Goal: Task Accomplishment & Management: Use online tool/utility

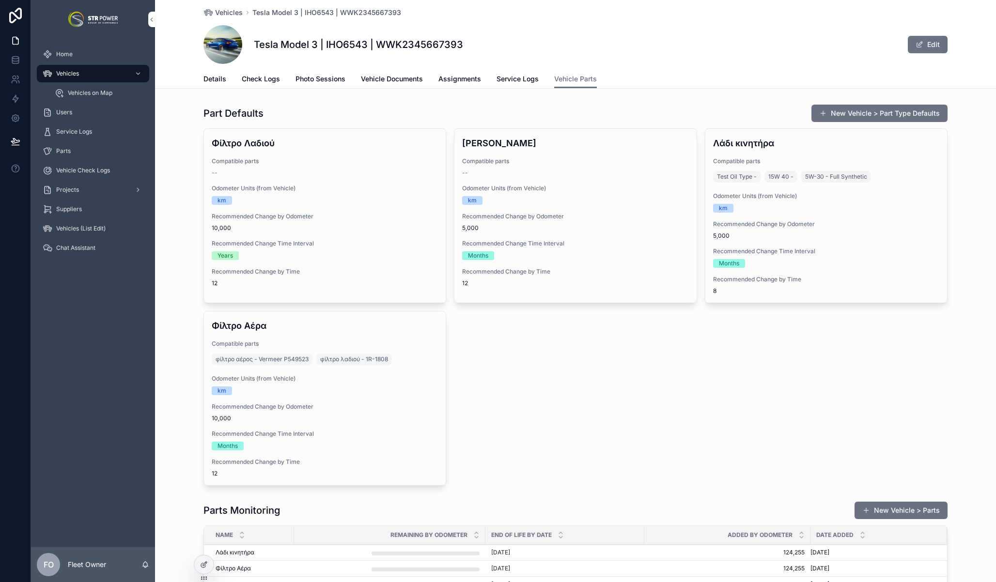
click at [506, 79] on span "Service Logs" at bounding box center [518, 79] width 42 height 10
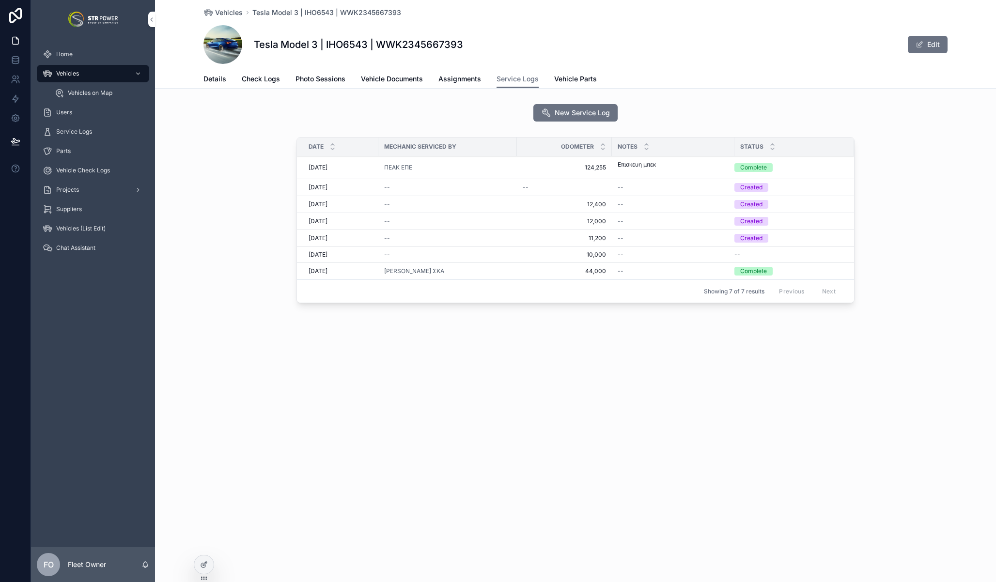
click at [583, 78] on span "Vehicle Parts" at bounding box center [575, 79] width 43 height 10
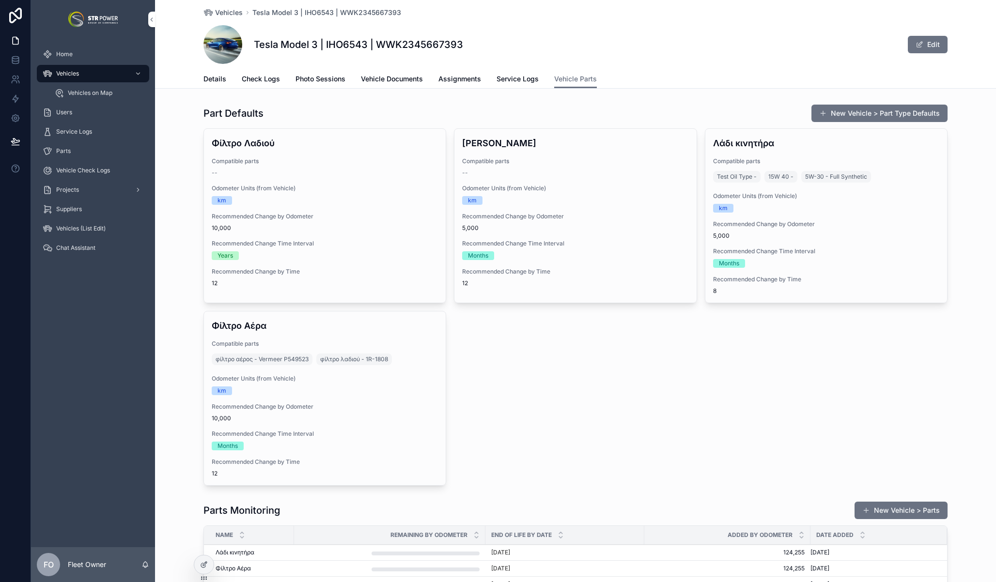
click at [203, 573] on div at bounding box center [203, 565] width 19 height 18
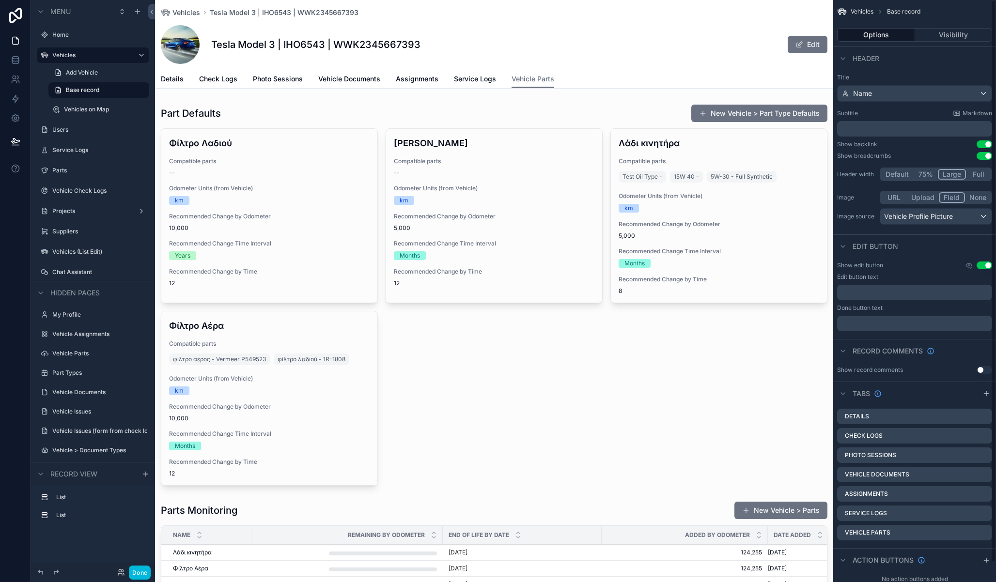
click at [639, 115] on div "scrollable content" at bounding box center [494, 294] width 678 height 389
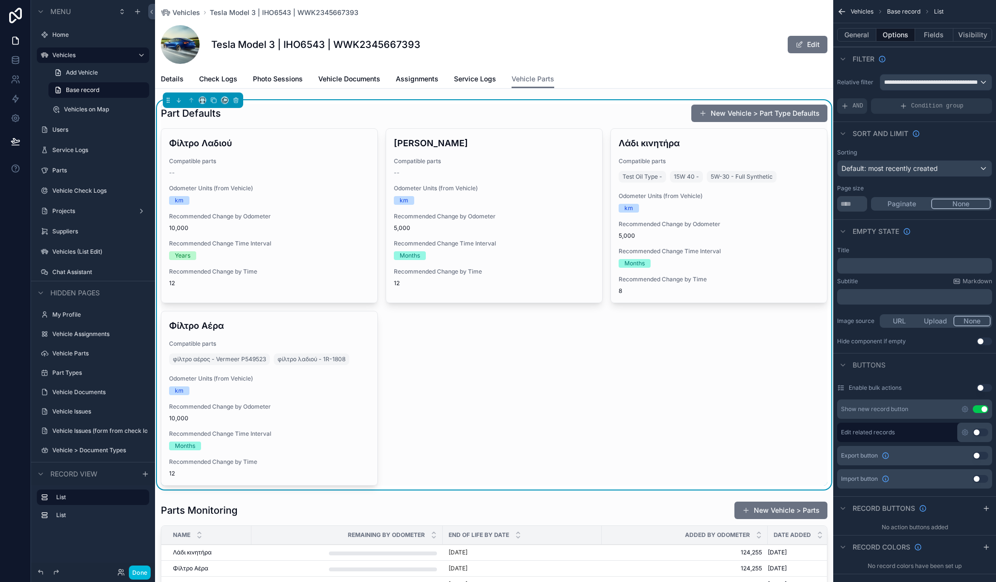
click at [709, 109] on button "New Vehicle > Part Type Defaults" at bounding box center [759, 113] width 136 height 17
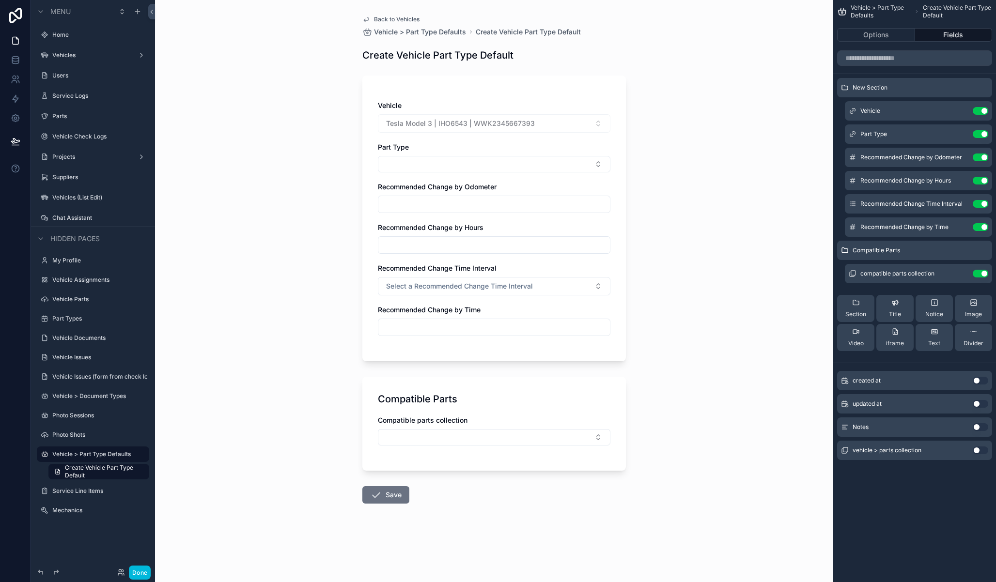
click at [517, 208] on input "scrollable content" at bounding box center [494, 205] width 232 height 14
click at [509, 197] on div "scrollable content" at bounding box center [494, 204] width 233 height 17
click at [508, 200] on input "scrollable content" at bounding box center [494, 205] width 232 height 14
click at [0, 0] on icon "scrollable content" at bounding box center [0, 0] width 0 height 0
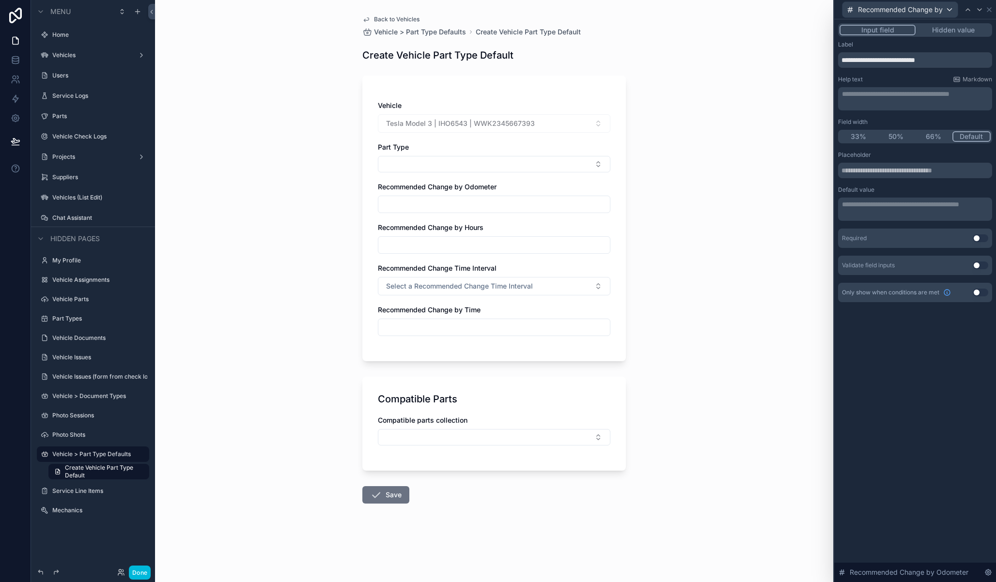
click at [924, 209] on p "**********" at bounding box center [916, 205] width 148 height 10
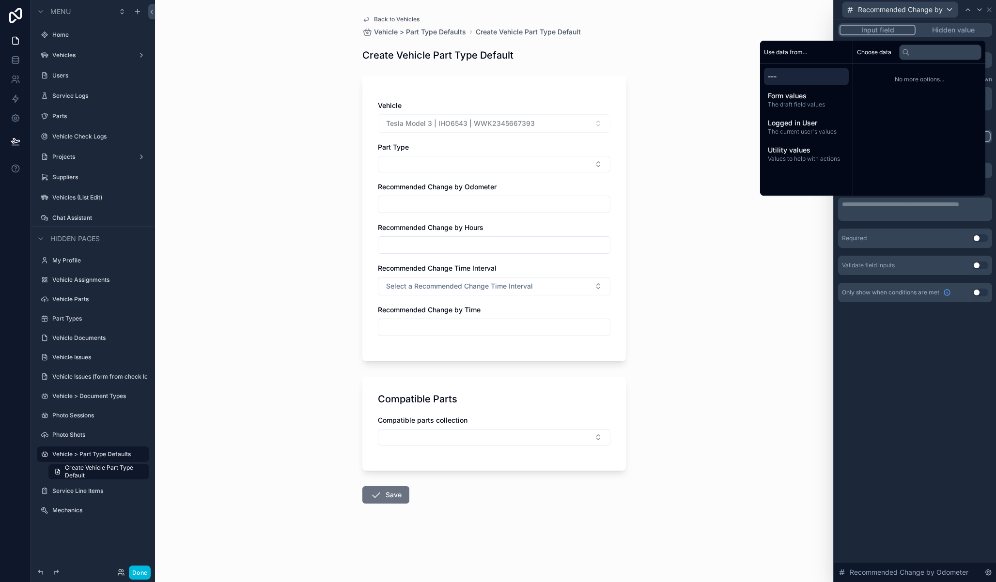
click at [803, 96] on span "Form values" at bounding box center [806, 96] width 77 height 10
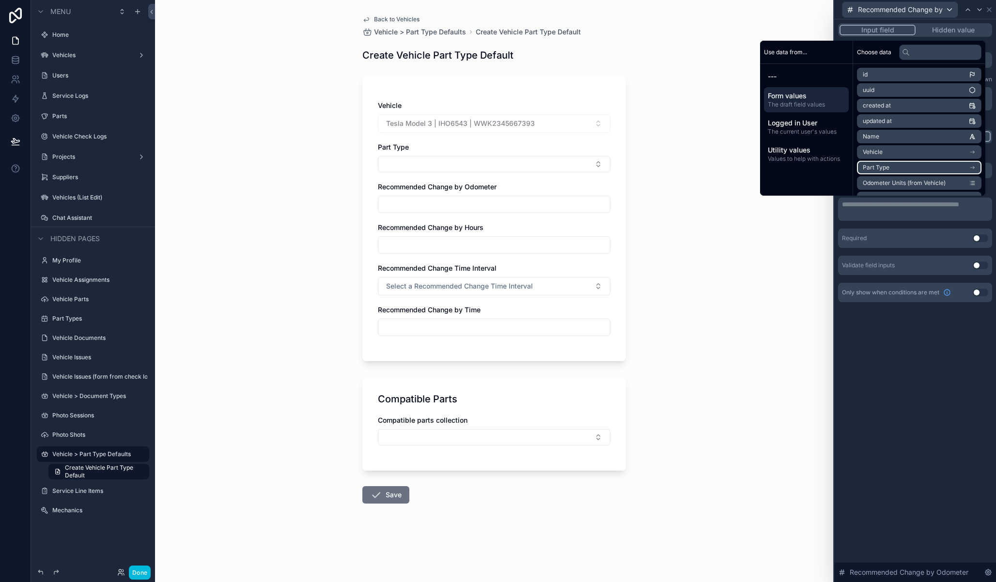
click at [942, 167] on li "Part Type" at bounding box center [919, 168] width 125 height 14
click at [930, 104] on span "Recommended Change by Odometer" at bounding box center [914, 103] width 102 height 8
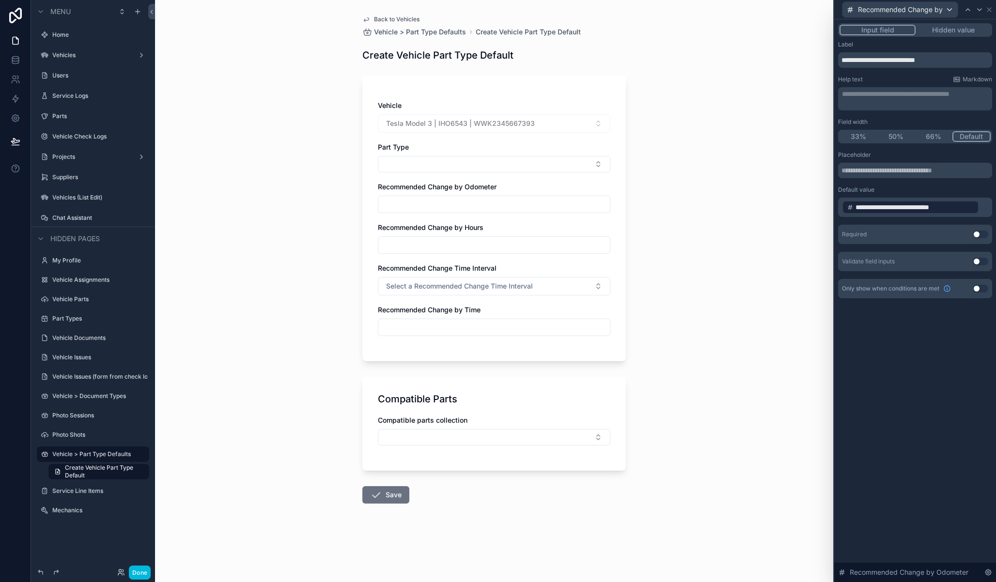
click at [943, 340] on div "**********" at bounding box center [915, 300] width 162 height 563
click at [979, 10] on icon at bounding box center [980, 10] width 4 height 2
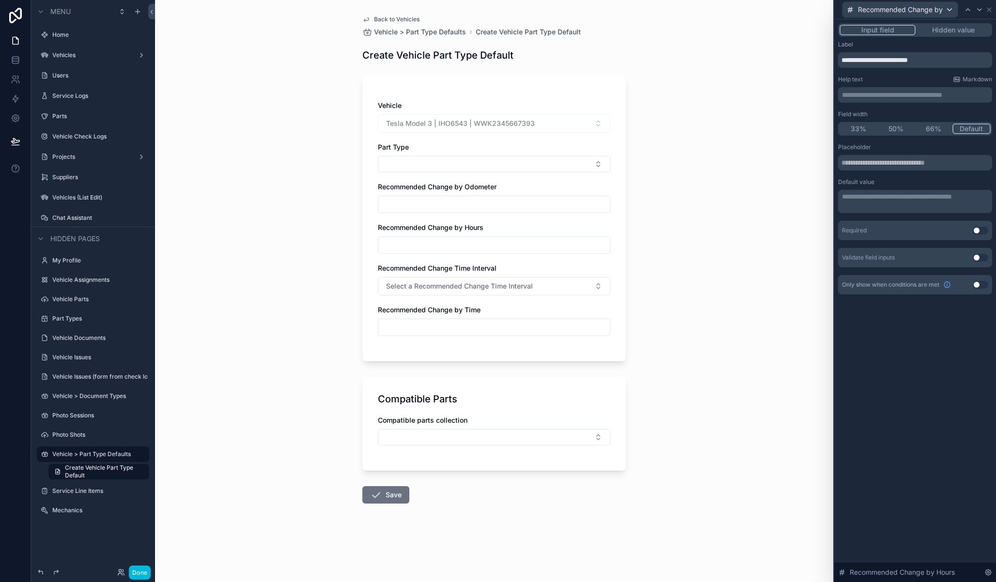
click at [902, 196] on p "**********" at bounding box center [916, 197] width 148 height 10
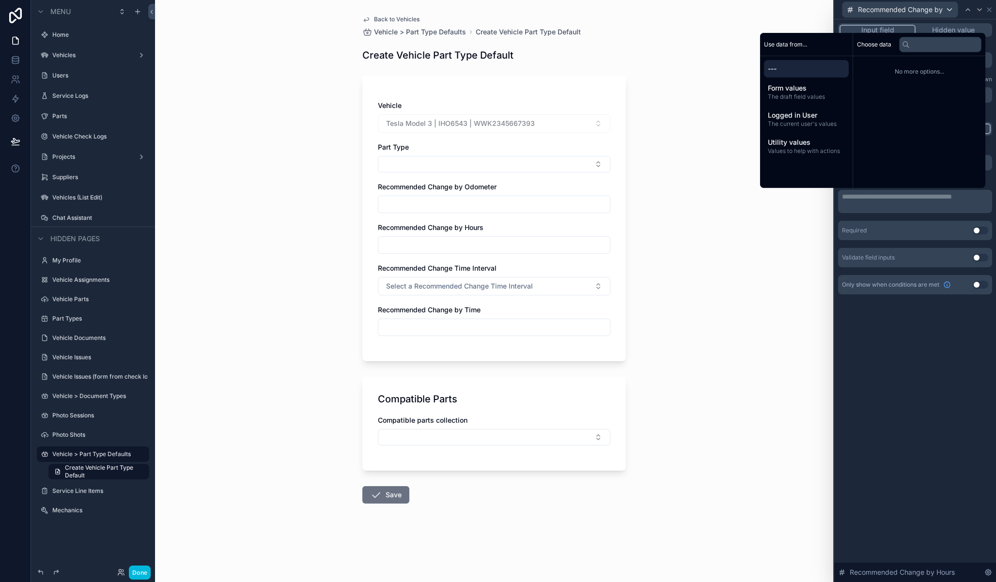
click at [794, 93] on span "Form values" at bounding box center [806, 88] width 77 height 10
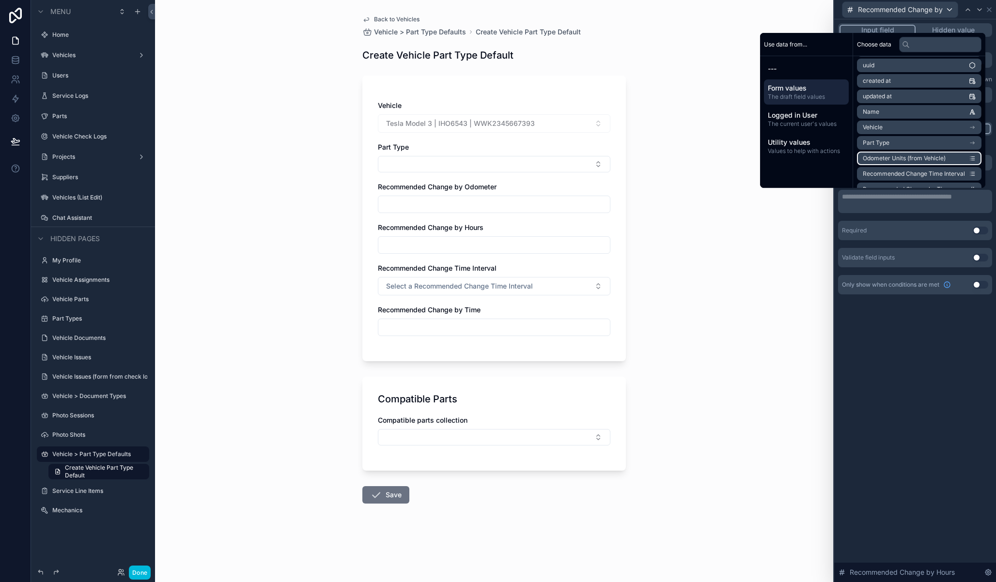
scroll to position [37, 0]
click at [933, 121] on li "Part Type" at bounding box center [919, 123] width 125 height 14
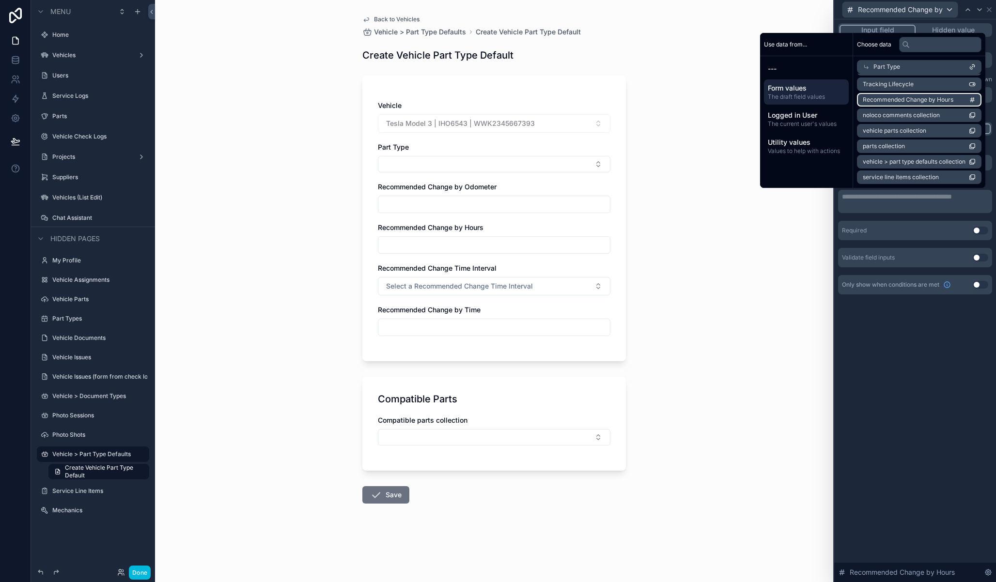
click at [912, 101] on span "Recommended Change by Hours" at bounding box center [908, 100] width 91 height 8
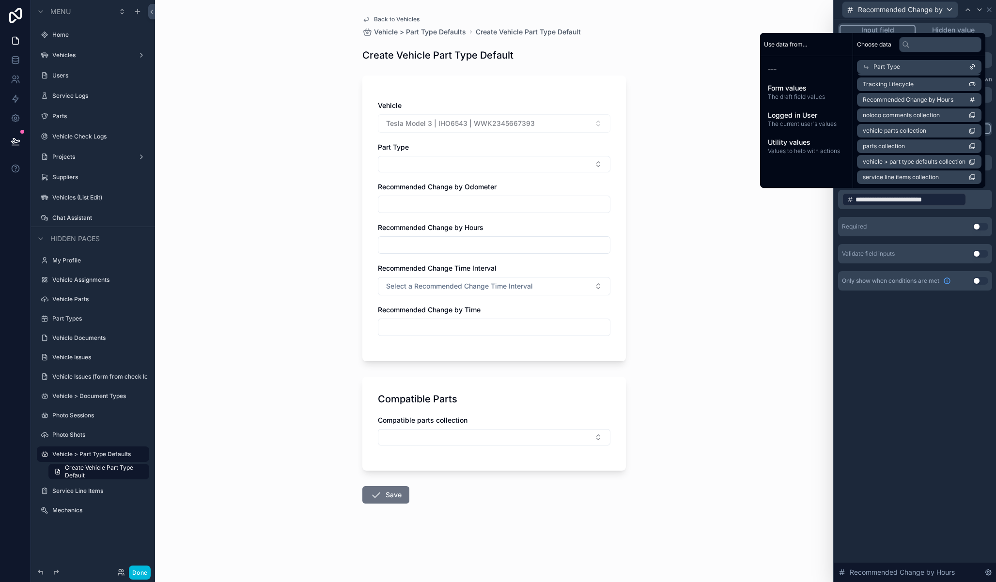
click at [922, 335] on div "**********" at bounding box center [915, 300] width 162 height 563
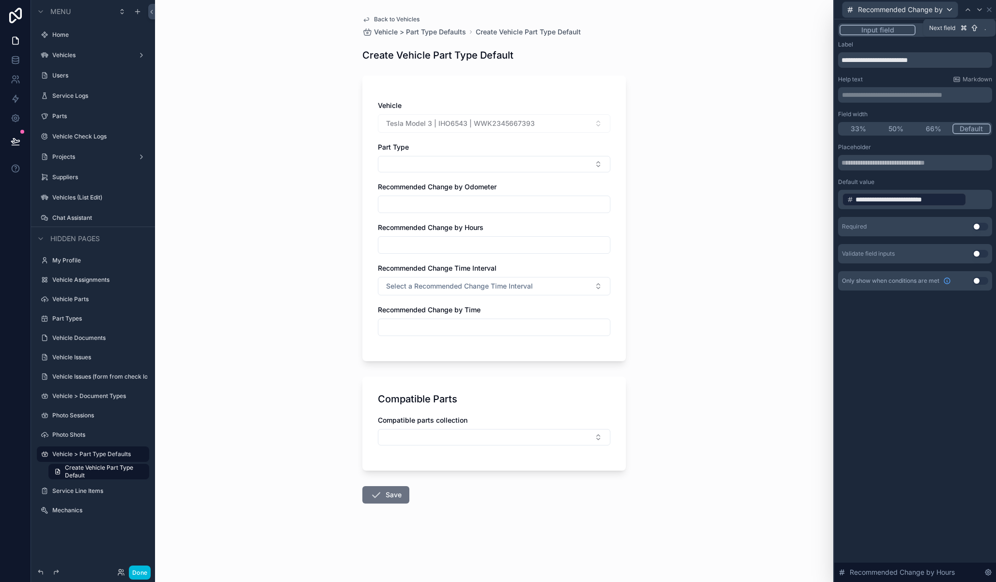
click at [981, 7] on icon at bounding box center [980, 10] width 8 height 8
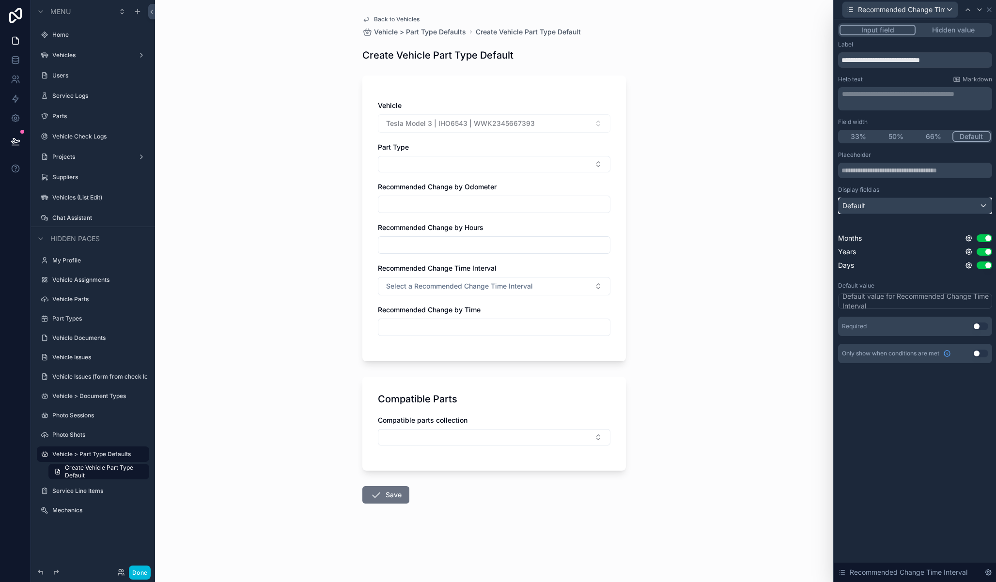
click at [888, 206] on div "Default" at bounding box center [915, 206] width 153 height 16
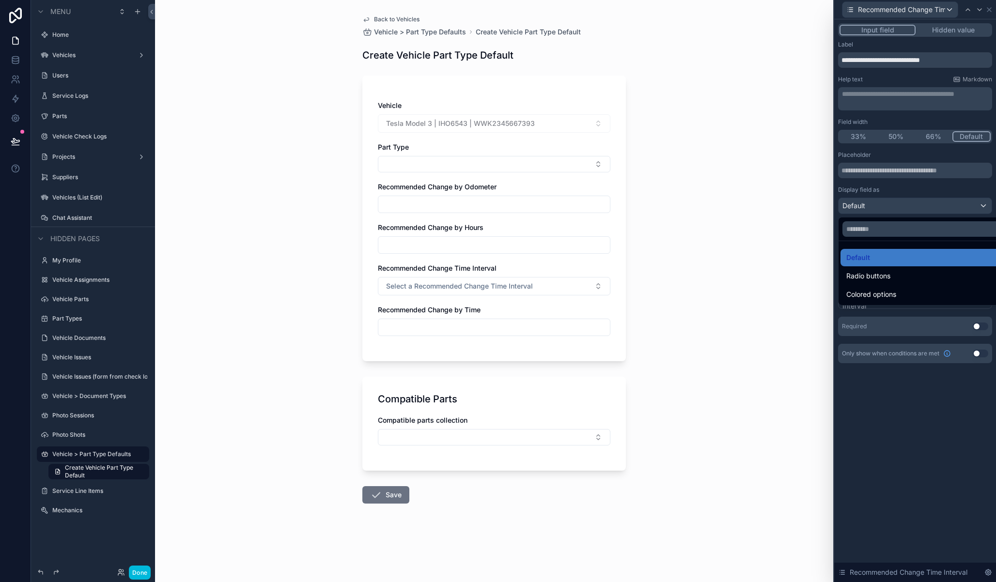
click at [888, 206] on div at bounding box center [915, 291] width 162 height 582
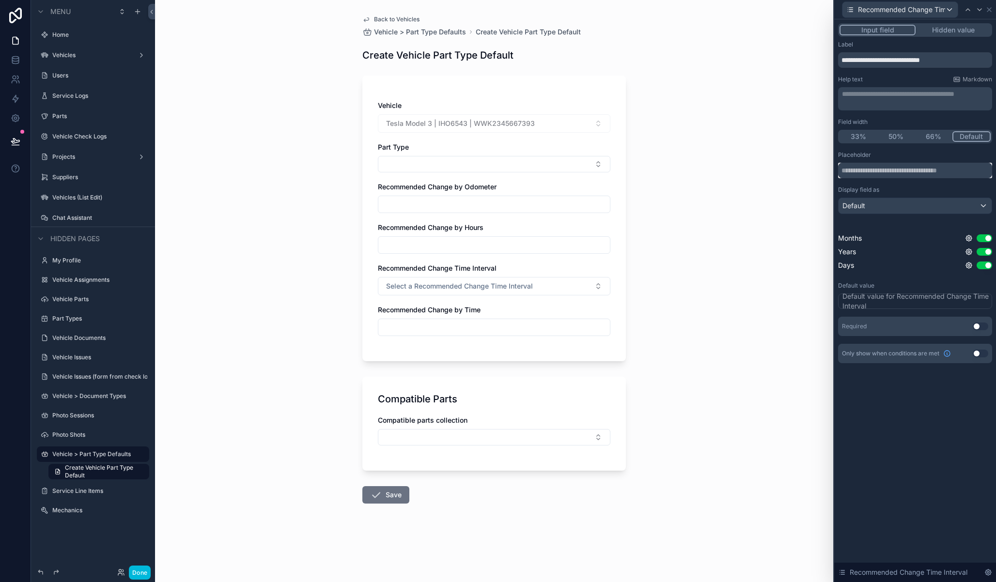
click at [885, 170] on input "text" at bounding box center [915, 171] width 154 height 16
click at [888, 172] on input "text" at bounding box center [915, 171] width 154 height 16
click at [899, 205] on div "Default" at bounding box center [915, 206] width 153 height 16
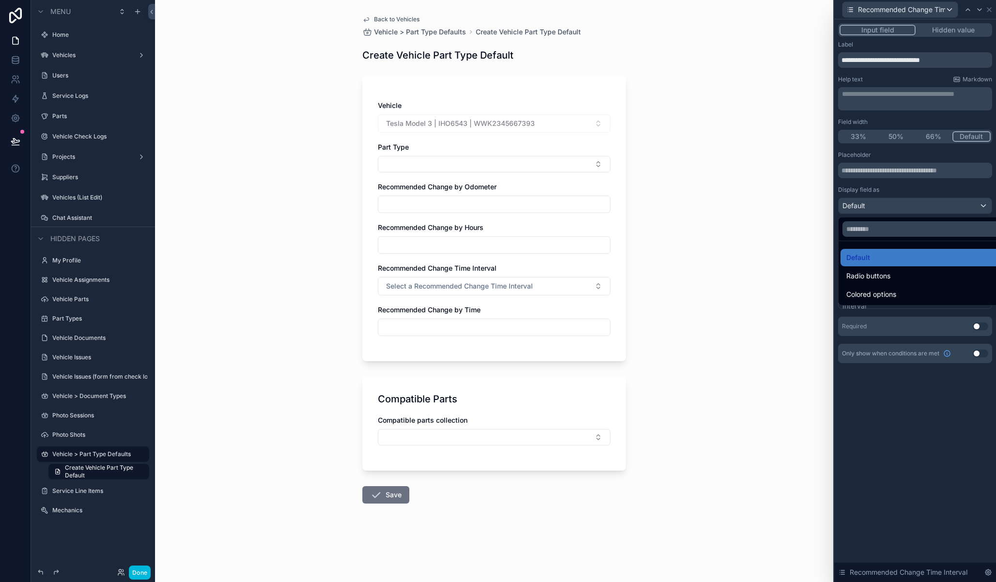
click at [899, 205] on div at bounding box center [915, 291] width 162 height 582
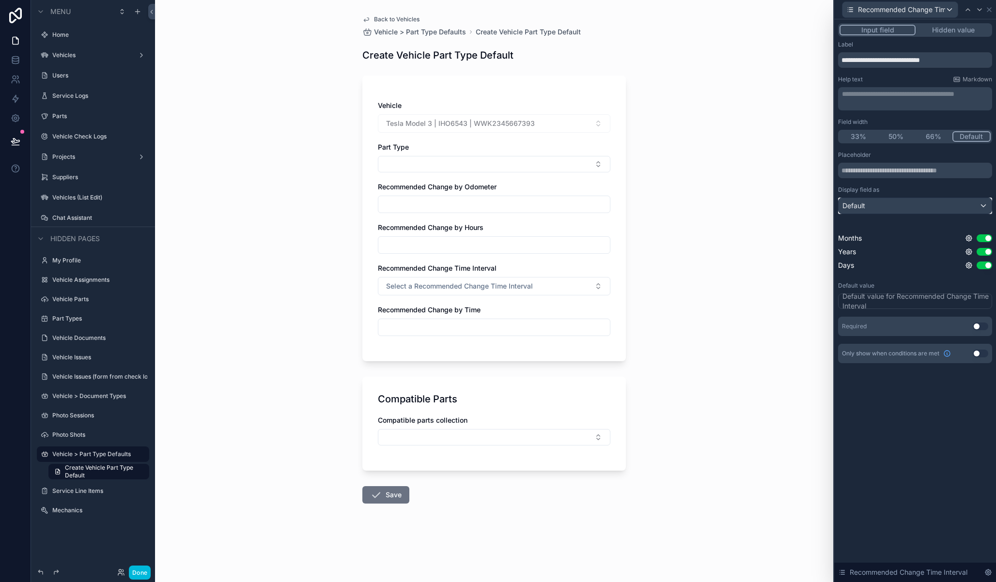
click at [895, 203] on div "Default" at bounding box center [915, 206] width 153 height 16
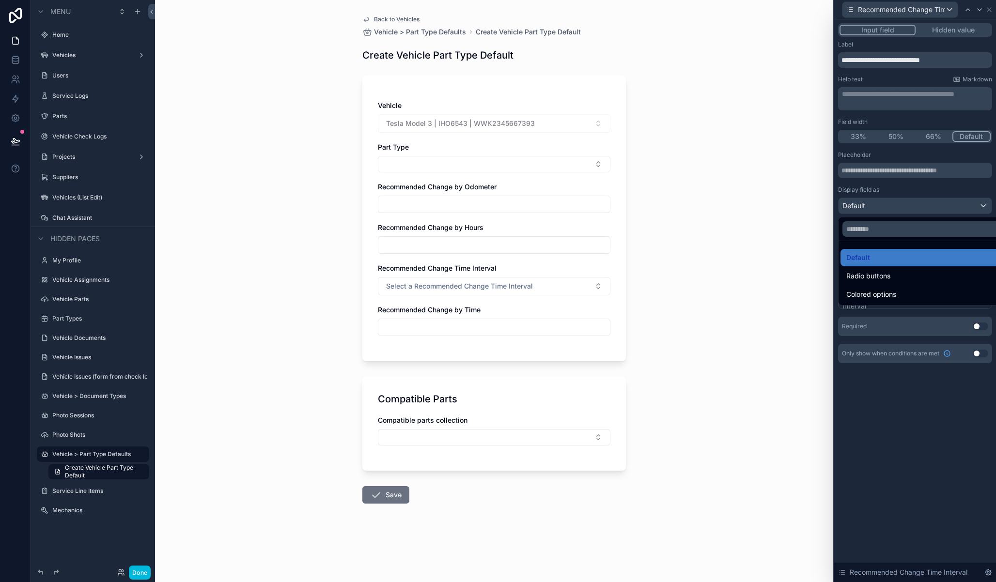
click at [895, 203] on div at bounding box center [915, 291] width 162 height 582
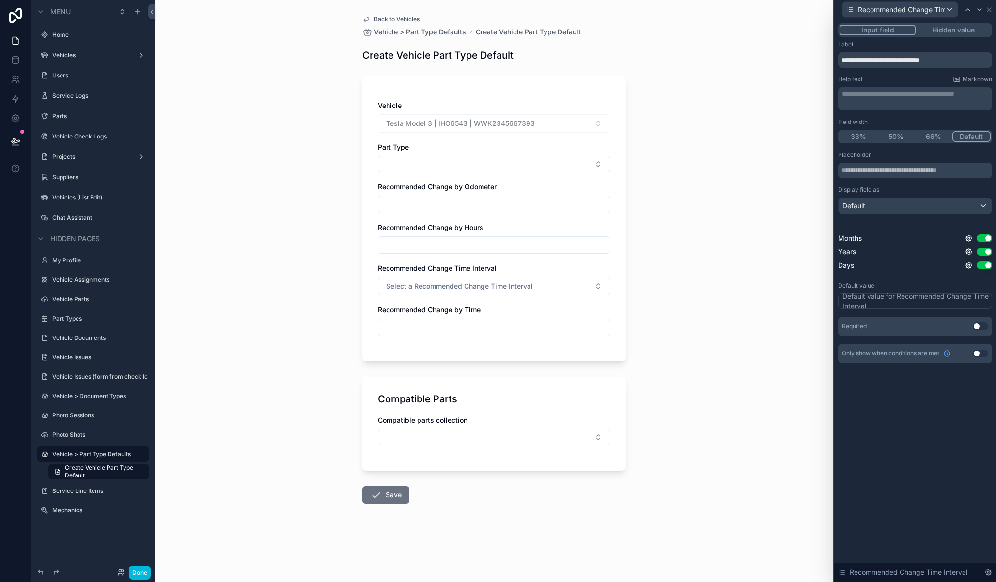
click at [864, 301] on div "Default value for Recommended Change Time Interval" at bounding box center [915, 301] width 147 height 19
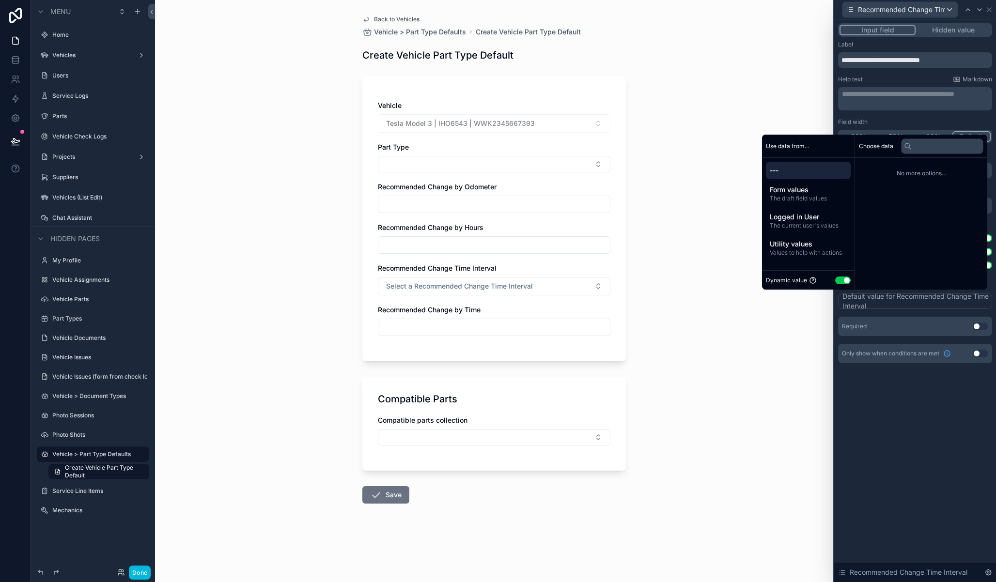
click at [788, 195] on span "The draft field values" at bounding box center [808, 199] width 77 height 8
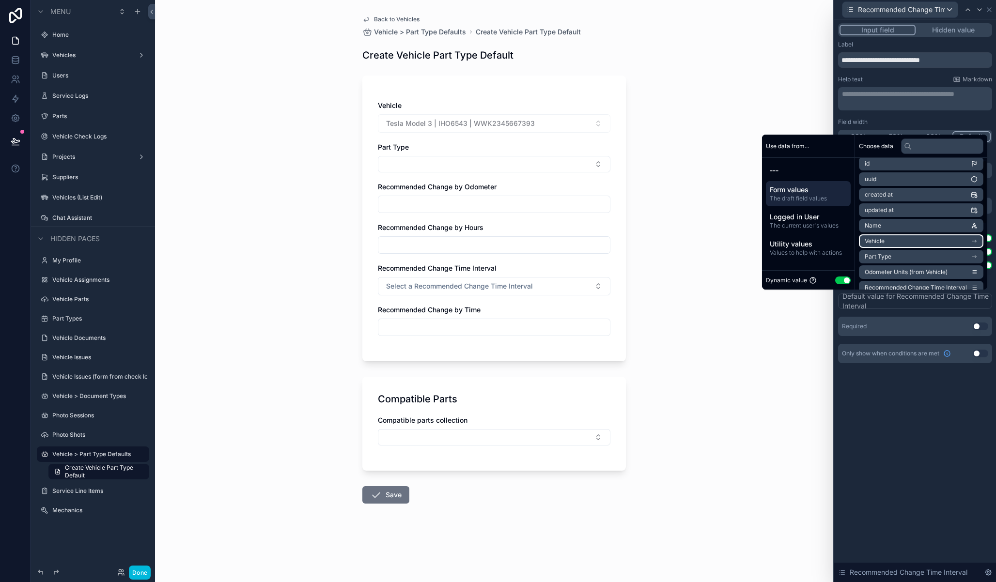
scroll to position [7, 0]
click at [929, 251] on li "Part Type" at bounding box center [921, 255] width 125 height 14
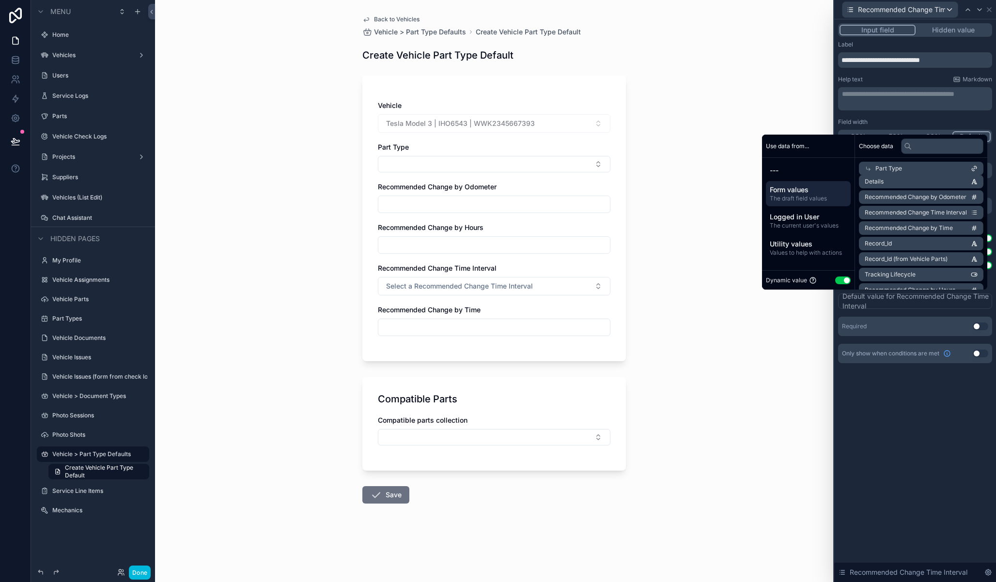
scroll to position [107, 0]
click at [935, 221] on span "Recommended Change Time Interval" at bounding box center [916, 219] width 102 height 8
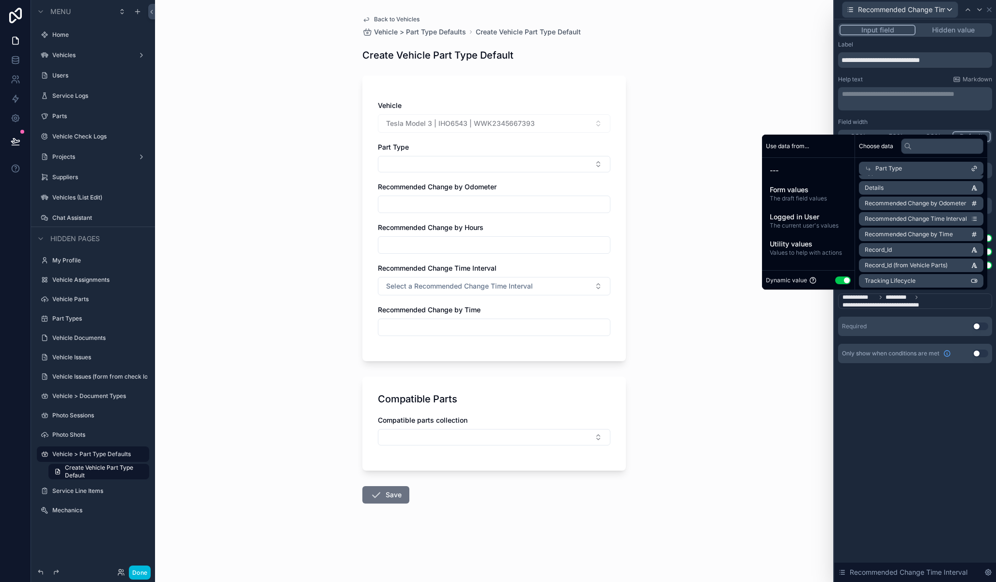
click at [977, 409] on div "**********" at bounding box center [915, 300] width 162 height 563
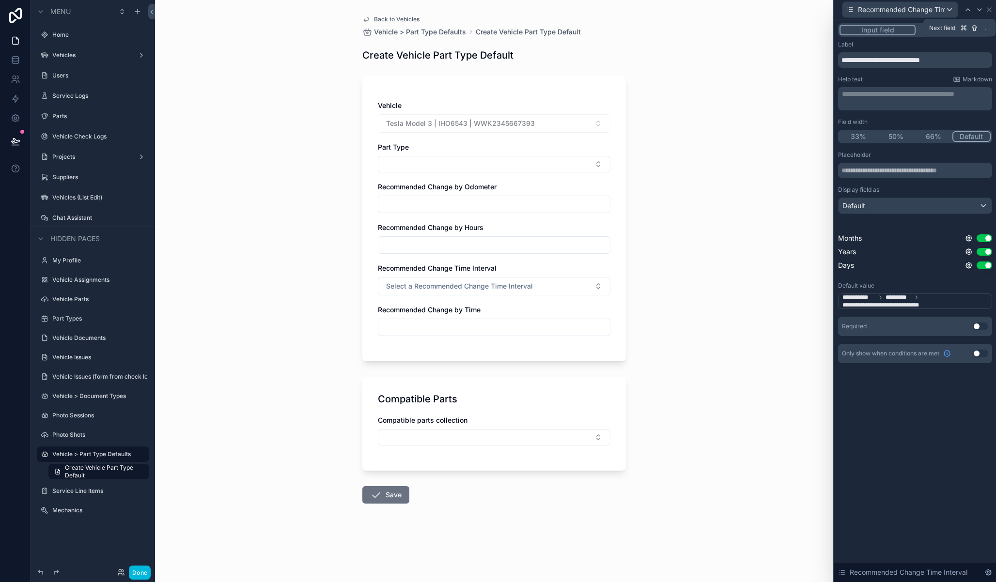
click at [981, 11] on icon at bounding box center [980, 10] width 8 height 8
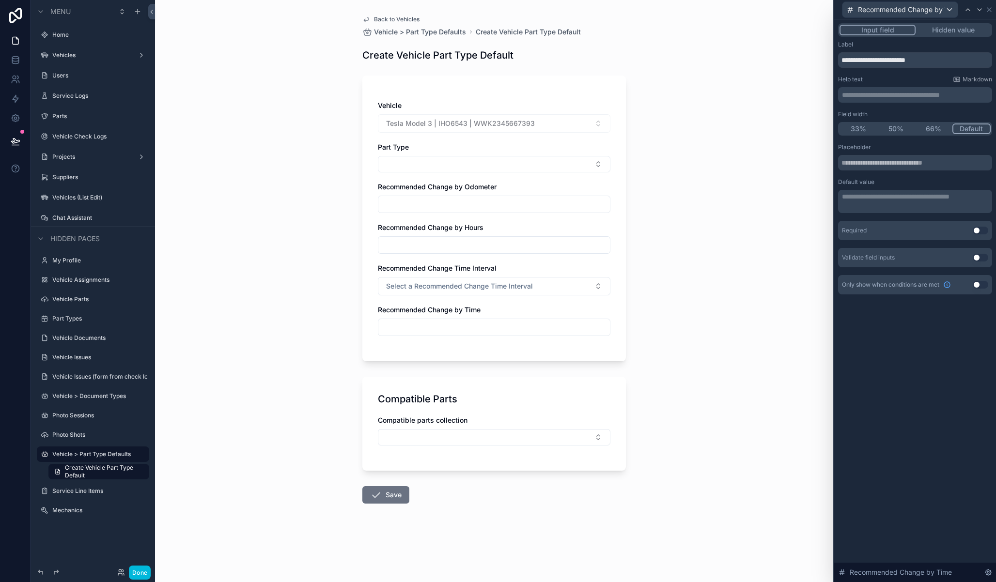
click at [886, 198] on p "**********" at bounding box center [916, 197] width 148 height 10
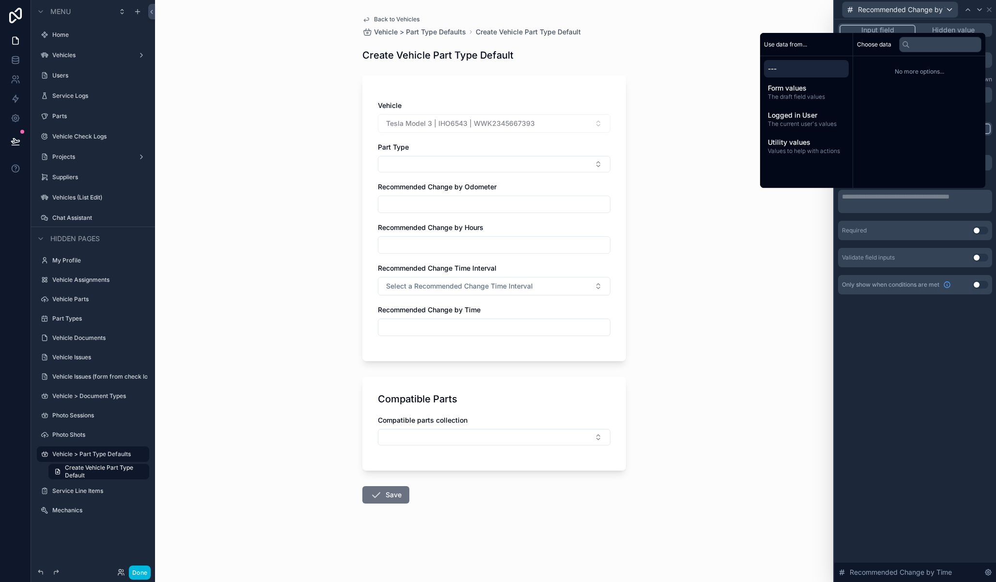
click at [795, 98] on span "The draft field values" at bounding box center [806, 97] width 77 height 8
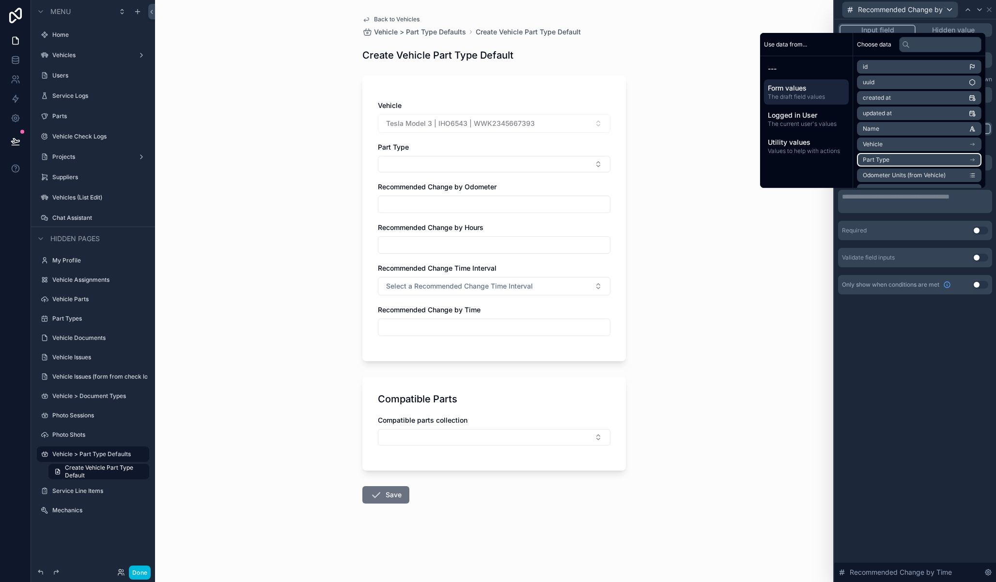
click at [921, 162] on li "Part Type" at bounding box center [919, 160] width 125 height 14
click at [927, 158] on span "Recommended Change by Time" at bounding box center [907, 156] width 88 height 8
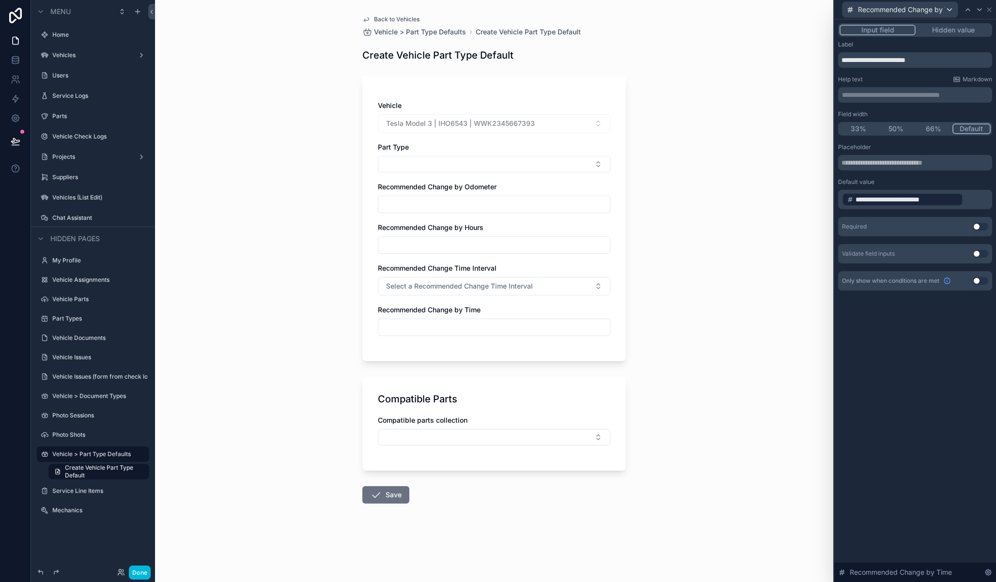
click at [917, 338] on div "**********" at bounding box center [915, 300] width 162 height 563
click at [983, 280] on button "Use setting" at bounding box center [981, 281] width 16 height 8
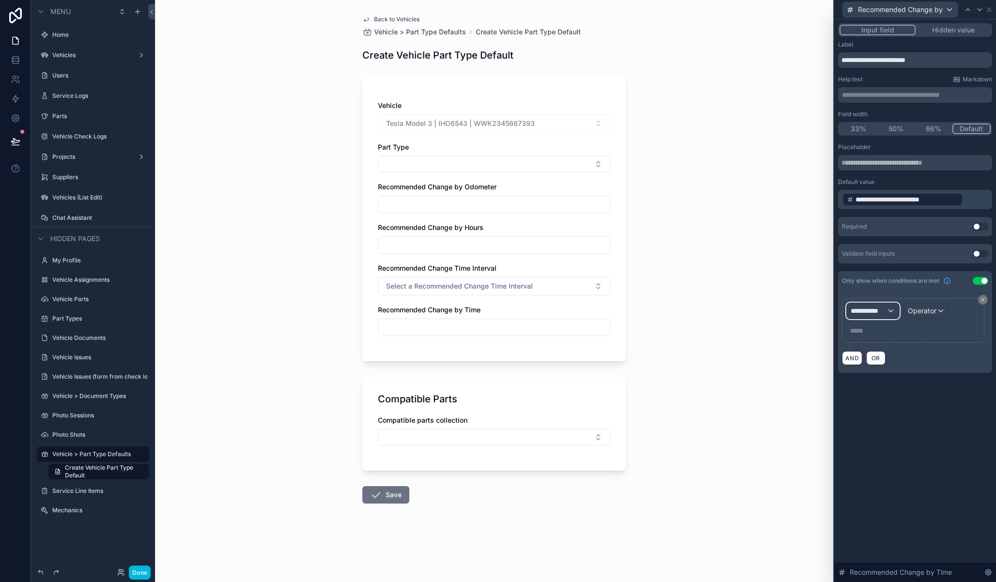
click at [884, 310] on span "**********" at bounding box center [869, 311] width 36 height 10
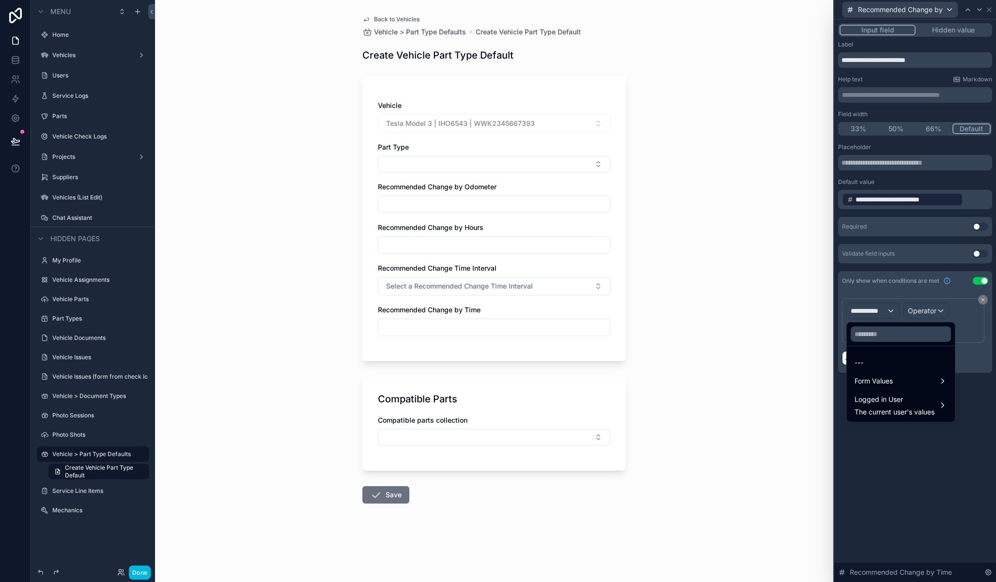
click at [896, 384] on div "Form Values" at bounding box center [901, 381] width 93 height 12
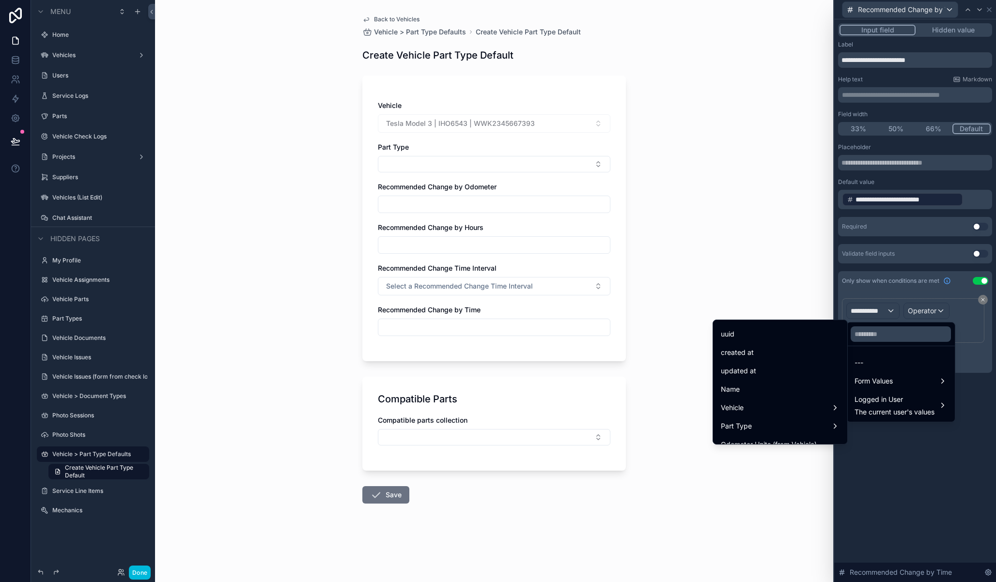
scroll to position [49, 0]
click at [787, 394] on div "Part Type" at bounding box center [780, 392] width 119 height 12
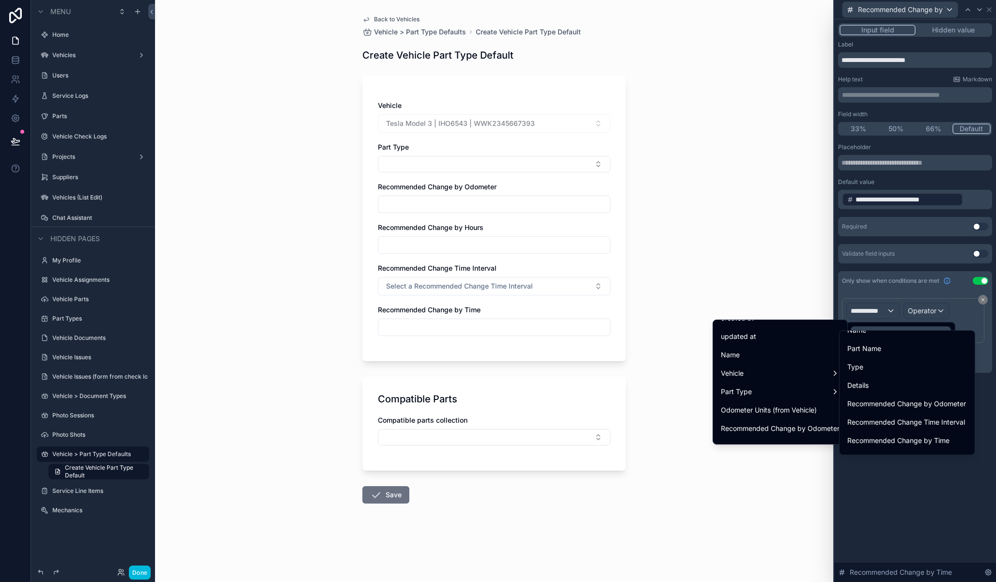
scroll to position [0, 0]
click at [871, 346] on div "id" at bounding box center [907, 342] width 120 height 12
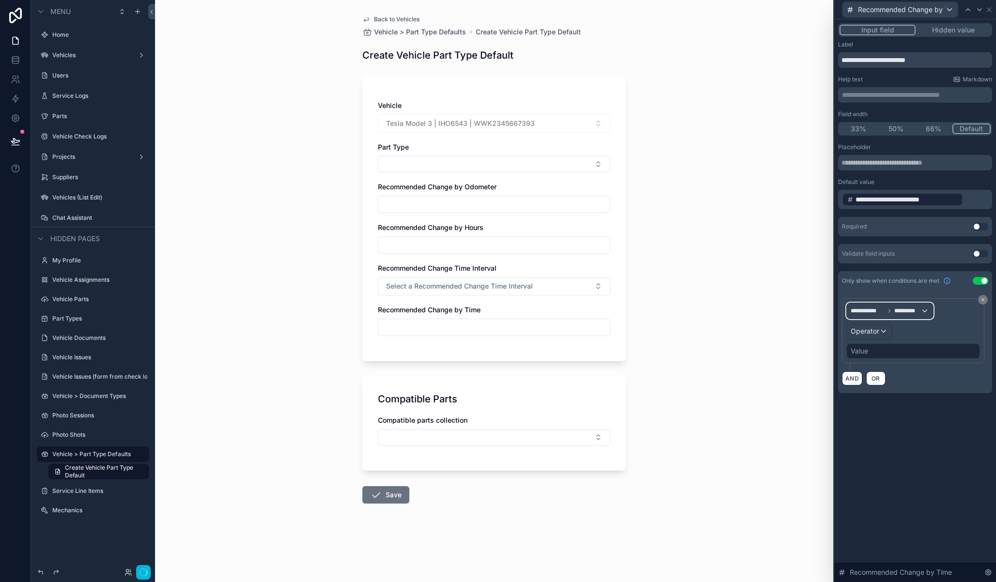
click at [911, 311] on span "*********" at bounding box center [907, 311] width 26 height 8
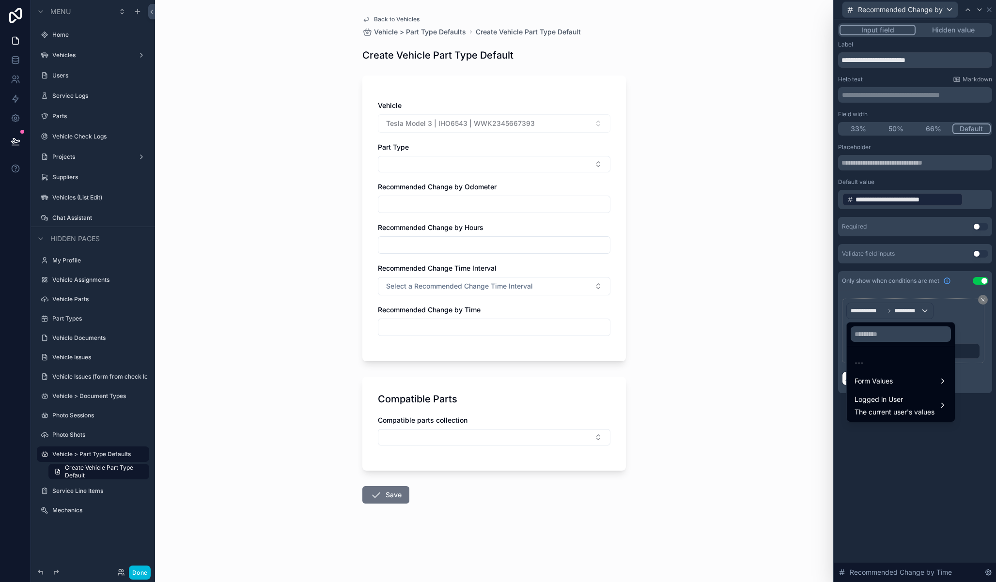
click at [960, 306] on div at bounding box center [915, 291] width 162 height 582
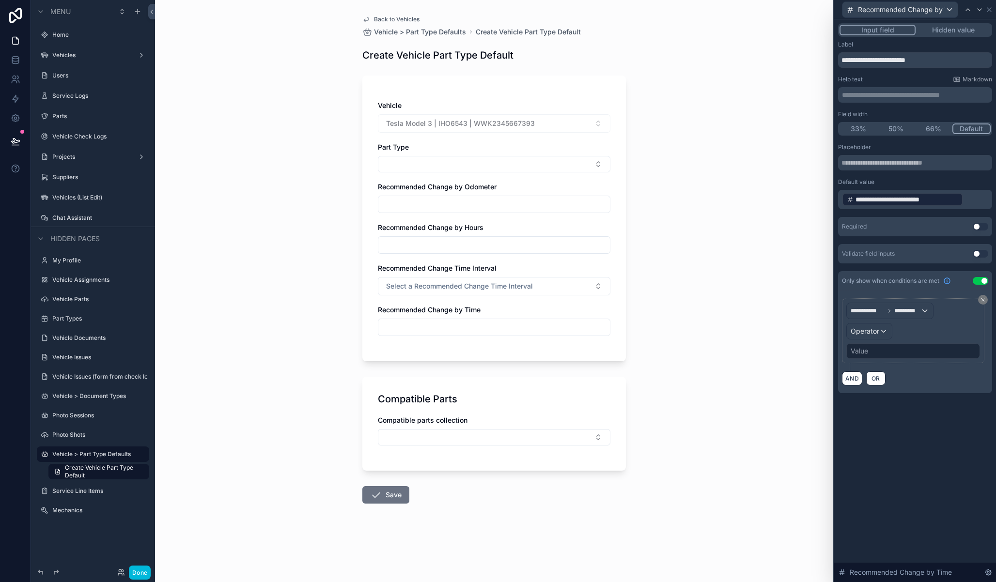
click at [867, 341] on div "**********" at bounding box center [913, 331] width 134 height 56
click at [870, 335] on span "Operator" at bounding box center [865, 331] width 29 height 8
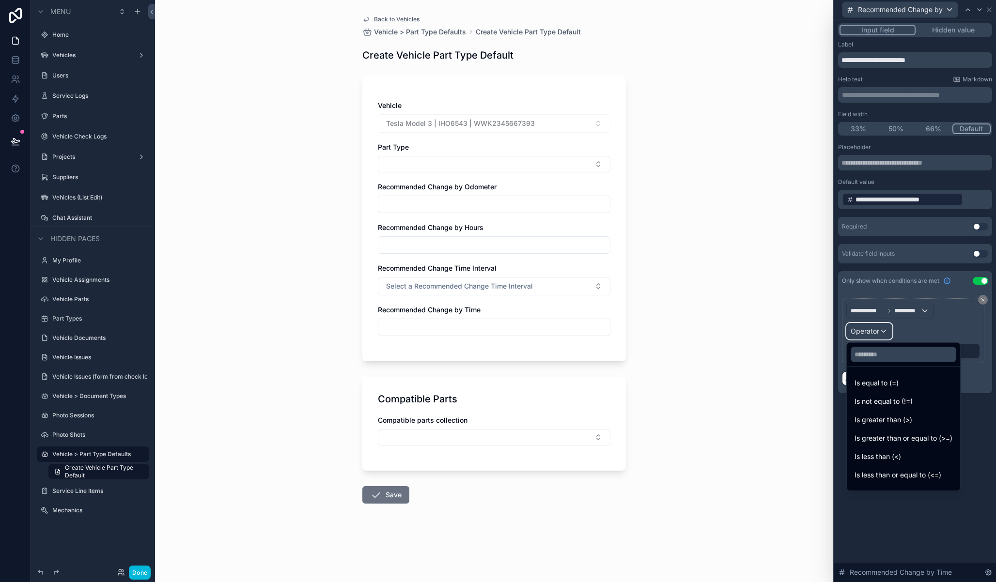
scroll to position [69, 0]
click at [902, 447] on div "Is not empty" at bounding box center [904, 443] width 98 height 12
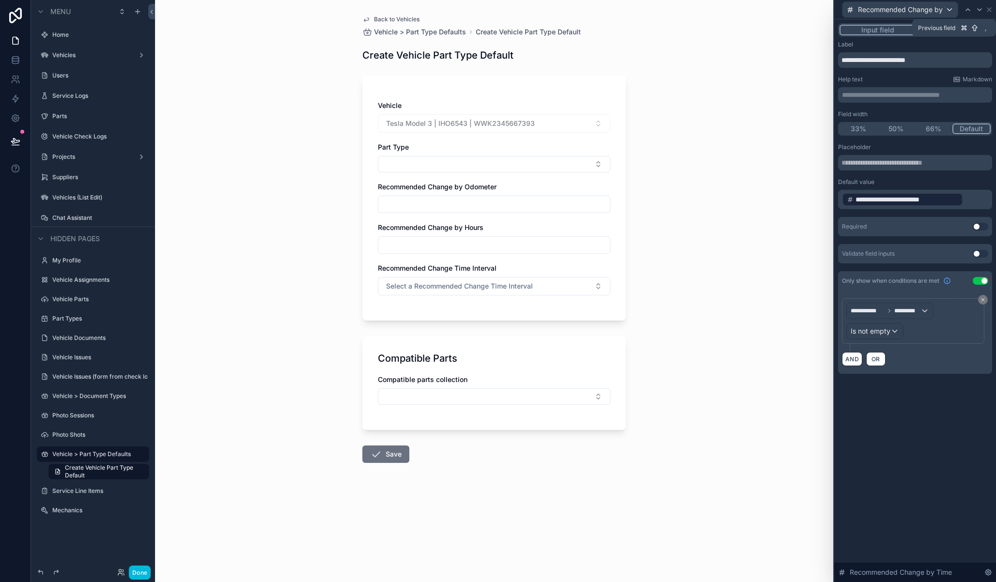
click at [970, 11] on icon at bounding box center [968, 10] width 8 height 8
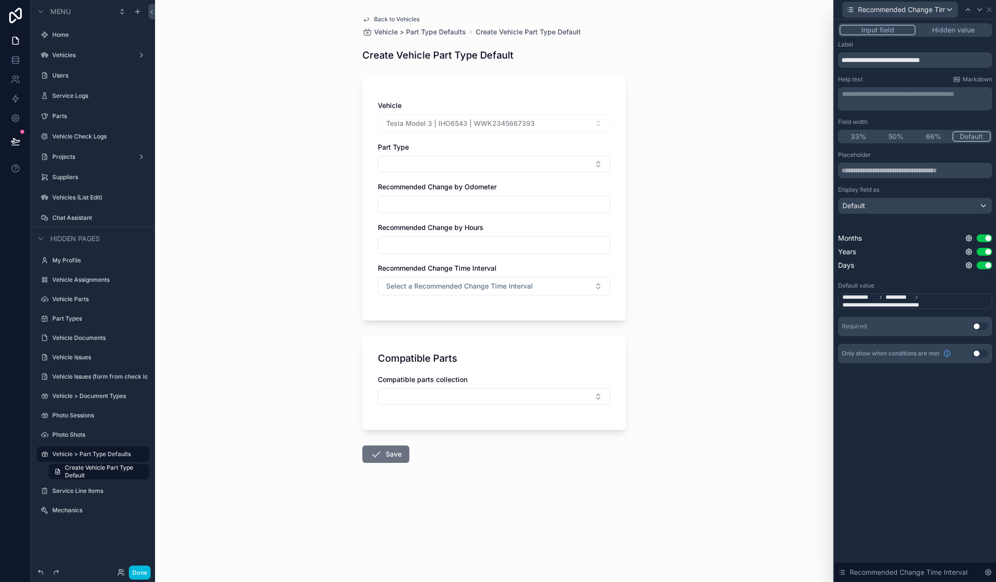
click at [982, 352] on button "Use setting" at bounding box center [981, 354] width 16 height 8
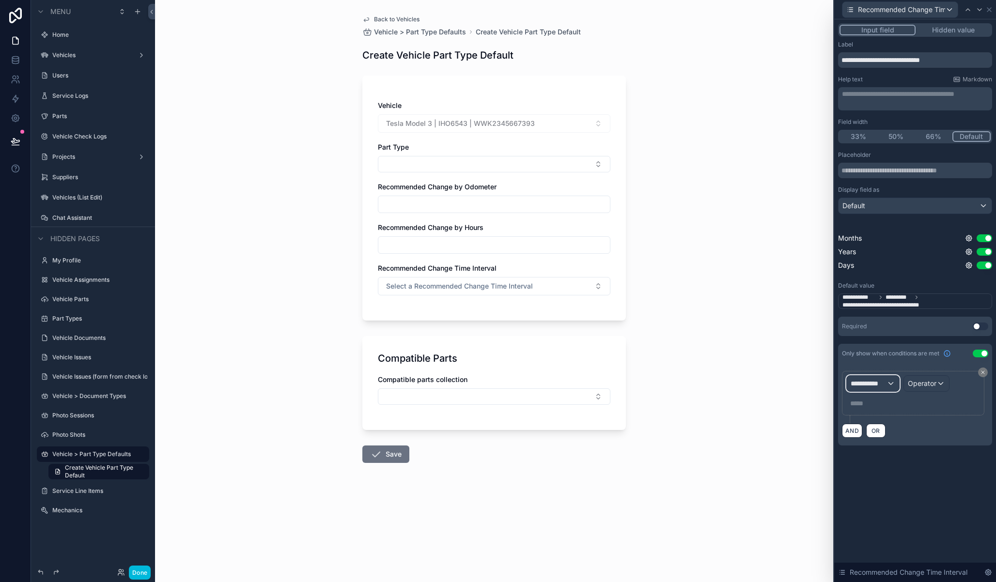
click at [884, 379] on span "**********" at bounding box center [869, 384] width 36 height 10
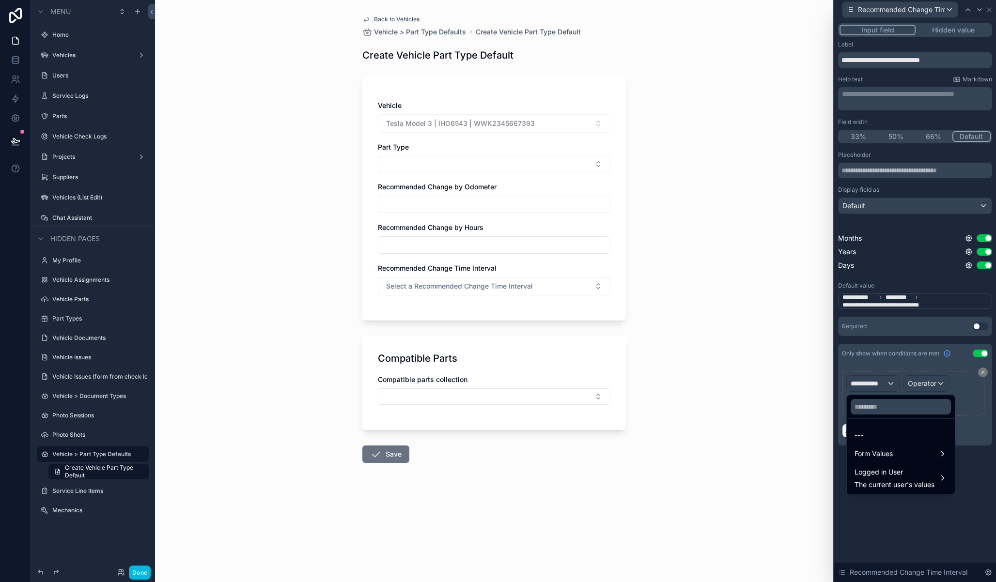
click at [882, 456] on span "Form Values" at bounding box center [874, 454] width 38 height 12
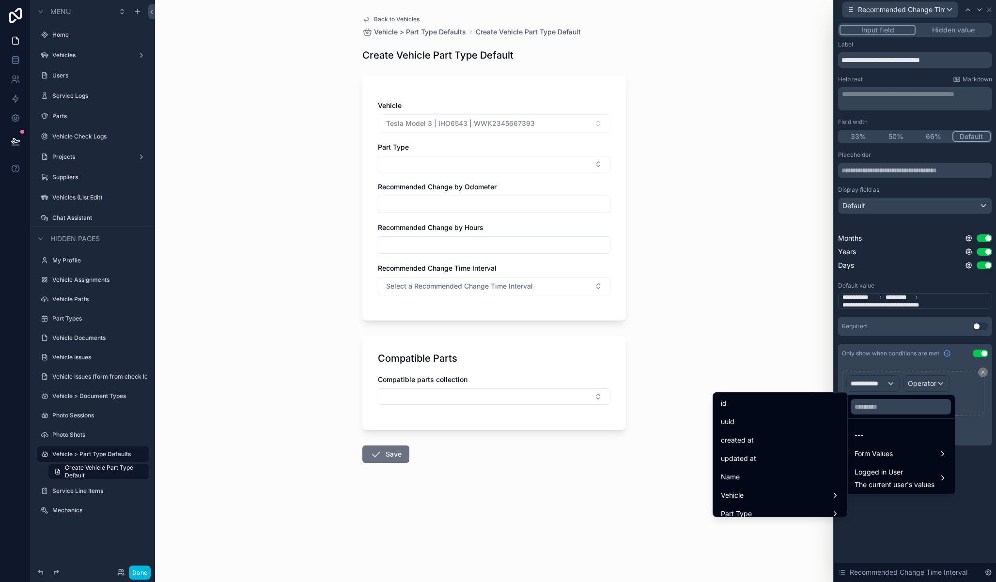
scroll to position [19, 0]
click at [787, 495] on div "Part Type" at bounding box center [780, 495] width 119 height 12
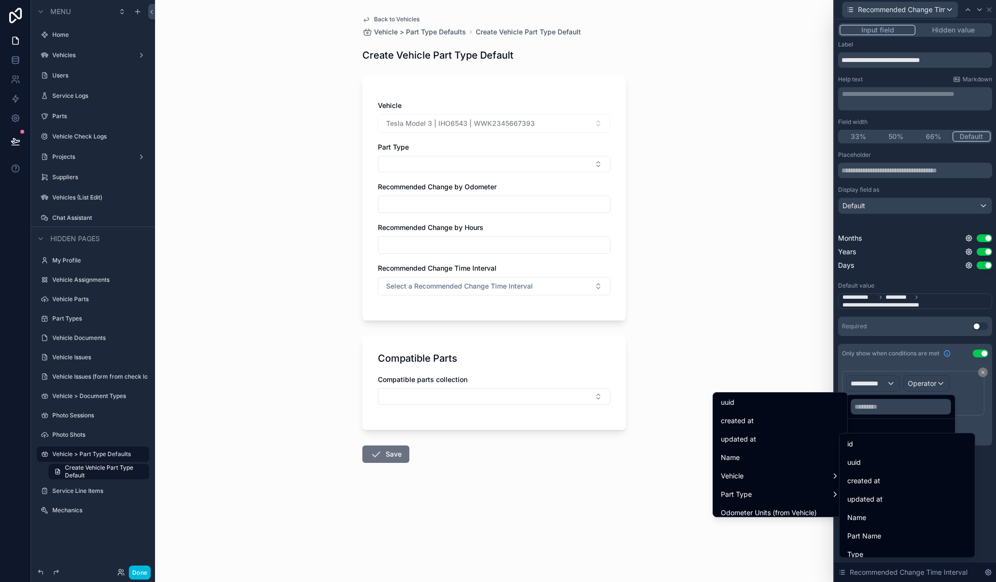
click at [865, 441] on div "id" at bounding box center [907, 444] width 120 height 12
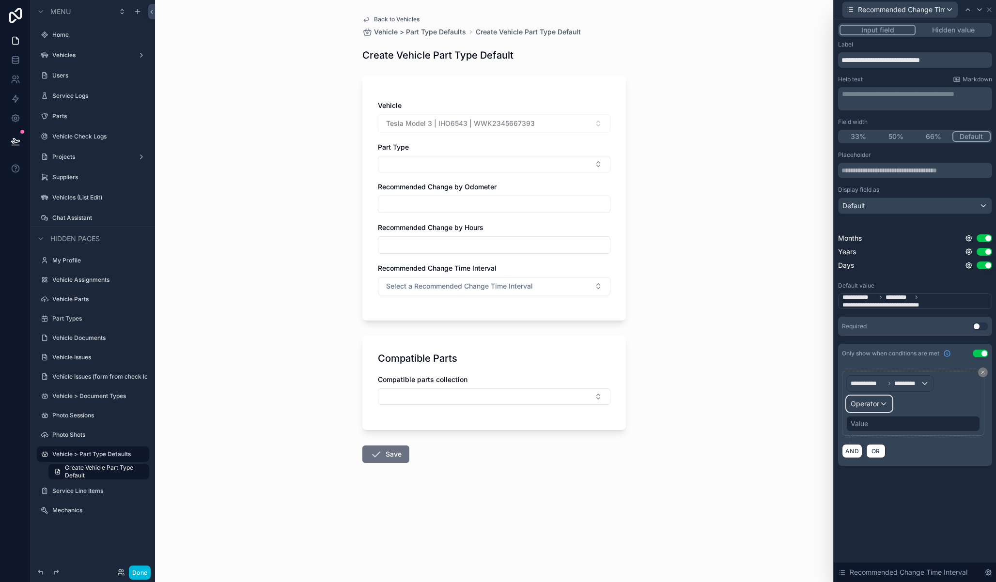
click at [872, 406] on span "Operator" at bounding box center [865, 404] width 29 height 8
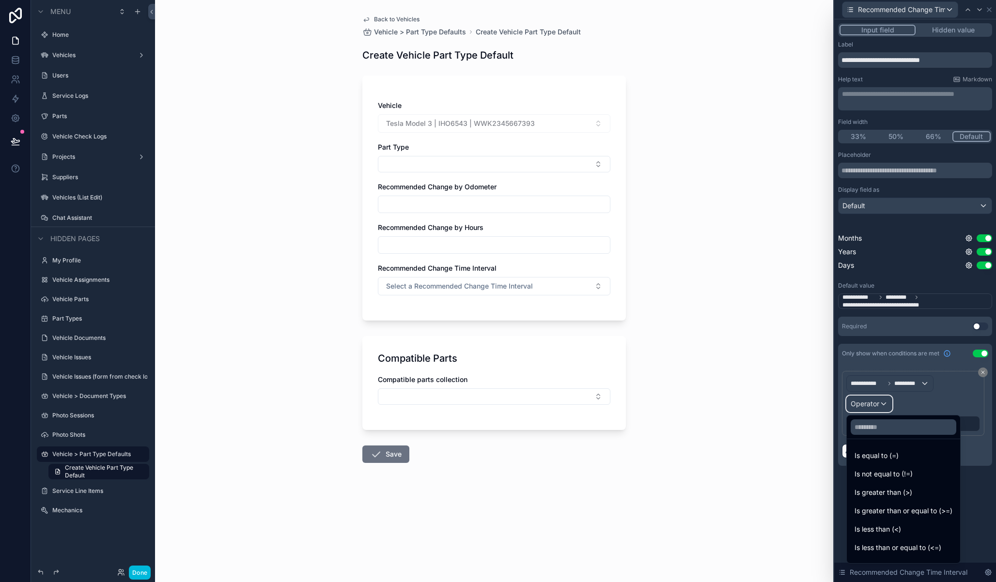
scroll to position [69, 0]
click at [907, 513] on div "Is not empty" at bounding box center [904, 516] width 98 height 12
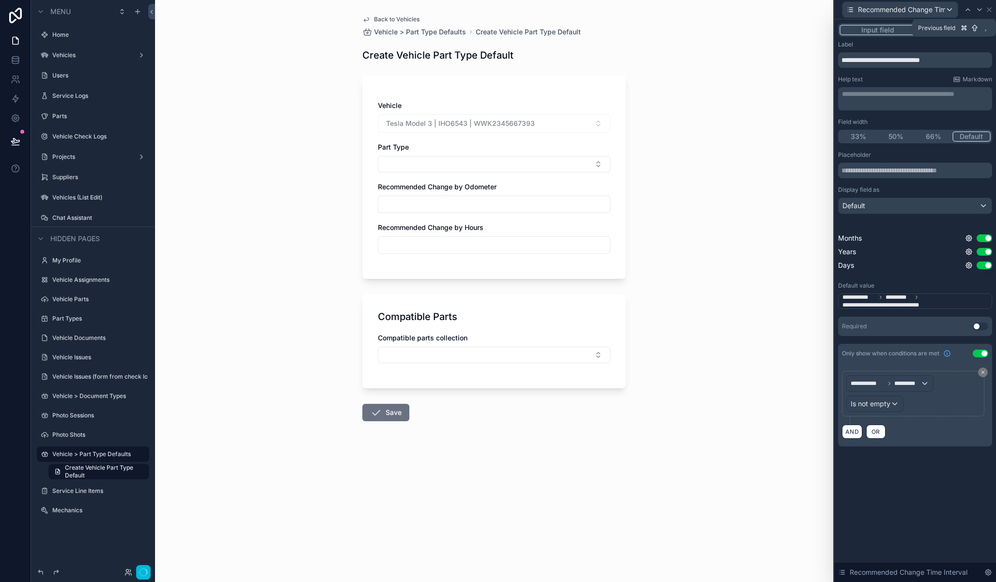
click at [967, 10] on icon at bounding box center [968, 10] width 8 height 8
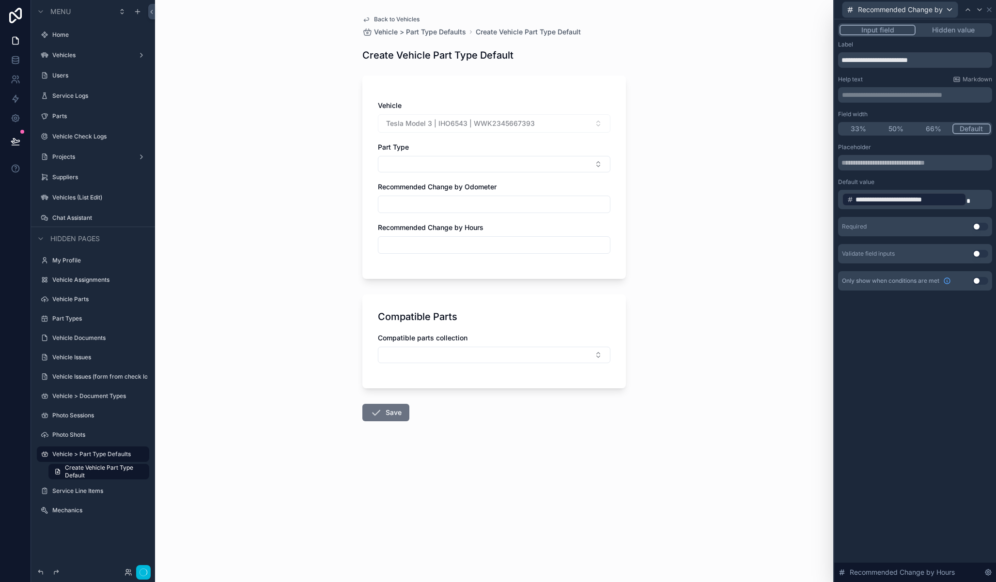
click at [976, 281] on button "Use setting" at bounding box center [981, 281] width 16 height 8
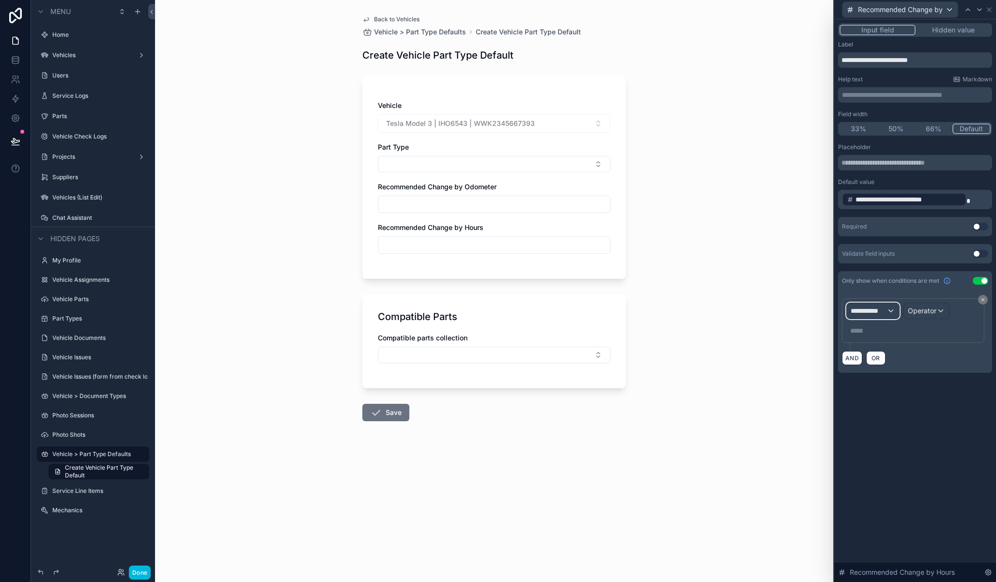
click at [871, 316] on div "**********" at bounding box center [873, 311] width 52 height 16
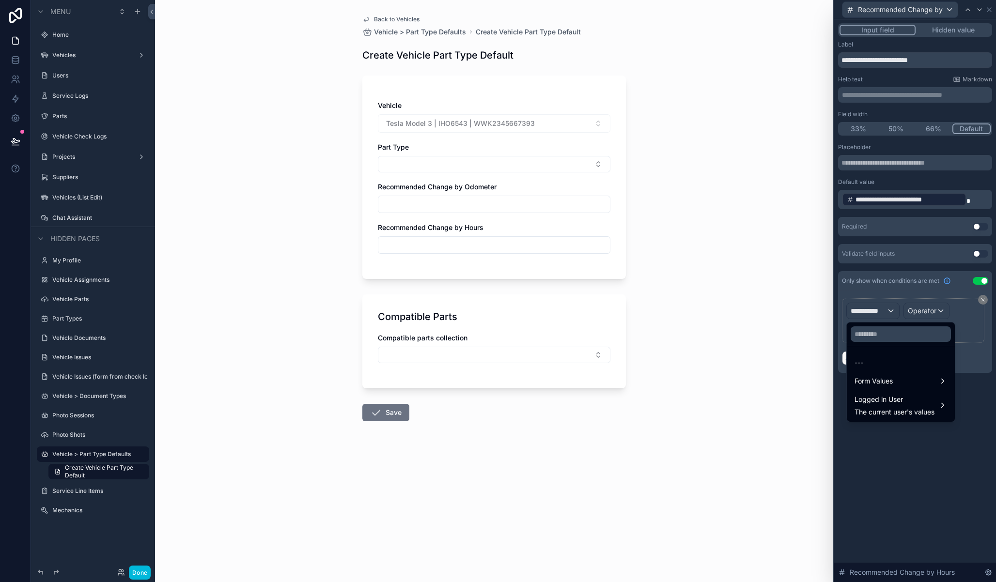
click at [872, 380] on span "Form Values" at bounding box center [874, 381] width 38 height 12
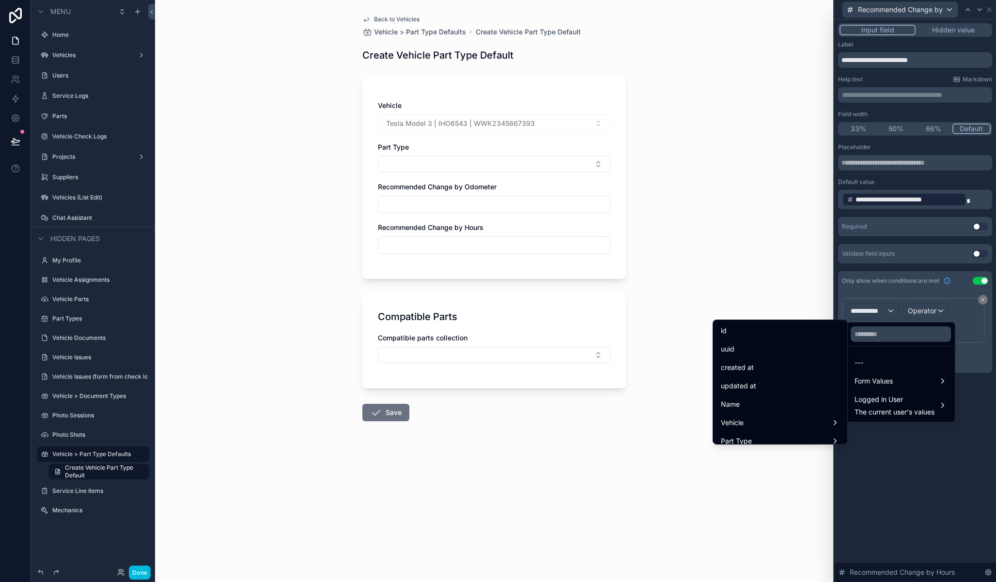
scroll to position [19, 0]
click at [778, 419] on div "Part Type" at bounding box center [780, 422] width 119 height 12
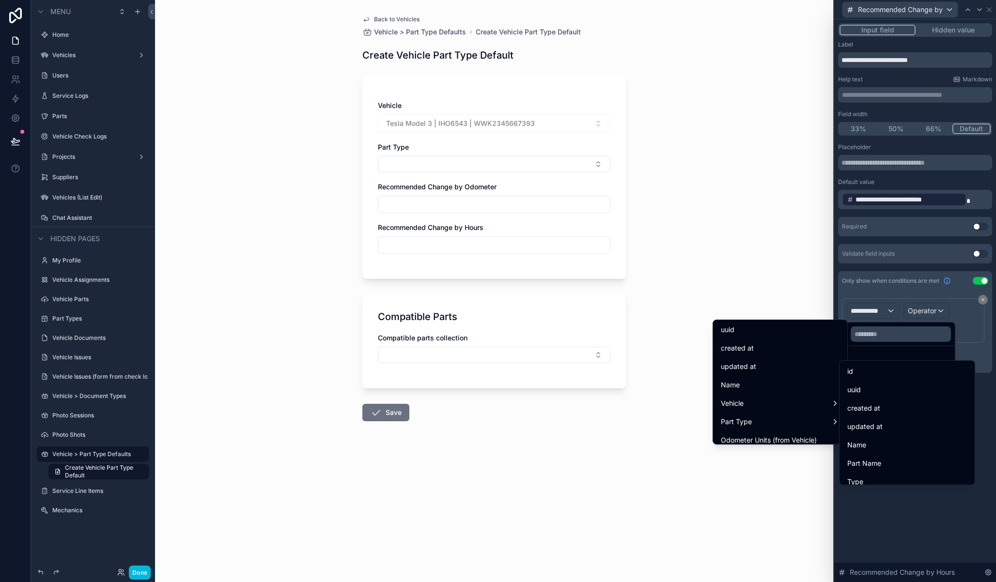
click at [866, 377] on div "id" at bounding box center [906, 371] width 131 height 17
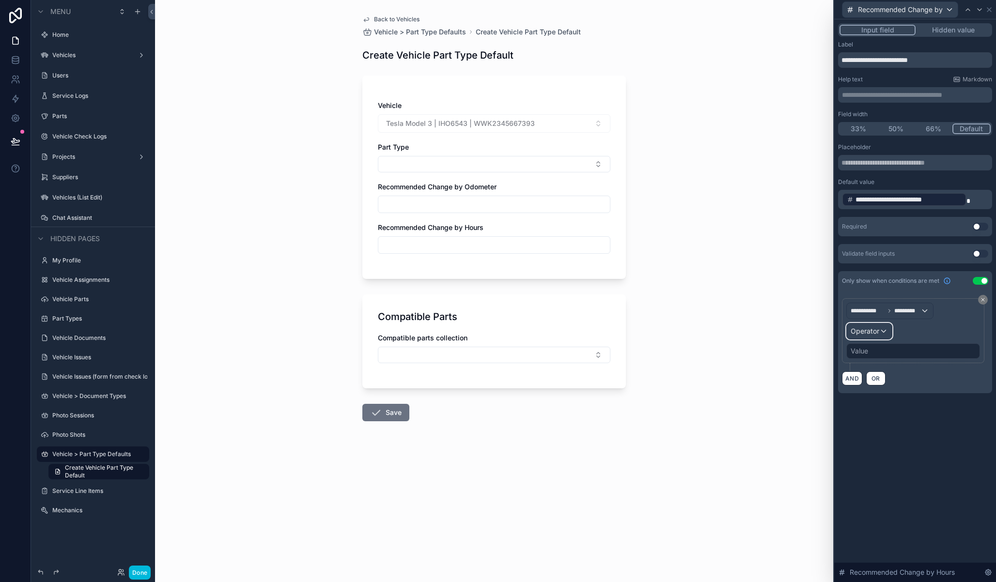
click at [887, 327] on div "Operator" at bounding box center [869, 332] width 45 height 16
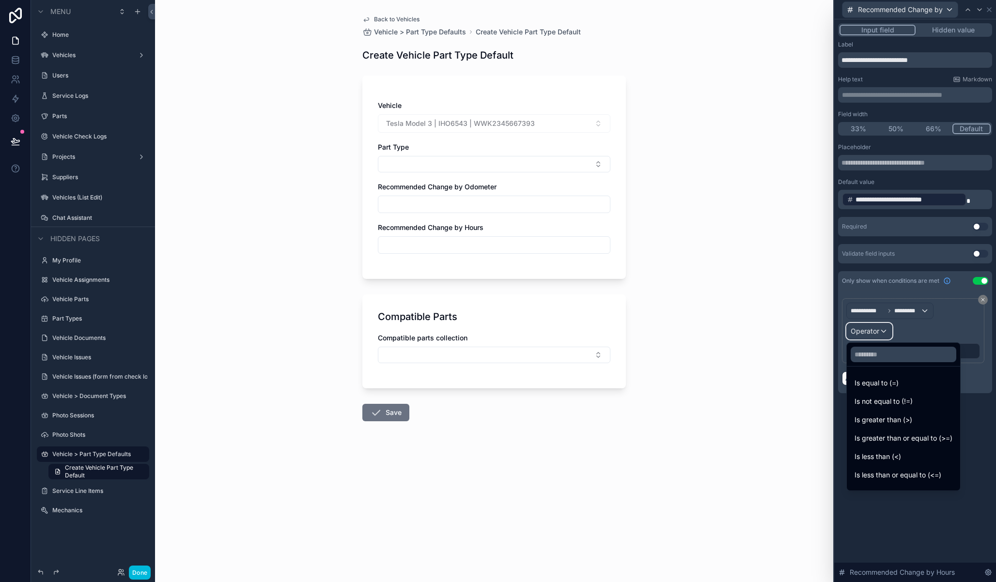
scroll to position [69, 0]
click at [905, 449] on div "Is not empty" at bounding box center [904, 443] width 98 height 12
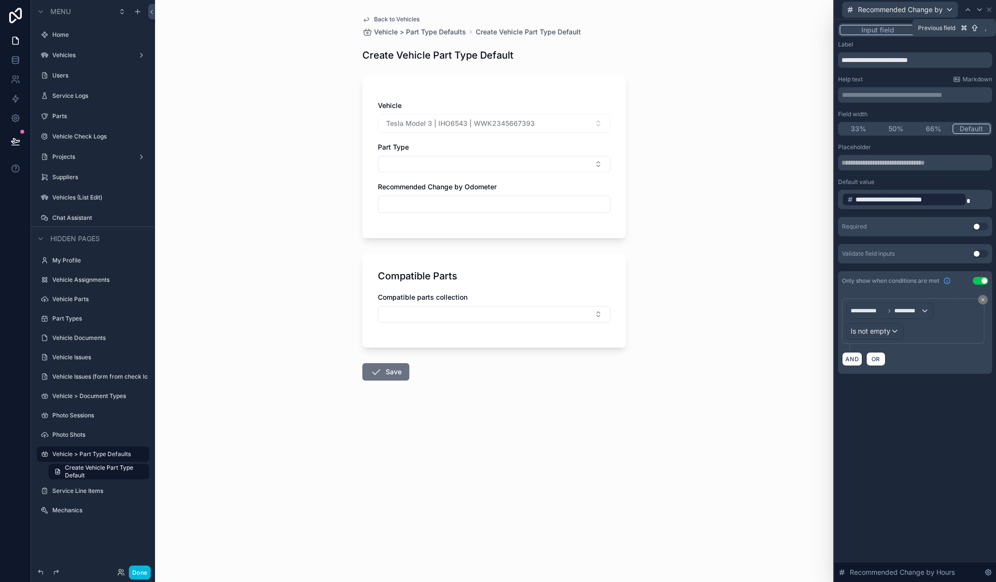
click at [964, 13] on icon at bounding box center [968, 10] width 8 height 8
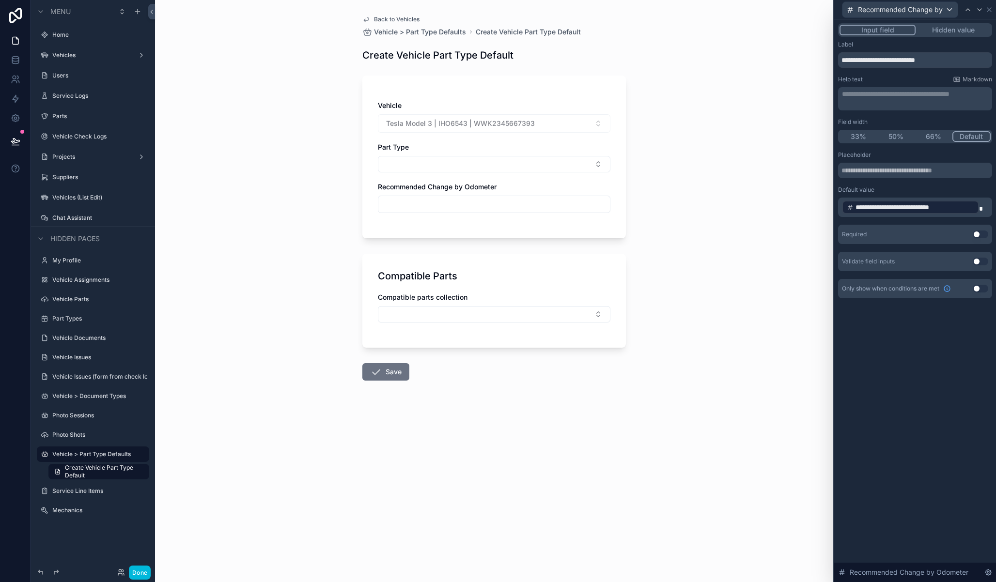
click at [979, 287] on button "Use setting" at bounding box center [981, 289] width 16 height 8
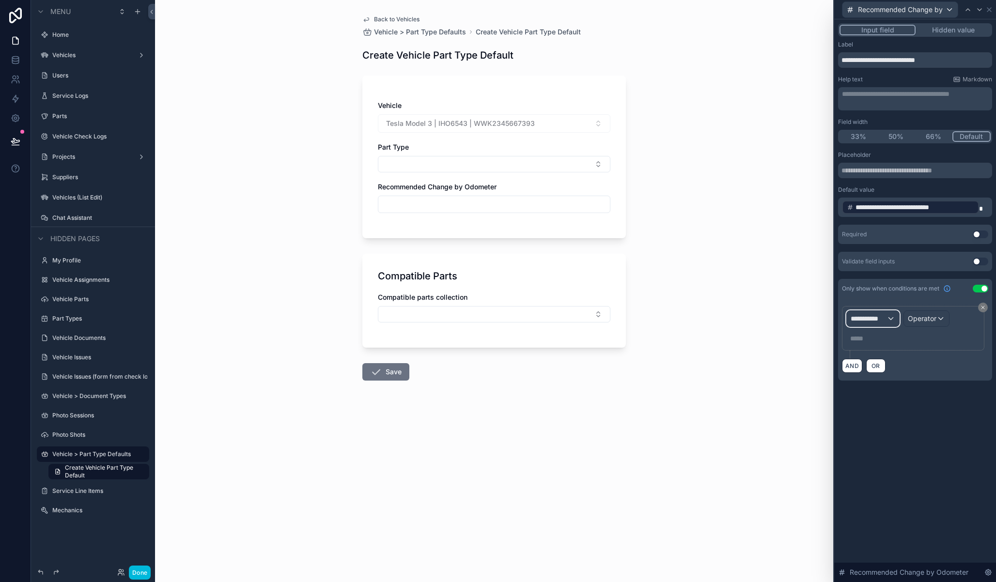
click at [874, 314] on span "**********" at bounding box center [869, 319] width 36 height 10
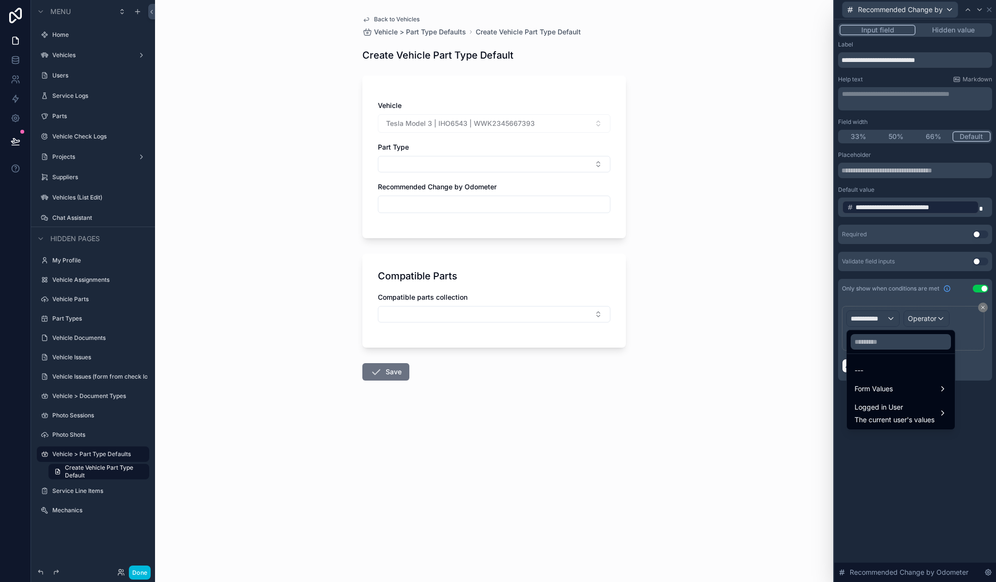
click at [892, 385] on span "Form Values" at bounding box center [874, 389] width 38 height 12
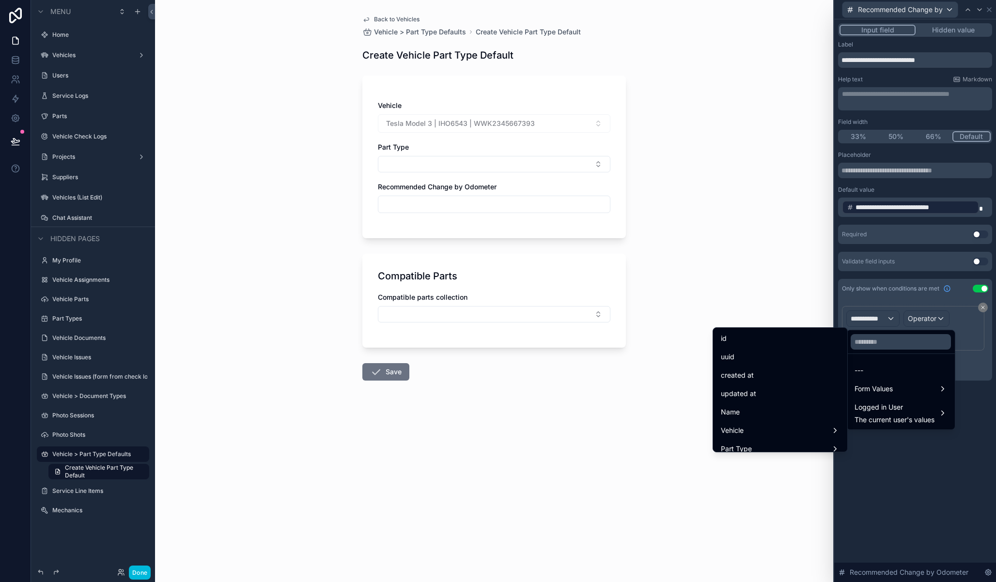
scroll to position [13, 0]
click at [789, 433] on div "Part Type" at bounding box center [780, 436] width 119 height 12
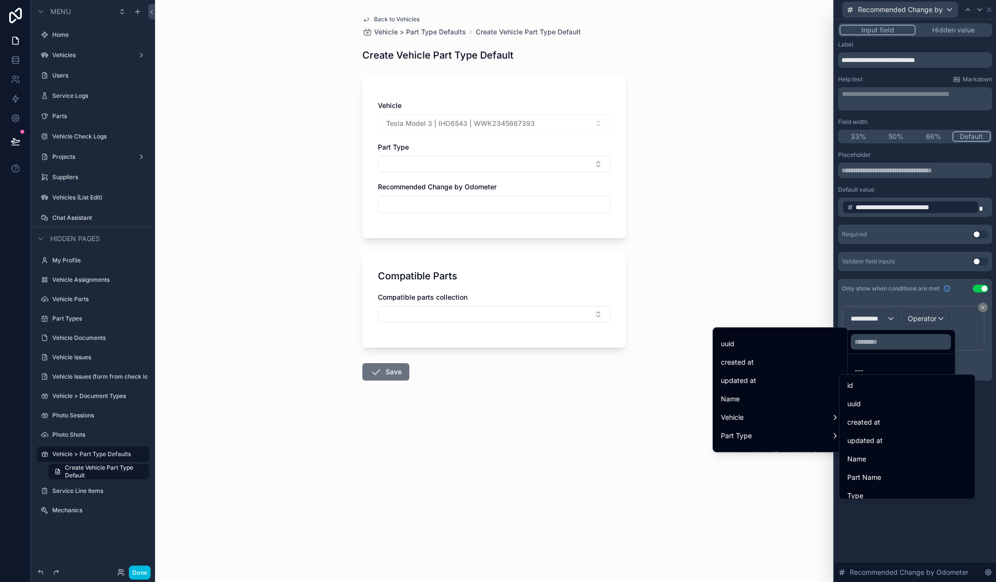
click at [868, 391] on div "id" at bounding box center [907, 386] width 120 height 12
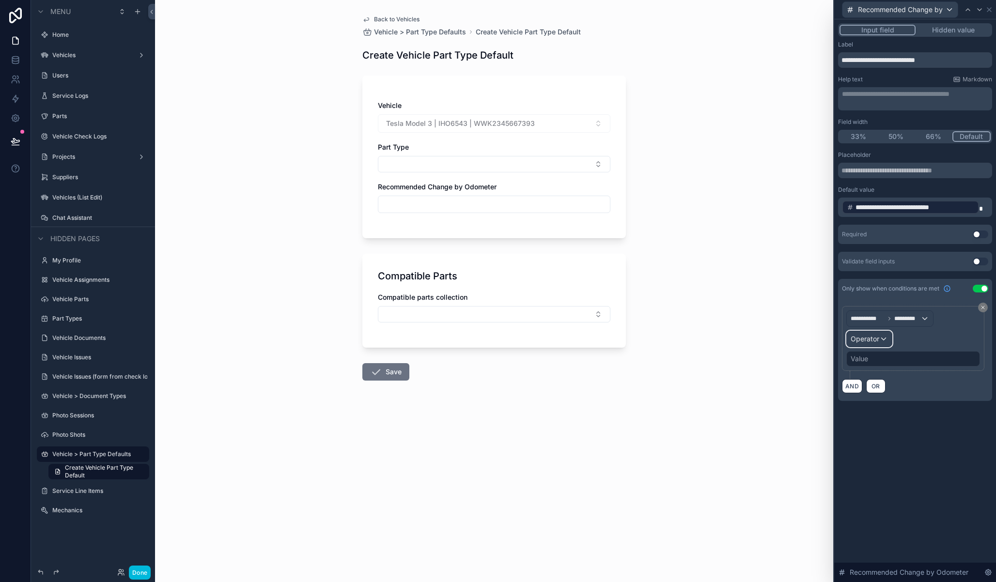
click at [866, 339] on span "Operator" at bounding box center [865, 339] width 29 height 8
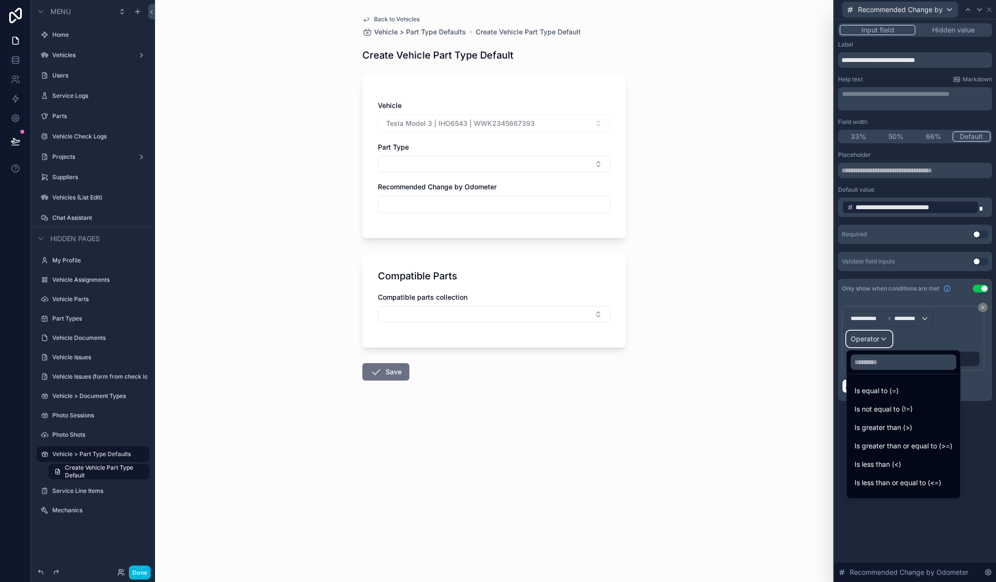
scroll to position [69, 0]
click at [893, 452] on span "Is not empty" at bounding box center [875, 451] width 40 height 12
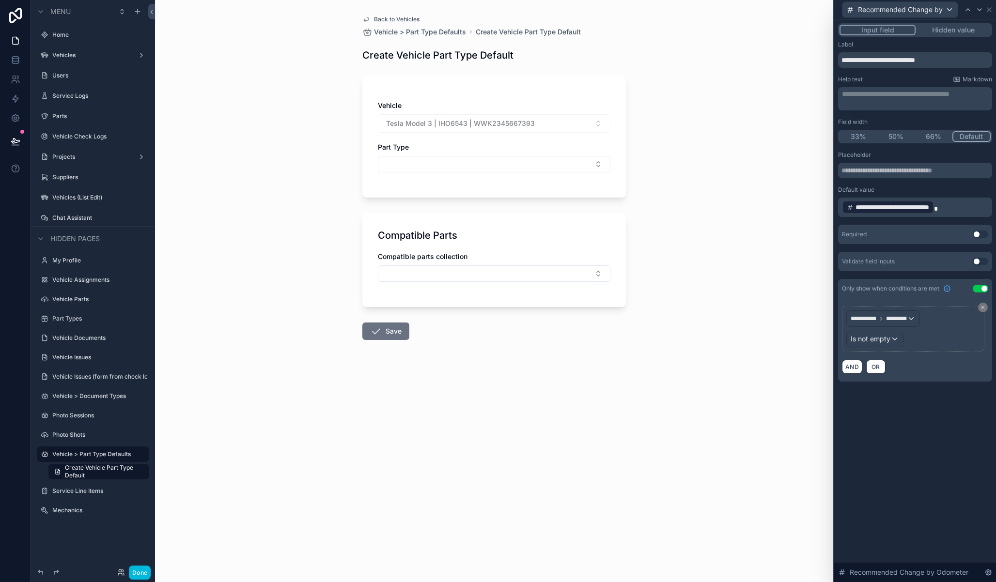
click at [698, 359] on div "Back to Vehicles Vehicle > Part Type Defaults Create Vehicle Part Type Default …" at bounding box center [494, 291] width 678 height 582
click at [476, 168] on button "Select Button" at bounding box center [494, 164] width 233 height 16
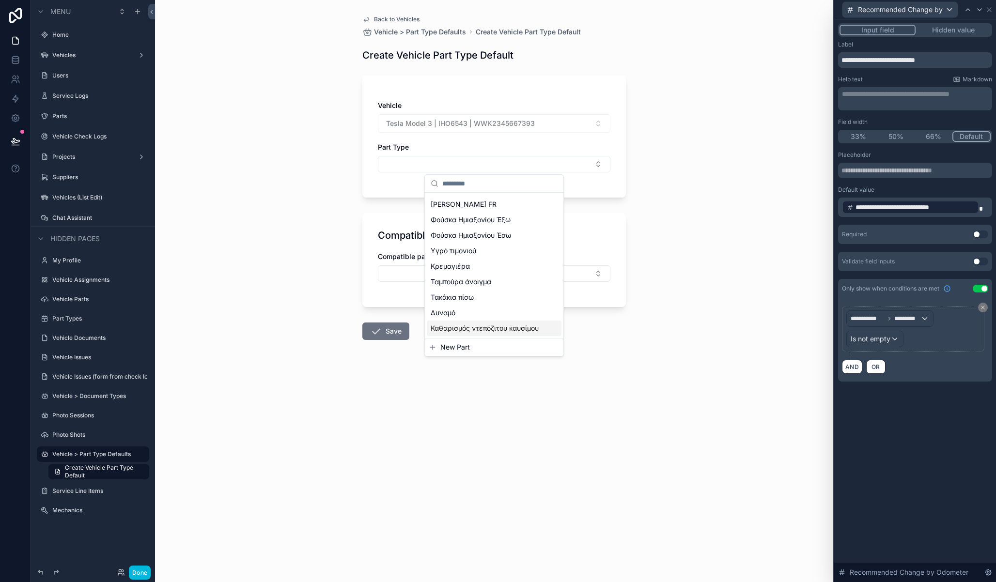
scroll to position [438, 0]
click at [475, 270] on div "Ψαλίδι άνω" at bounding box center [494, 270] width 135 height 16
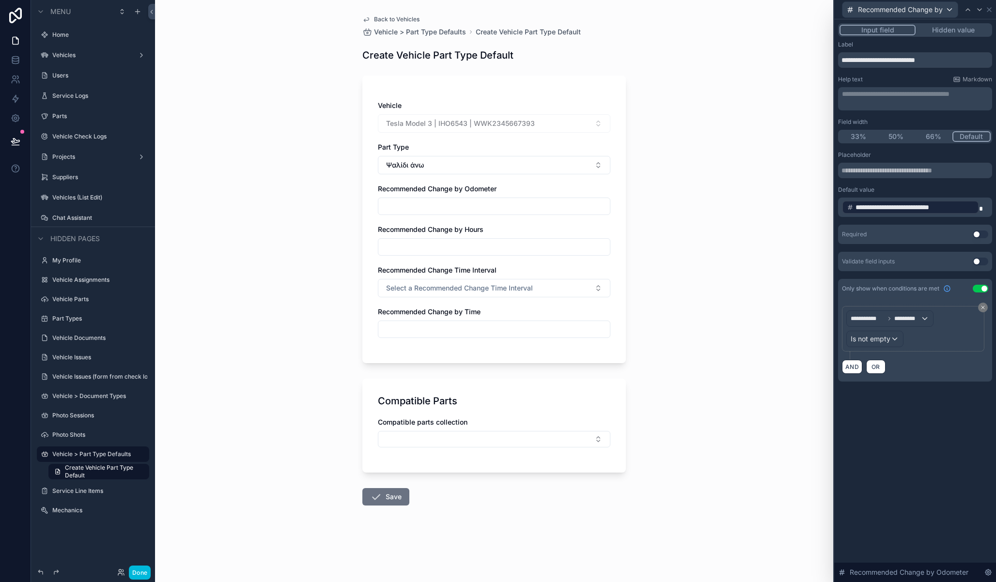
click at [456, 160] on button "Ψαλίδι άνω" at bounding box center [494, 165] width 233 height 18
click at [481, 312] on div "Φίλτρο Αέρα" at bounding box center [494, 315] width 135 height 16
type input "******"
type input "***"
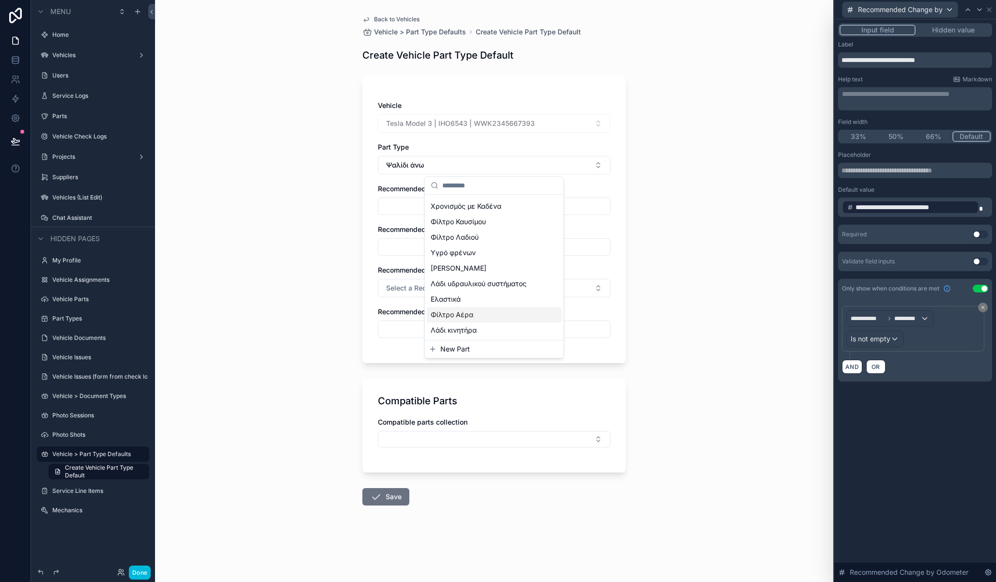
type input "**"
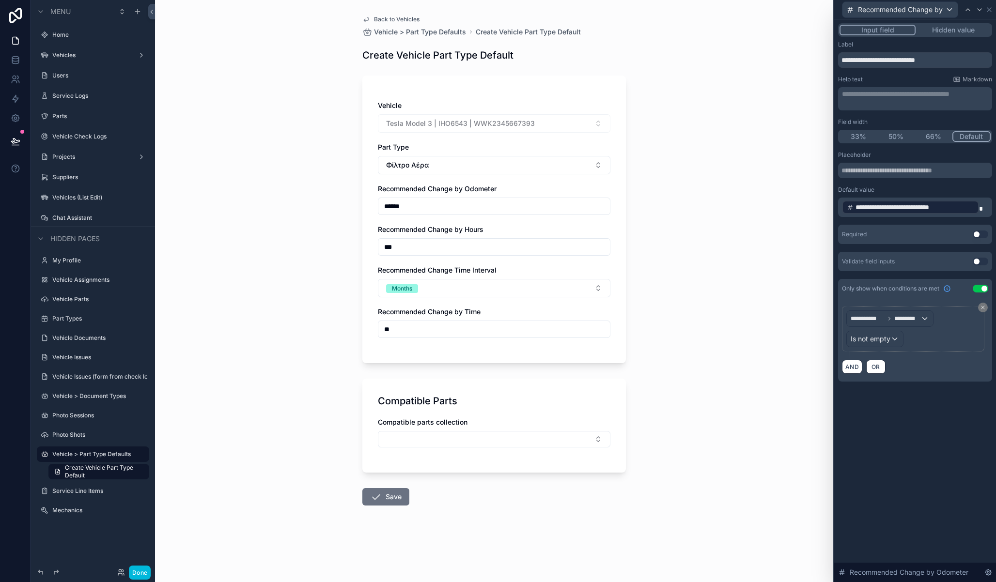
click at [440, 167] on button "Φίλτρο Αέρα" at bounding box center [494, 165] width 233 height 18
click at [484, 329] on div "Λάδι κινητήρα" at bounding box center [494, 331] width 135 height 16
type input "******"
type input "***"
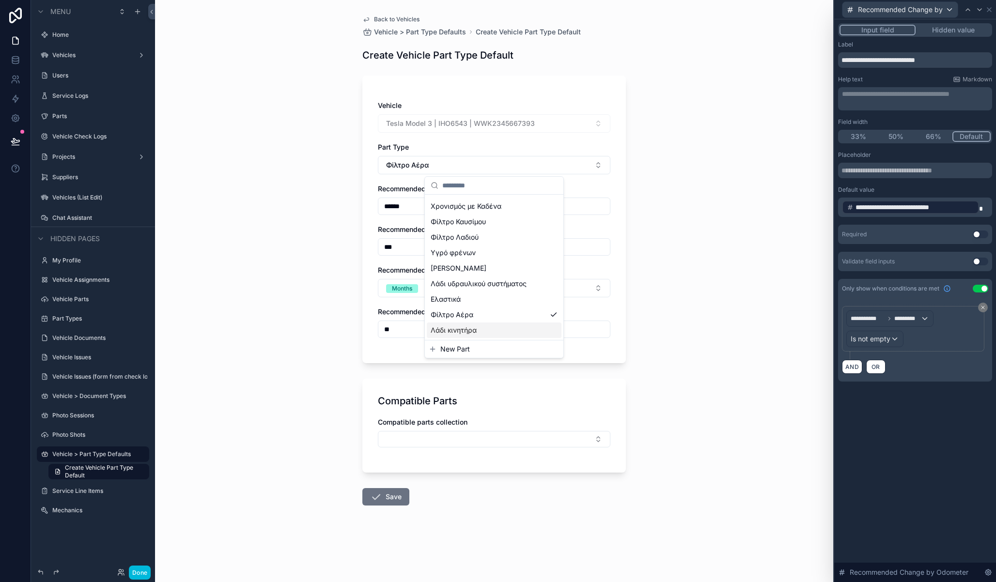
scroll to position [0, 0]
click at [460, 165] on button "Λάδι κινητήρα" at bounding box center [494, 165] width 233 height 18
click at [327, 263] on div "Back to Vehicles Vehicle > Part Type Defaults Create Vehicle Part Type Default …" at bounding box center [494, 291] width 678 height 582
click at [328, 259] on div "Back to Vehicles Vehicle > Part Type Defaults Create Vehicle Part Type Default …" at bounding box center [494, 291] width 678 height 582
click at [264, 207] on div "Back to Vehicles Vehicle > Part Type Defaults Create Vehicle Part Type Default …" at bounding box center [494, 291] width 678 height 582
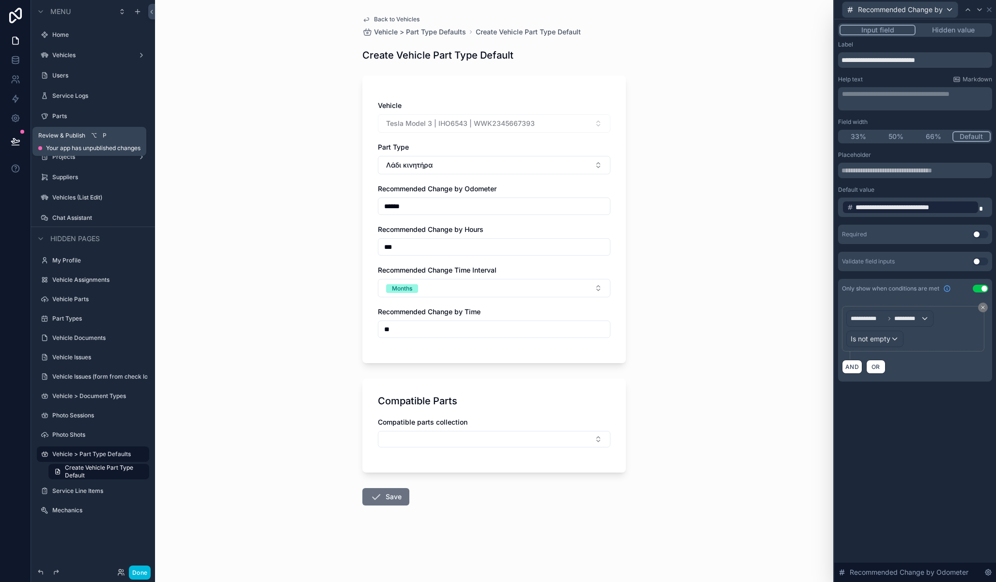
click at [18, 139] on icon at bounding box center [16, 142] width 10 height 10
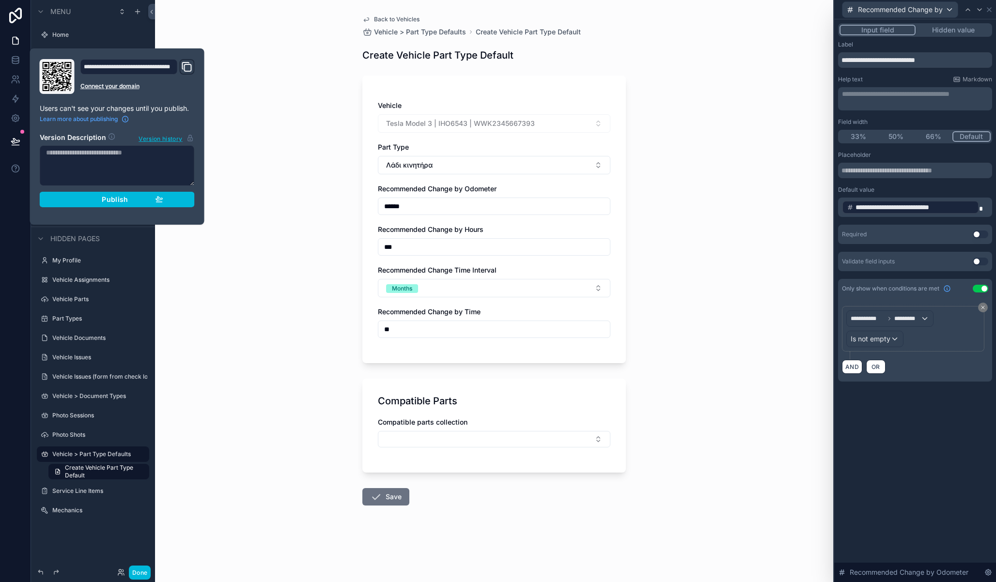
click at [137, 193] on button "Publish" at bounding box center [117, 200] width 155 height 16
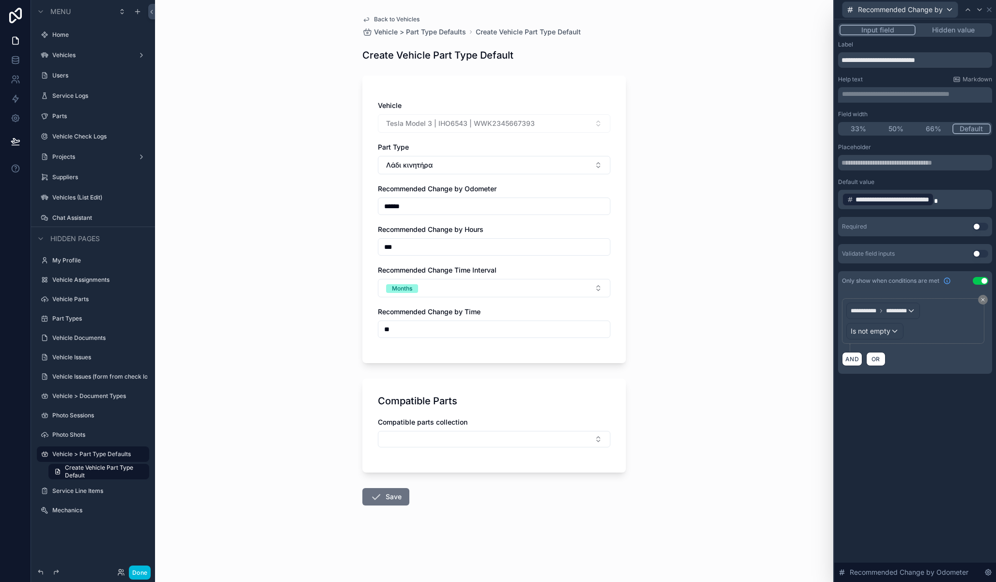
click at [252, 137] on div "Back to Vehicles Vehicle > Part Type Defaults Create Vehicle Part Type Default …" at bounding box center [494, 291] width 678 height 582
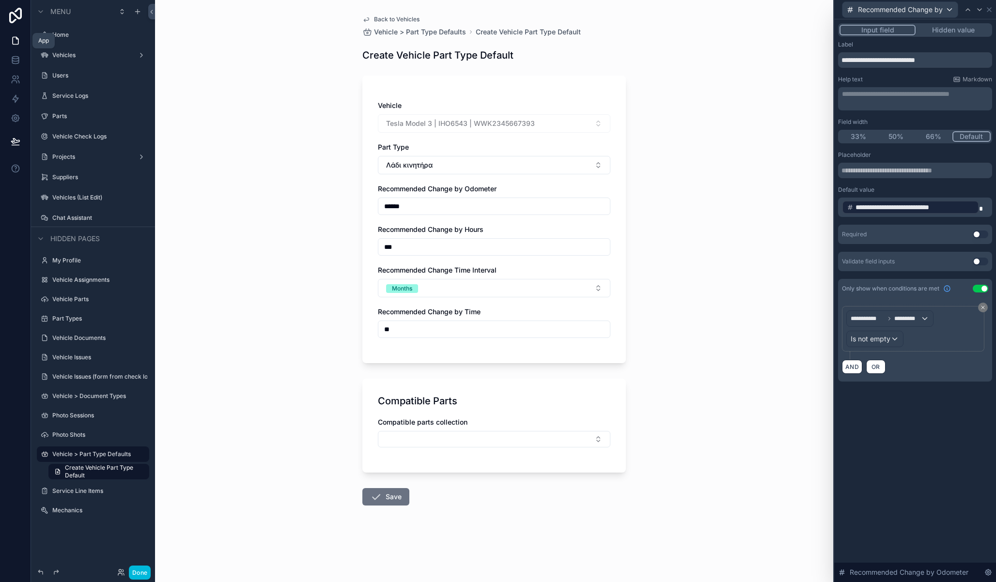
click at [72, 38] on label "Home" at bounding box center [97, 35] width 91 height 8
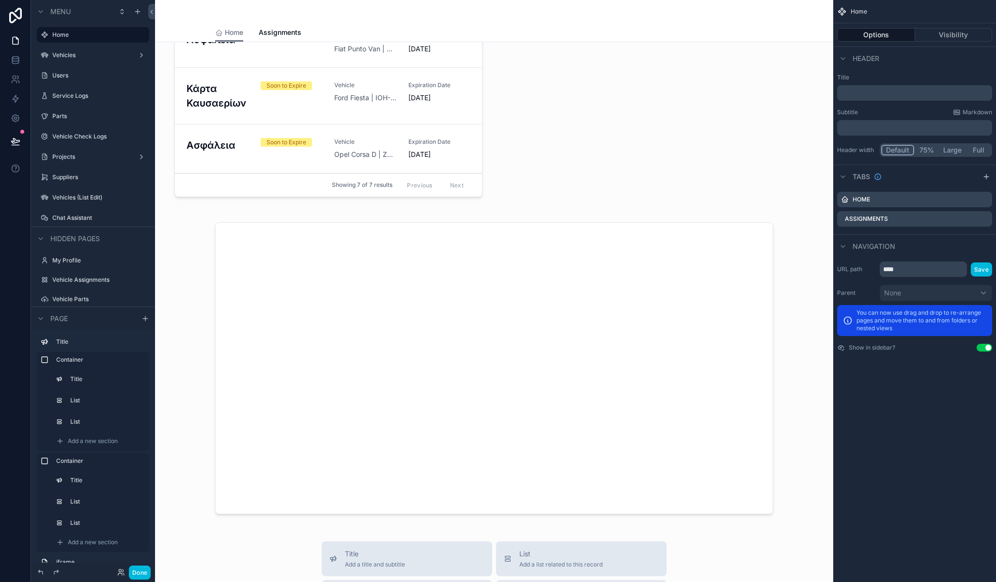
scroll to position [788, 0]
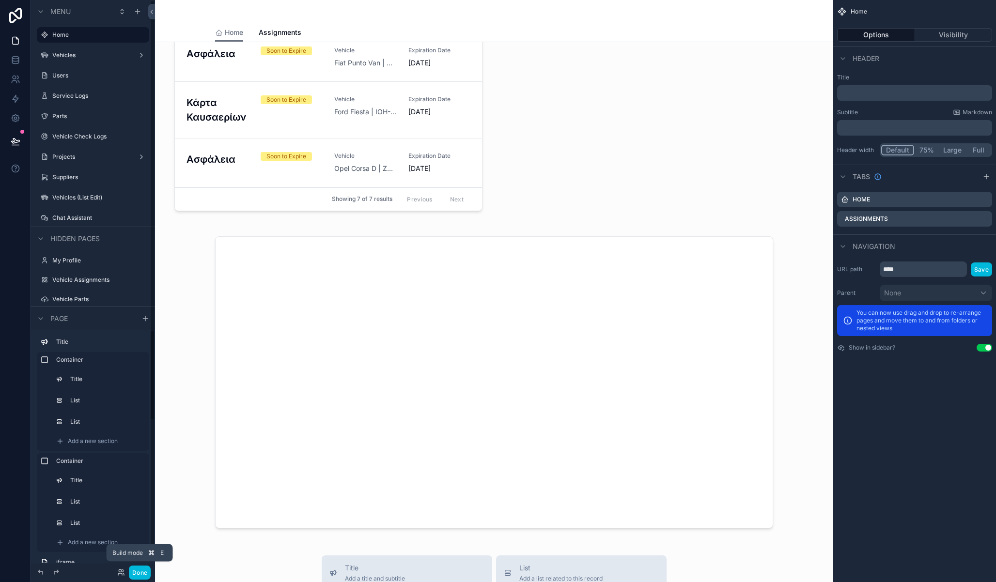
click at [141, 572] on button "Done" at bounding box center [140, 573] width 22 height 14
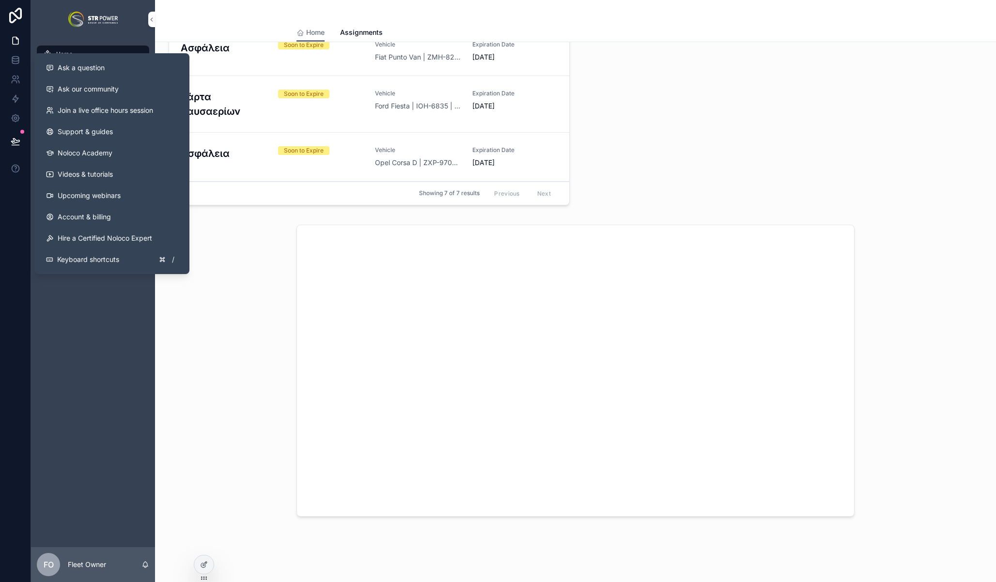
click at [200, 352] on div "scrollable content" at bounding box center [575, 371] width 825 height 300
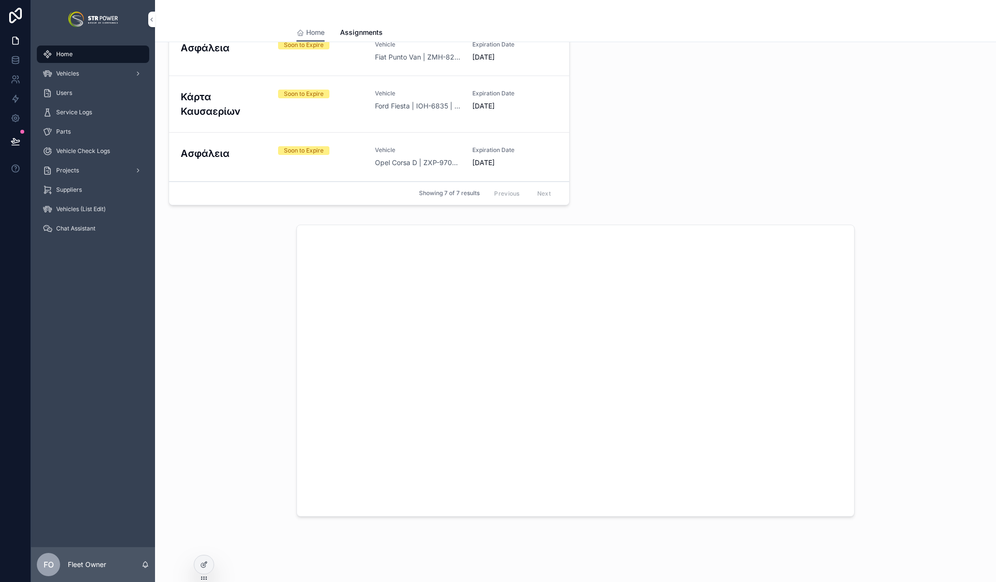
click at [202, 563] on icon at bounding box center [203, 565] width 4 height 4
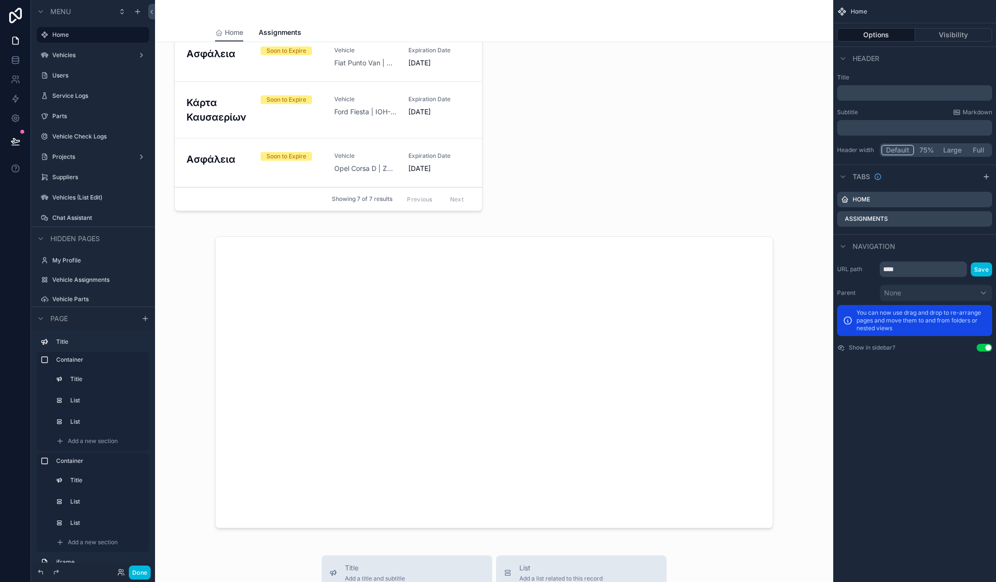
click at [217, 233] on div "scrollable content" at bounding box center [494, 383] width 663 height 300
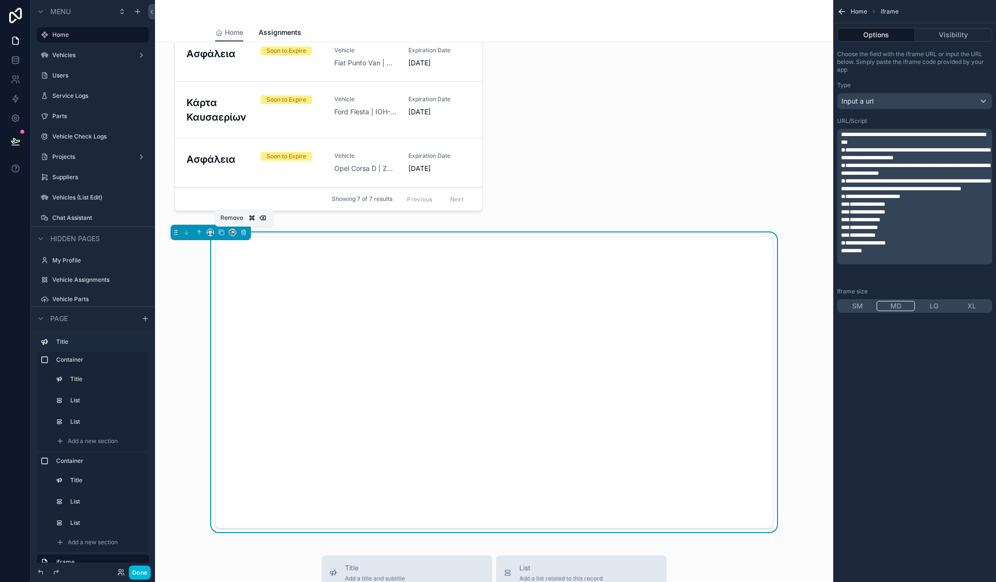
click at [243, 232] on icon "scrollable content" at bounding box center [243, 232] width 7 height 7
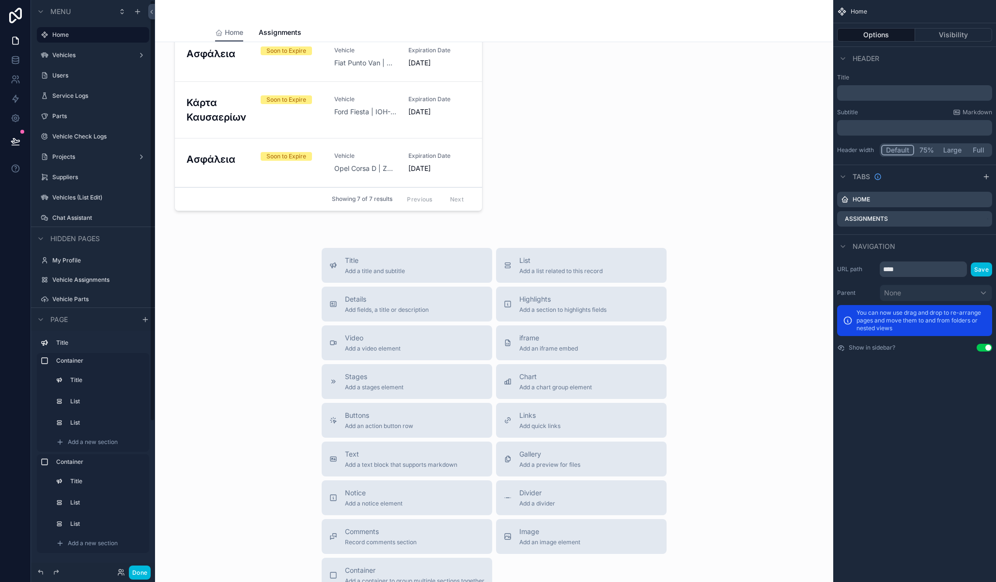
click at [68, 214] on label "Chat Assistant" at bounding box center [97, 218] width 91 height 8
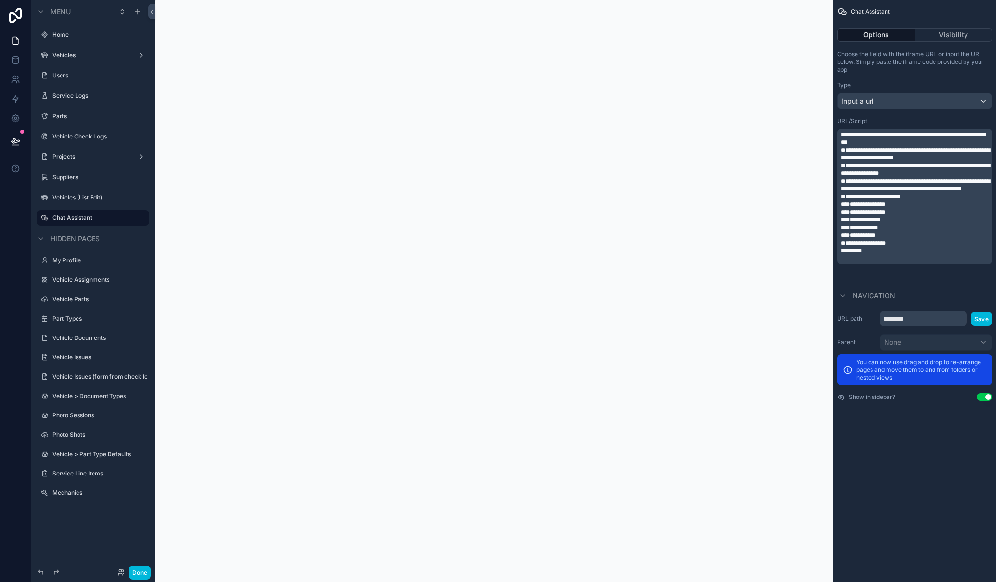
click at [976, 36] on button "Visibility" at bounding box center [954, 35] width 78 height 14
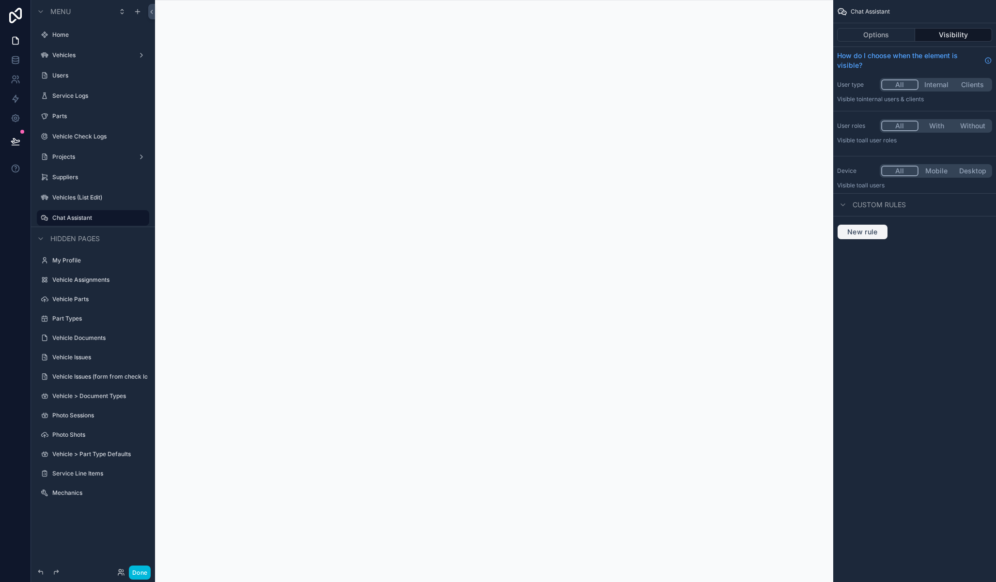
click at [868, 233] on span "New rule" at bounding box center [862, 232] width 38 height 9
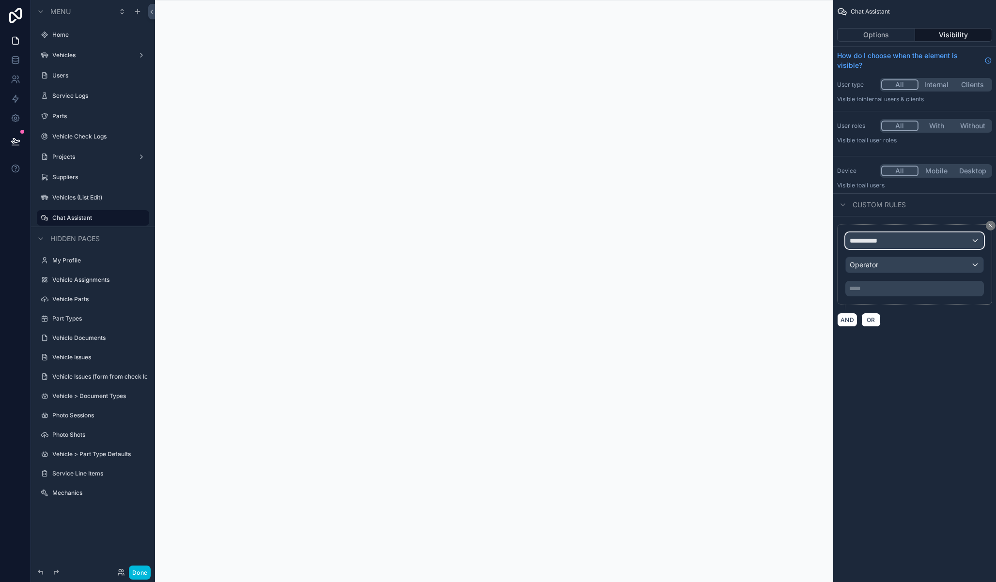
click at [872, 246] on div "**********" at bounding box center [915, 241] width 138 height 16
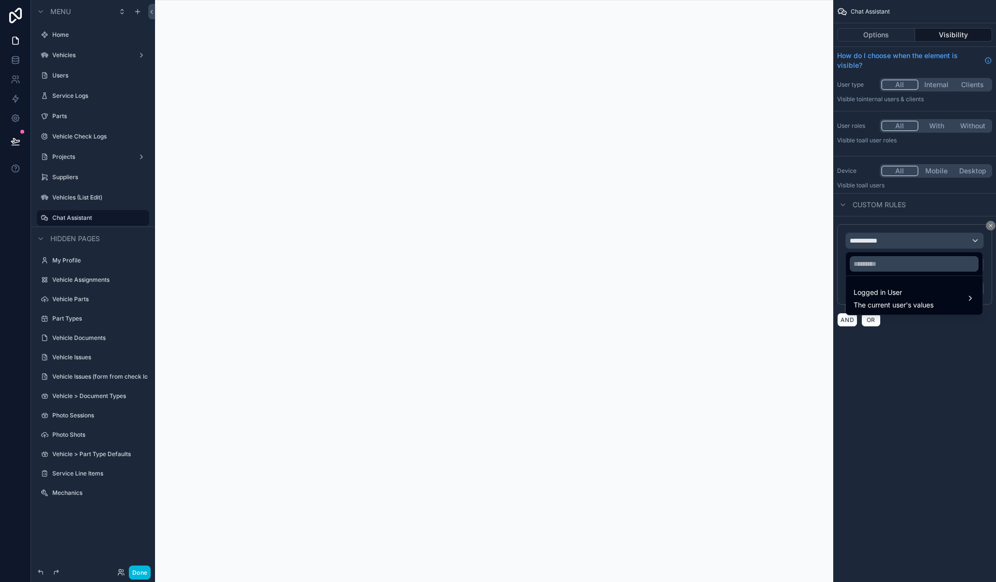
click at [879, 300] on div "Logged in User The current user's values" at bounding box center [894, 298] width 80 height 23
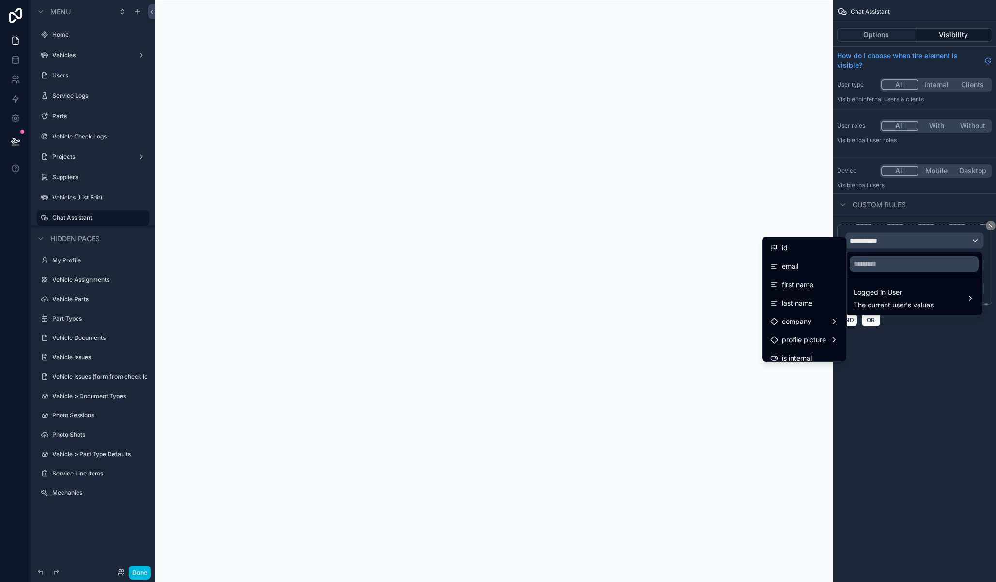
click at [797, 270] on div "email" at bounding box center [804, 267] width 68 height 12
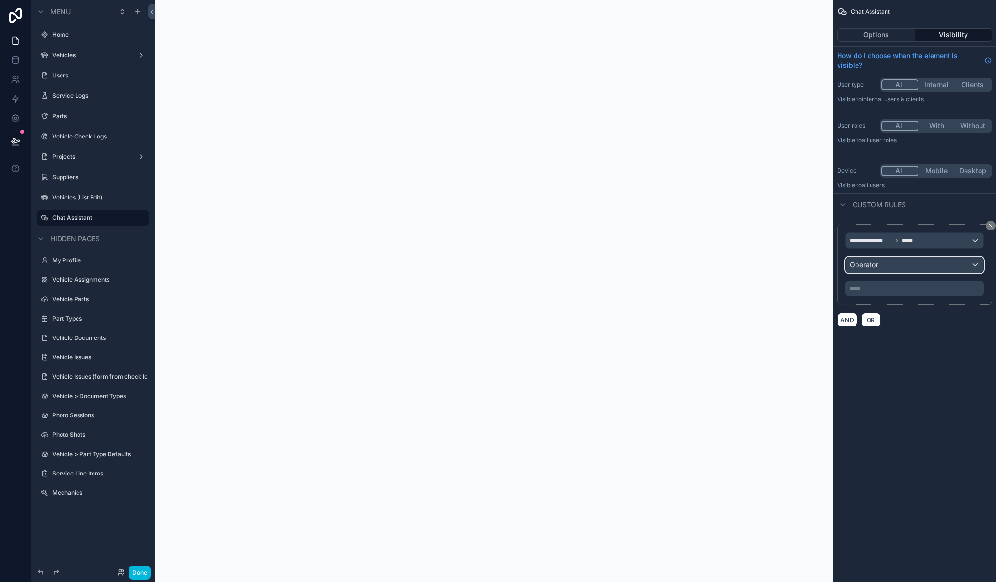
click at [884, 266] on div "Operator" at bounding box center [915, 265] width 138 height 16
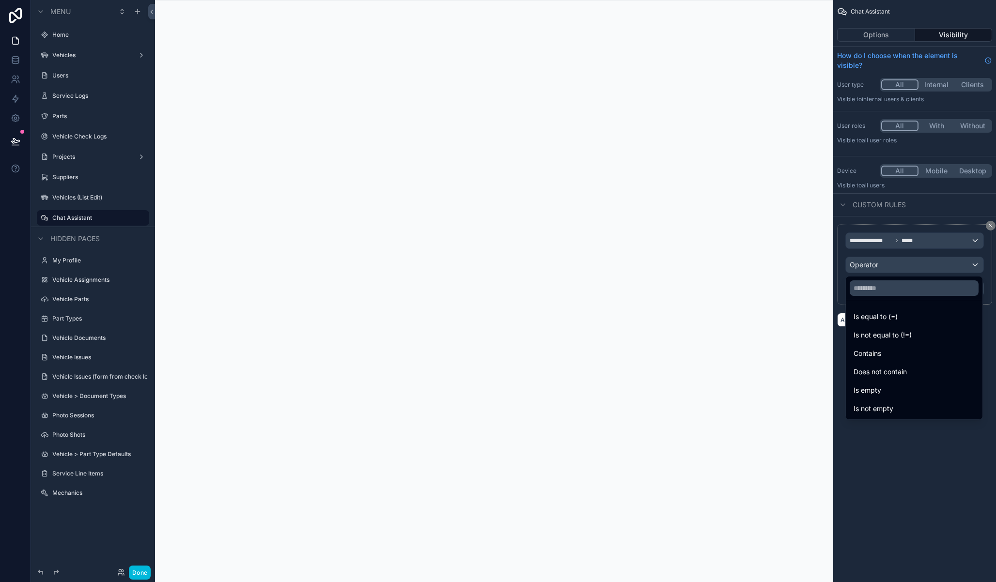
click at [901, 358] on div "Contains" at bounding box center [914, 354] width 121 height 12
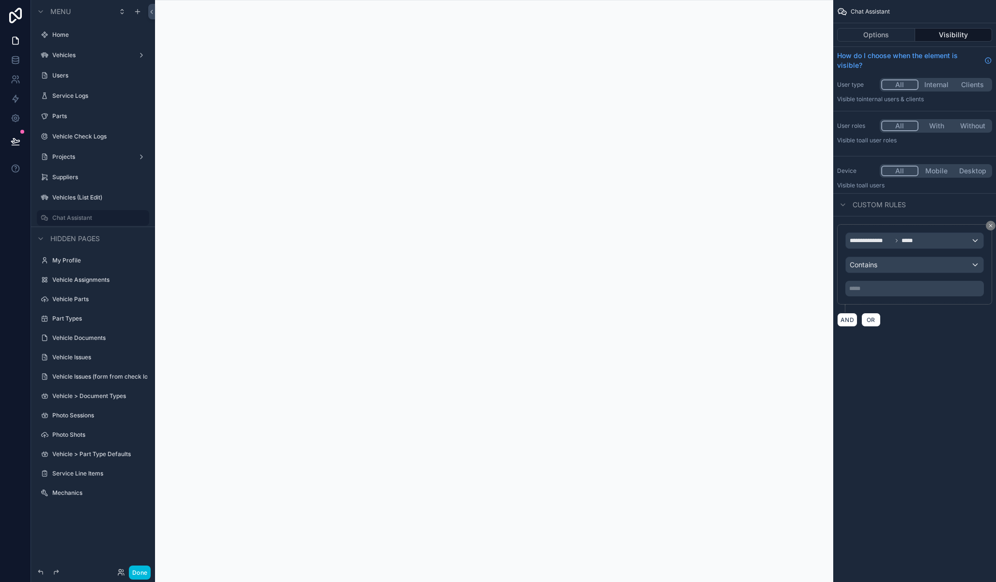
click at [144, 575] on button "Done" at bounding box center [140, 573] width 22 height 14
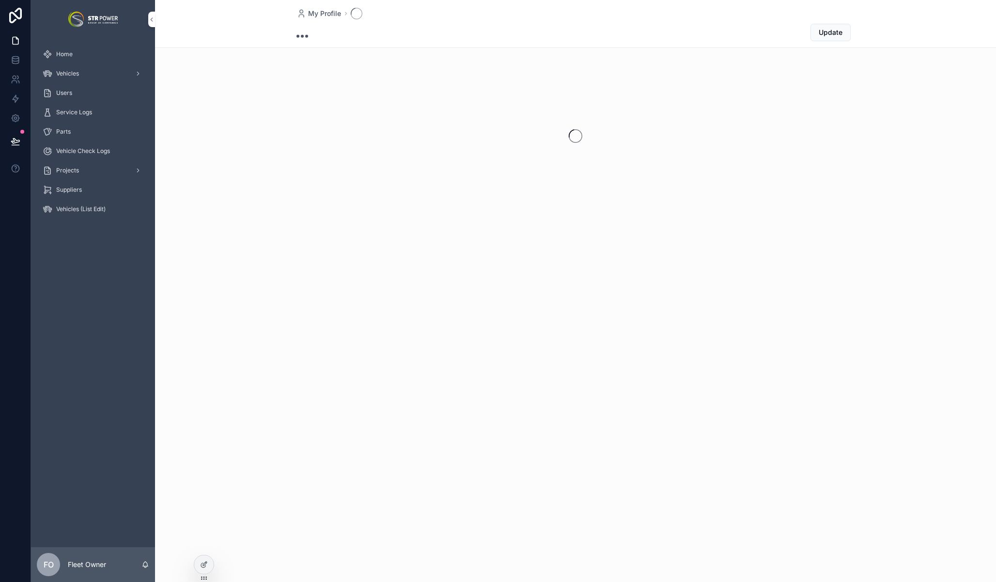
click at [102, 57] on div "Home" at bounding box center [93, 55] width 101 height 16
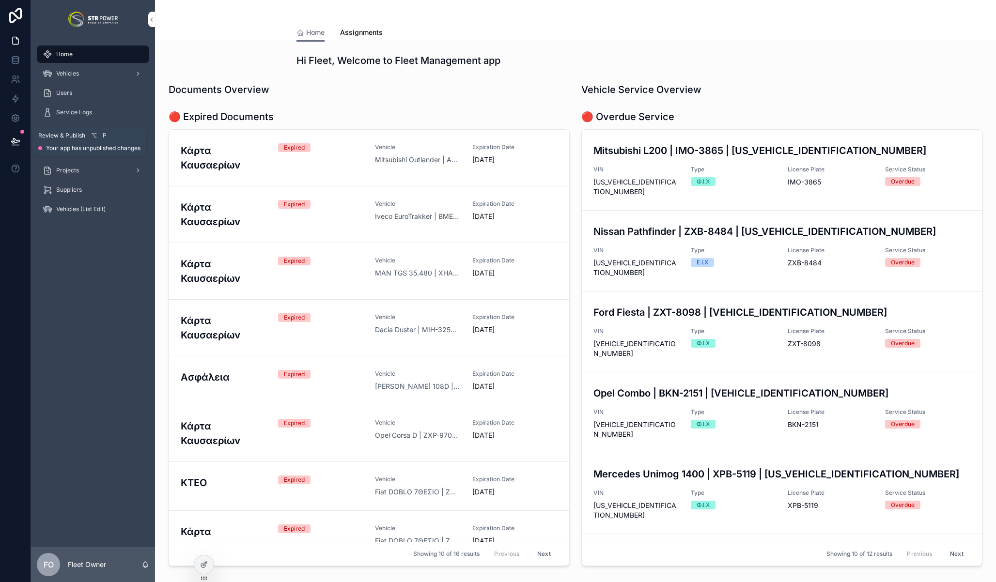
click at [16, 142] on icon at bounding box center [16, 142] width 10 height 10
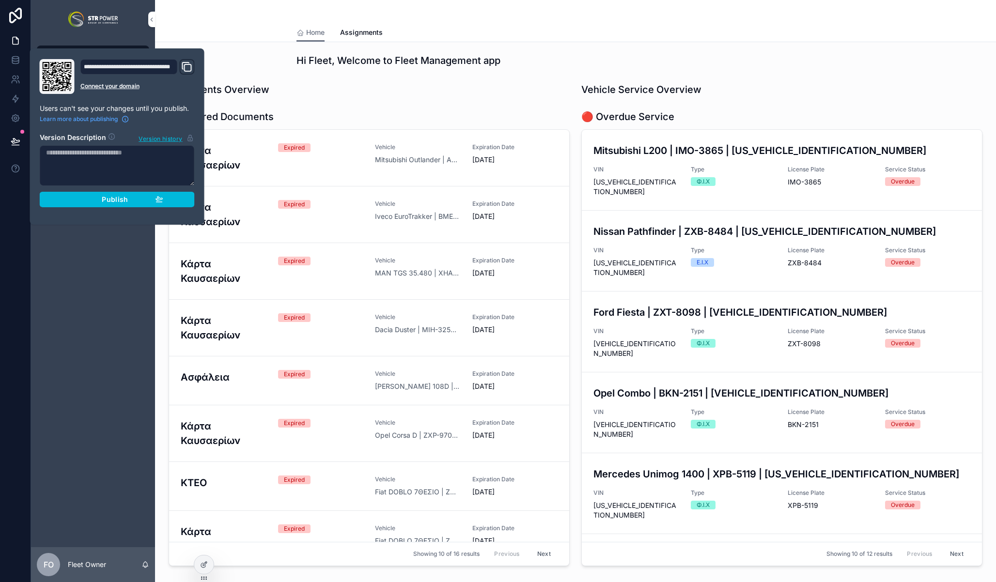
click at [125, 194] on button "Publish" at bounding box center [117, 200] width 155 height 16
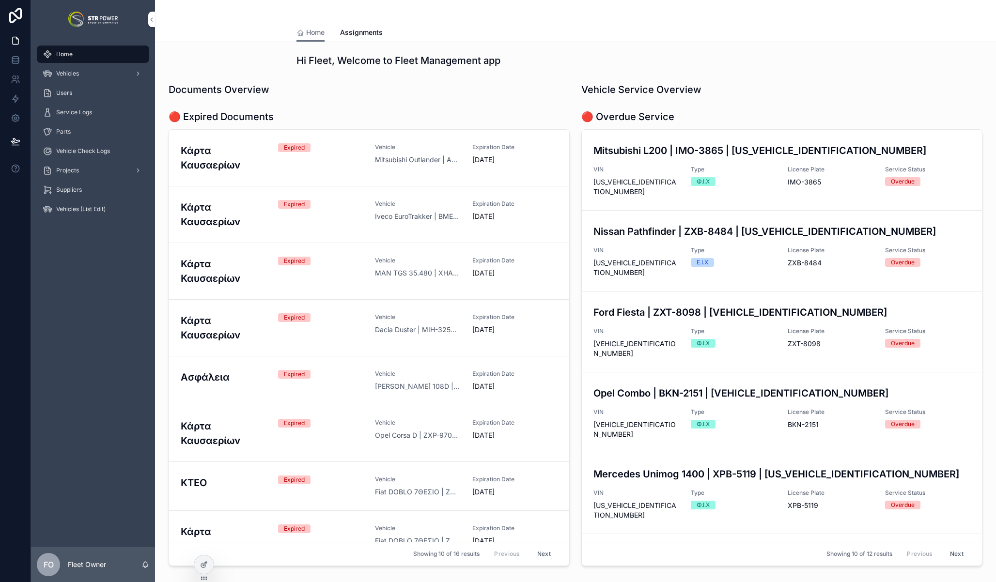
click at [95, 283] on div "Home Vehicles Users Service Logs Parts Vehicle Check Logs Projects Suppliers Ve…" at bounding box center [93, 293] width 124 height 509
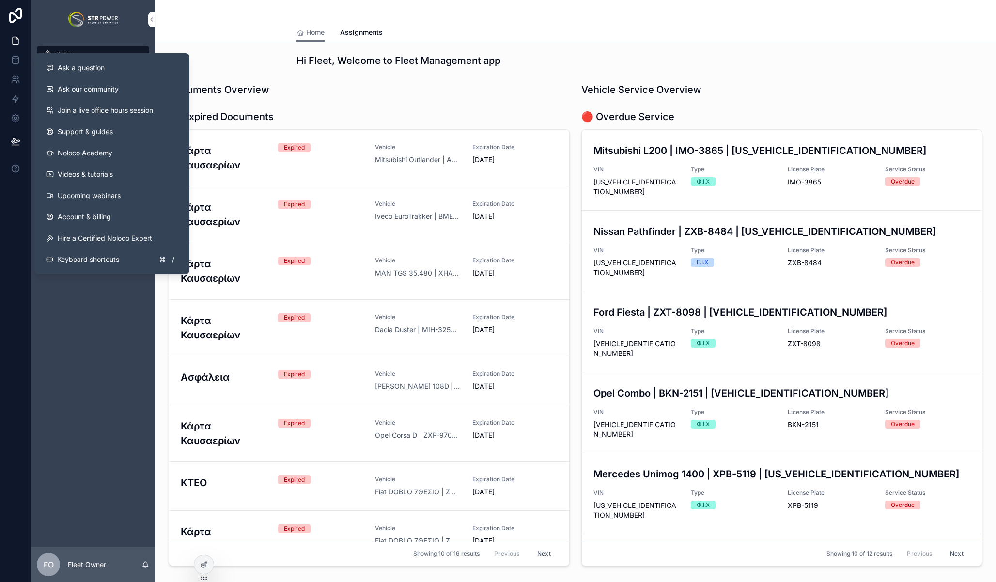
click at [117, 397] on div "Home Vehicles Users Service Logs Parts Vehicle Check Logs Projects Suppliers Ve…" at bounding box center [93, 293] width 124 height 509
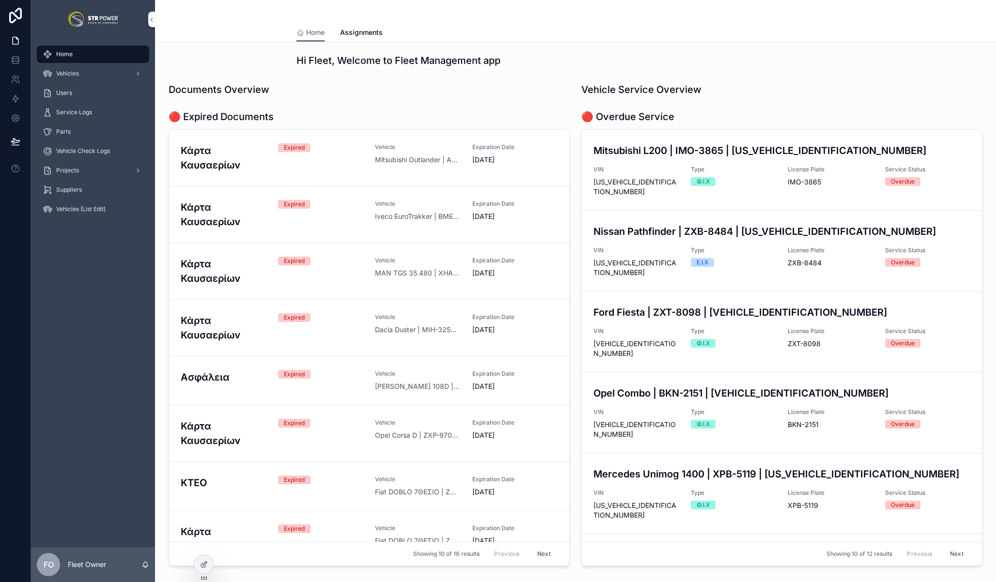
click at [206, 566] on icon at bounding box center [204, 565] width 8 height 8
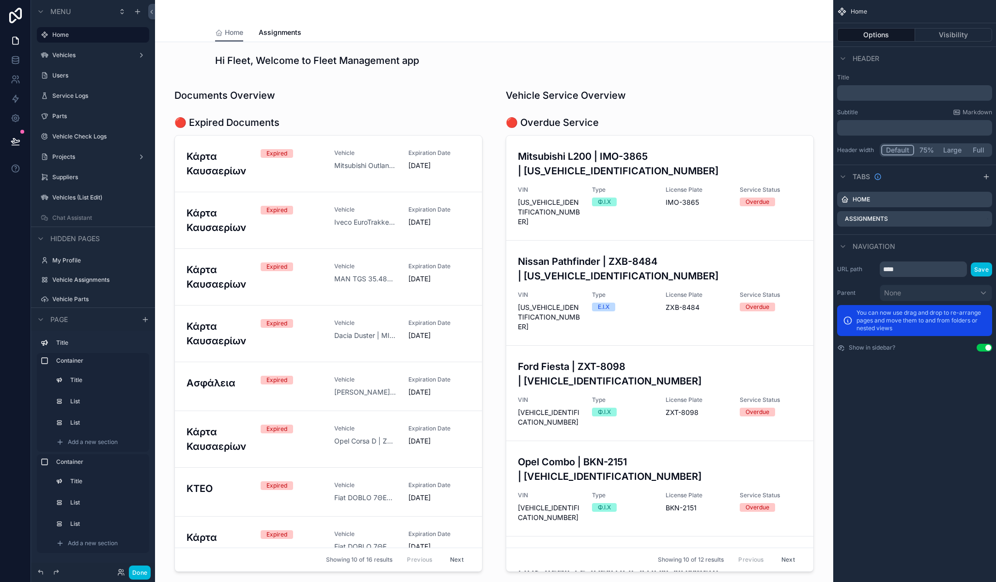
click at [46, 76] on icon "scrollable content" at bounding box center [45, 76] width 8 height 8
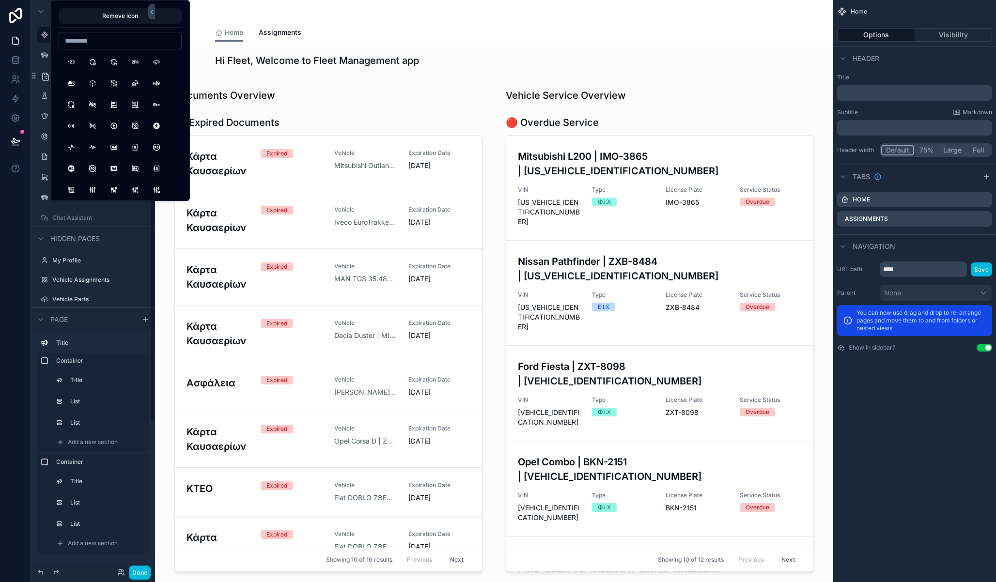
click at [113, 37] on input at bounding box center [120, 41] width 122 height 14
type input "*****"
click at [71, 61] on button "Users" at bounding box center [70, 61] width 17 height 17
drag, startPoint x: 8, startPoint y: 256, endPoint x: 41, endPoint y: 227, distance: 43.9
click at [8, 256] on div at bounding box center [15, 291] width 31 height 582
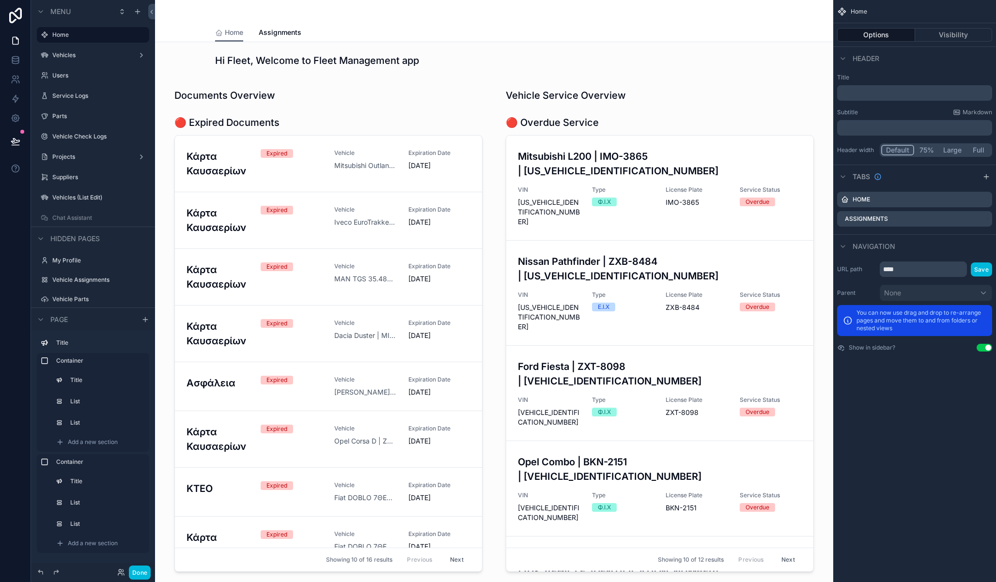
click at [44, 93] on icon "scrollable content" at bounding box center [45, 96] width 8 height 8
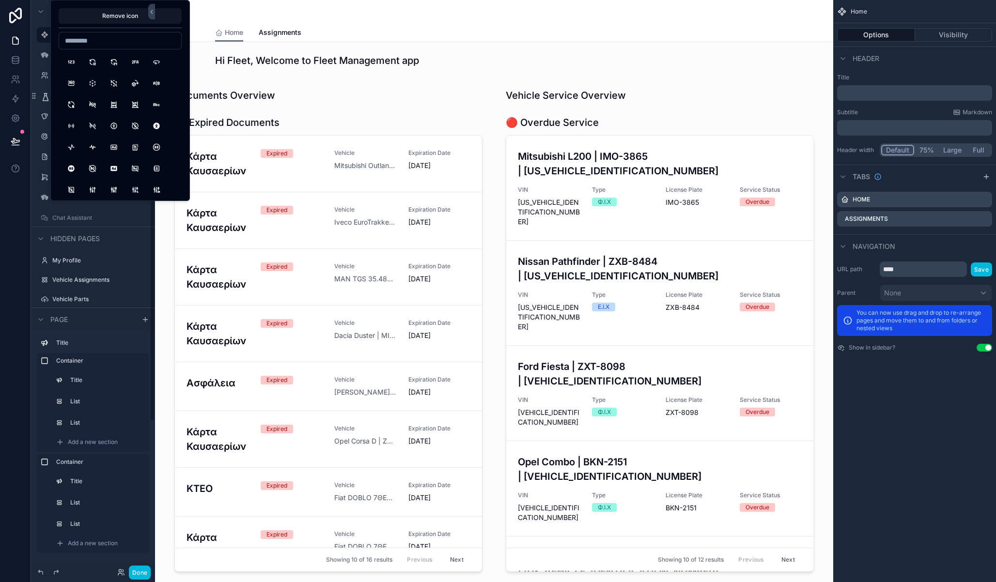
click at [100, 39] on input at bounding box center [120, 41] width 122 height 14
type input "***"
click at [114, 149] on button "FolderCog" at bounding box center [113, 145] width 17 height 17
click at [25, 233] on div at bounding box center [15, 291] width 31 height 582
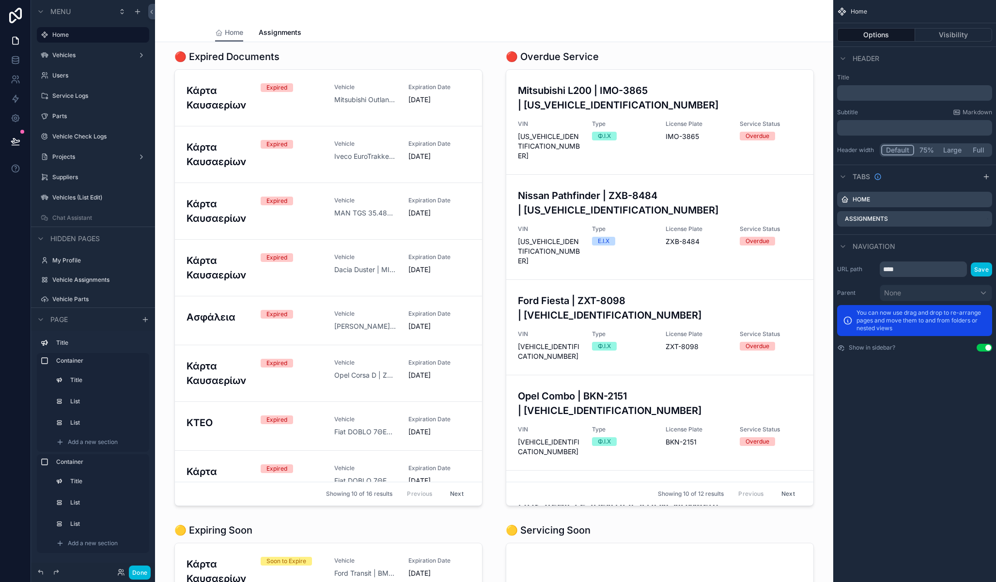
scroll to position [0, 0]
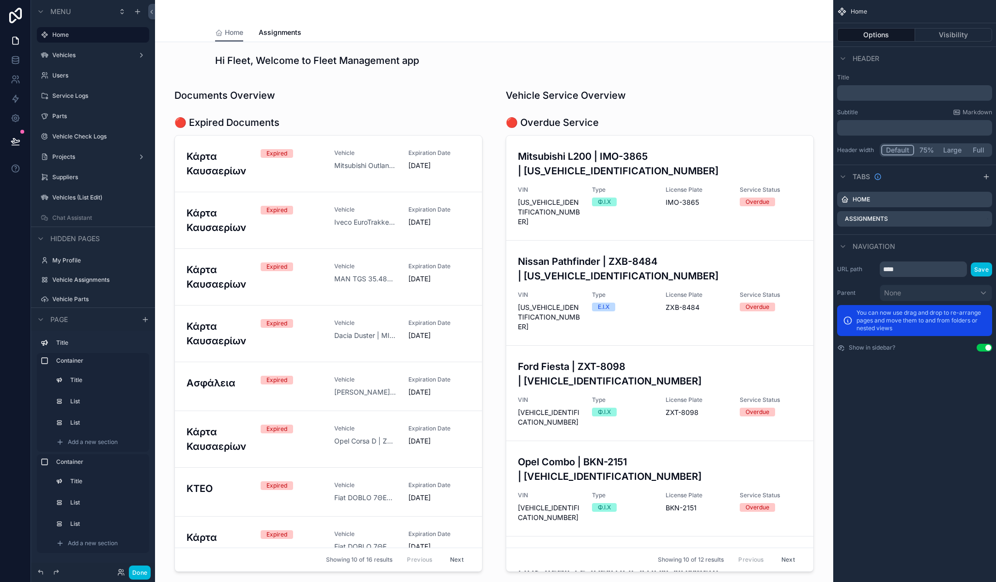
click at [146, 570] on button "Done" at bounding box center [140, 573] width 22 height 14
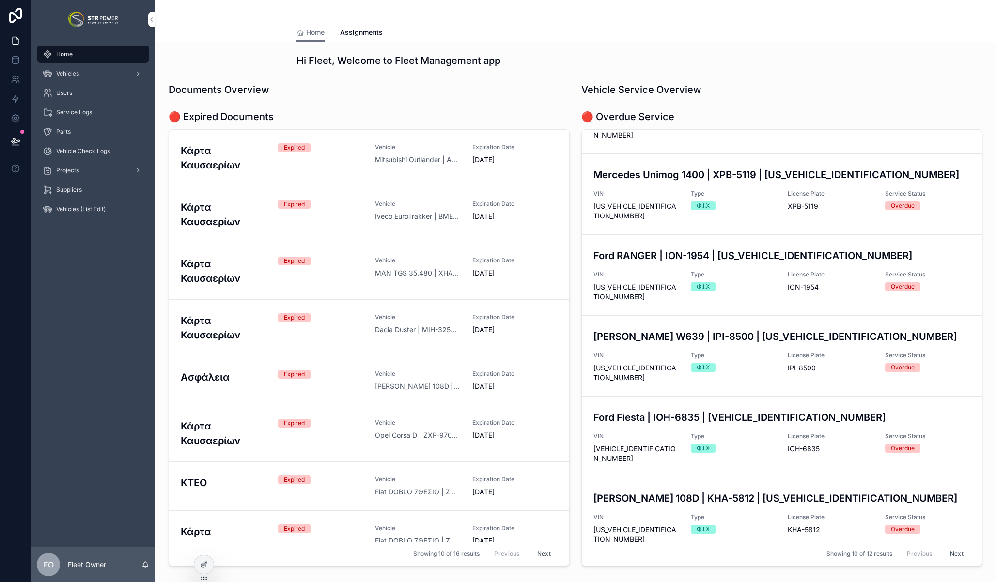
click at [203, 566] on icon at bounding box center [205, 564] width 4 height 4
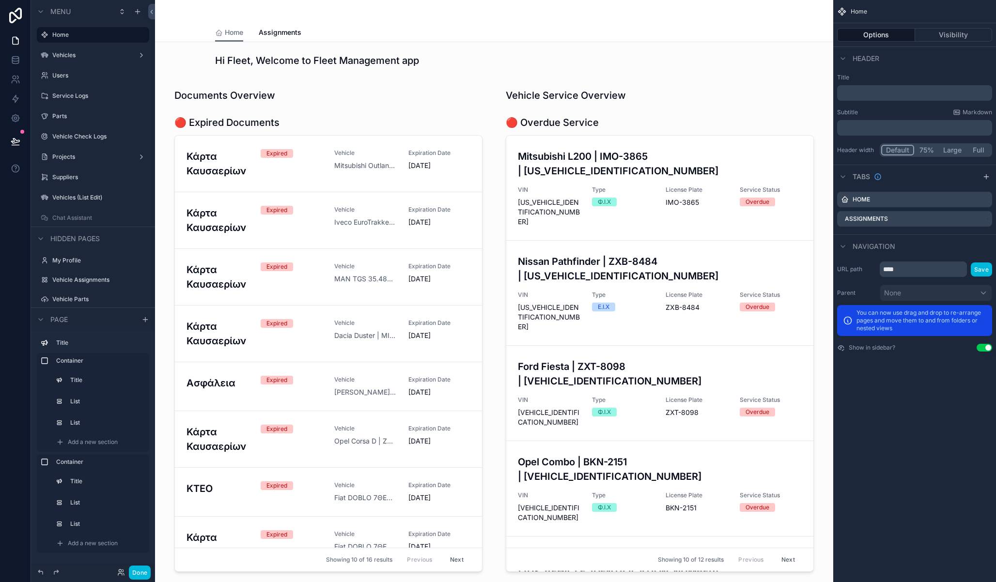
click at [337, 99] on div "scrollable content" at bounding box center [328, 546] width 331 height 934
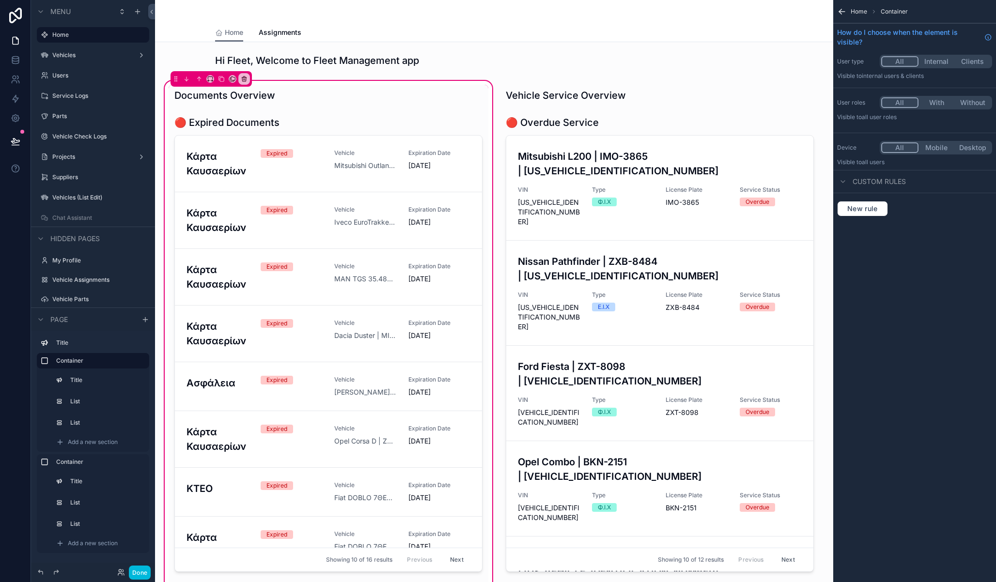
click at [389, 123] on div "scrollable content" at bounding box center [329, 346] width 320 height 468
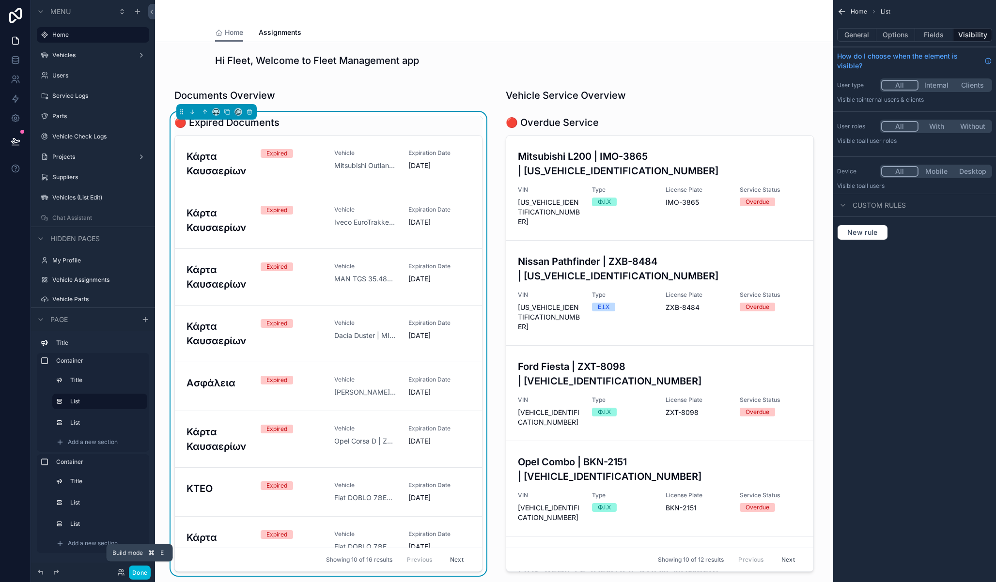
click at [142, 569] on button "Done" at bounding box center [140, 573] width 22 height 14
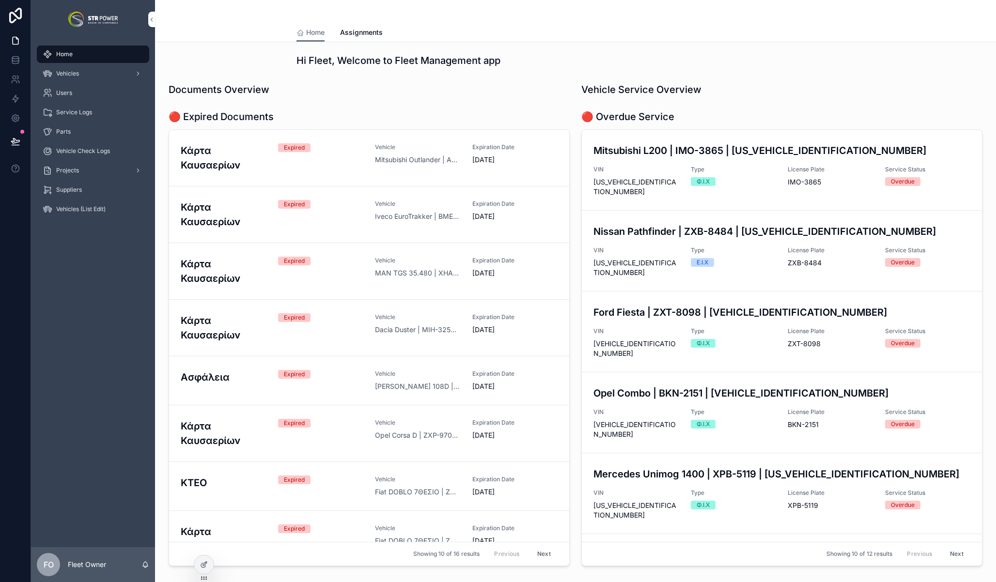
click at [201, 562] on icon at bounding box center [204, 565] width 8 height 8
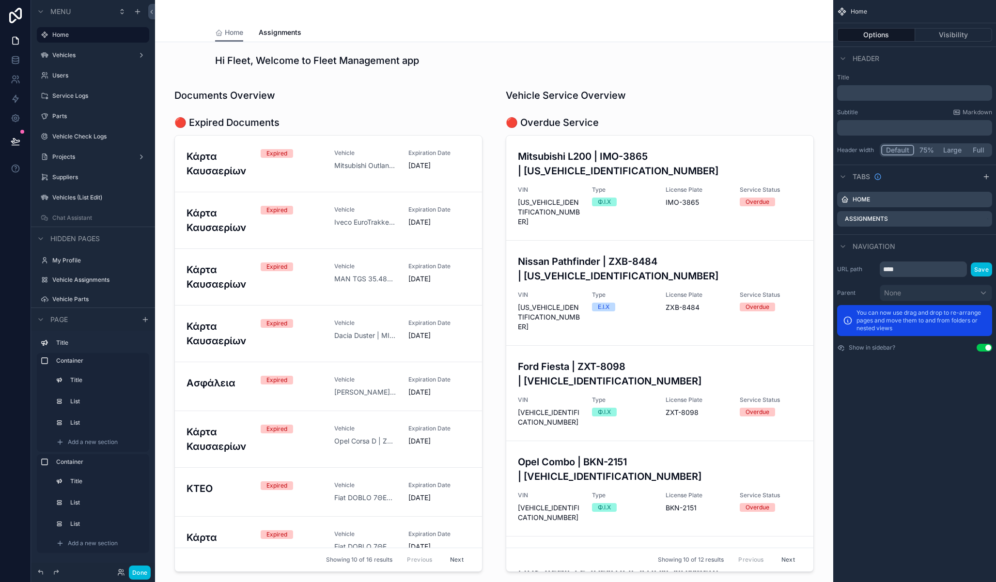
click at [311, 132] on div "scrollable content" at bounding box center [328, 546] width 331 height 934
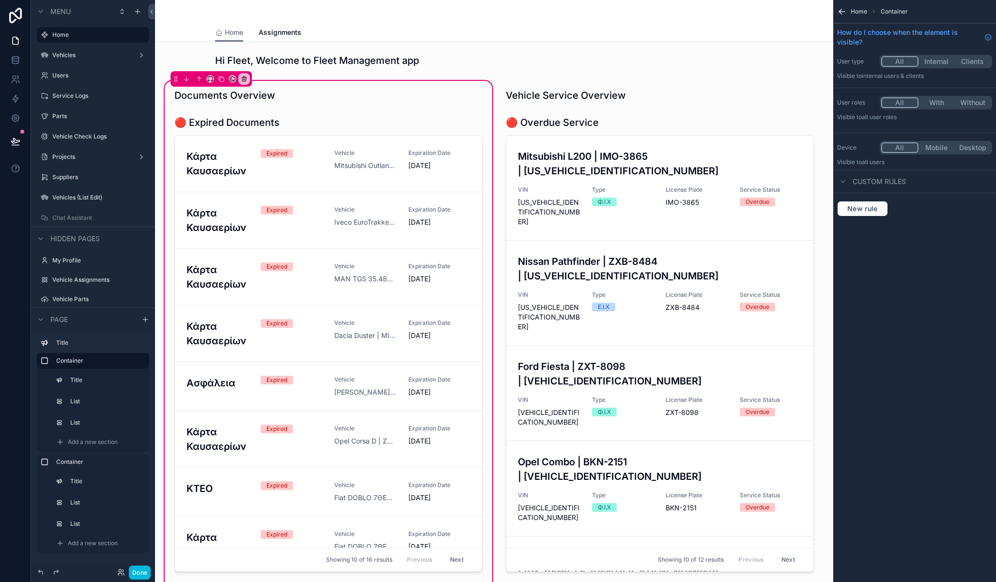
click at [310, 130] on div "scrollable content" at bounding box center [329, 346] width 320 height 468
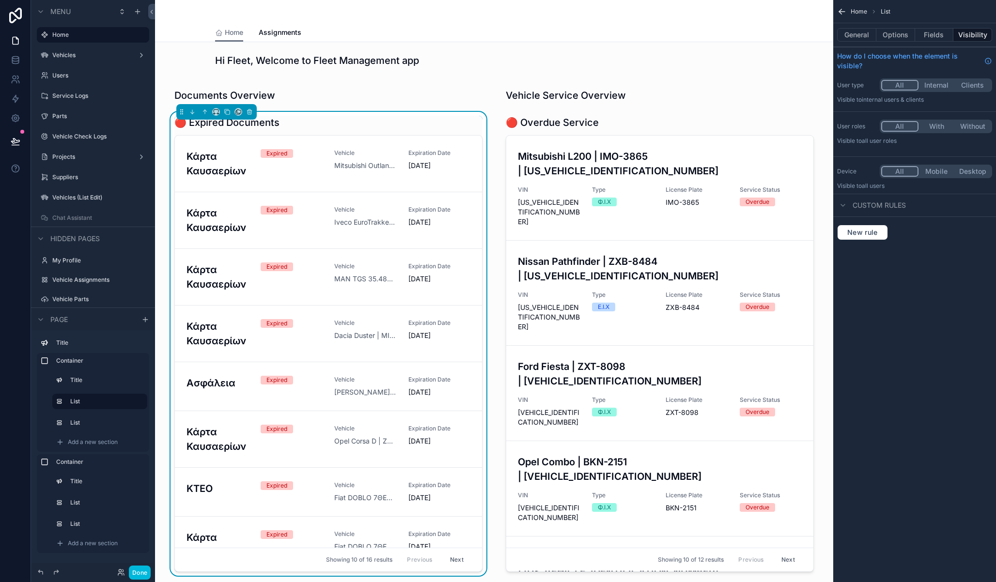
click at [884, 36] on button "Options" at bounding box center [895, 35] width 39 height 14
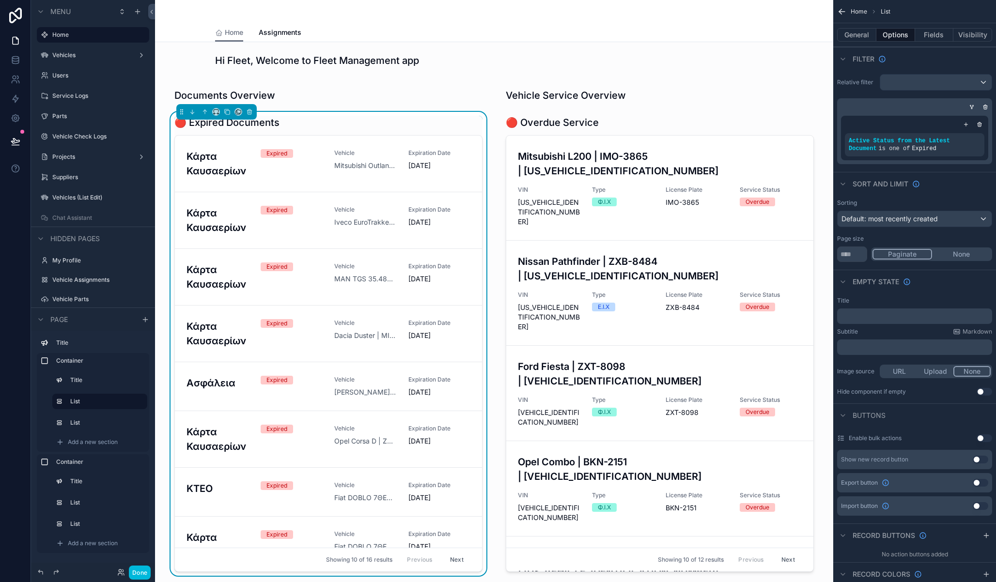
click at [930, 39] on button "Fields" at bounding box center [934, 35] width 39 height 14
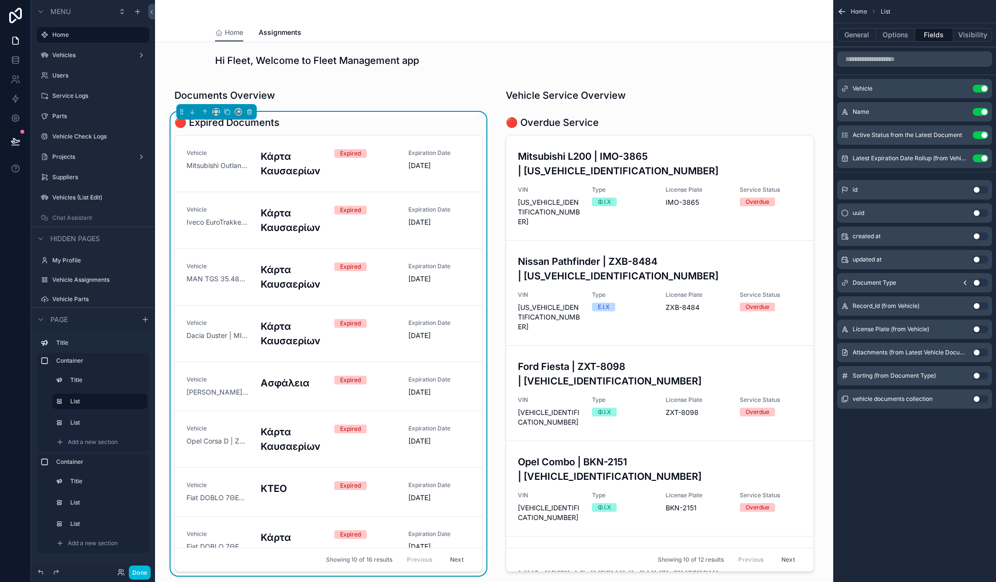
click at [0, 0] on icon "scrollable content" at bounding box center [0, 0] width 0 height 0
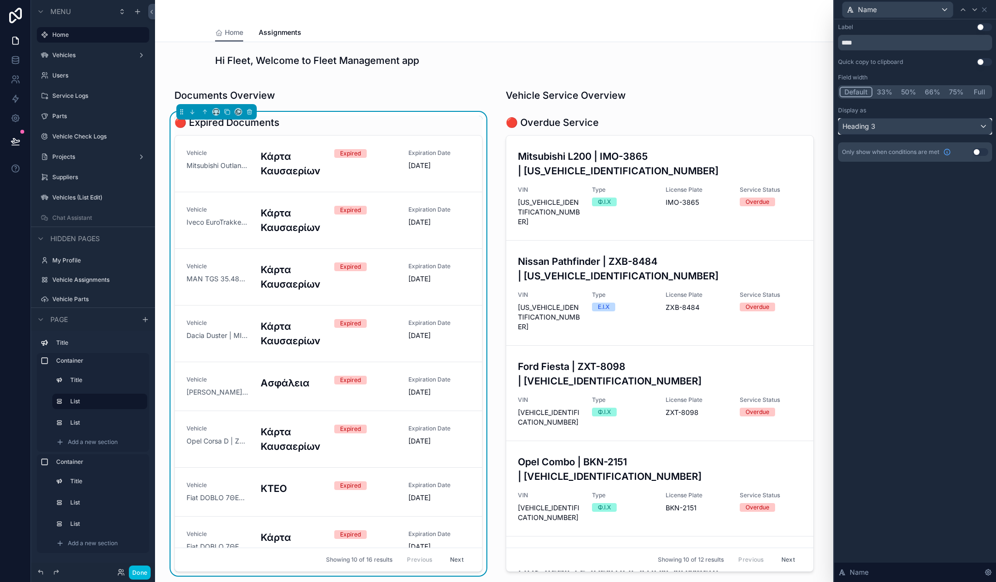
click at [894, 123] on div "Heading 3" at bounding box center [915, 127] width 153 height 16
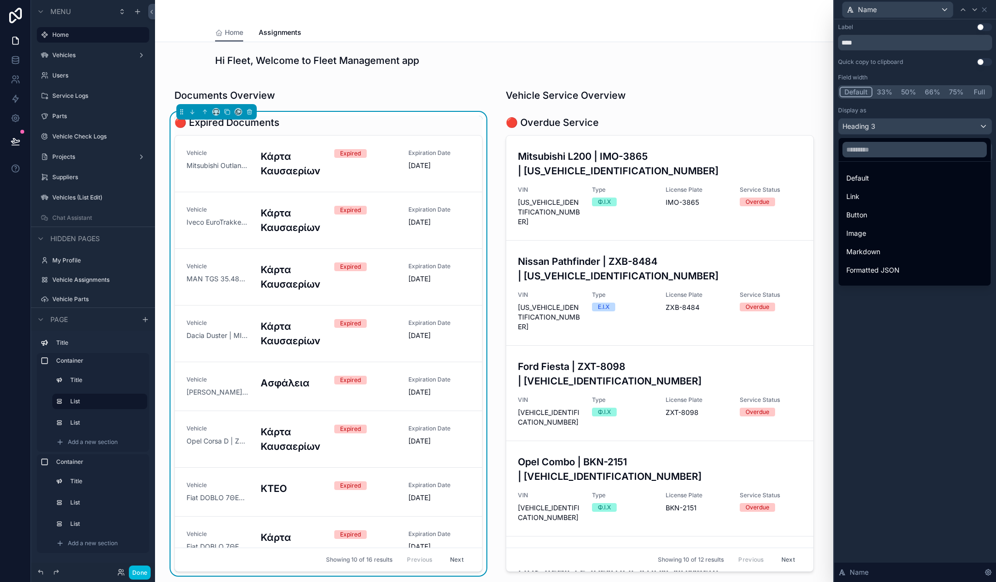
click at [872, 178] on div "Default" at bounding box center [914, 178] width 137 height 12
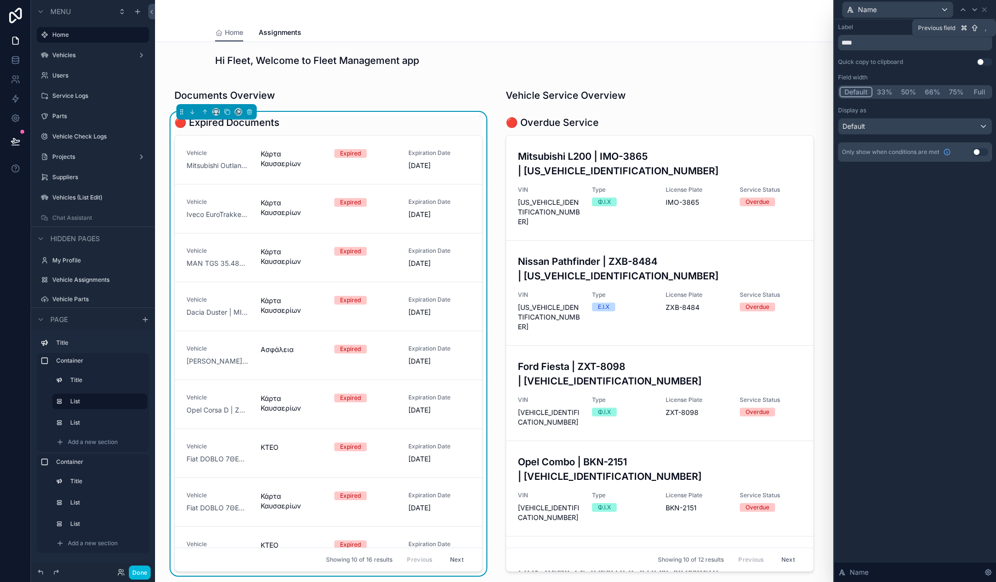
click at [964, 10] on icon at bounding box center [963, 10] width 8 height 8
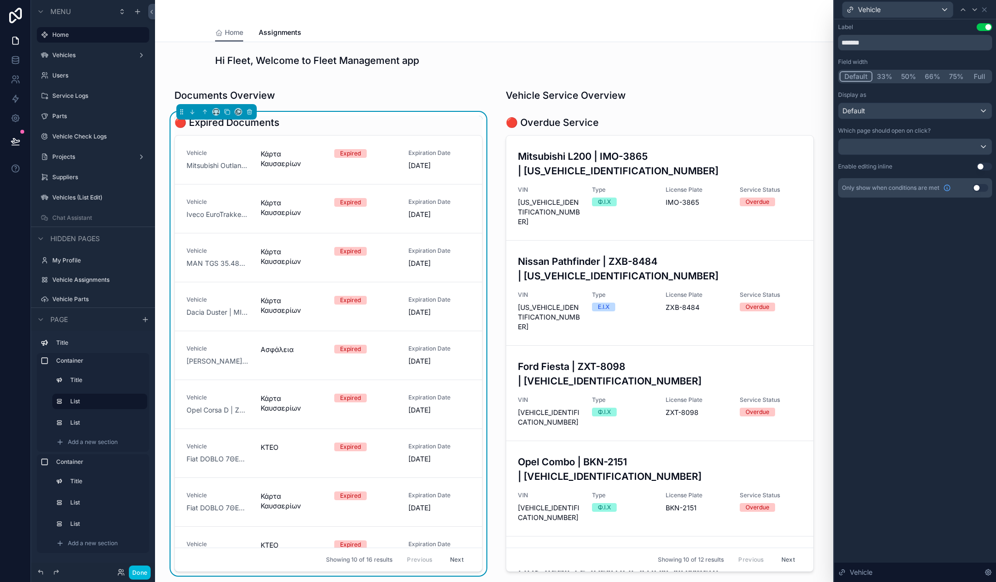
click at [972, 78] on button "Full" at bounding box center [979, 76] width 23 height 11
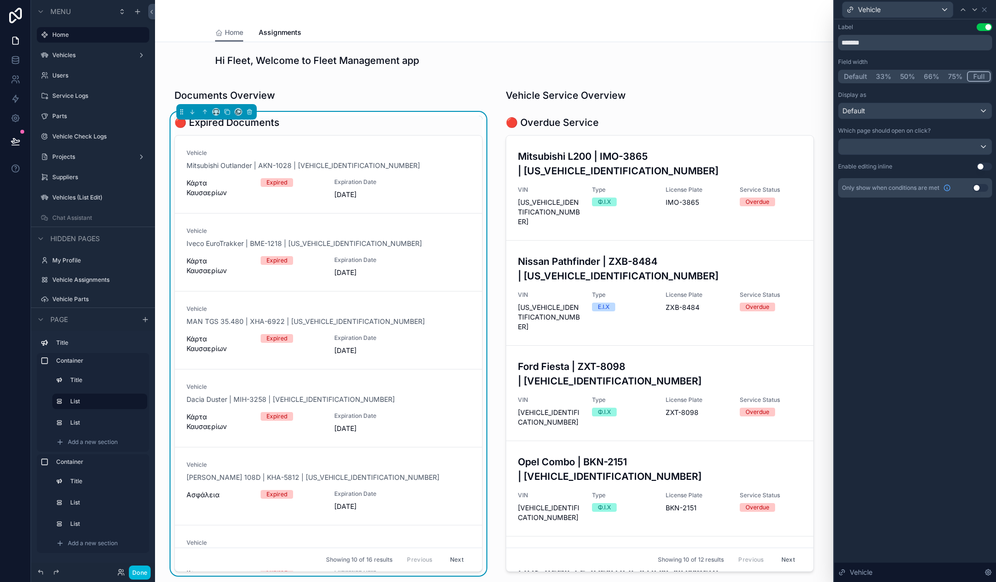
click at [984, 26] on button "Use setting" at bounding box center [985, 27] width 16 height 8
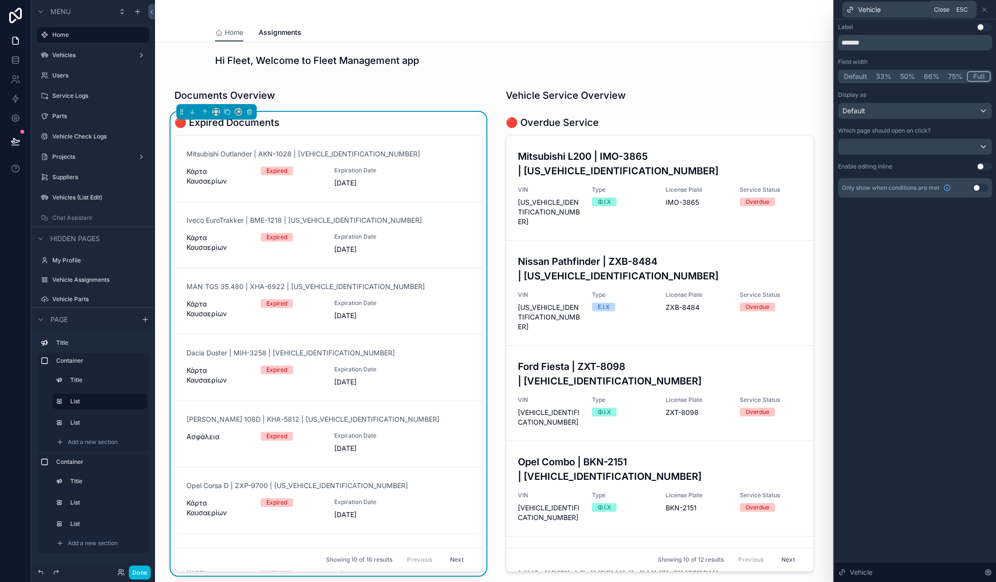
click at [985, 6] on icon at bounding box center [985, 10] width 8 height 8
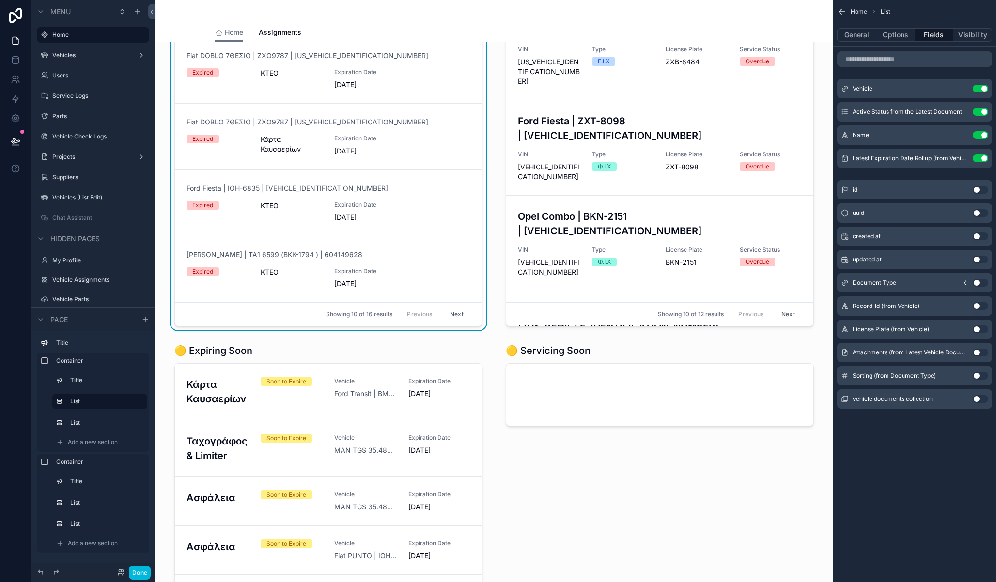
scroll to position [307, 0]
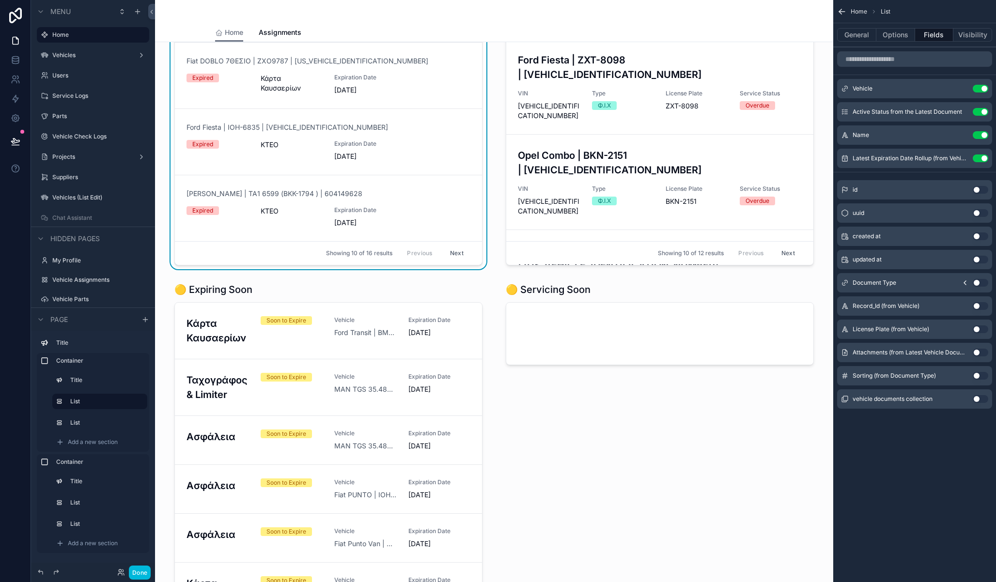
click at [320, 310] on div "scrollable content" at bounding box center [329, 489] width 320 height 421
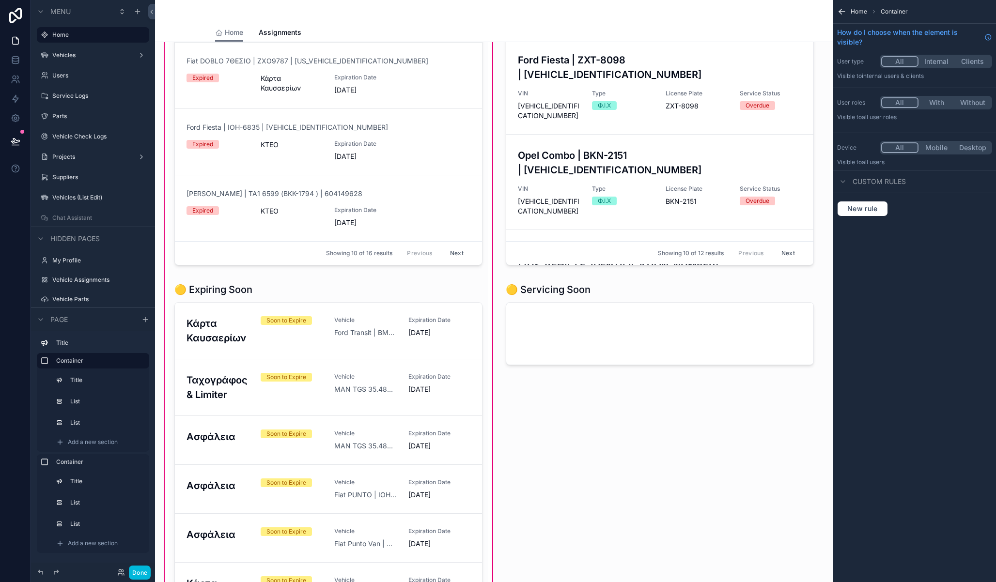
click at [390, 291] on div "scrollable content" at bounding box center [329, 489] width 320 height 421
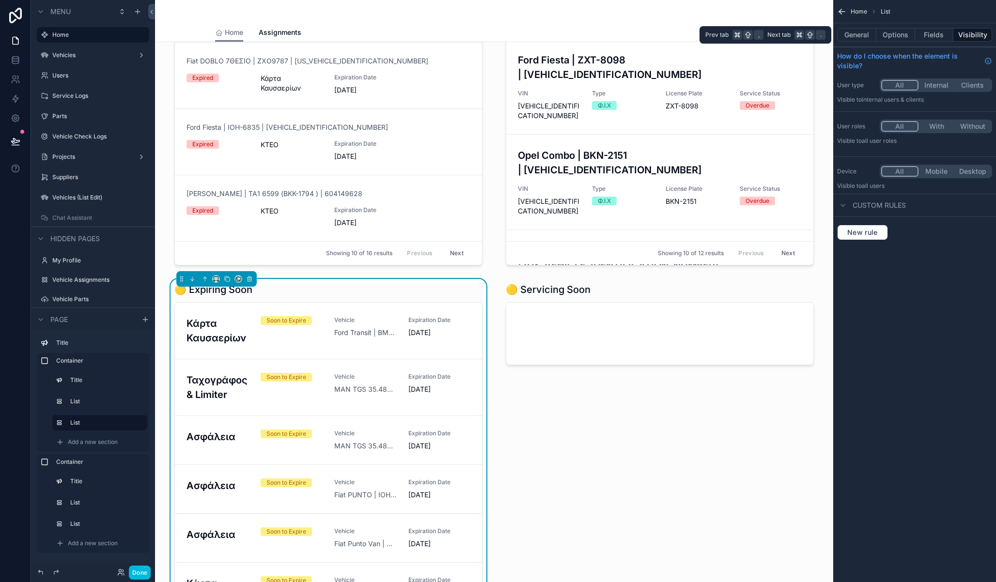
click at [927, 35] on button "Fields" at bounding box center [934, 35] width 39 height 14
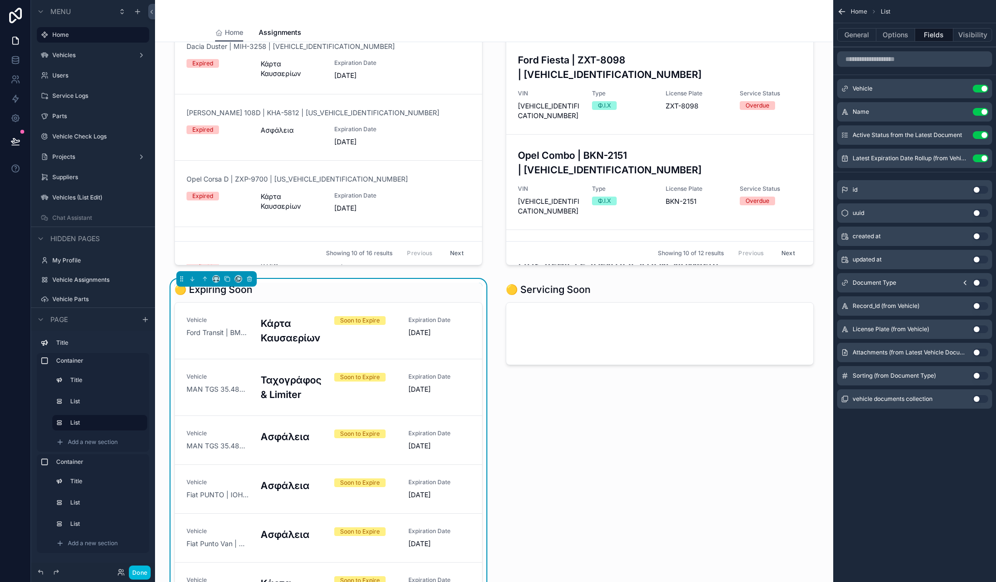
click at [0, 0] on icon "scrollable content" at bounding box center [0, 0] width 0 height 0
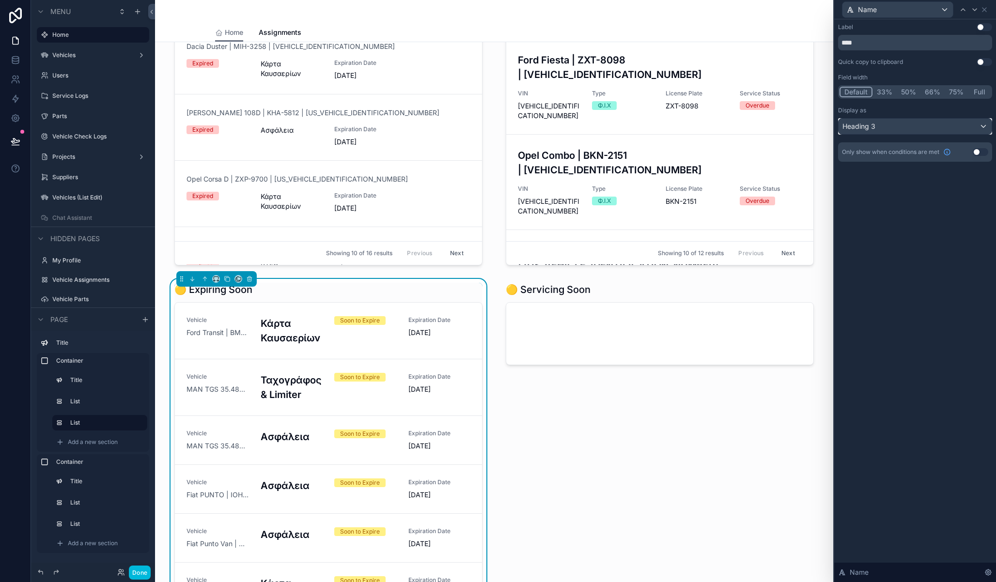
click at [936, 124] on div "Heading 3" at bounding box center [915, 127] width 153 height 16
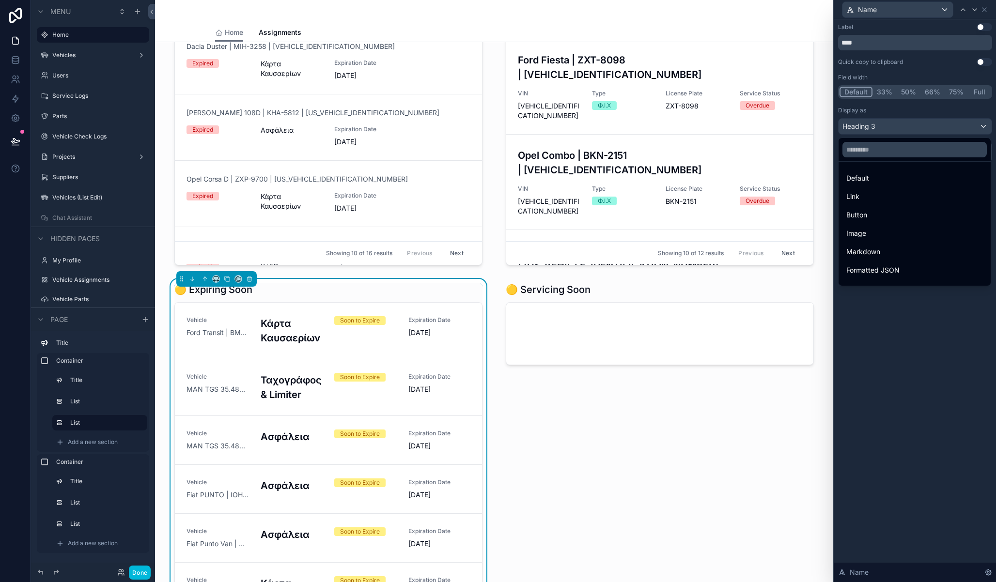
click at [859, 174] on span "Default" at bounding box center [857, 178] width 23 height 12
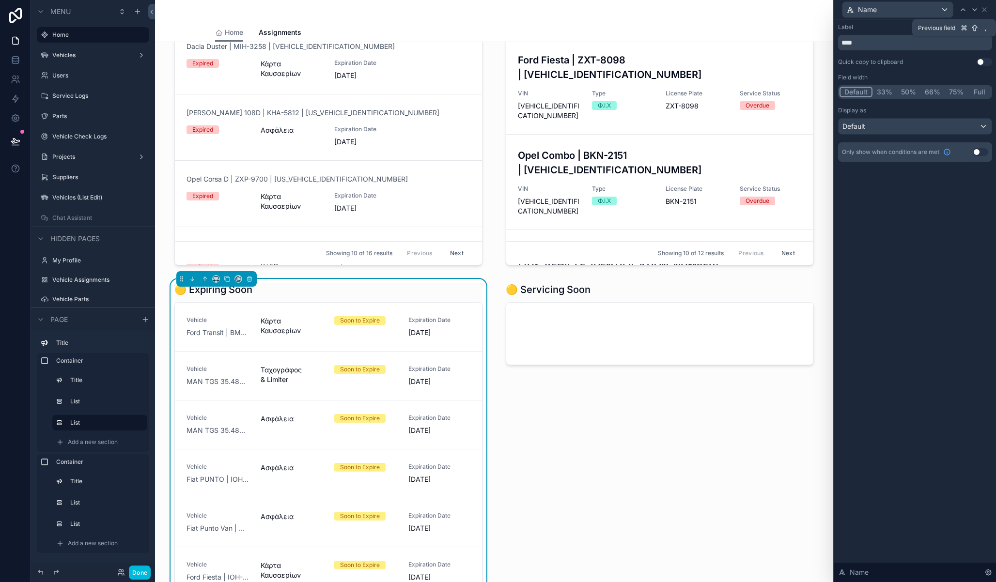
click at [967, 11] on div at bounding box center [963, 10] width 12 height 12
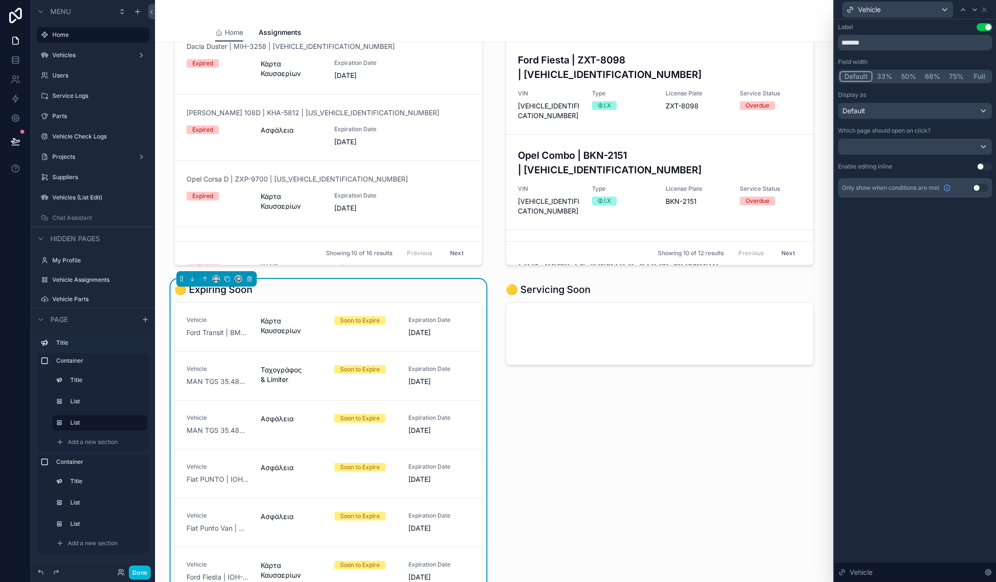
click at [977, 77] on button "Full" at bounding box center [979, 76] width 23 height 11
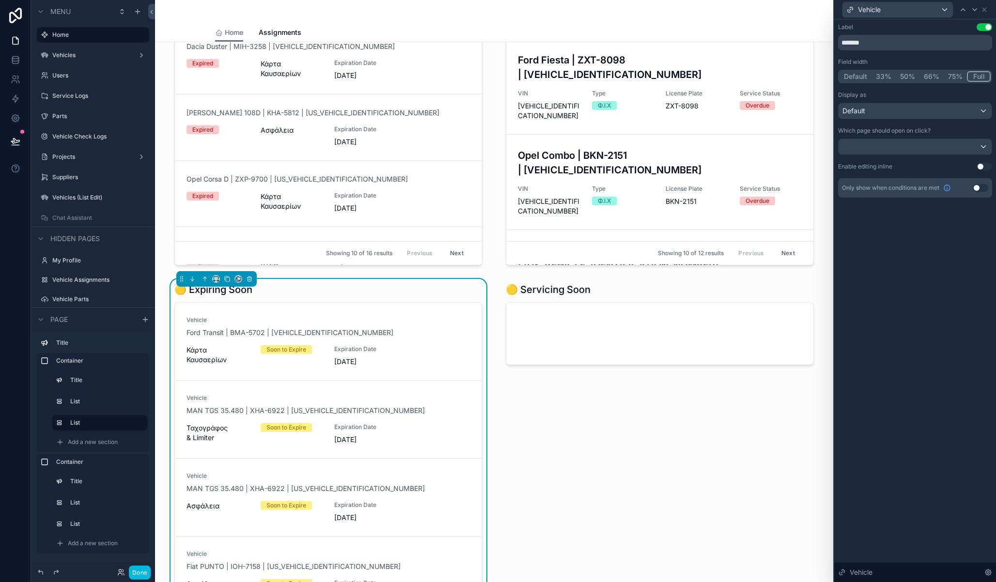
click at [988, 10] on div "Vehicle" at bounding box center [915, 9] width 154 height 19
drag, startPoint x: 988, startPoint y: 11, endPoint x: 969, endPoint y: 27, distance: 24.7
click at [988, 11] on icon at bounding box center [985, 10] width 8 height 8
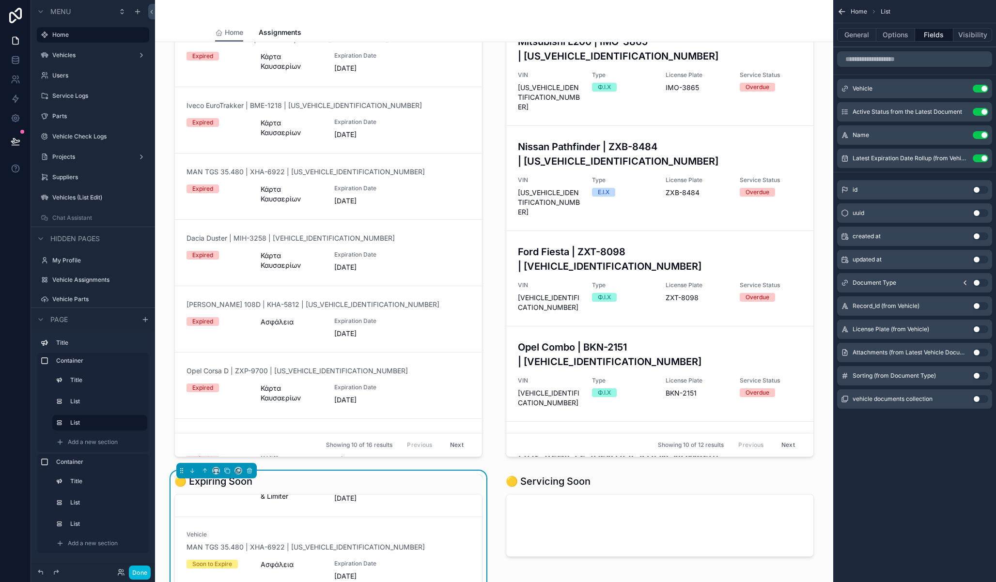
scroll to position [0, 0]
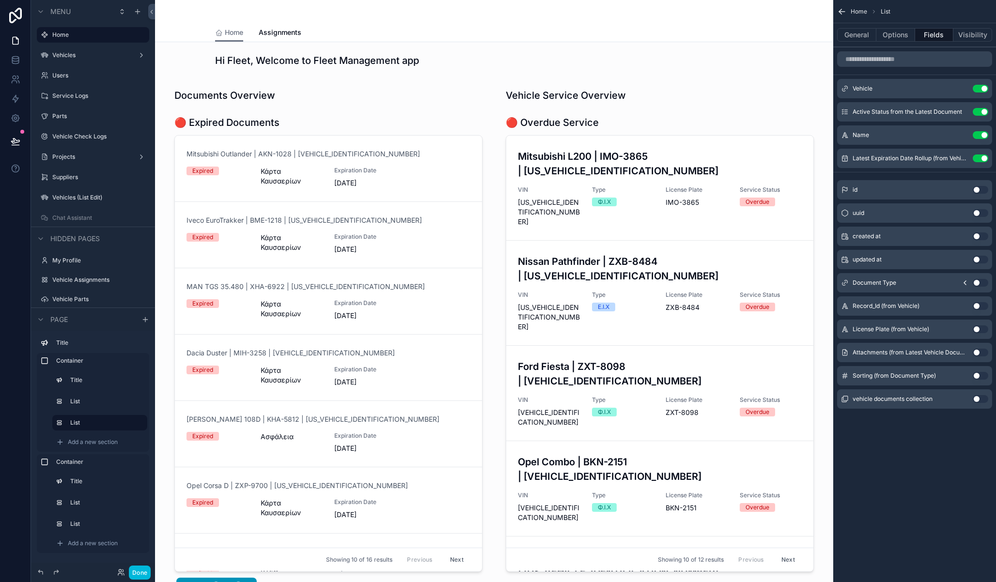
click at [597, 125] on div "scrollable content" at bounding box center [659, 569] width 331 height 980
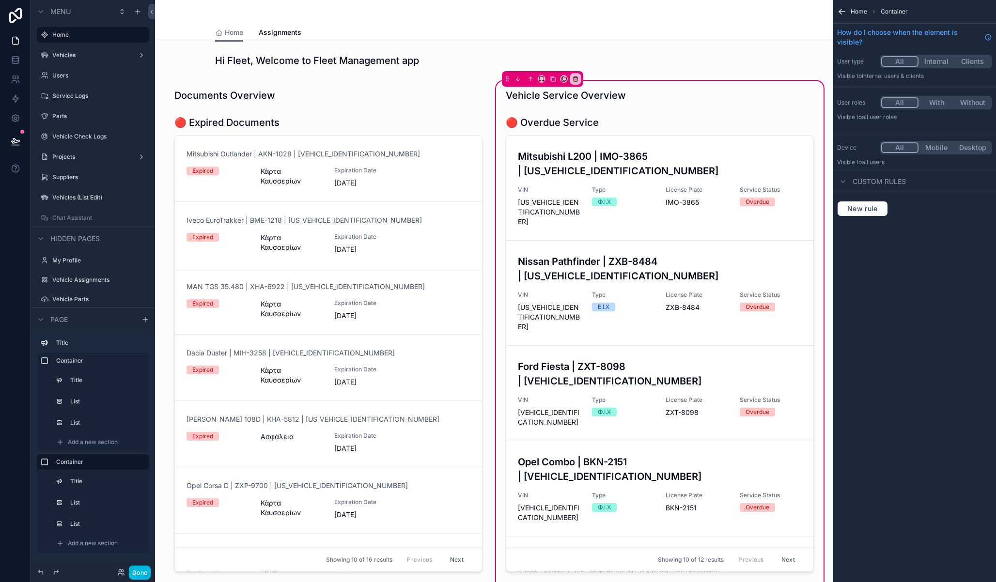
click at [587, 145] on div "scrollable content" at bounding box center [660, 346] width 320 height 468
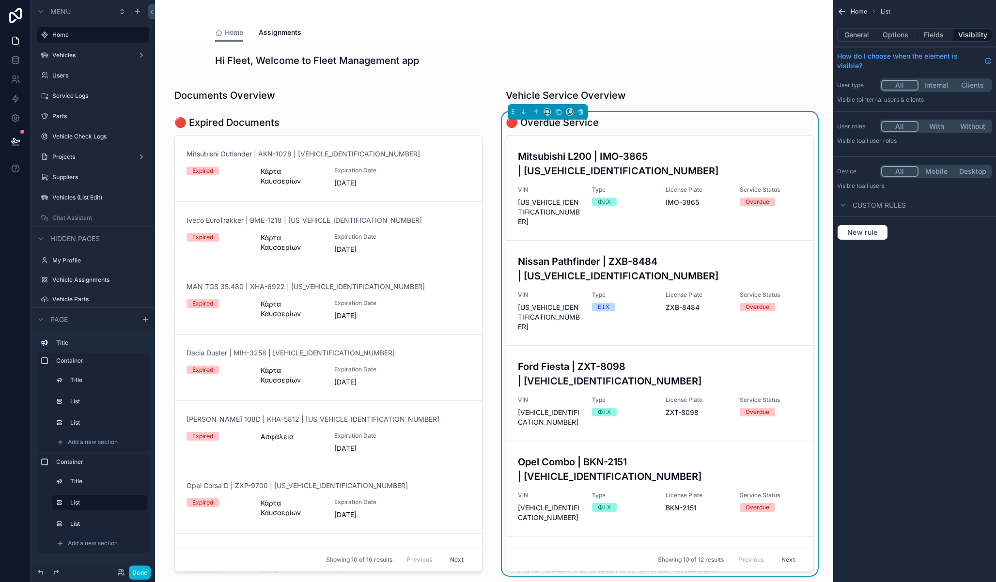
click at [395, 138] on div "scrollable content" at bounding box center [328, 569] width 331 height 980
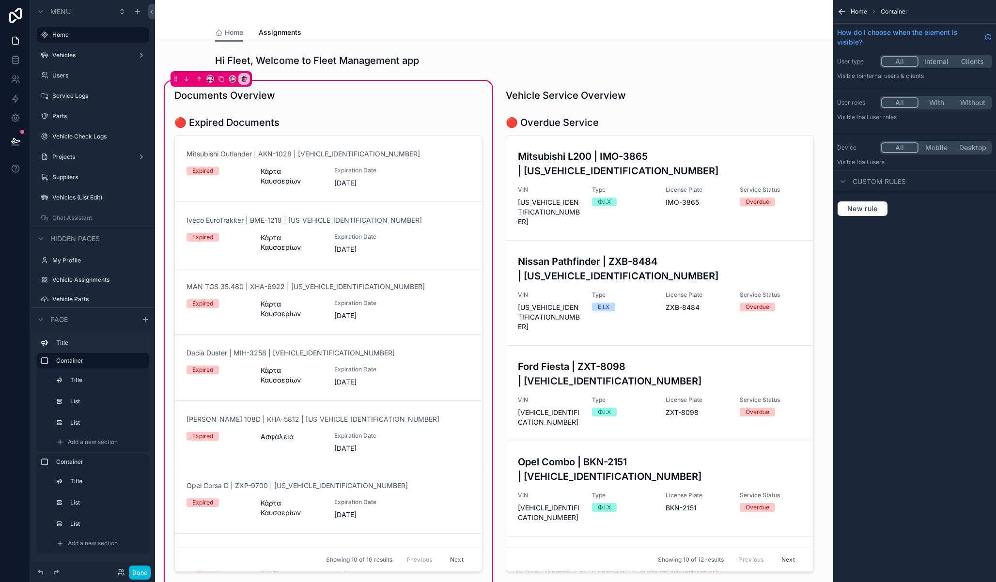
click at [353, 121] on div "scrollable content" at bounding box center [329, 346] width 320 height 468
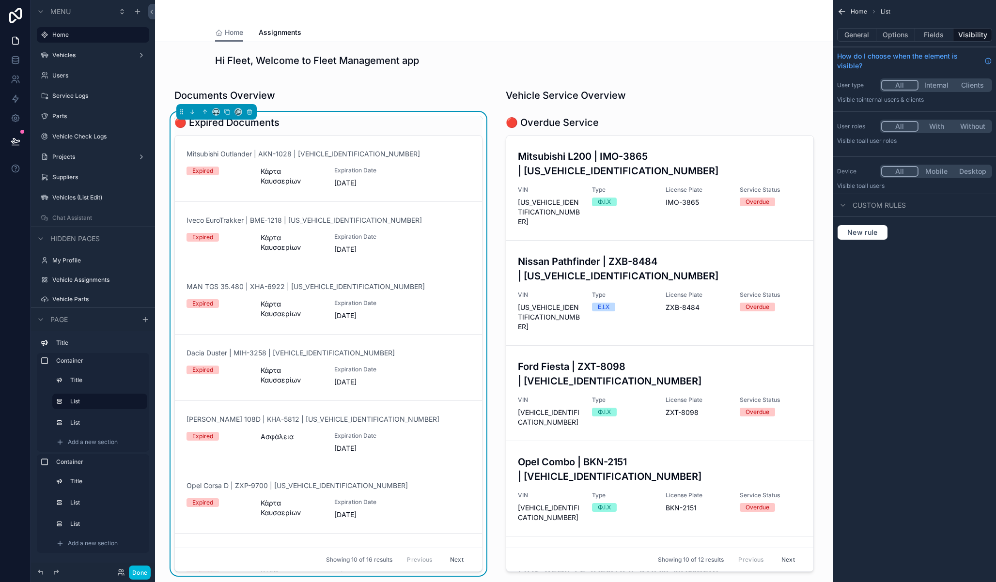
click at [902, 34] on button "Options" at bounding box center [895, 35] width 39 height 14
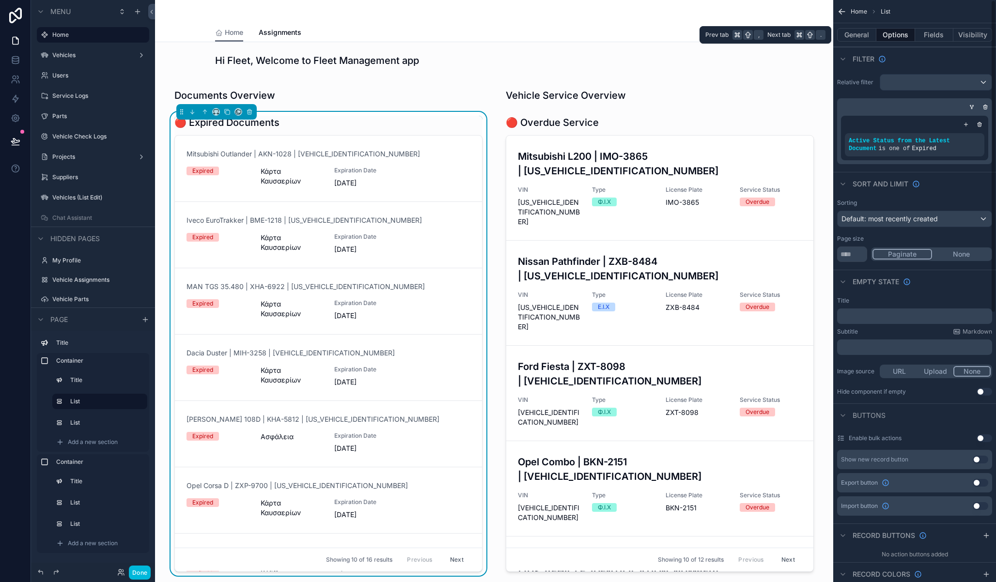
click at [932, 37] on button "Fields" at bounding box center [934, 35] width 39 height 14
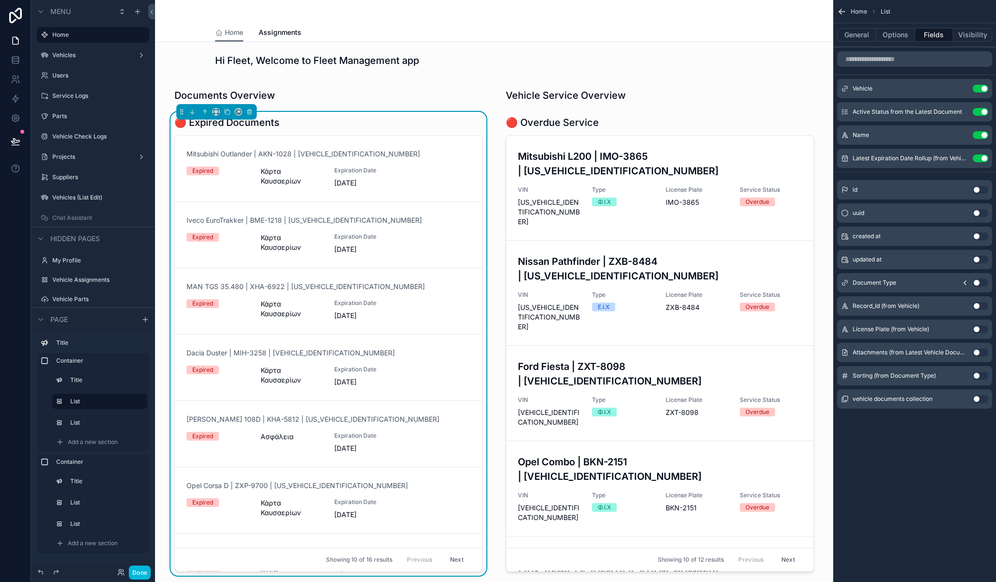
click at [0, 0] on icon "scrollable content" at bounding box center [0, 0] width 0 height 0
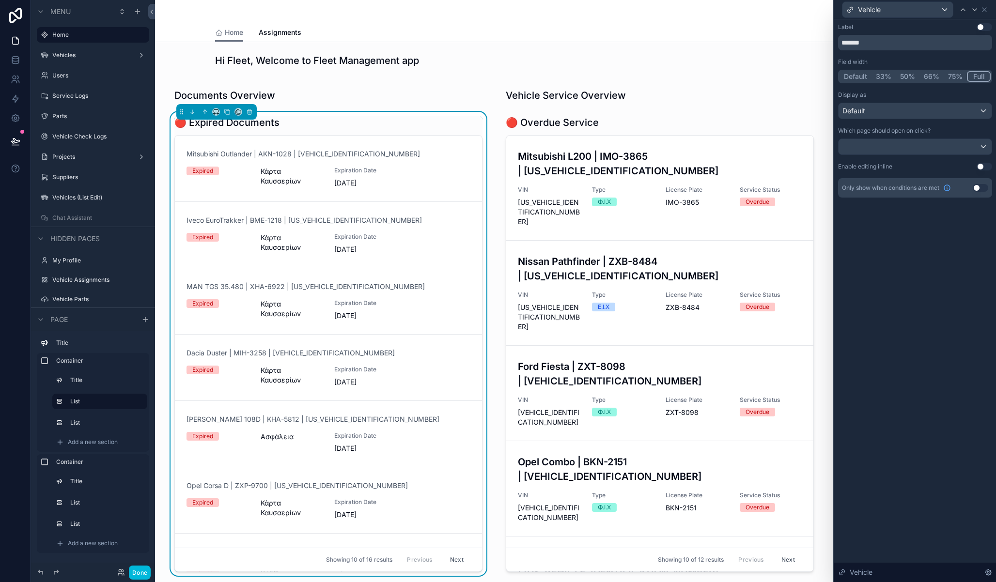
click at [961, 100] on div "Display as Default" at bounding box center [915, 105] width 154 height 28
click at [951, 110] on div "Default" at bounding box center [915, 111] width 153 height 16
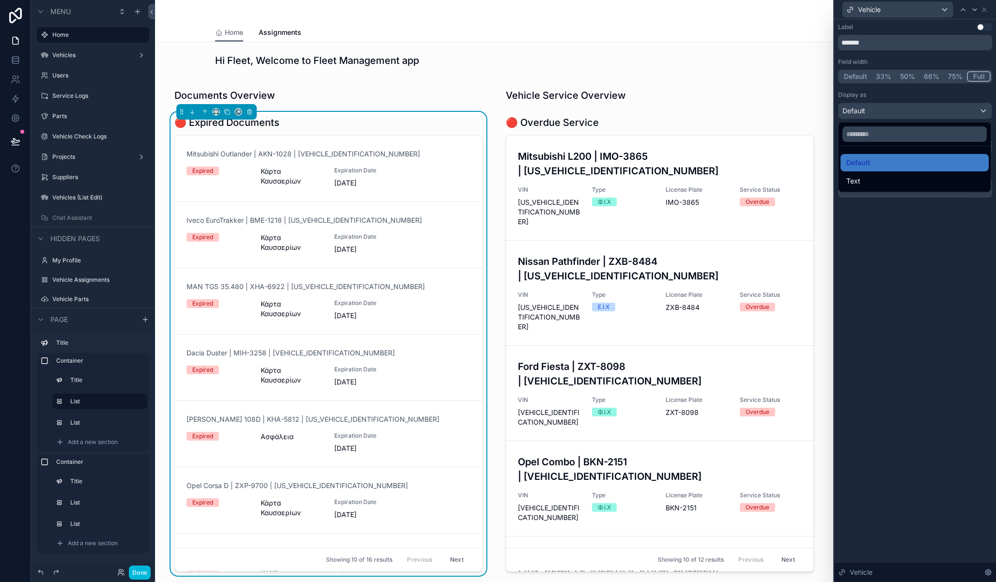
click at [918, 254] on div at bounding box center [915, 291] width 162 height 582
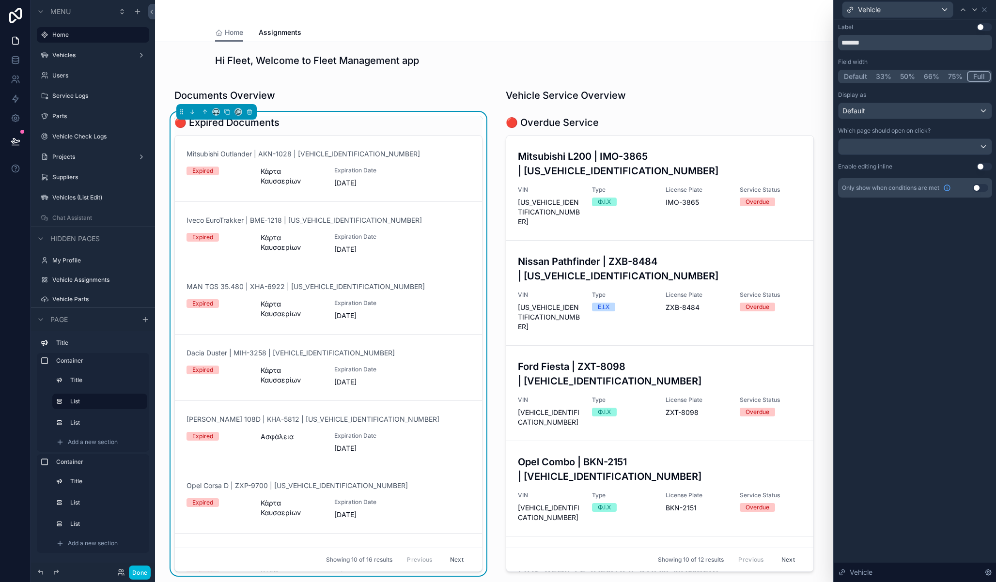
click at [656, 131] on div "scrollable content" at bounding box center [659, 569] width 331 height 980
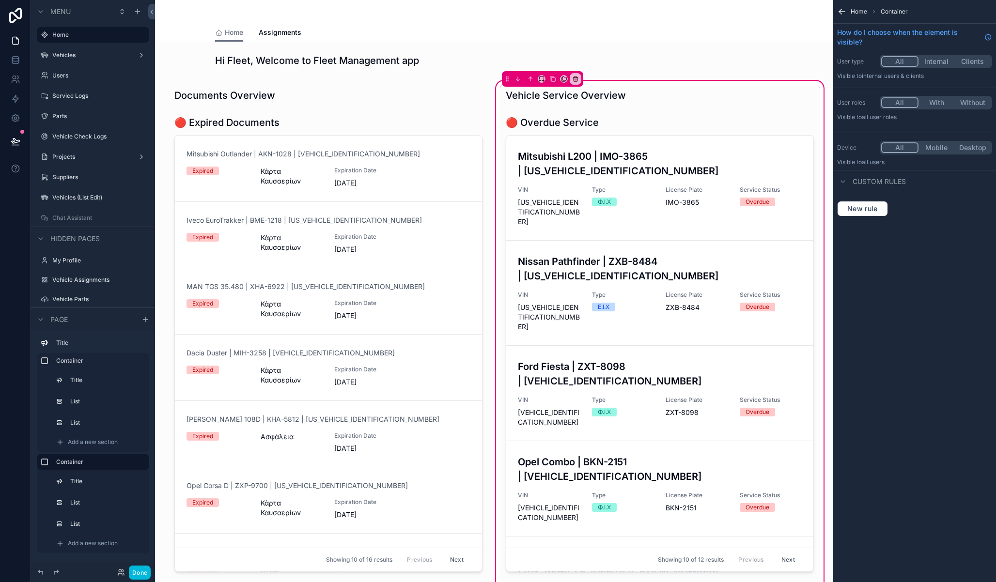
click at [652, 140] on div "scrollable content" at bounding box center [660, 346] width 320 height 468
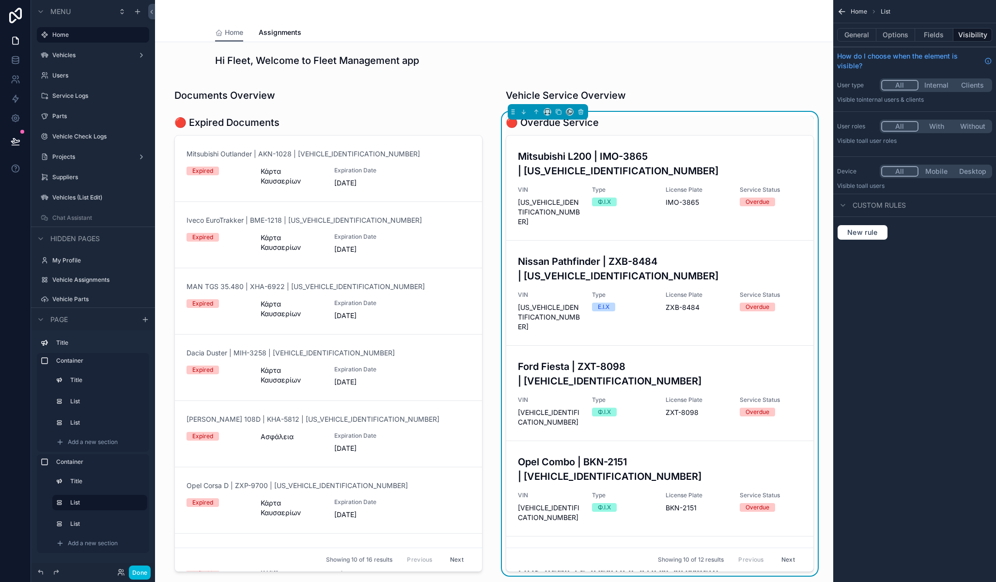
drag, startPoint x: 918, startPoint y: 37, endPoint x: 906, endPoint y: 38, distance: 11.2
click at [918, 37] on button "Fields" at bounding box center [934, 35] width 39 height 14
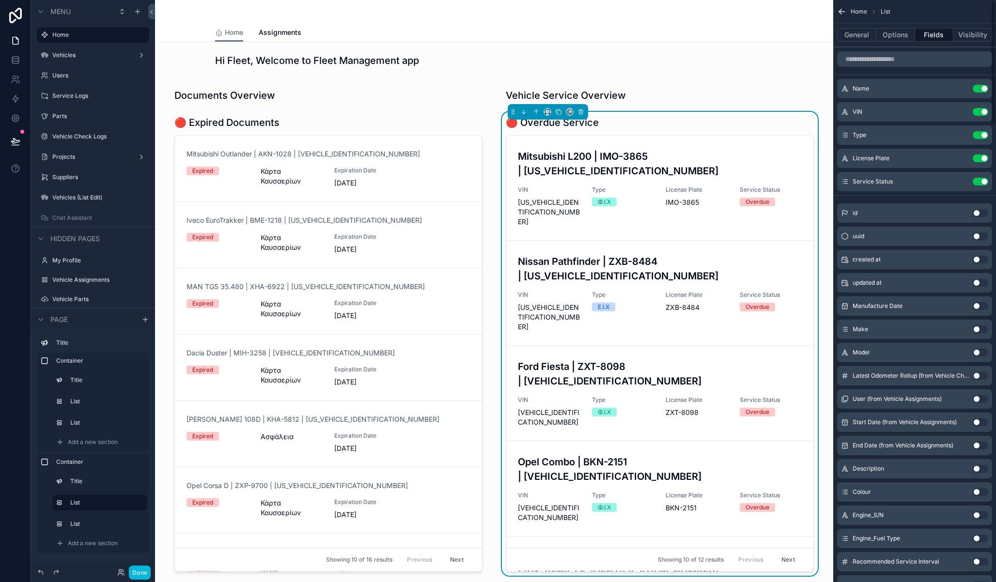
click at [903, 37] on button "Options" at bounding box center [895, 35] width 39 height 14
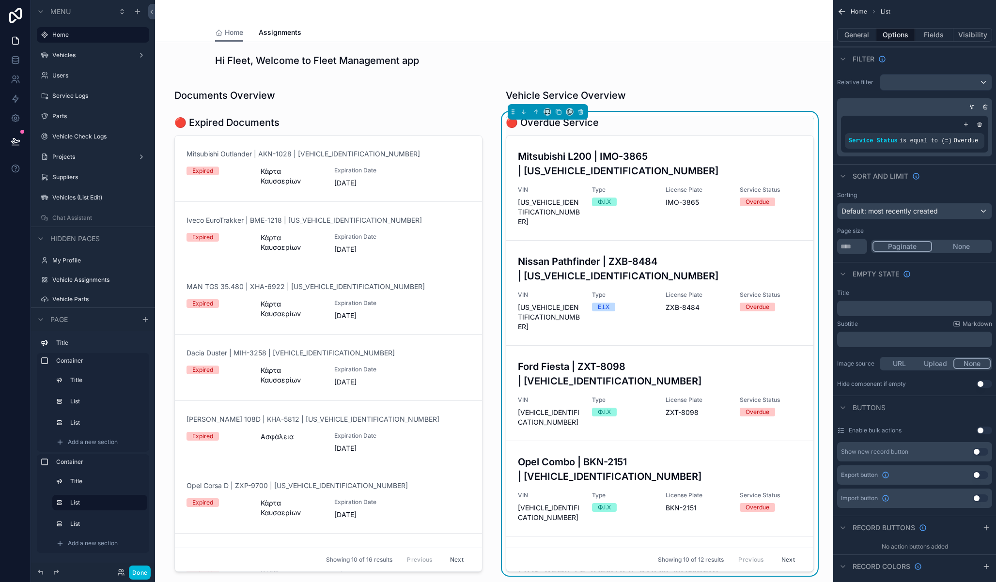
click at [925, 34] on button "Fields" at bounding box center [934, 35] width 39 height 14
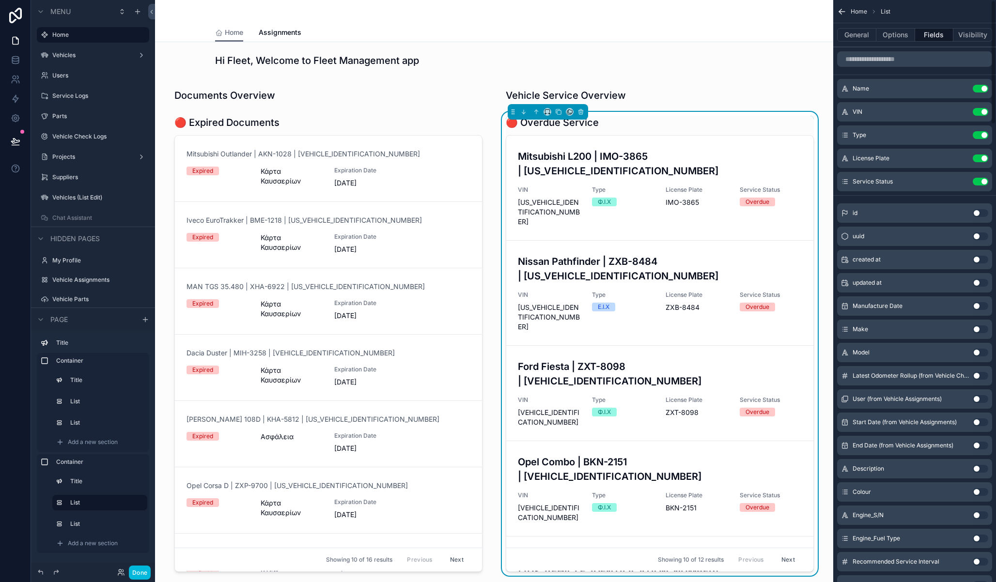
click at [892, 37] on button "Options" at bounding box center [895, 35] width 39 height 14
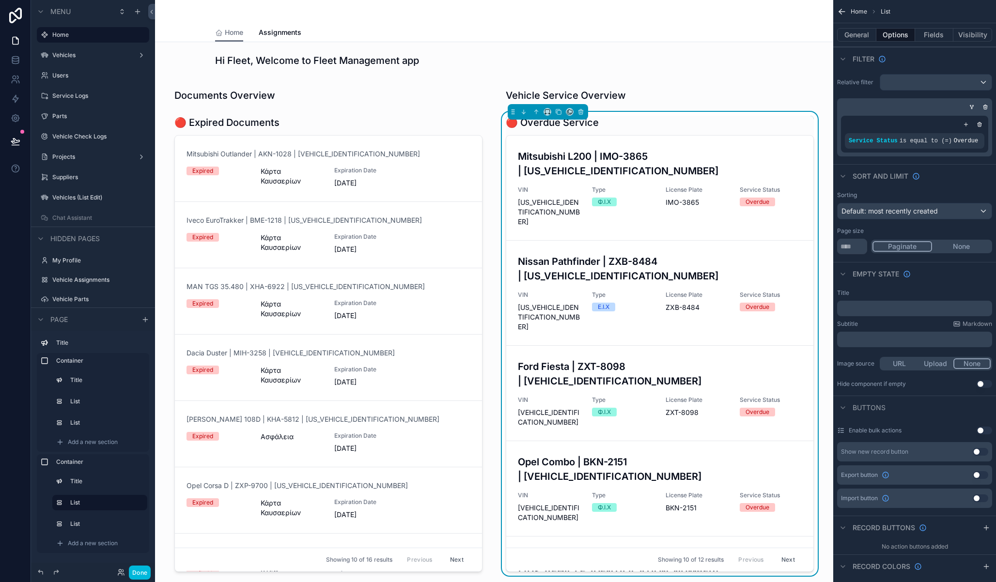
click at [851, 35] on button "General" at bounding box center [856, 35] width 39 height 14
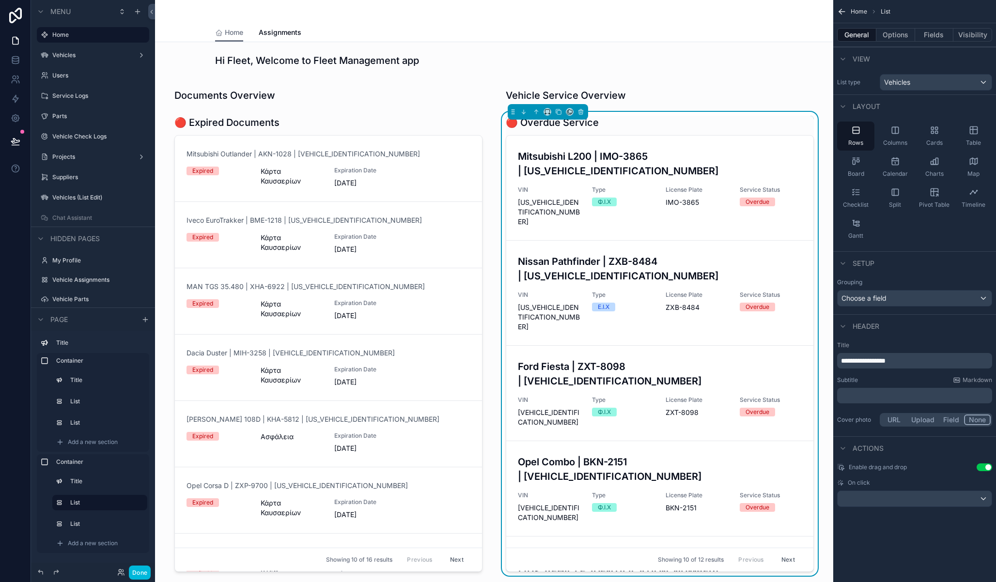
click at [891, 32] on button "Options" at bounding box center [895, 35] width 39 height 14
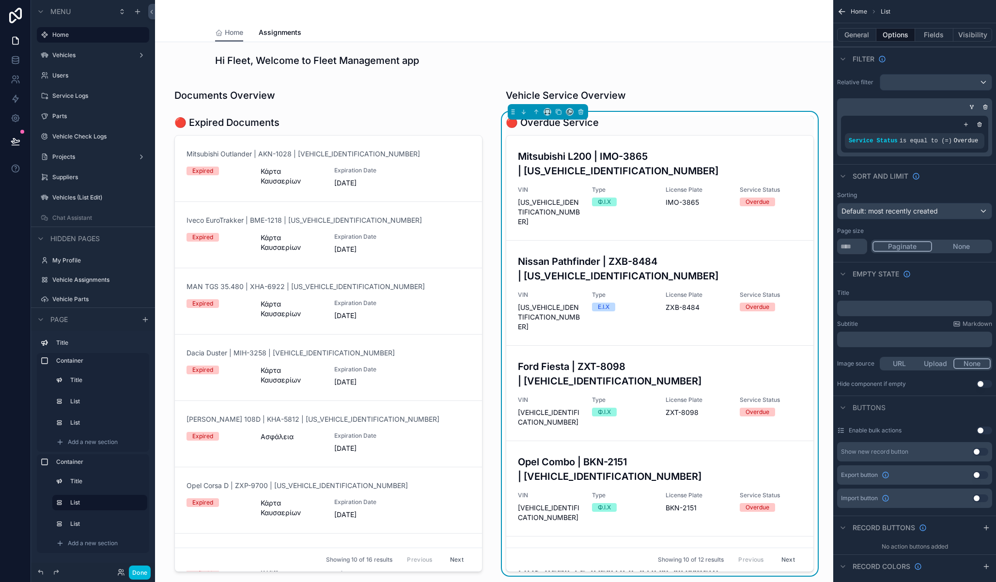
click at [923, 32] on button "Fields" at bounding box center [934, 35] width 39 height 14
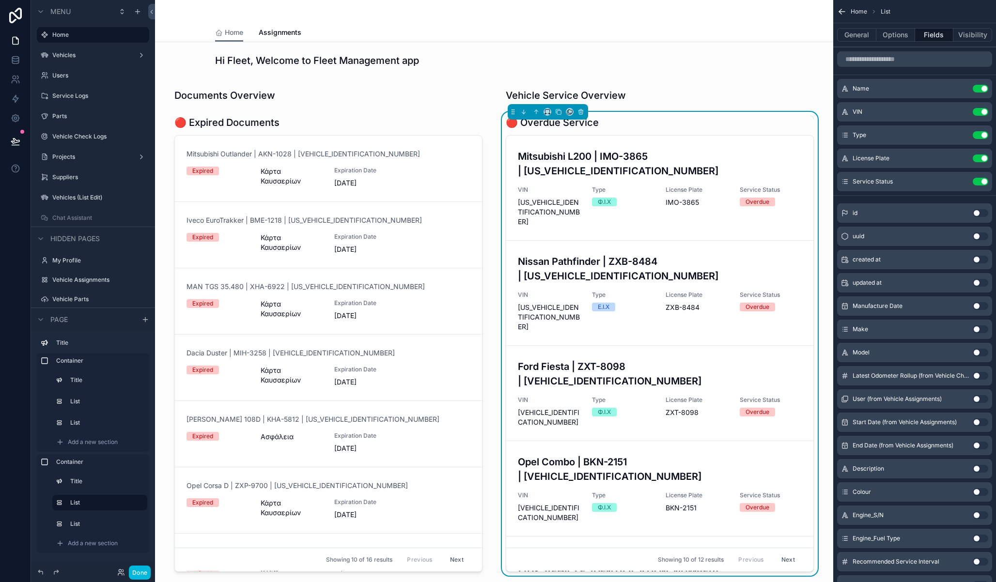
click at [412, 117] on div "scrollable content" at bounding box center [328, 569] width 331 height 980
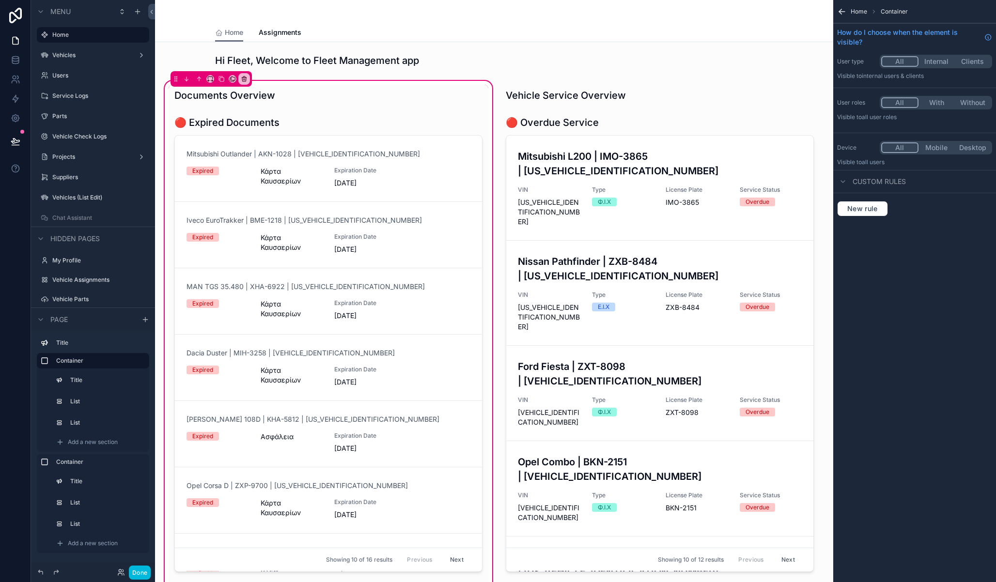
click at [405, 120] on div "scrollable content" at bounding box center [329, 346] width 320 height 468
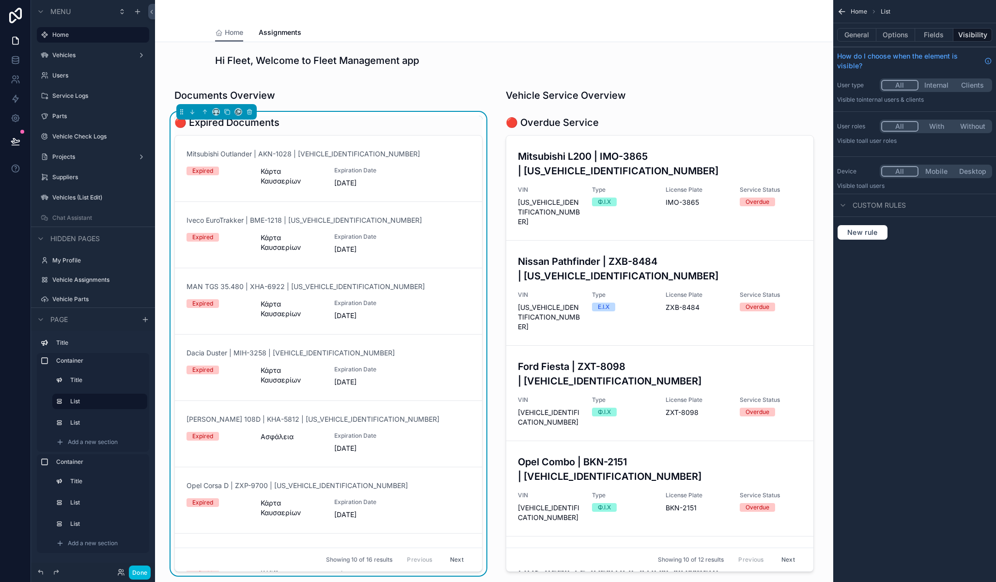
click at [939, 35] on button "Fields" at bounding box center [934, 35] width 39 height 14
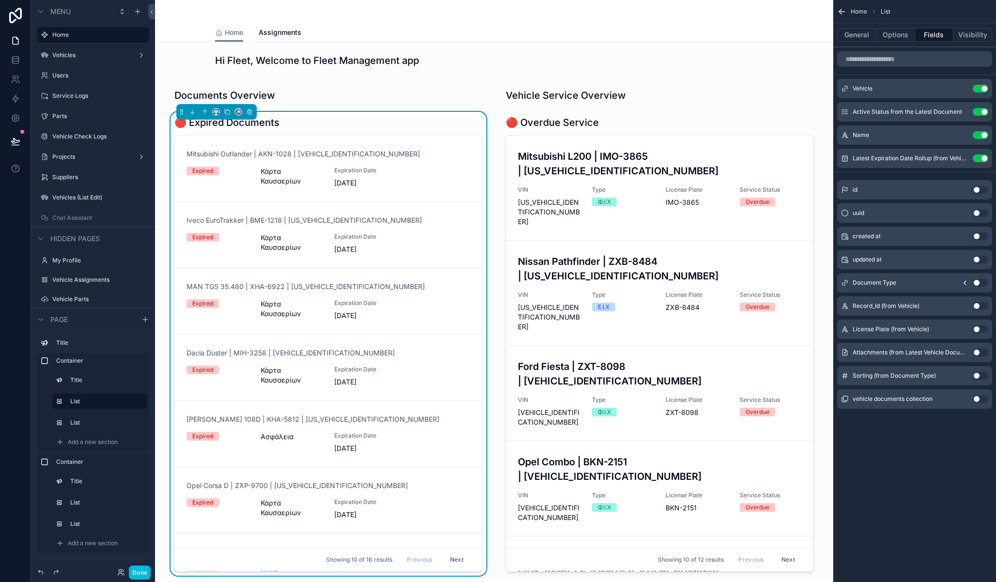
click at [979, 87] on button "Use setting" at bounding box center [981, 89] width 16 height 8
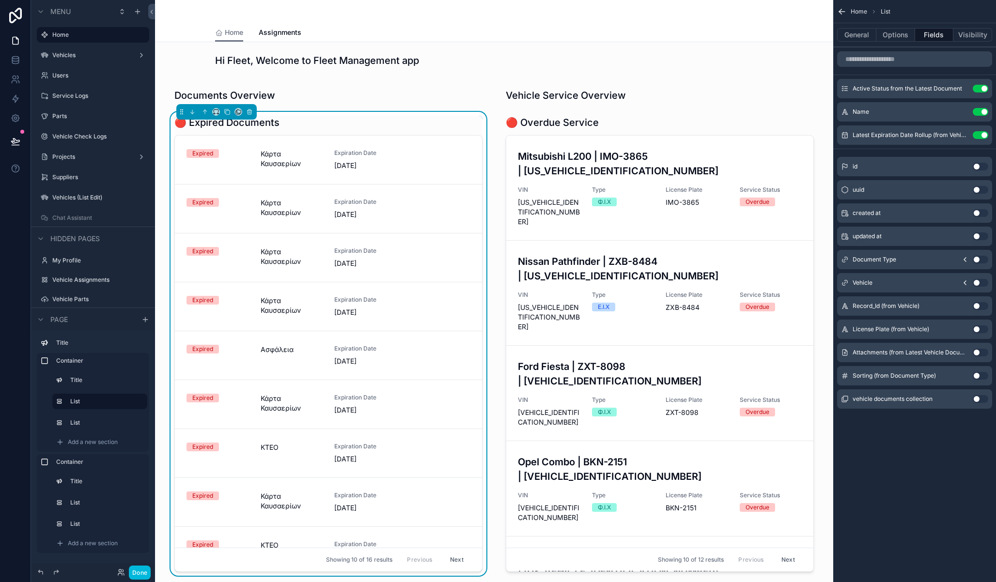
click at [967, 283] on icon "scrollable content" at bounding box center [965, 283] width 8 height 8
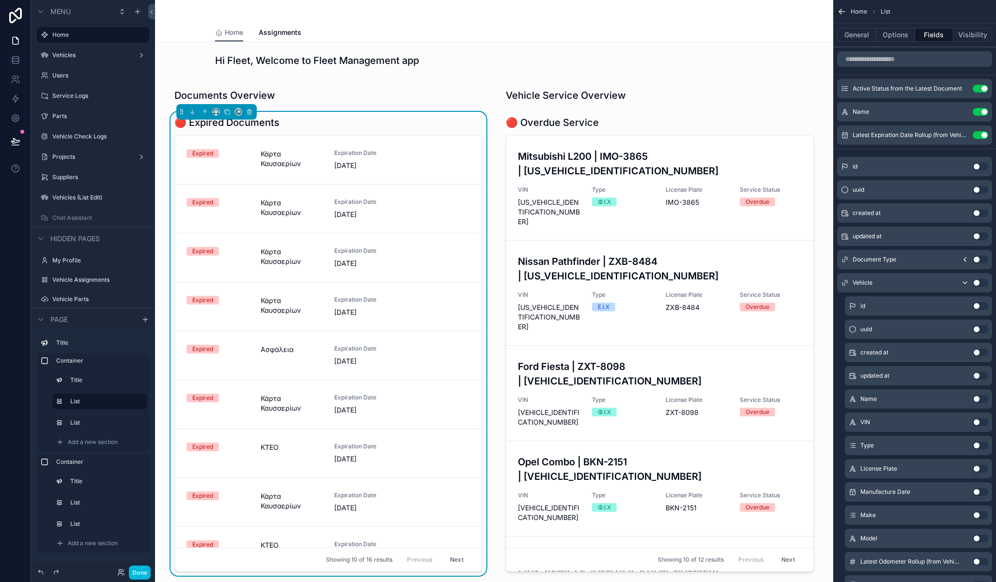
click at [978, 400] on button "Use setting" at bounding box center [981, 399] width 16 height 8
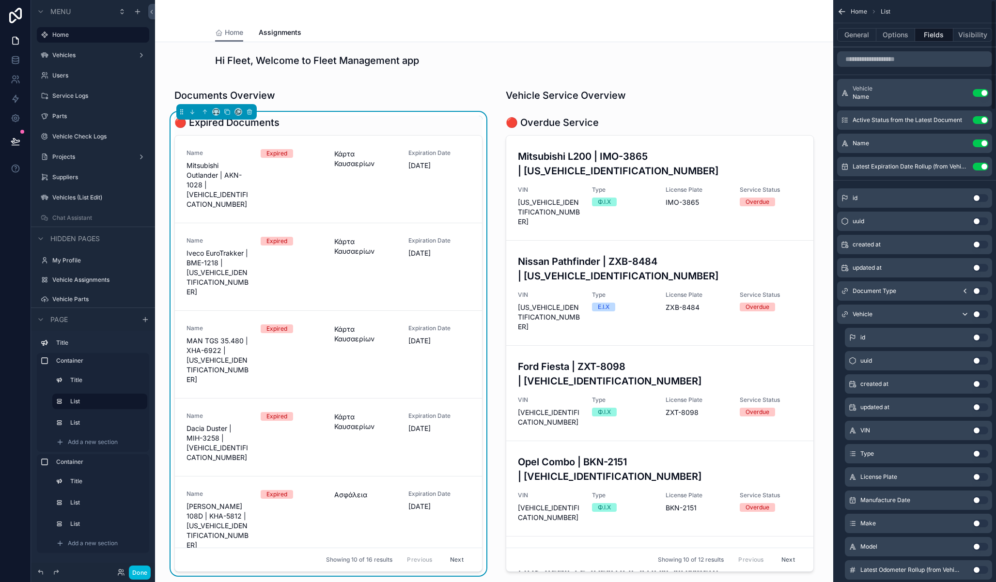
click at [0, 0] on icon "scrollable content" at bounding box center [0, 0] width 0 height 0
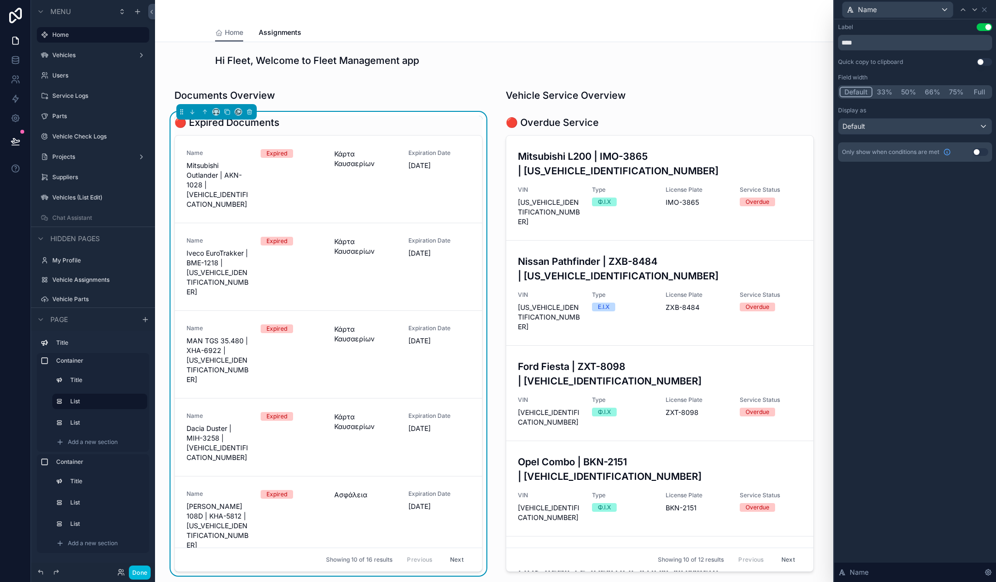
click at [983, 94] on button "Full" at bounding box center [979, 92] width 23 height 11
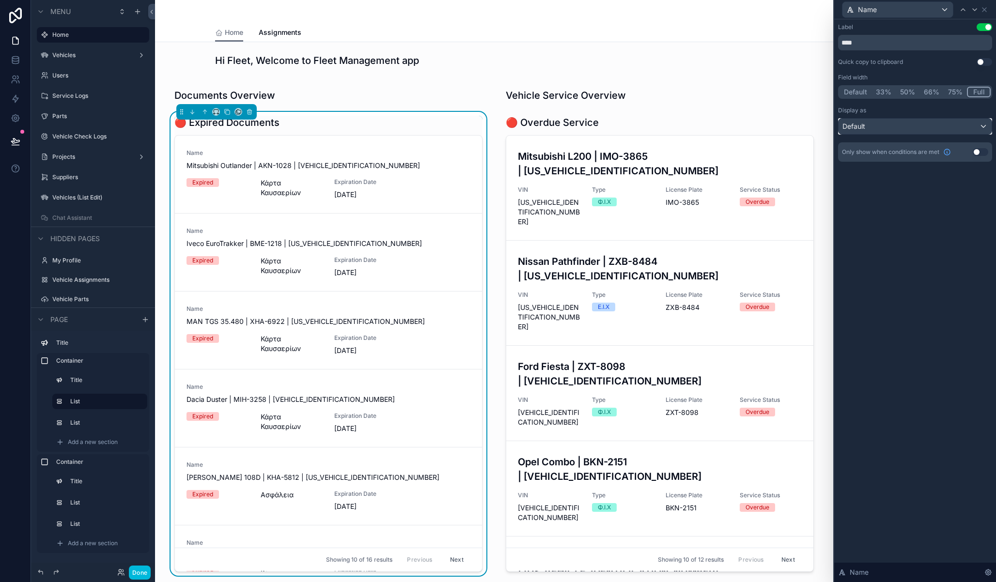
click at [872, 129] on div "Default" at bounding box center [915, 127] width 153 height 16
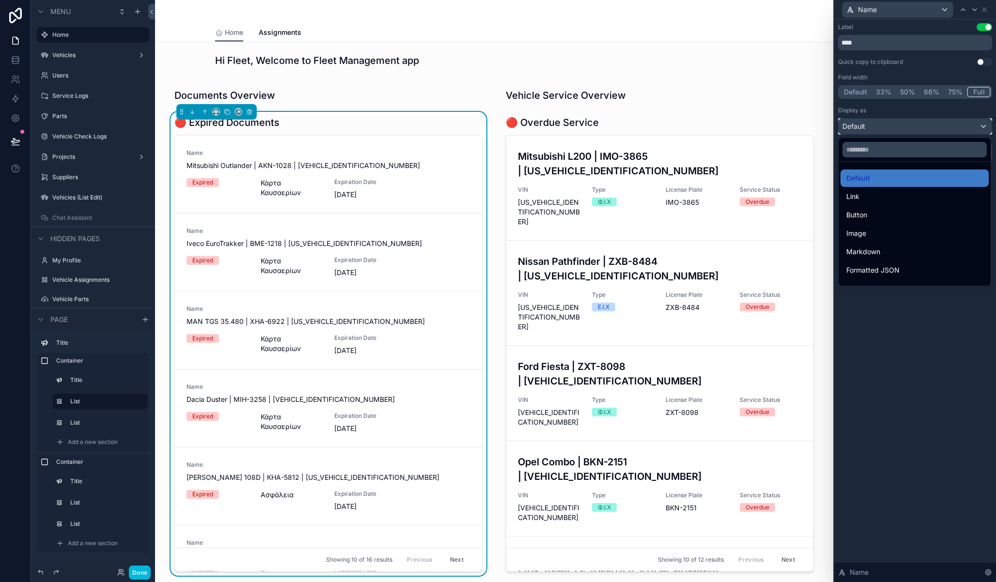
scroll to position [106, 0]
click at [887, 269] on div "Heading 4" at bounding box center [915, 274] width 148 height 17
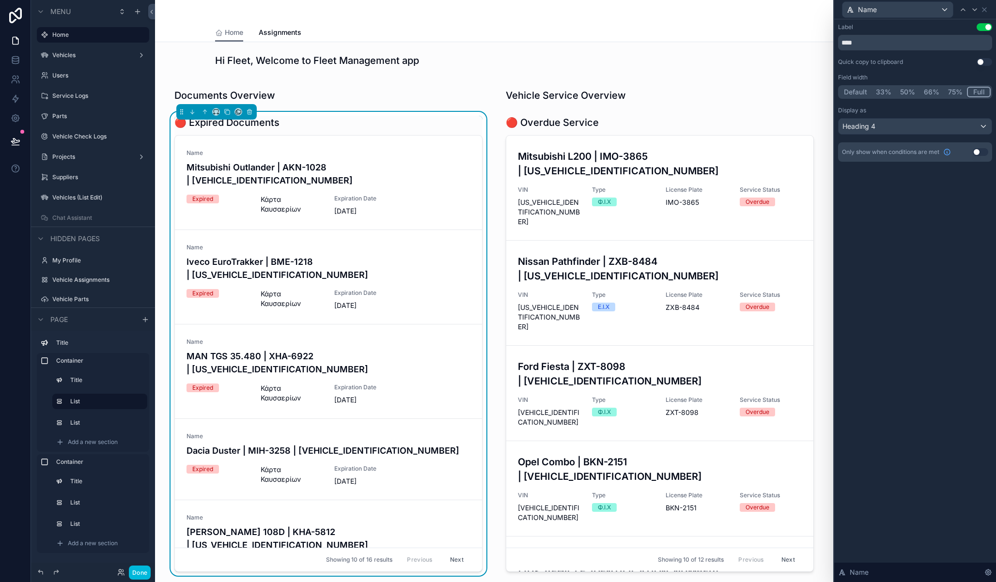
click at [981, 26] on button "Use setting" at bounding box center [985, 27] width 16 height 8
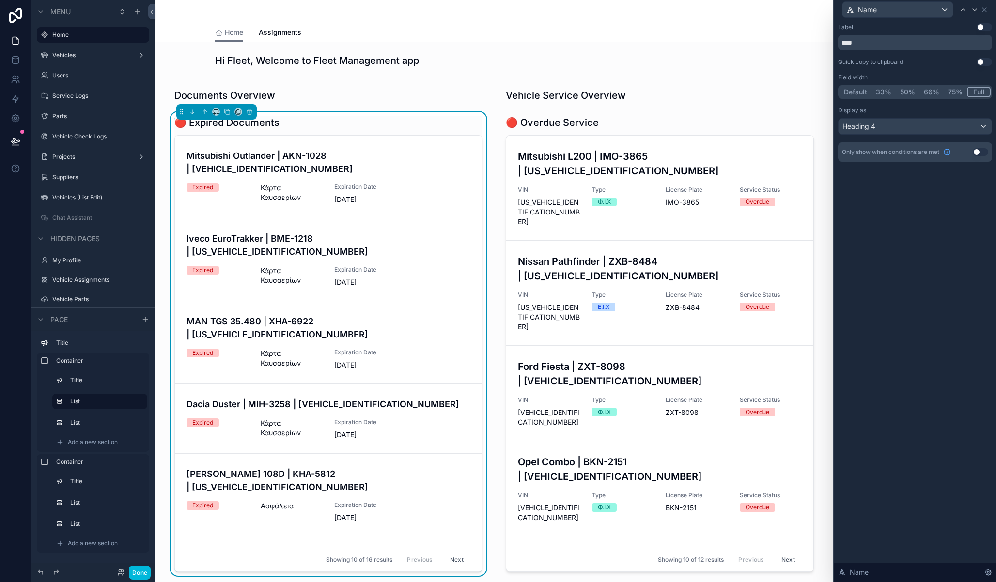
click at [666, 139] on div "scrollable content" at bounding box center [659, 569] width 331 height 980
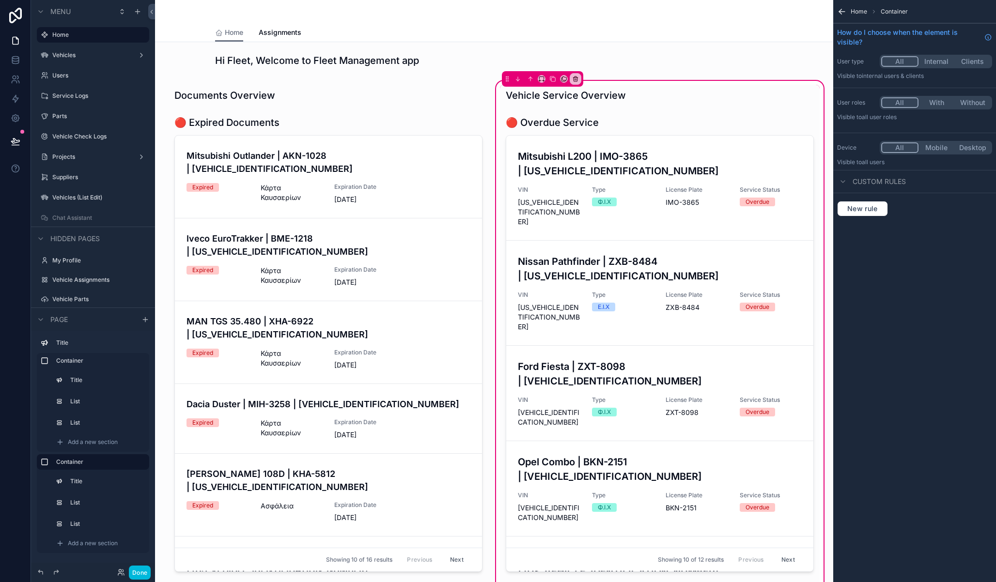
click at [664, 146] on div "scrollable content" at bounding box center [660, 346] width 320 height 468
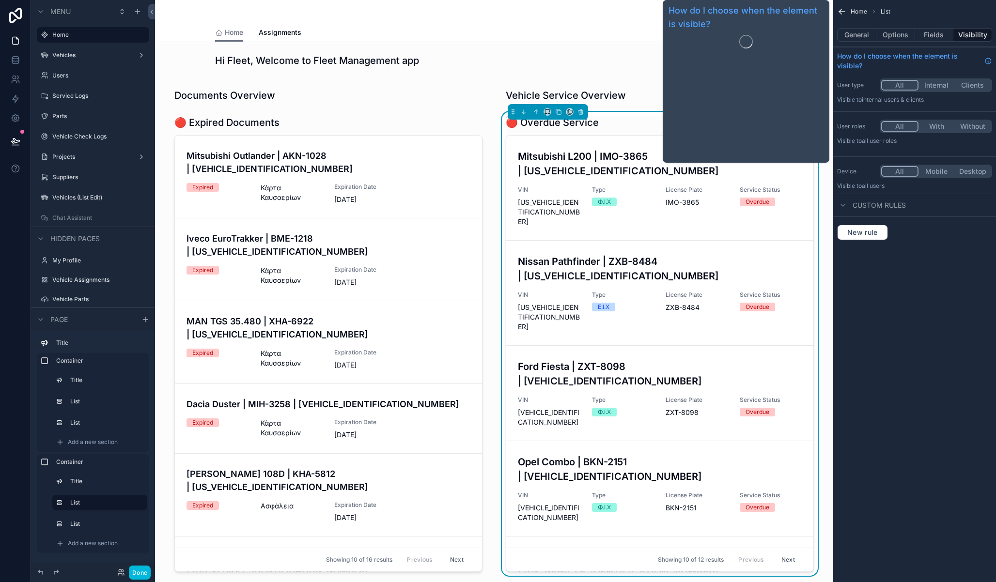
click at [933, 33] on button "Fields" at bounding box center [934, 35] width 39 height 14
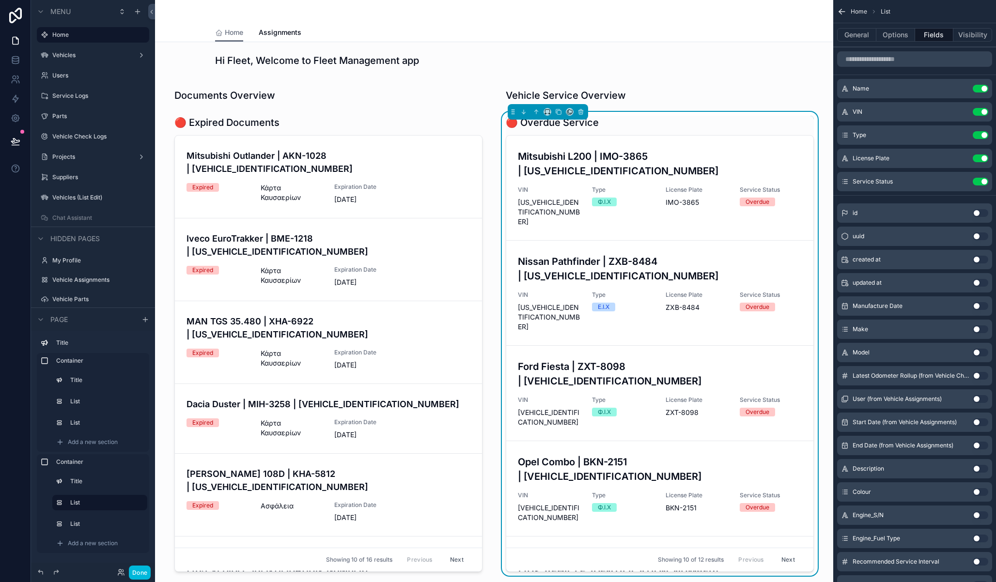
click at [0, 0] on icon "scrollable content" at bounding box center [0, 0] width 0 height 0
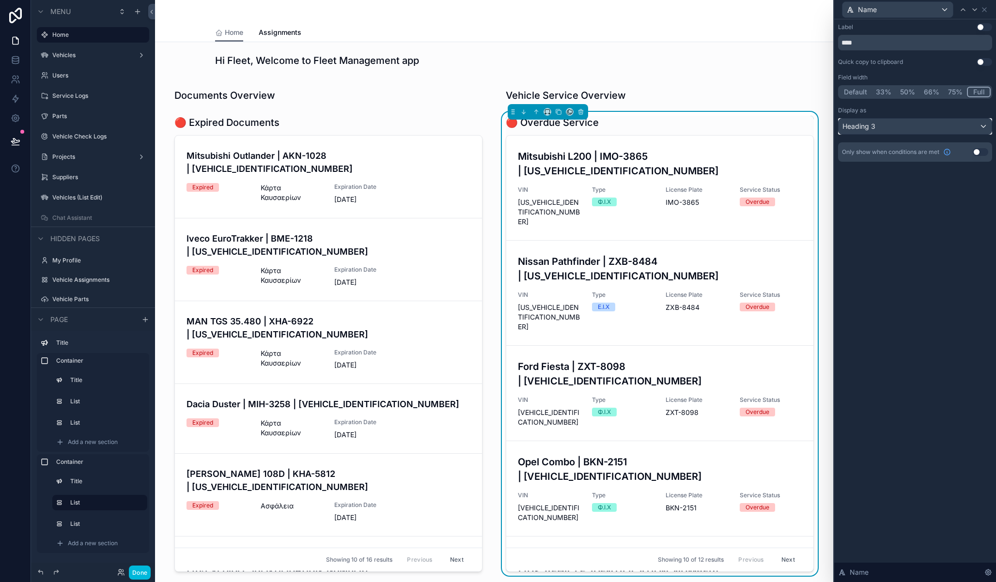
click at [907, 124] on div "Heading 3" at bounding box center [915, 127] width 153 height 16
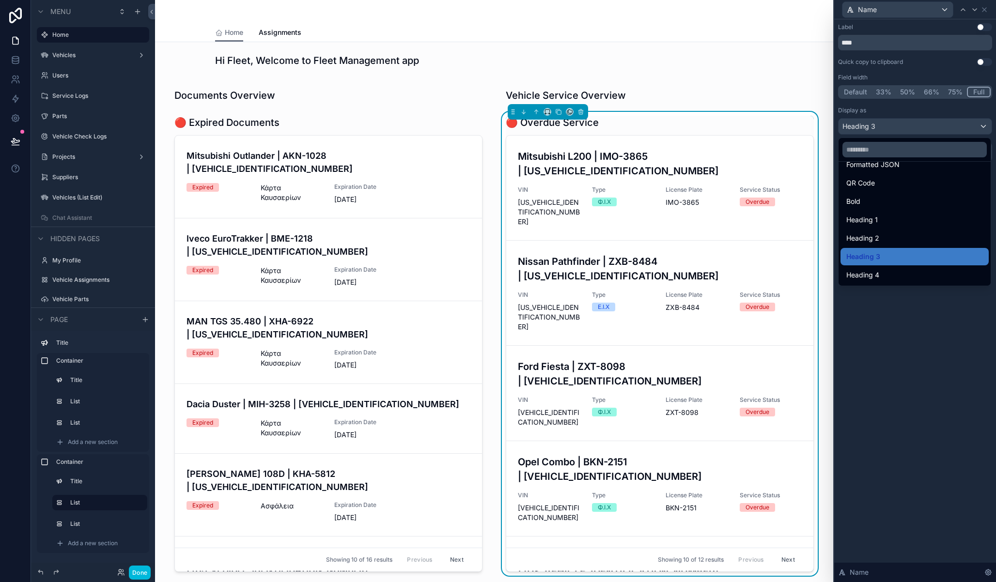
click at [880, 271] on div "Heading 4" at bounding box center [914, 275] width 137 height 12
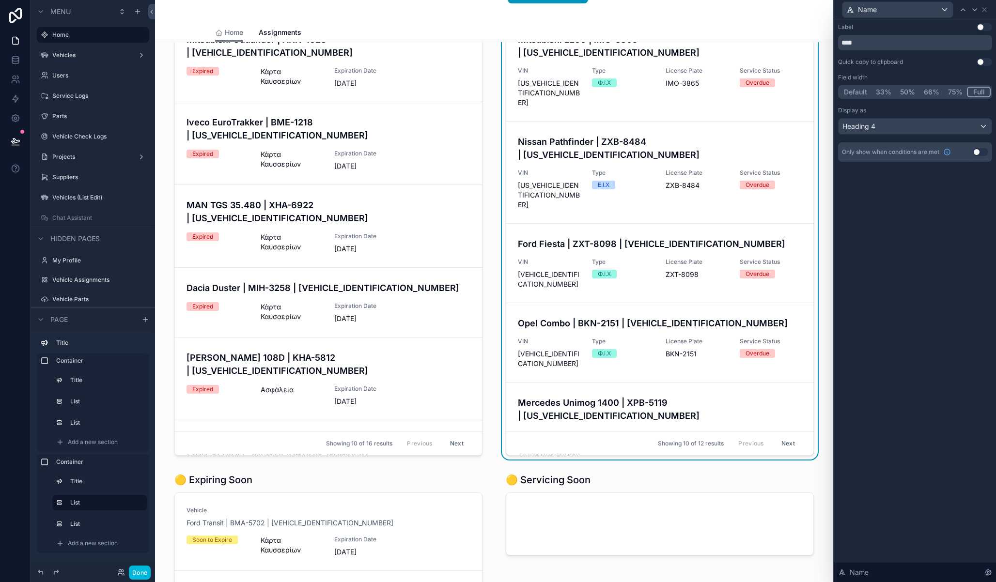
scroll to position [178, 0]
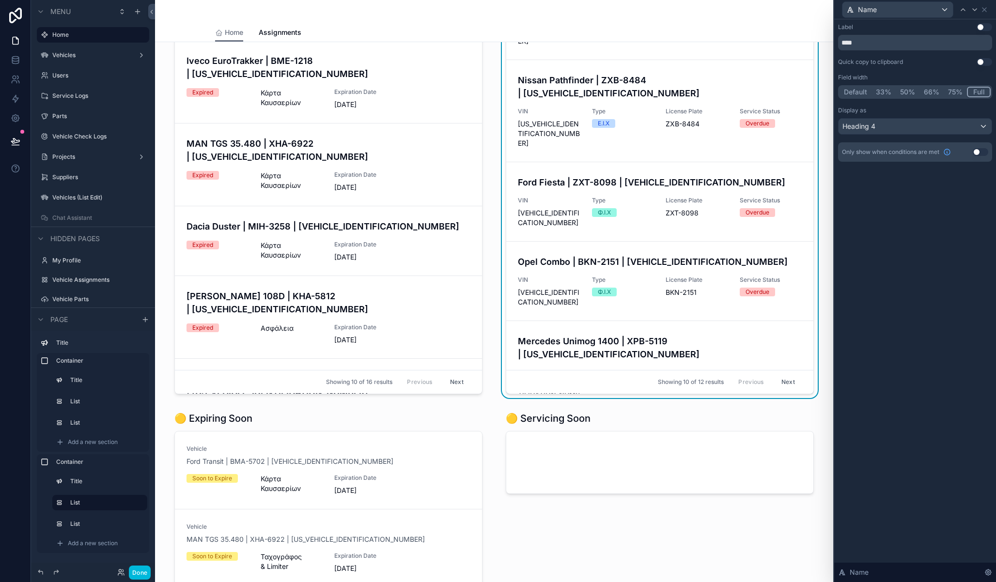
click at [340, 428] on div "scrollable content" at bounding box center [328, 391] width 331 height 980
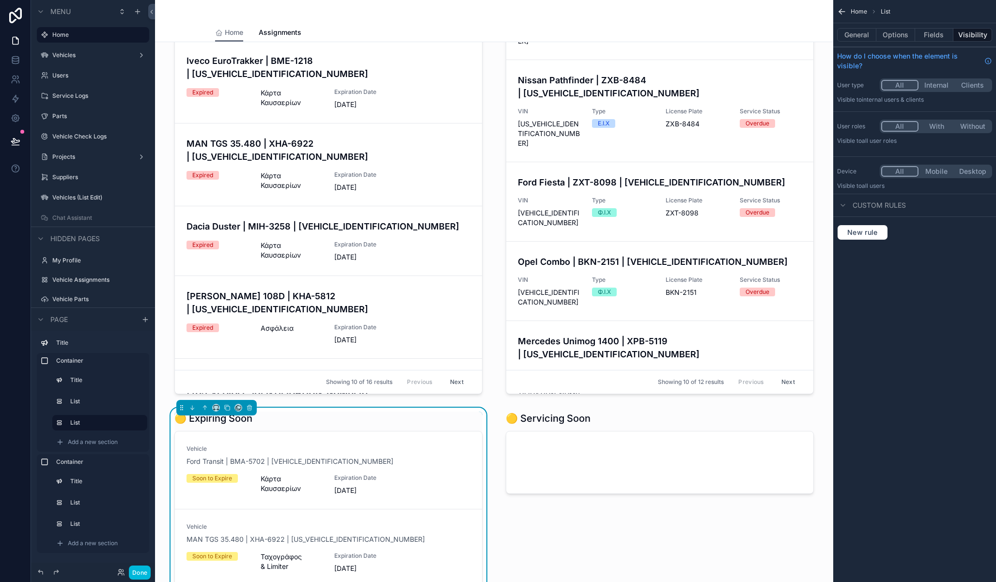
drag, startPoint x: 924, startPoint y: 35, endPoint x: 920, endPoint y: 43, distance: 8.7
click at [924, 35] on button "Fields" at bounding box center [934, 35] width 39 height 14
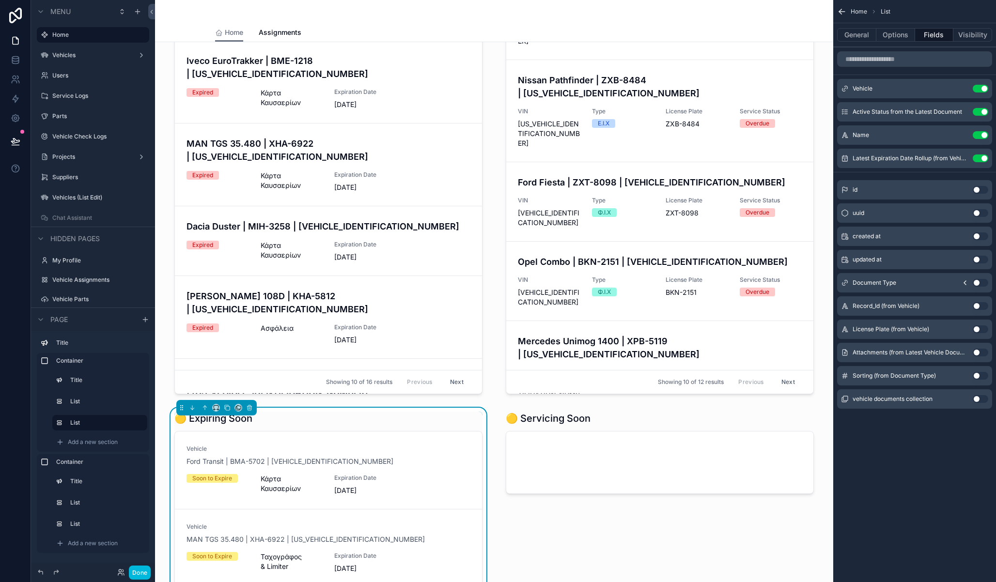
click at [977, 92] on button "Use setting" at bounding box center [981, 89] width 16 height 8
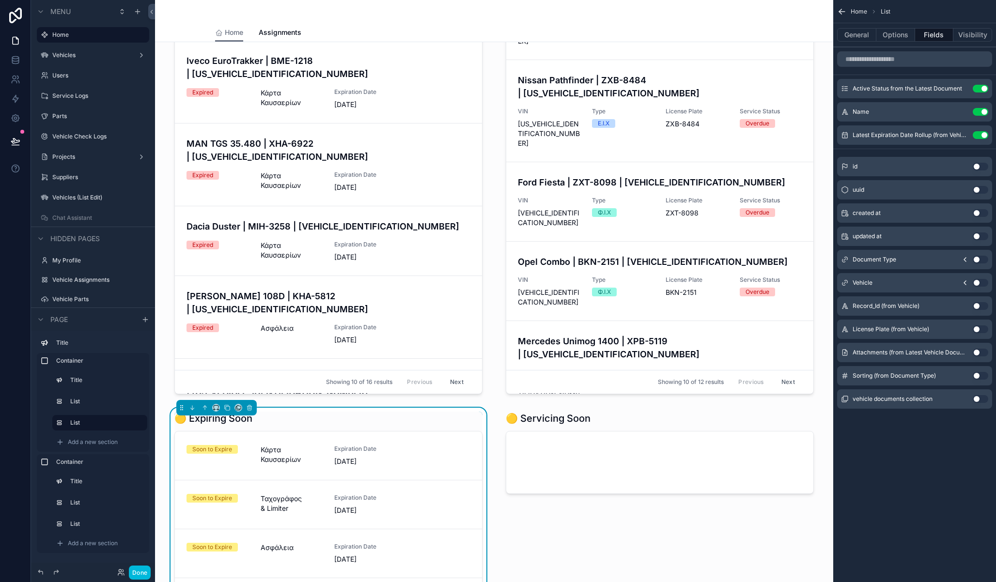
click at [966, 283] on icon "scrollable content" at bounding box center [965, 283] width 8 height 8
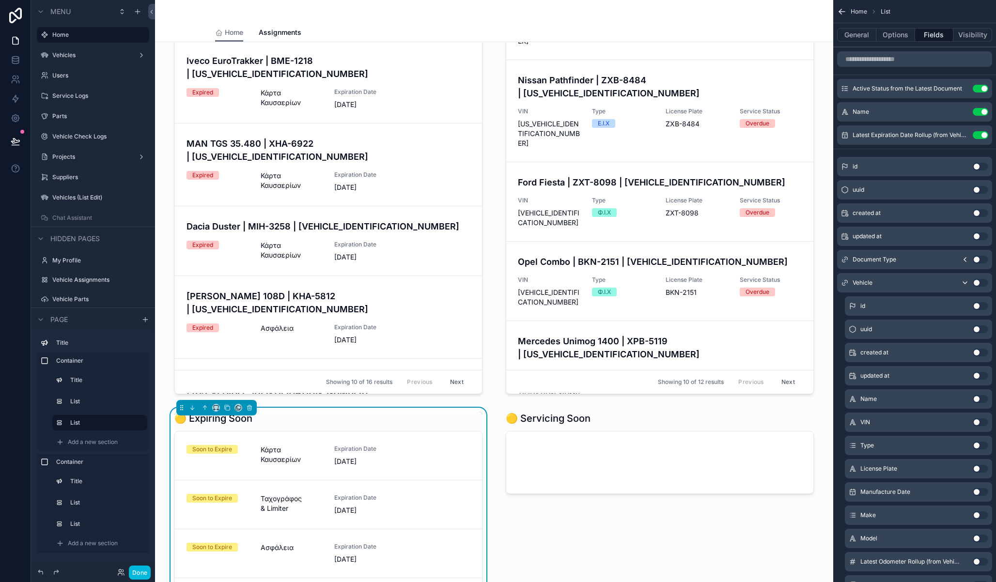
click at [975, 399] on button "Use setting" at bounding box center [981, 399] width 16 height 8
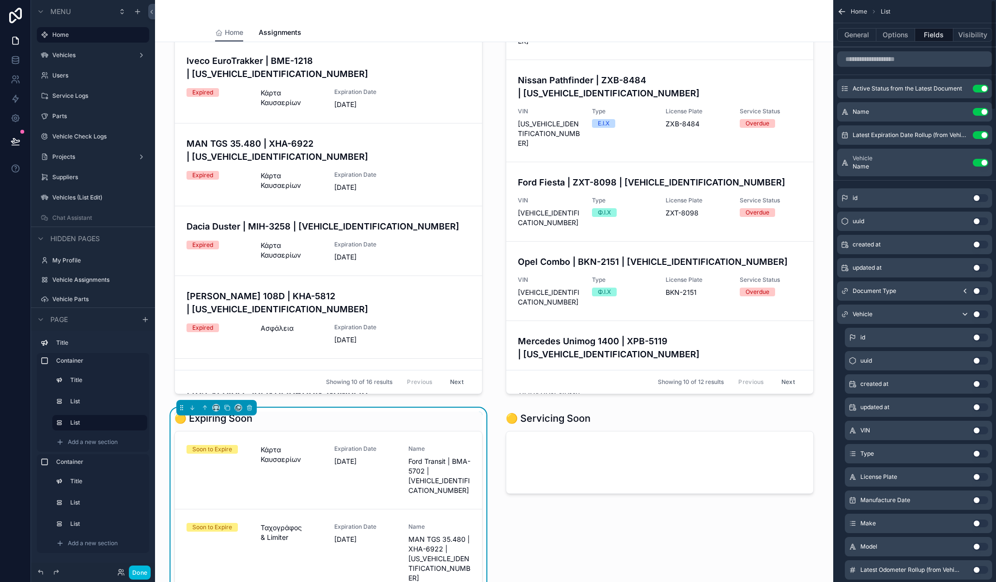
scroll to position [3, 0]
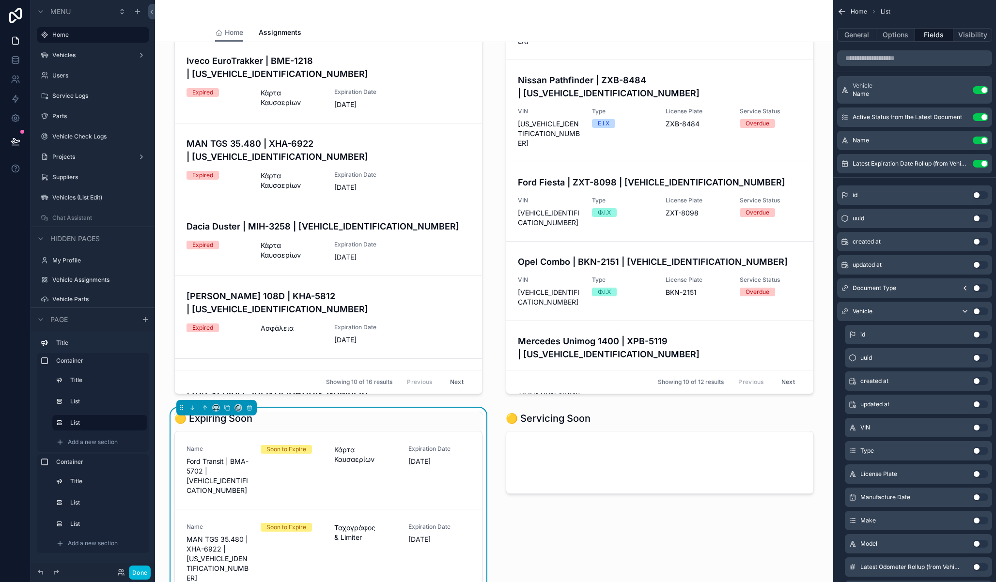
click at [0, 0] on icon "scrollable content" at bounding box center [0, 0] width 0 height 0
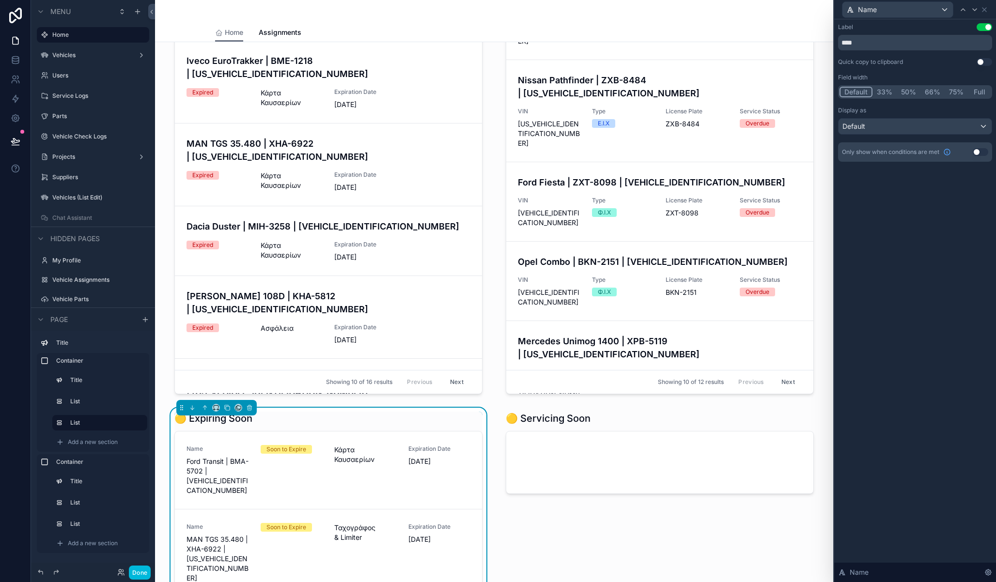
click at [982, 27] on button "Use setting" at bounding box center [985, 27] width 16 height 8
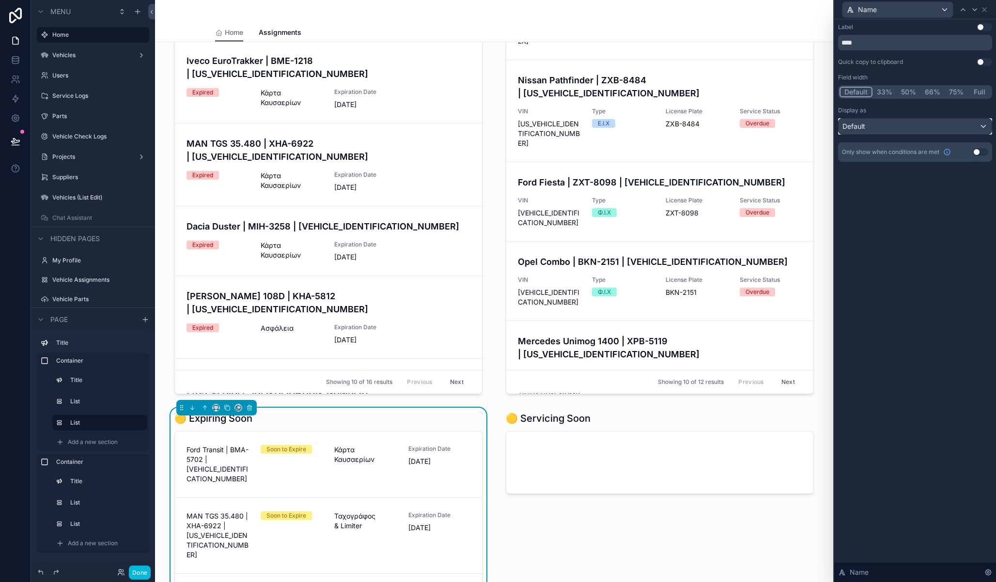
click at [917, 123] on div "Default" at bounding box center [915, 127] width 153 height 16
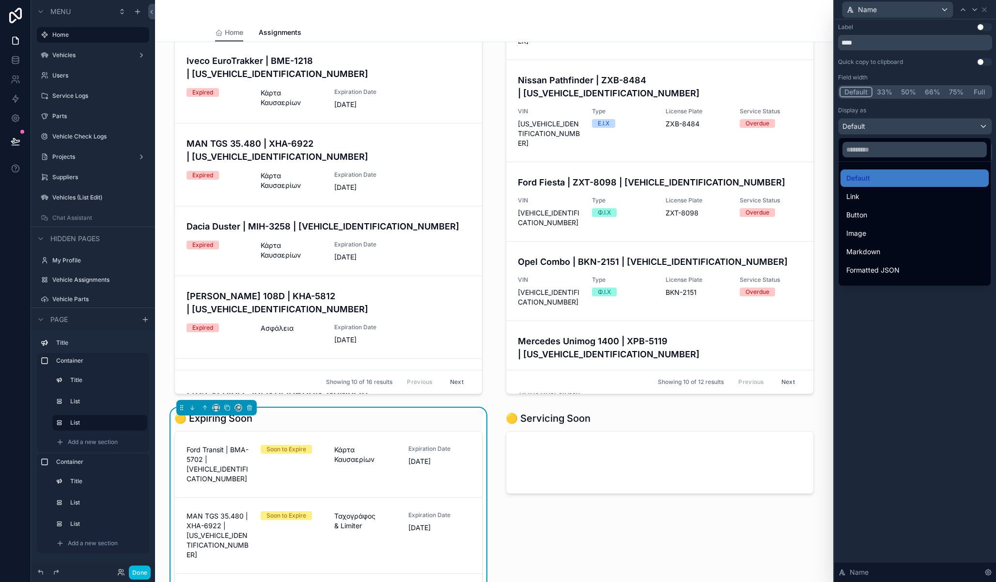
click at [963, 92] on div at bounding box center [915, 291] width 162 height 582
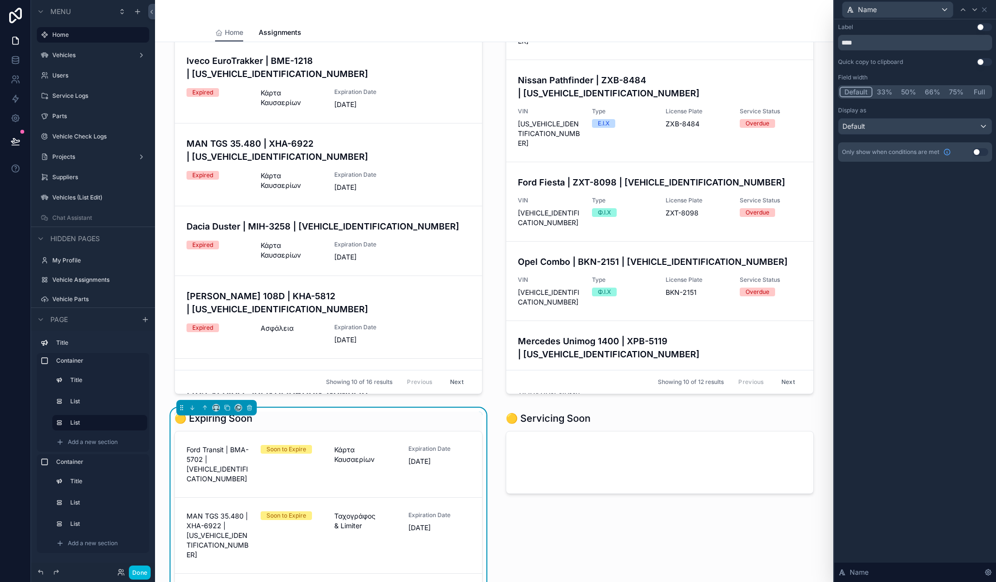
click at [977, 92] on button "Full" at bounding box center [979, 92] width 23 height 11
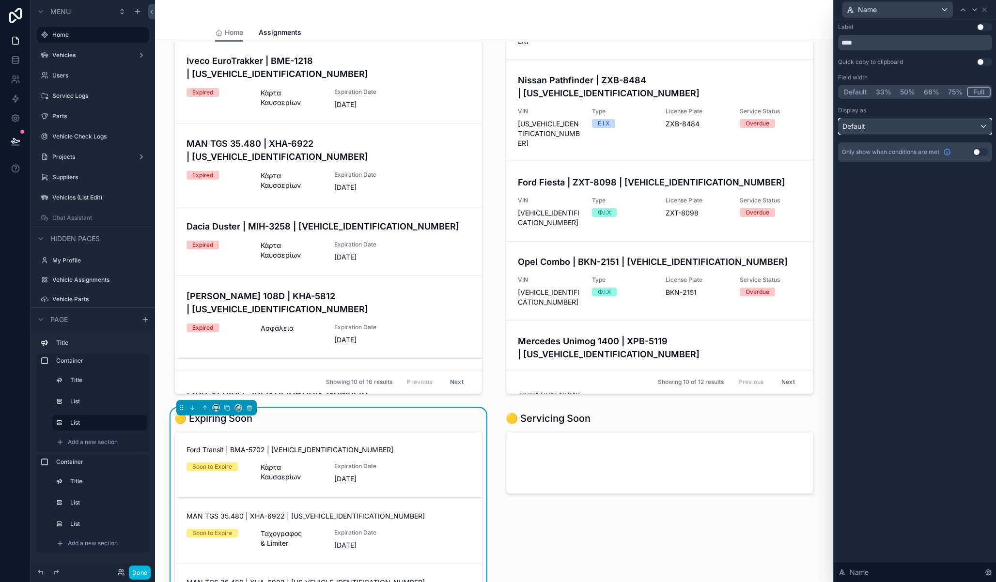
click at [922, 132] on div "Default" at bounding box center [915, 127] width 153 height 16
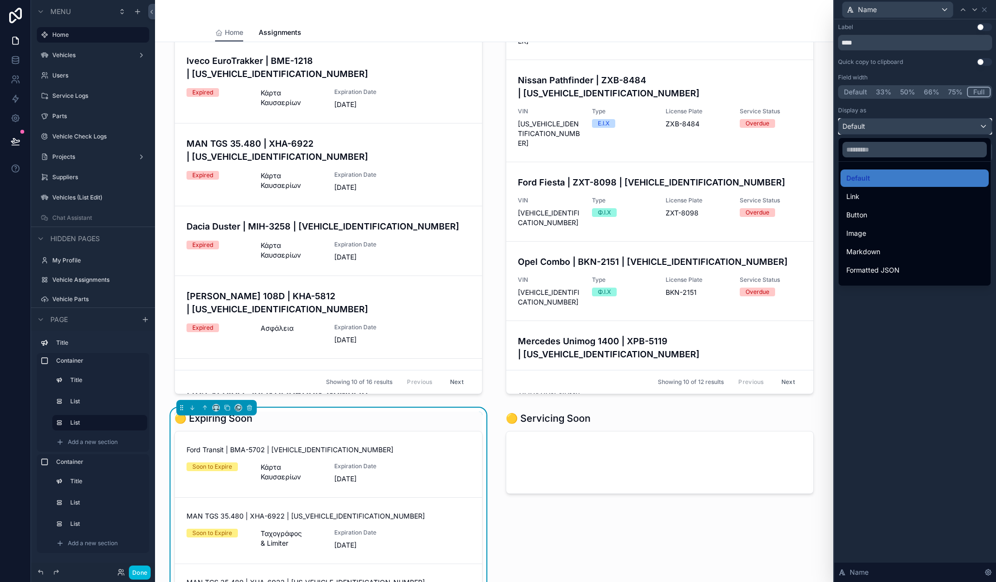
scroll to position [106, 0]
click at [895, 269] on div "Heading 4" at bounding box center [915, 274] width 148 height 17
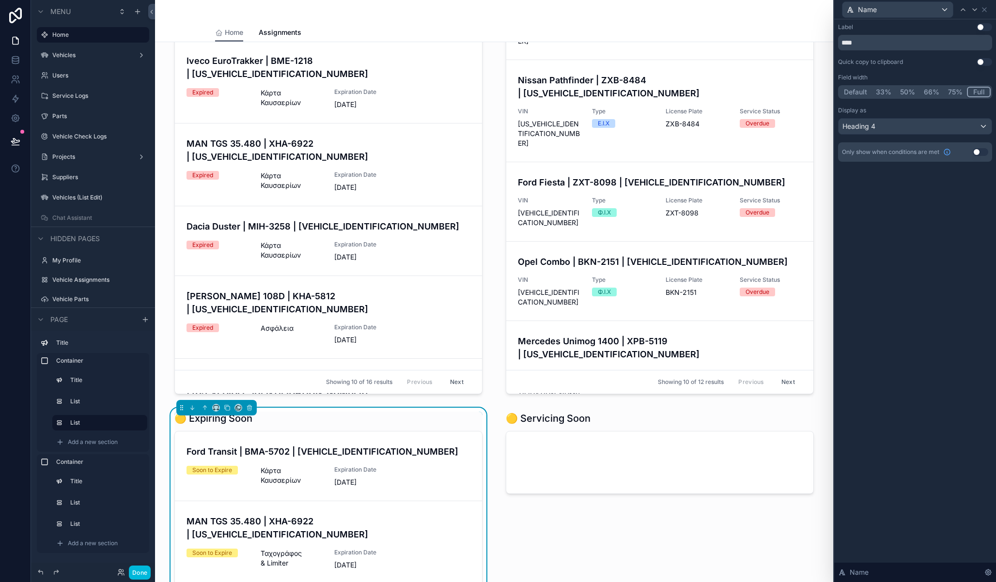
click at [872, 400] on div "Label Use setting **** Quick copy to clipboard Use setting Field width Default …" at bounding box center [915, 300] width 162 height 563
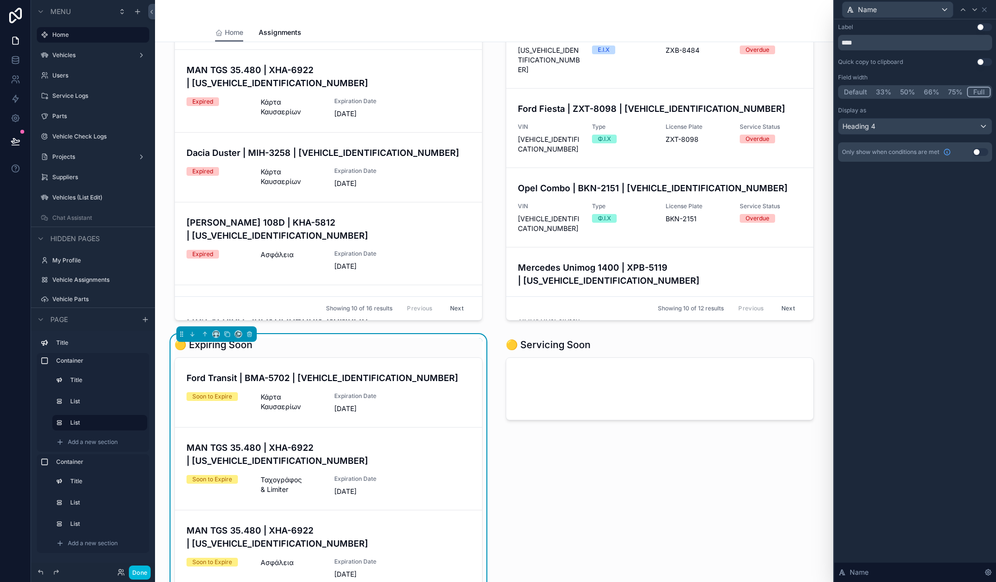
scroll to position [304, 0]
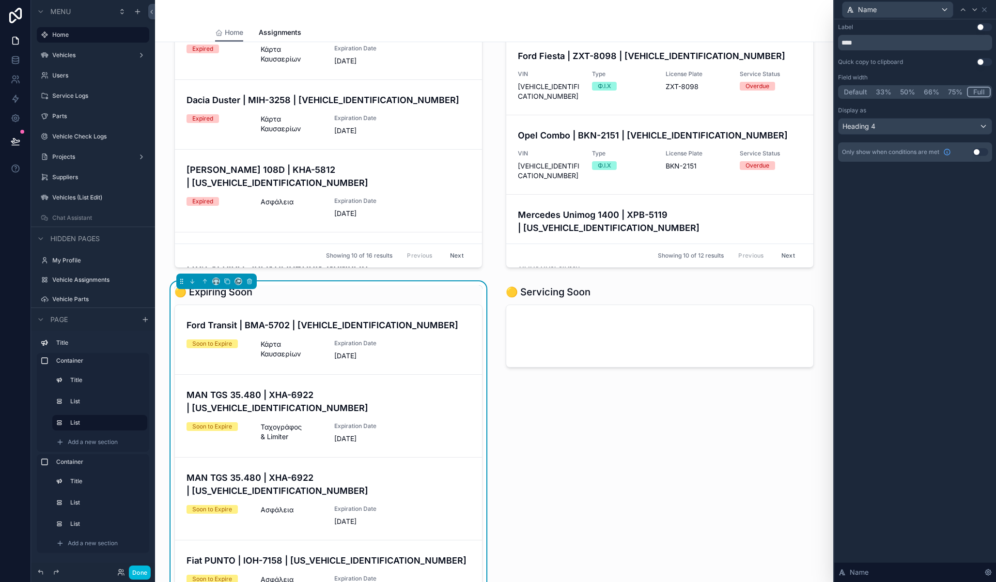
click at [628, 306] on div "scrollable content" at bounding box center [659, 265] width 331 height 980
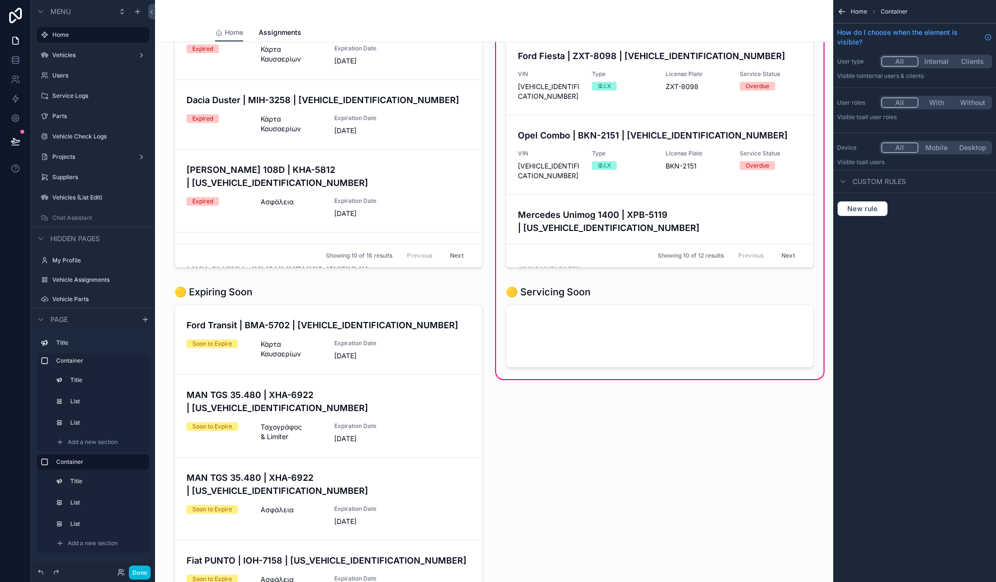
scroll to position [0, 0]
click at [614, 296] on div "scrollable content" at bounding box center [660, 328] width 320 height 94
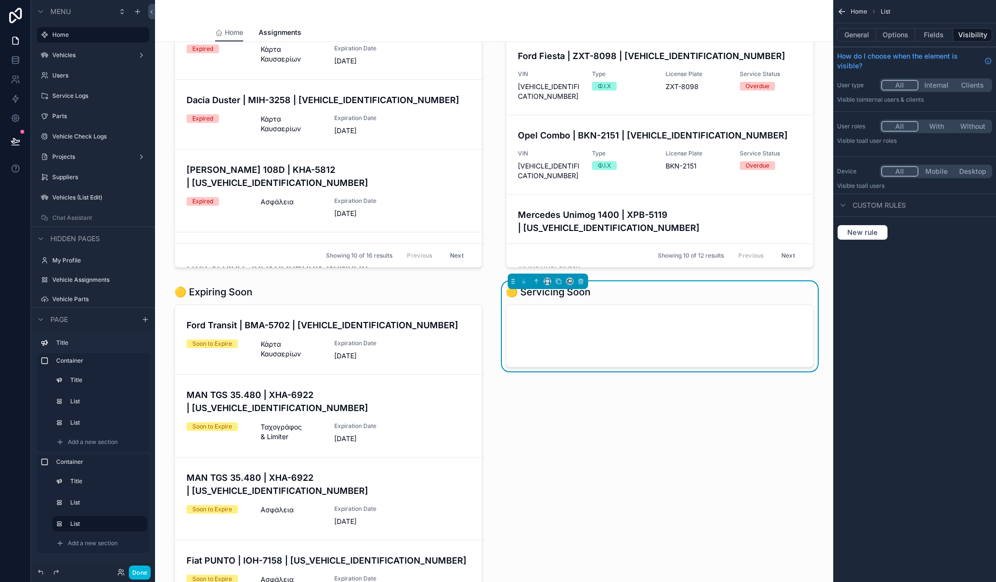
click at [917, 36] on button "Fields" at bounding box center [934, 35] width 39 height 14
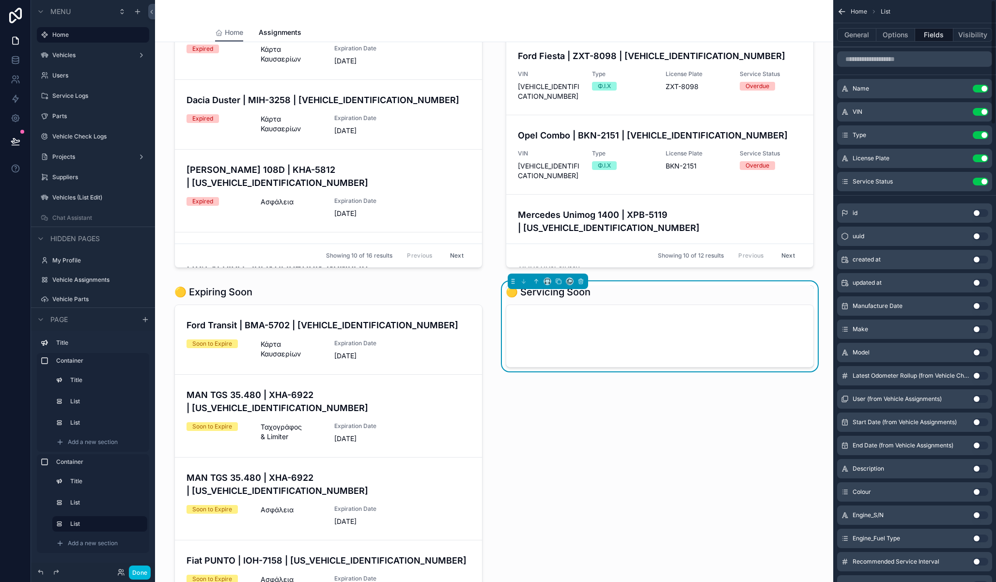
click at [0, 0] on icon "scrollable content" at bounding box center [0, 0] width 0 height 0
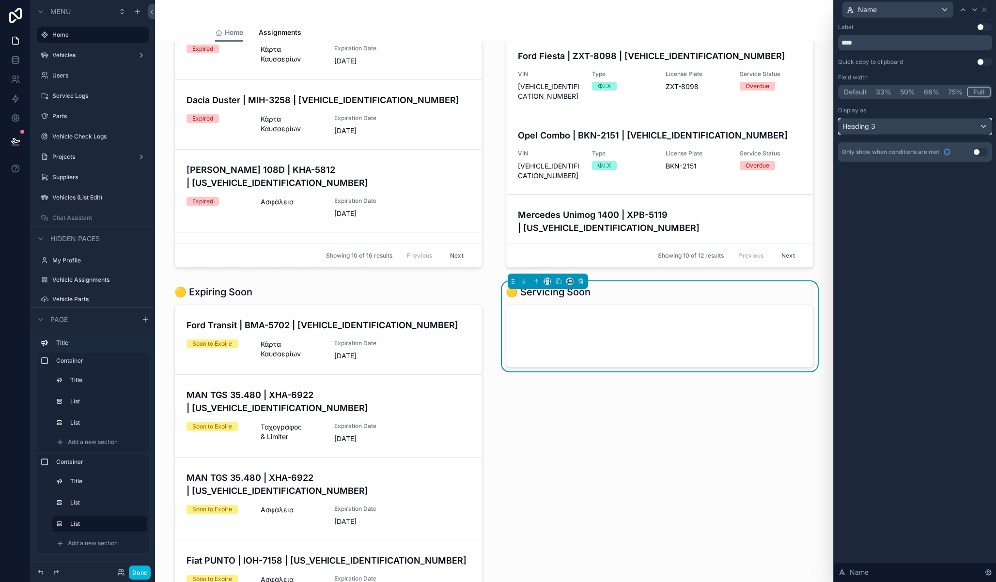
click at [943, 129] on div "Heading 3" at bounding box center [915, 127] width 153 height 16
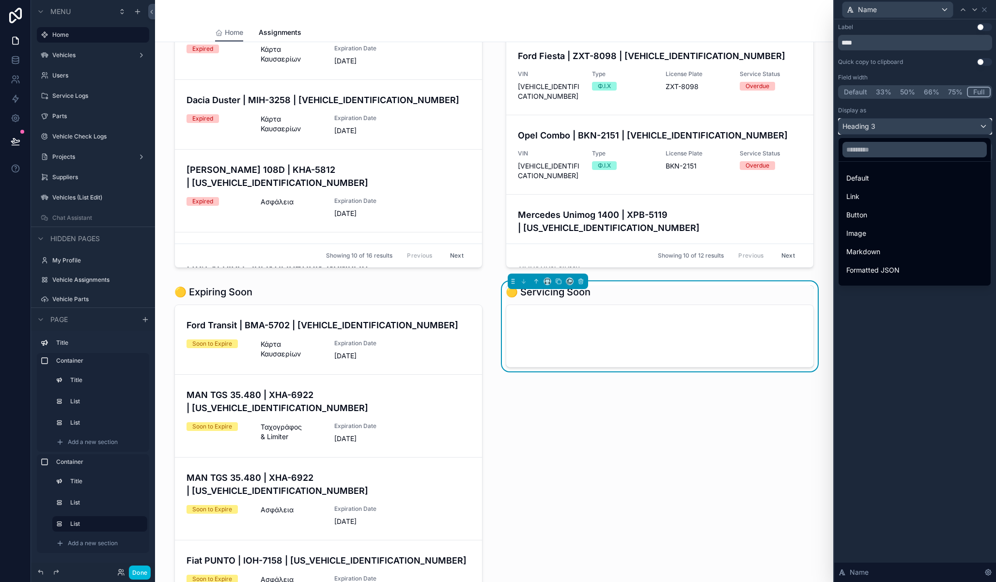
scroll to position [106, 0]
click at [911, 274] on div "Heading 4" at bounding box center [914, 275] width 137 height 12
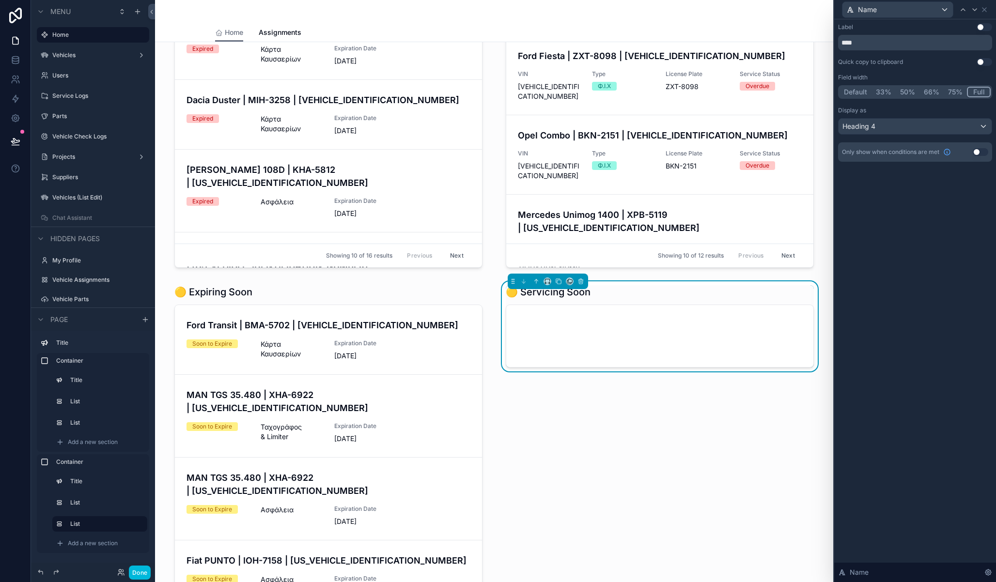
click at [893, 370] on div "Label Use setting **** Quick copy to clipboard Use setting Field width Default …" at bounding box center [915, 300] width 162 height 563
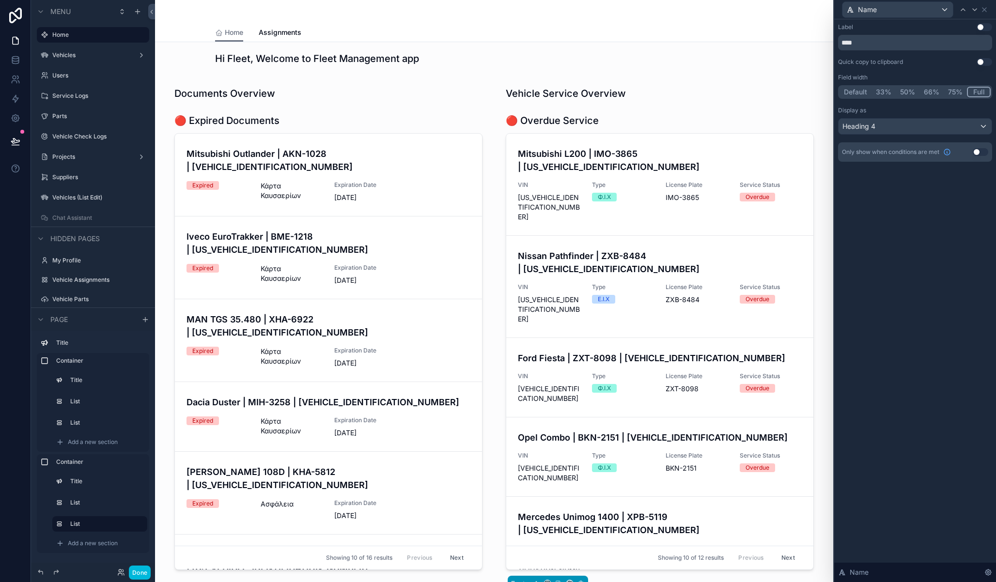
scroll to position [3, 0]
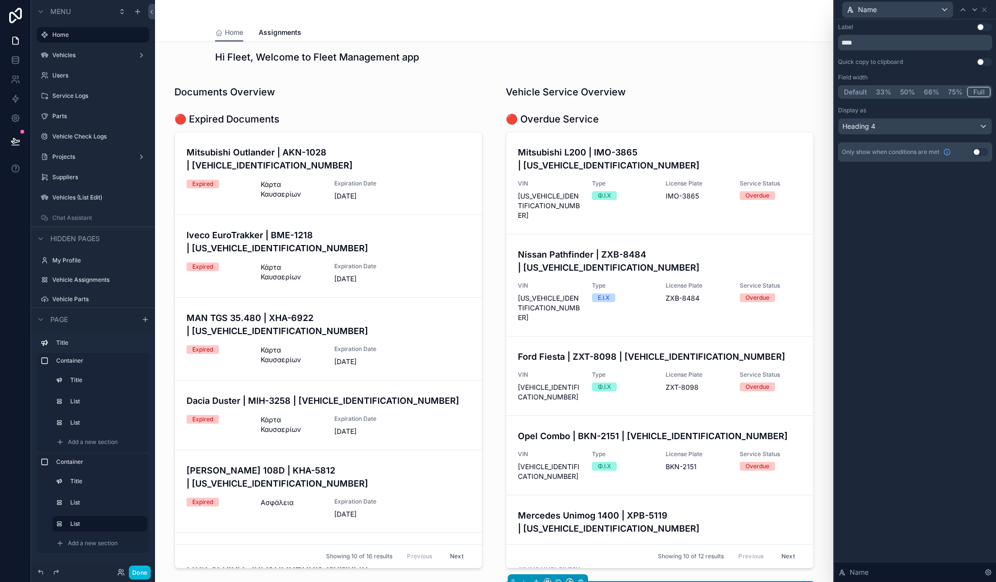
click at [135, 577] on button "Done" at bounding box center [140, 573] width 22 height 14
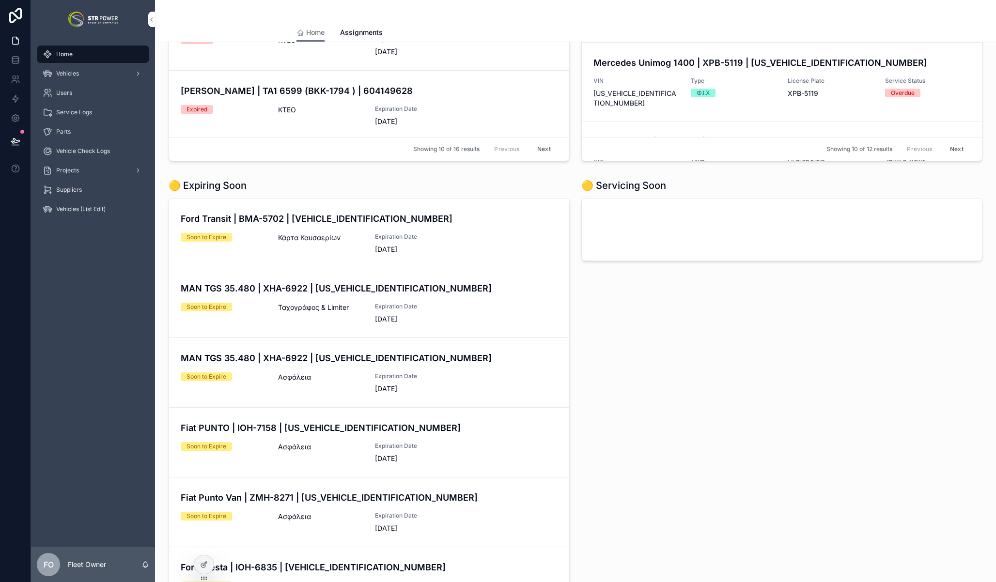
scroll to position [0, 0]
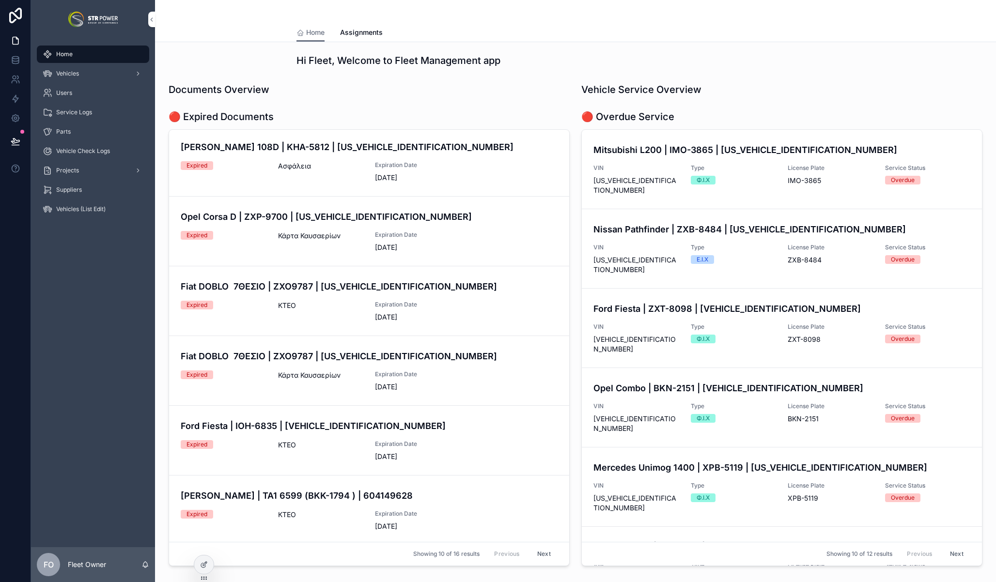
click at [367, 36] on span "Assignments" at bounding box center [361, 33] width 43 height 10
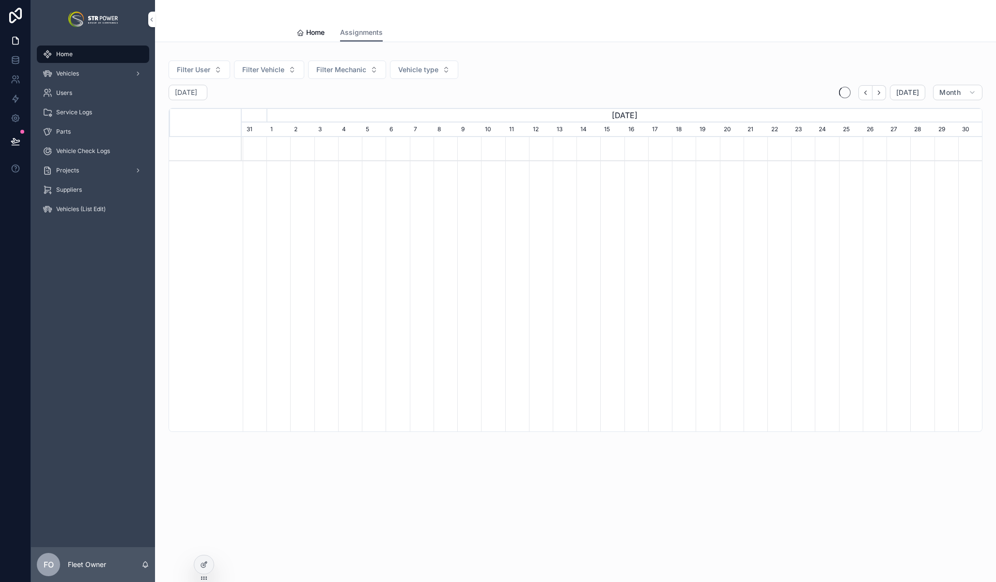
scroll to position [0, 740]
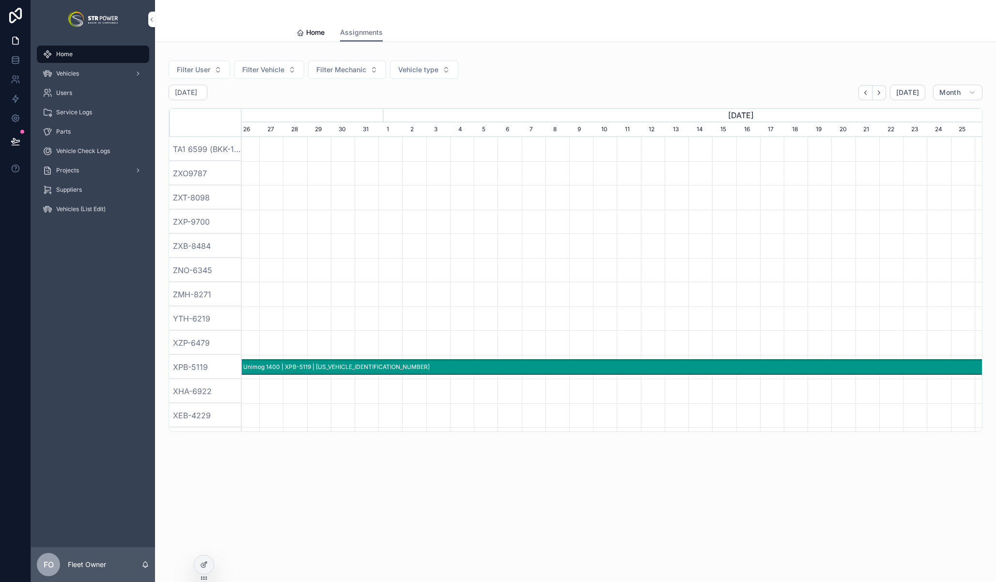
scroll to position [0, 98]
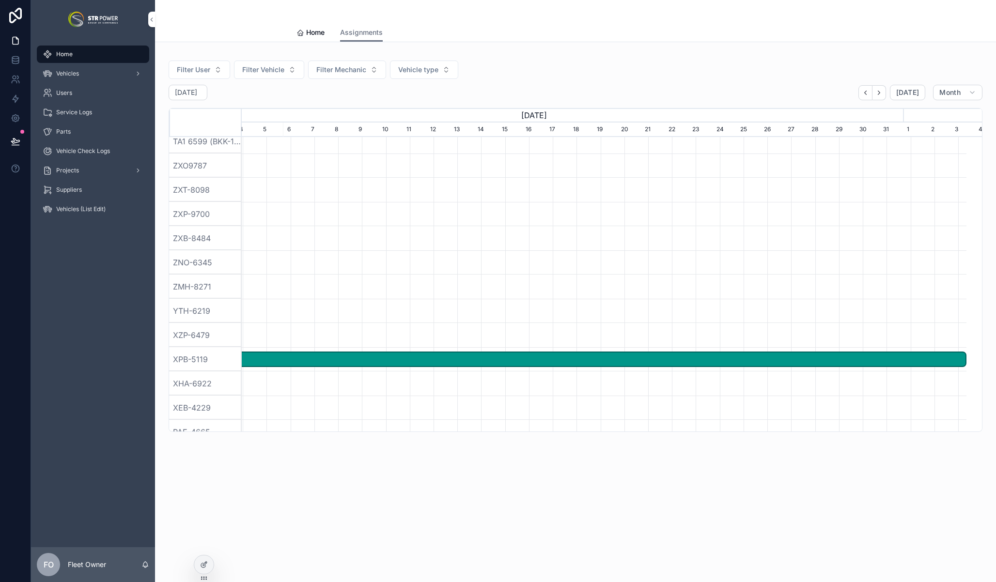
click at [875, 100] on div "[DATE]" at bounding box center [891, 93] width 67 height 16
click at [881, 96] on button "scrollable content" at bounding box center [879, 92] width 14 height 15
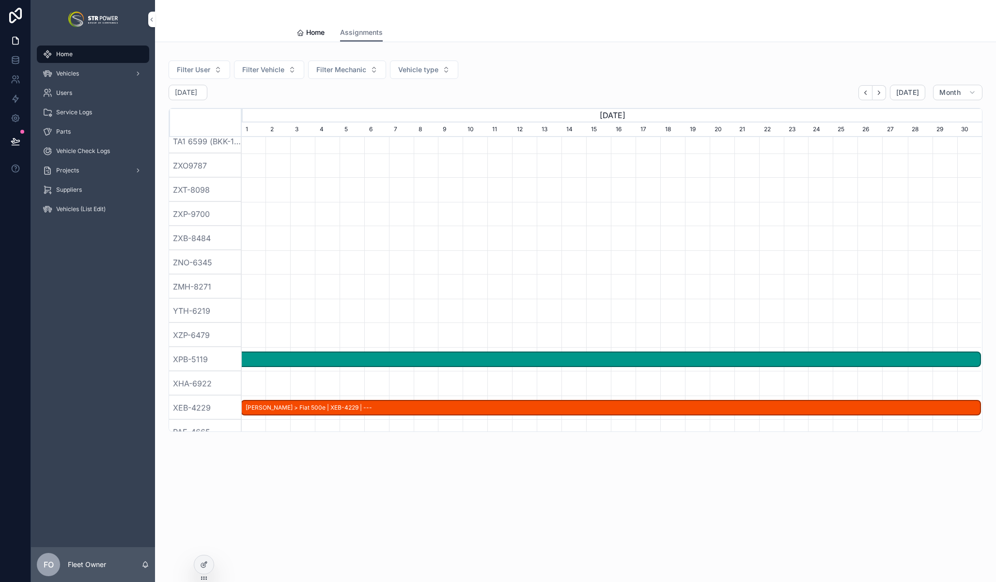
click at [881, 96] on button "scrollable content" at bounding box center [879, 92] width 14 height 15
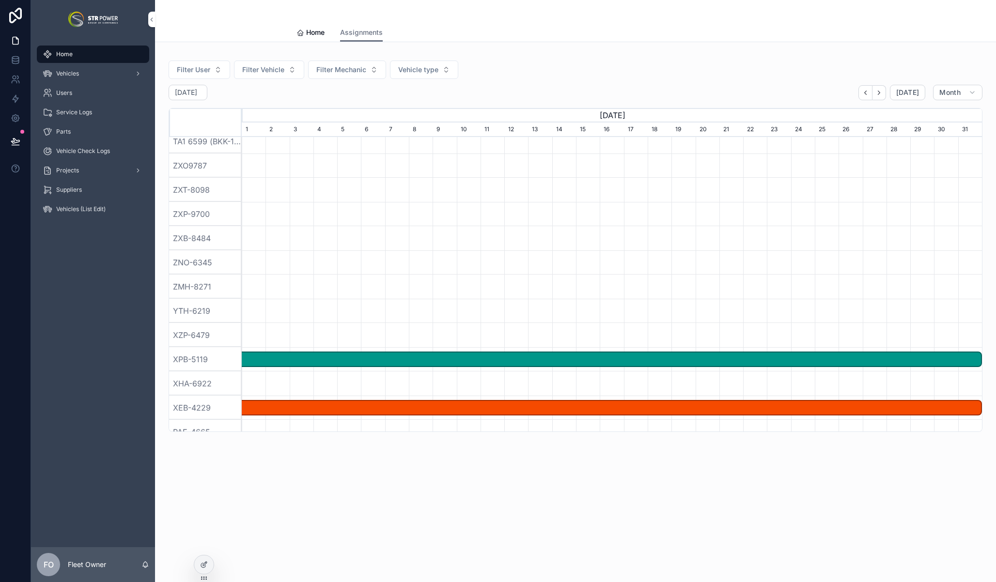
click at [881, 96] on button "scrollable content" at bounding box center [879, 92] width 14 height 15
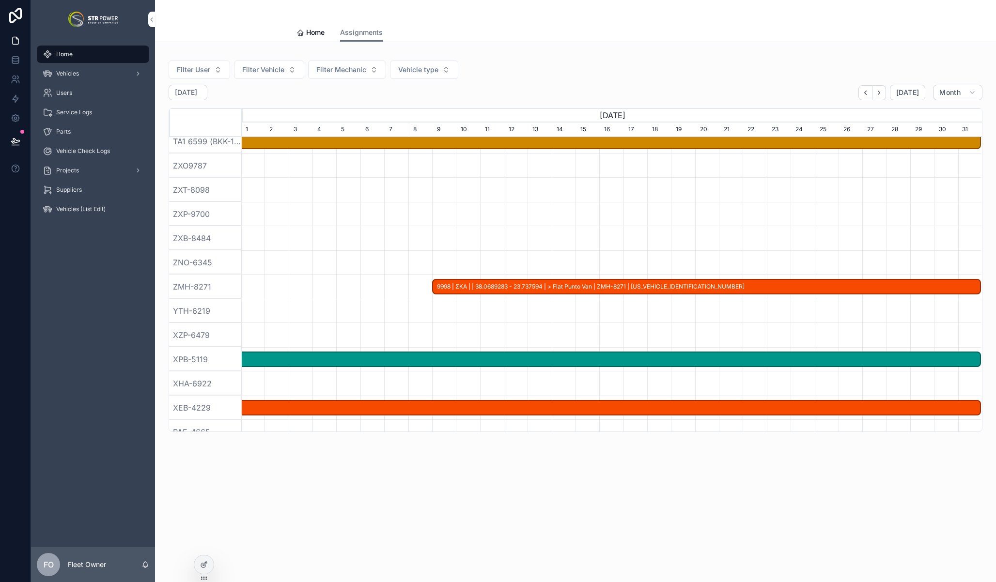
click at [881, 96] on button "scrollable content" at bounding box center [879, 92] width 14 height 15
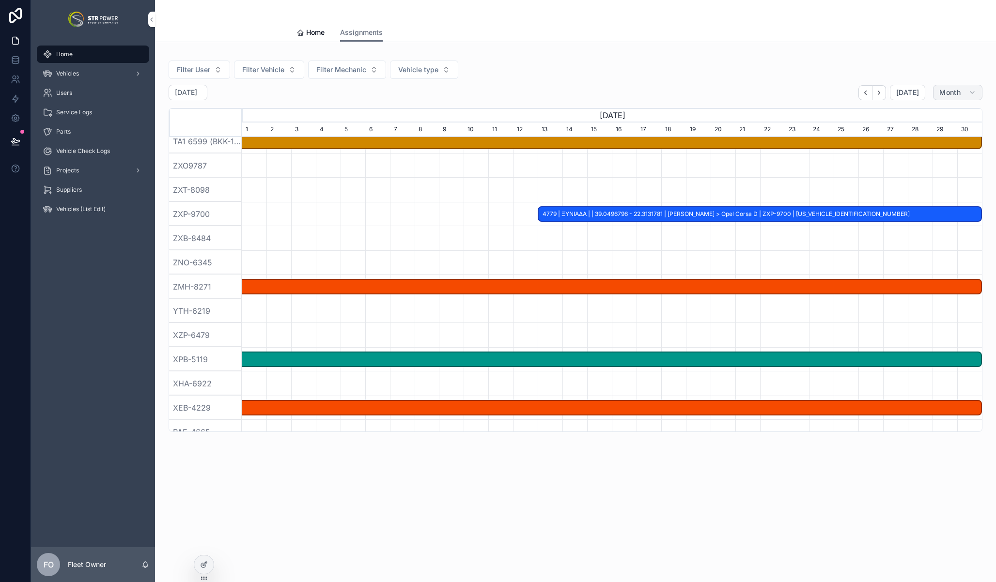
click at [939, 89] on span "Month" at bounding box center [949, 92] width 21 height 9
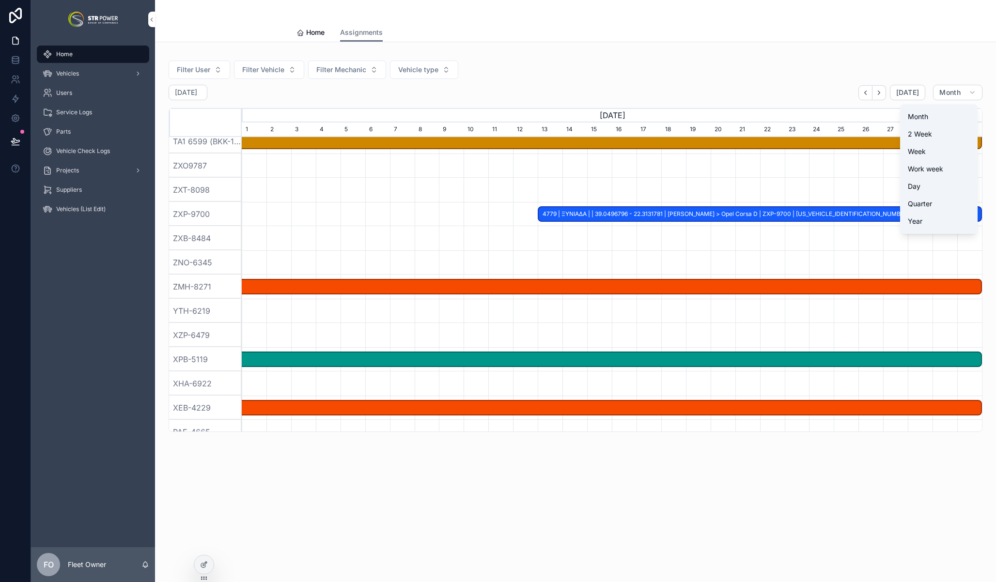
click at [928, 219] on button "Year" at bounding box center [939, 221] width 70 height 17
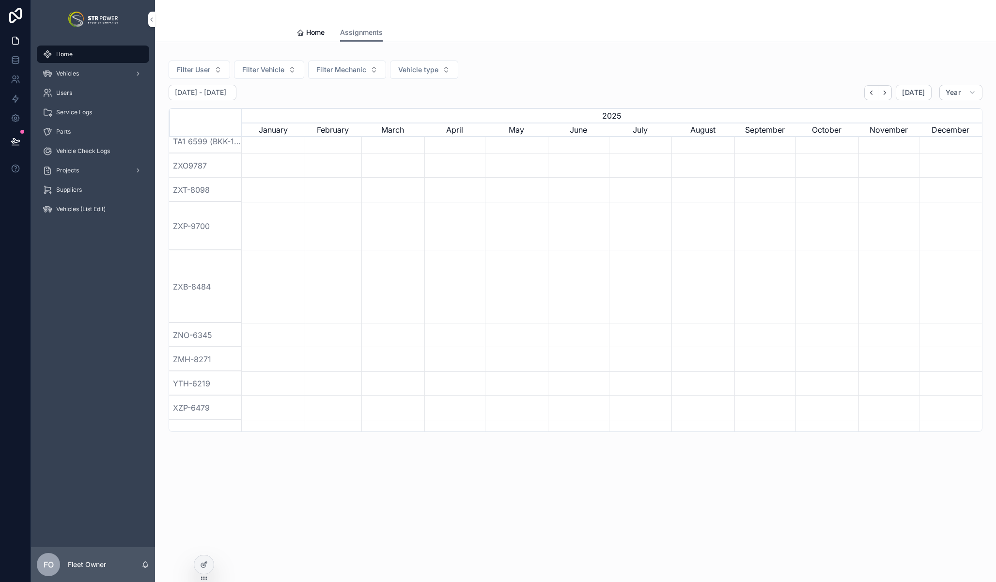
click at [873, 95] on icon "scrollable content" at bounding box center [871, 92] width 7 height 7
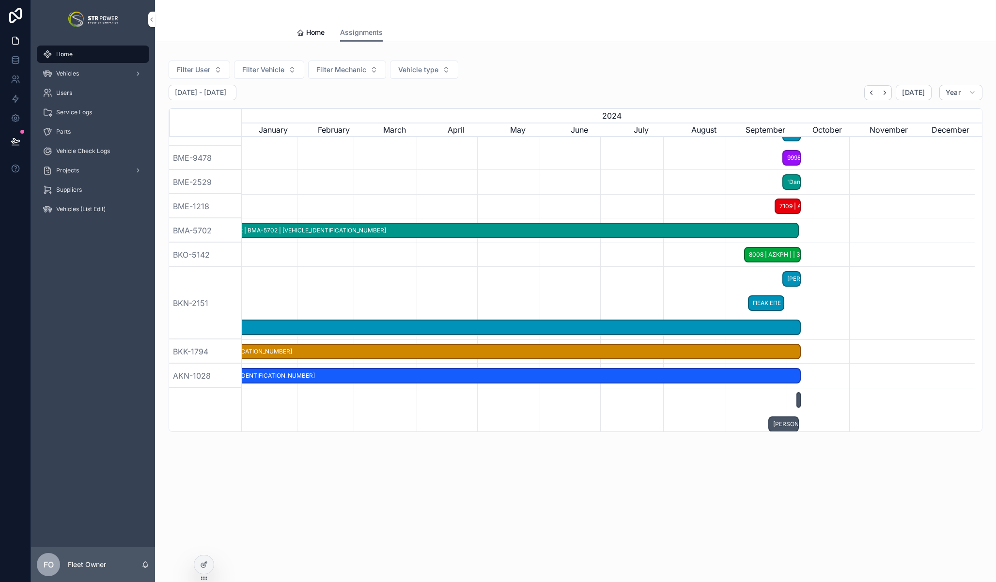
scroll to position [926, 0]
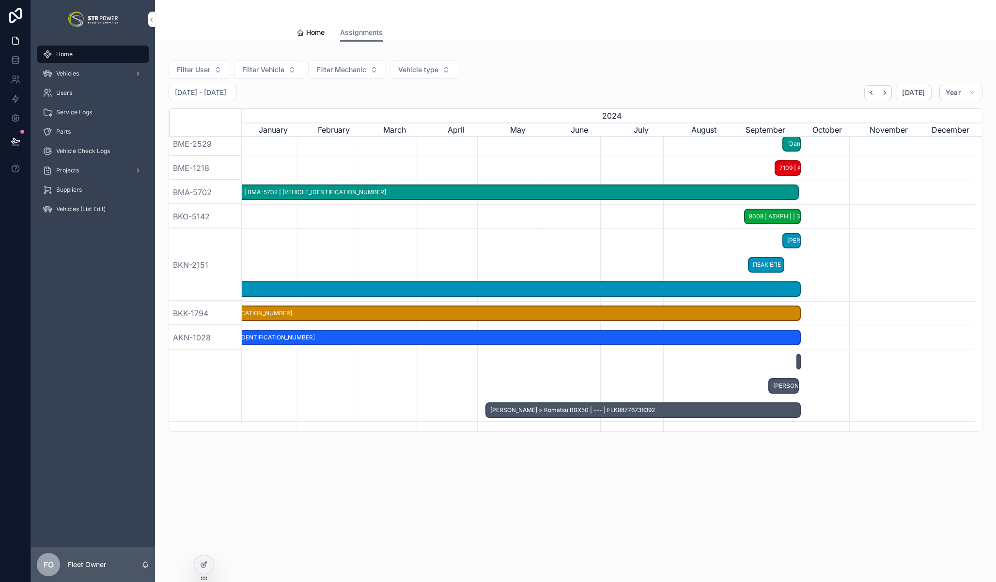
click at [737, 461] on div "Filter User Filter Vehicle Filter Mechanic Vehicle type [DATE] - [DATE] [DATE] …" at bounding box center [575, 270] width 841 height 456
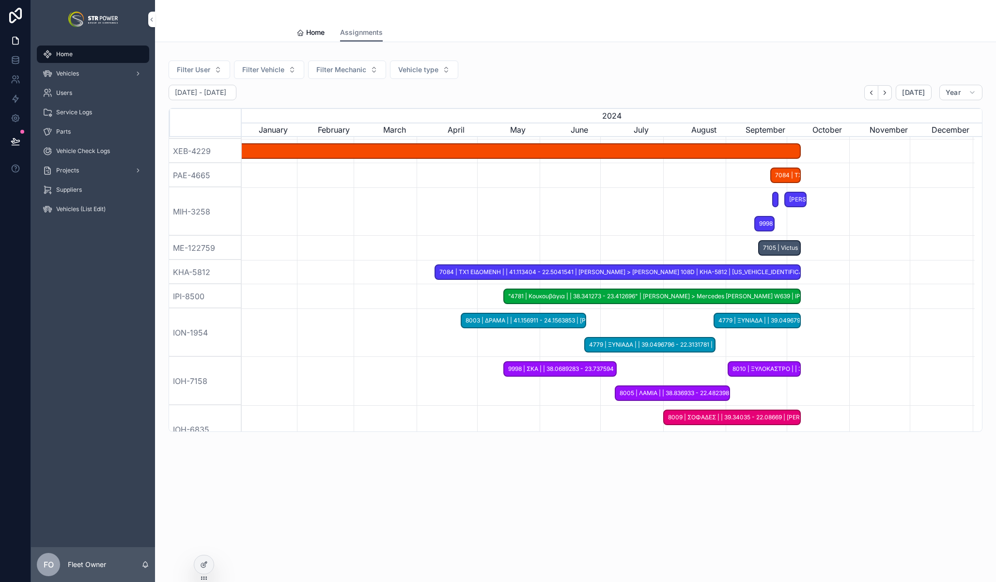
scroll to position [0, 0]
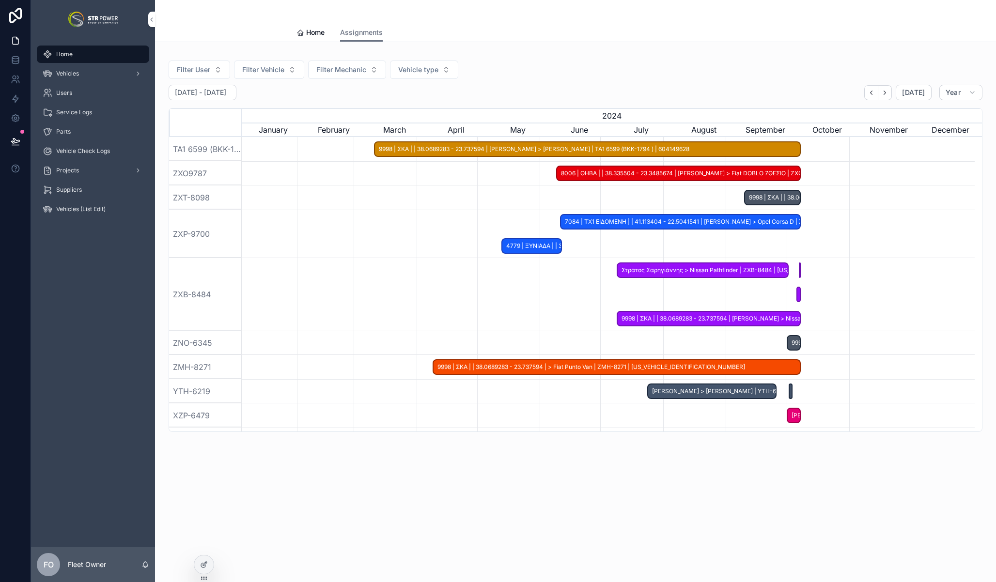
click at [757, 315] on span "9998 | ΣΚΑ | | 38.0689283 - 23.737594 | [PERSON_NAME] > Nissan Pathfinder | ZXB…" at bounding box center [709, 319] width 182 height 16
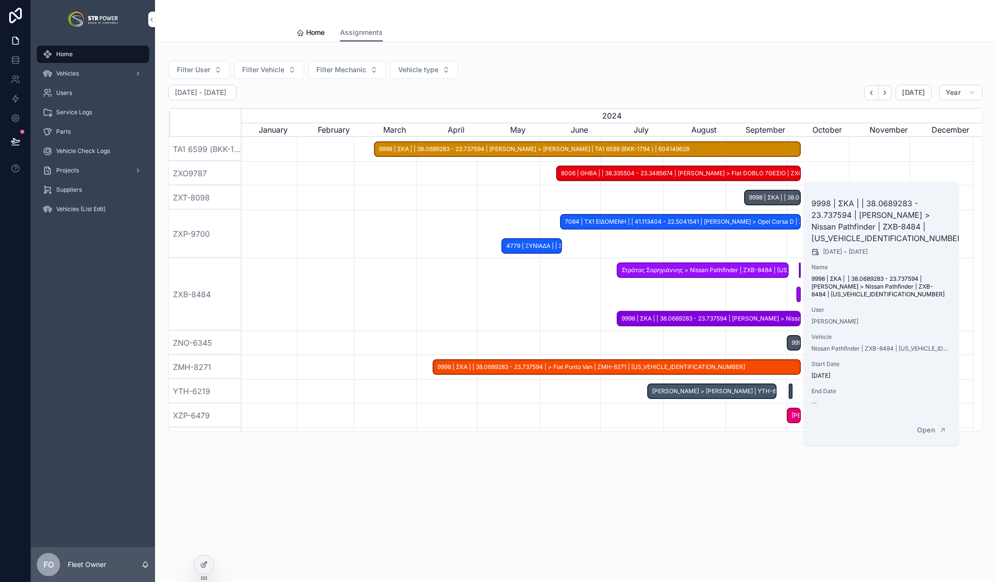
click at [787, 80] on div "Filter User Filter Vehicle Filter Mechanic Vehicle type [DATE] - [DATE] [DATE] …" at bounding box center [576, 243] width 814 height 378
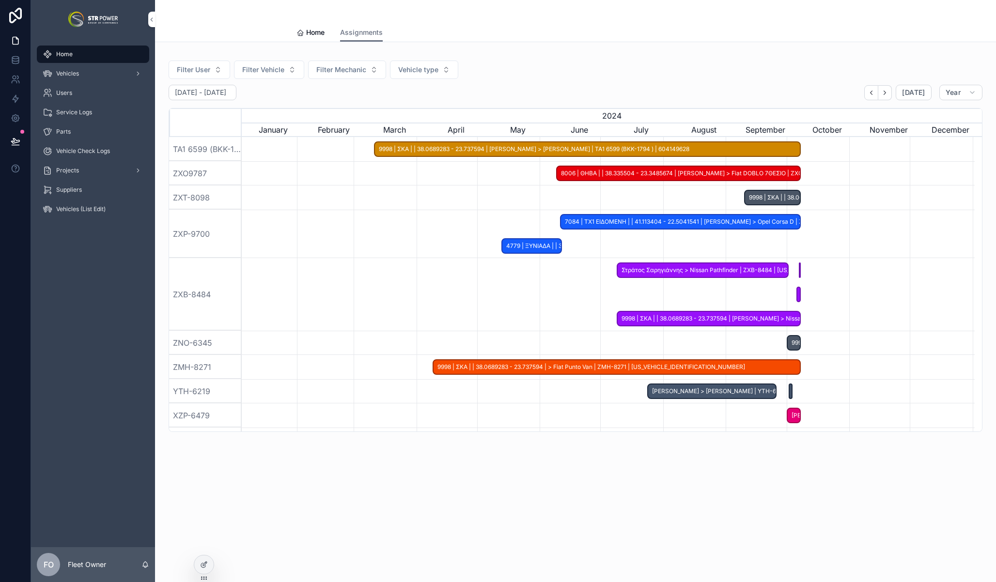
click at [615, 116] on div "2024" at bounding box center [612, 115] width 740 height 15
click at [745, 267] on span "Στράτος Σαρηγιάννης > Nissan Pathfinder | ZXB-8484 | [US_VEHICLE_IDENTIFICATION…" at bounding box center [703, 271] width 170 height 16
click at [771, 63] on div "Filter User Filter Vehicle Filter Mechanic Vehicle type" at bounding box center [576, 70] width 814 height 18
click at [614, 116] on div "2024" at bounding box center [612, 115] width 740 height 15
click at [875, 93] on icon "scrollable content" at bounding box center [871, 92] width 7 height 7
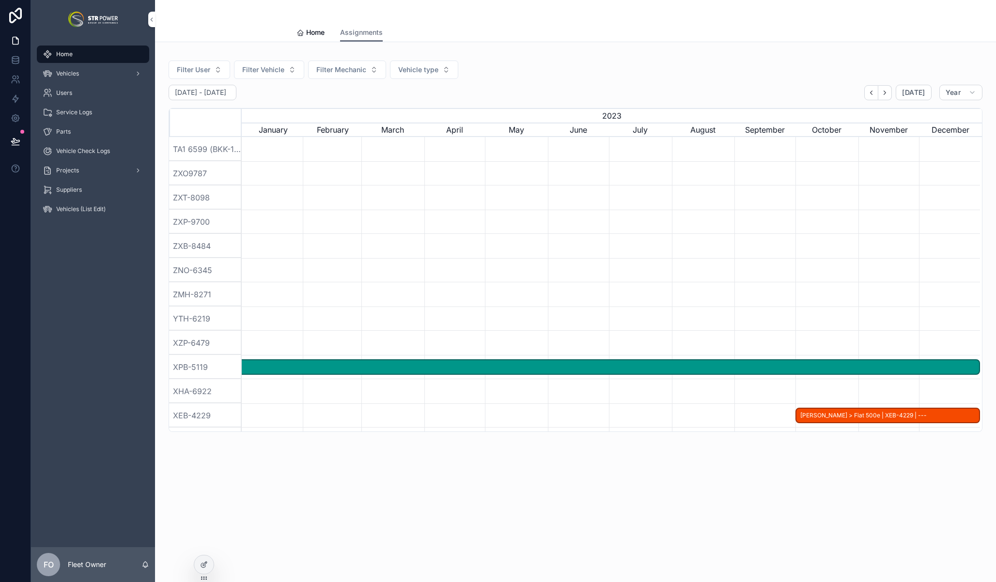
click at [888, 89] on icon "scrollable content" at bounding box center [884, 92] width 7 height 7
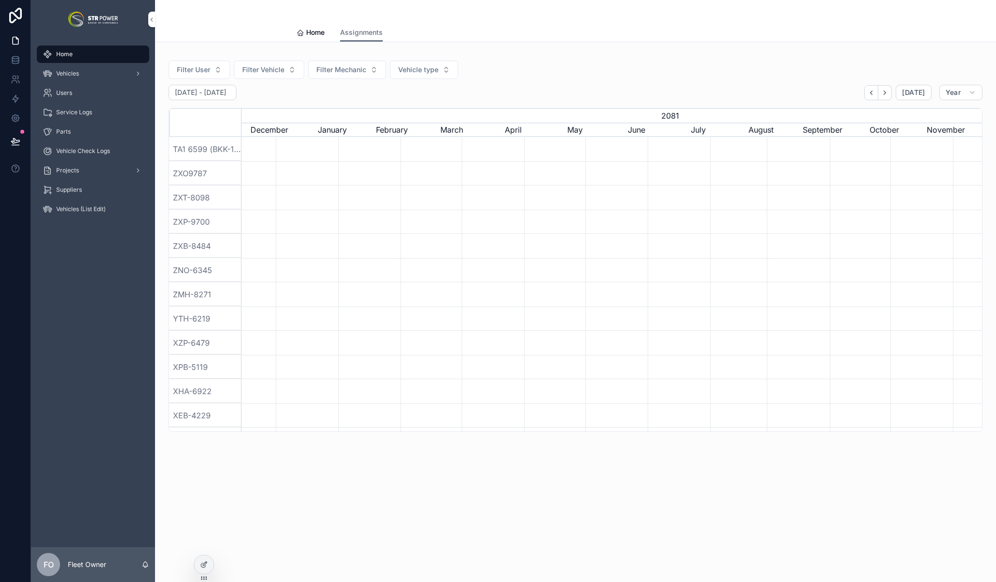
scroll to position [0, 976]
click at [973, 89] on icon "scrollable content" at bounding box center [972, 93] width 8 height 8
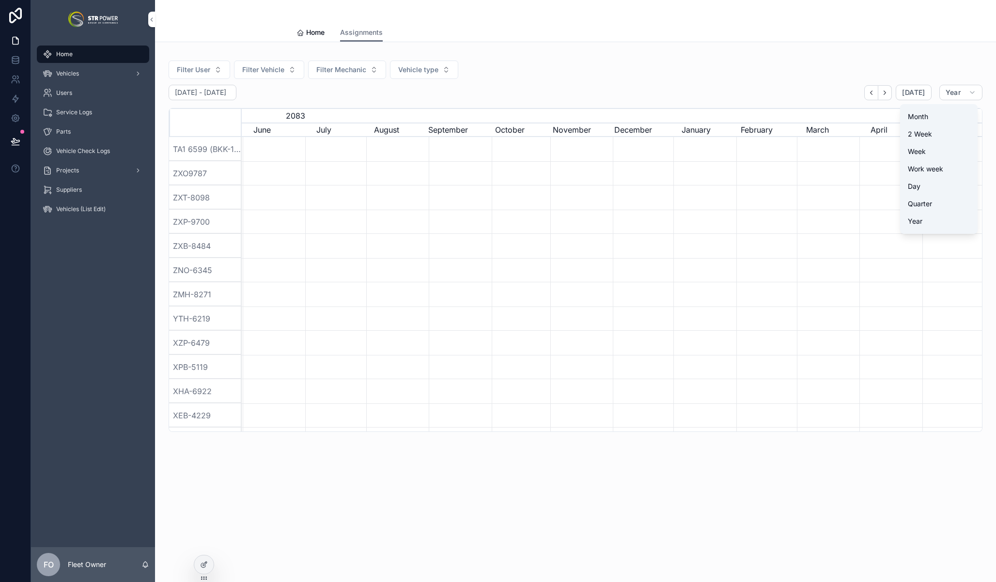
click at [938, 120] on button "Month" at bounding box center [939, 116] width 70 height 17
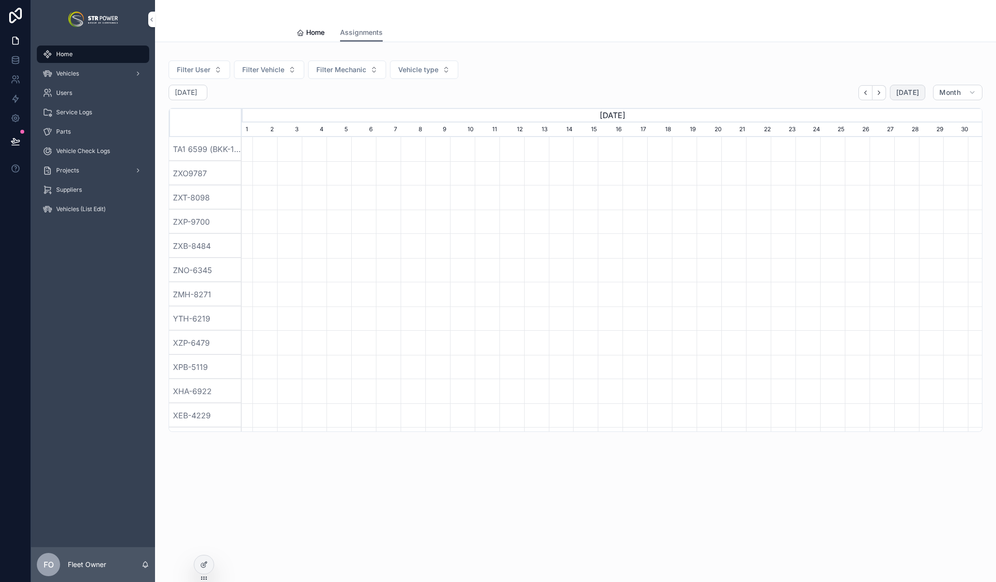
click at [908, 91] on span "[DATE]" at bounding box center [907, 92] width 23 height 9
click at [894, 89] on button "[DATE]" at bounding box center [907, 93] width 35 height 16
click at [875, 93] on button "scrollable content" at bounding box center [879, 92] width 14 height 15
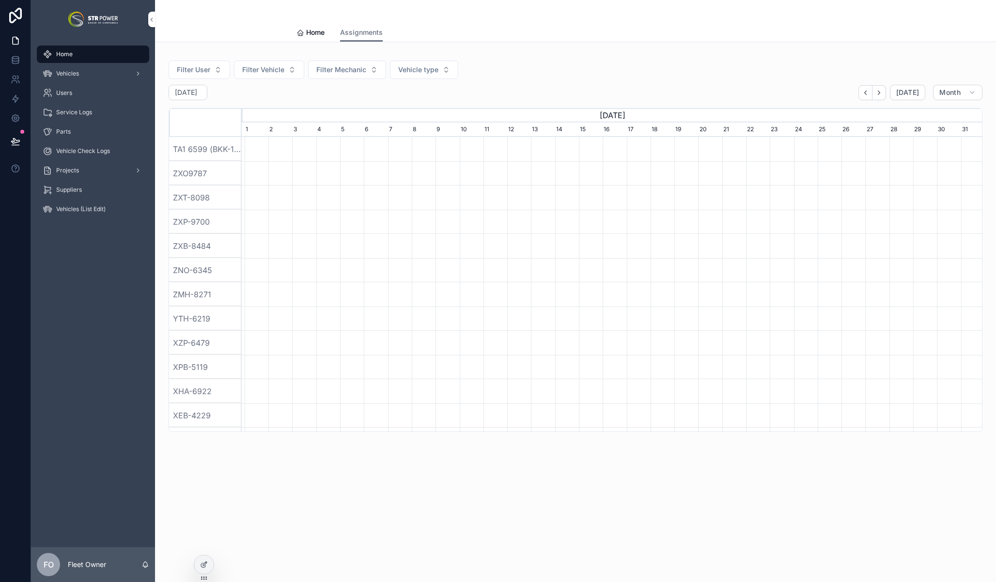
click at [875, 93] on button "scrollable content" at bounding box center [879, 92] width 14 height 15
click at [872, 93] on button "scrollable content" at bounding box center [865, 92] width 14 height 15
click at [871, 94] on button "scrollable content" at bounding box center [865, 92] width 14 height 15
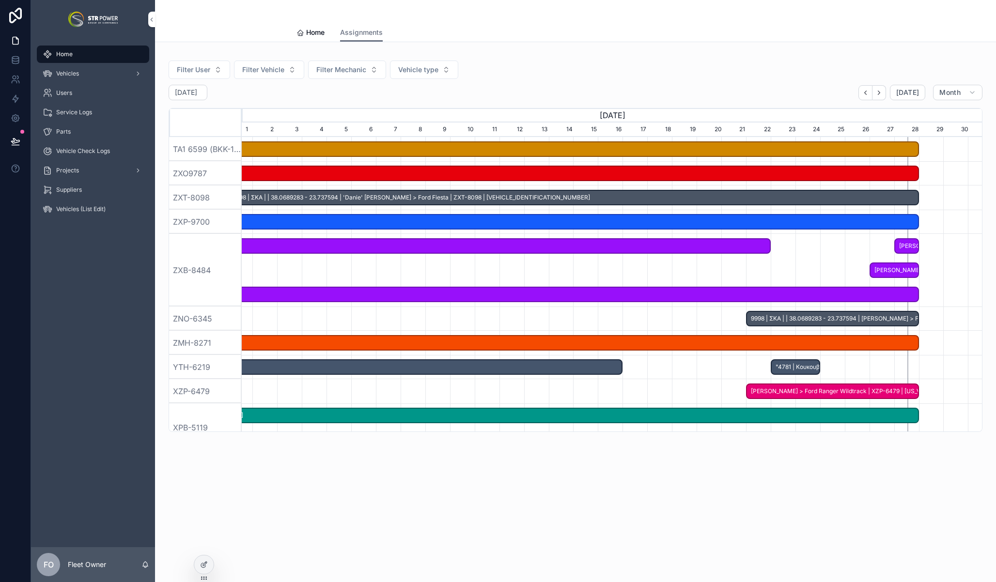
click at [871, 94] on button "scrollable content" at bounding box center [865, 92] width 14 height 15
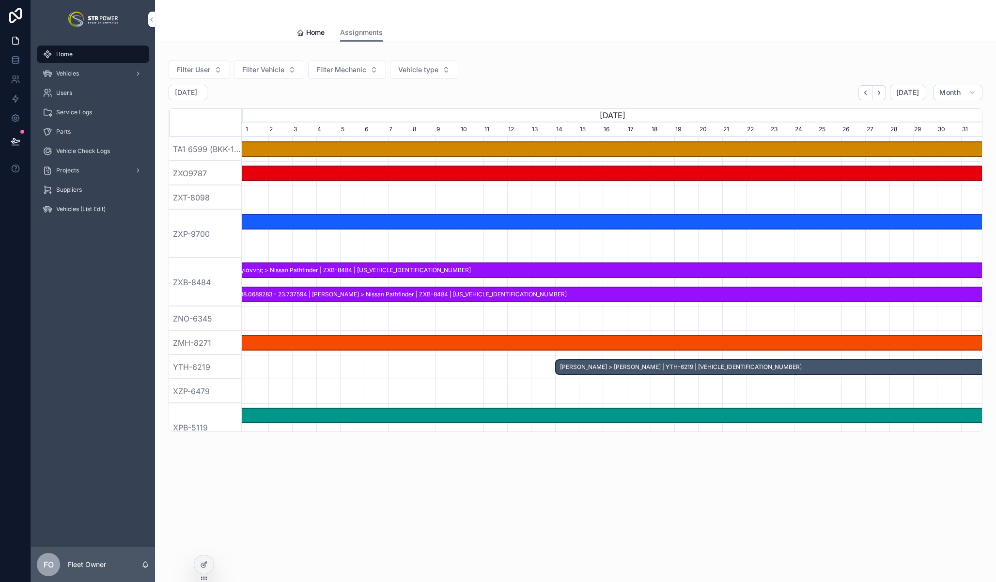
click at [871, 94] on button "scrollable content" at bounding box center [865, 92] width 14 height 15
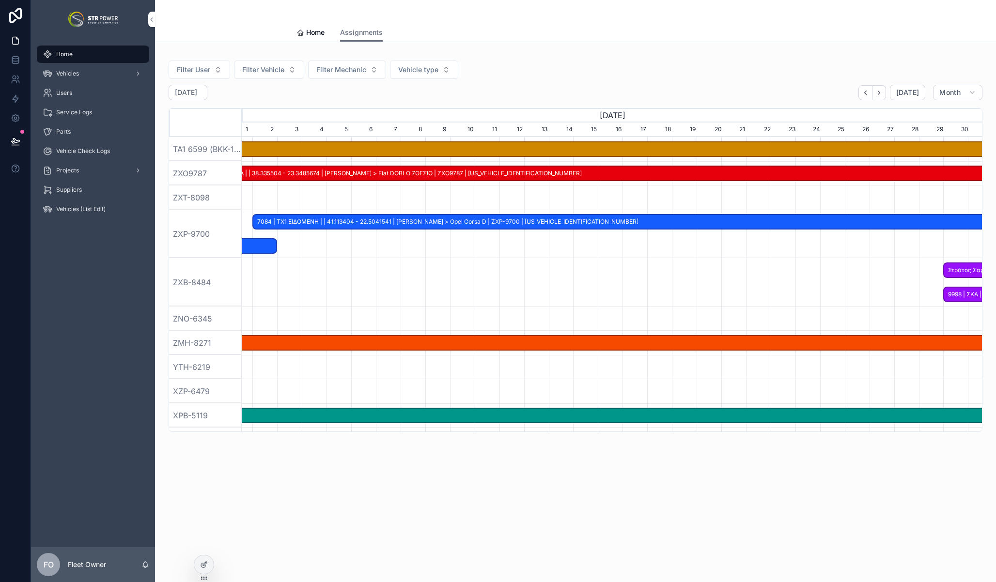
click at [880, 93] on icon "scrollable content" at bounding box center [878, 92] width 7 height 7
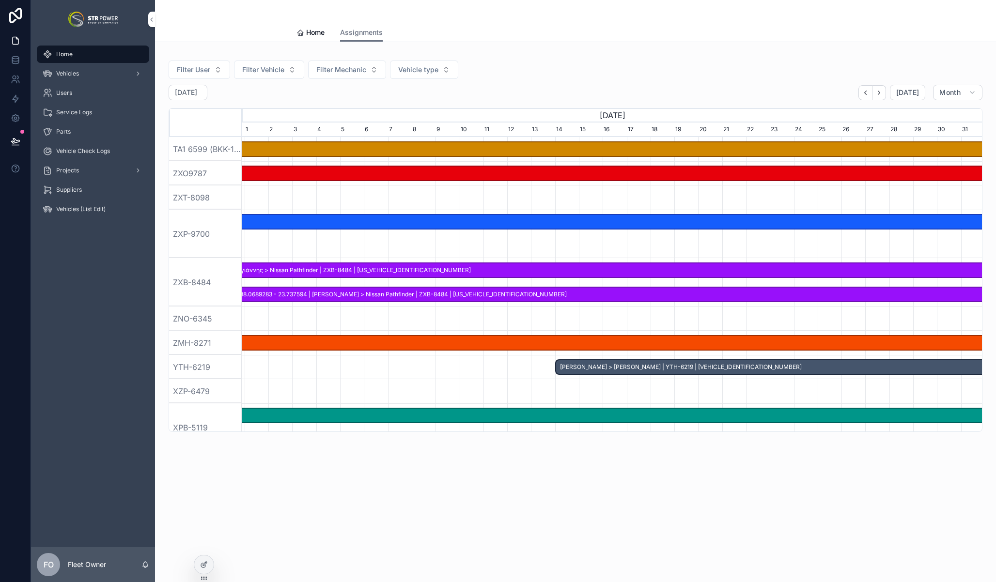
click at [880, 93] on icon "scrollable content" at bounding box center [878, 92] width 7 height 7
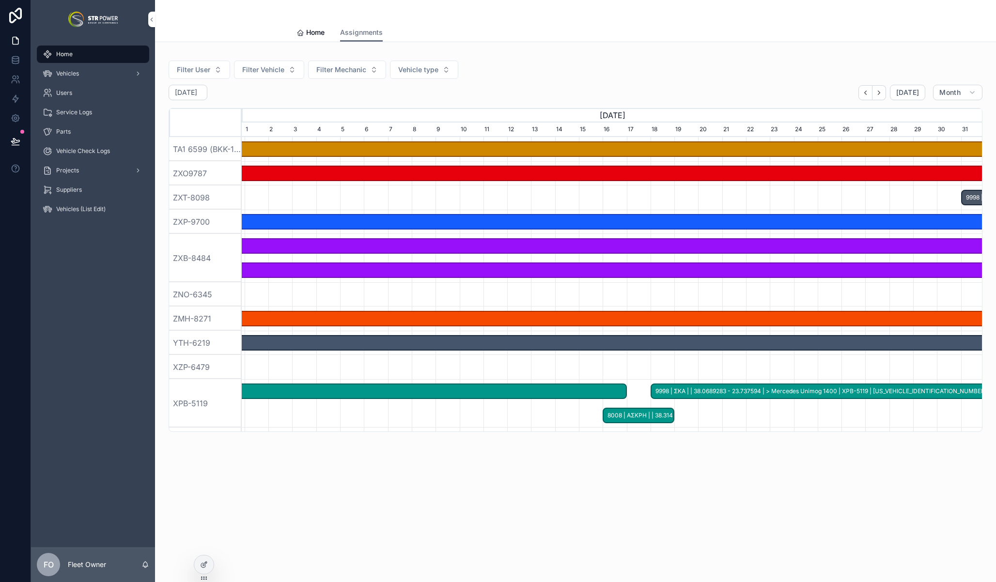
click at [880, 93] on icon "scrollable content" at bounding box center [878, 92] width 7 height 7
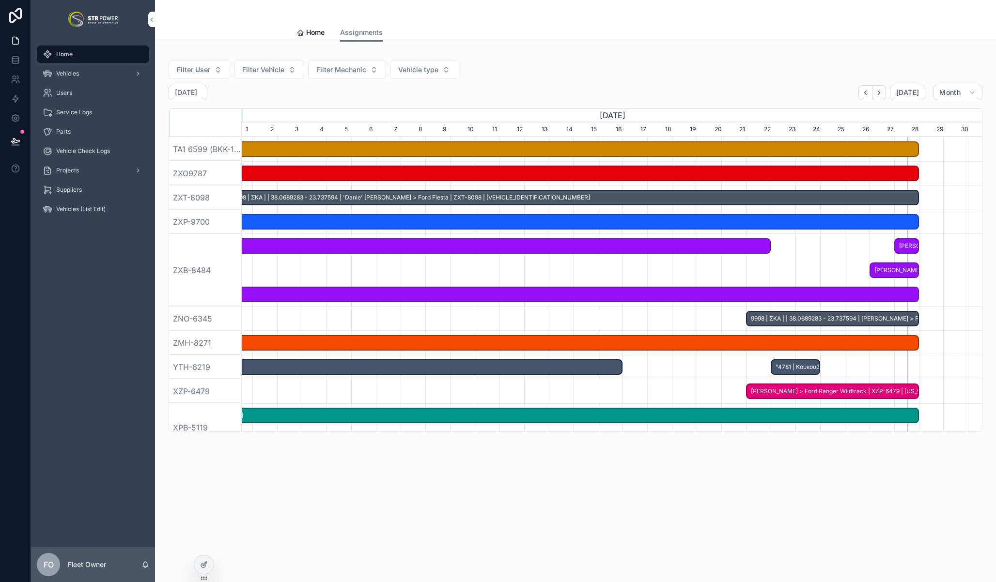
click at [785, 56] on div "Filter User Filter Vehicle Filter Mechanic Vehicle type [DATE] [DATE] Month [DA…" at bounding box center [576, 243] width 814 height 378
click at [301, 29] on icon "scrollable content" at bounding box center [300, 33] width 8 height 8
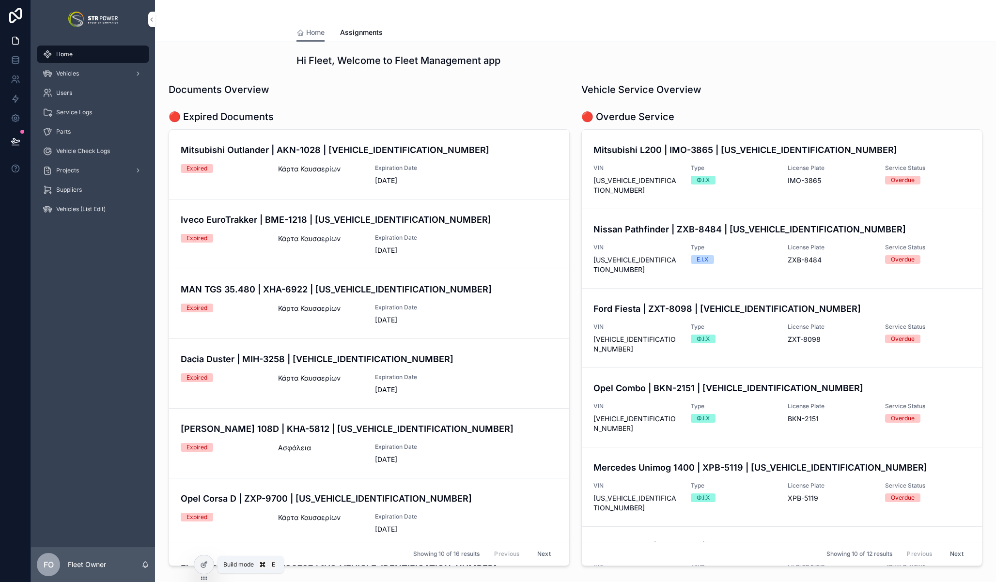
click at [204, 567] on icon at bounding box center [204, 565] width 8 height 8
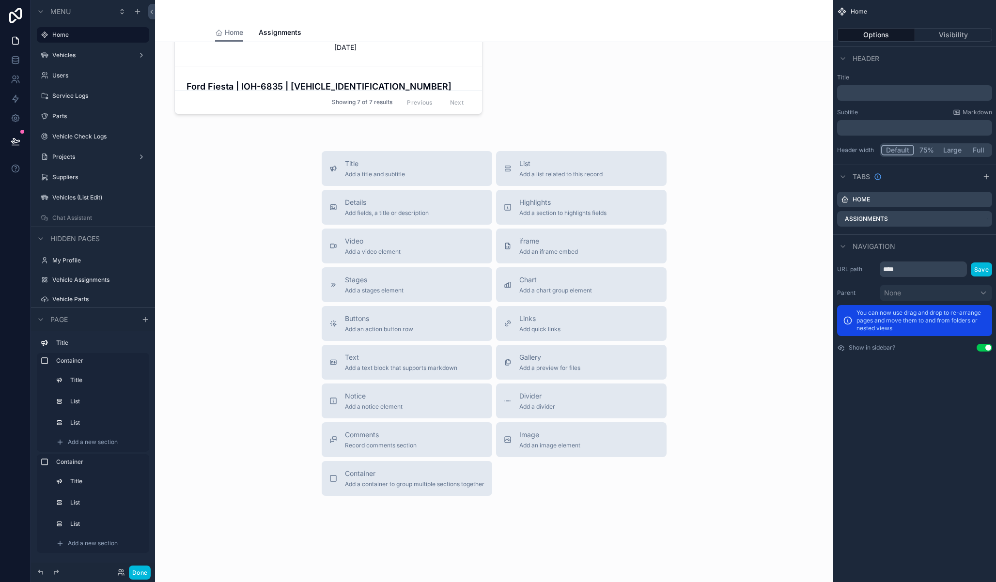
scroll to position [938, 0]
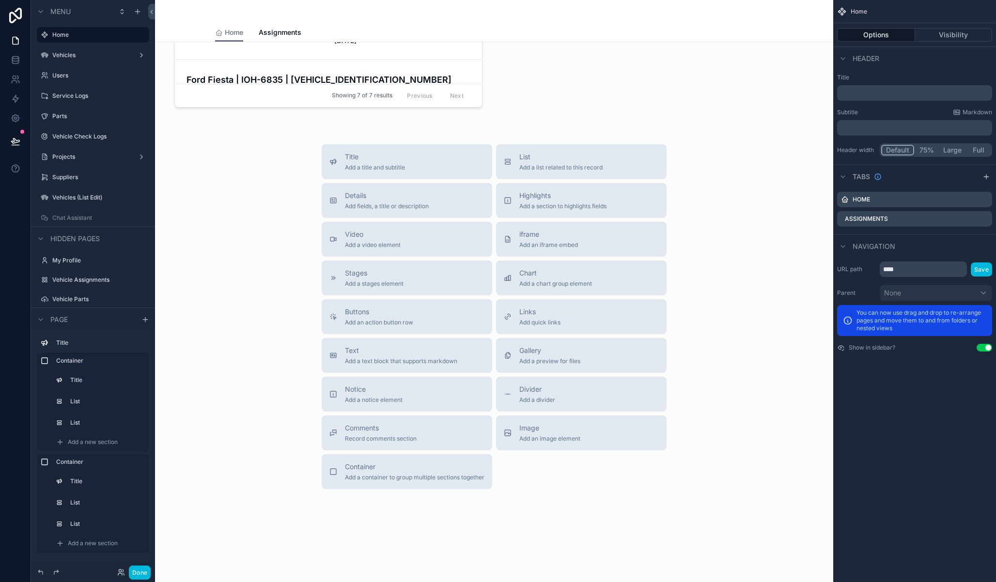
click at [546, 272] on span "Chart" at bounding box center [555, 273] width 73 height 10
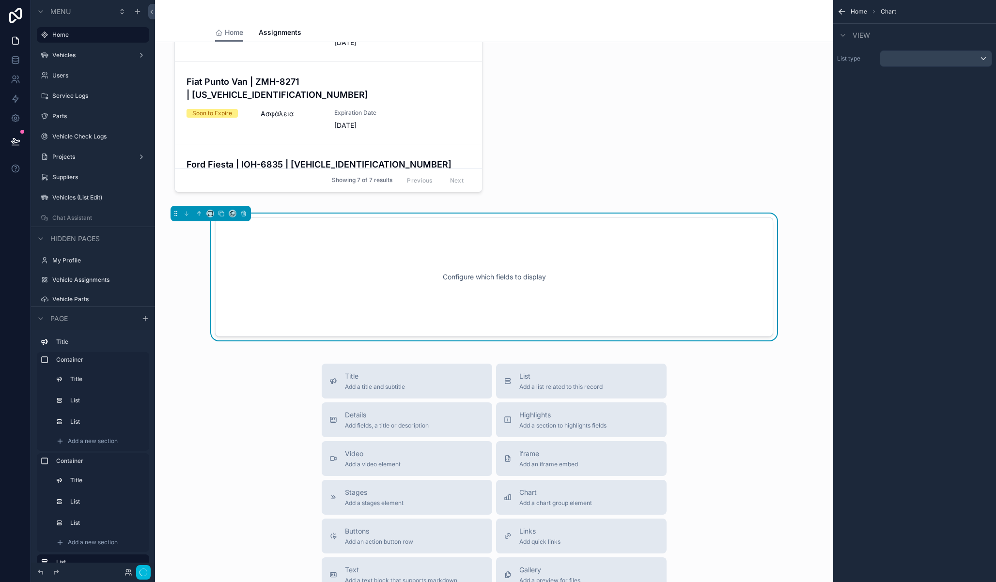
scroll to position [839, 0]
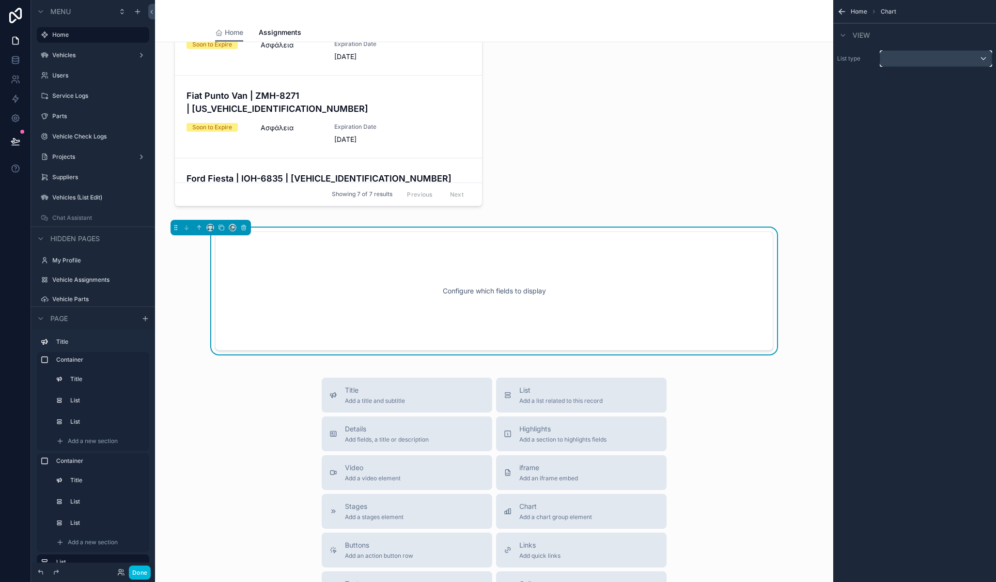
click at [934, 64] on div "scrollable content" at bounding box center [935, 59] width 111 height 16
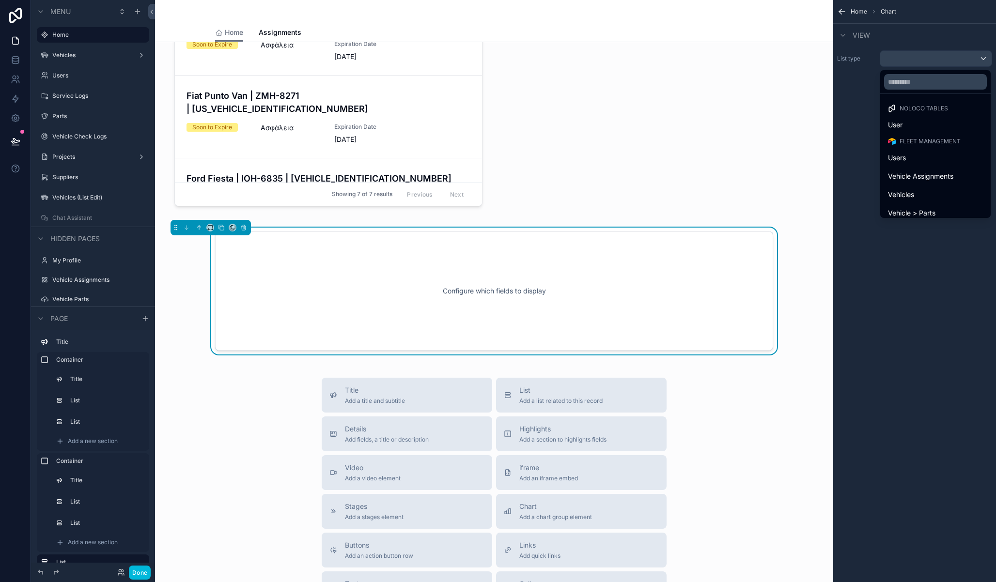
click at [918, 190] on div "Vehicles" at bounding box center [935, 195] width 95 height 12
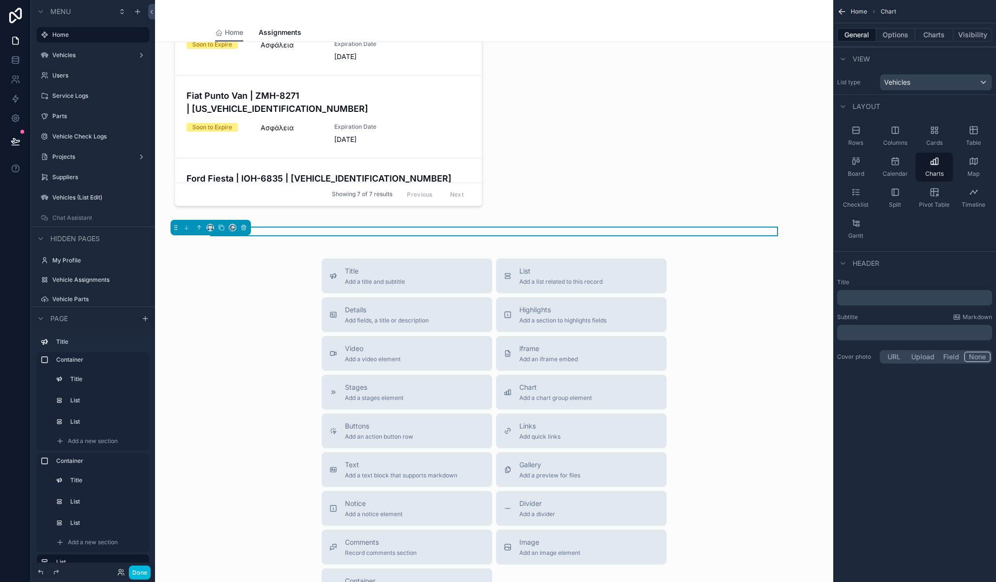
click at [939, 168] on div "Charts" at bounding box center [934, 167] width 37 height 29
click at [907, 38] on button "Options" at bounding box center [895, 35] width 39 height 14
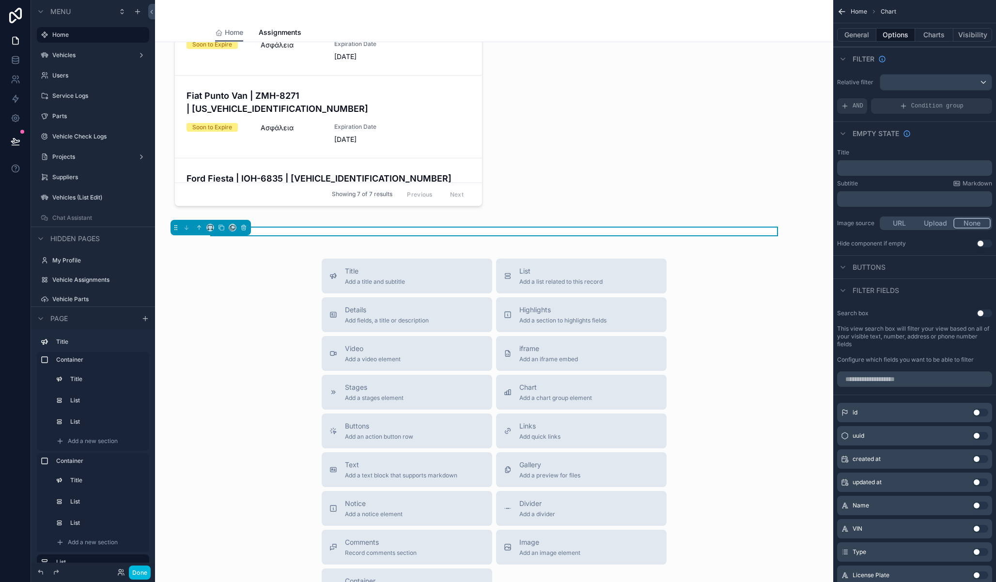
click at [918, 35] on button "Charts" at bounding box center [934, 35] width 39 height 14
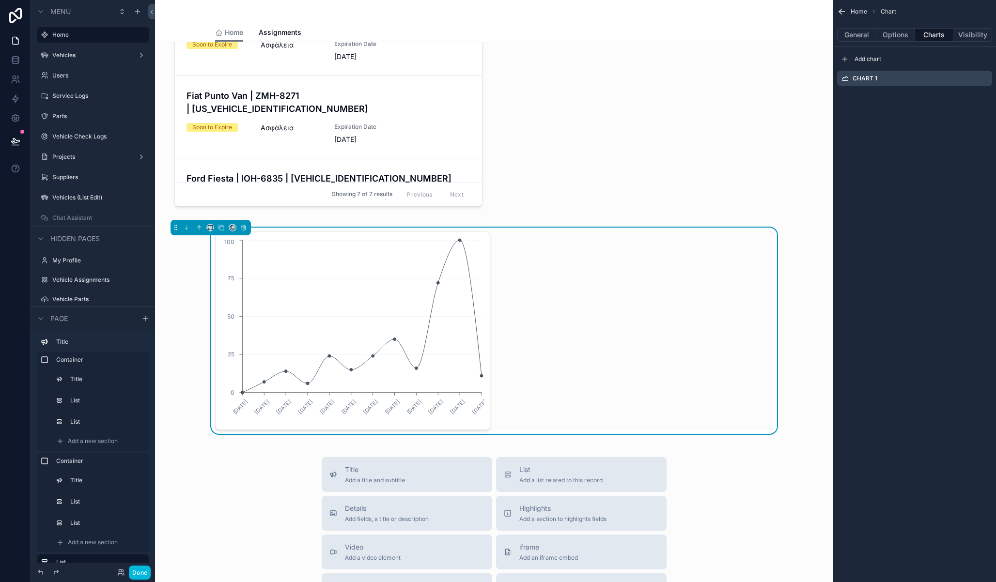
click at [0, 0] on icon "scrollable content" at bounding box center [0, 0] width 0 height 0
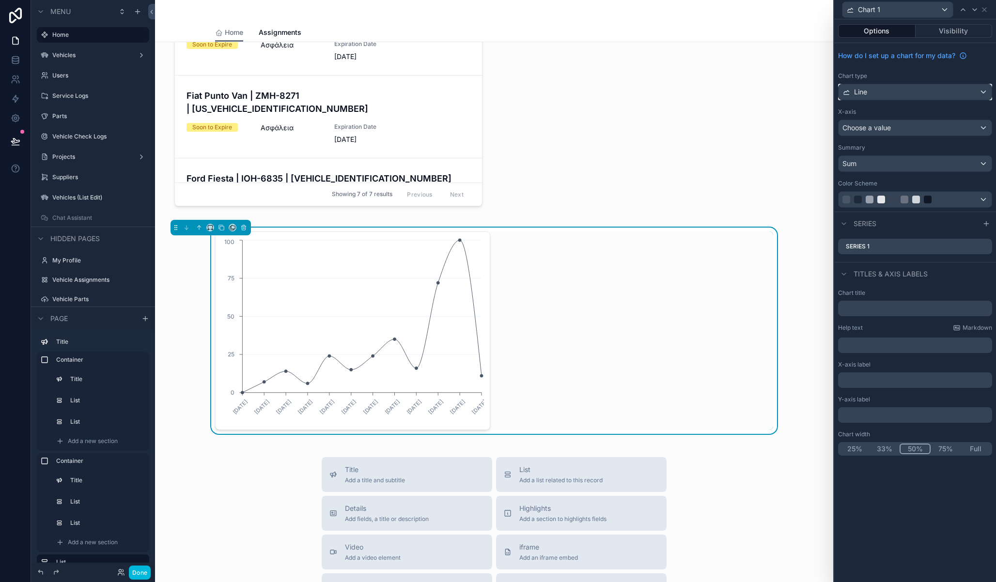
click at [910, 93] on div "Line" at bounding box center [915, 92] width 153 height 16
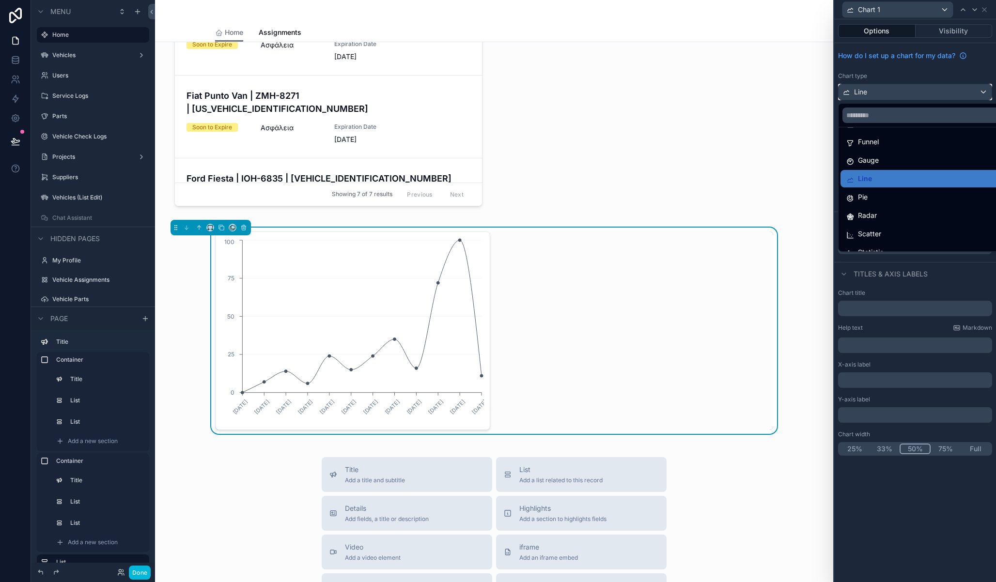
scroll to position [27, 0]
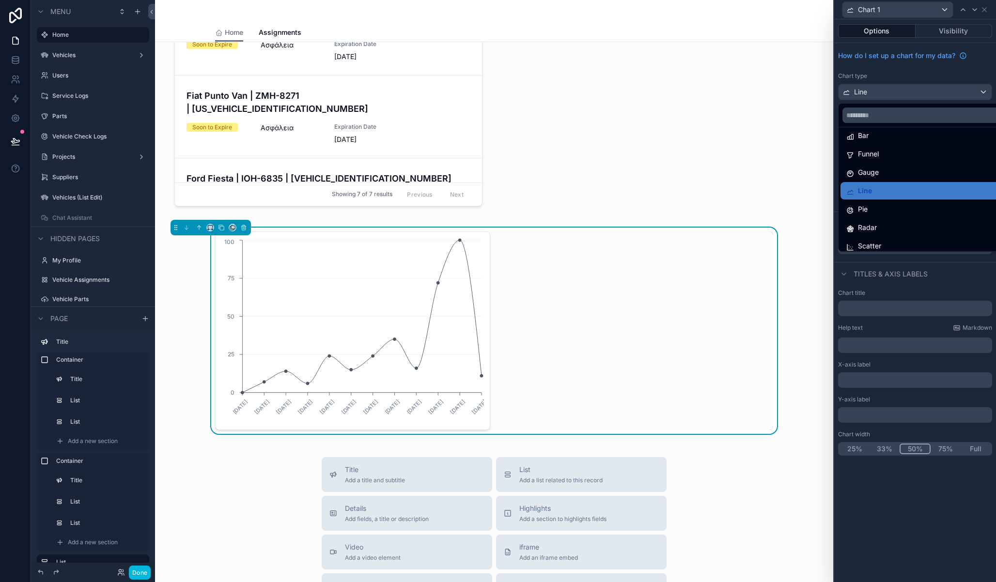
click at [893, 208] on div "Pie" at bounding box center [926, 209] width 160 height 12
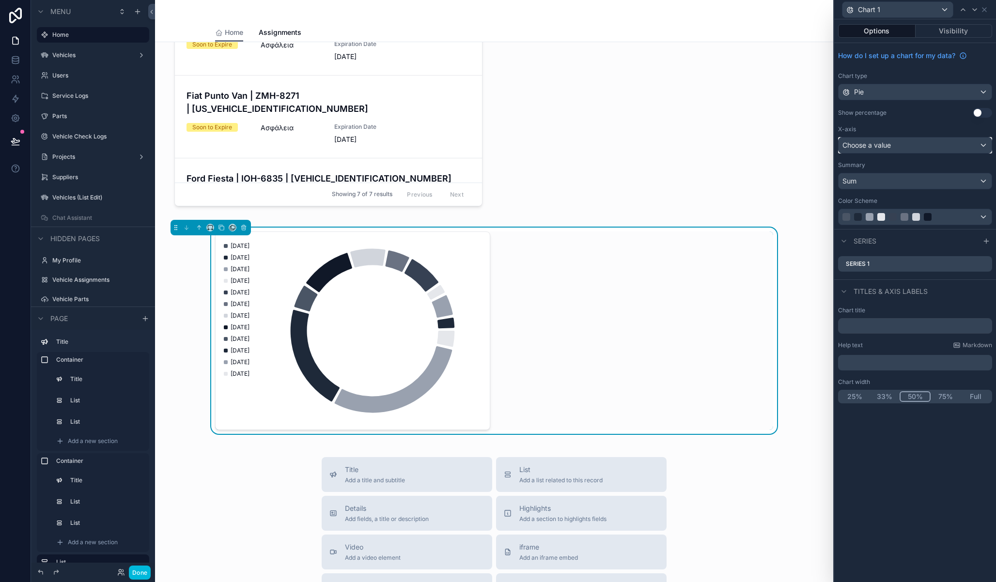
click at [921, 148] on div "Choose a value" at bounding box center [915, 146] width 153 height 16
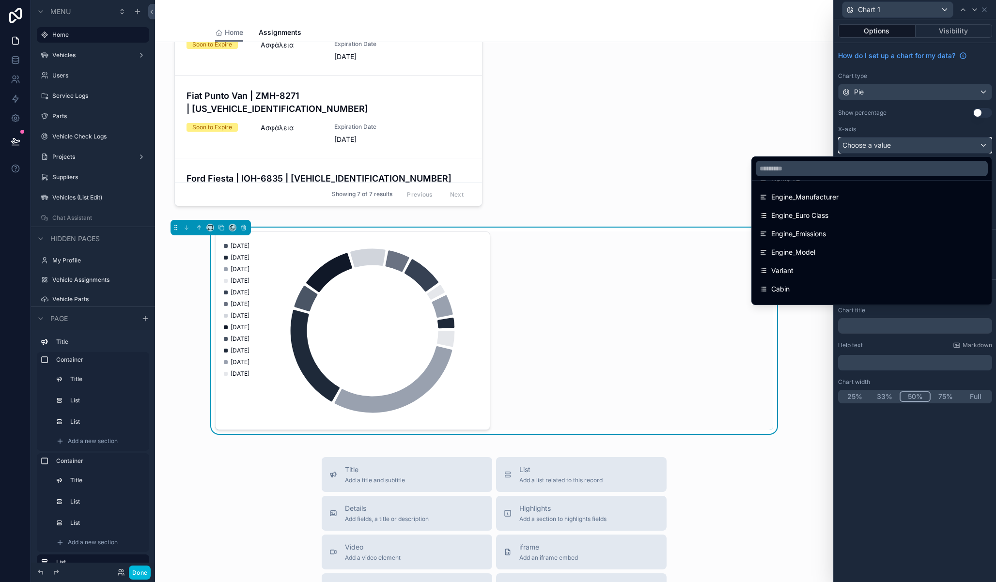
scroll to position [531, 0]
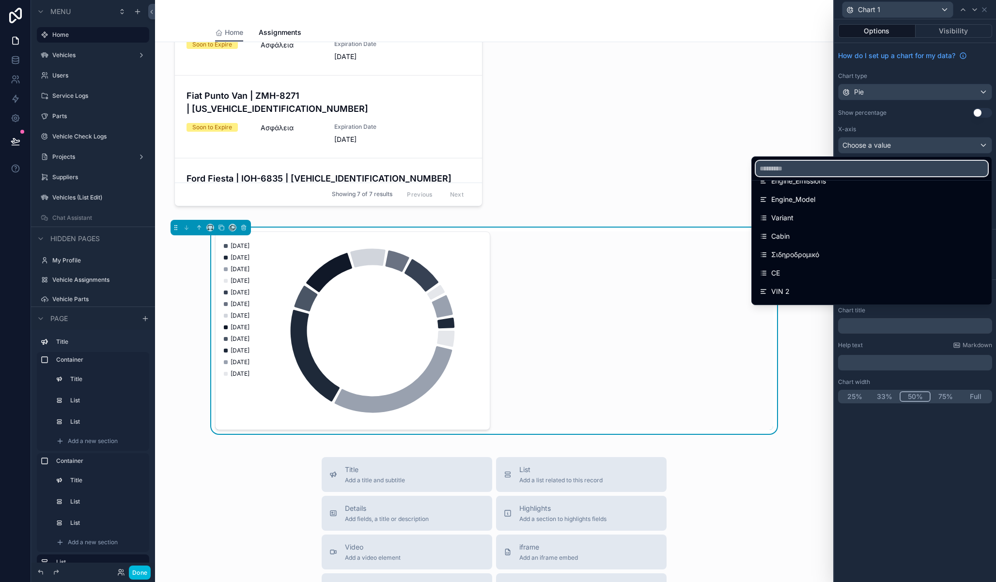
click at [846, 169] on input "text" at bounding box center [872, 169] width 232 height 16
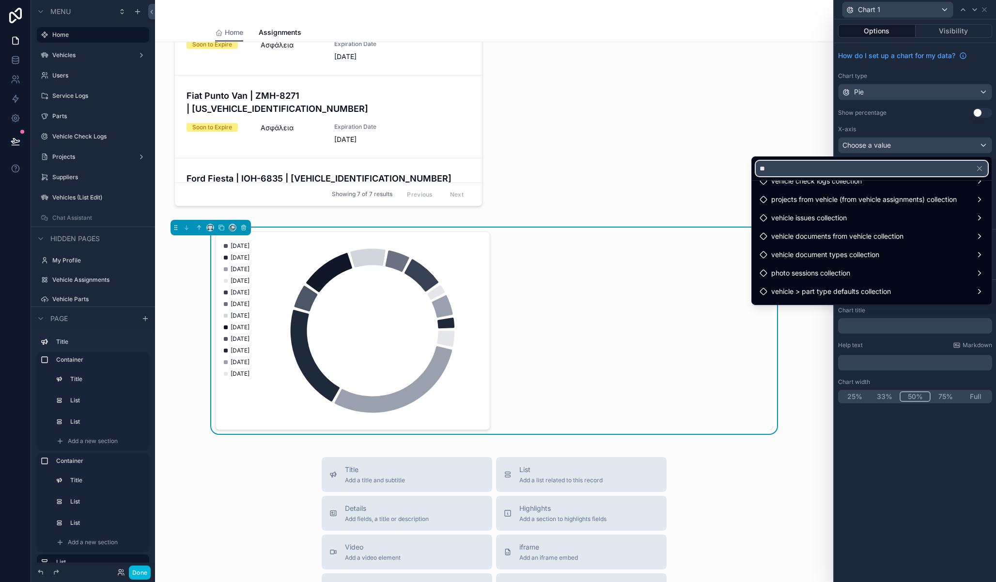
scroll to position [0, 0]
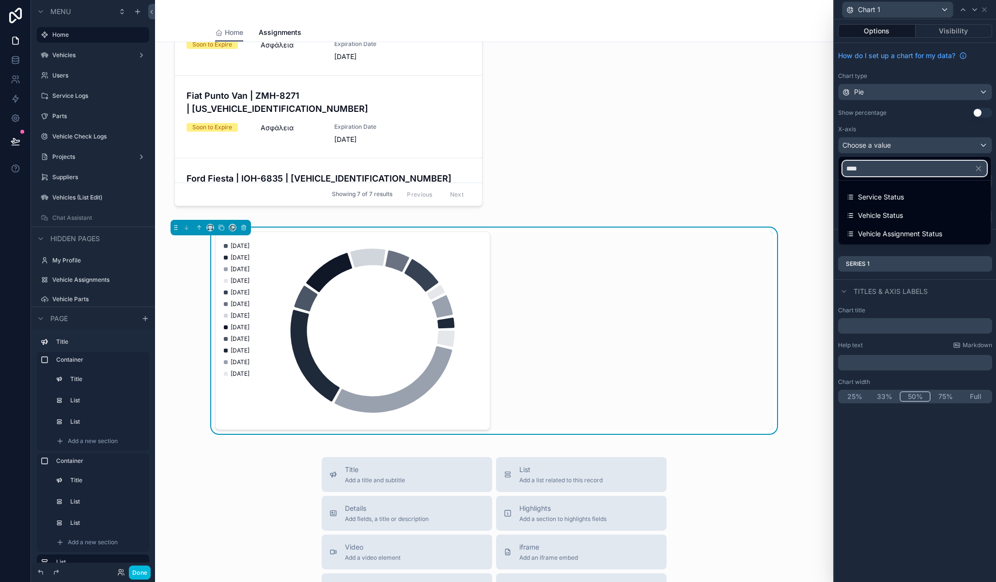
type input "****"
click at [894, 212] on span "Vehicle Status" at bounding box center [880, 216] width 45 height 12
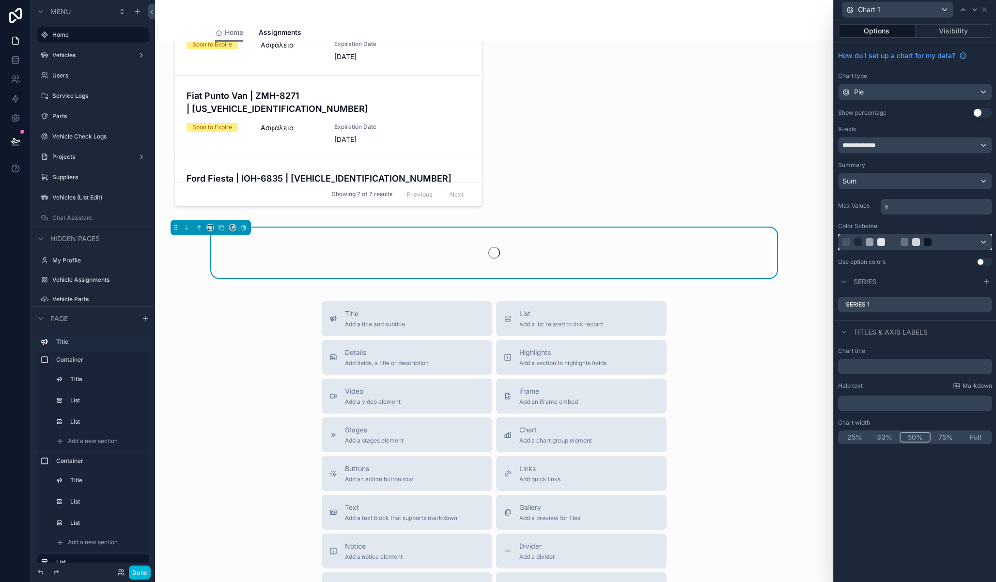
click at [927, 249] on div at bounding box center [915, 242] width 153 height 16
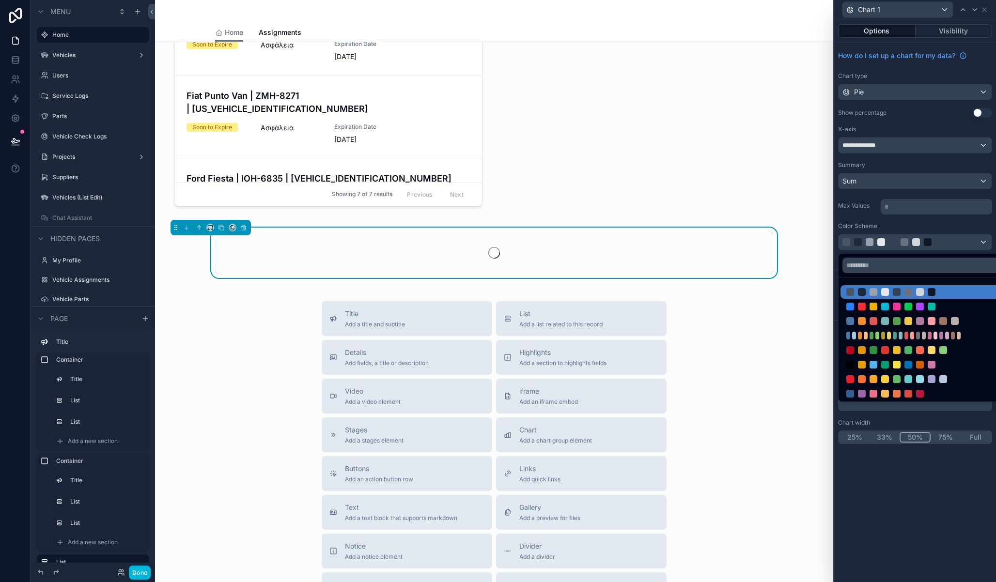
click at [902, 308] on div at bounding box center [908, 307] width 124 height 8
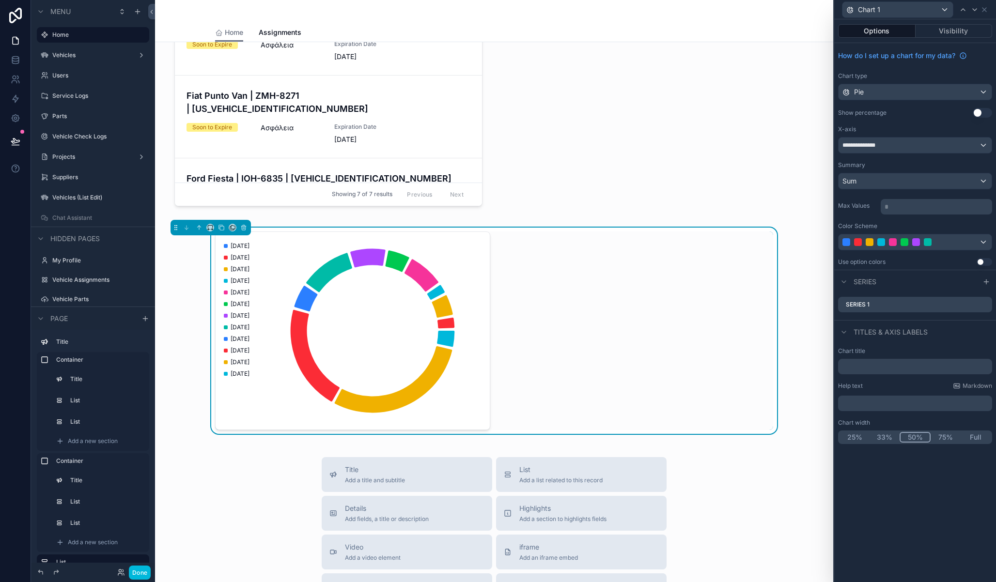
click at [0, 0] on icon at bounding box center [0, 0] width 0 height 0
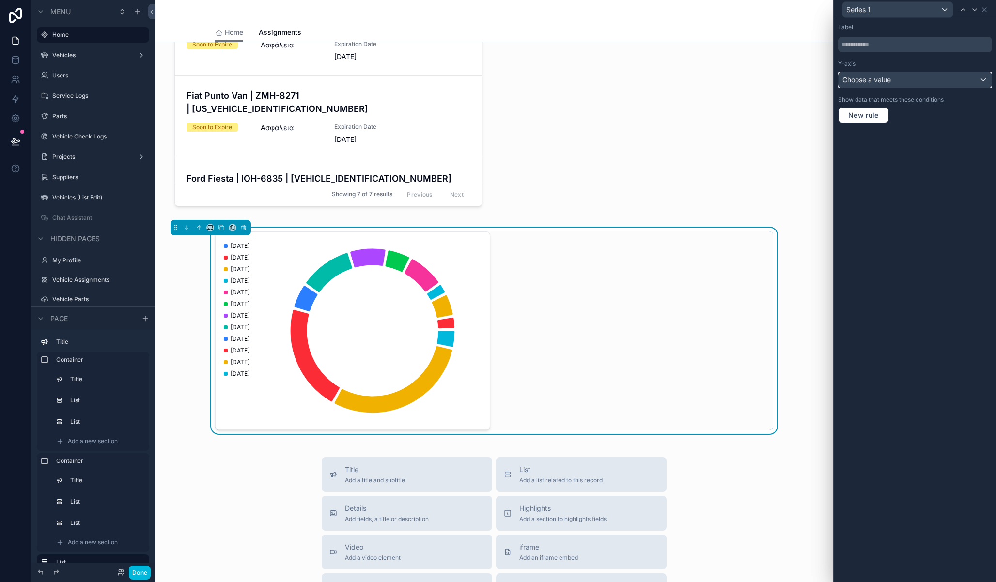
click at [871, 81] on span "Choose a value" at bounding box center [866, 80] width 48 height 8
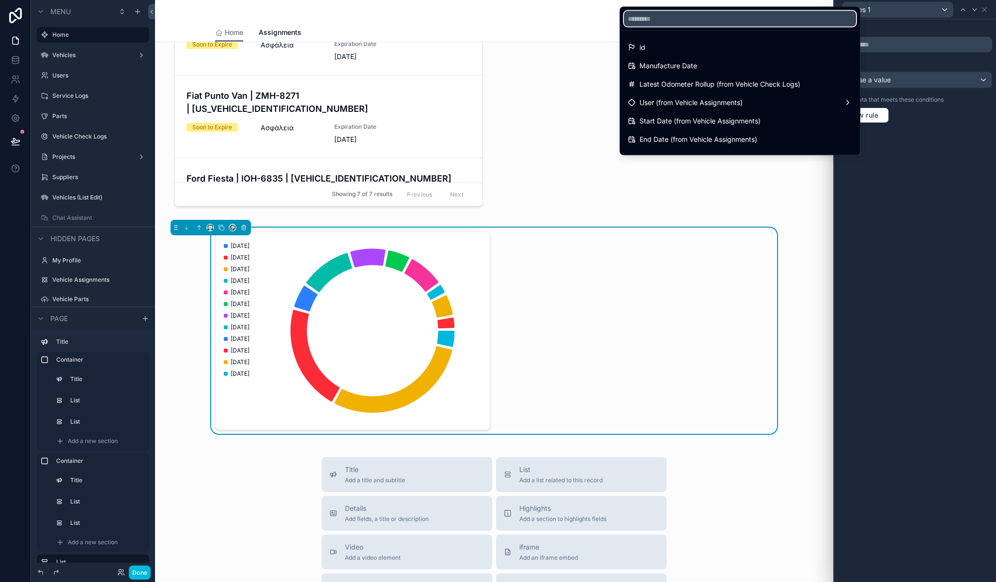
click at [686, 21] on input "text" at bounding box center [740, 19] width 232 height 16
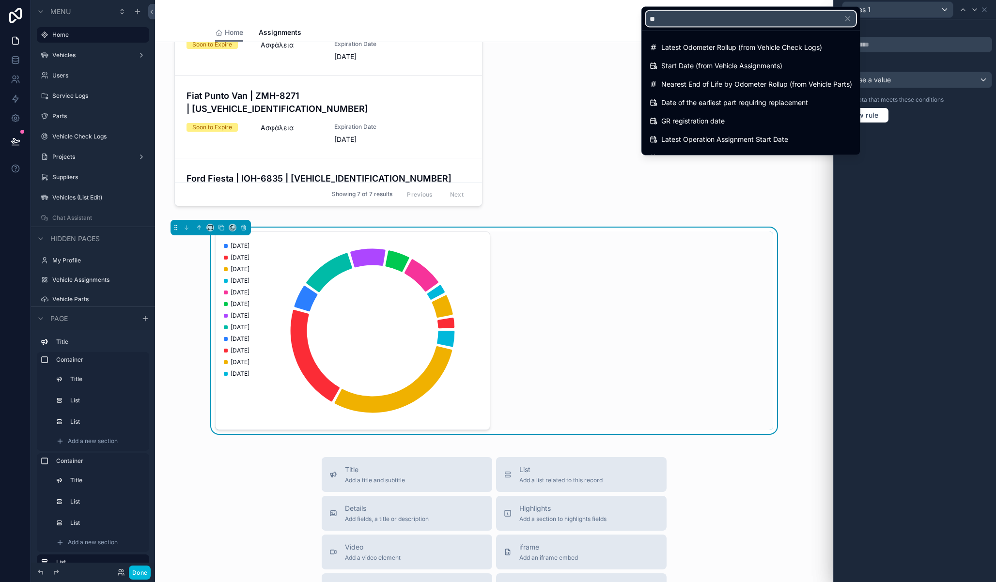
type input "*"
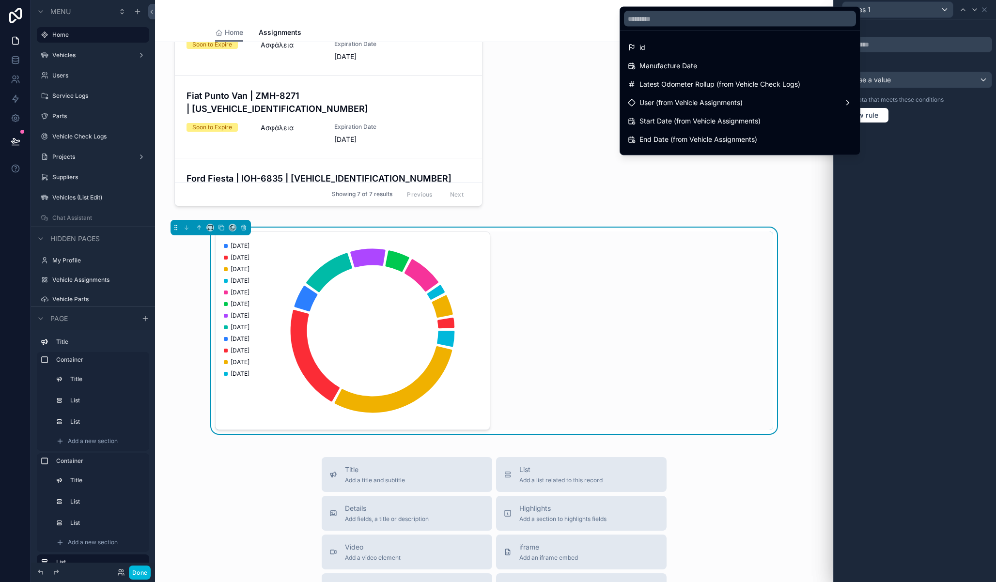
click at [663, 47] on div "id" at bounding box center [740, 48] width 224 height 12
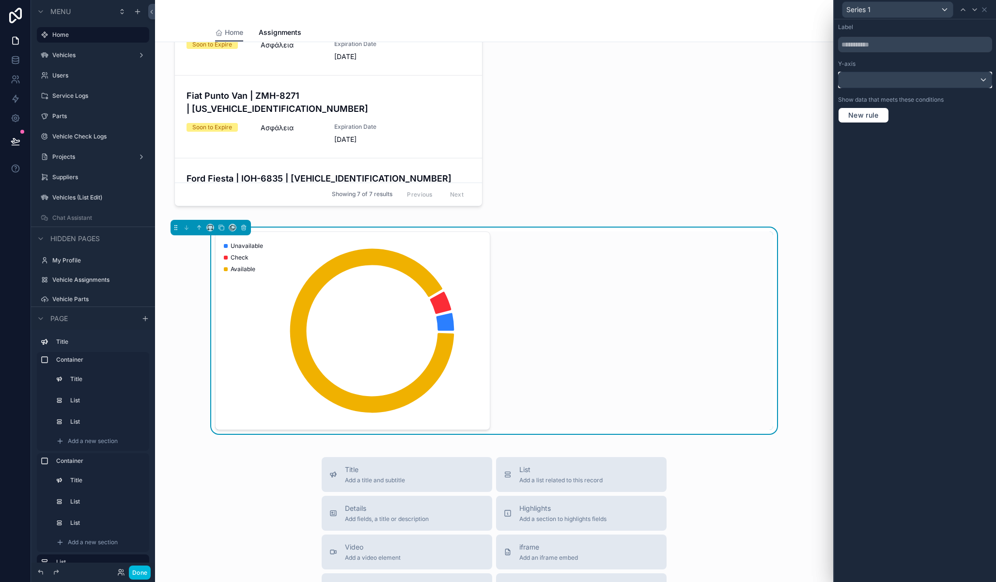
click at [892, 78] on div at bounding box center [915, 80] width 153 height 16
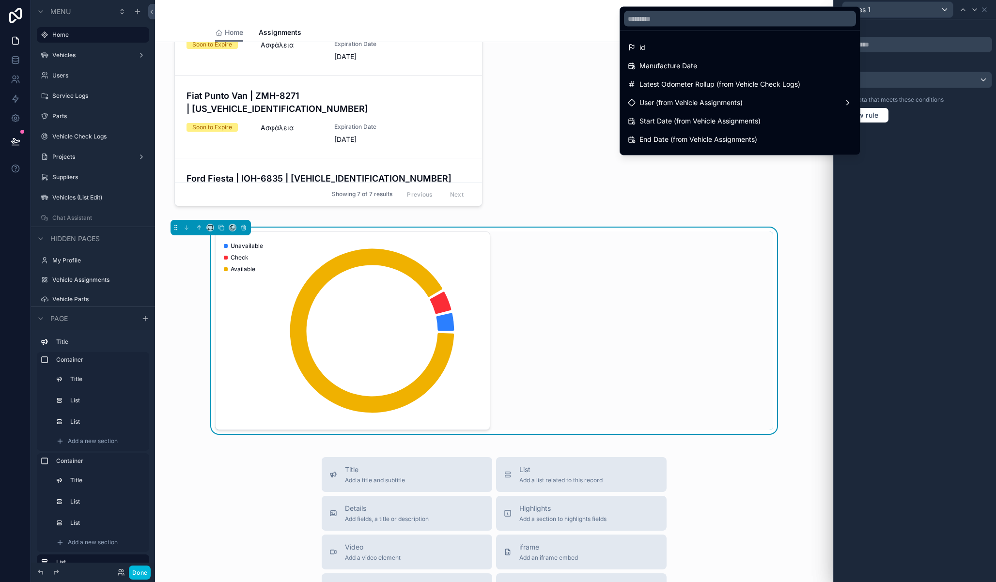
click at [892, 78] on div at bounding box center [915, 291] width 162 height 582
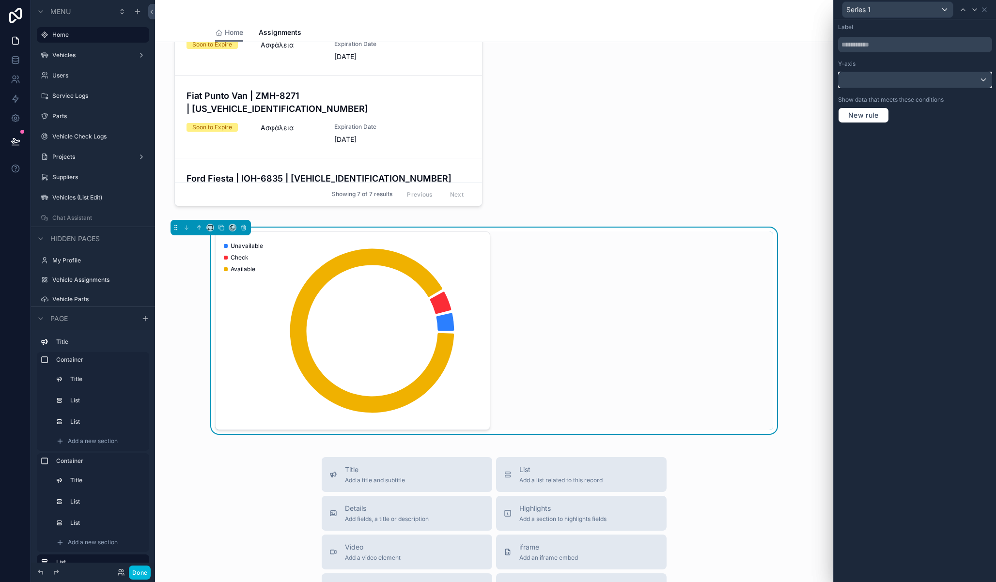
click at [896, 79] on div at bounding box center [915, 80] width 153 height 16
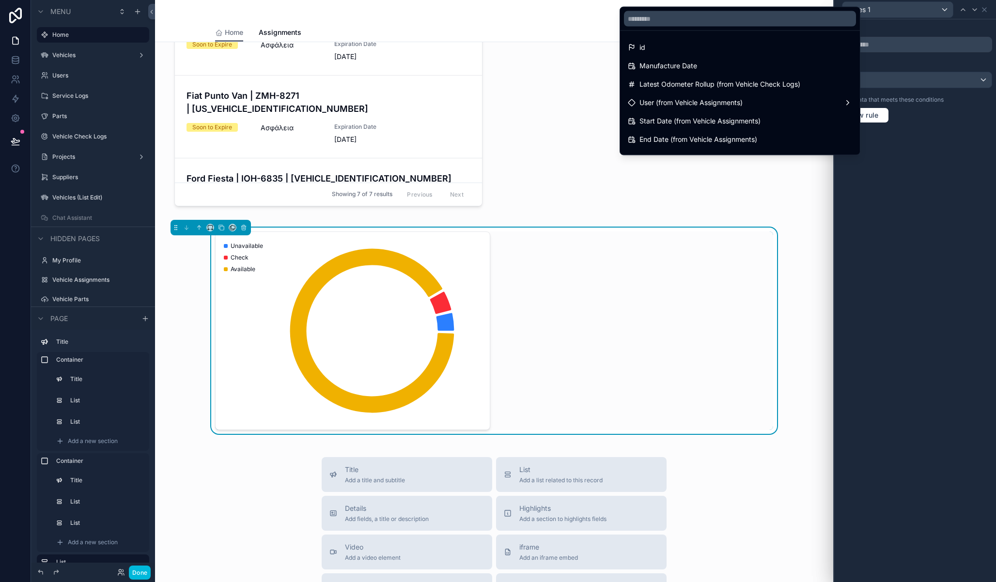
click at [693, 45] on div "id" at bounding box center [740, 48] width 224 height 12
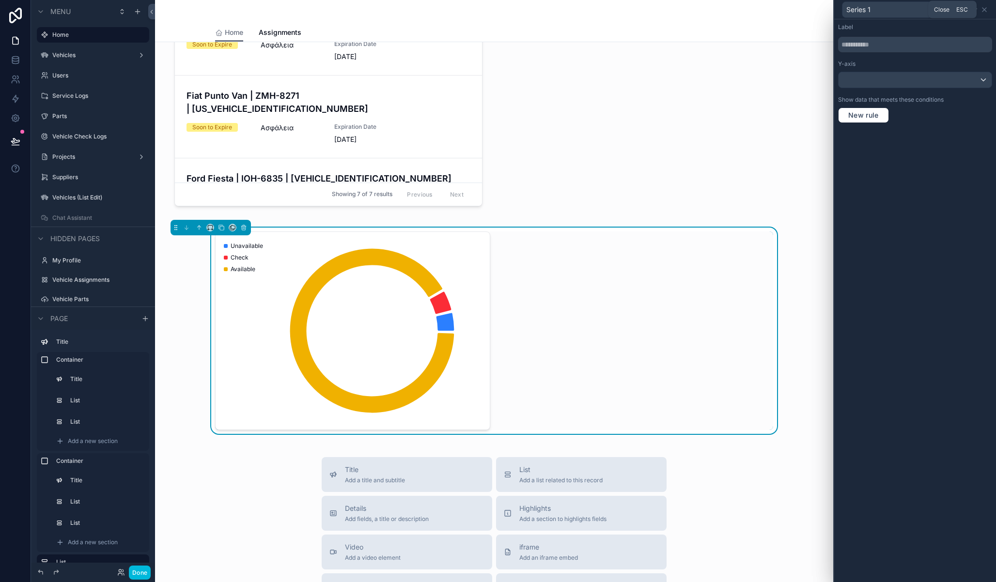
click at [986, 9] on icon at bounding box center [985, 10] width 8 height 8
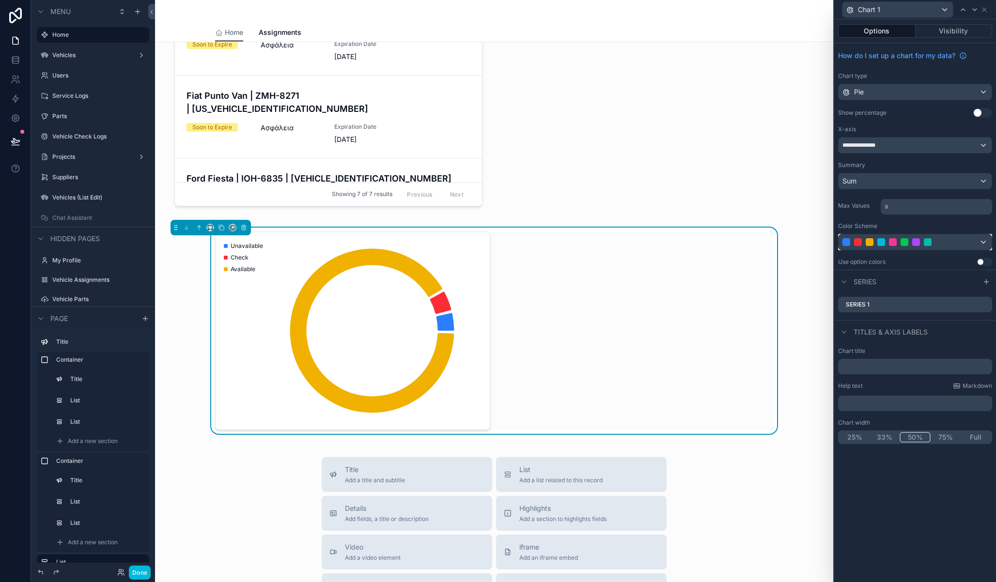
click at [922, 238] on div at bounding box center [915, 242] width 153 height 16
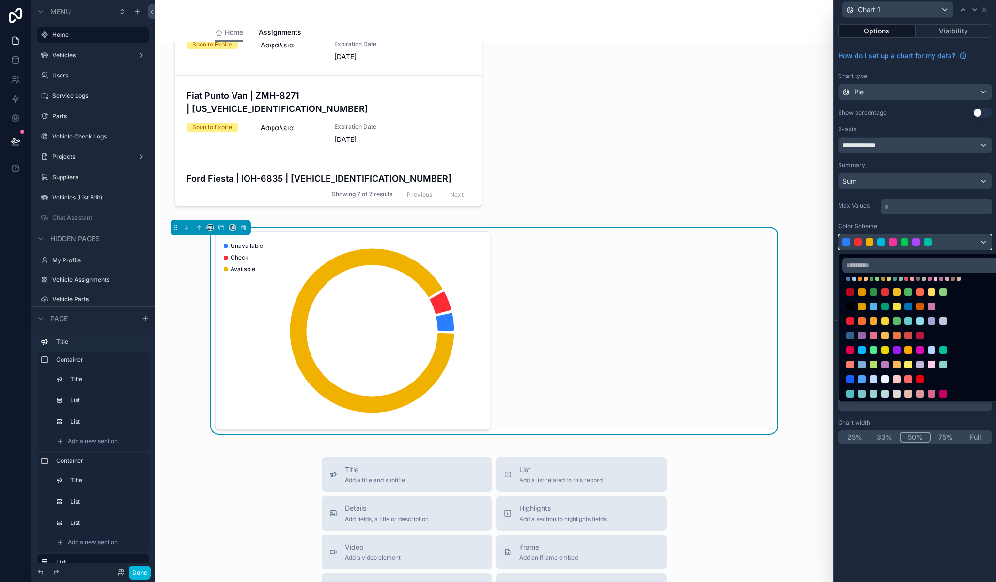
scroll to position [59, 0]
click at [929, 490] on div at bounding box center [915, 291] width 162 height 582
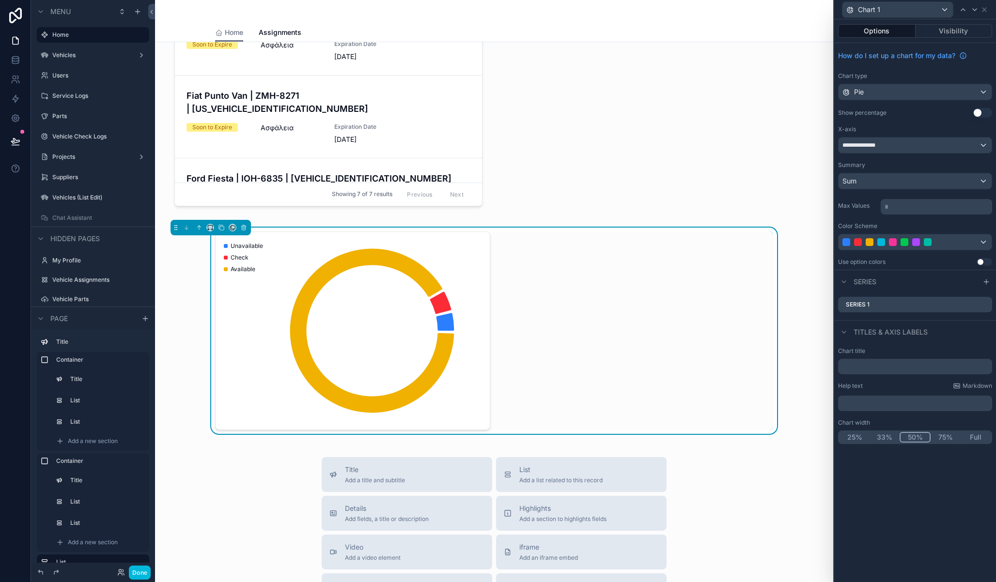
click at [992, 259] on div "Use setting" at bounding box center [985, 262] width 16 height 8
click at [989, 261] on button "Use setting" at bounding box center [985, 262] width 16 height 8
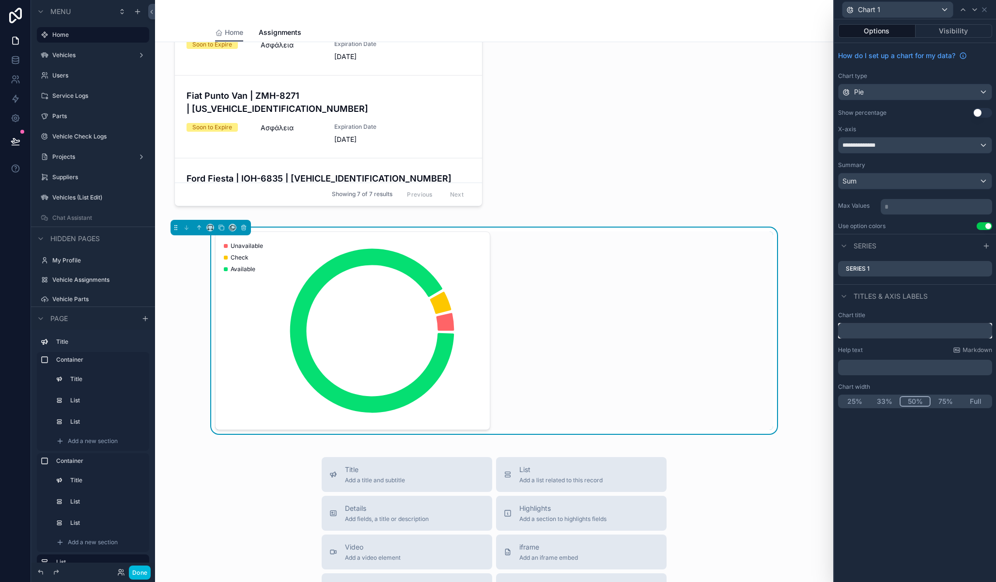
click at [876, 332] on input "text" at bounding box center [915, 331] width 154 height 16
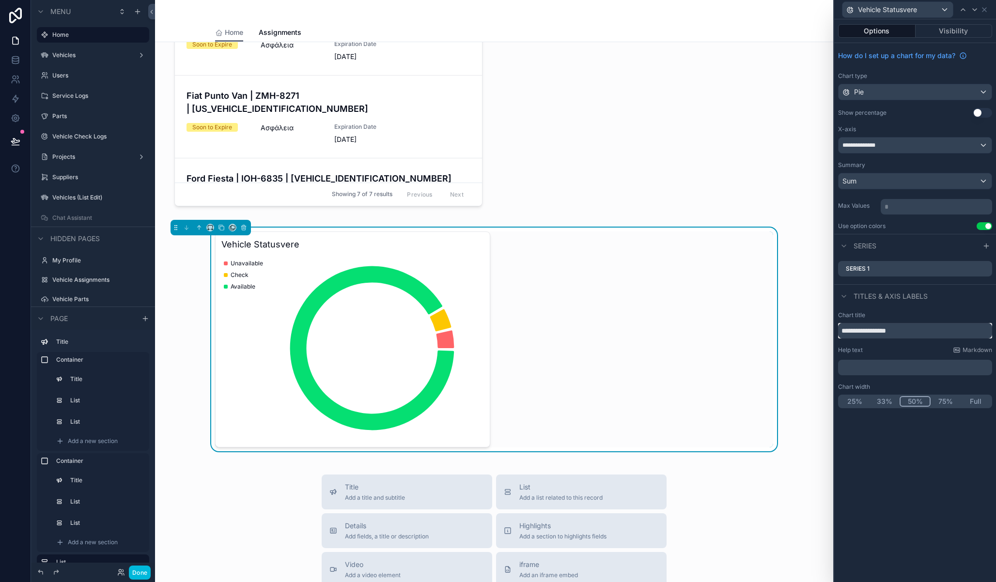
drag, startPoint x: 918, startPoint y: 333, endPoint x: 886, endPoint y: 333, distance: 31.5
click at [886, 333] on input "**********" at bounding box center [915, 331] width 154 height 16
type input "**********"
click at [953, 461] on div "**********" at bounding box center [915, 300] width 162 height 563
click at [0, 0] on icon at bounding box center [0, 0] width 0 height 0
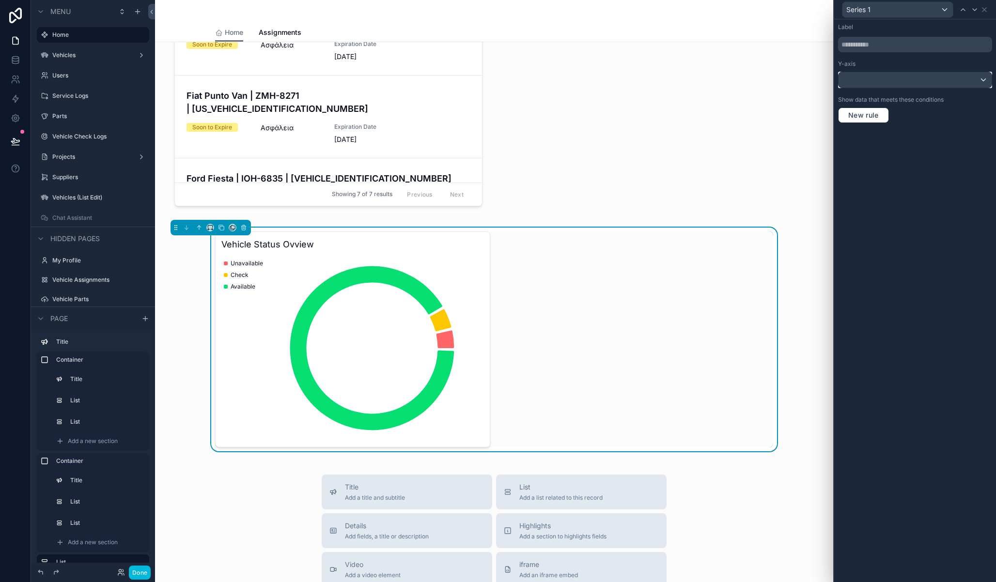
click at [874, 79] on div at bounding box center [915, 80] width 153 height 16
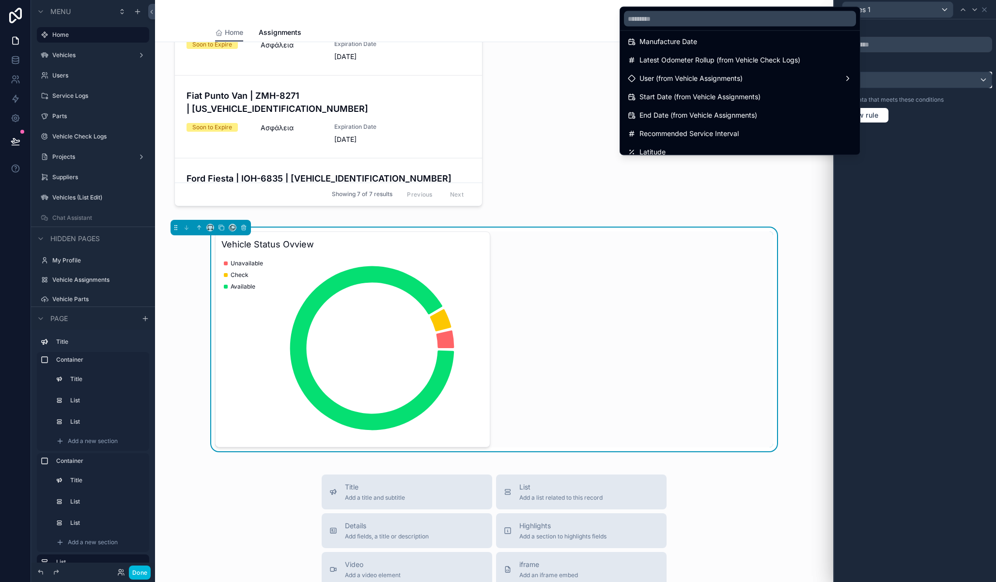
scroll to position [0, 0]
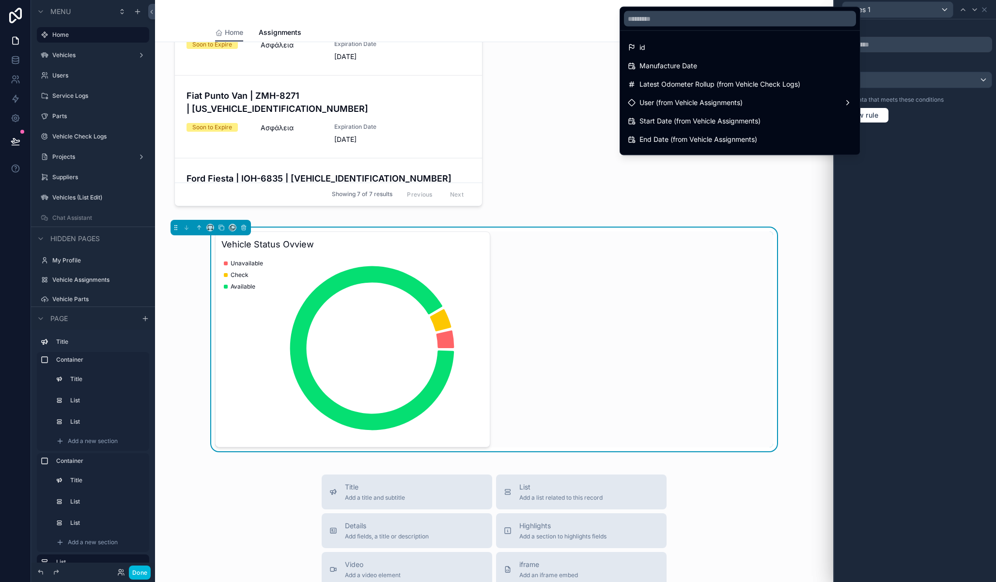
click at [918, 204] on div at bounding box center [915, 291] width 162 height 582
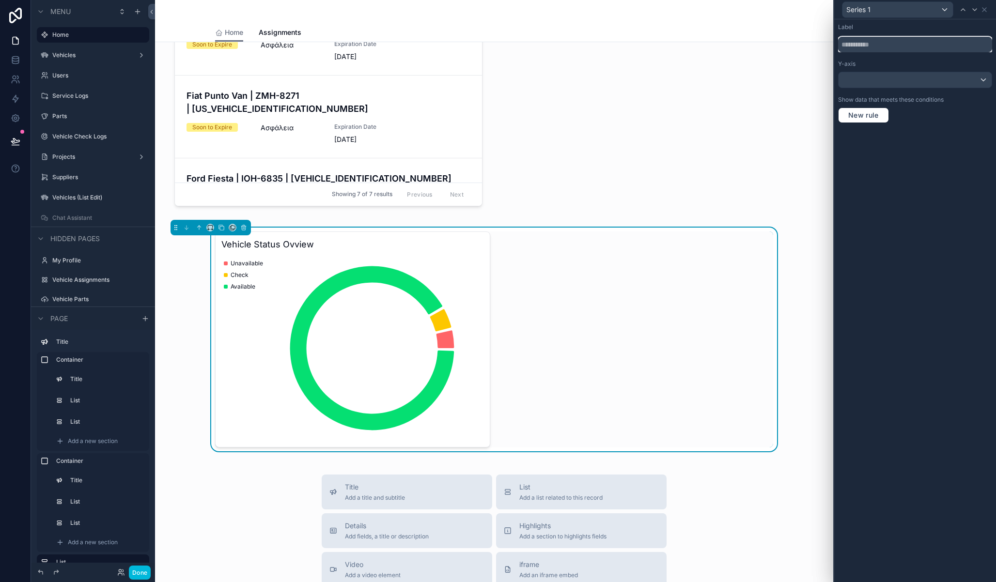
click at [915, 47] on input "text" at bounding box center [915, 45] width 154 height 16
type input "****"
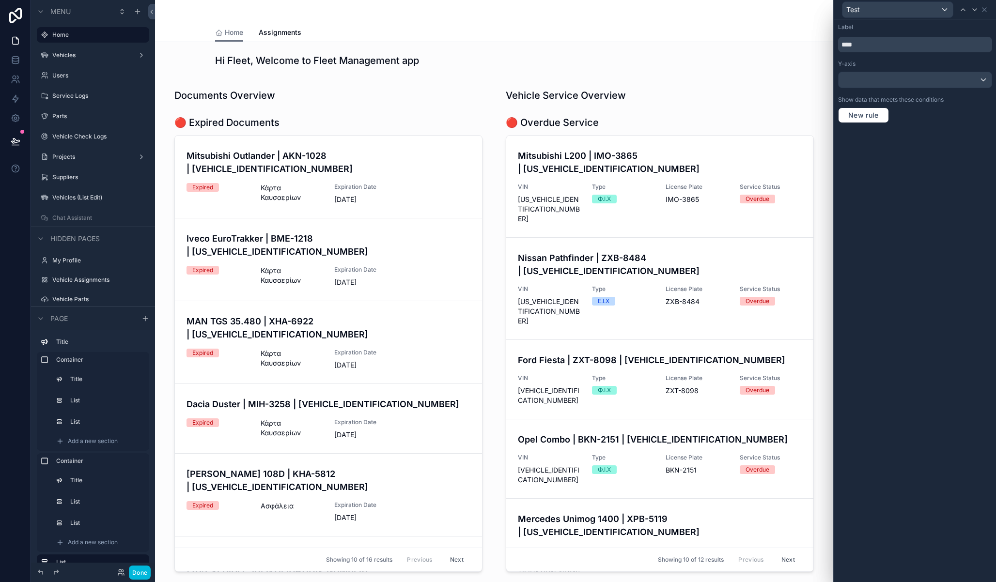
scroll to position [839, 0]
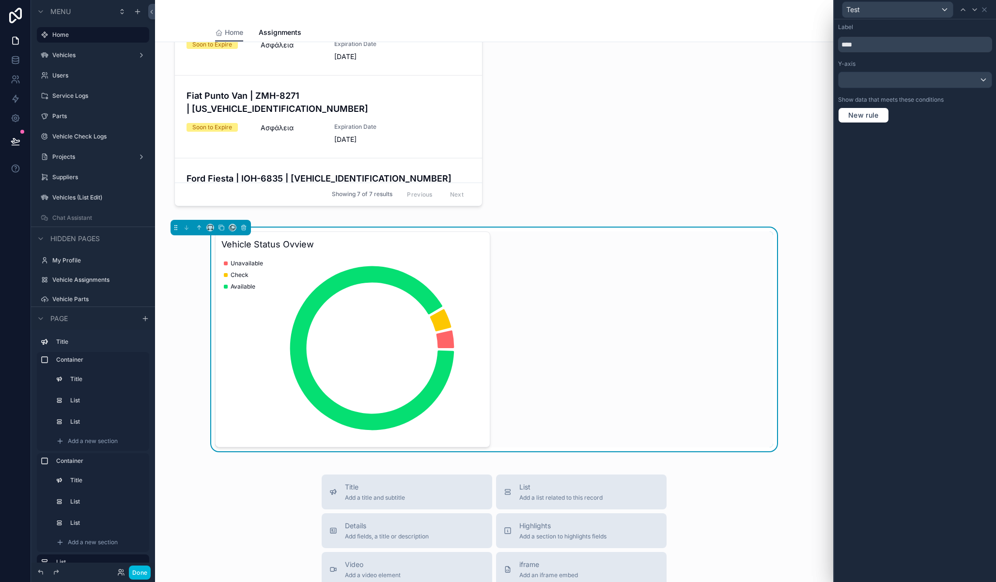
click at [882, 45] on input "****" at bounding box center [915, 45] width 154 height 16
click at [876, 47] on input "****" at bounding box center [915, 45] width 154 height 16
drag, startPoint x: 883, startPoint y: 43, endPoint x: 835, endPoint y: 45, distance: 47.5
click at [835, 45] on div "Label **** Y-axis Show data that meets these conditions New rule" at bounding box center [915, 73] width 162 height 108
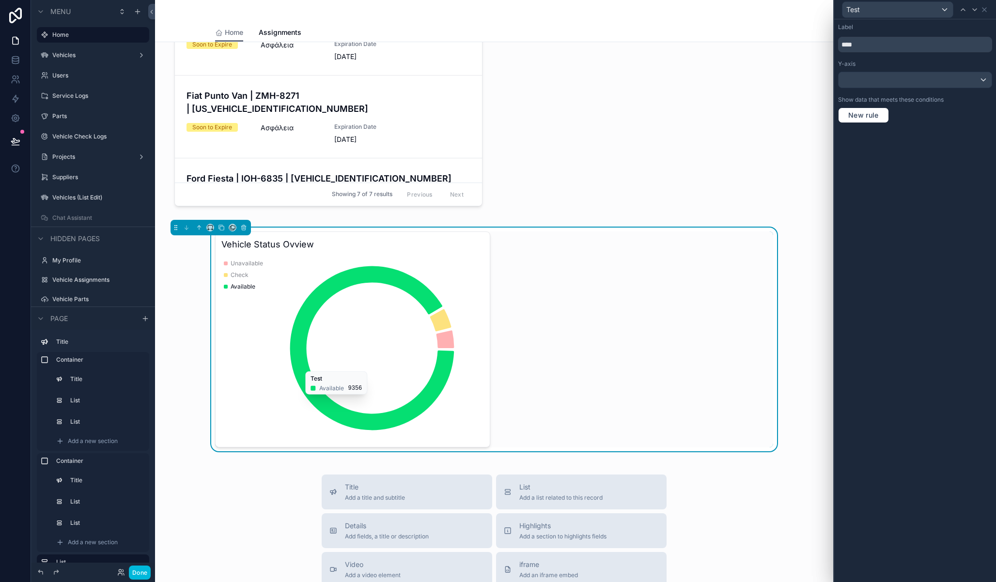
click at [863, 39] on input "****" at bounding box center [915, 45] width 154 height 16
type input "******"
click at [985, 8] on icon at bounding box center [985, 10] width 8 height 8
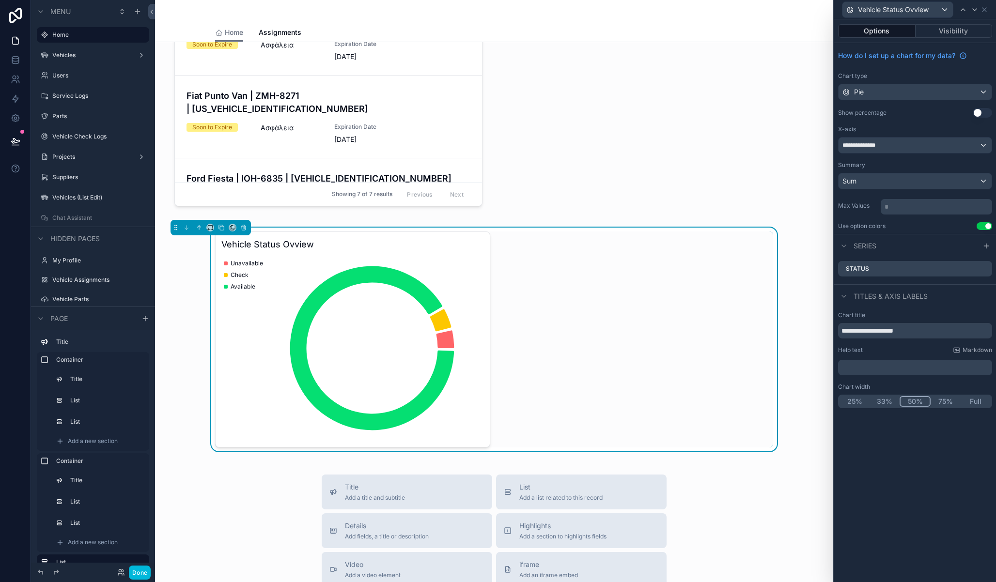
click at [988, 113] on button "Use setting" at bounding box center [982, 113] width 19 height 10
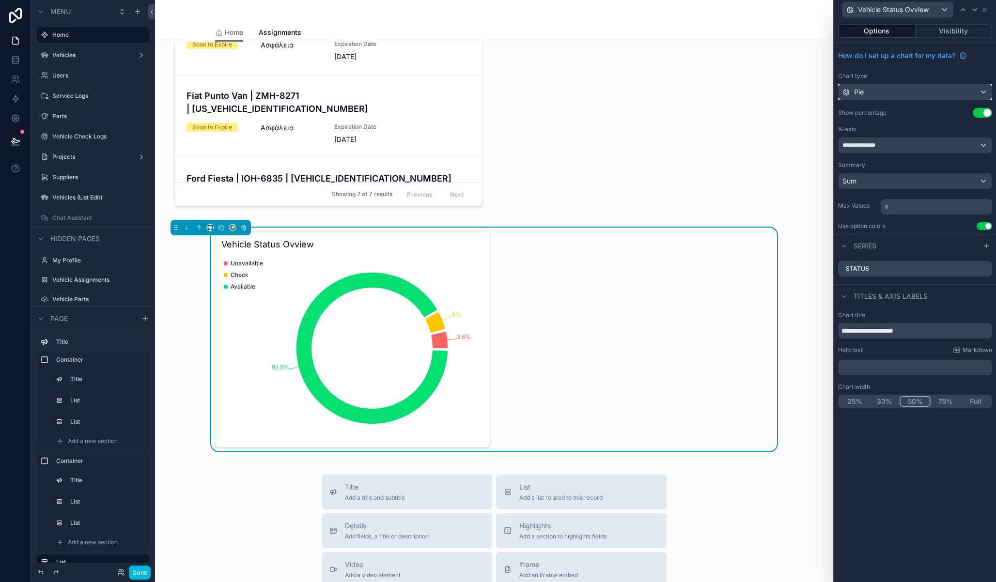
click at [978, 95] on div "Pie" at bounding box center [915, 92] width 153 height 16
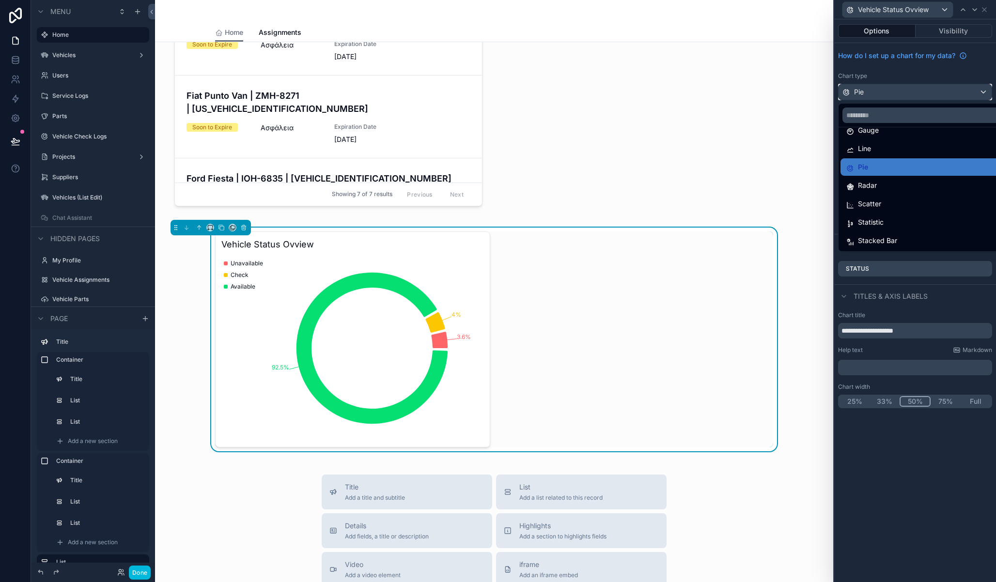
scroll to position [68, 0]
click at [947, 73] on div at bounding box center [915, 291] width 162 height 582
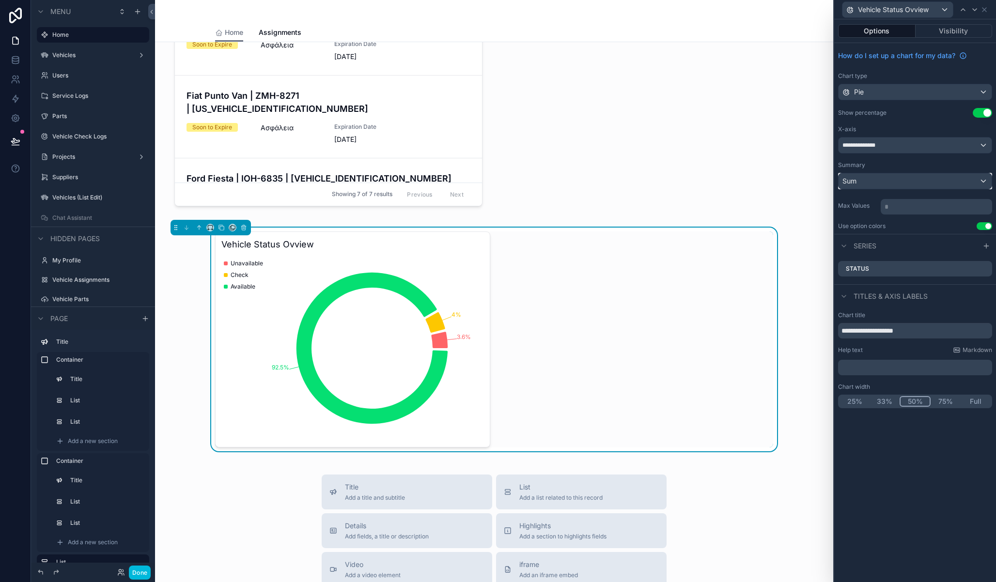
click at [931, 183] on div "Sum" at bounding box center [915, 181] width 153 height 16
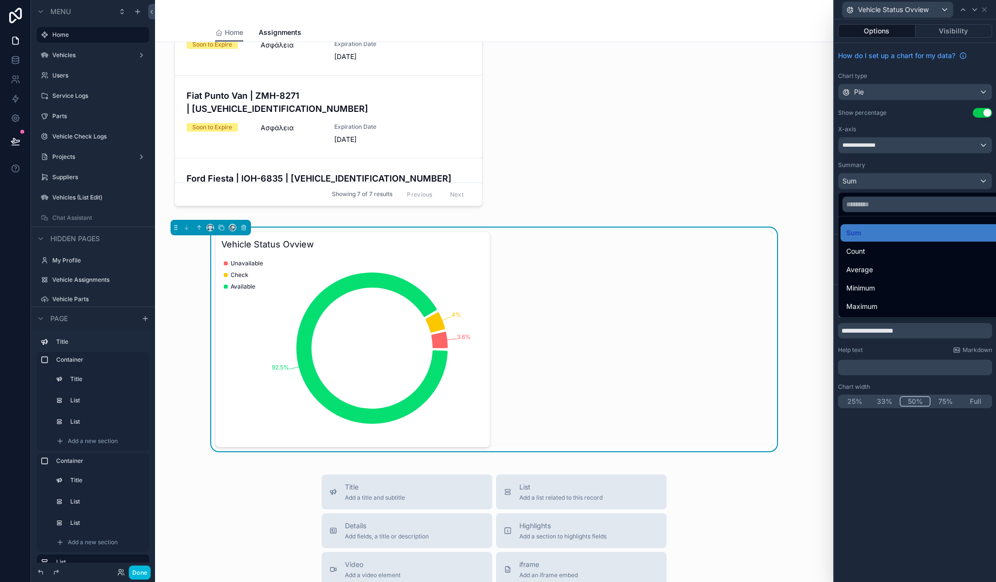
click at [906, 253] on div "Count" at bounding box center [926, 252] width 160 height 12
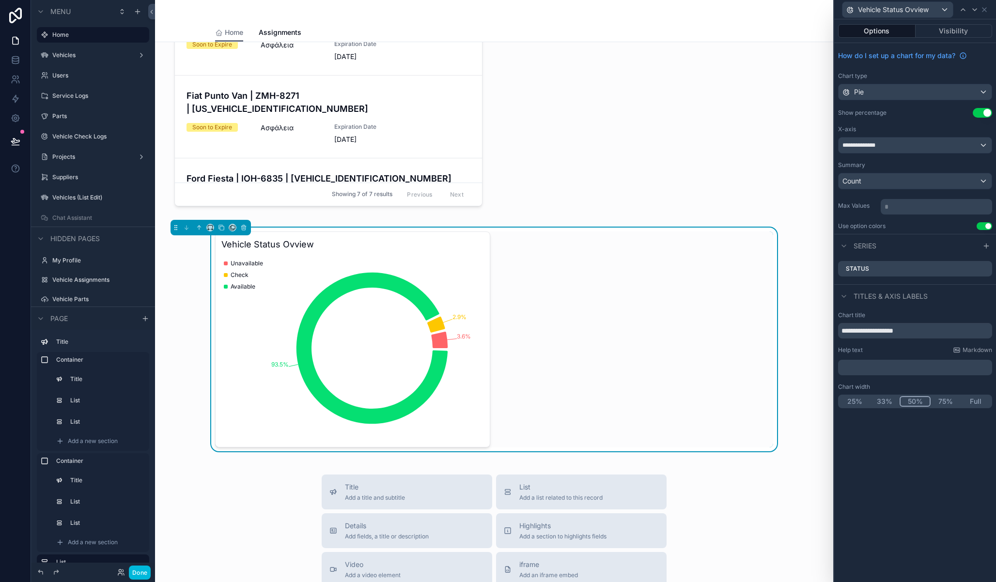
click at [334, 243] on h3 "Vehicle Status Ovview" at bounding box center [352, 245] width 263 height 14
click at [894, 327] on input "**********" at bounding box center [915, 331] width 154 height 16
click at [899, 329] on input "**********" at bounding box center [915, 331] width 154 height 16
type input "**********"
click at [955, 305] on div "Titles & Axis labels" at bounding box center [915, 295] width 162 height 23
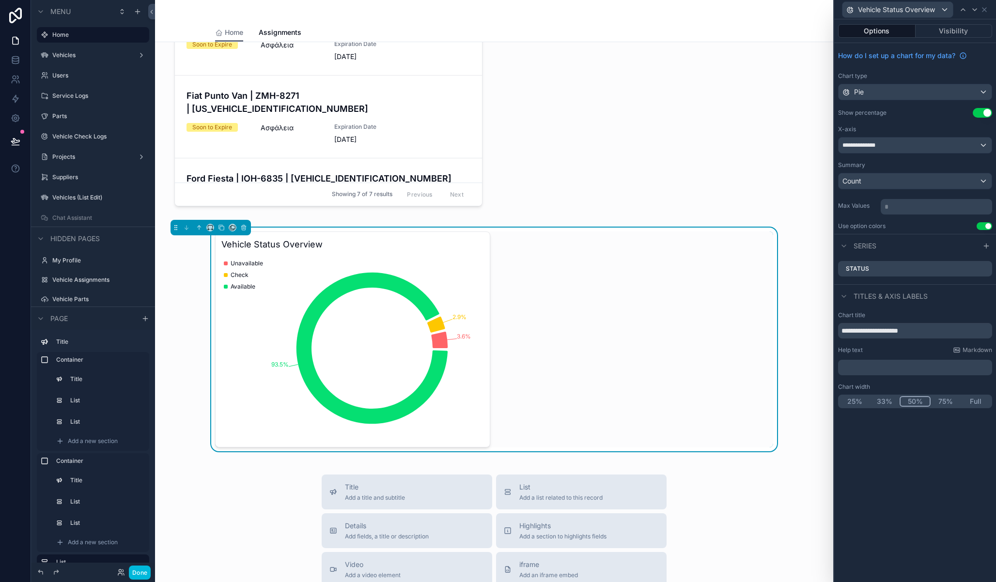
click at [0, 0] on icon at bounding box center [0, 0] width 0 height 0
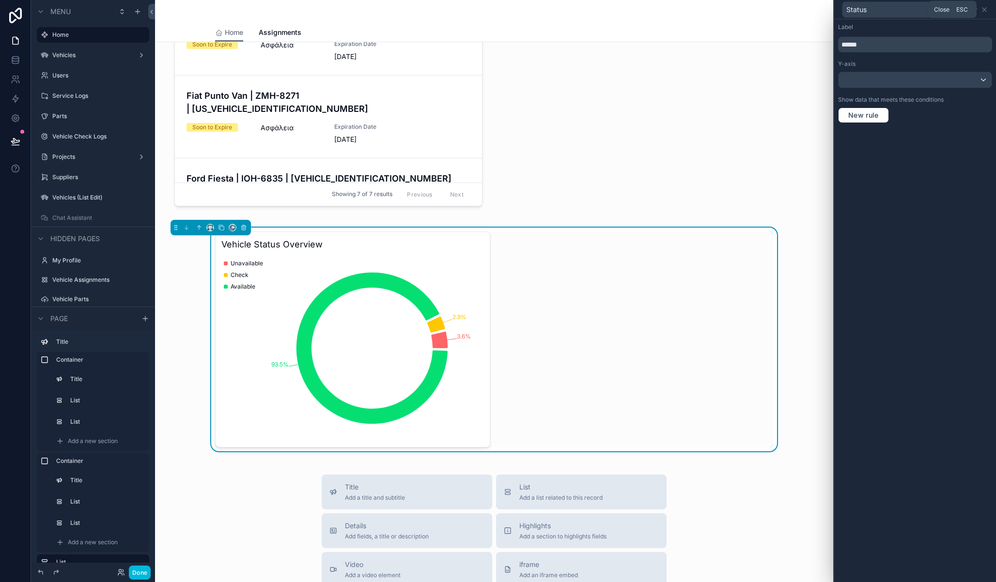
click at [987, 11] on icon at bounding box center [985, 10] width 8 height 8
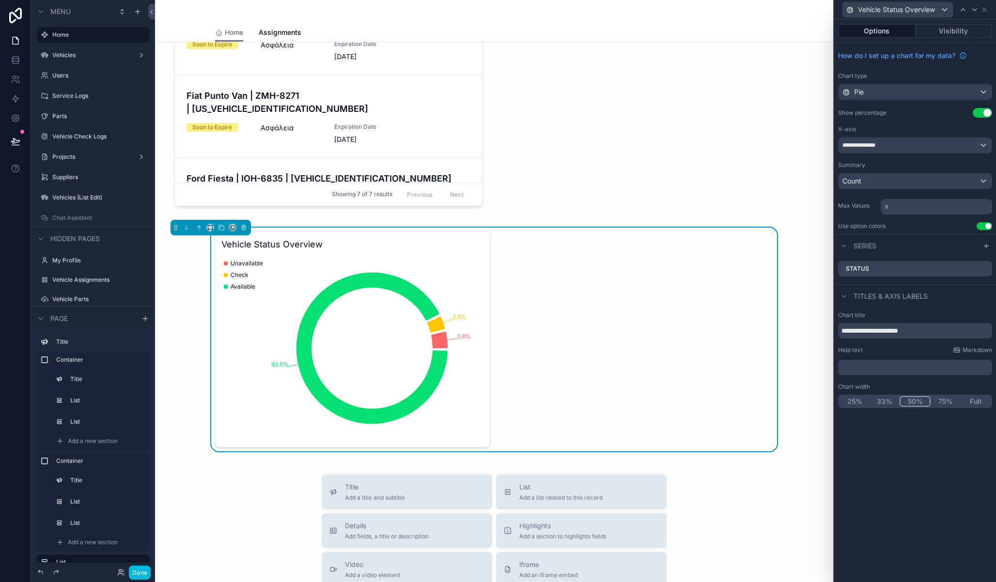
click at [988, 246] on icon at bounding box center [986, 246] width 4 height 0
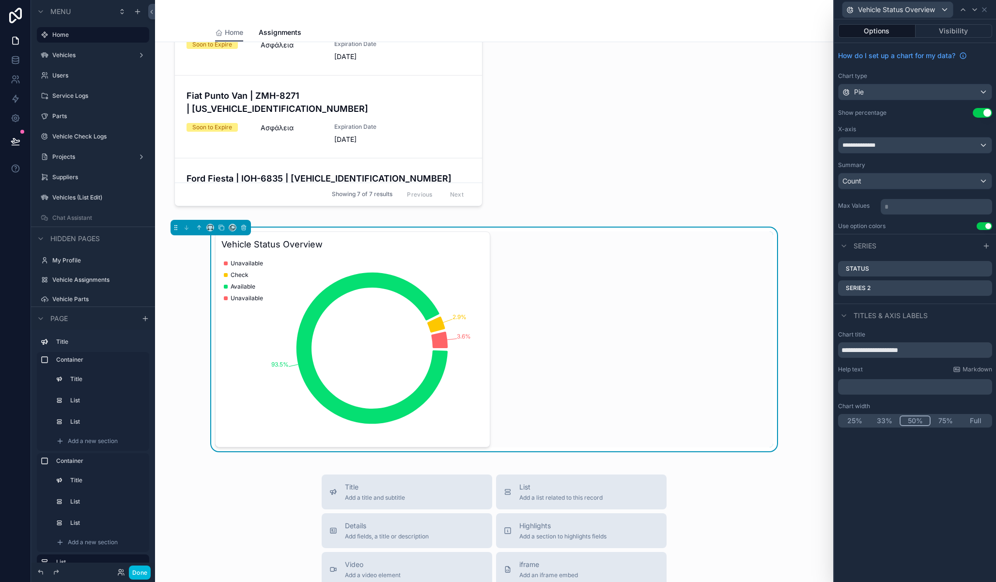
click at [0, 0] on icon at bounding box center [0, 0] width 0 height 0
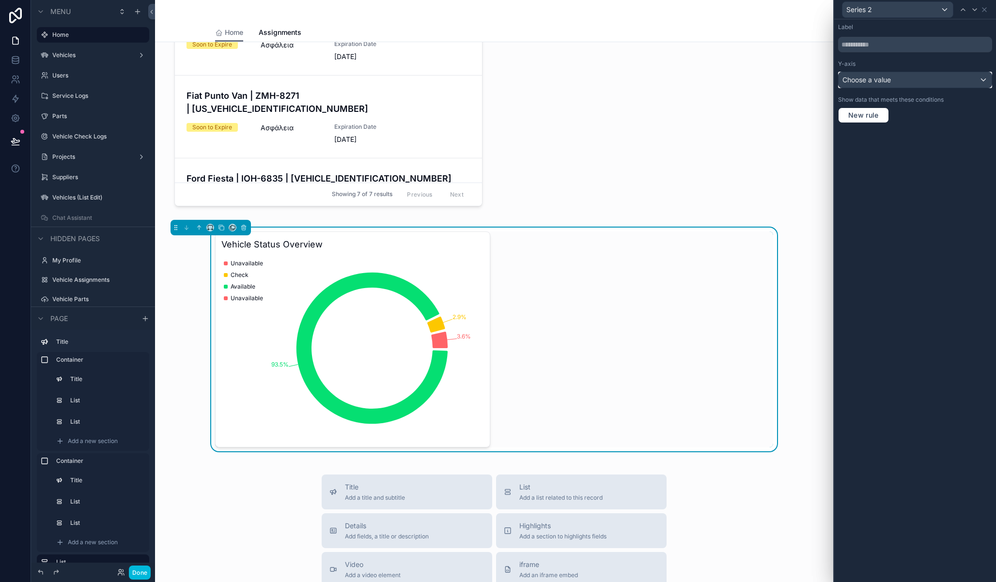
click at [887, 81] on span "Choose a value" at bounding box center [866, 80] width 48 height 8
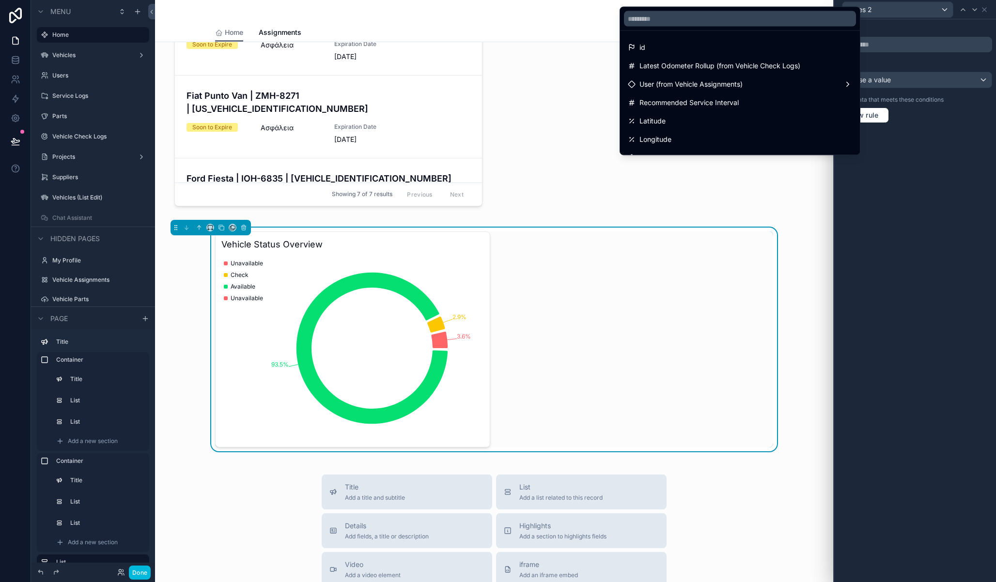
click at [670, 65] on span "Latest Odometer Rollup (from Vehicle Check Logs)" at bounding box center [719, 66] width 161 height 12
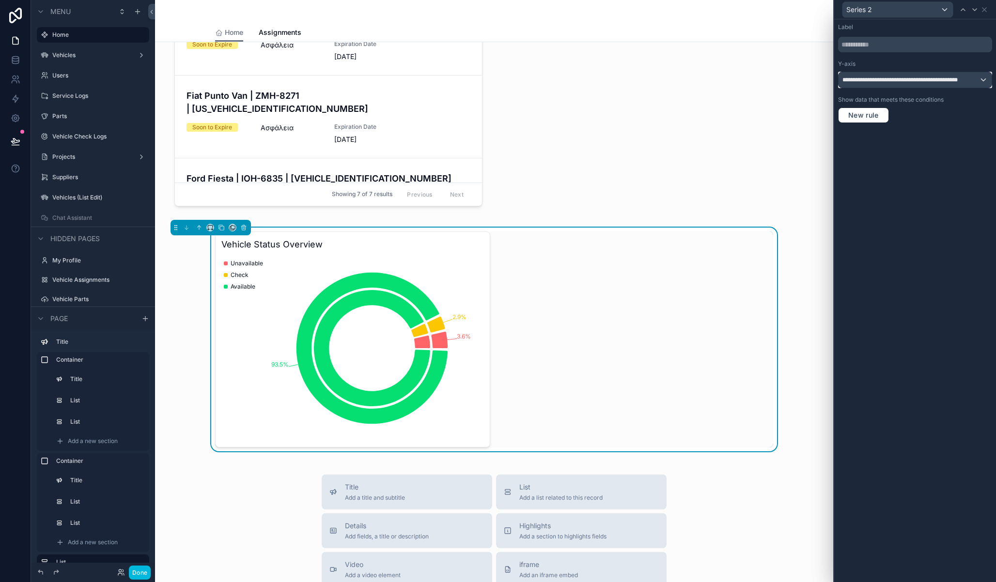
click at [884, 82] on span "**********" at bounding box center [910, 80] width 137 height 8
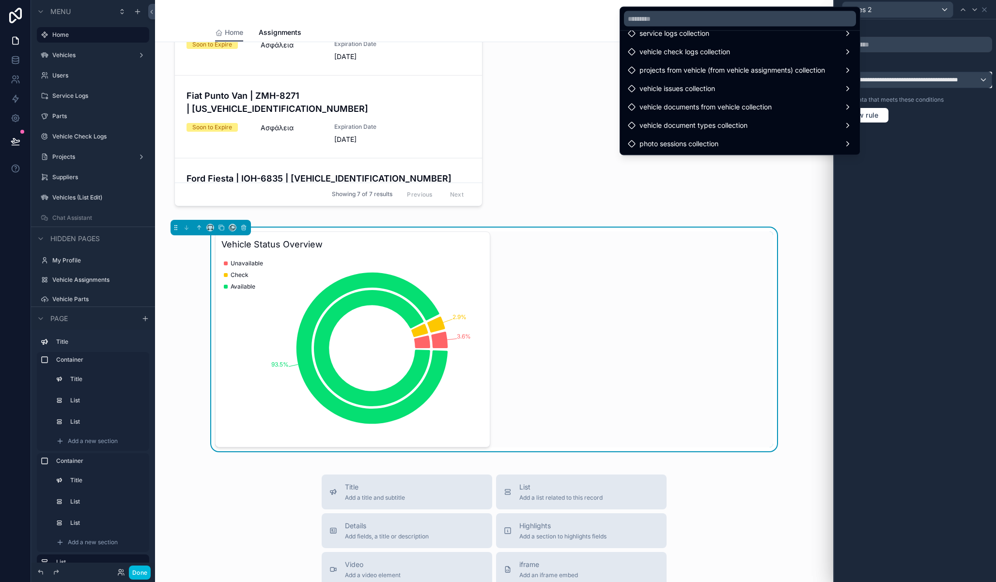
scroll to position [695, 0]
click at [878, 185] on div at bounding box center [915, 291] width 162 height 582
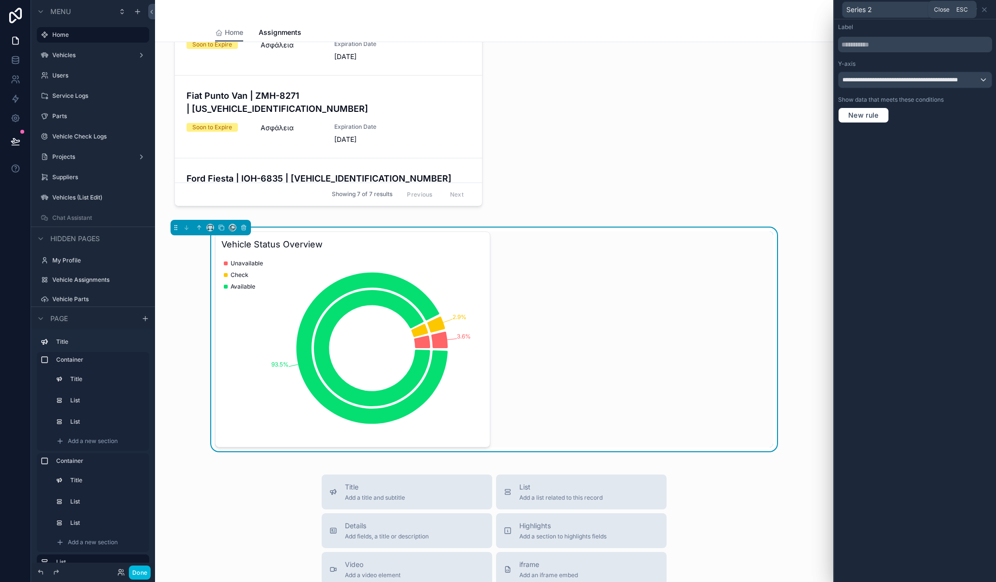
click at [982, 11] on icon at bounding box center [984, 10] width 4 height 4
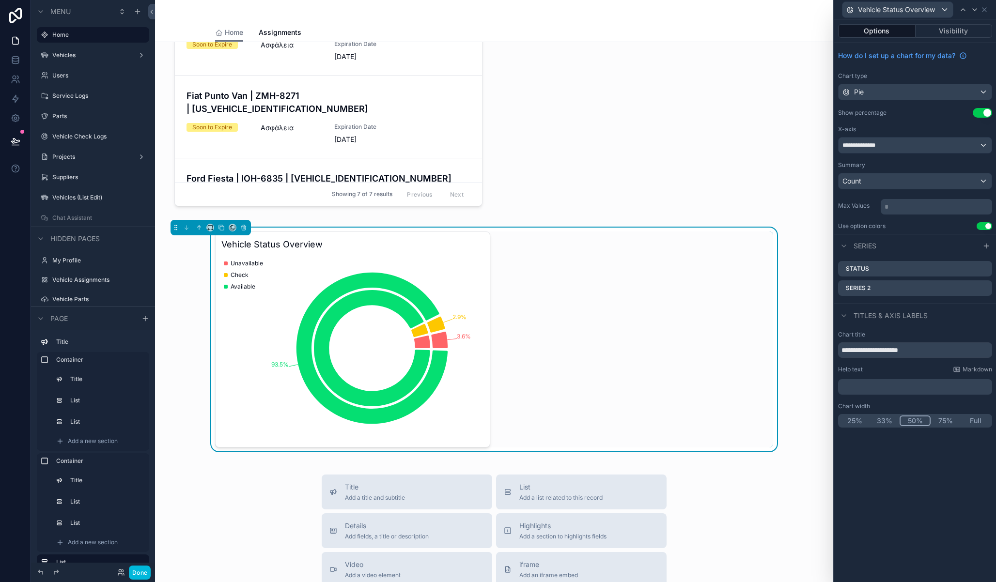
click at [0, 0] on icon at bounding box center [0, 0] width 0 height 0
click at [970, 275] on icon at bounding box center [969, 273] width 8 height 8
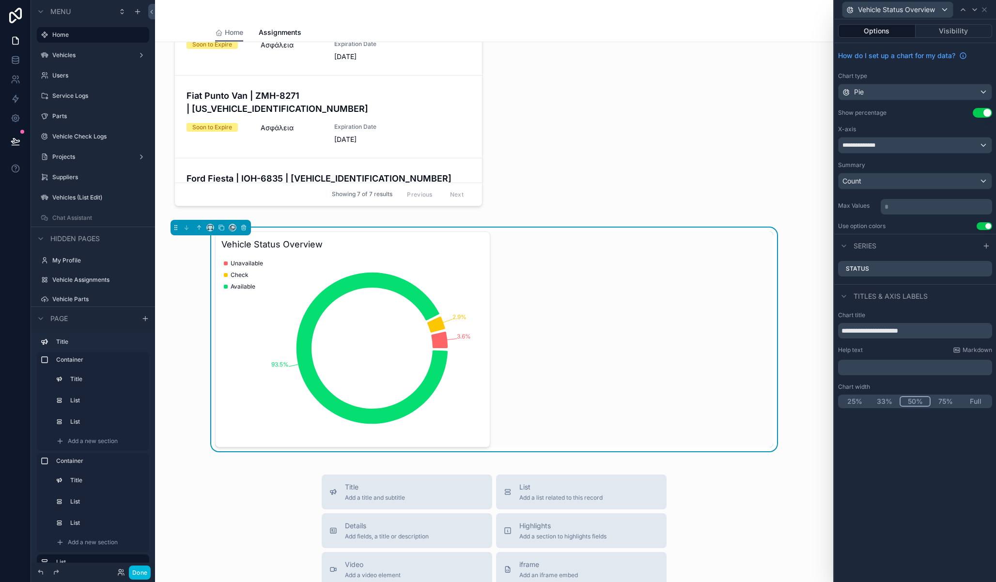
click at [911, 207] on p "* ﻿" at bounding box center [938, 207] width 106 height 10
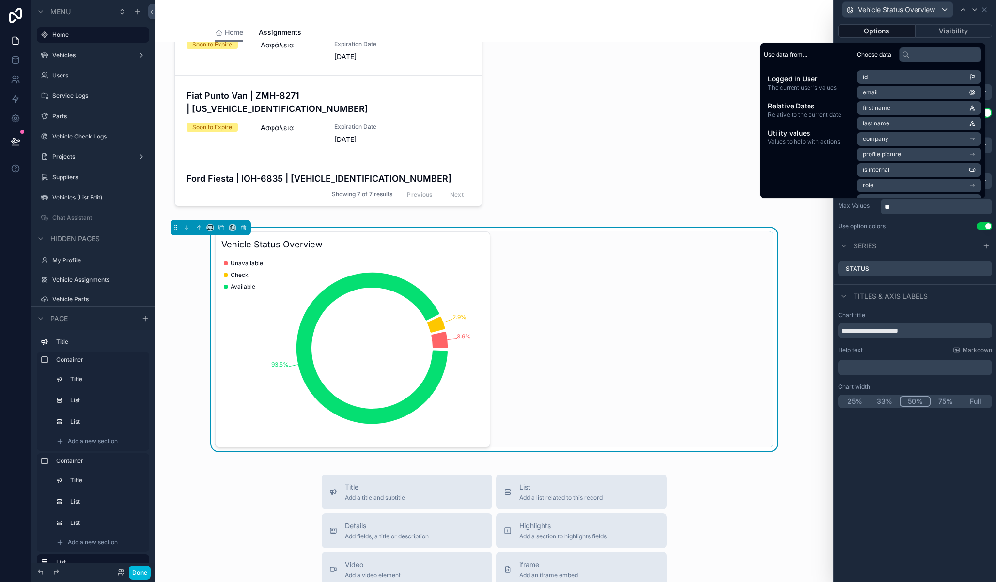
click at [947, 449] on div "**********" at bounding box center [915, 300] width 162 height 563
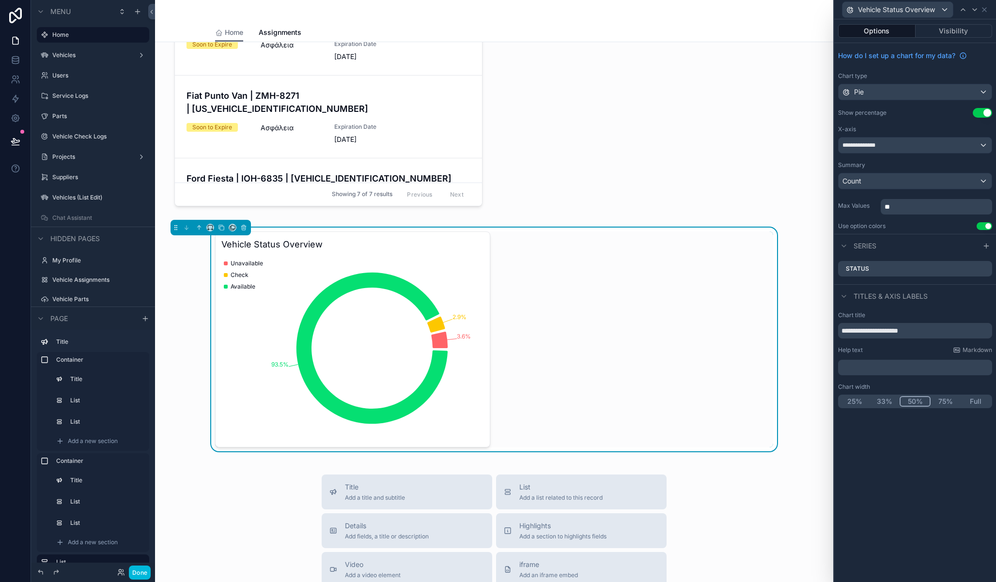
click at [955, 466] on div "**********" at bounding box center [915, 300] width 162 height 563
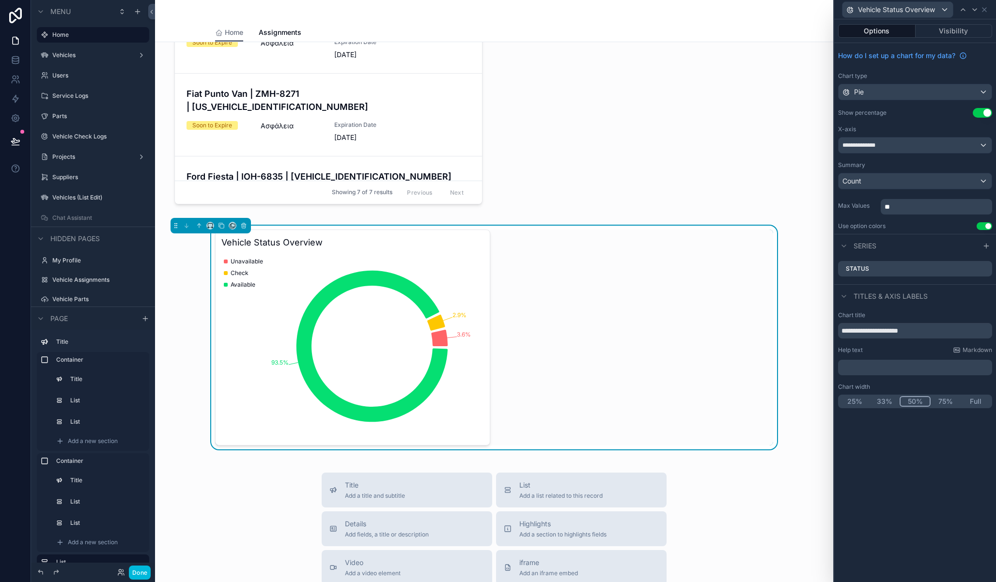
scroll to position [828, 0]
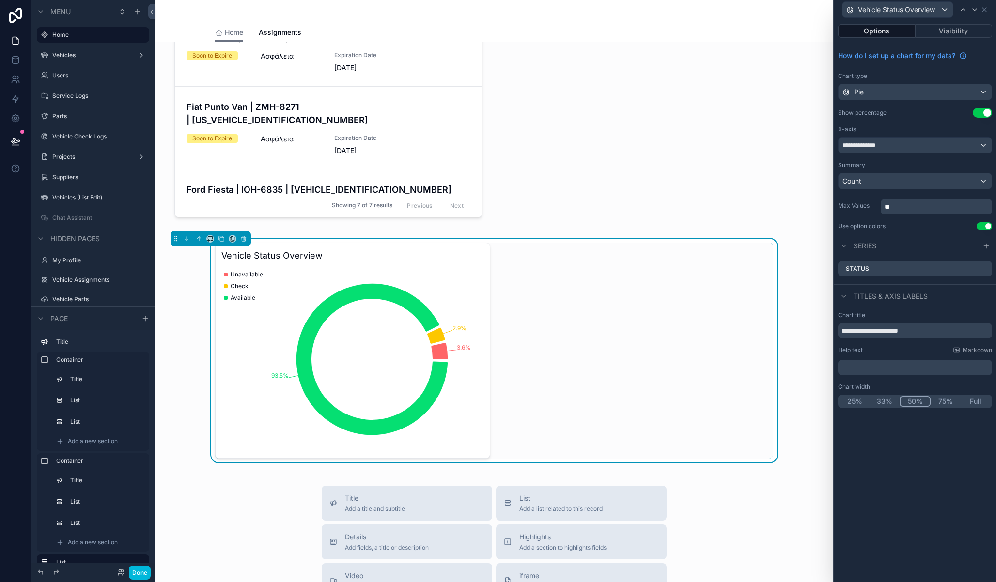
click at [643, 368] on div "Vehicle Status Overview 3.6% 2.9% 93.5% Unavailable Check Available" at bounding box center [494, 351] width 558 height 216
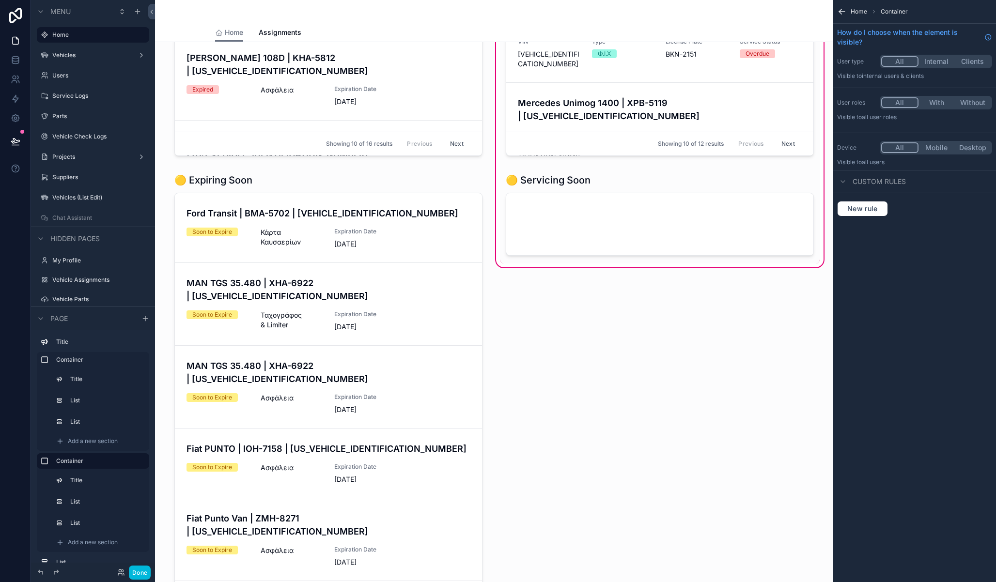
scroll to position [0, 0]
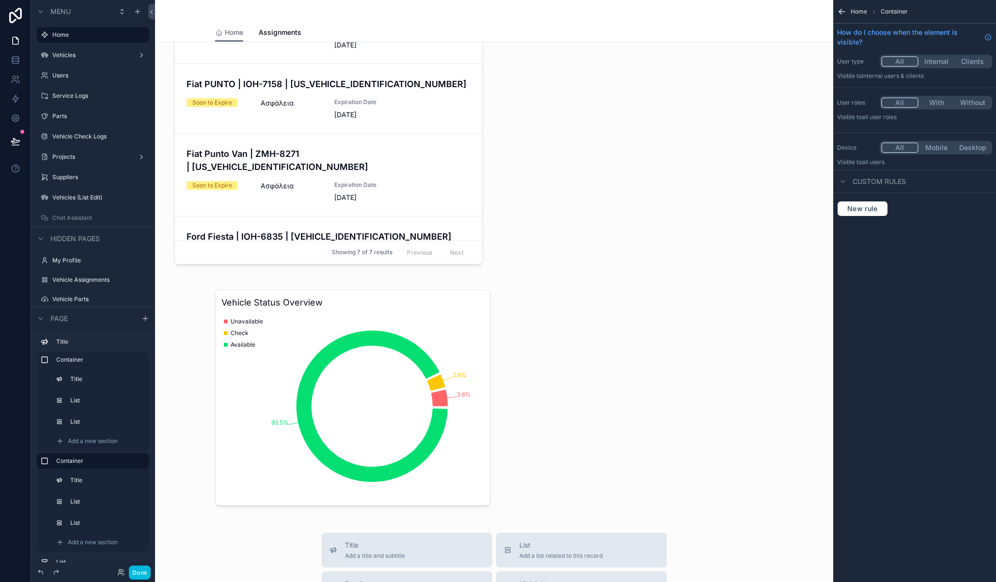
click at [586, 389] on div "scrollable content" at bounding box center [494, 398] width 663 height 224
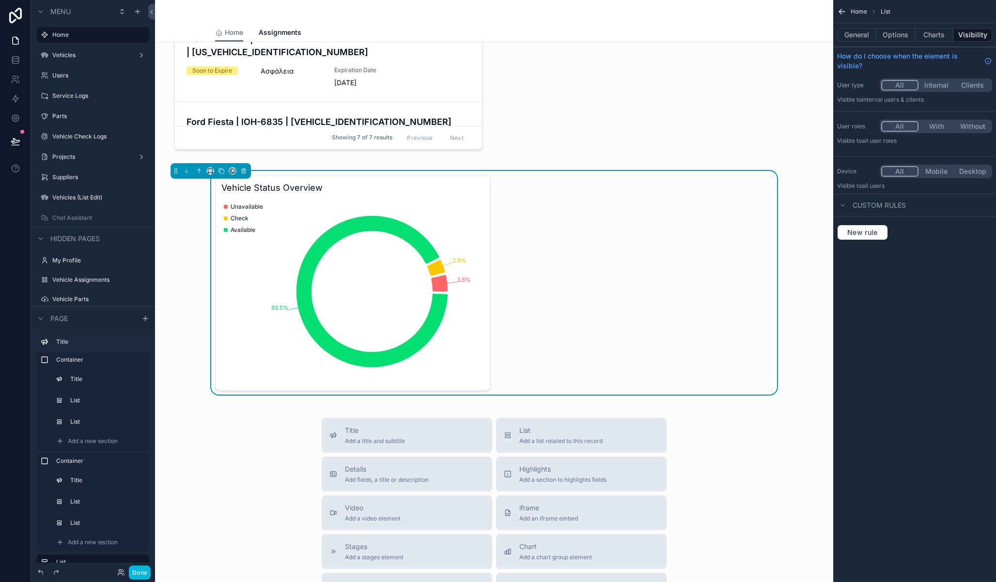
scroll to position [903, 0]
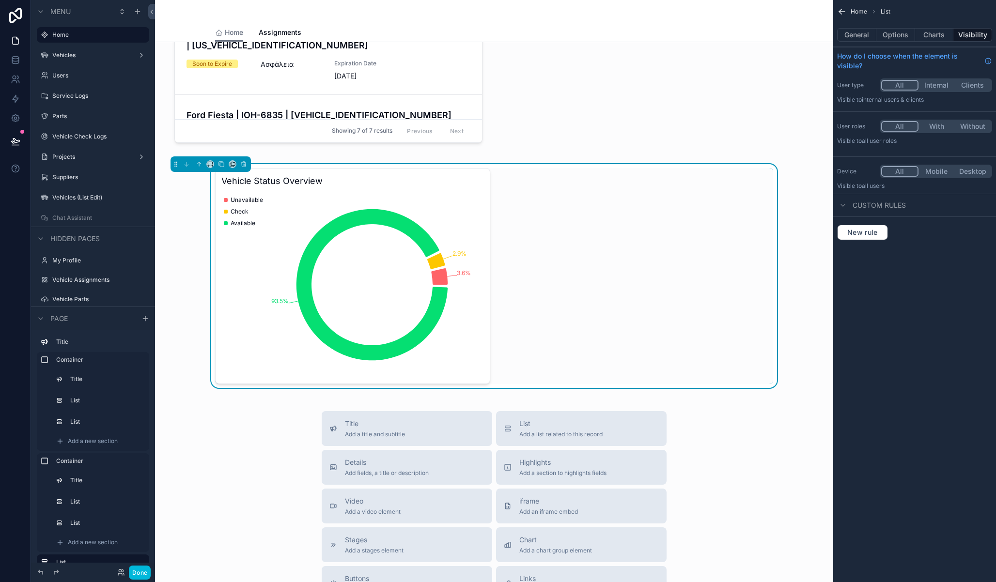
click at [678, 257] on div "Vehicle Status Overview 3.6% 2.9% 93.5% Unavailable Check Available" at bounding box center [494, 276] width 558 height 216
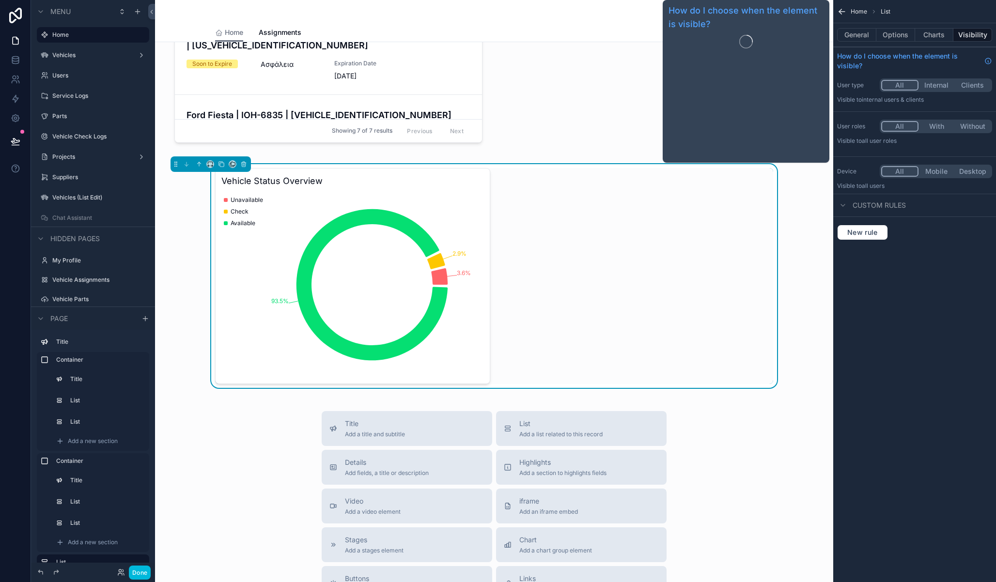
click at [898, 30] on button "Options" at bounding box center [895, 35] width 39 height 14
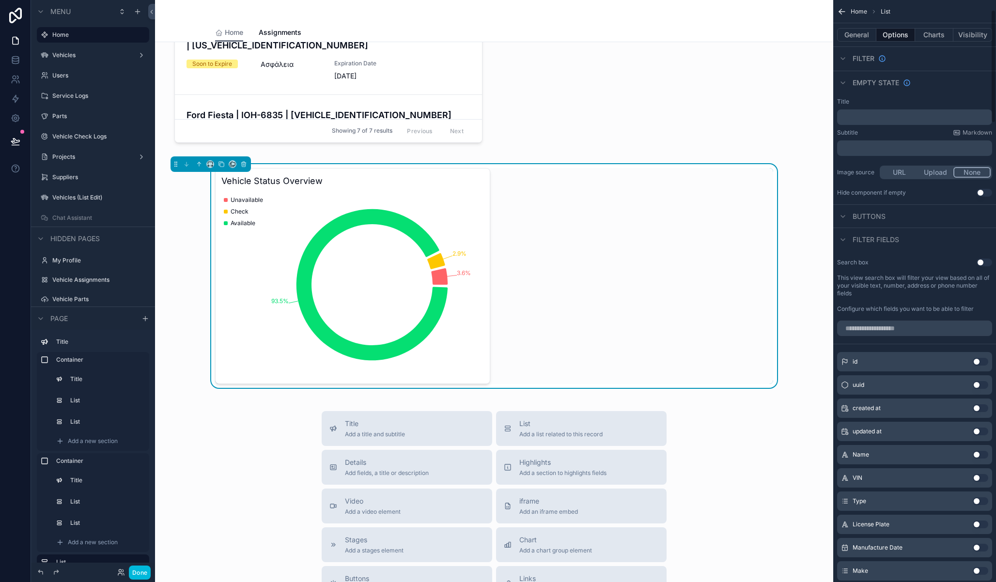
scroll to position [52, 0]
click at [616, 285] on div "Vehicle Status Overview 3.6% 2.9% 93.5% Unavailable Check Available" at bounding box center [494, 276] width 558 height 216
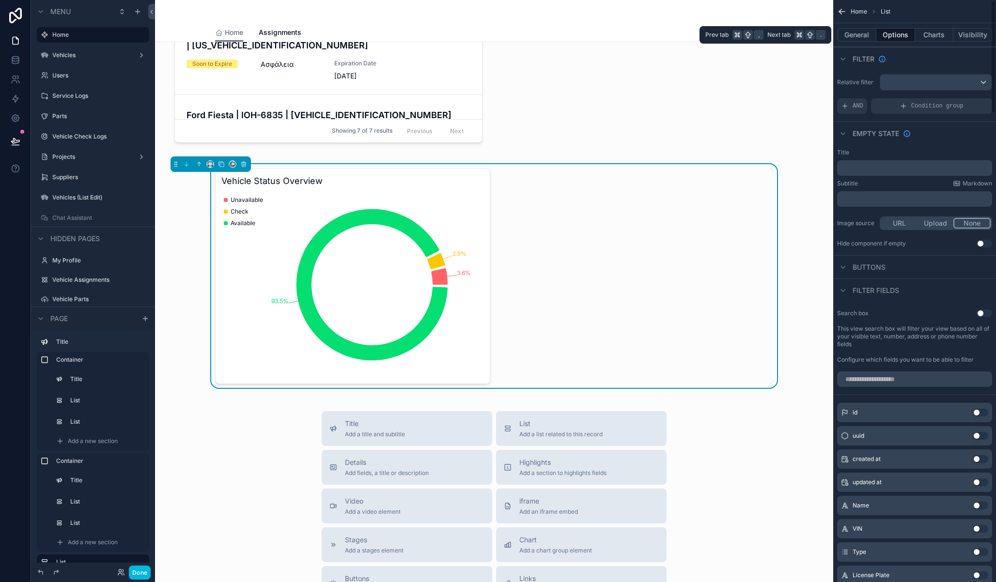
click at [864, 35] on button "General" at bounding box center [856, 35] width 39 height 14
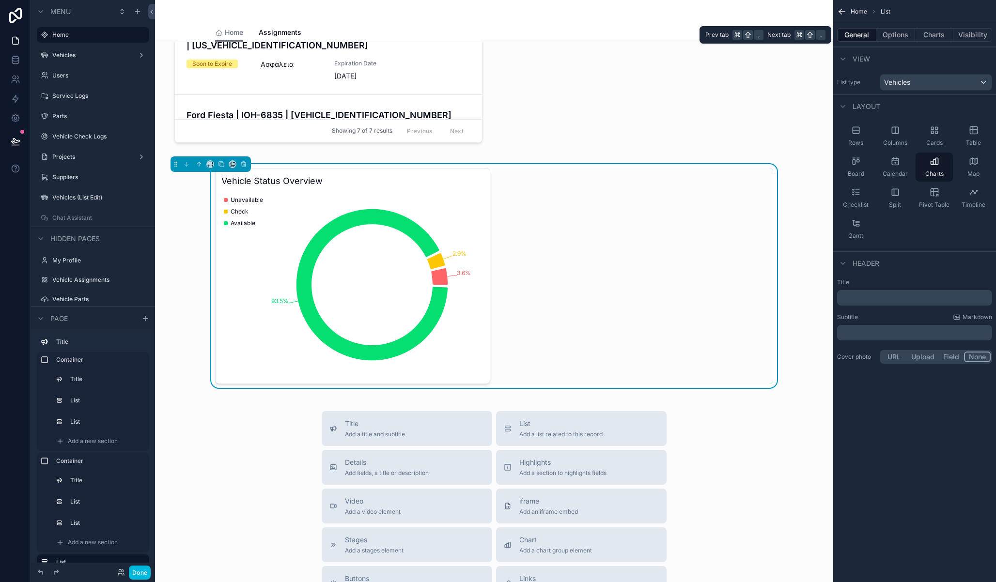
click at [941, 33] on button "Charts" at bounding box center [934, 35] width 39 height 14
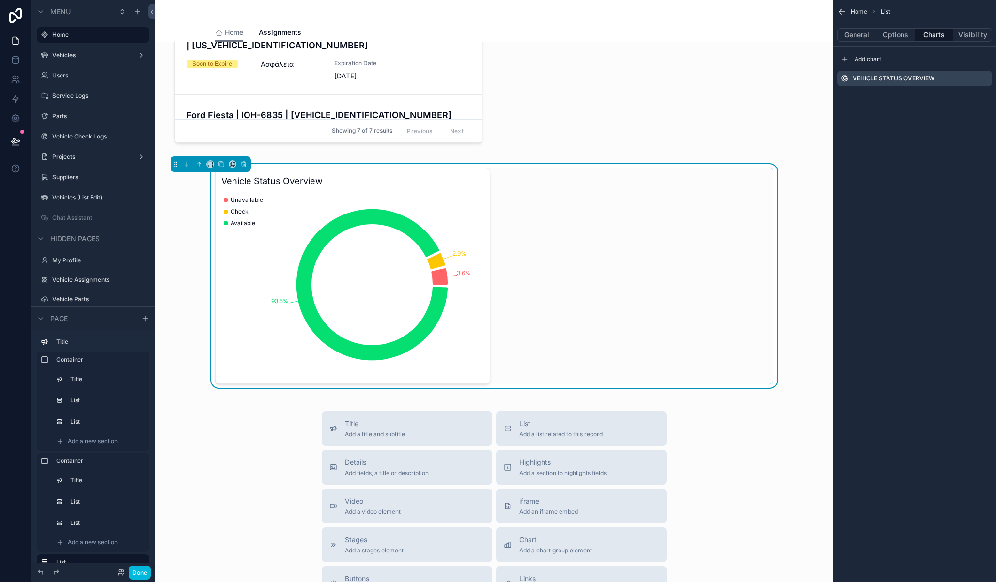
click at [0, 0] on icon "scrollable content" at bounding box center [0, 0] width 0 height 0
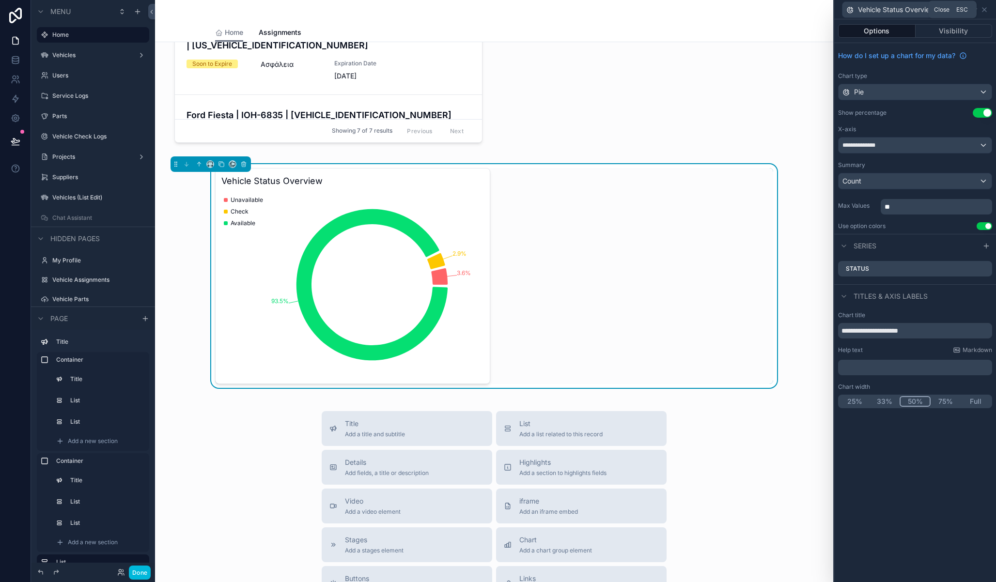
drag, startPoint x: 986, startPoint y: 9, endPoint x: 980, endPoint y: 24, distance: 15.8
click at [986, 9] on icon at bounding box center [985, 10] width 8 height 8
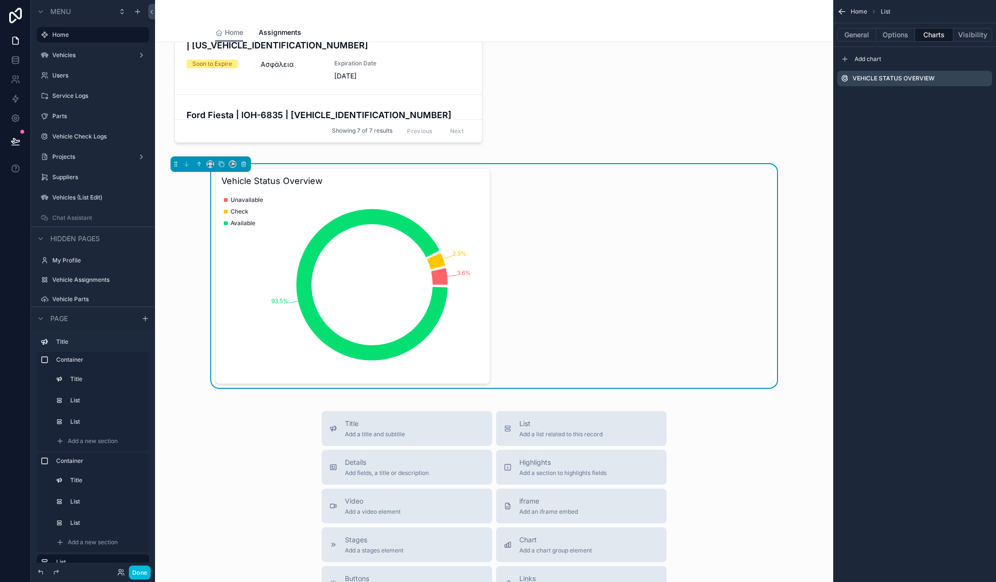
click at [881, 59] on span "Add chart" at bounding box center [868, 59] width 27 height 8
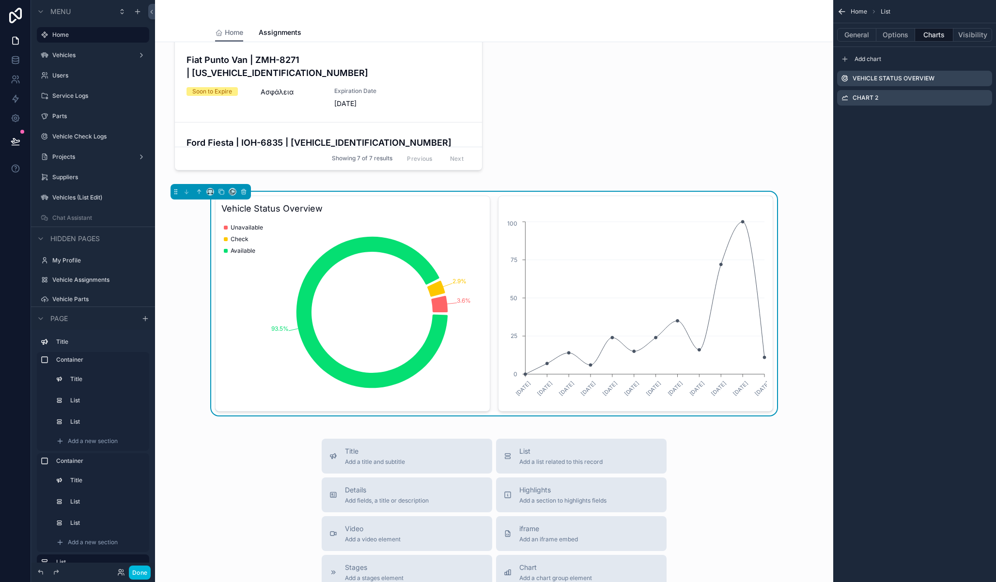
scroll to position [831, 0]
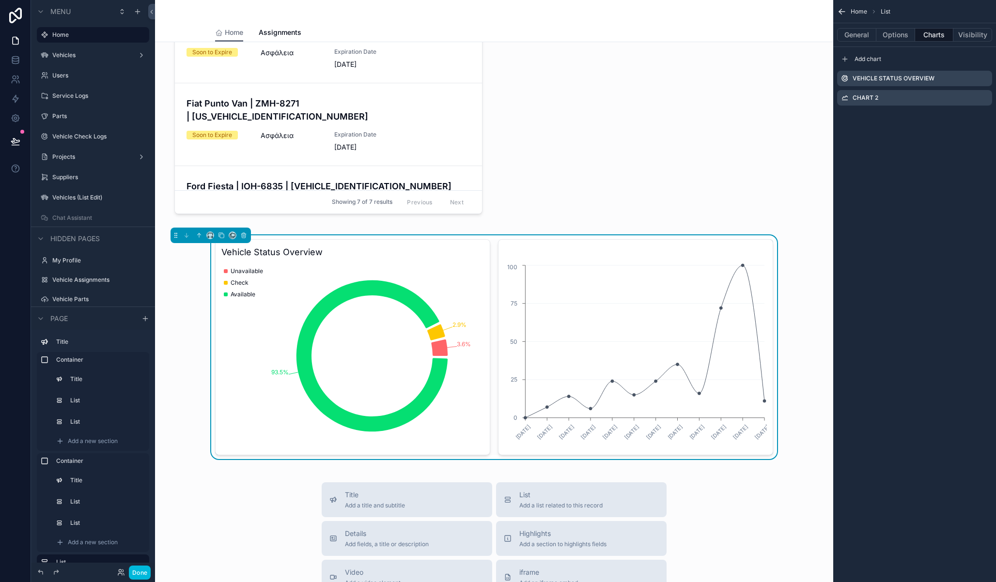
click at [523, 256] on div "06/01/2025 03/02/2025 03/03/2025 07/04/2025 05/05/2025 02/06/2025 07/07/2025 04…" at bounding box center [635, 347] width 275 height 216
click at [0, 0] on icon "scrollable content" at bounding box center [0, 0] width 0 height 0
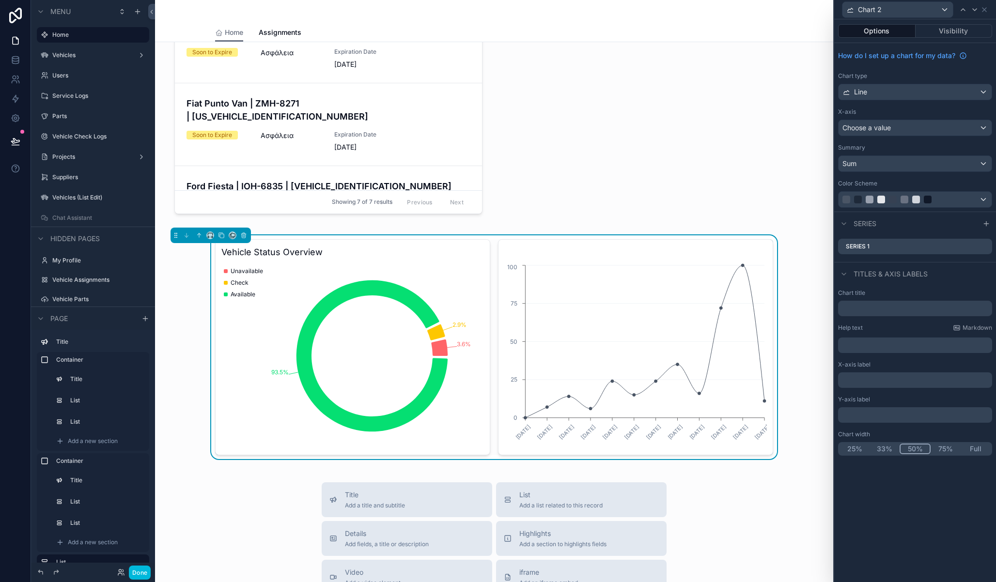
click at [914, 82] on div "Chart type Line" at bounding box center [915, 86] width 154 height 28
click at [907, 96] on div "Line" at bounding box center [915, 92] width 153 height 16
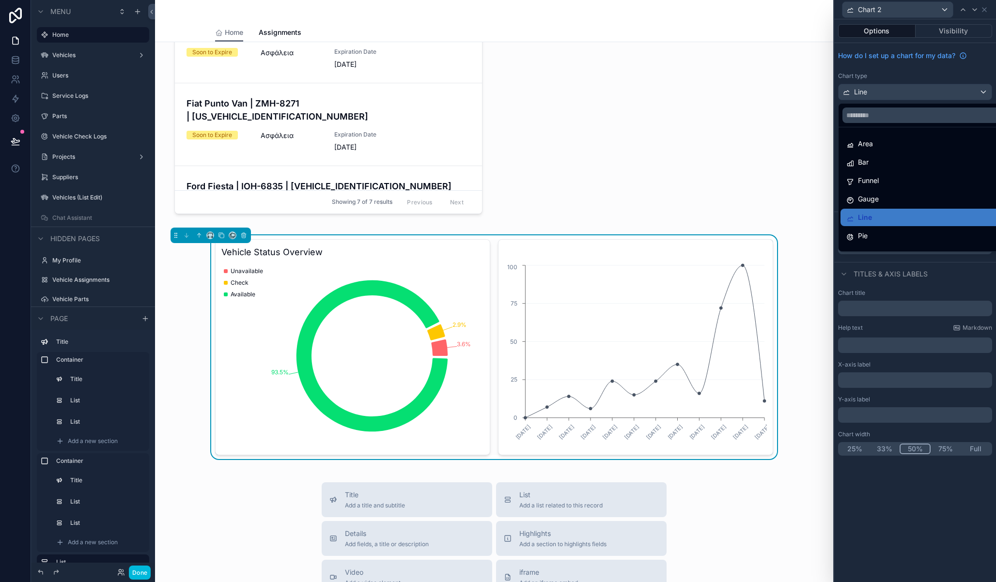
click at [882, 237] on div "Pie" at bounding box center [926, 236] width 160 height 12
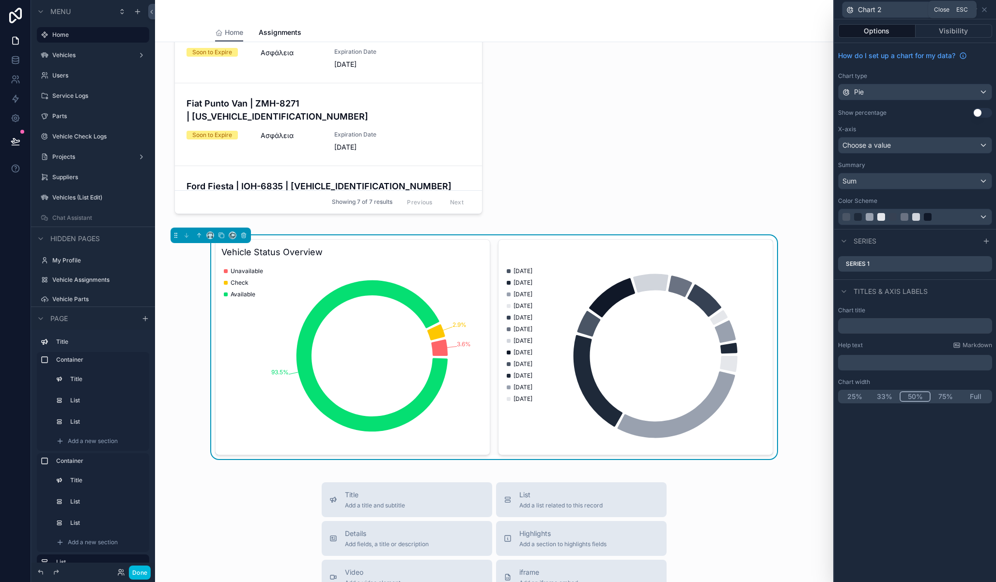
click at [986, 10] on icon at bounding box center [985, 10] width 8 height 8
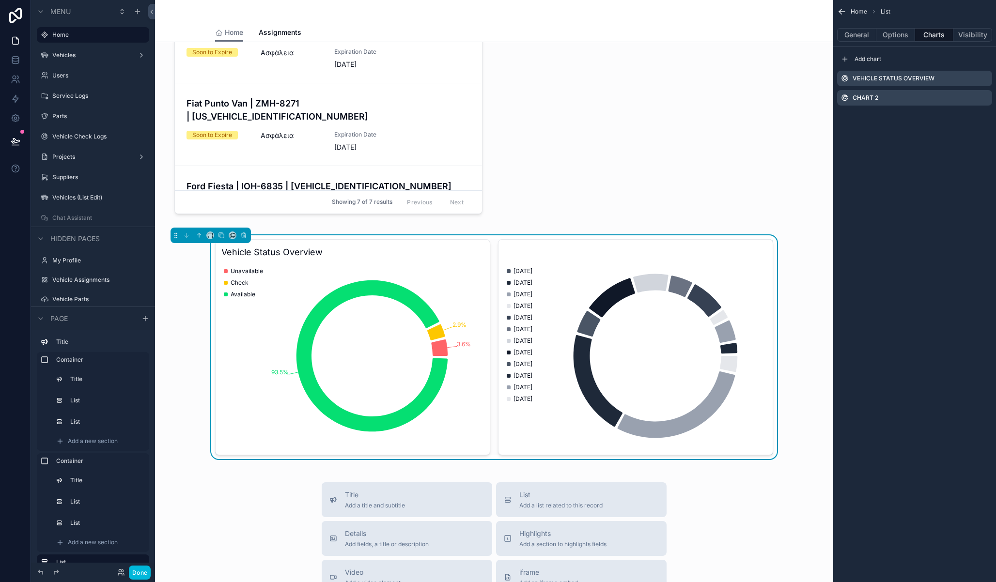
click at [863, 36] on button "General" at bounding box center [856, 35] width 39 height 14
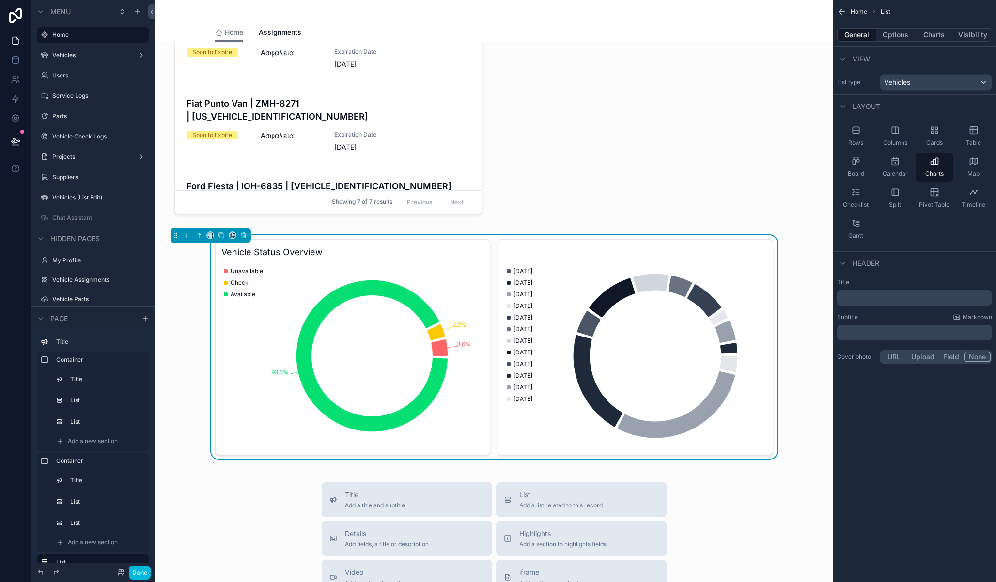
click at [901, 33] on button "Options" at bounding box center [895, 35] width 39 height 14
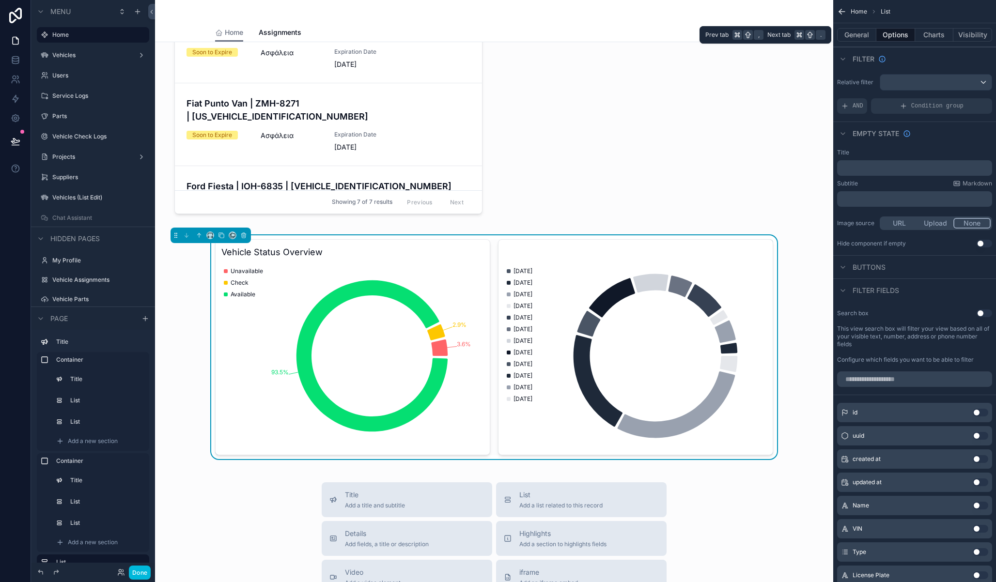
click at [857, 34] on button "General" at bounding box center [856, 35] width 39 height 14
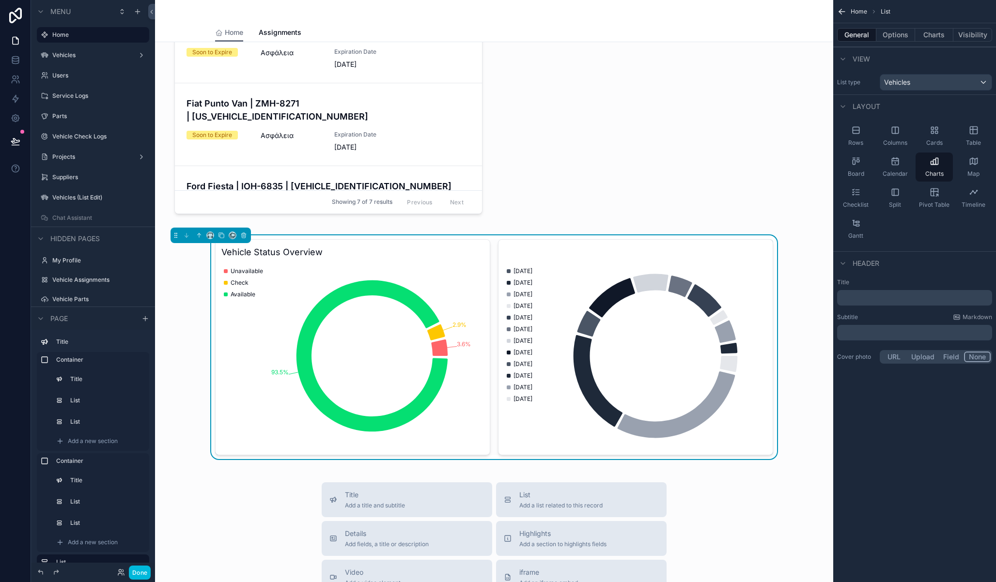
click at [721, 298] on icon "chart" at bounding box center [635, 356] width 263 height 186
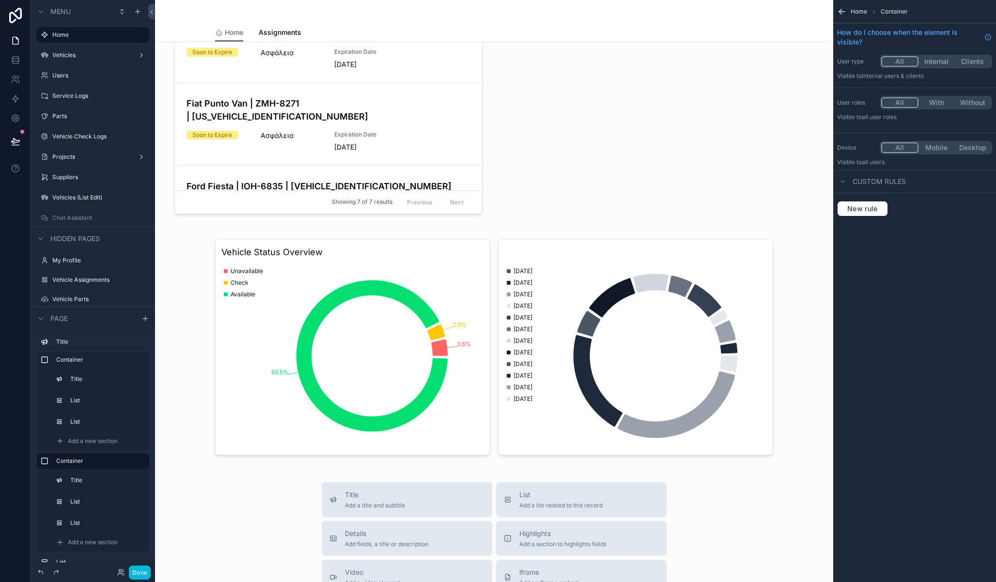
click at [572, 300] on div "scrollable content" at bounding box center [494, 347] width 663 height 224
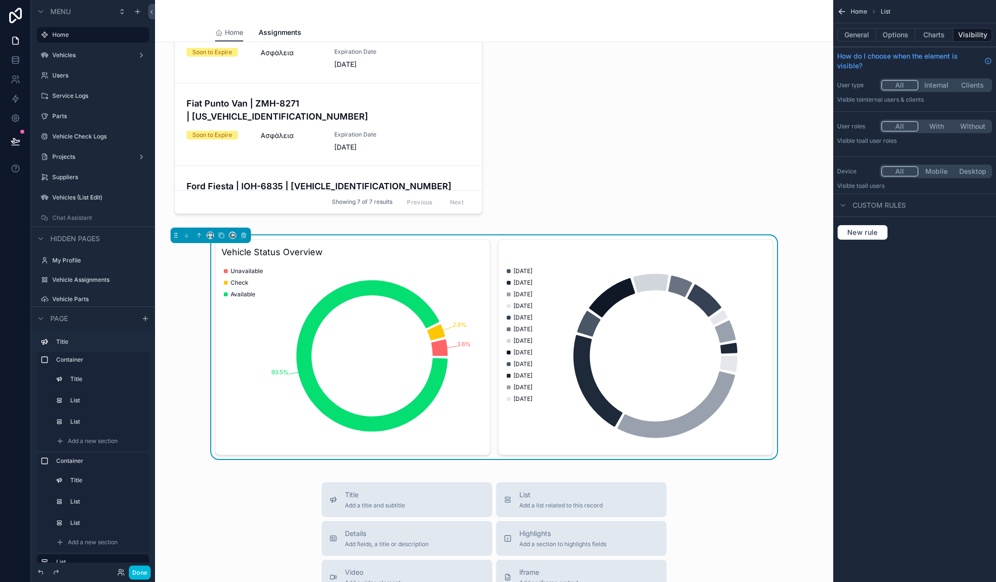
click at [563, 262] on div "06/01/2025 03/02/2025 03/03/2025 07/04/2025 05/05/2025 02/06/2025 07/07/2025 04…" at bounding box center [635, 347] width 275 height 216
click at [841, 12] on icon "scrollable content" at bounding box center [842, 12] width 6 height 0
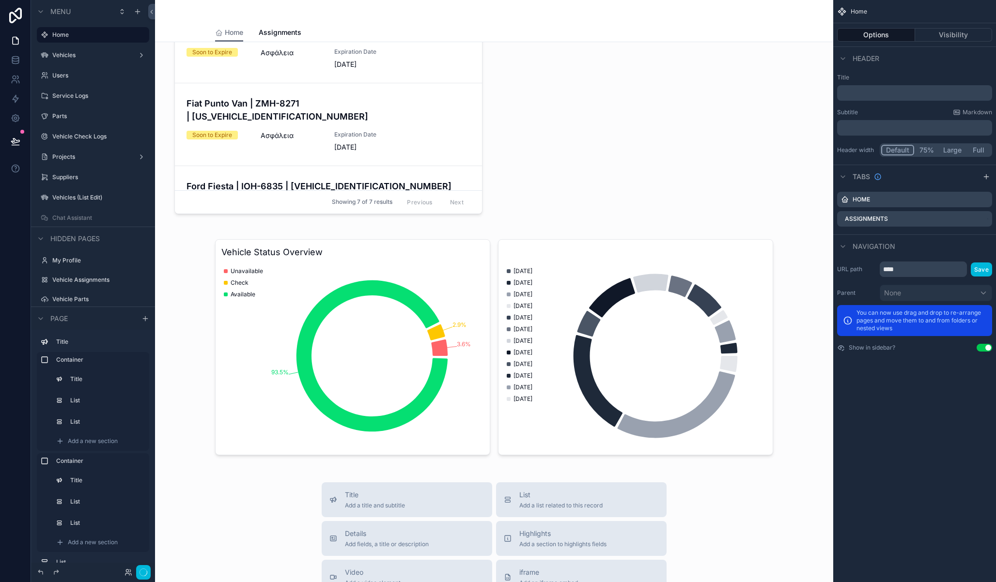
click at [669, 365] on div "scrollable content" at bounding box center [494, 347] width 663 height 224
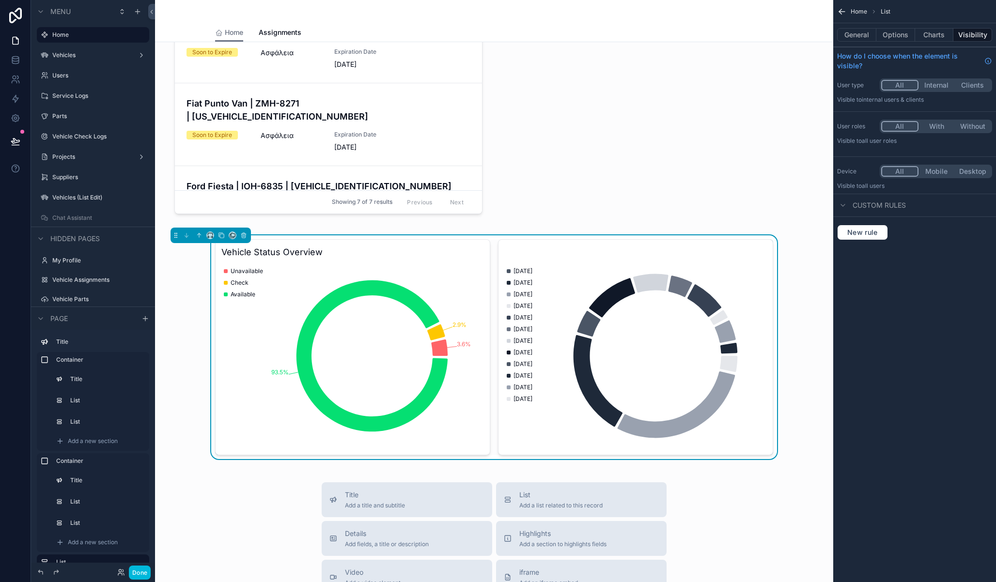
click at [891, 28] on button "Options" at bounding box center [895, 35] width 39 height 14
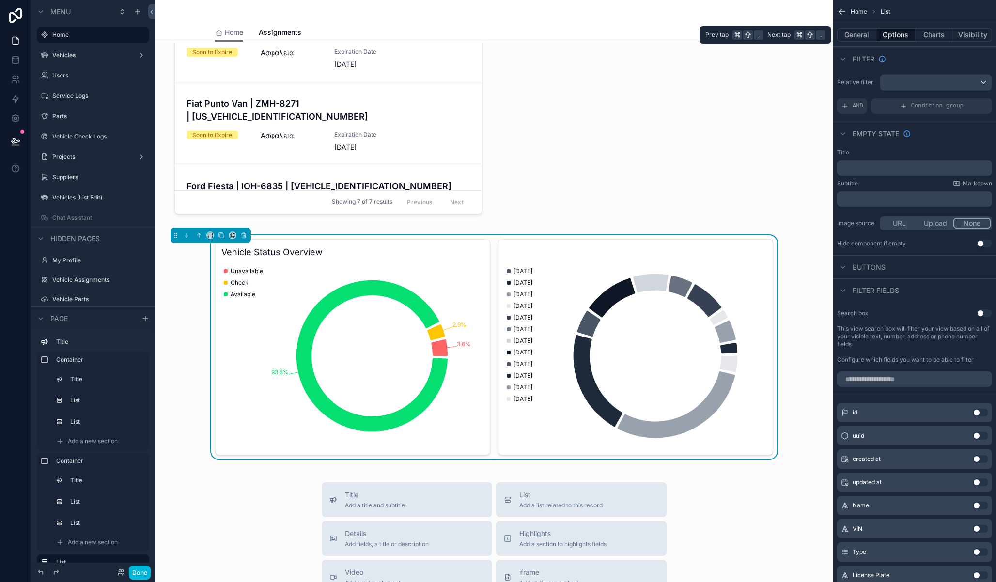
click at [932, 36] on button "Charts" at bounding box center [934, 35] width 39 height 14
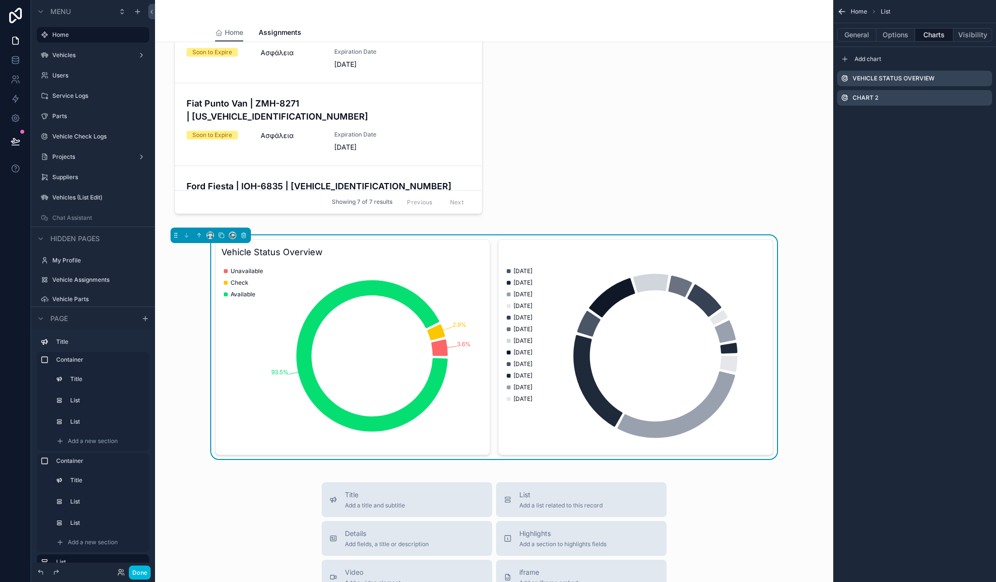
click at [0, 0] on icon "scrollable content" at bounding box center [0, 0] width 0 height 0
click at [970, 88] on button at bounding box center [969, 83] width 12 height 12
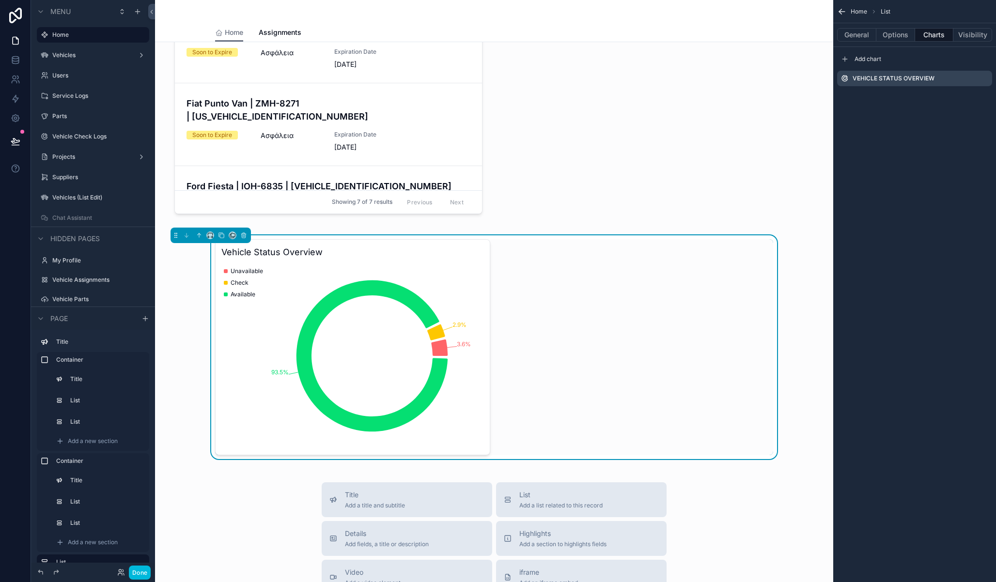
click at [920, 179] on div "Home List General Options Charts Visibility Add chart Vehicle Status Overview" at bounding box center [914, 291] width 163 height 582
click at [570, 498] on span "List" at bounding box center [560, 495] width 83 height 10
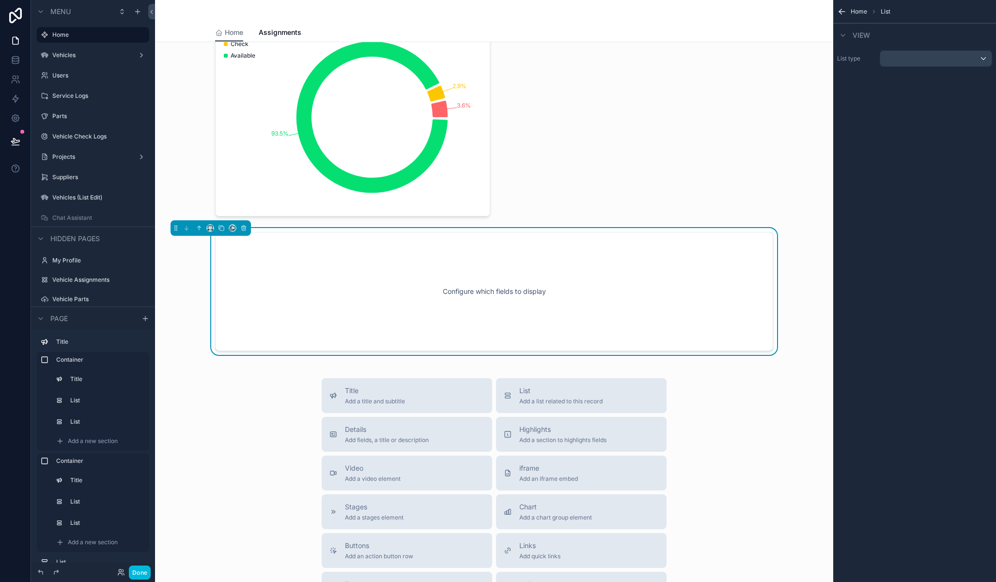
scroll to position [1071, 0]
click at [905, 61] on div "scrollable content" at bounding box center [935, 59] width 111 height 16
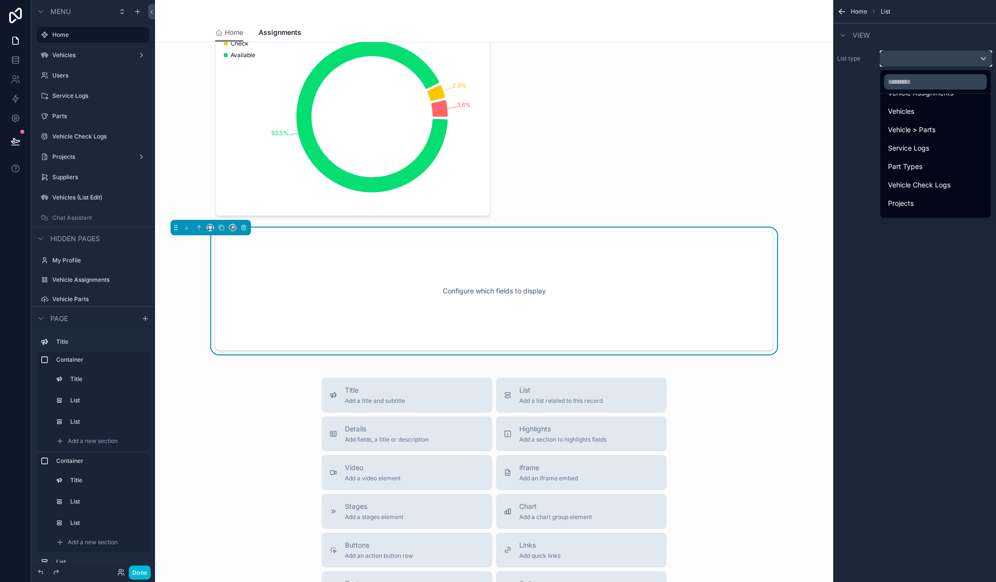
scroll to position [109, 0]
click at [930, 182] on div "Projects" at bounding box center [935, 178] width 95 height 12
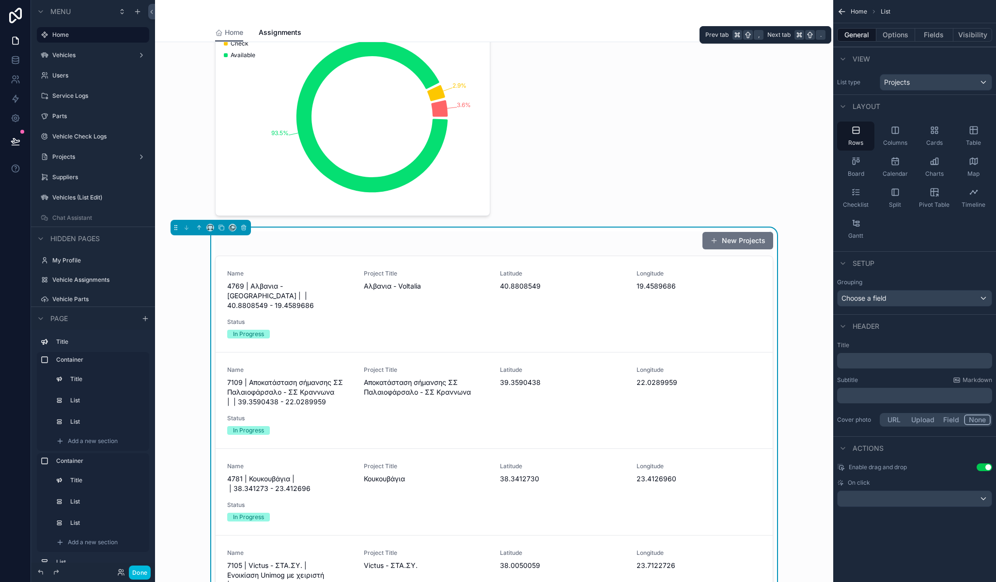
click at [889, 33] on button "Options" at bounding box center [895, 35] width 39 height 14
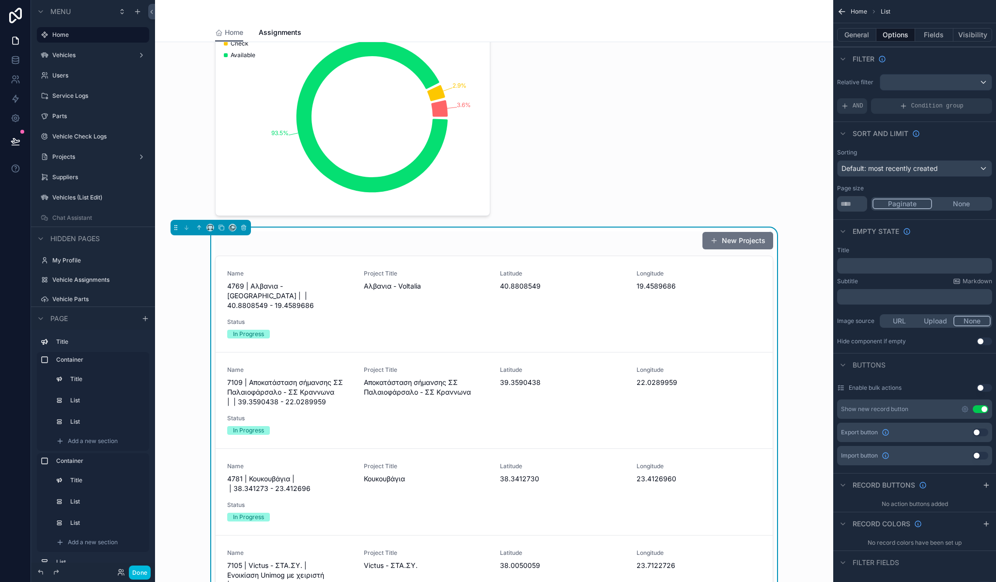
click at [937, 29] on button "Fields" at bounding box center [934, 35] width 39 height 14
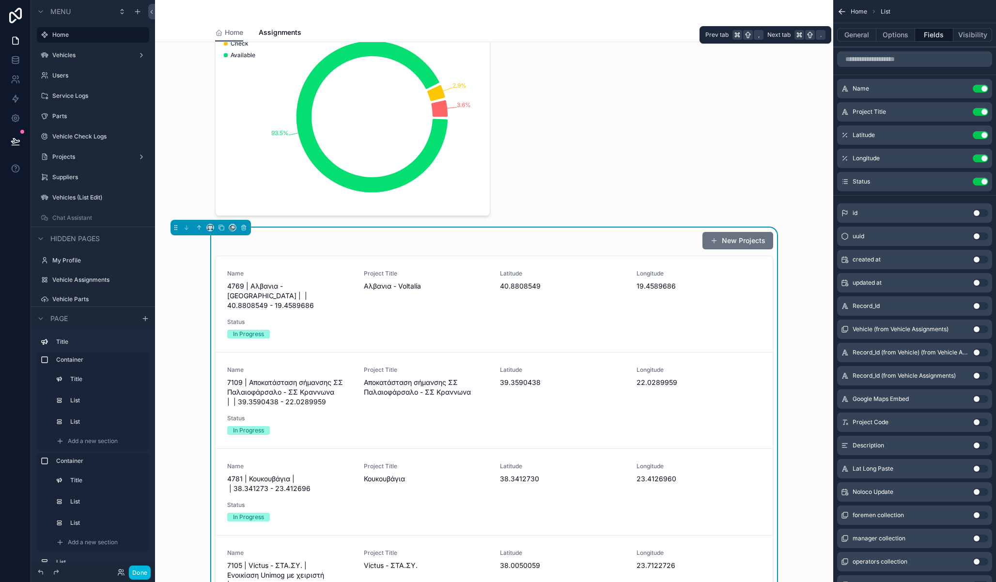
click at [869, 31] on button "General" at bounding box center [856, 35] width 39 height 14
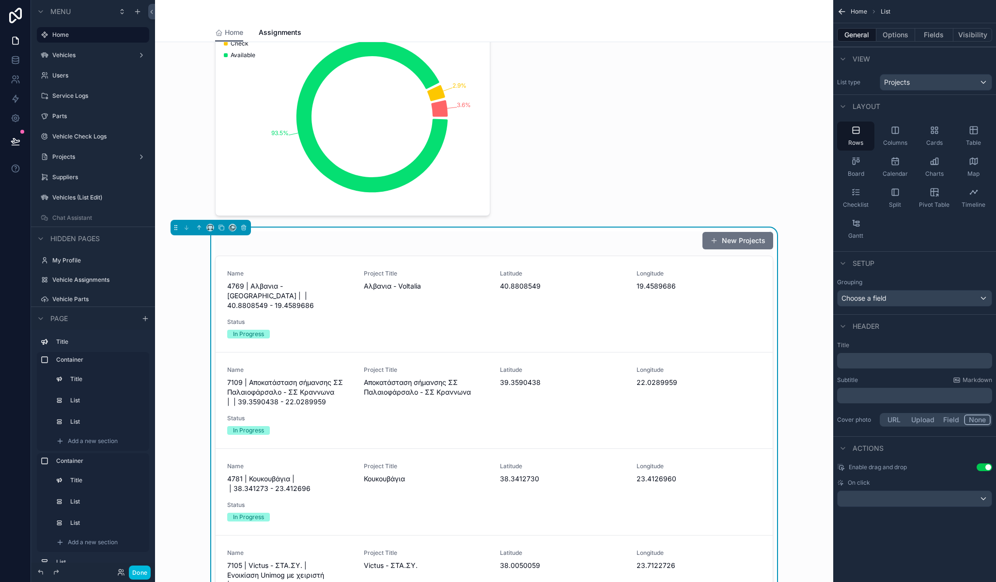
click at [929, 171] on span "Charts" at bounding box center [934, 174] width 18 height 8
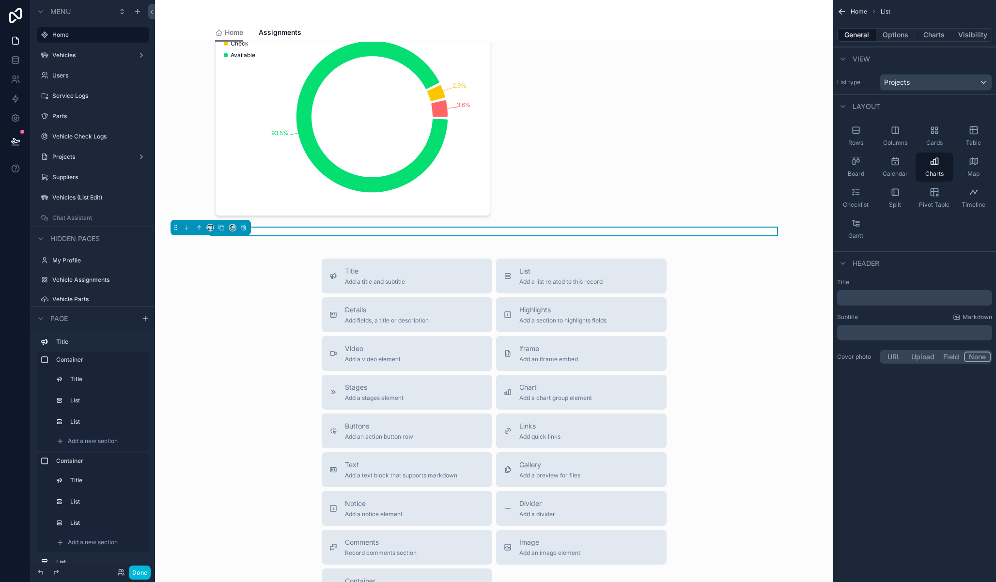
click at [877, 298] on p "﻿" at bounding box center [915, 298] width 149 height 10
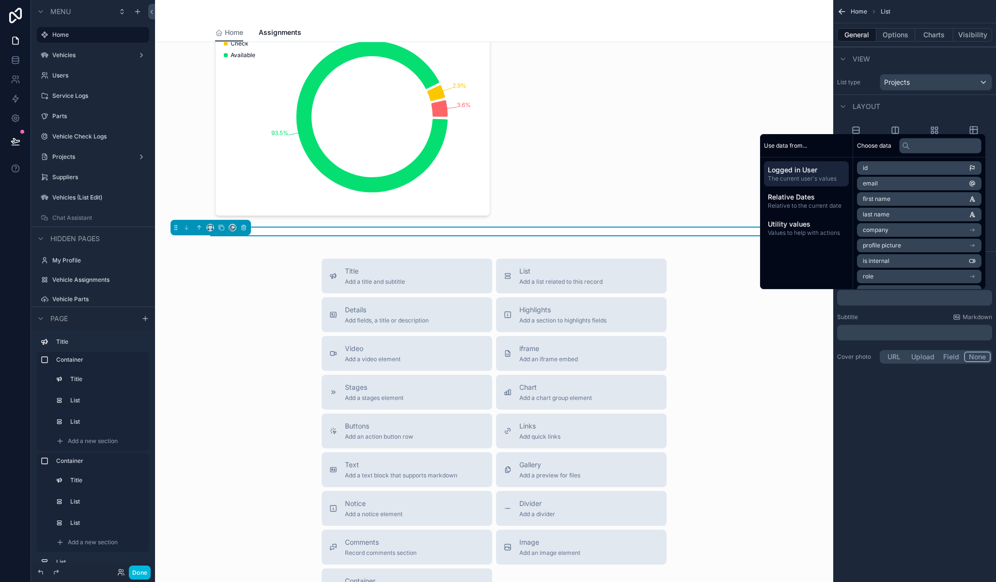
drag, startPoint x: 936, startPoint y: 368, endPoint x: 939, endPoint y: 346, distance: 22.1
click at [936, 369] on div "Title ﻿ Subtitle Markdown ﻿ Cover photo URL Upload Field None" at bounding box center [914, 322] width 163 height 95
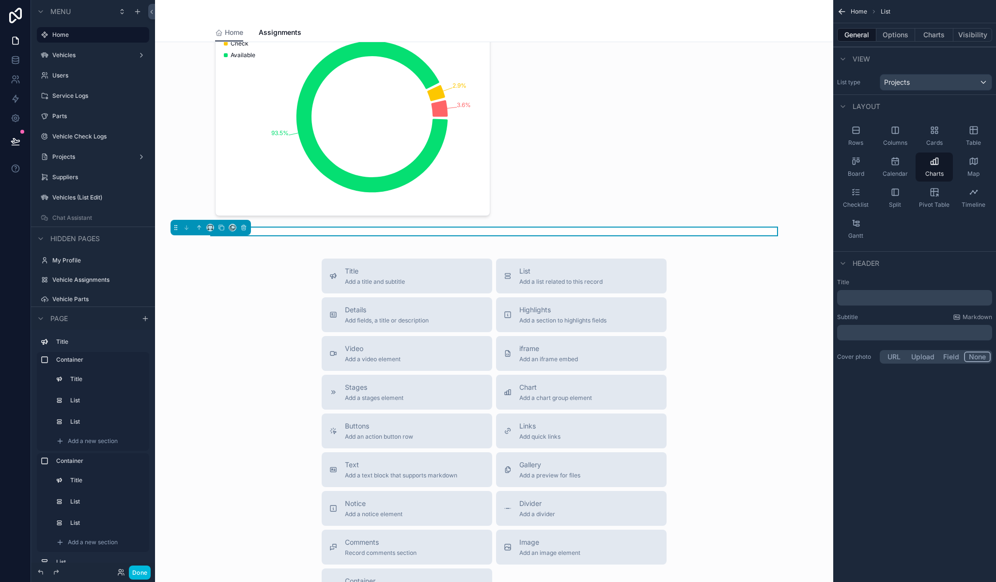
click at [893, 36] on button "Options" at bounding box center [895, 35] width 39 height 14
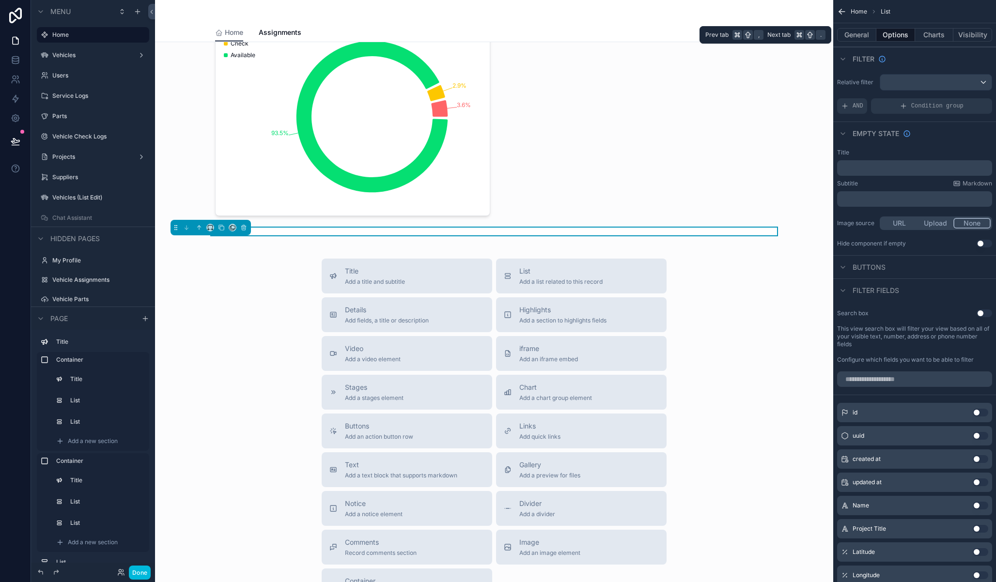
click at [936, 37] on button "Charts" at bounding box center [934, 35] width 39 height 14
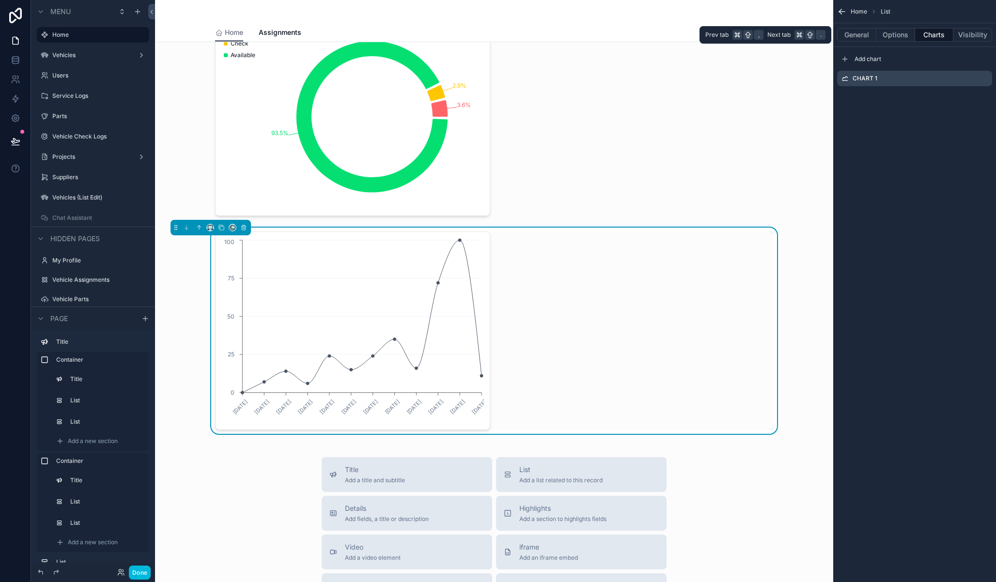
click at [896, 35] on button "Options" at bounding box center [895, 35] width 39 height 14
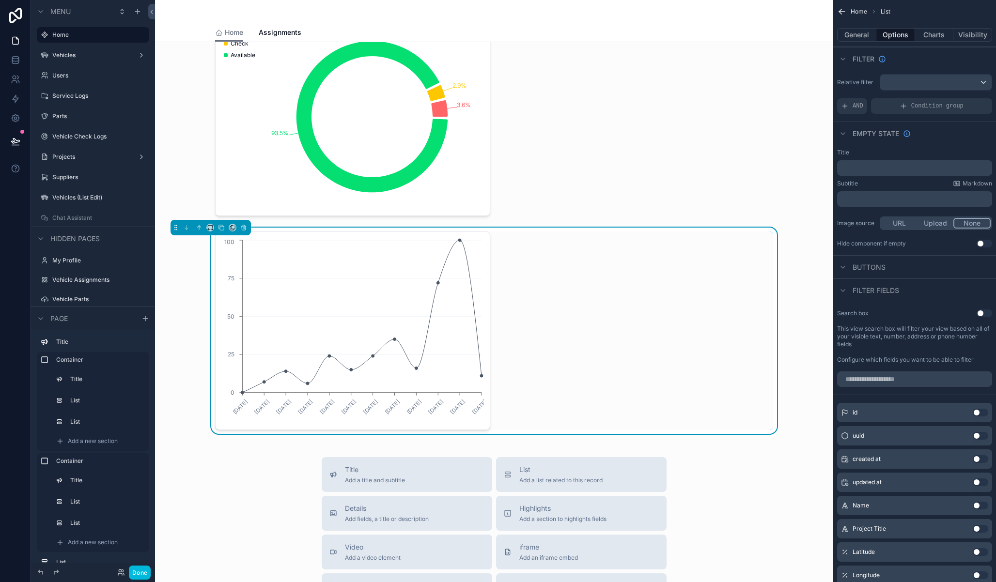
click at [934, 36] on button "Charts" at bounding box center [934, 35] width 39 height 14
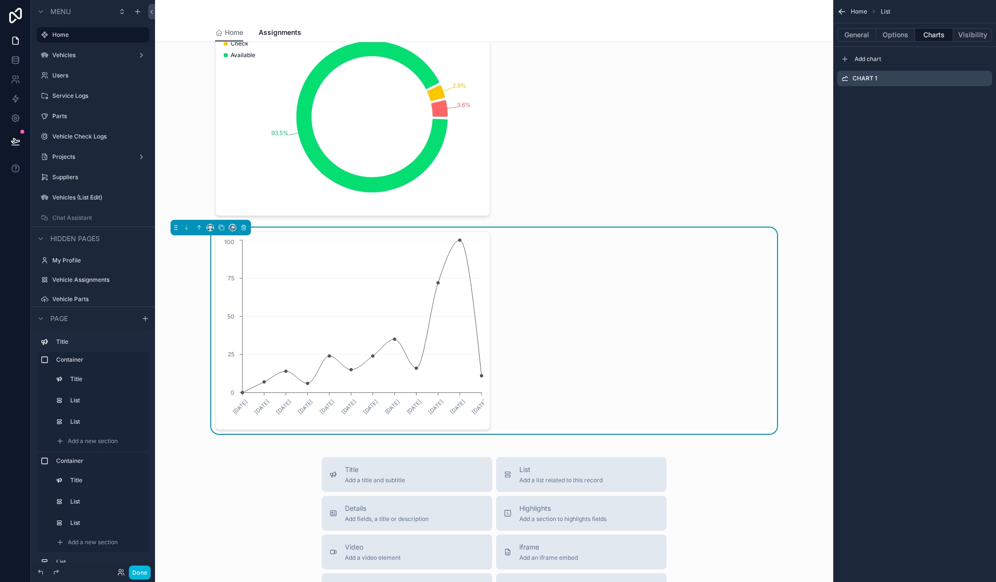
click at [0, 0] on icon "scrollable content" at bounding box center [0, 0] width 0 height 0
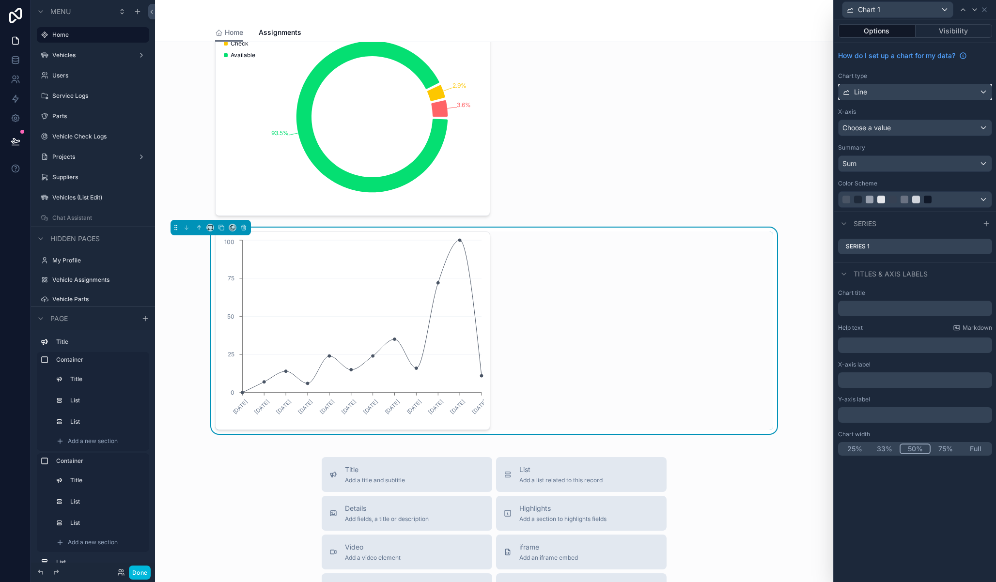
click at [930, 96] on div "Line" at bounding box center [915, 92] width 153 height 16
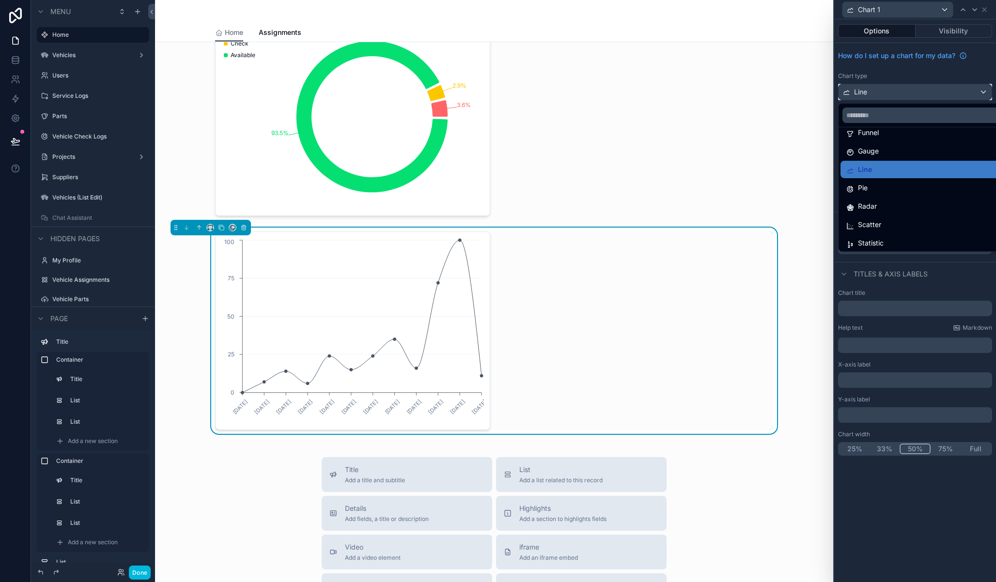
scroll to position [51, 0]
click at [890, 208] on div "Radar" at bounding box center [926, 203] width 160 height 12
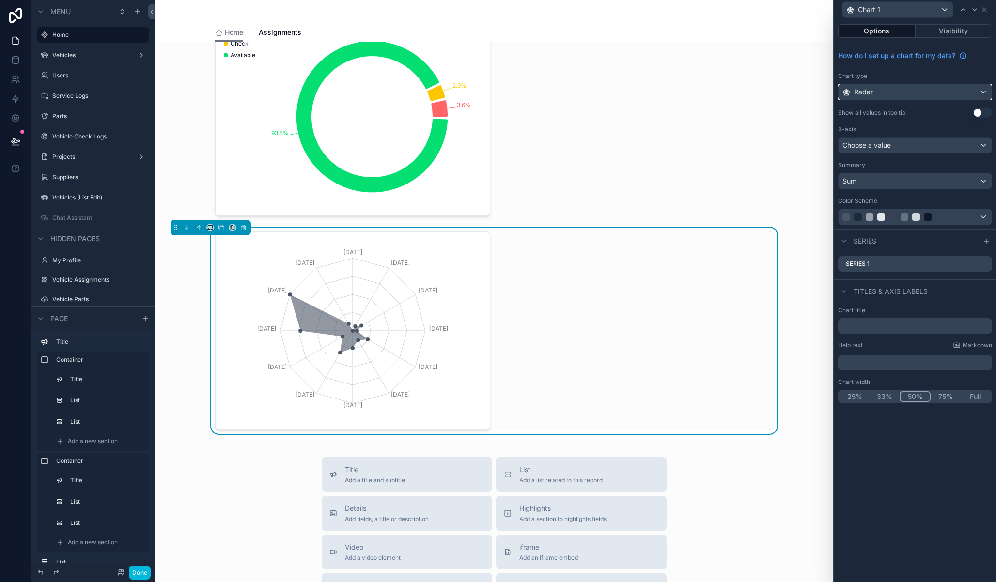
click at [890, 89] on div "Radar" at bounding box center [915, 92] width 153 height 16
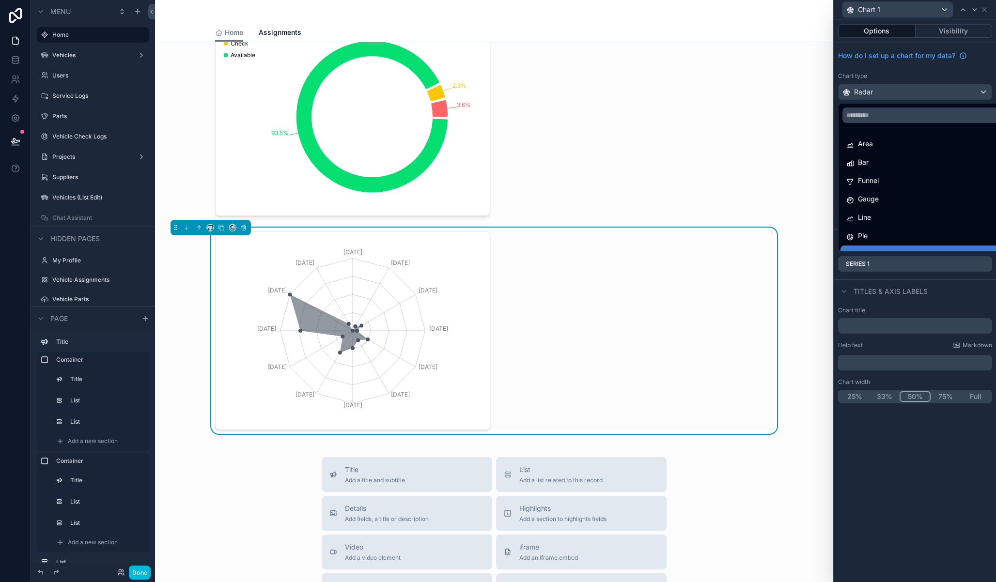
click at [894, 162] on div "Bar" at bounding box center [926, 162] width 160 height 12
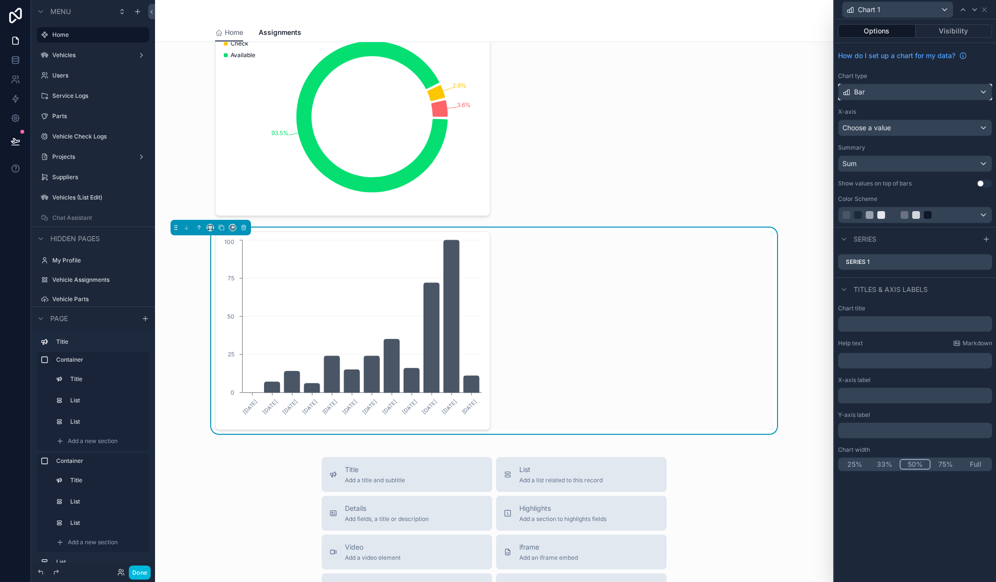
click at [900, 97] on div "Bar" at bounding box center [915, 92] width 153 height 16
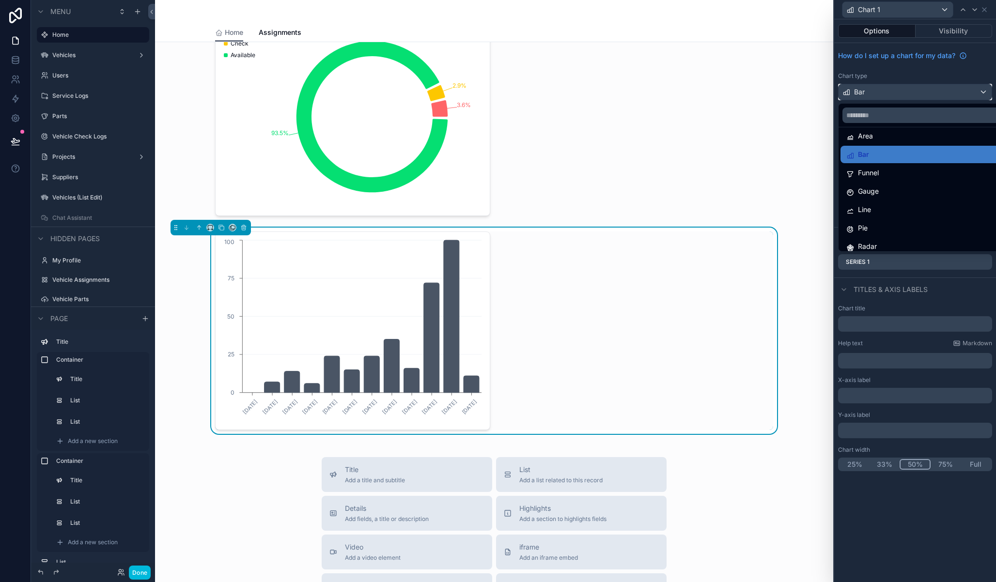
scroll to position [14, 0]
click at [887, 217] on div "Pie" at bounding box center [926, 222] width 160 height 12
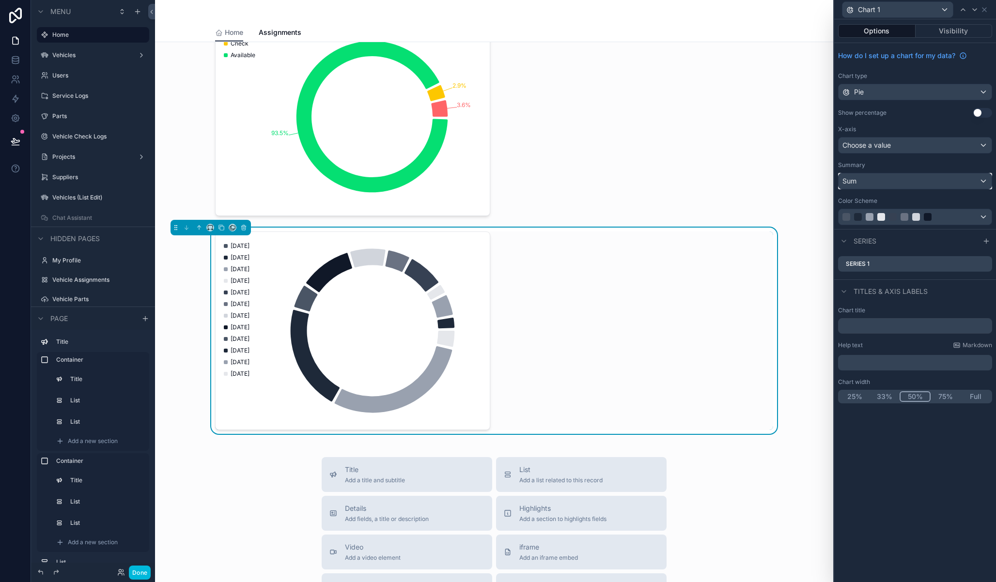
click at [924, 183] on div "Sum" at bounding box center [915, 181] width 153 height 16
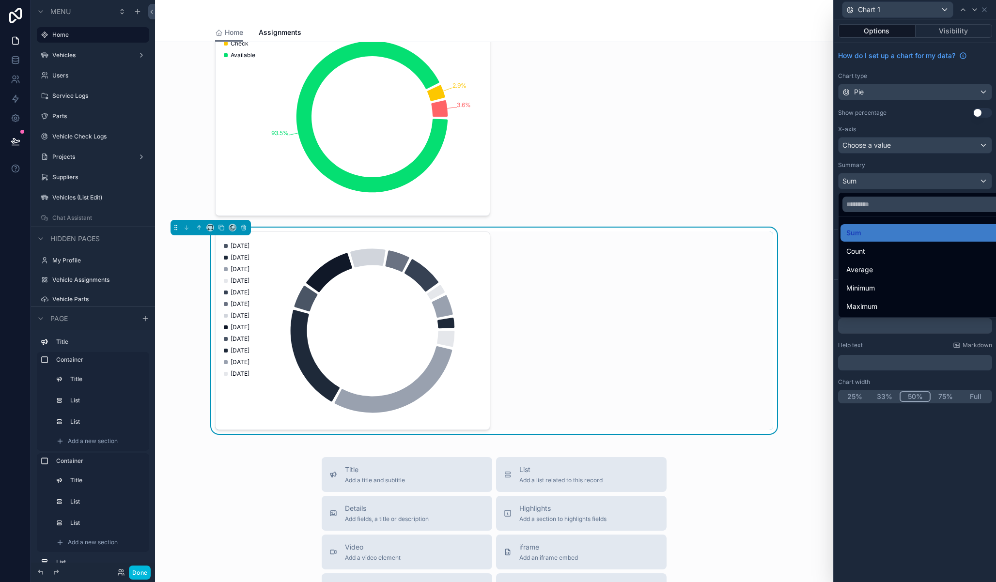
click at [906, 250] on div "Count" at bounding box center [926, 252] width 160 height 12
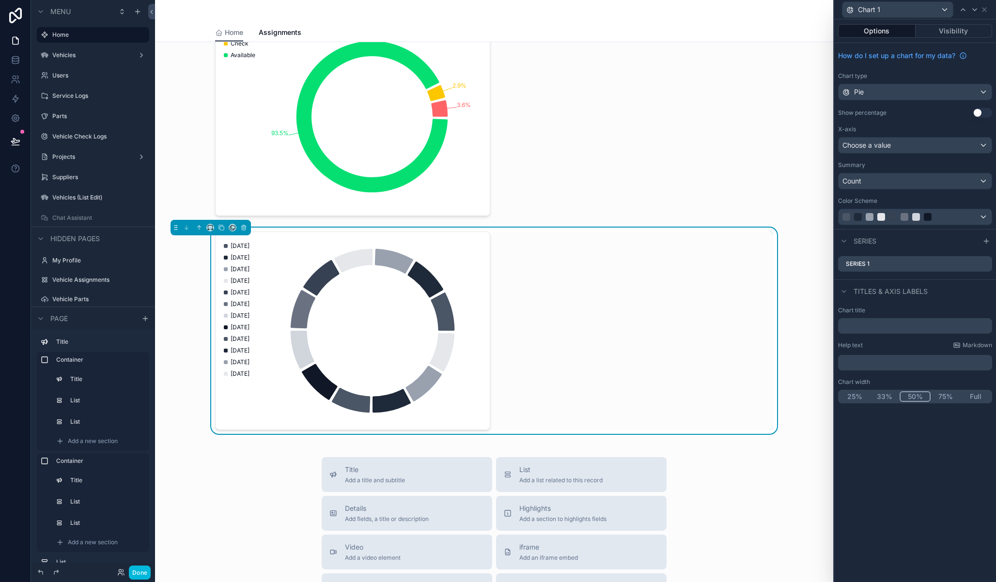
click at [0, 0] on icon at bounding box center [0, 0] width 0 height 0
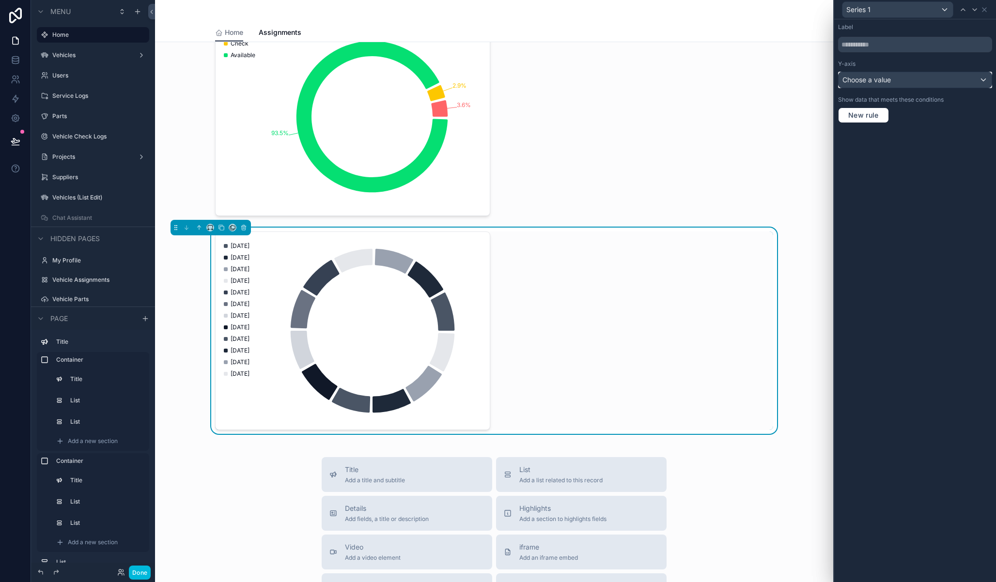
click at [889, 80] on span "Choose a value" at bounding box center [866, 80] width 48 height 8
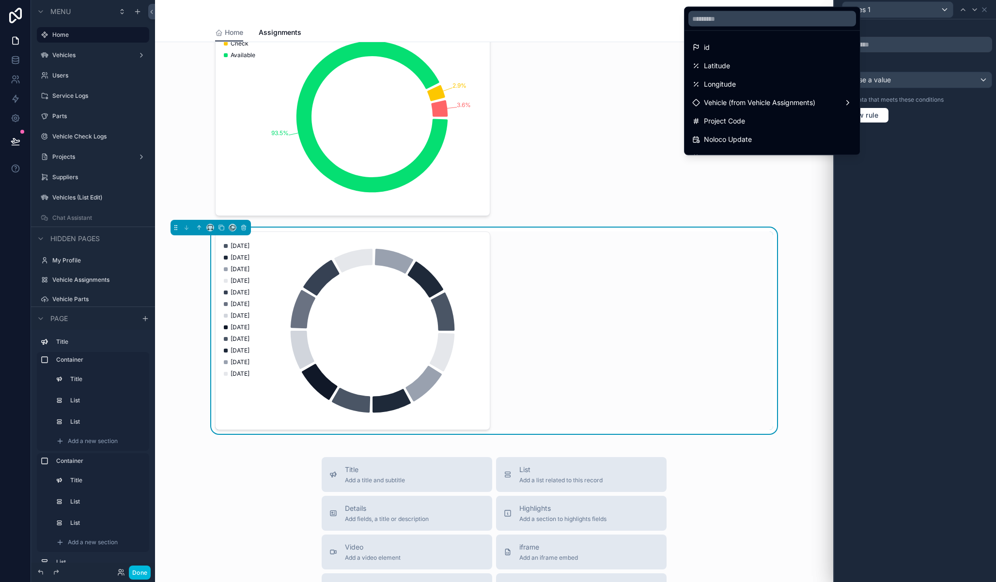
click at [932, 22] on div at bounding box center [915, 291] width 162 height 582
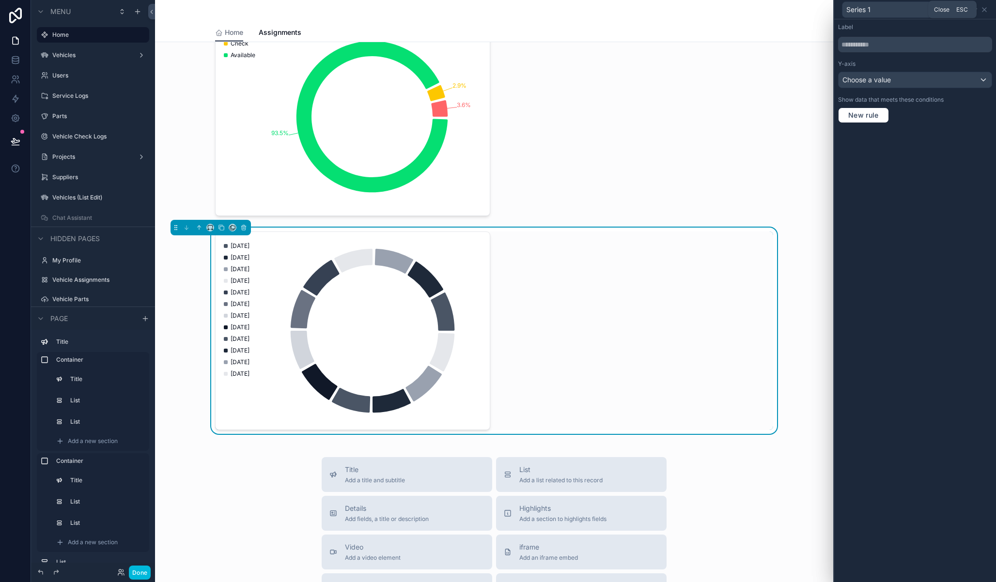
click at [984, 11] on icon at bounding box center [985, 10] width 8 height 8
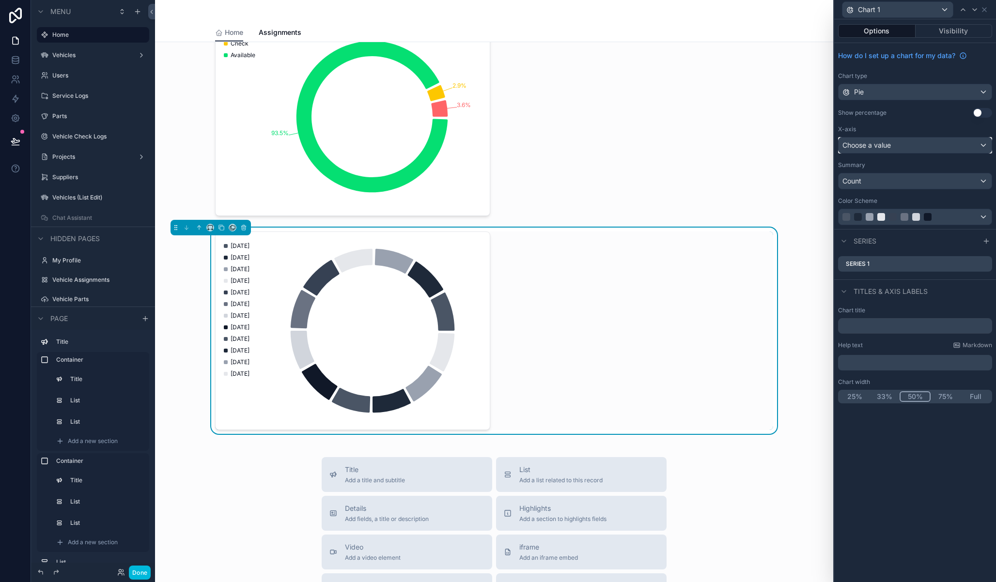
click at [903, 143] on div "Choose a value" at bounding box center [915, 146] width 153 height 16
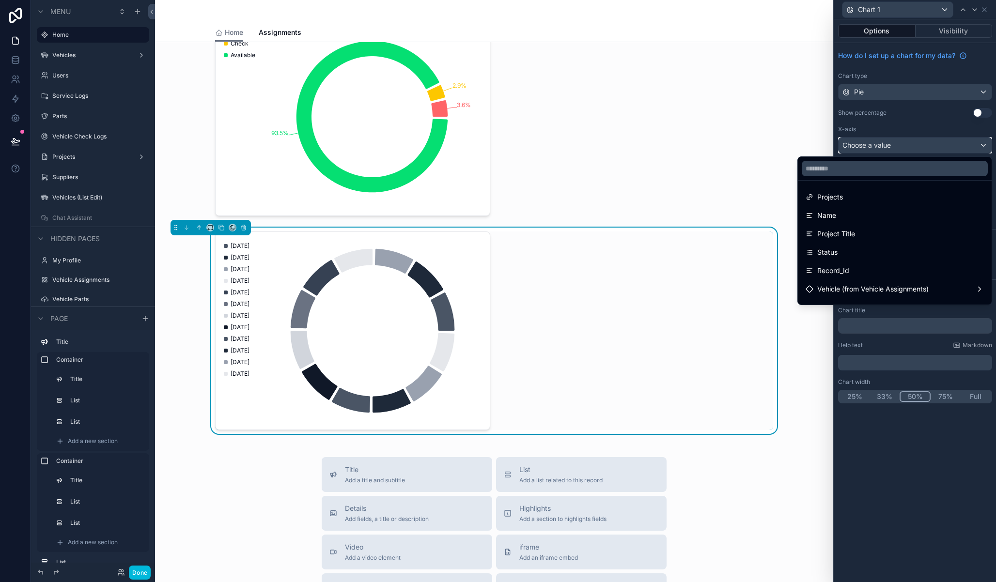
scroll to position [3, 0]
click at [846, 251] on div "Status" at bounding box center [895, 250] width 178 height 12
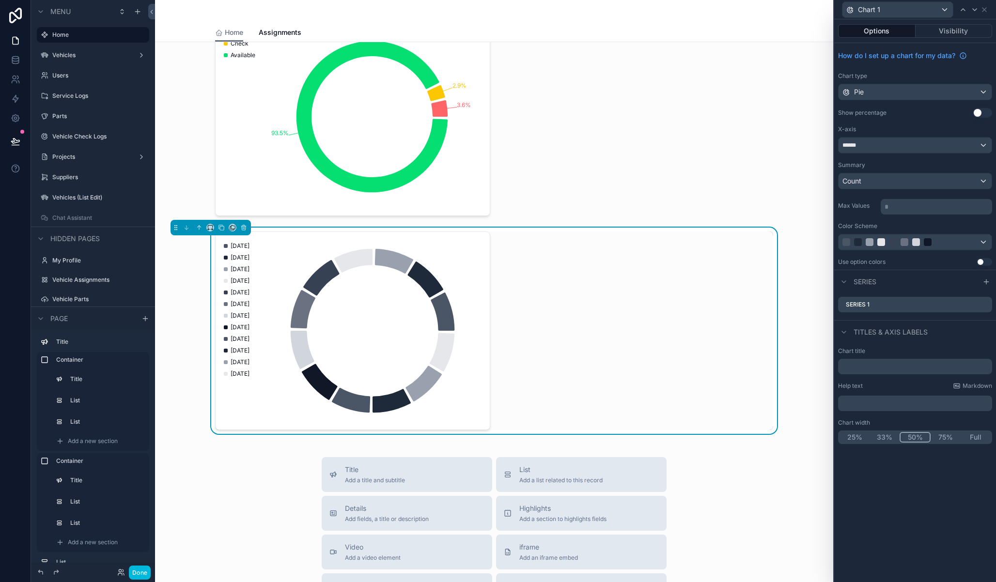
click at [983, 263] on button "Use setting" at bounding box center [985, 262] width 16 height 8
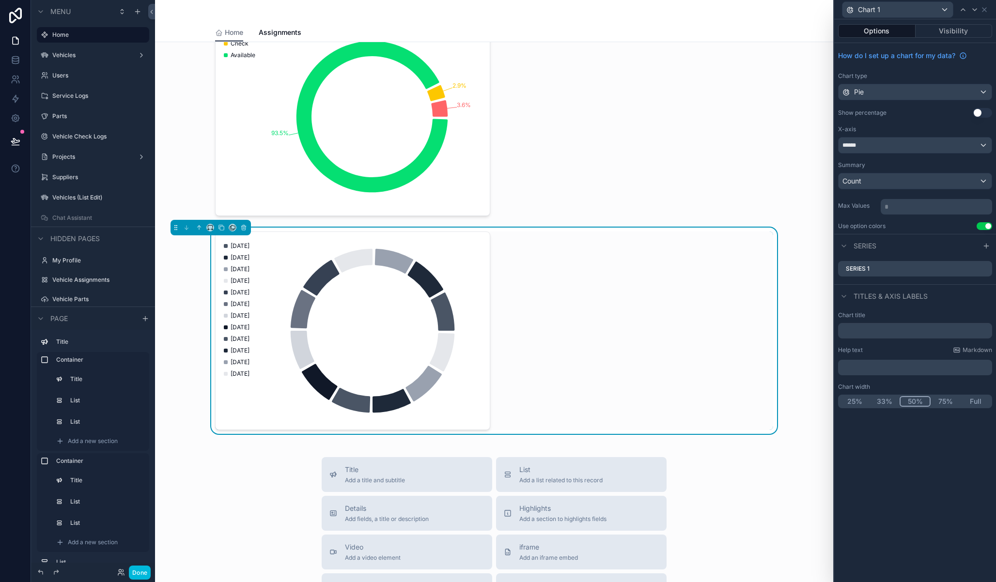
click at [0, 0] on icon at bounding box center [0, 0] width 0 height 0
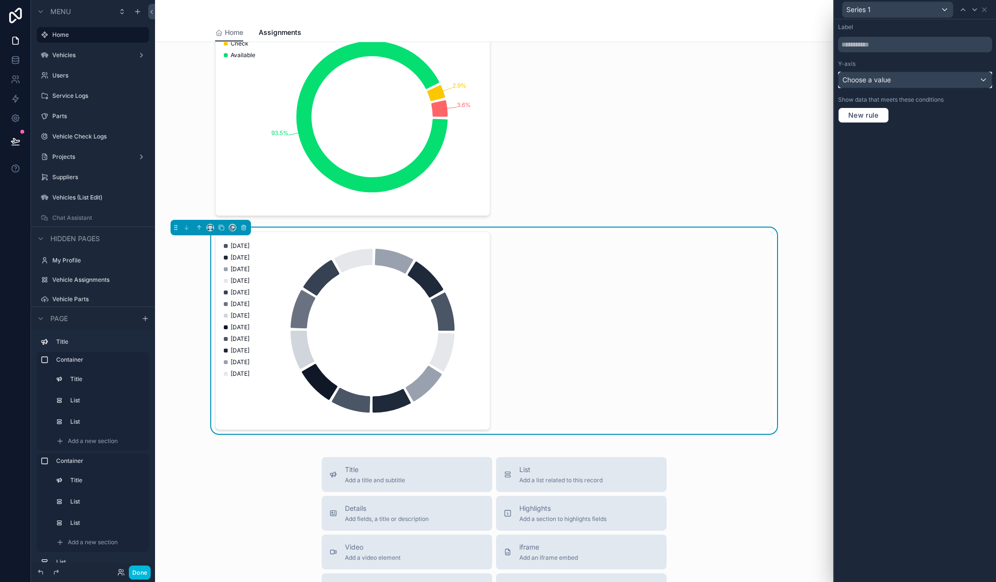
click at [883, 80] on span "Choose a value" at bounding box center [866, 80] width 48 height 8
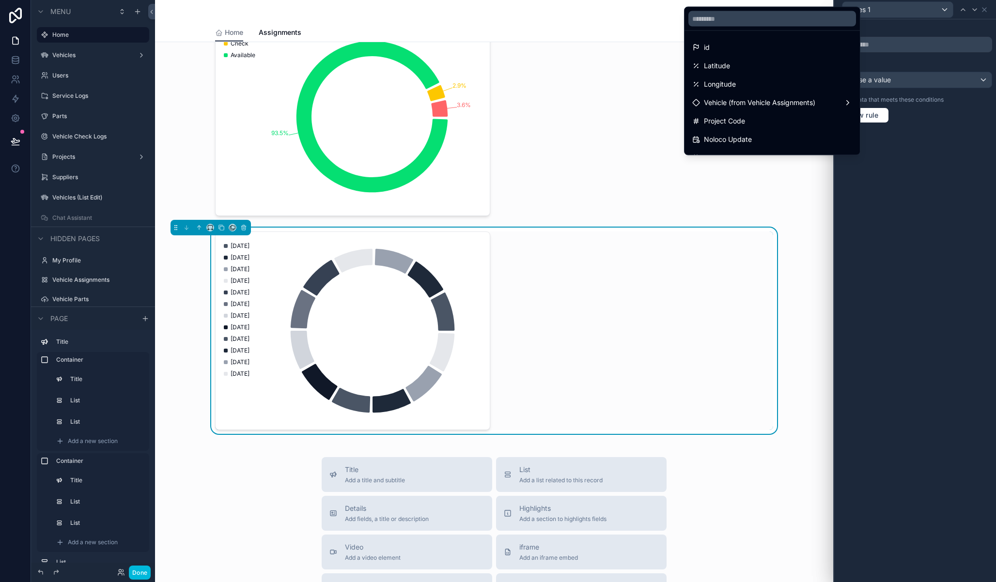
click at [729, 44] on div "id" at bounding box center [772, 48] width 160 height 12
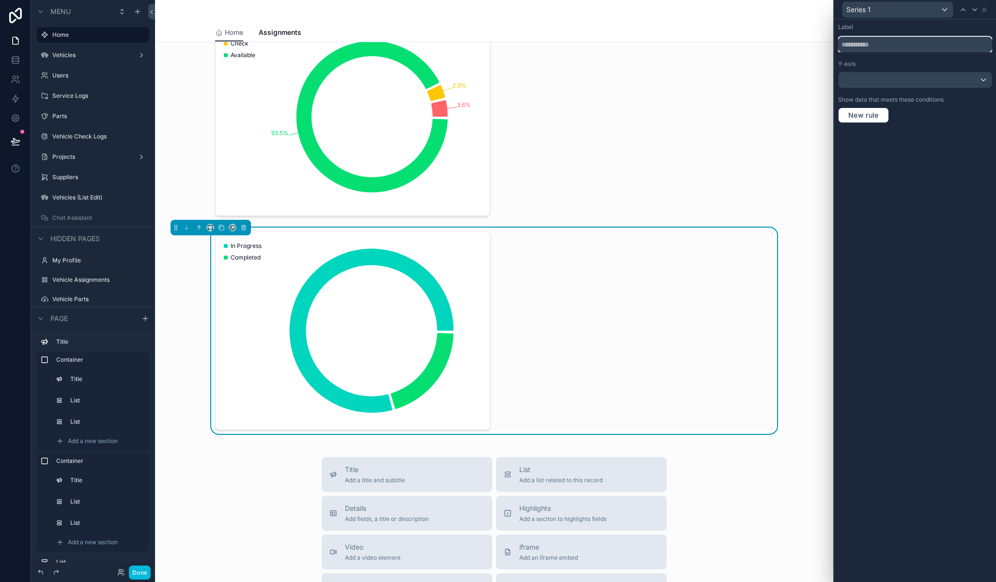
click at [870, 45] on input "text" at bounding box center [915, 45] width 154 height 16
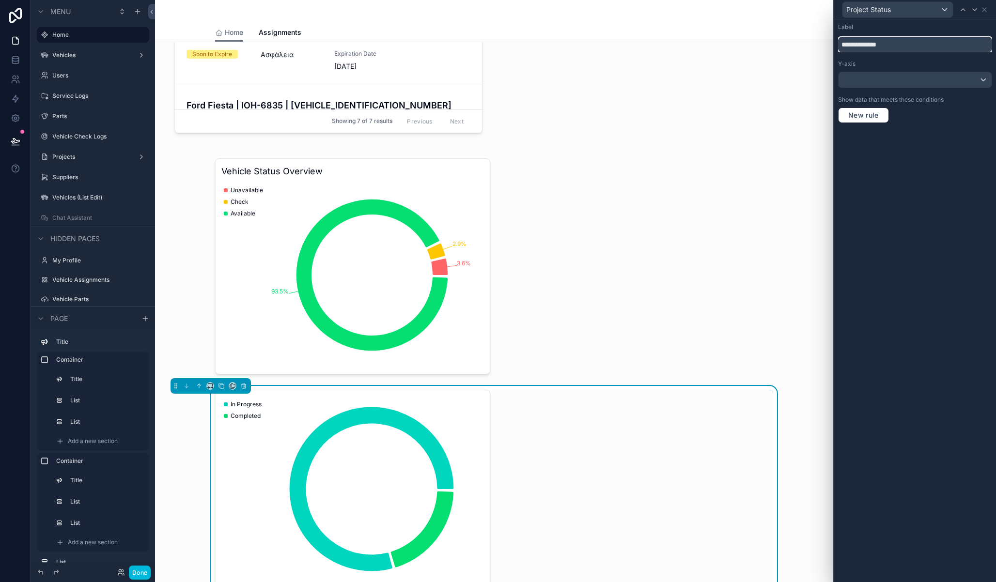
scroll to position [919, 0]
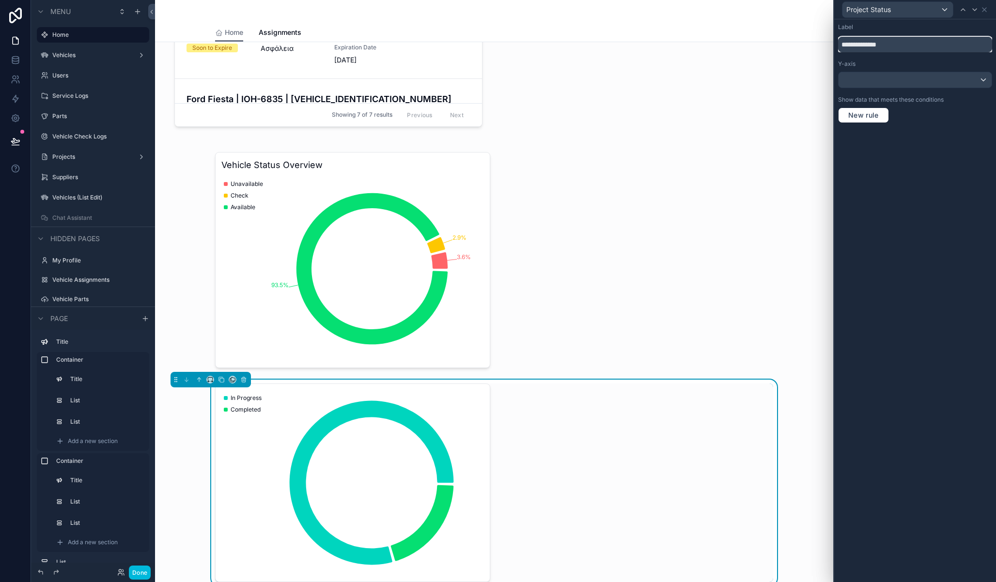
type input "**********"
click at [985, 11] on icon at bounding box center [985, 10] width 8 height 8
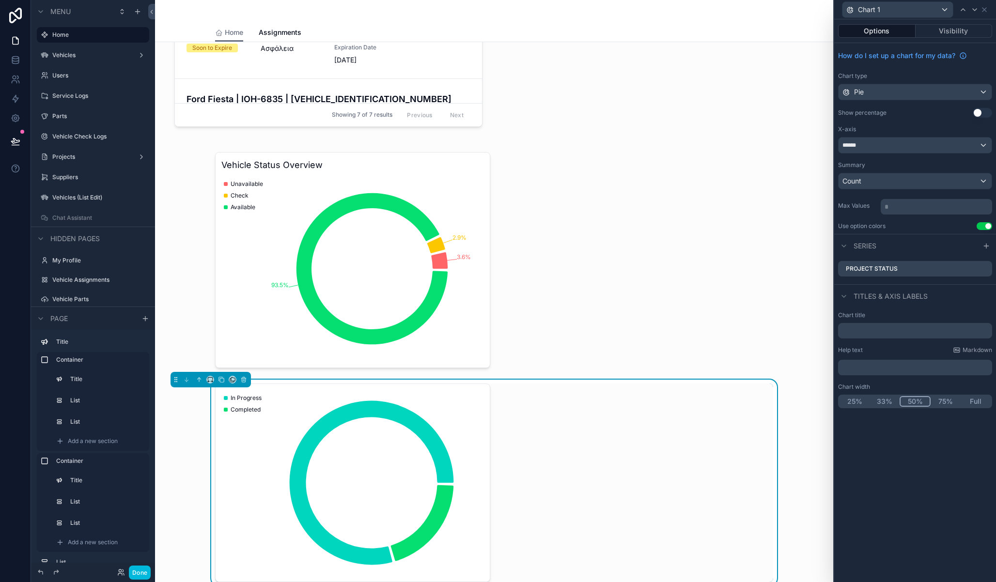
scroll to position [989, 0]
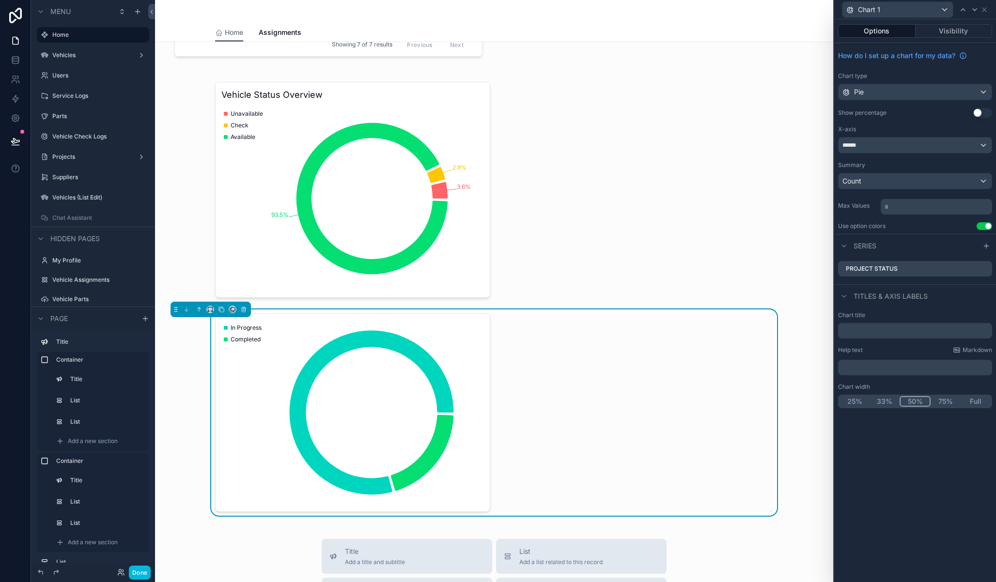
click at [981, 112] on button "Use setting" at bounding box center [982, 113] width 19 height 10
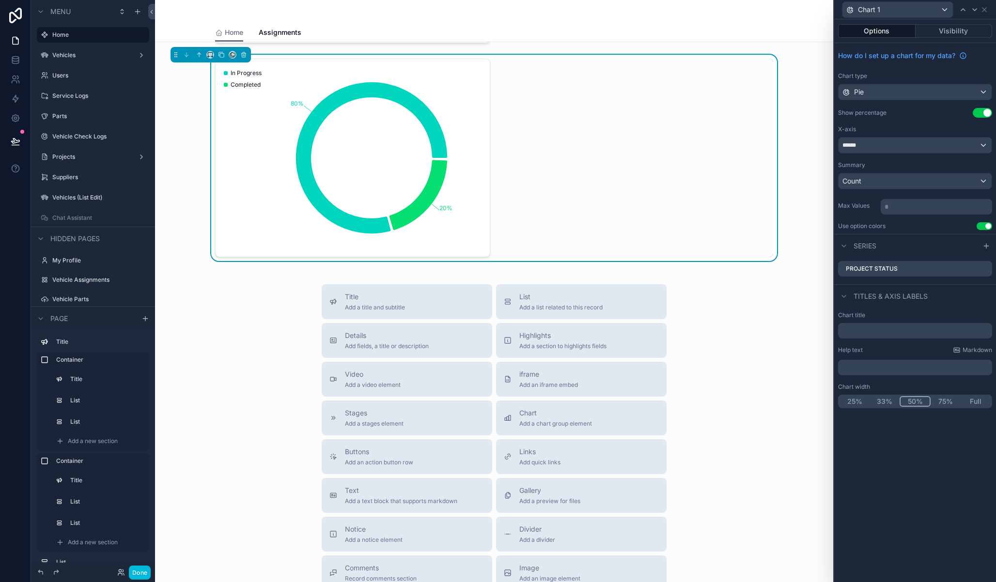
scroll to position [1316, 0]
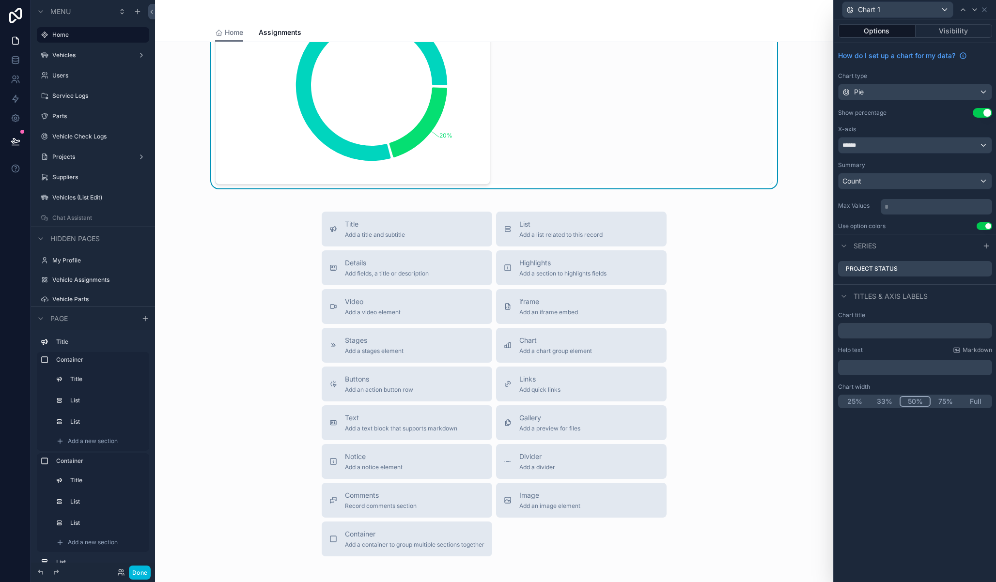
click at [345, 536] on span "Container" at bounding box center [415, 535] width 140 height 10
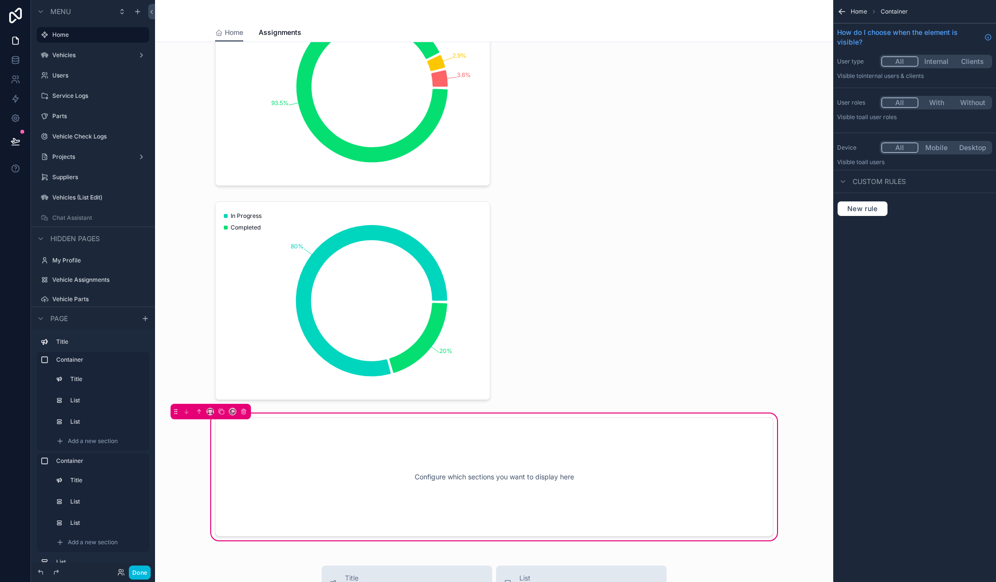
scroll to position [1107, 0]
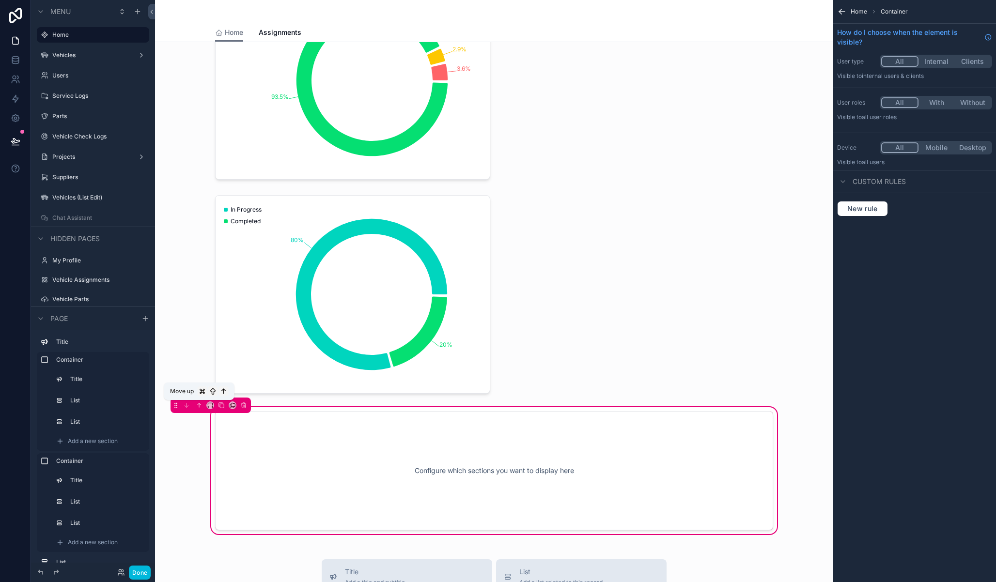
click at [198, 405] on icon "scrollable content" at bounding box center [199, 405] width 7 height 7
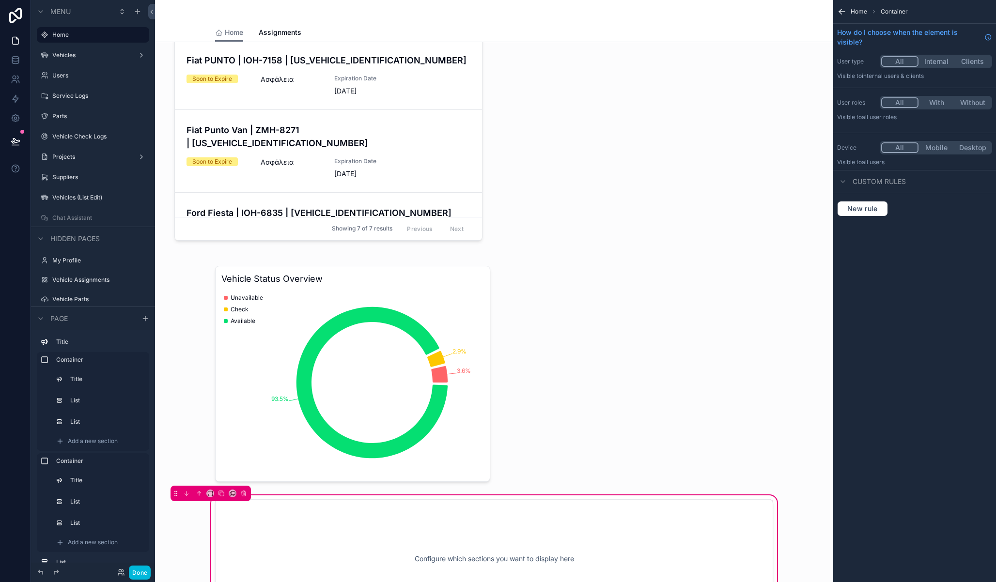
scroll to position [788, 0]
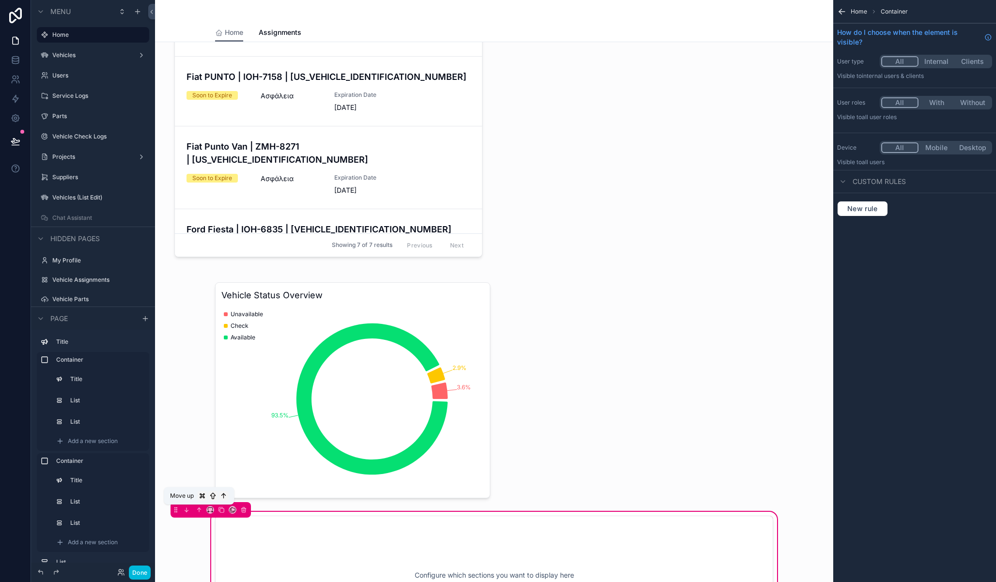
click at [197, 509] on icon "scrollable content" at bounding box center [199, 510] width 7 height 7
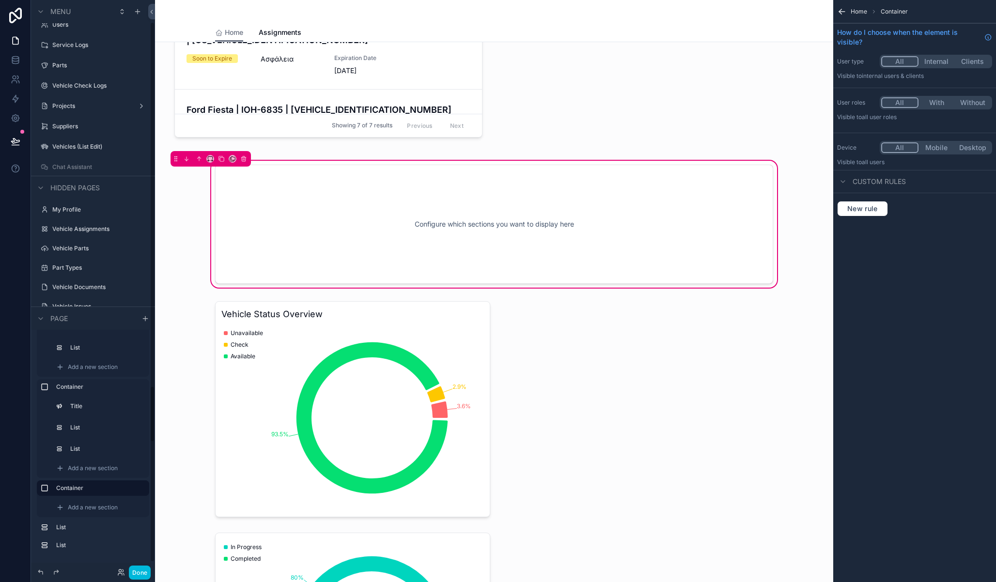
scroll to position [68, 0]
click at [78, 509] on span "Add a new section" at bounding box center [93, 508] width 50 height 8
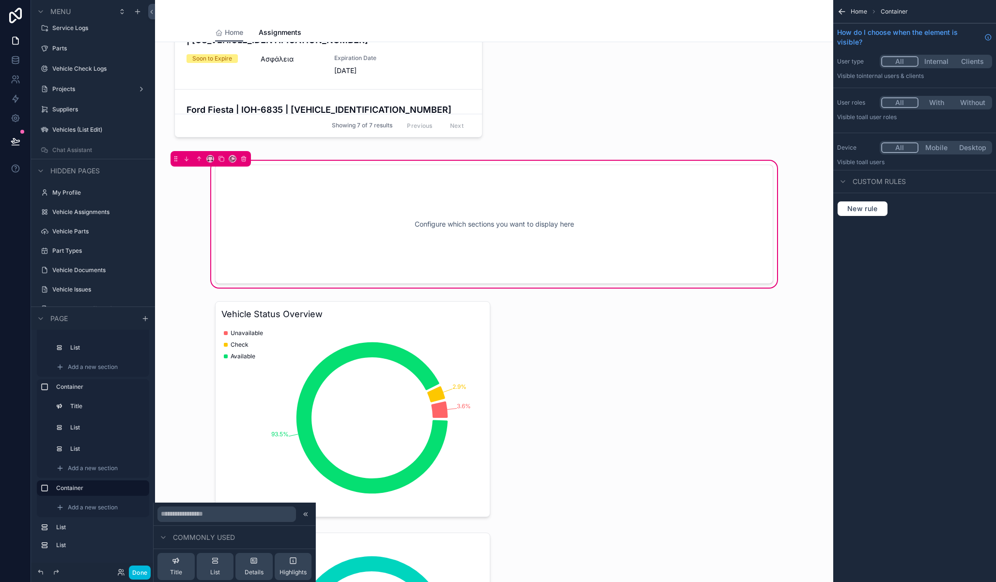
click at [178, 558] on icon at bounding box center [176, 561] width 8 height 8
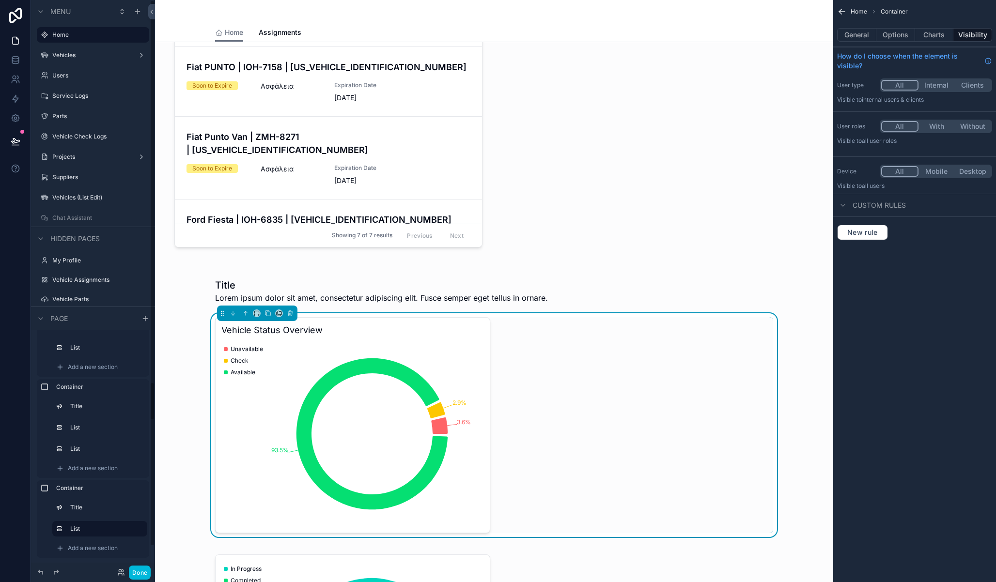
scroll to position [97, 0]
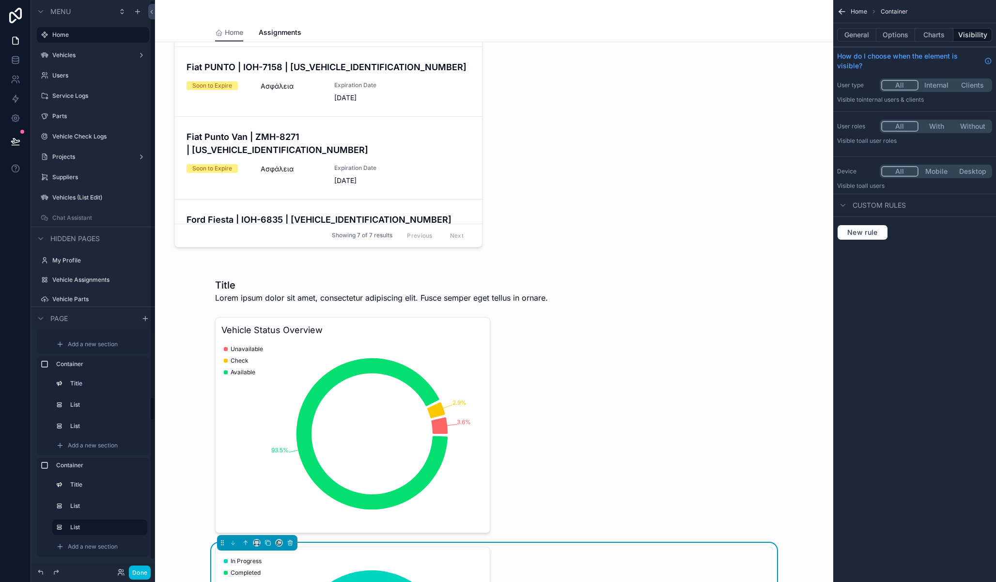
click at [0, 0] on button "scrollable content" at bounding box center [0, 0] width 0 height 0
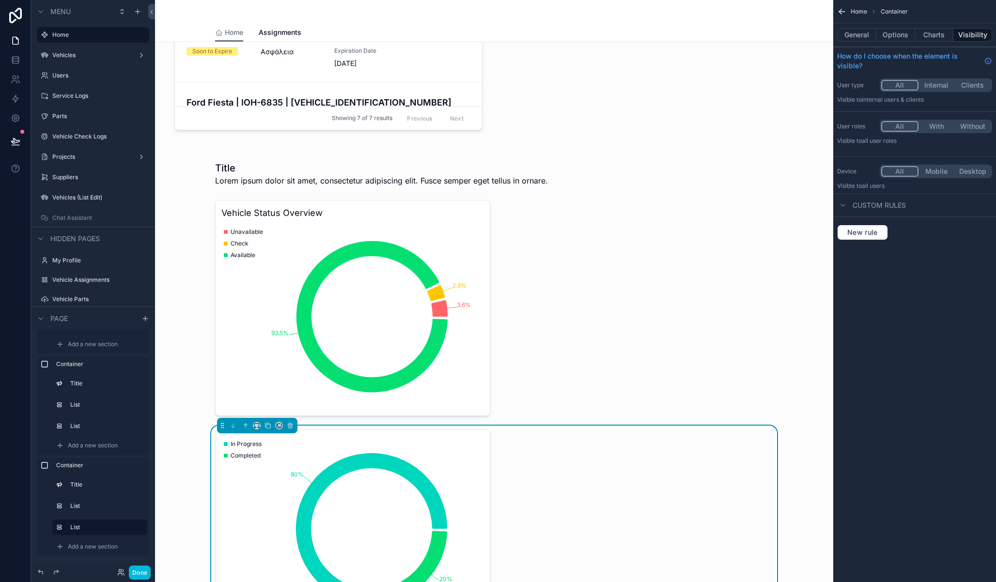
scroll to position [929, 0]
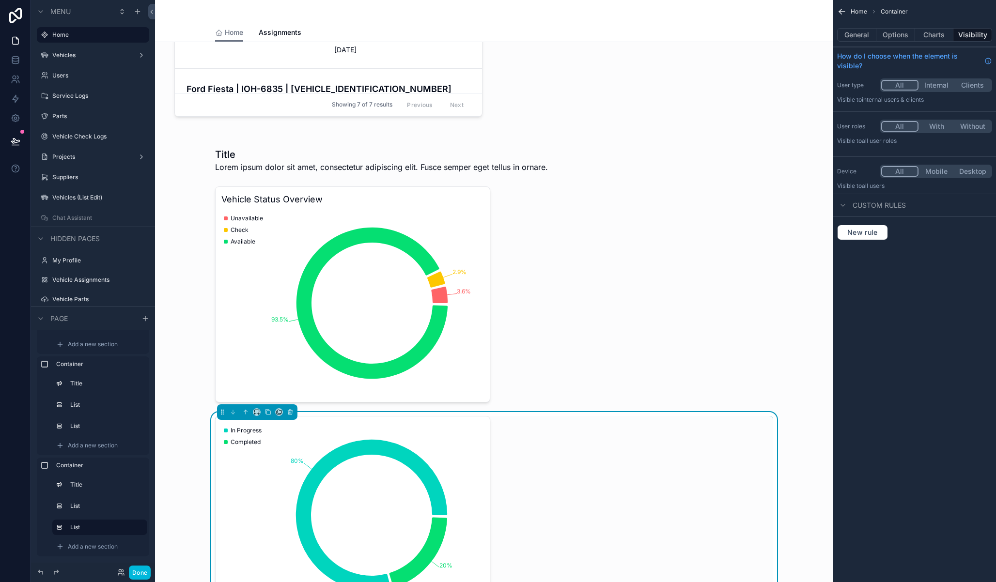
click at [239, 159] on div "scrollable content" at bounding box center [494, 160] width 570 height 33
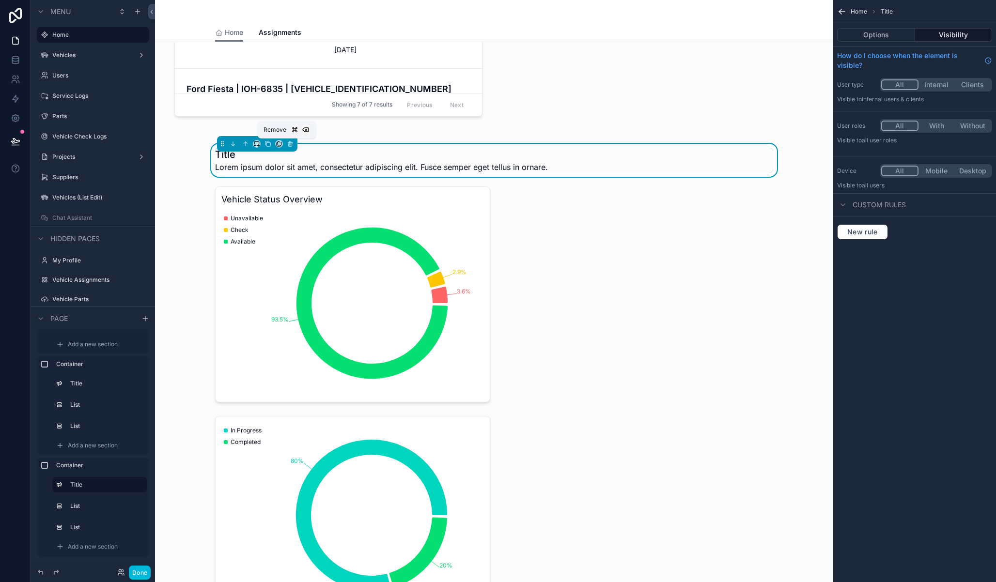
click at [290, 143] on button "scrollable content" at bounding box center [290, 144] width 11 height 11
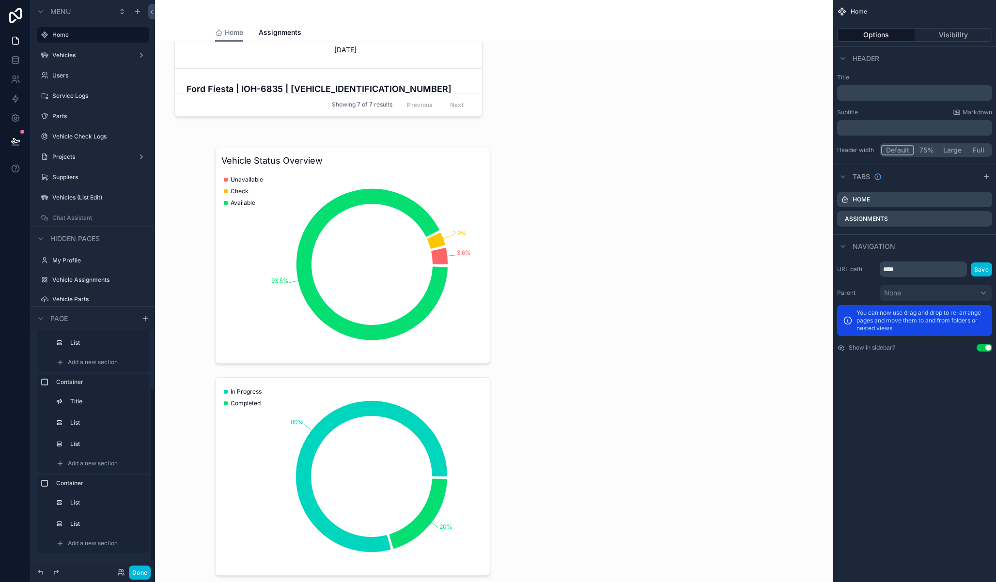
click at [226, 141] on div "scrollable content" at bounding box center [494, 362] width 663 height 448
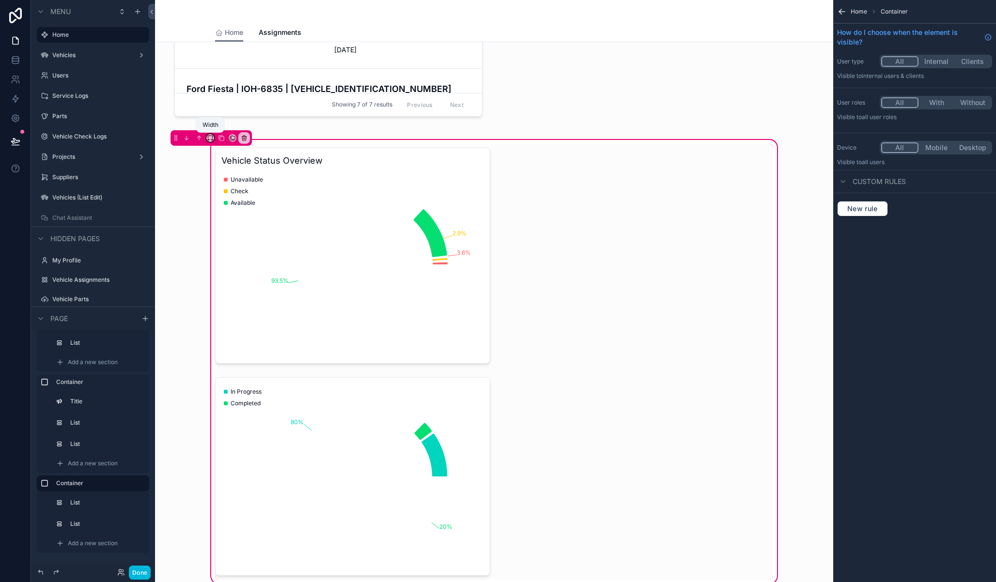
click at [208, 139] on icon "scrollable content" at bounding box center [208, 140] width 1 height 2
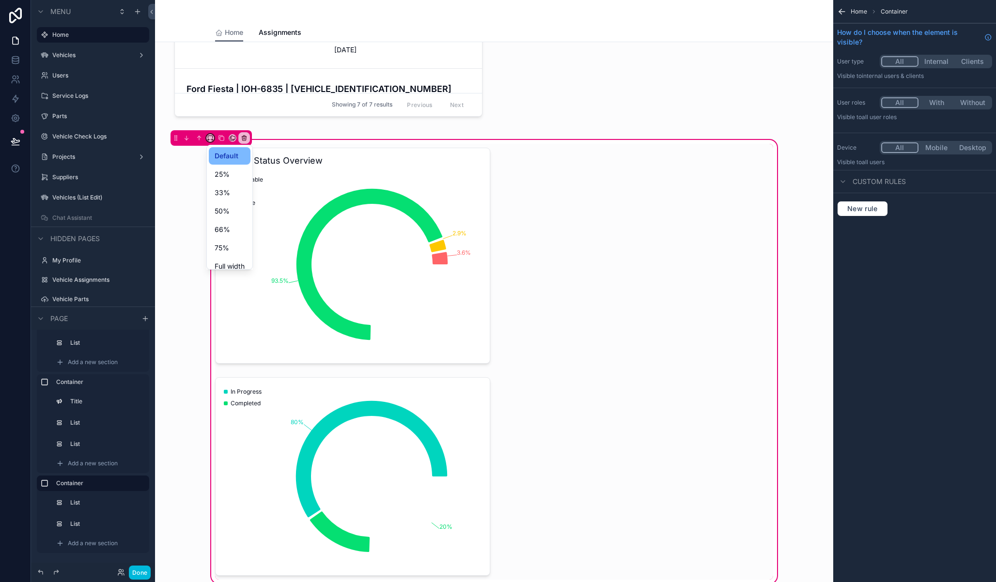
scroll to position [26, 0]
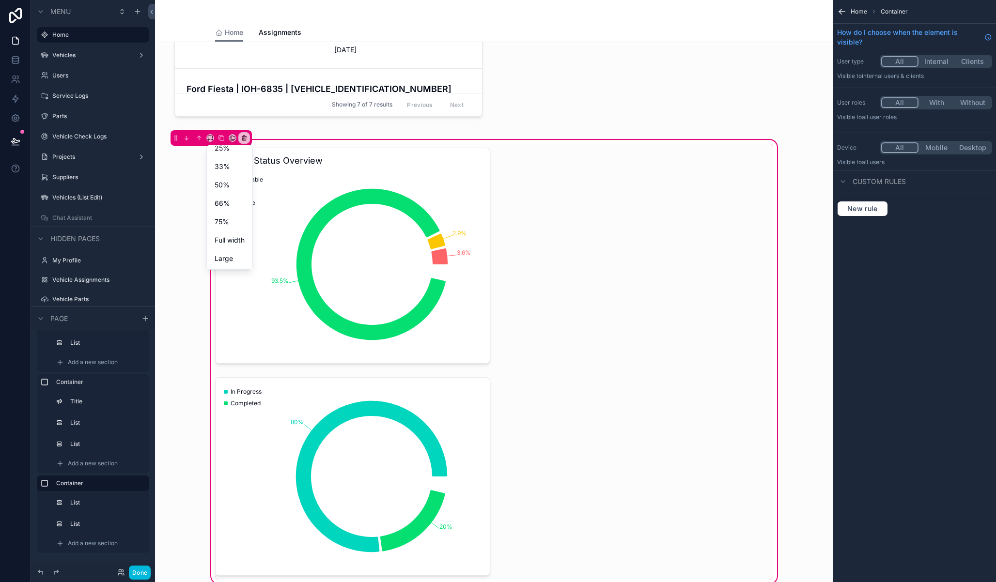
click at [232, 256] on span "Large" at bounding box center [224, 259] width 18 height 12
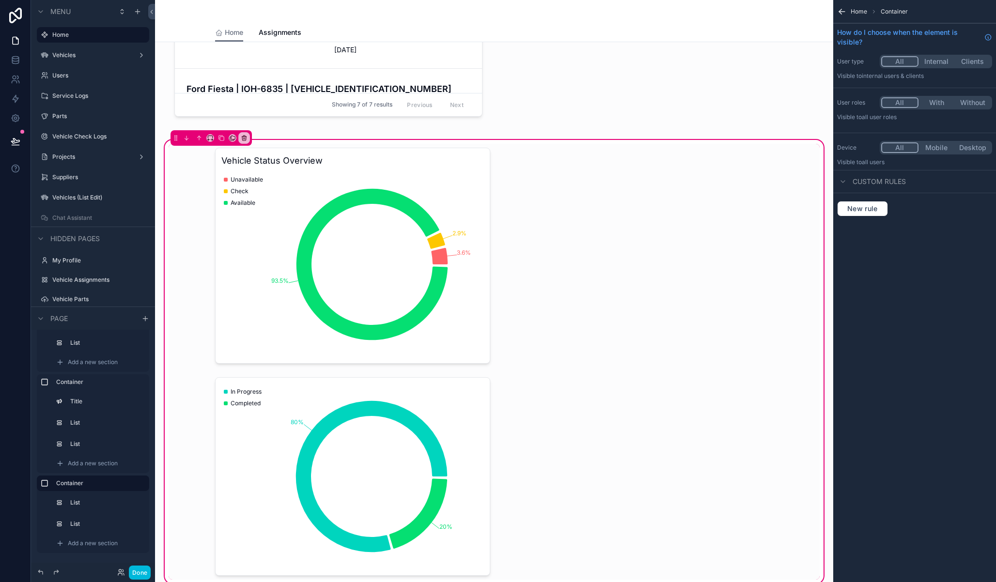
click at [262, 193] on div "scrollable content" at bounding box center [494, 256] width 651 height 224
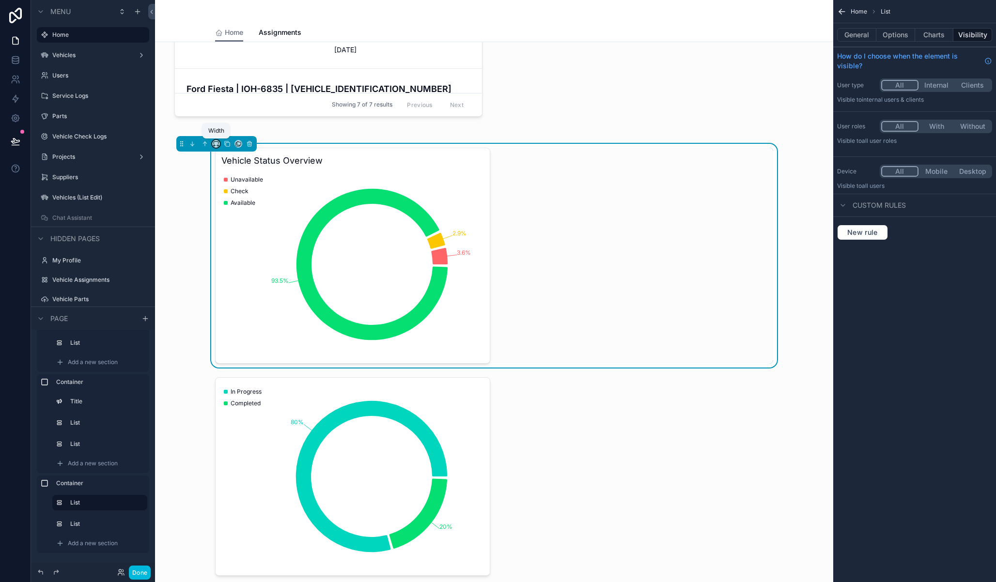
click at [217, 146] on icon "scrollable content" at bounding box center [218, 146] width 2 height 0
click at [315, 197] on div "scrollable content" at bounding box center [498, 291] width 996 height 582
click at [912, 33] on button "Options" at bounding box center [895, 35] width 39 height 14
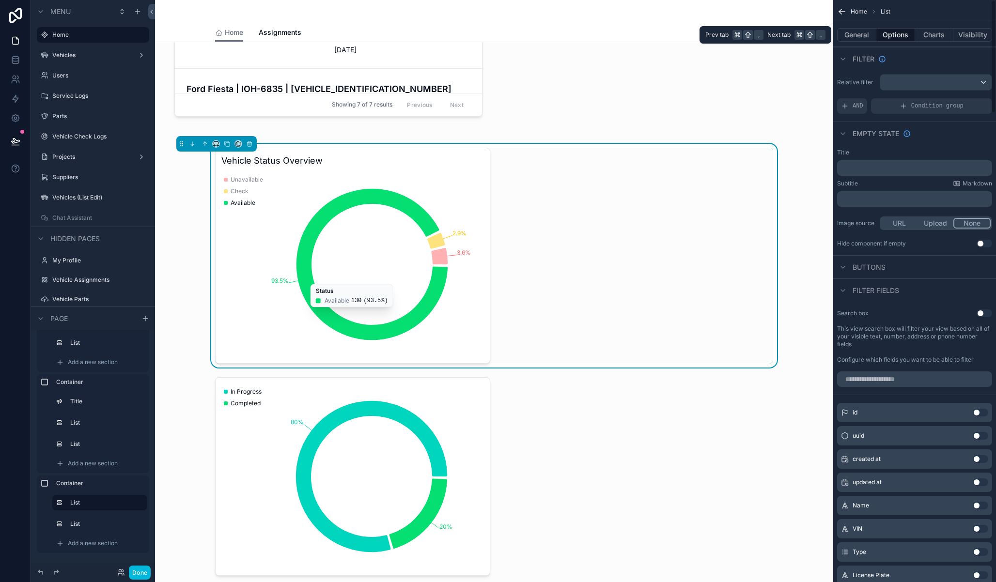
click at [933, 32] on button "Charts" at bounding box center [934, 35] width 39 height 14
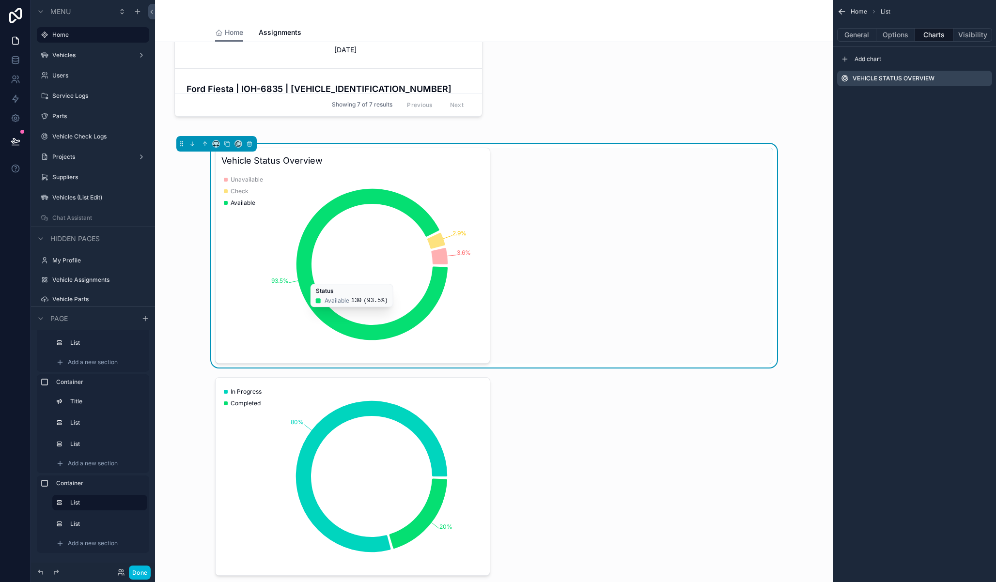
click at [0, 0] on icon "scrollable content" at bounding box center [0, 0] width 0 height 0
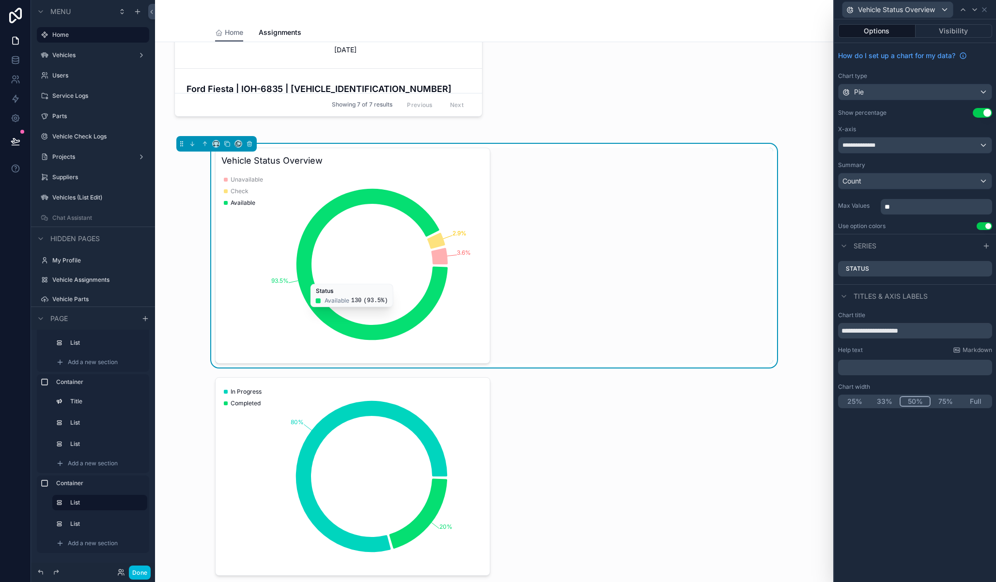
click at [971, 403] on button "Full" at bounding box center [976, 401] width 30 height 11
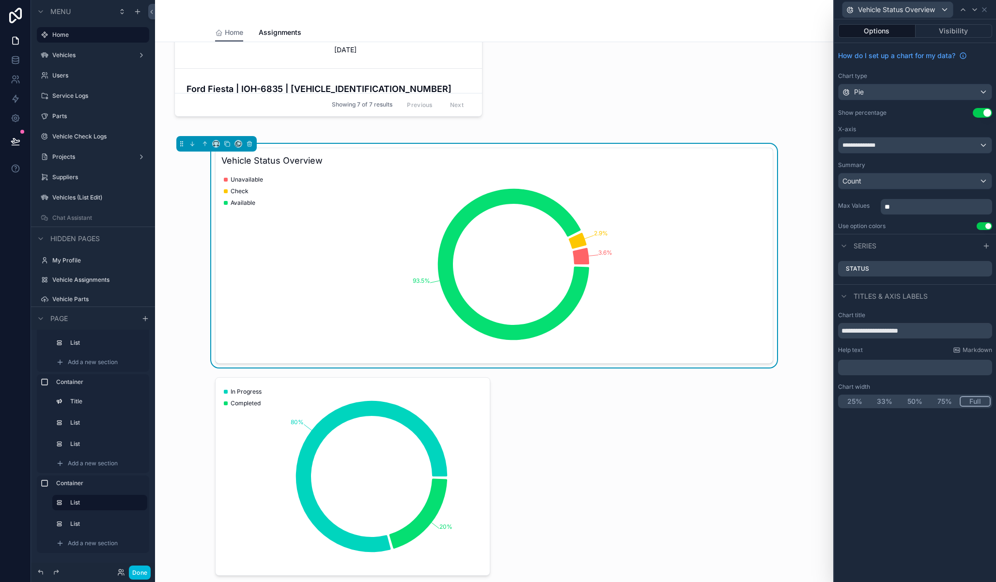
drag, startPoint x: 398, startPoint y: 486, endPoint x: 423, endPoint y: 459, distance: 36.7
click at [397, 486] on div "scrollable content" at bounding box center [494, 477] width 651 height 206
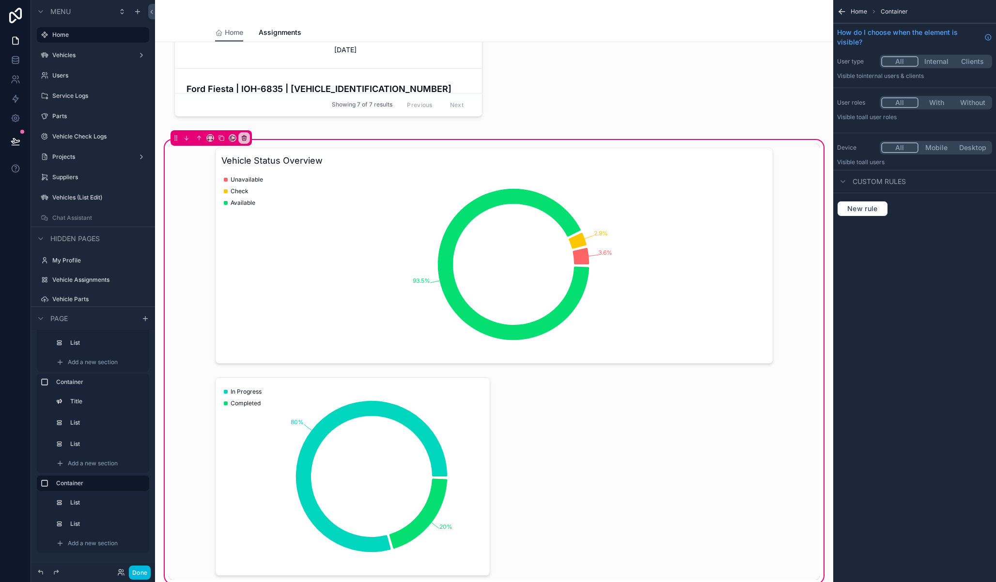
click at [441, 428] on div "scrollable content" at bounding box center [494, 477] width 651 height 206
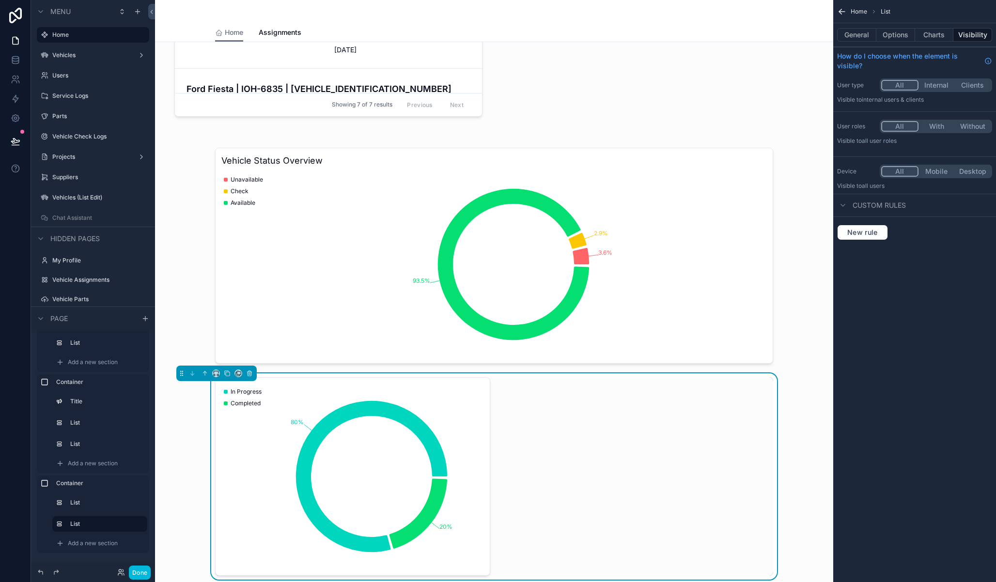
click at [907, 33] on button "Options" at bounding box center [895, 35] width 39 height 14
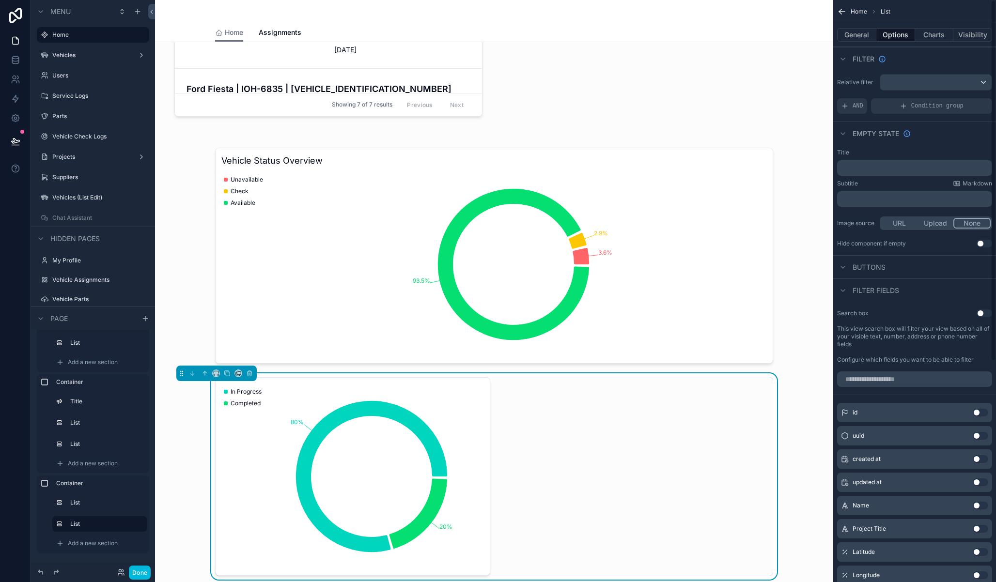
click at [937, 33] on button "Charts" at bounding box center [934, 35] width 39 height 14
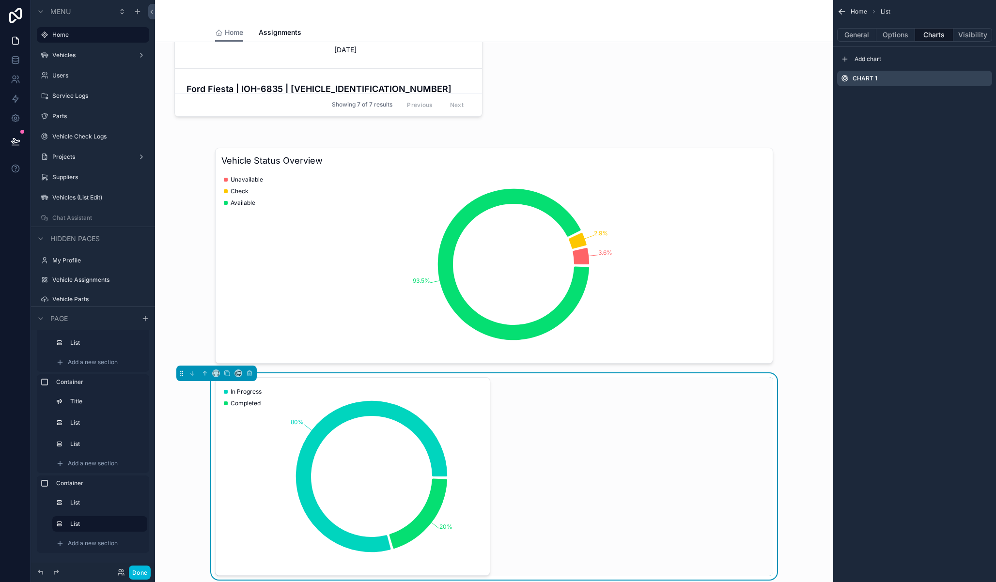
click at [0, 0] on icon "scrollable content" at bounding box center [0, 0] width 0 height 0
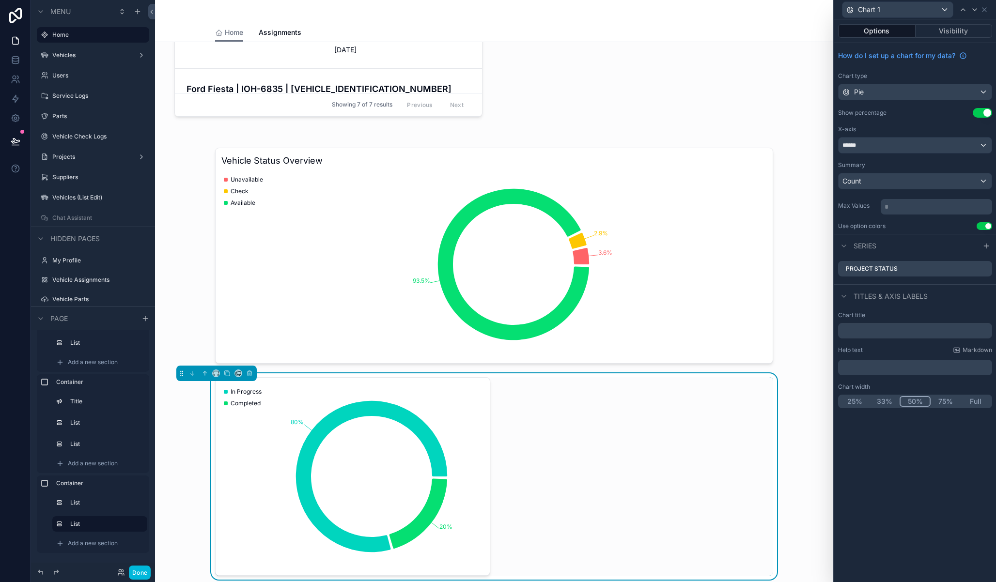
click at [973, 400] on button "Full" at bounding box center [976, 401] width 30 height 11
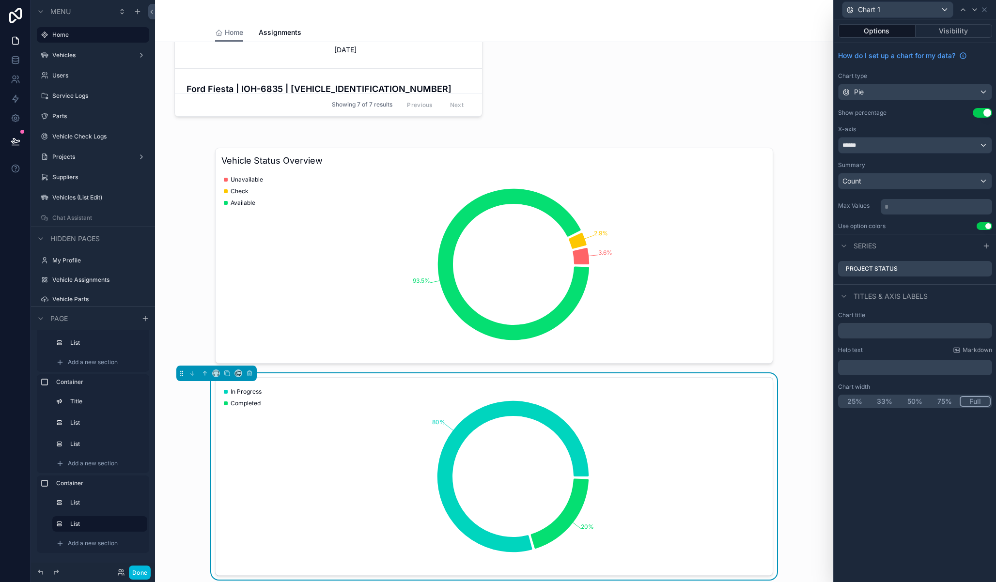
click at [264, 171] on div "scrollable content" at bounding box center [494, 256] width 651 height 224
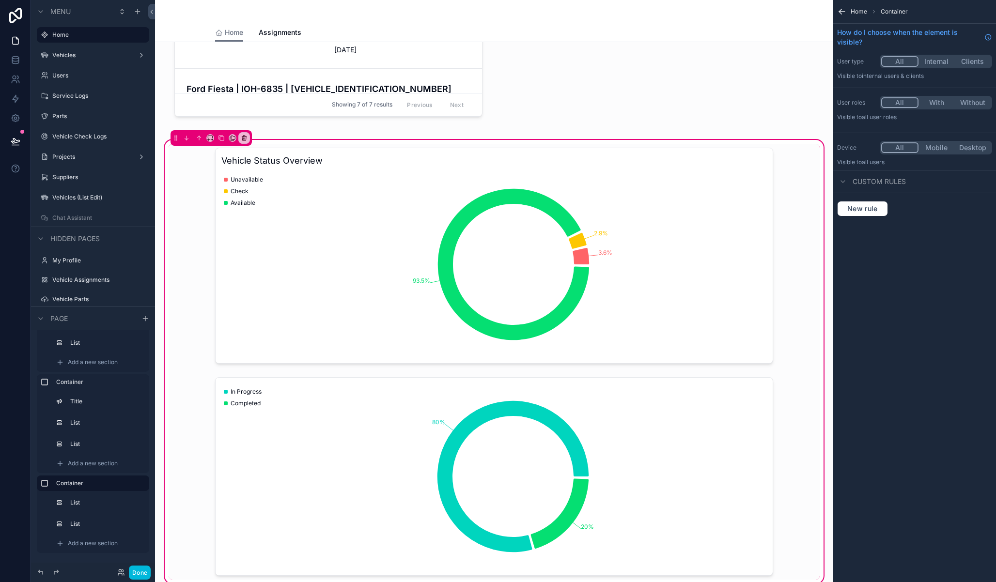
click at [228, 147] on div "scrollable content" at bounding box center [494, 256] width 651 height 224
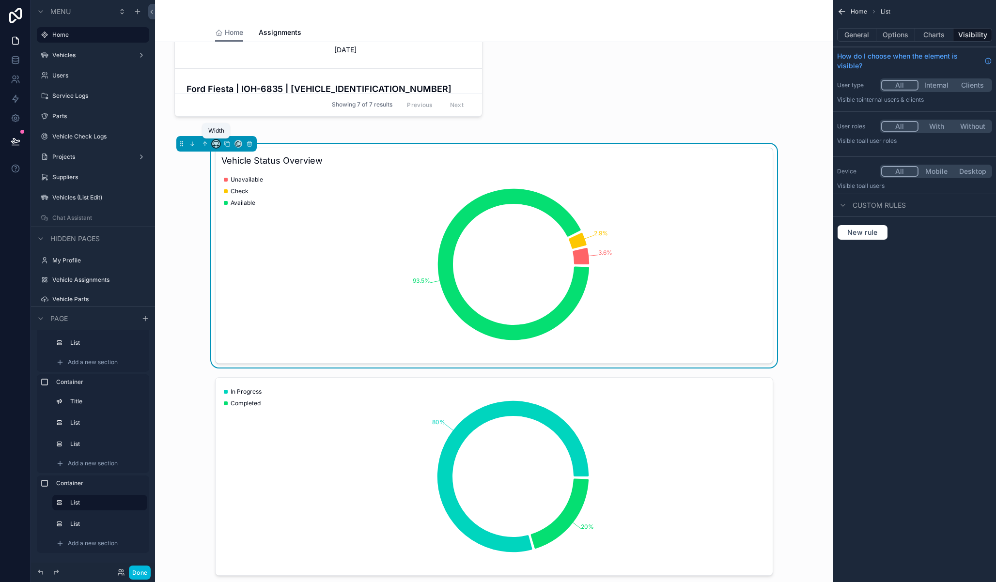
click at [214, 144] on icon "scrollable content" at bounding box center [216, 143] width 7 height 7
click at [237, 210] on div "50%" at bounding box center [236, 216] width 42 height 17
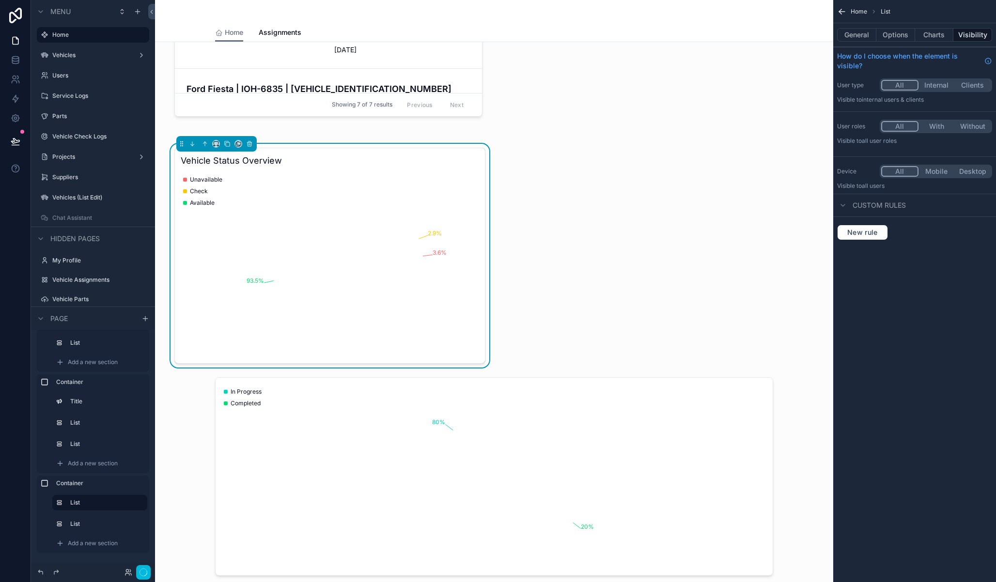
click at [250, 378] on div "scrollable content" at bounding box center [494, 477] width 651 height 206
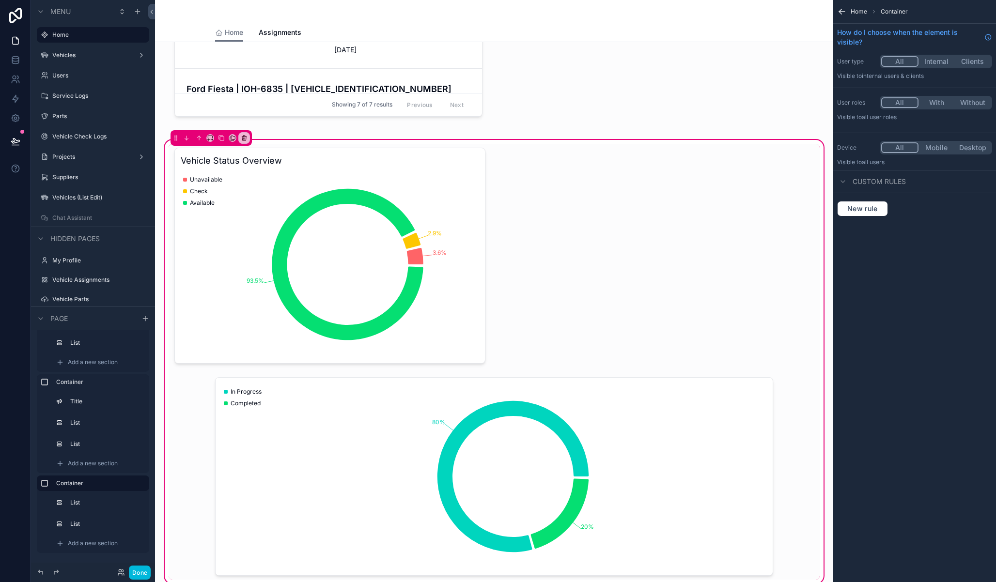
click at [243, 376] on div "scrollable content" at bounding box center [494, 477] width 651 height 206
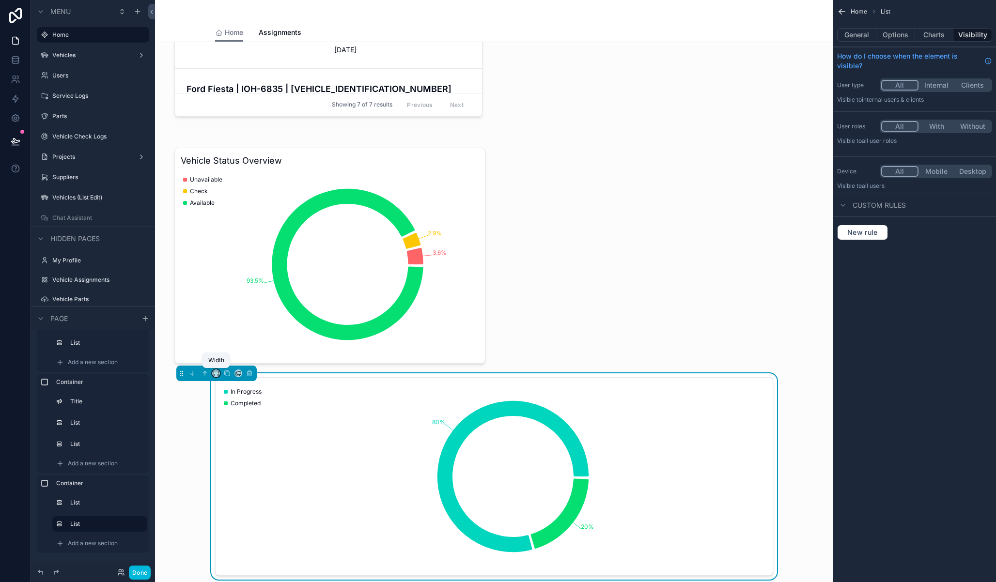
click at [214, 376] on icon "scrollable content" at bounding box center [214, 375] width 1 height 2
click at [235, 450] on div "50%" at bounding box center [235, 447] width 30 height 12
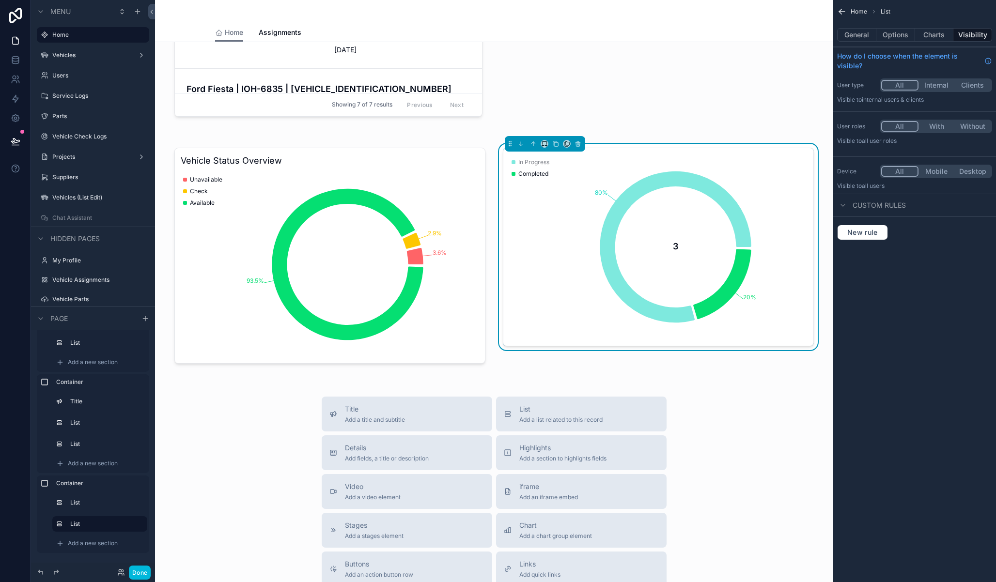
click at [540, 168] on div "Completed" at bounding box center [530, 174] width 37 height 12
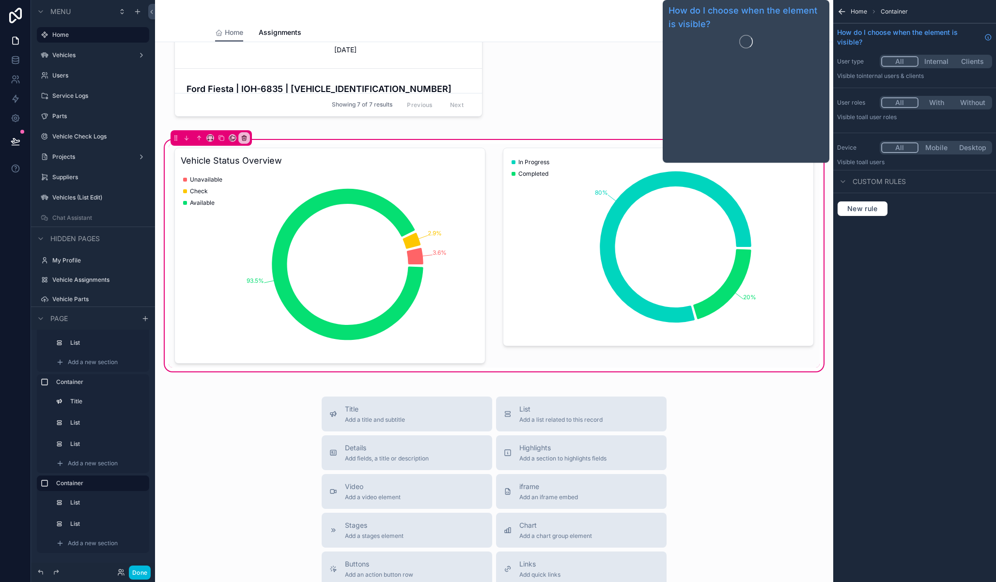
click at [551, 201] on div "scrollable content" at bounding box center [658, 256] width 323 height 224
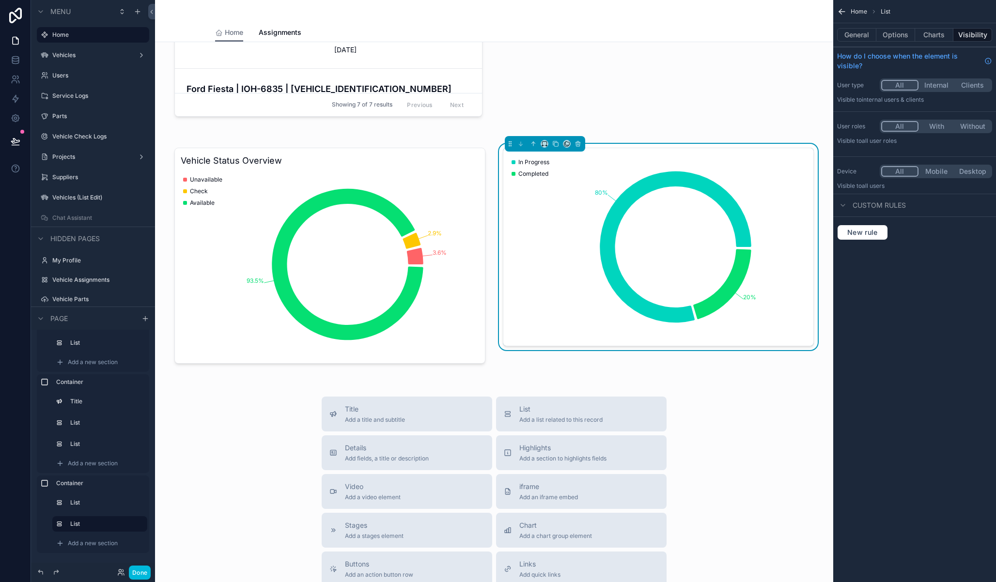
click at [864, 32] on button "General" at bounding box center [856, 35] width 39 height 14
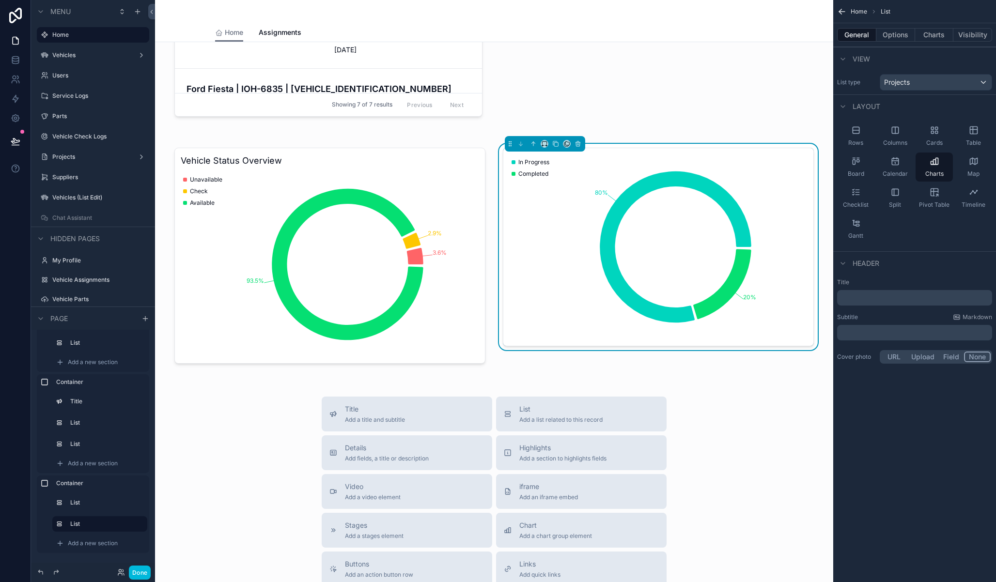
click at [873, 297] on p "﻿" at bounding box center [915, 298] width 149 height 10
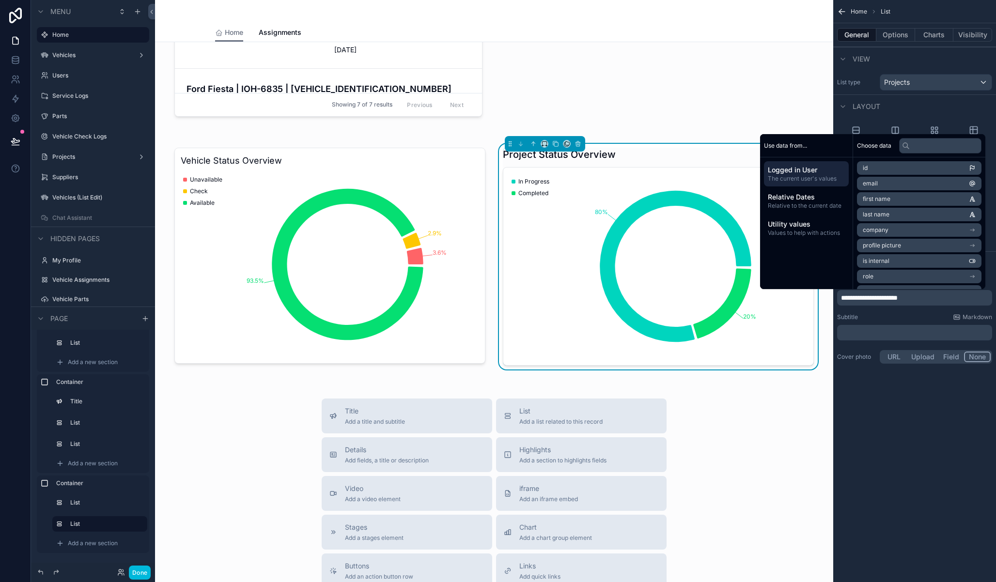
click at [606, 207] on icon "80% 20%" at bounding box center [656, 266] width 295 height 186
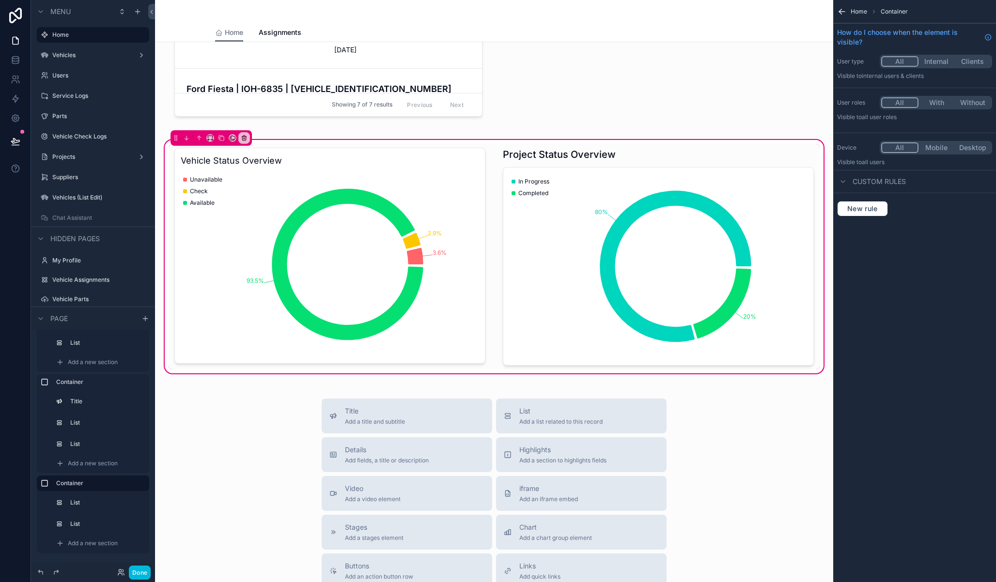
click at [338, 196] on div "scrollable content" at bounding box center [330, 257] width 323 height 226
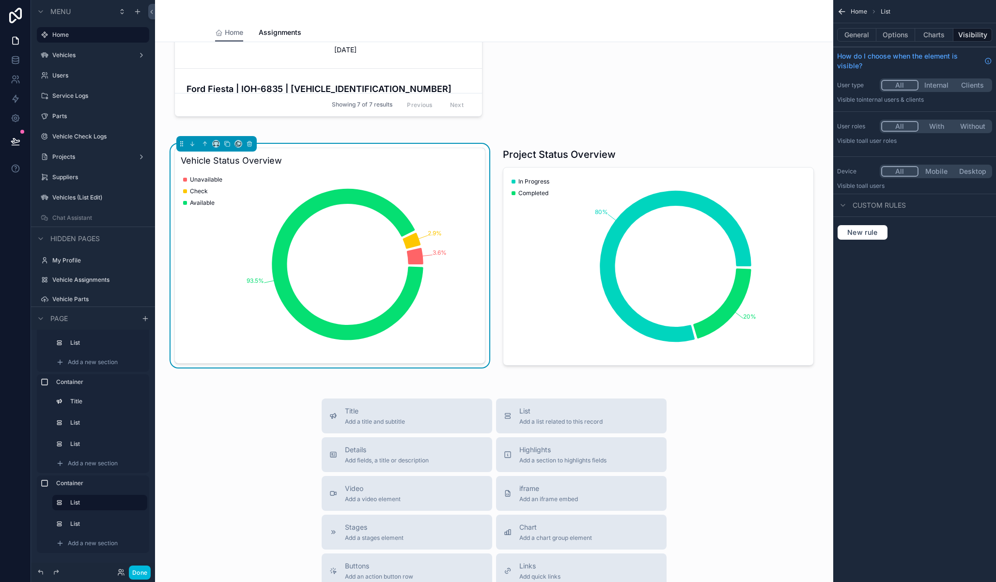
click at [408, 182] on icon "3.6% 2.9% 93.5%" at bounding box center [328, 264] width 295 height 186
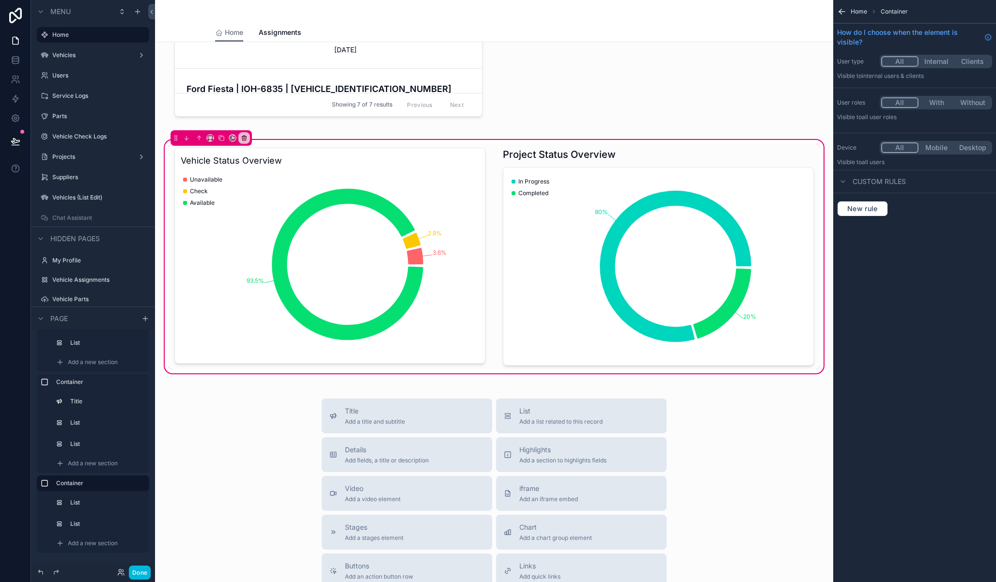
click at [655, 156] on div "scrollable content" at bounding box center [658, 257] width 323 height 226
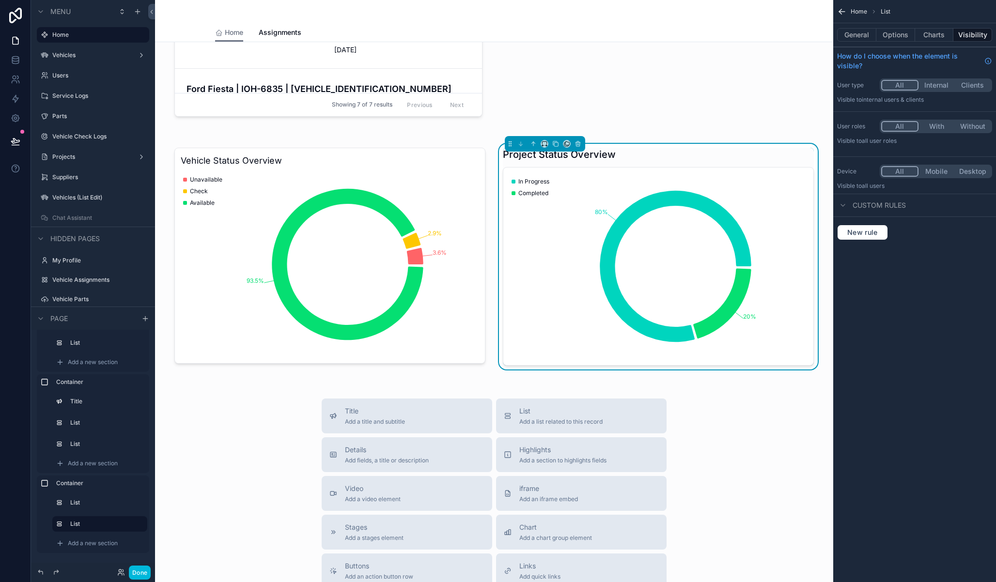
click at [886, 29] on button "Options" at bounding box center [895, 35] width 39 height 14
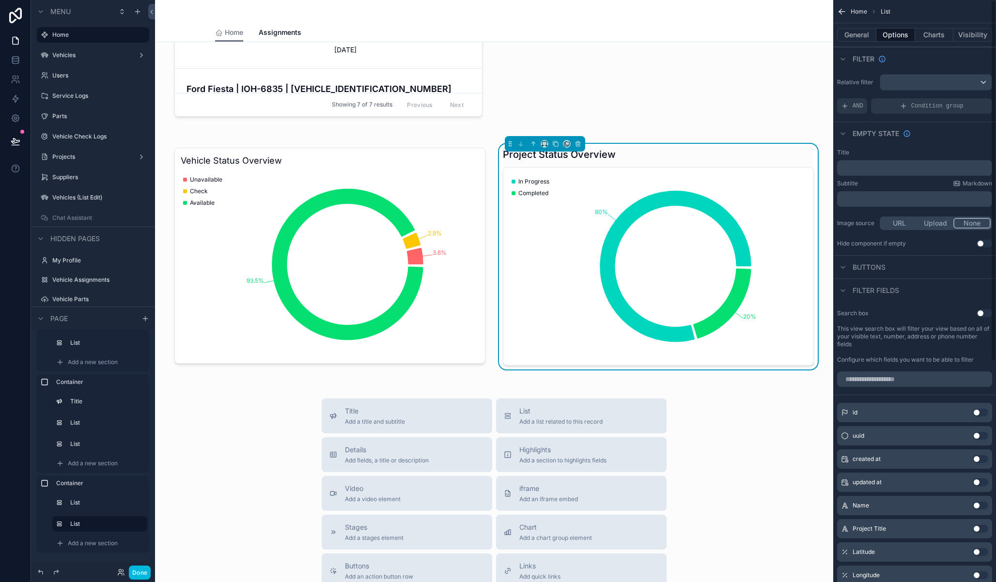
click at [858, 32] on button "General" at bounding box center [856, 35] width 39 height 14
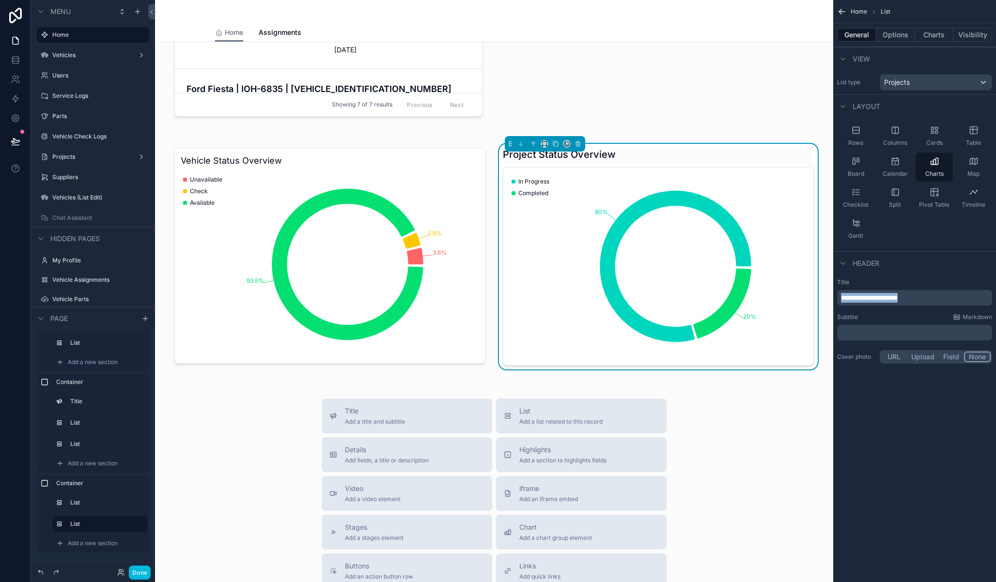
drag, startPoint x: 932, startPoint y: 297, endPoint x: 837, endPoint y: 295, distance: 95.5
click at [837, 295] on div "**********" at bounding box center [914, 298] width 155 height 16
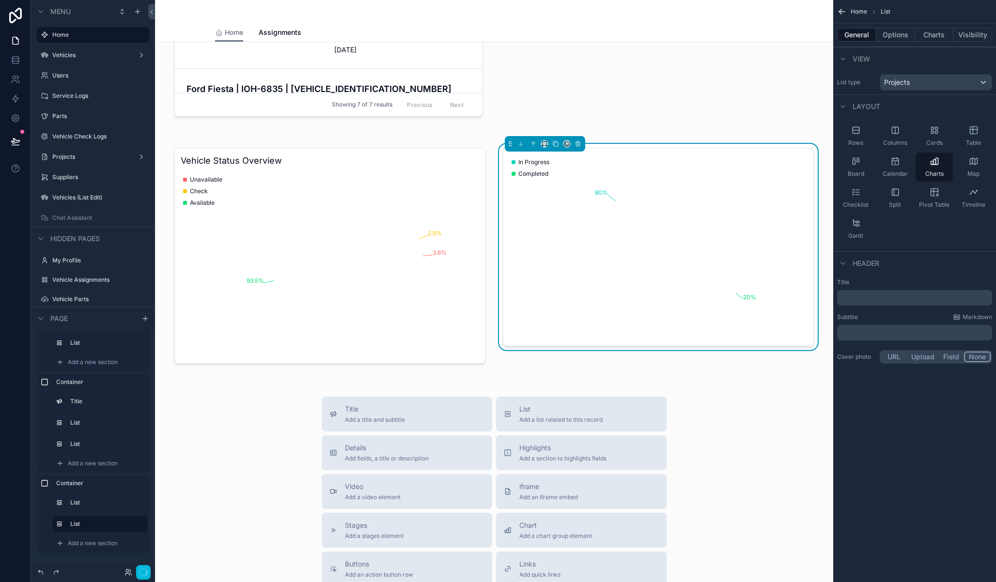
click at [941, 37] on button "Charts" at bounding box center [934, 35] width 39 height 14
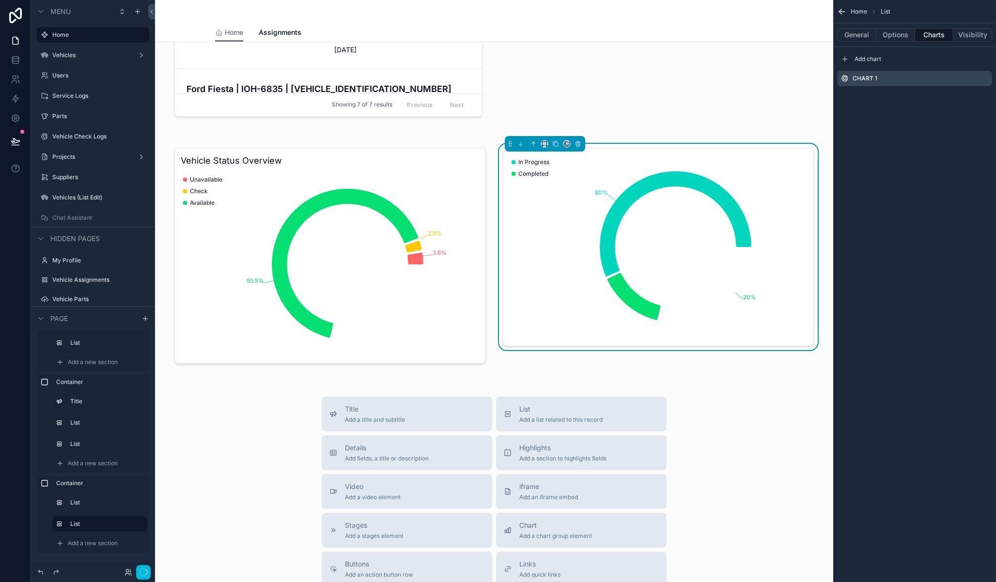
click at [0, 0] on icon "scrollable content" at bounding box center [0, 0] width 0 height 0
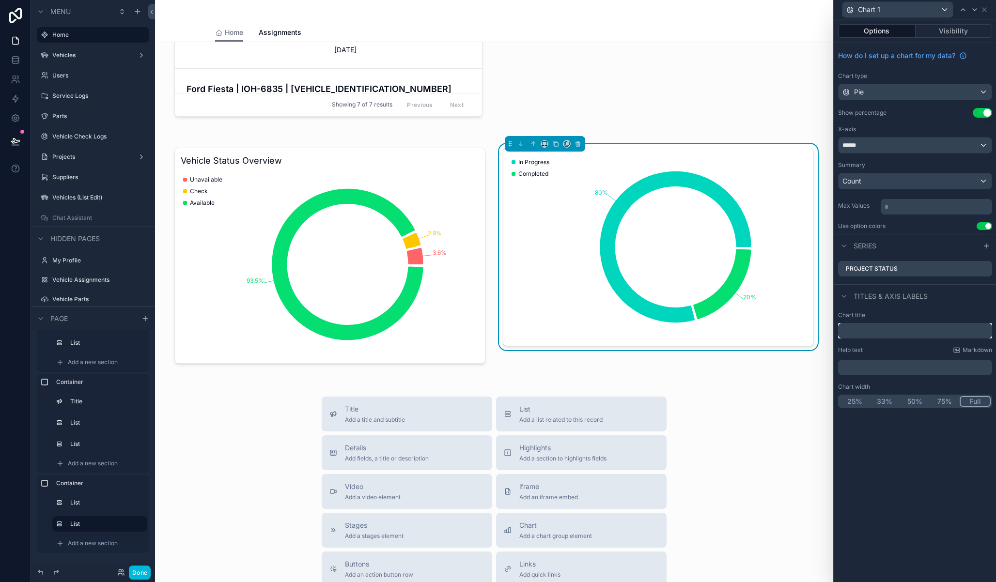
click at [873, 329] on input "text" at bounding box center [915, 331] width 154 height 16
paste input "**********"
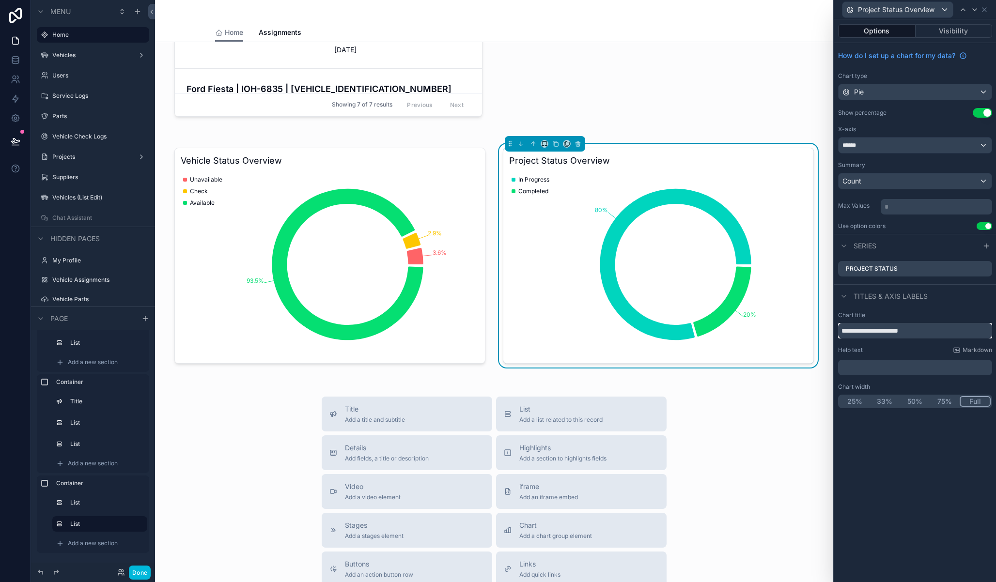
type input "**********"
click at [371, 188] on div "scrollable content" at bounding box center [330, 256] width 323 height 224
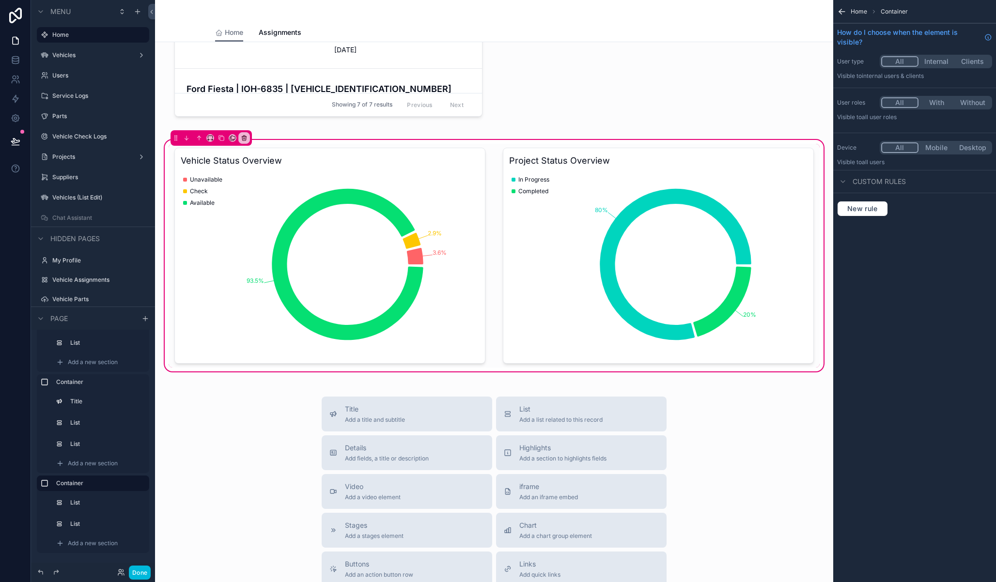
click at [394, 172] on div "scrollable content" at bounding box center [330, 256] width 323 height 224
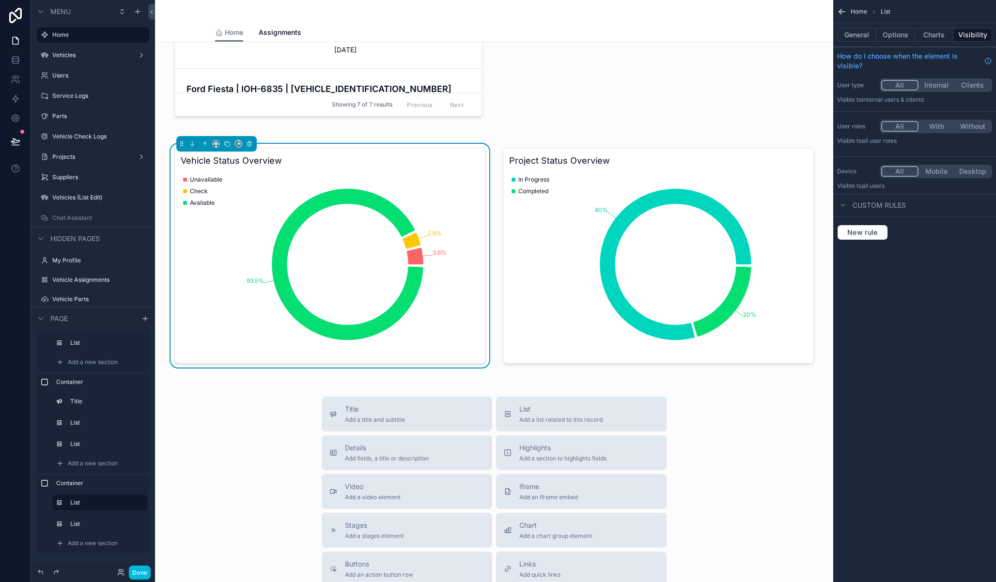
click at [924, 36] on button "Charts" at bounding box center [934, 35] width 39 height 14
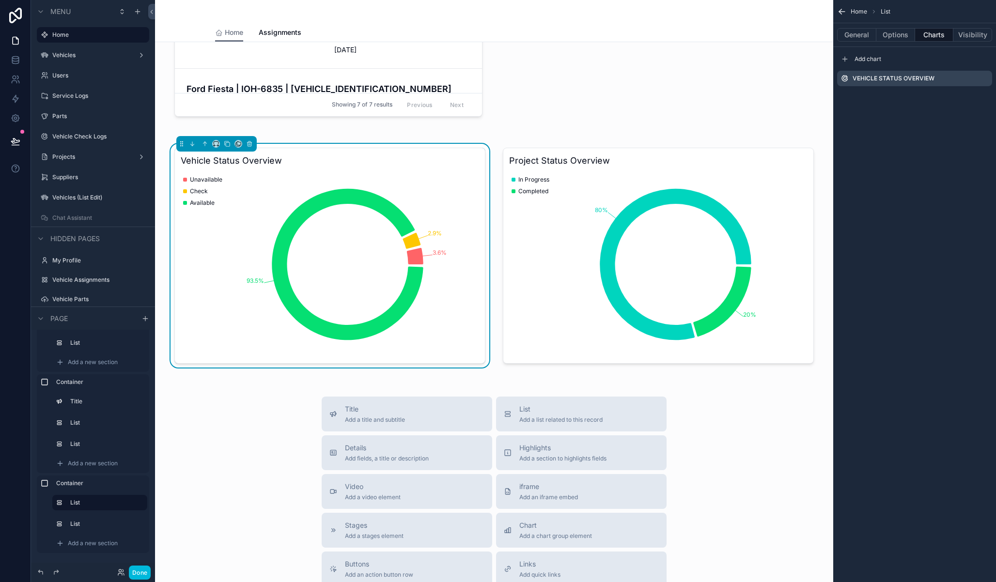
click at [903, 39] on button "Options" at bounding box center [895, 35] width 39 height 14
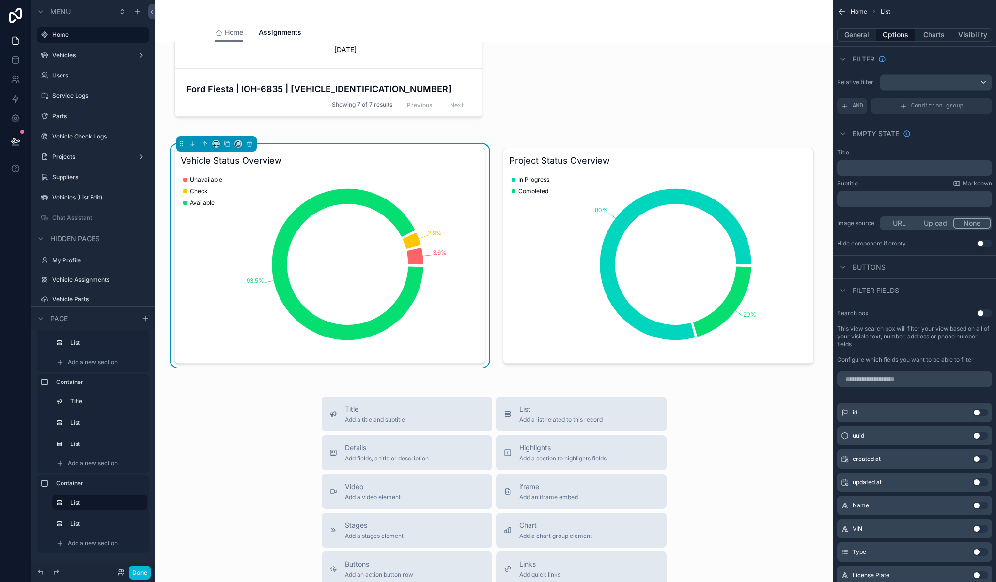
click at [928, 37] on button "Charts" at bounding box center [934, 35] width 39 height 14
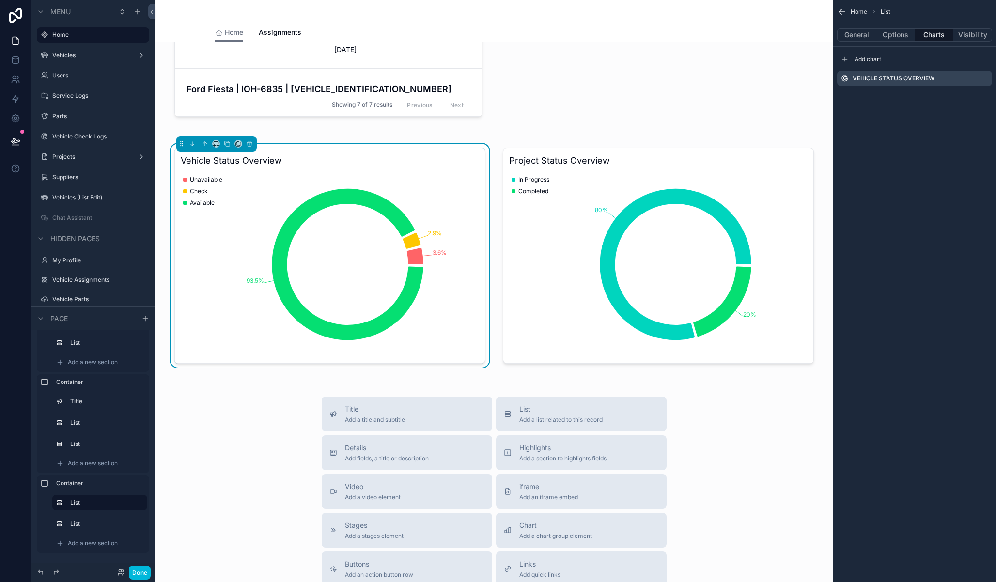
click at [0, 0] on icon "scrollable content" at bounding box center [0, 0] width 0 height 0
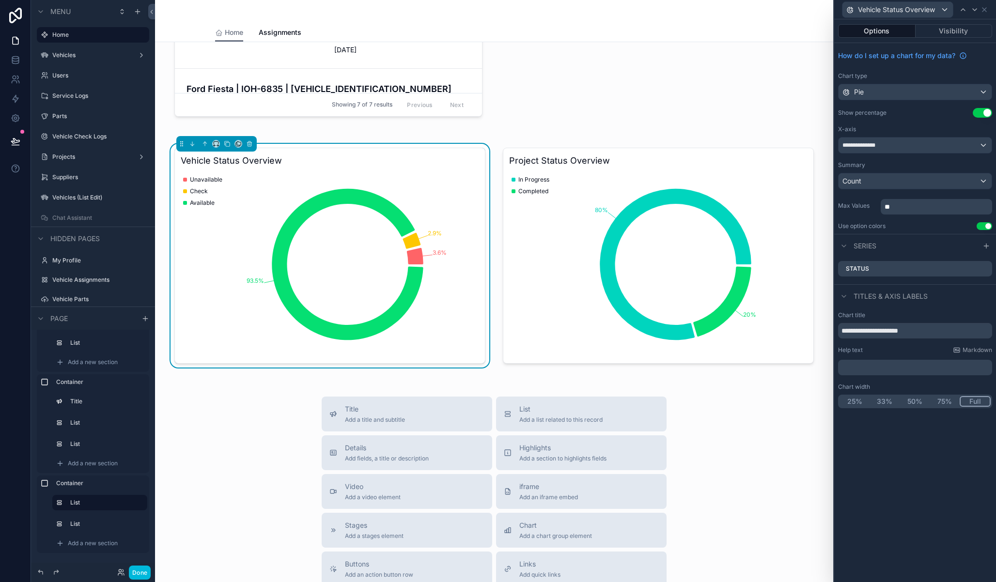
click at [985, 272] on div "Status" at bounding box center [915, 269] width 154 height 16
click at [0, 0] on icon at bounding box center [0, 0] width 0 height 0
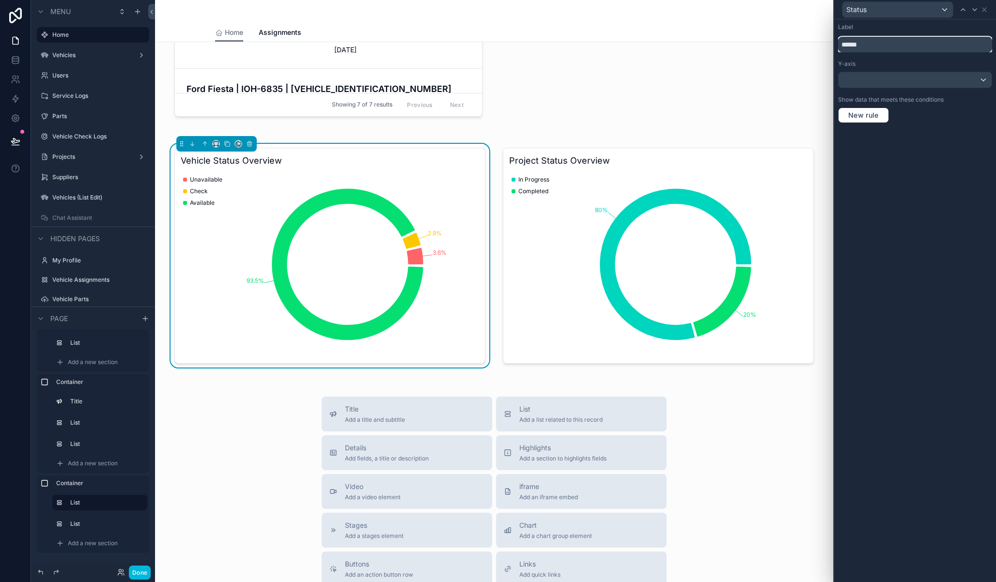
drag, startPoint x: 843, startPoint y: 45, endPoint x: 855, endPoint y: 41, distance: 12.4
click at [843, 45] on input "******" at bounding box center [915, 45] width 154 height 16
type input "**********"
click at [879, 341] on div "**********" at bounding box center [915, 300] width 162 height 563
click at [235, 430] on div "Title Add a title and subtitle List Add a list related to this record Details A…" at bounding box center [494, 569] width 663 height 345
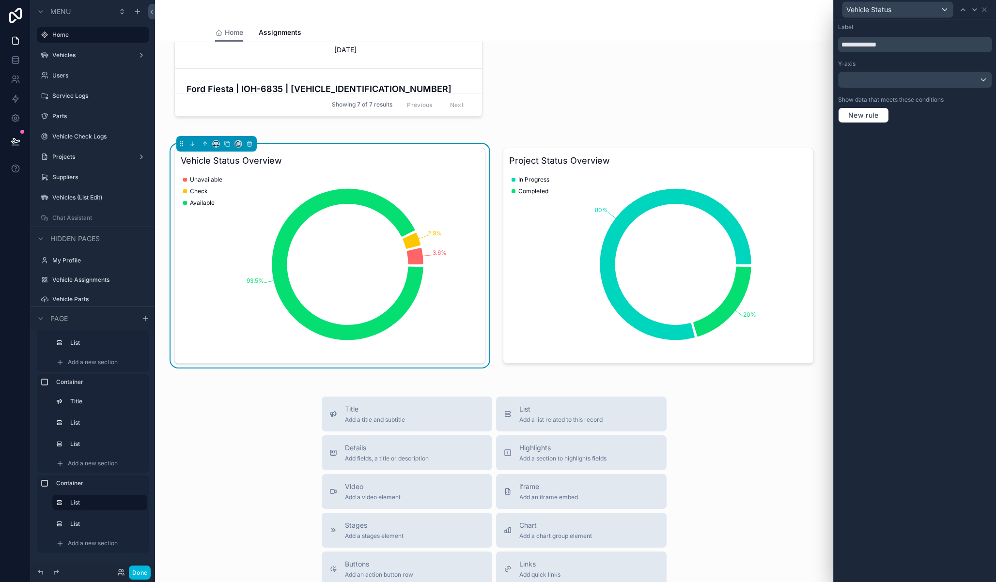
click at [248, 481] on div "Title Add a title and subtitle List Add a list related to this record Details A…" at bounding box center [494, 569] width 663 height 345
click at [78, 55] on label "Vehicles" at bounding box center [91, 55] width 78 height 8
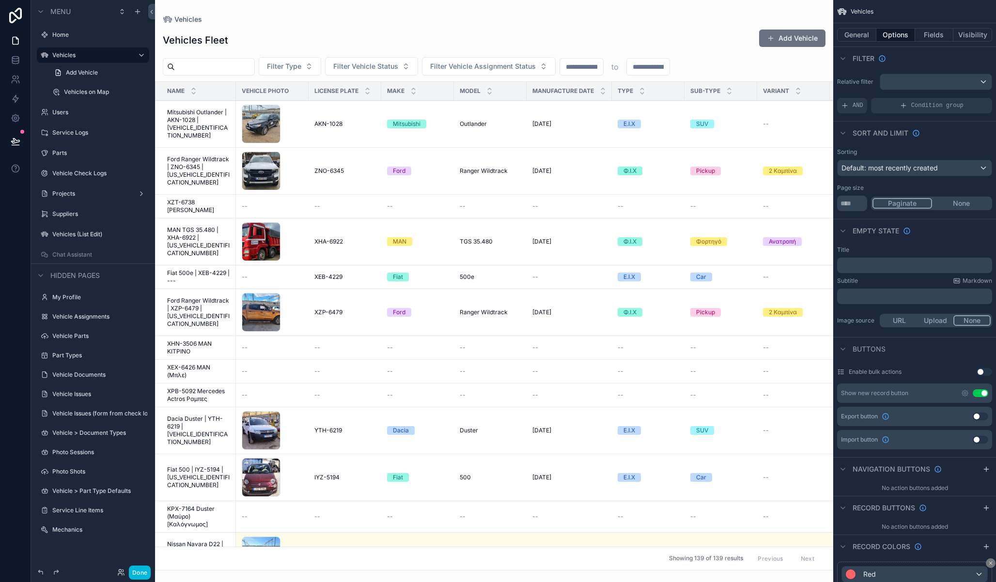
click at [204, 118] on span "Mitsubishi Outlander | AKN-1028 | [VEHICLE_IDENTIFICATION_NUMBER]" at bounding box center [198, 124] width 63 height 31
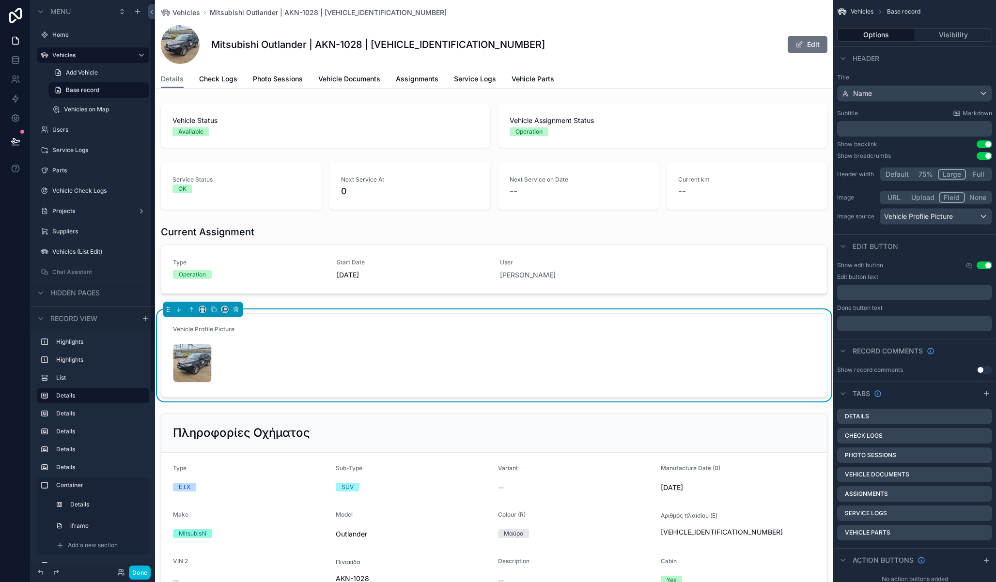
click at [55, 33] on label "Home" at bounding box center [97, 35] width 91 height 8
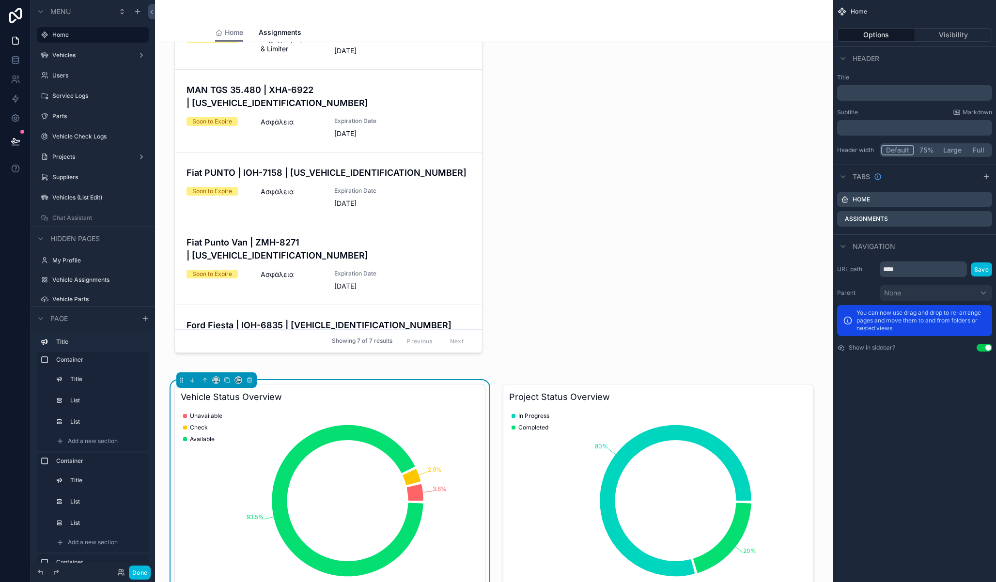
scroll to position [718, 0]
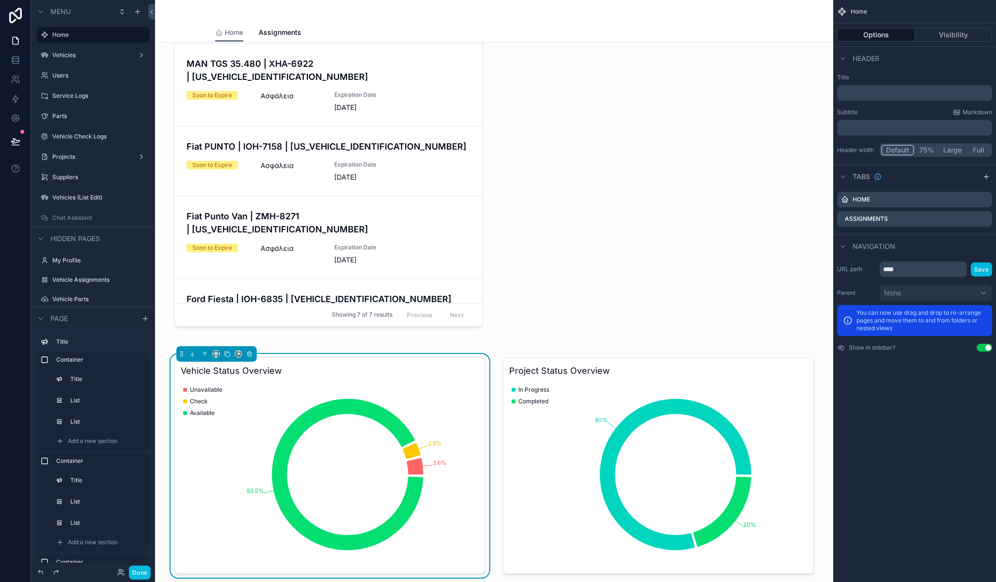
click at [327, 380] on div "Vehicle Status Overview 3.6% 2.9% 93.5% Unavailable Check Available" at bounding box center [329, 466] width 311 height 216
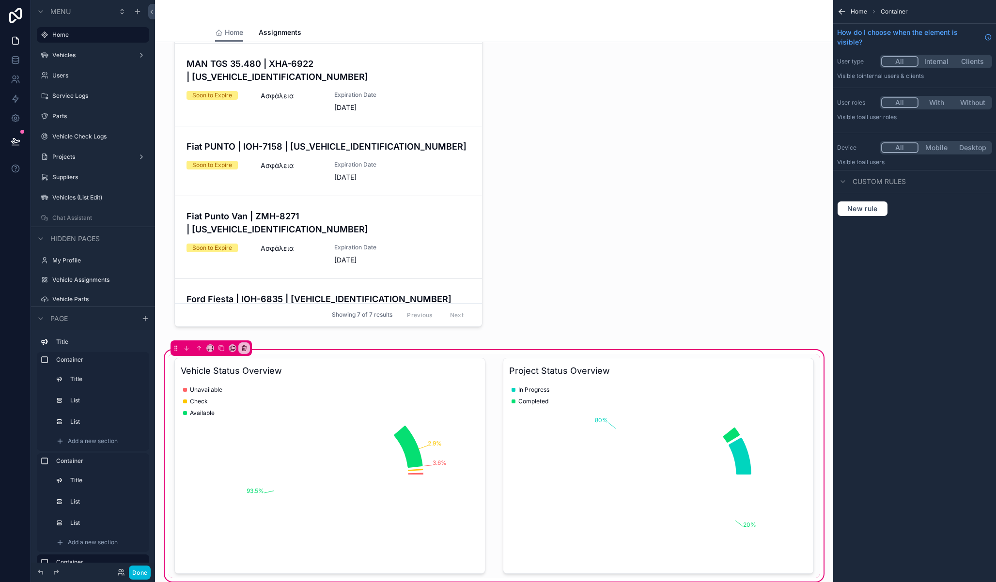
click at [395, 384] on div "scrollable content" at bounding box center [330, 466] width 323 height 224
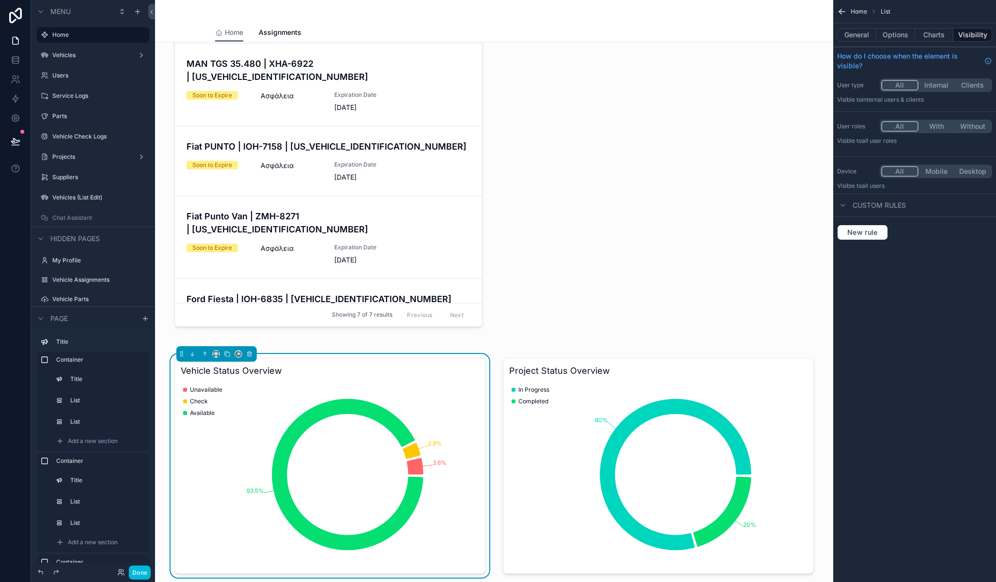
click at [901, 33] on button "Options" at bounding box center [895, 35] width 39 height 14
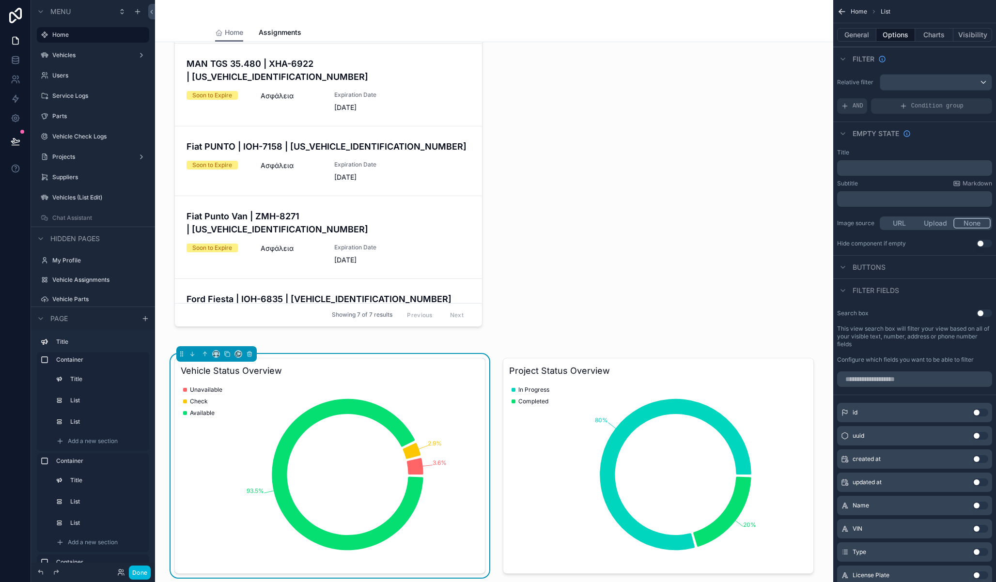
click at [935, 32] on button "Charts" at bounding box center [934, 35] width 39 height 14
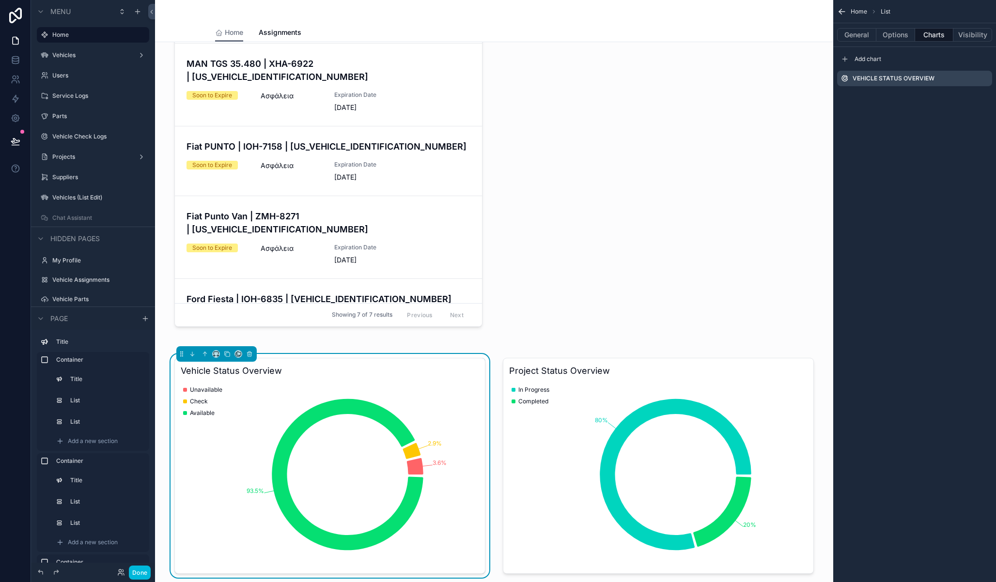
click at [0, 0] on icon "scrollable content" at bounding box center [0, 0] width 0 height 0
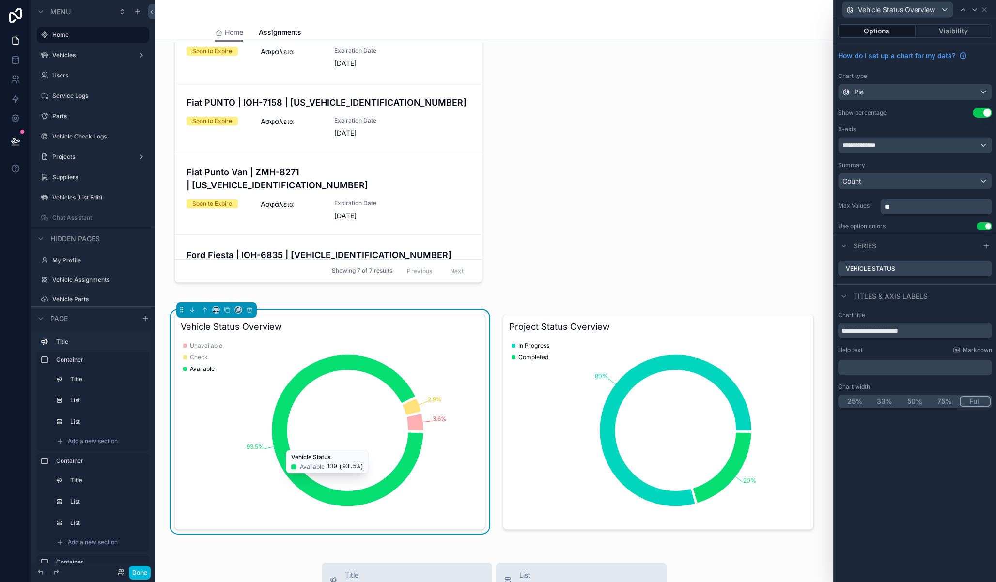
scroll to position [802, 0]
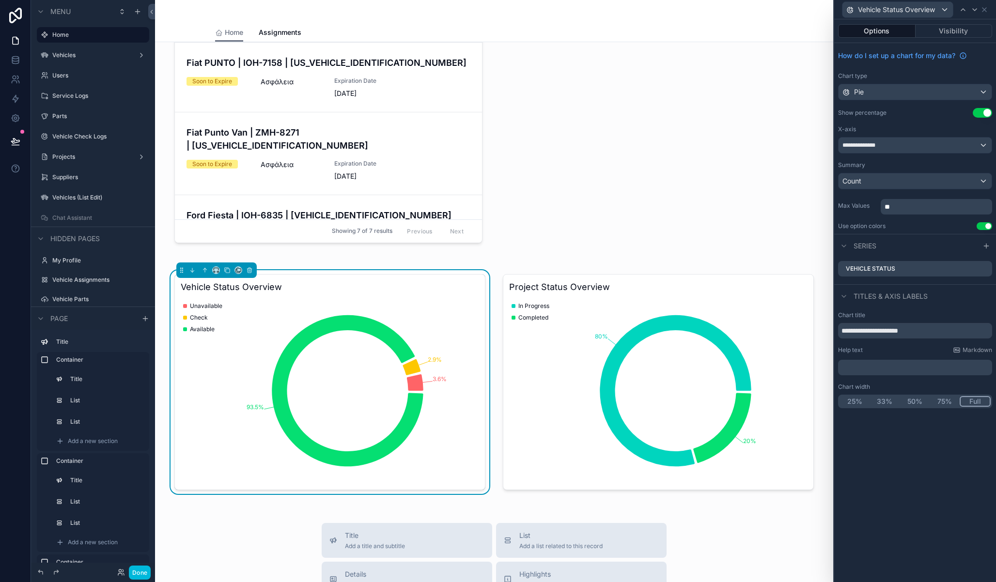
click at [954, 464] on div "**********" at bounding box center [915, 300] width 162 height 563
click at [0, 0] on icon at bounding box center [0, 0] width 0 height 0
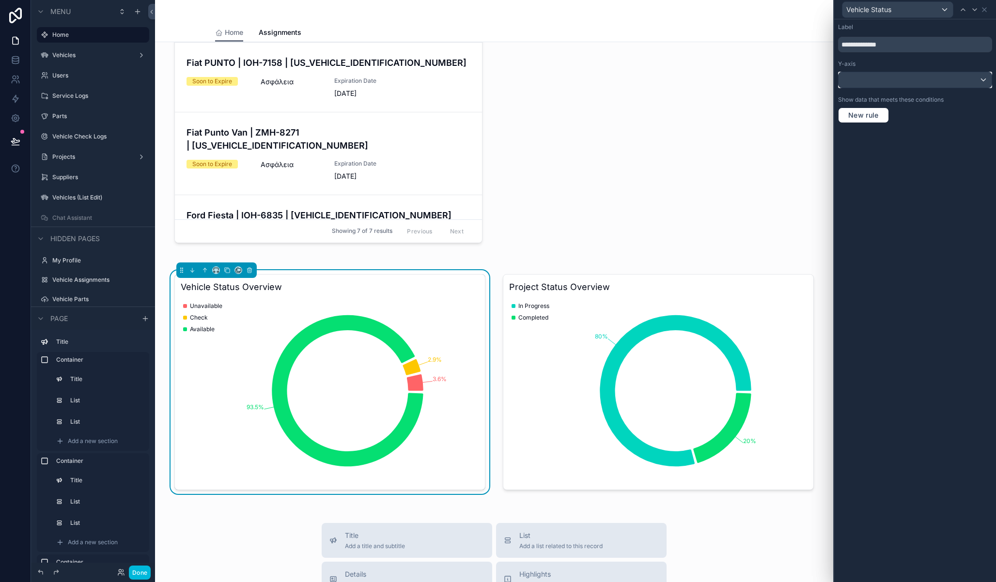
click at [948, 78] on div at bounding box center [915, 80] width 153 height 16
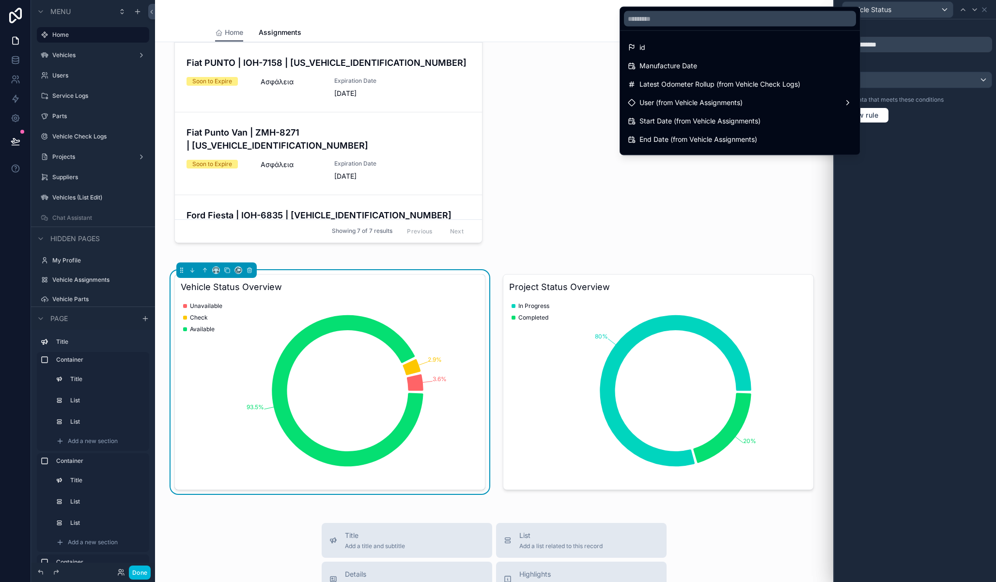
click at [906, 208] on div at bounding box center [915, 291] width 162 height 582
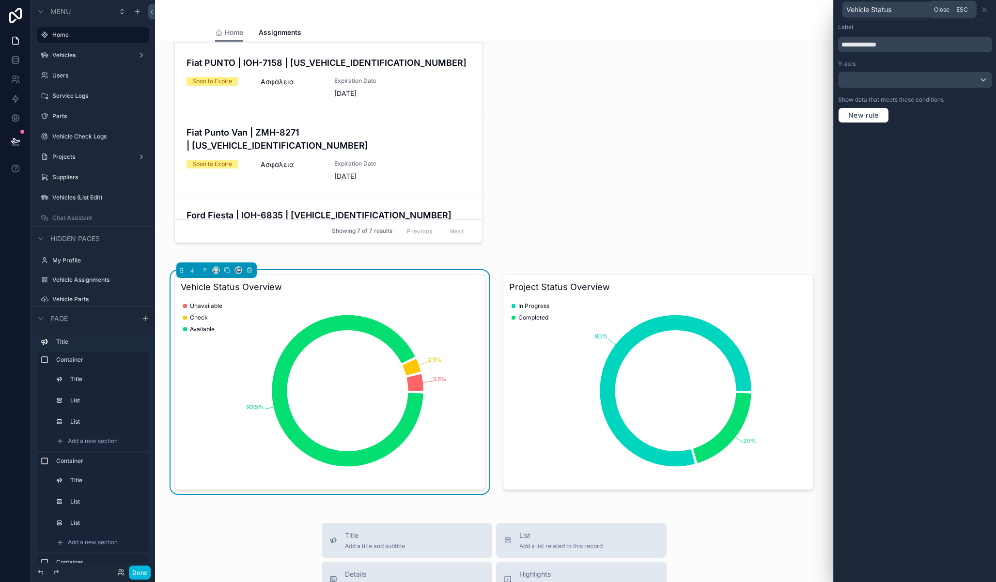
click at [985, 7] on icon at bounding box center [985, 10] width 8 height 8
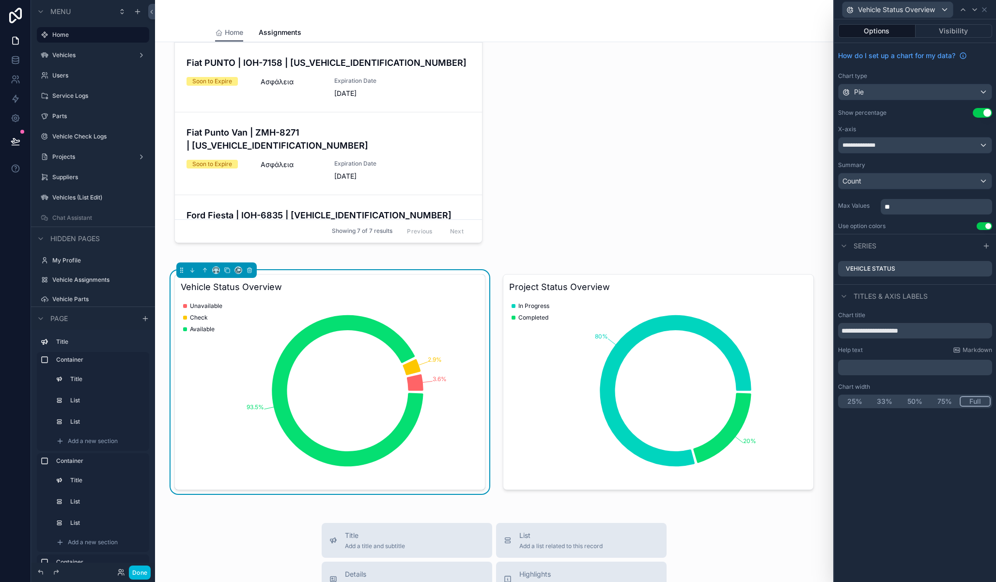
click at [0, 0] on icon at bounding box center [0, 0] width 0 height 0
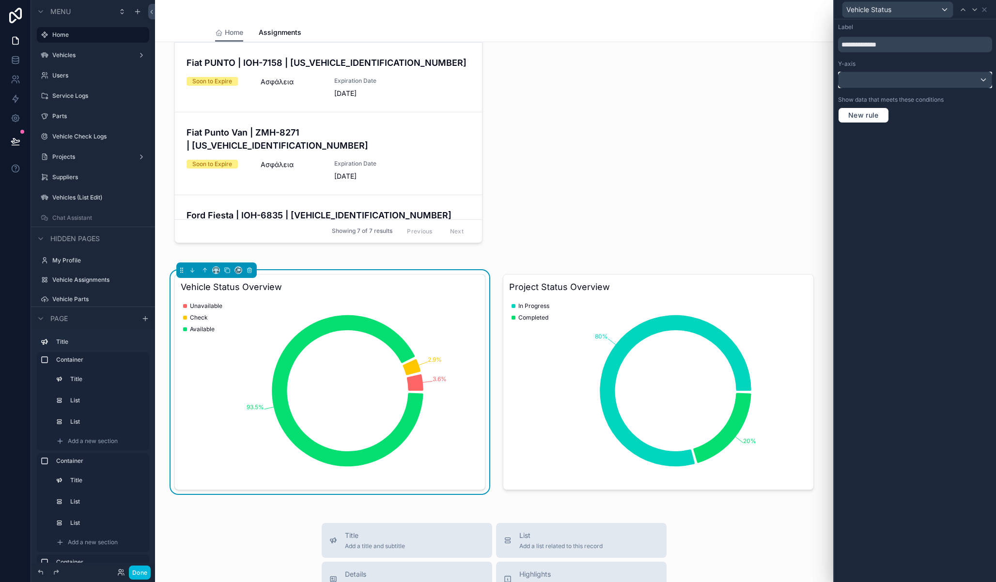
click at [911, 84] on div at bounding box center [915, 80] width 153 height 16
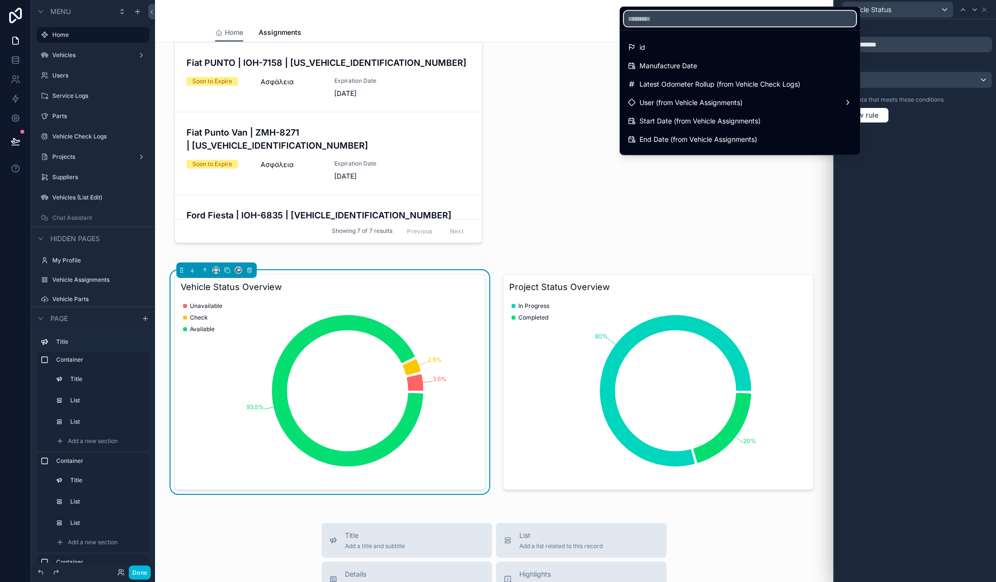
click at [706, 17] on input "text" at bounding box center [740, 19] width 232 height 16
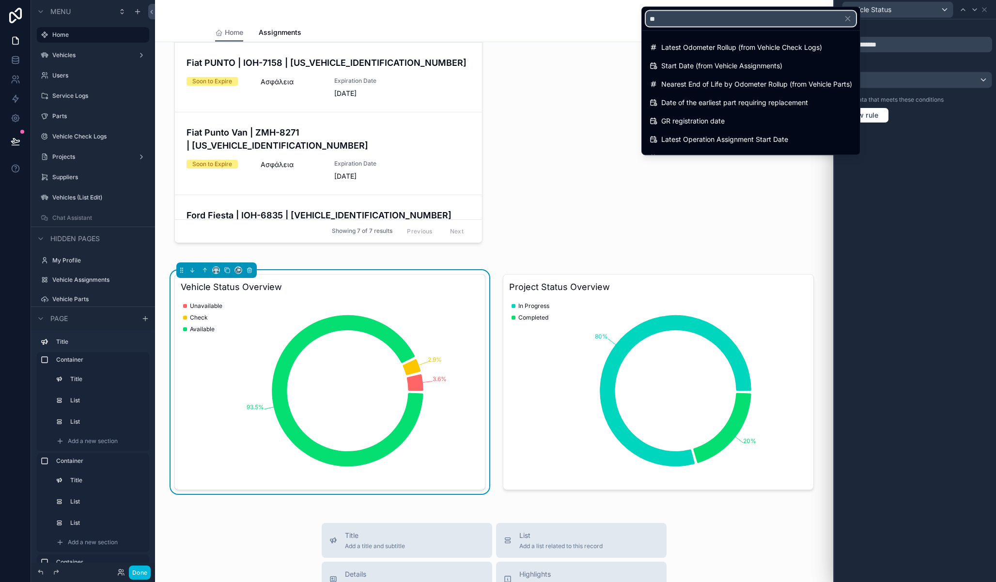
type input "*"
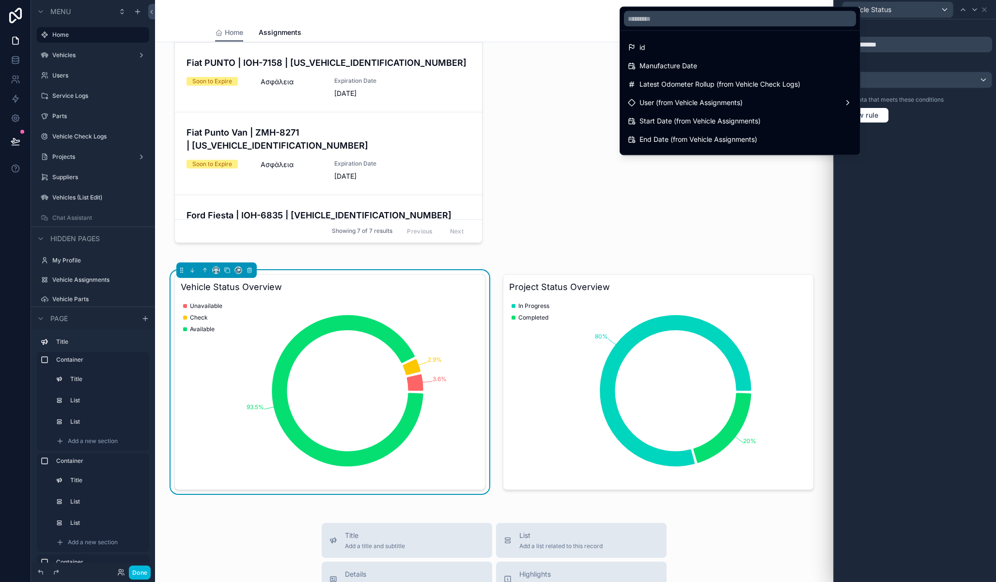
drag, startPoint x: 890, startPoint y: 256, endPoint x: 894, endPoint y: 232, distance: 24.0
click at [890, 254] on div at bounding box center [915, 291] width 162 height 582
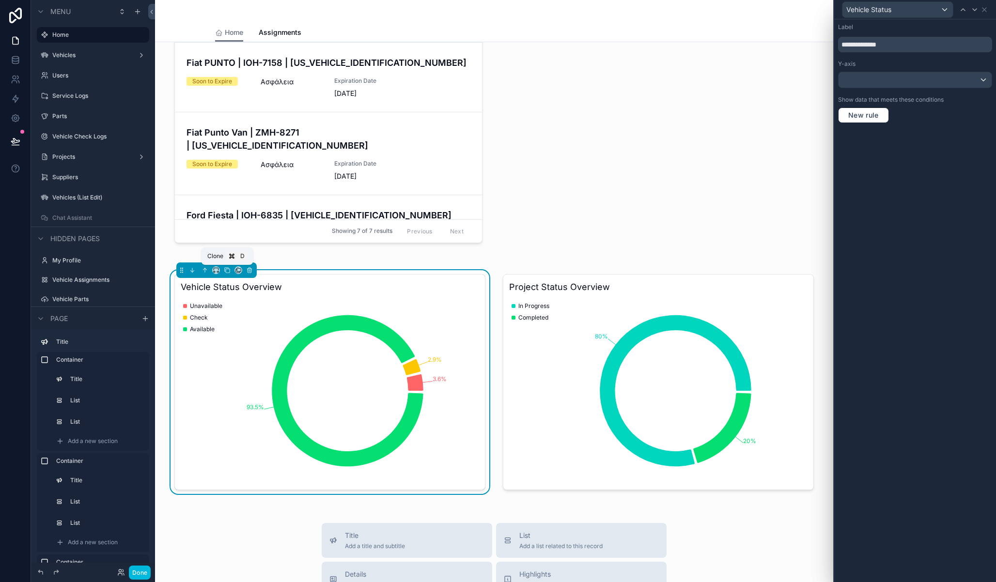
click at [227, 269] on icon "scrollable content" at bounding box center [227, 270] width 7 height 7
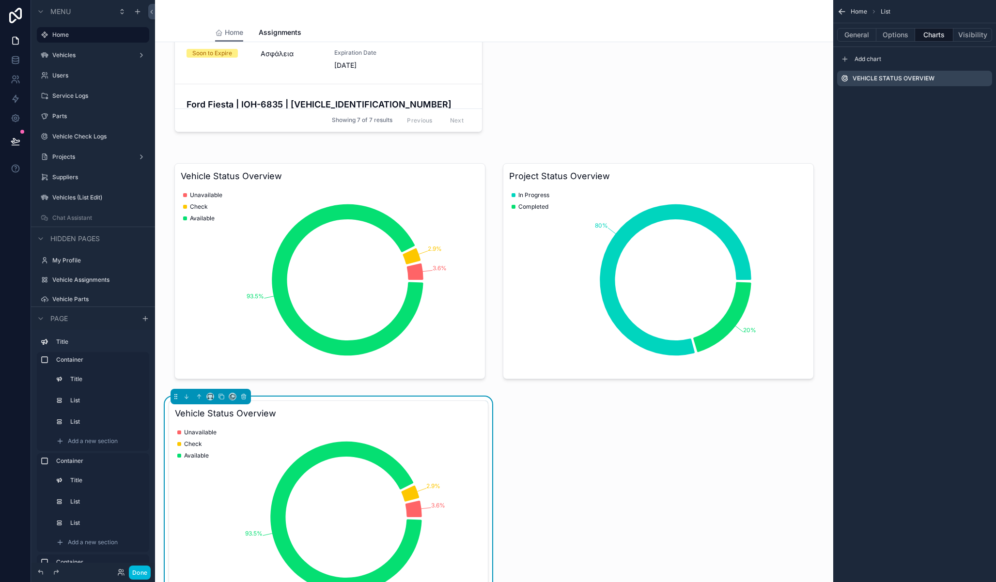
scroll to position [911, 0]
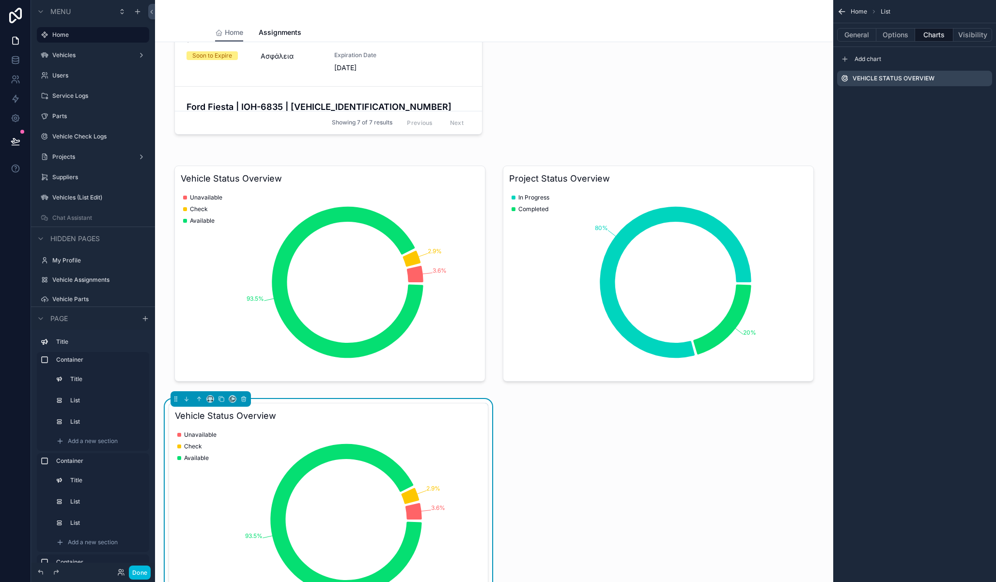
click at [0, 0] on icon "scrollable content" at bounding box center [0, 0] width 0 height 0
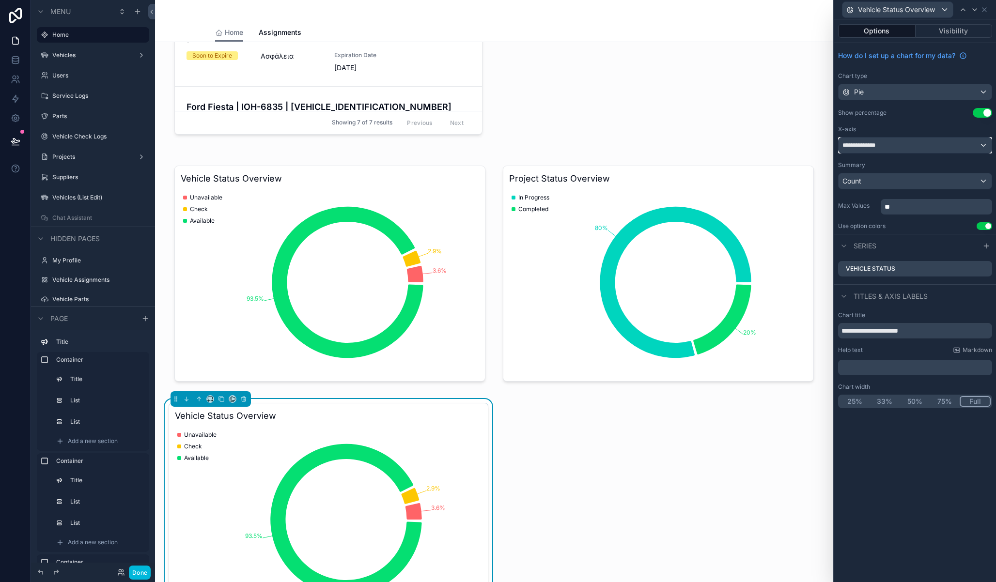
click at [974, 148] on div "**********" at bounding box center [915, 146] width 153 height 16
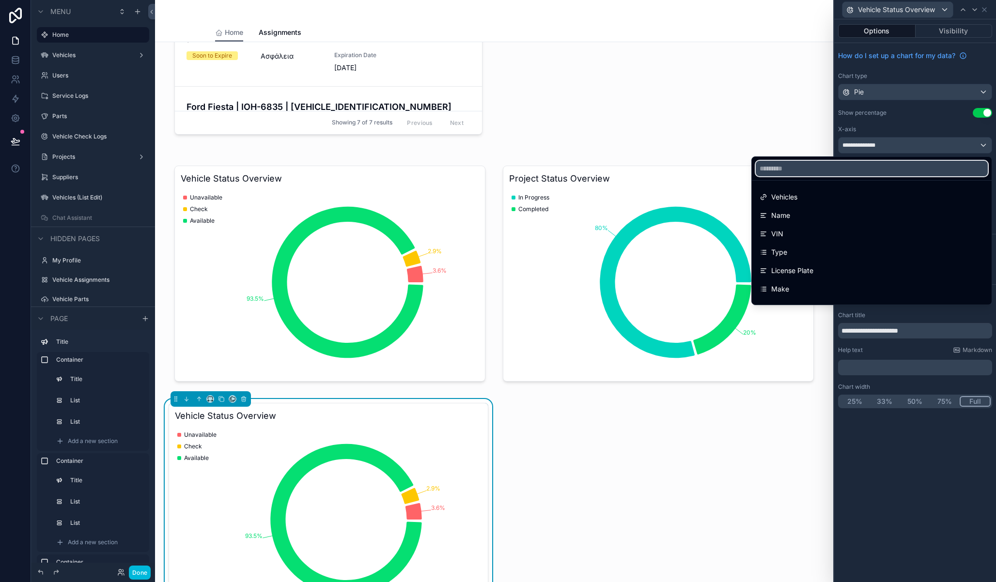
click at [829, 172] on input "text" at bounding box center [872, 169] width 232 height 16
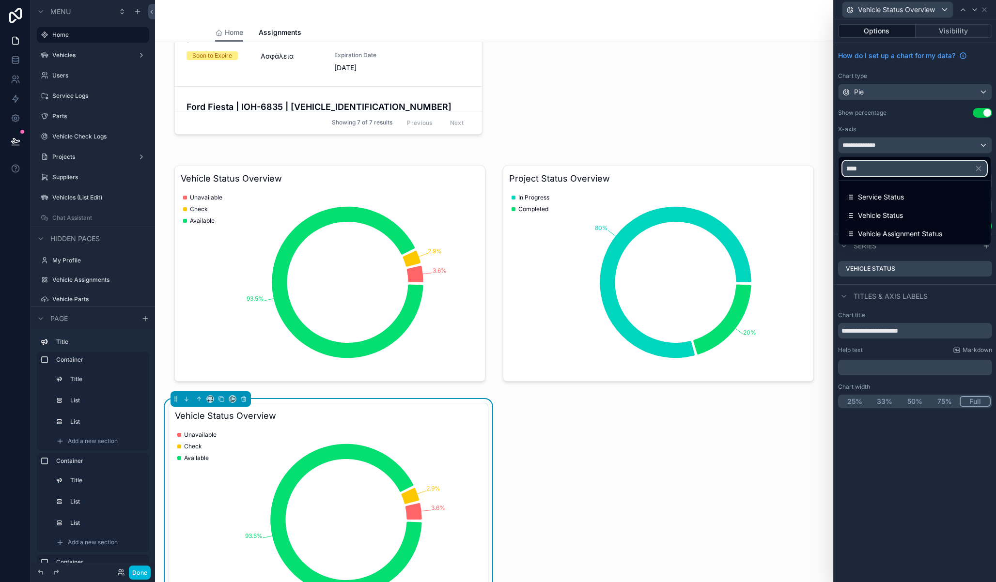
type input "****"
click at [889, 234] on span "Vehicle Assignment Status" at bounding box center [900, 234] width 84 height 12
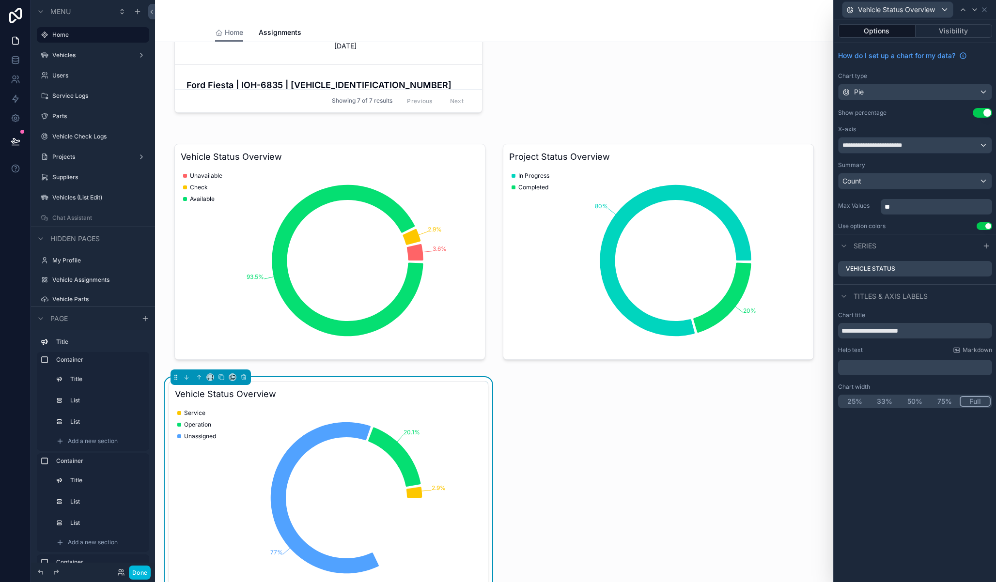
scroll to position [984, 0]
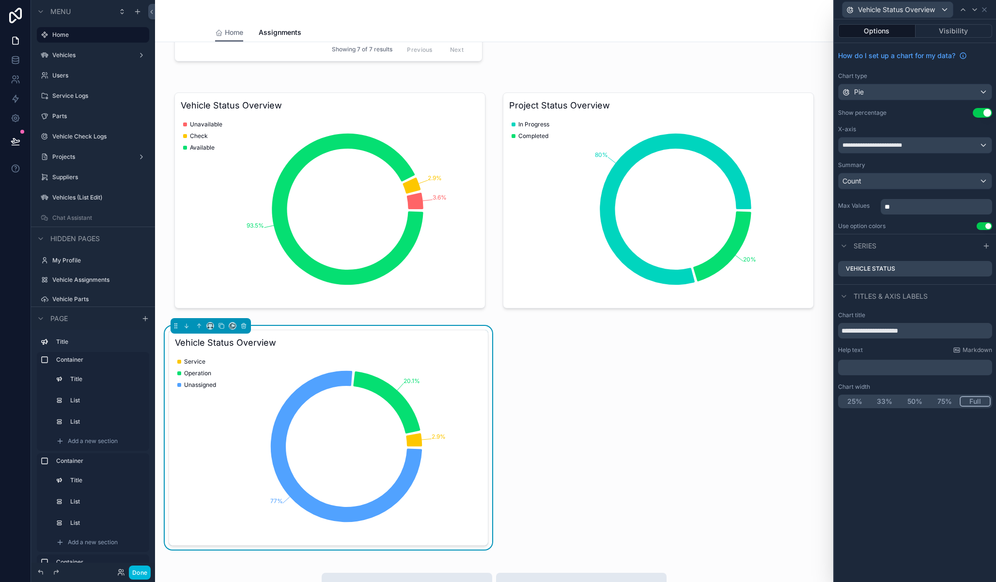
click at [534, 382] on div "Hi Fleet, Welcome to Fleet Management app Documents Overview 🔴 Expired Document…" at bounding box center [494, 26] width 678 height 1937
click at [258, 354] on icon "2.9% 20.1% 77%" at bounding box center [327, 447] width 304 height 186
click at [883, 333] on input "**********" at bounding box center [915, 331] width 154 height 16
click at [868, 331] on input "**********" at bounding box center [915, 331] width 154 height 16
type input "**********"
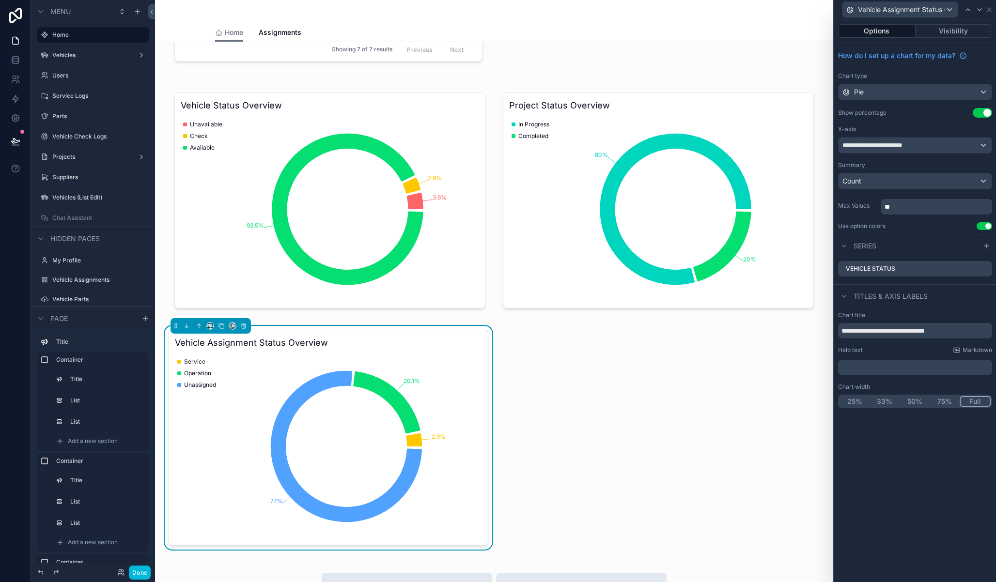
click at [0, 0] on icon at bounding box center [0, 0] width 0 height 0
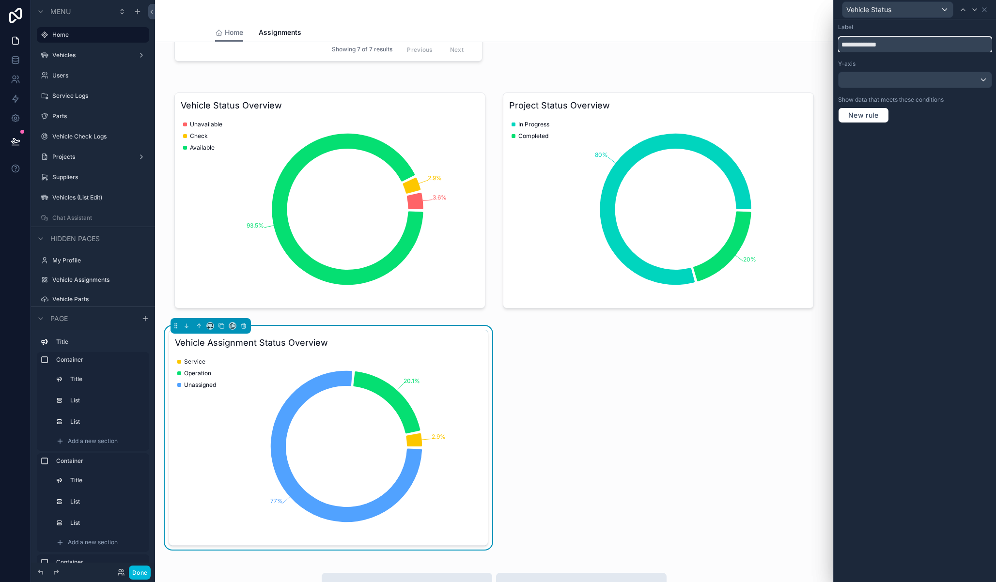
click at [880, 45] on input "**********" at bounding box center [915, 45] width 154 height 16
click at [865, 44] on input "**********" at bounding box center [915, 45] width 154 height 16
click at [868, 44] on input "**********" at bounding box center [915, 45] width 154 height 16
type input "**********"
click at [205, 139] on div "scrollable content" at bounding box center [494, 200] width 663 height 235
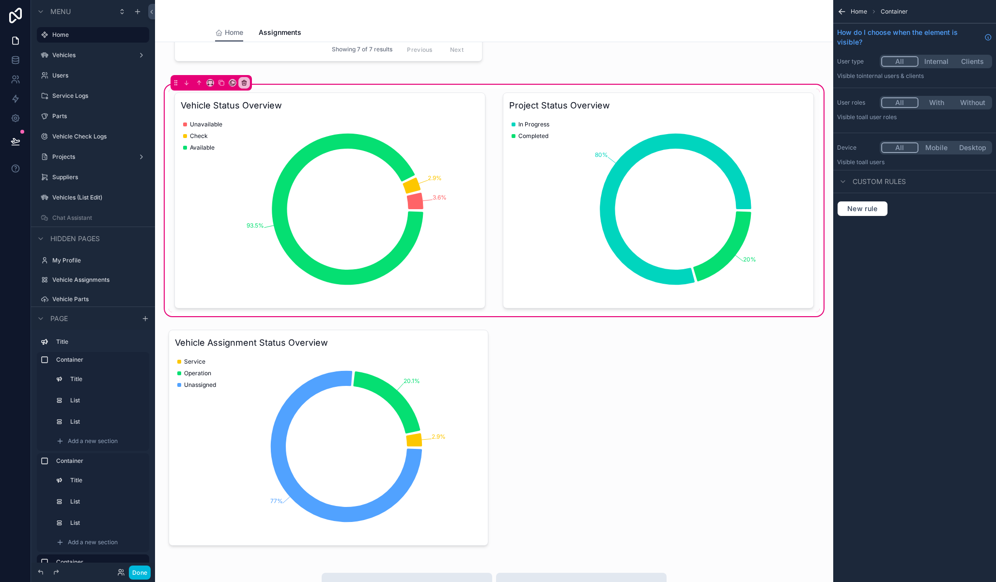
click at [201, 146] on div "scrollable content" at bounding box center [330, 201] width 323 height 224
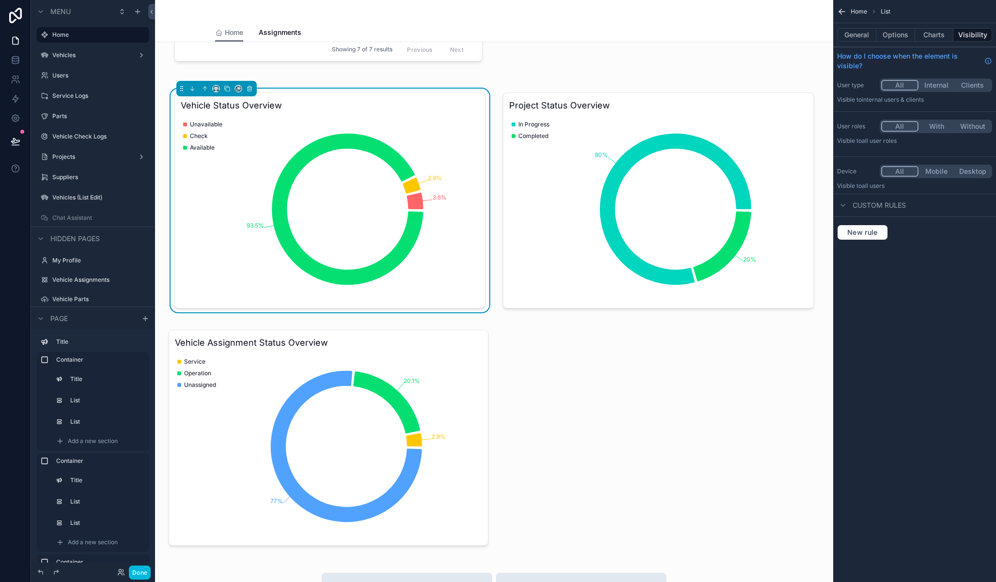
click at [588, 395] on div "Hi Fleet, Welcome to Fleet Management app Documents Overview 🔴 Expired Document…" at bounding box center [494, 26] width 678 height 1937
click at [143, 571] on button "Done" at bounding box center [140, 573] width 22 height 14
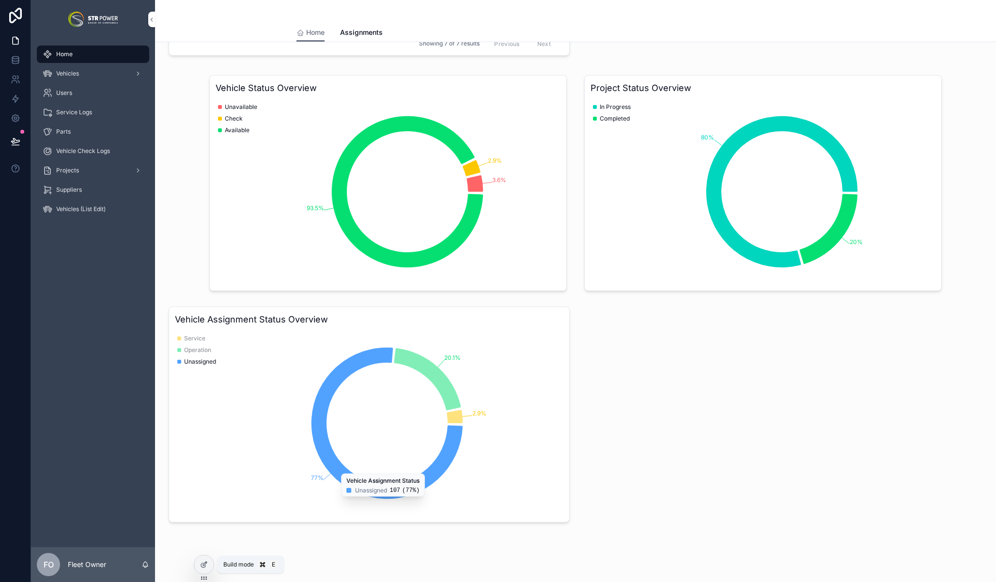
click at [209, 566] on div at bounding box center [203, 565] width 19 height 18
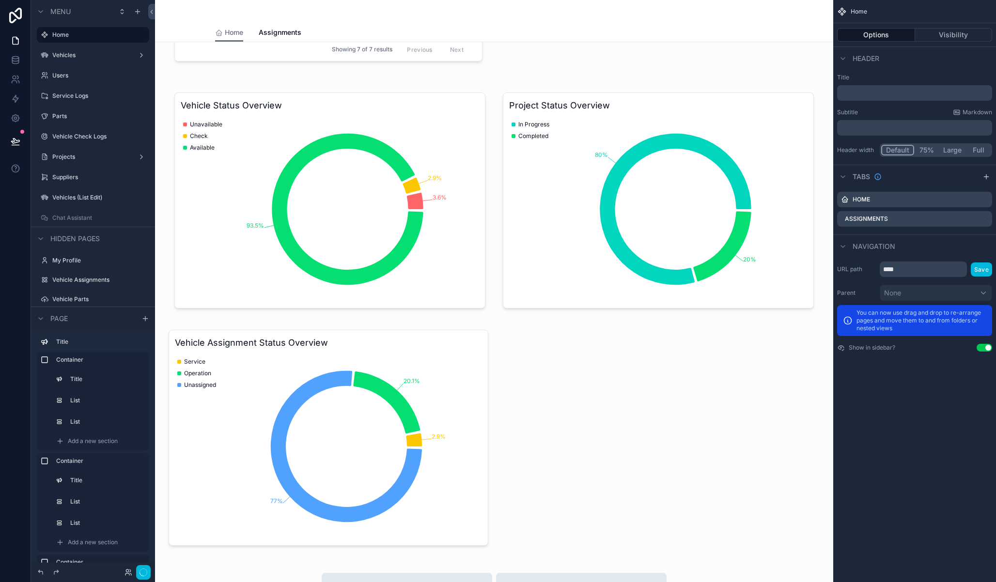
click at [214, 351] on div "scrollable content" at bounding box center [328, 438] width 331 height 224
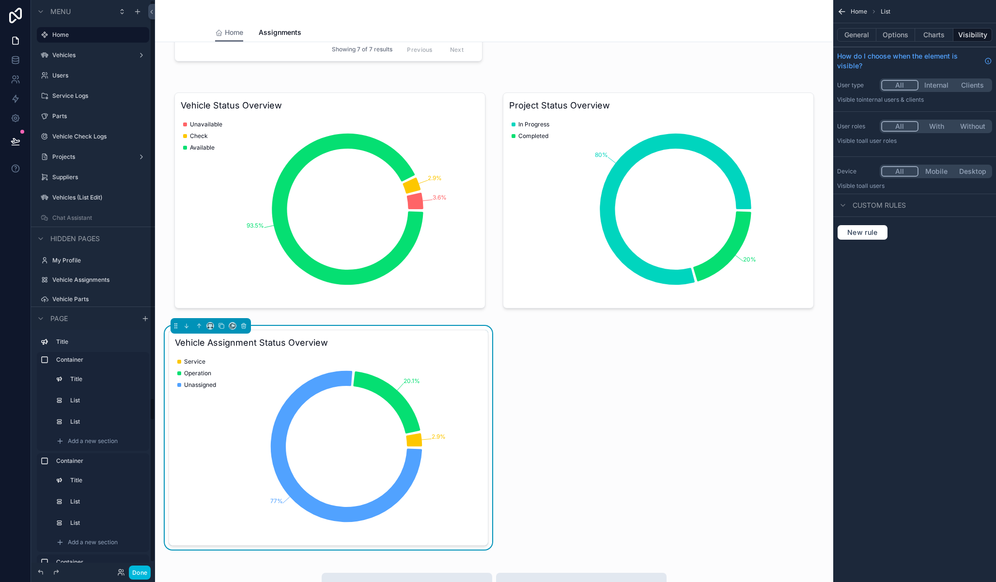
scroll to position [97, 0]
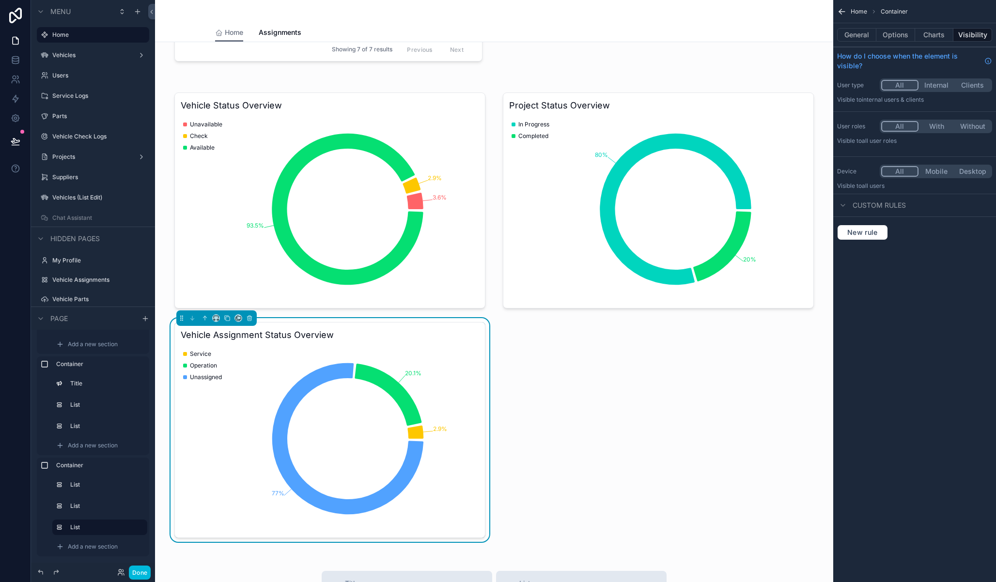
click at [605, 366] on div "Vehicle Status Overview 3.6% 2.9% 93.5% Unavailable Check Available Project Sta…" at bounding box center [494, 315] width 651 height 453
click at [146, 575] on button "Done" at bounding box center [140, 573] width 22 height 14
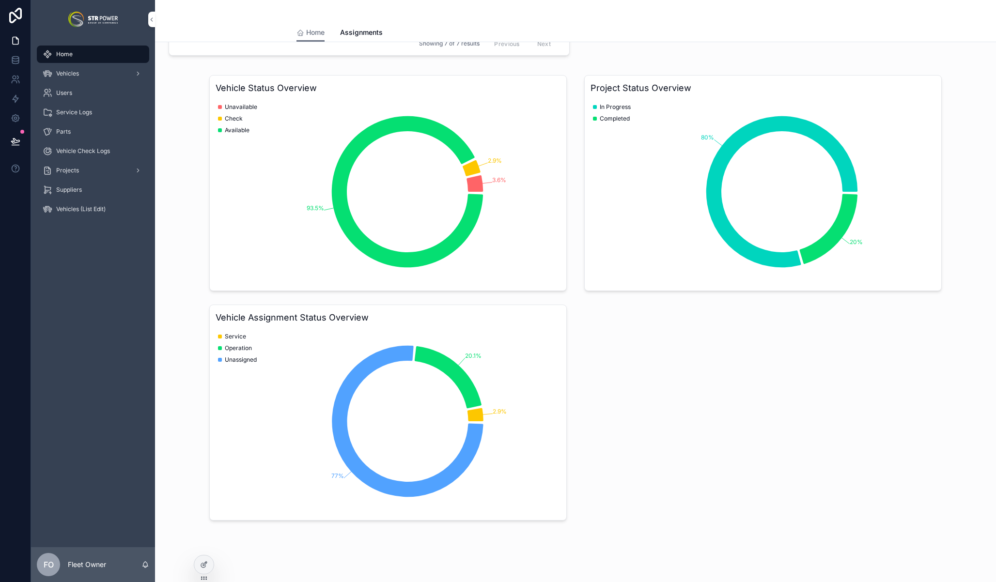
click at [199, 571] on div at bounding box center [203, 565] width 19 height 18
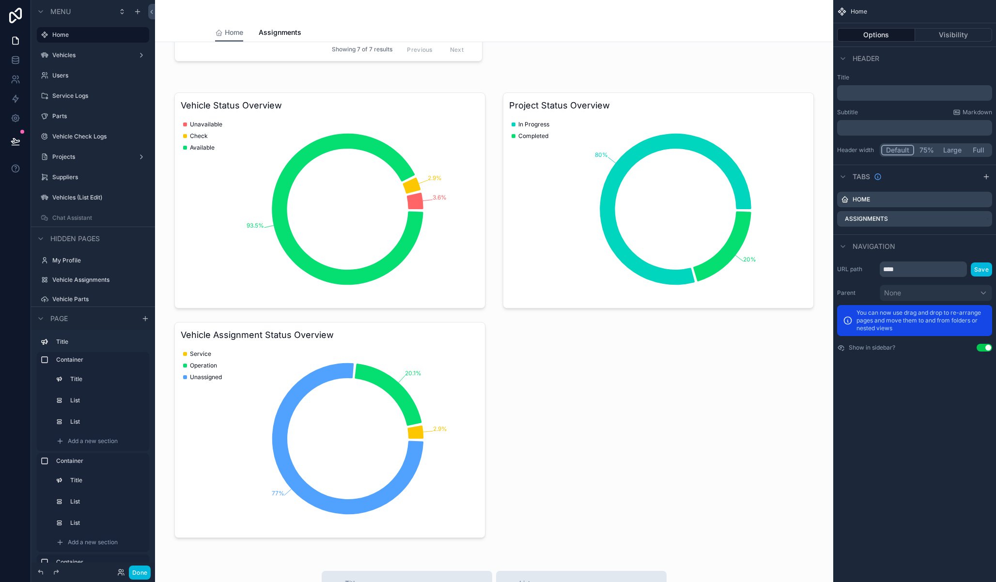
click at [248, 184] on div "scrollable content" at bounding box center [494, 315] width 663 height 465
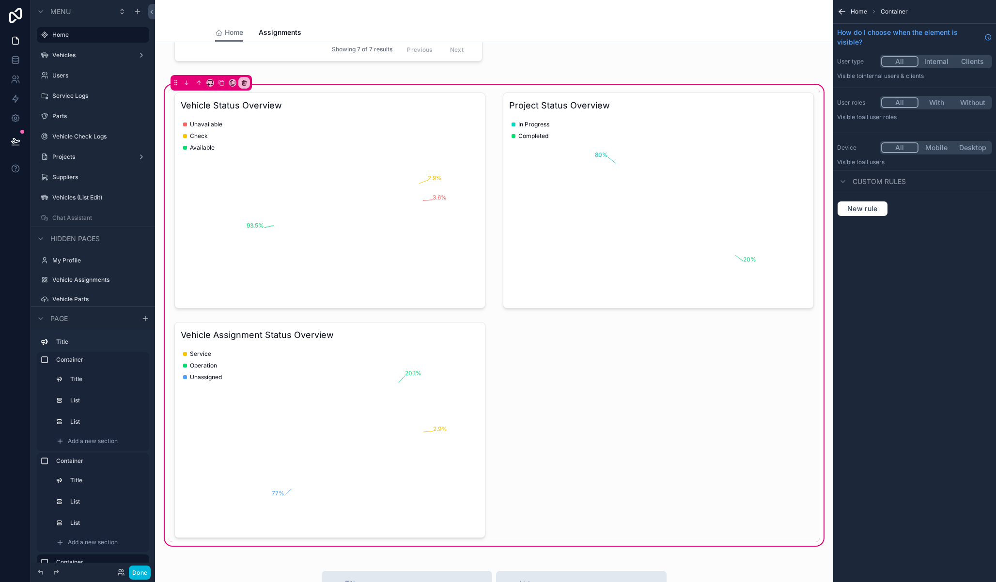
click at [229, 119] on div "scrollable content" at bounding box center [330, 201] width 323 height 224
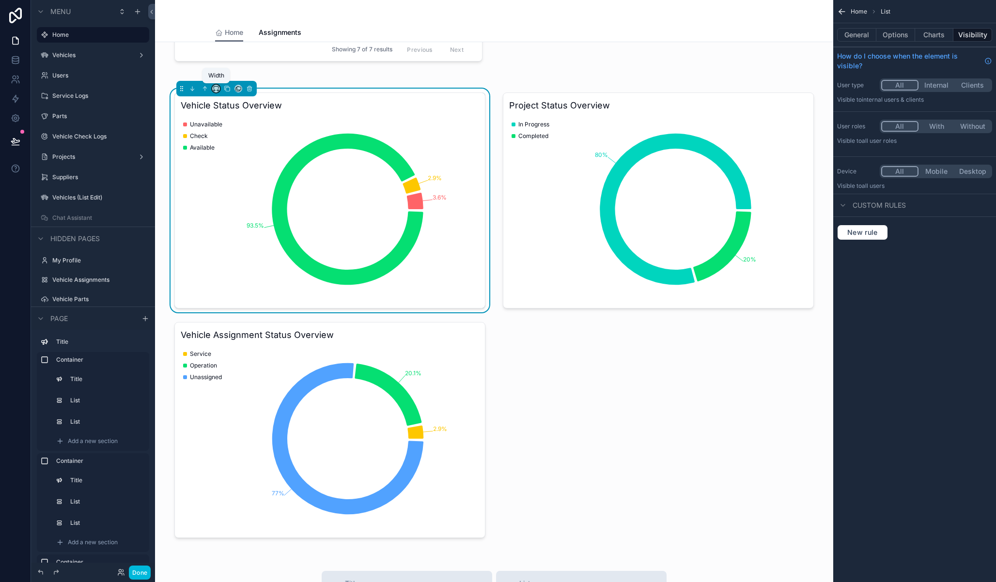
click at [216, 87] on icon "scrollable content" at bounding box center [216, 88] width 7 height 7
click at [237, 146] on div "33%" at bounding box center [235, 144] width 30 height 12
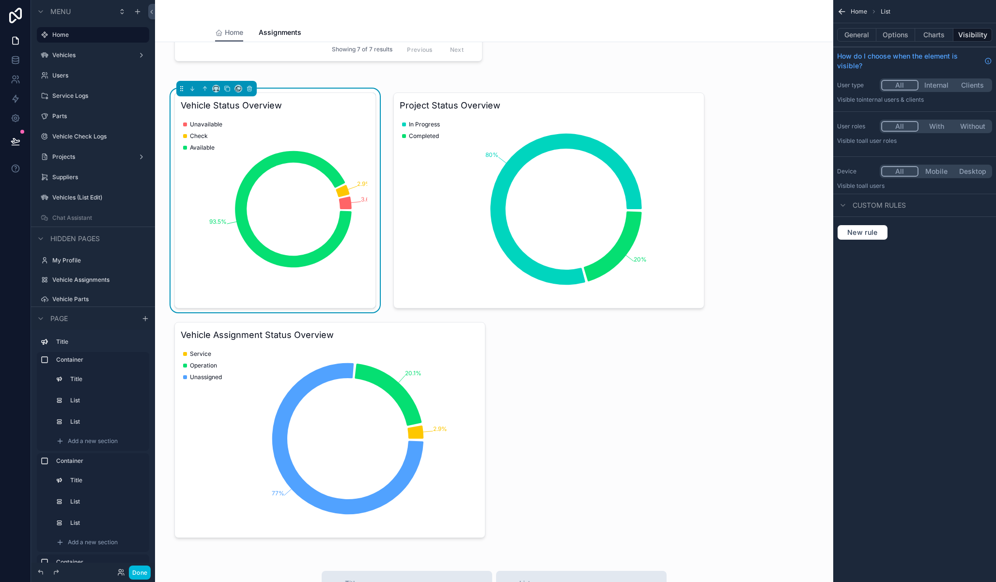
click at [496, 148] on div "scrollable content" at bounding box center [549, 201] width 323 height 224
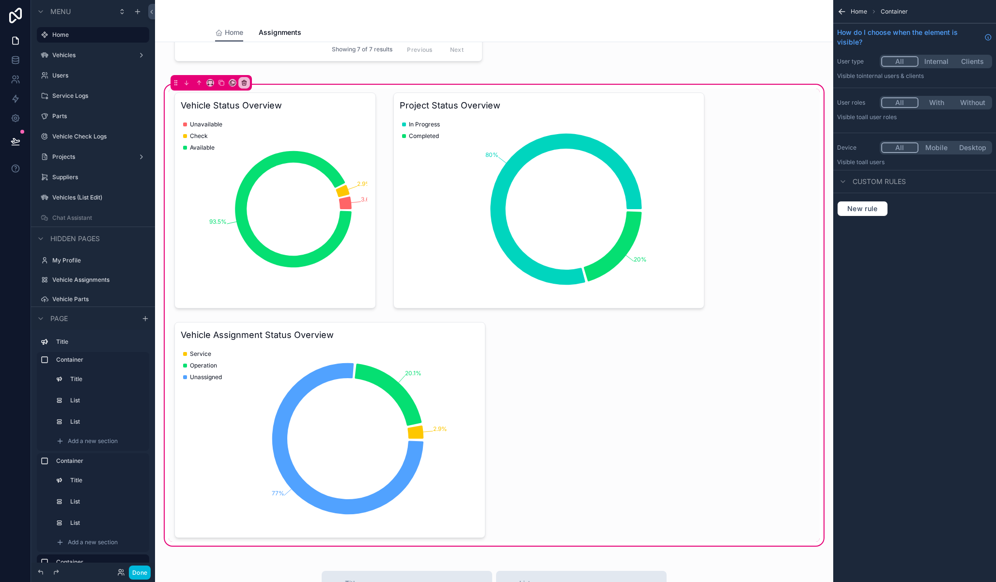
click at [428, 111] on div "scrollable content" at bounding box center [549, 201] width 323 height 224
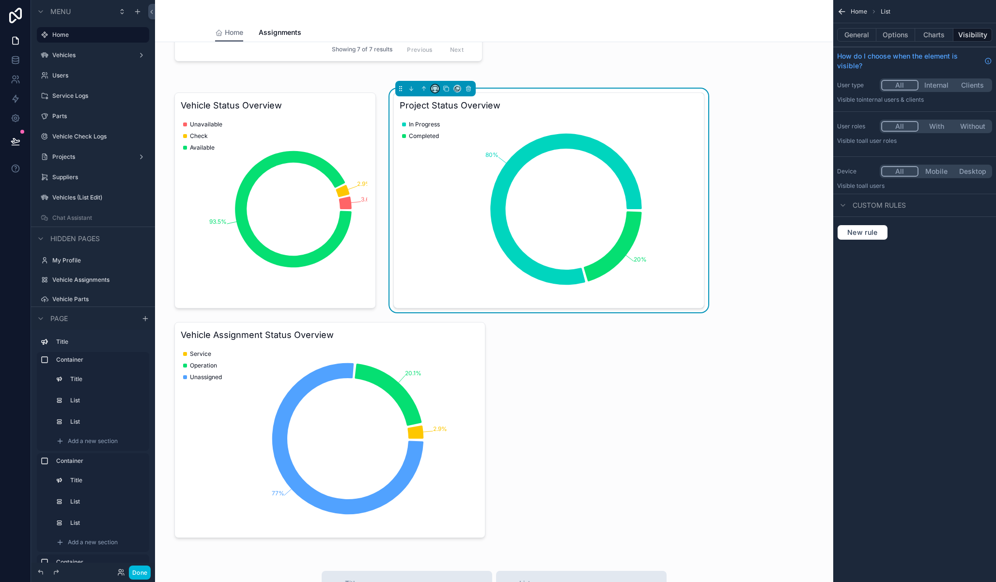
click at [434, 88] on icon "scrollable content" at bounding box center [435, 88] width 7 height 7
click at [439, 144] on span "33%" at bounding box center [445, 144] width 16 height 12
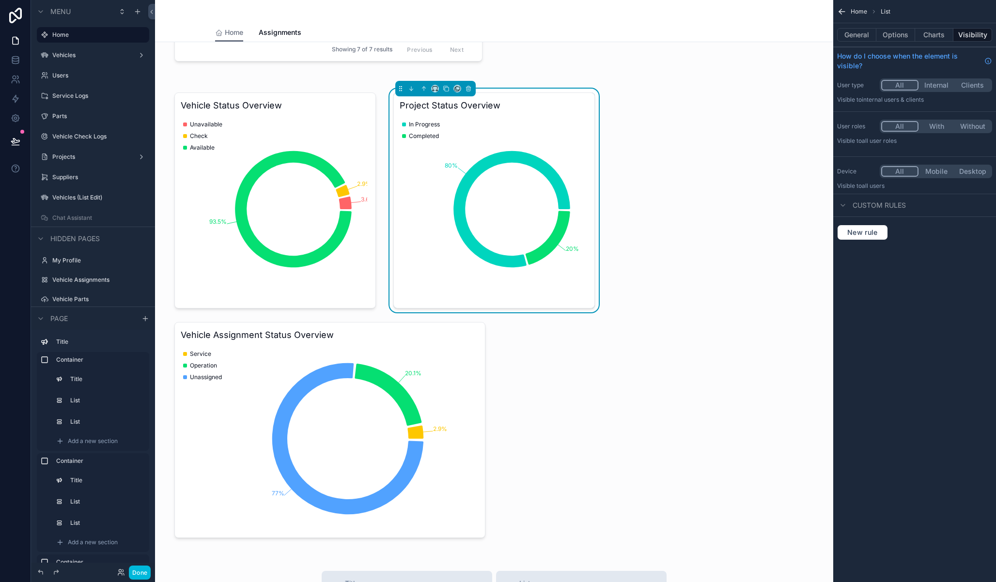
click at [398, 346] on div "scrollable content" at bounding box center [330, 430] width 323 height 224
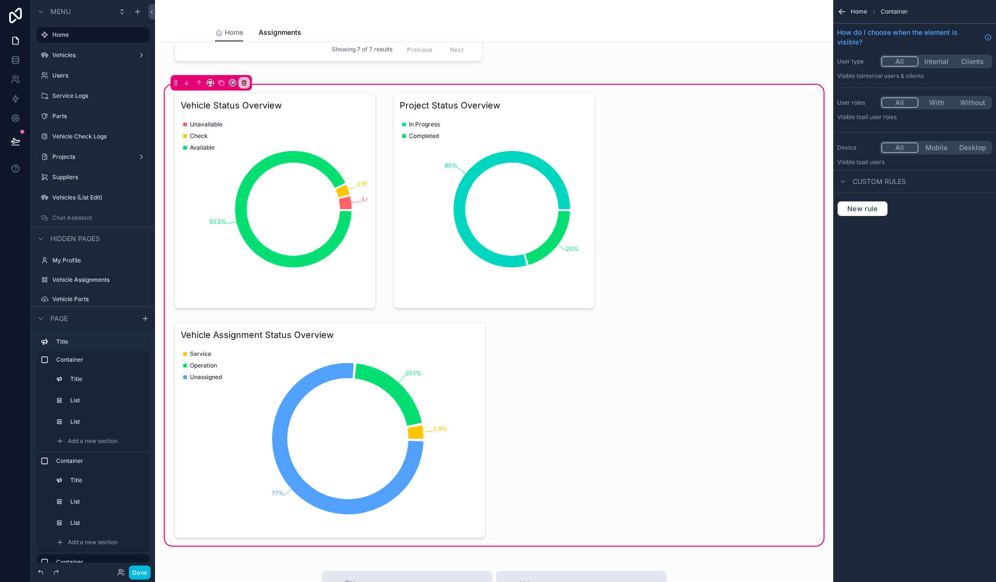
click at [336, 339] on div "scrollable content" at bounding box center [330, 430] width 323 height 224
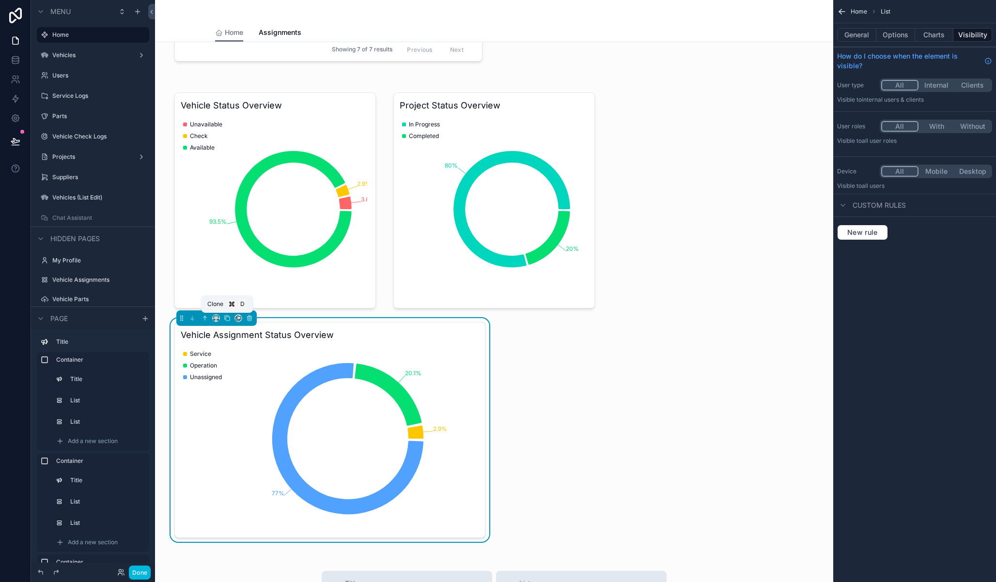
click at [222, 320] on button "scrollable content" at bounding box center [227, 318] width 11 height 11
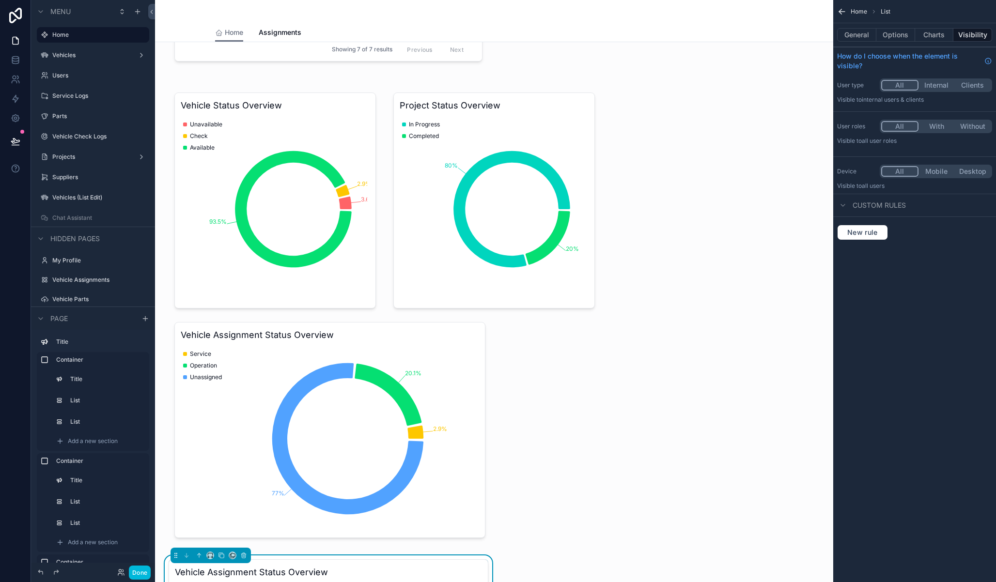
click at [219, 319] on div "scrollable content" at bounding box center [494, 315] width 663 height 465
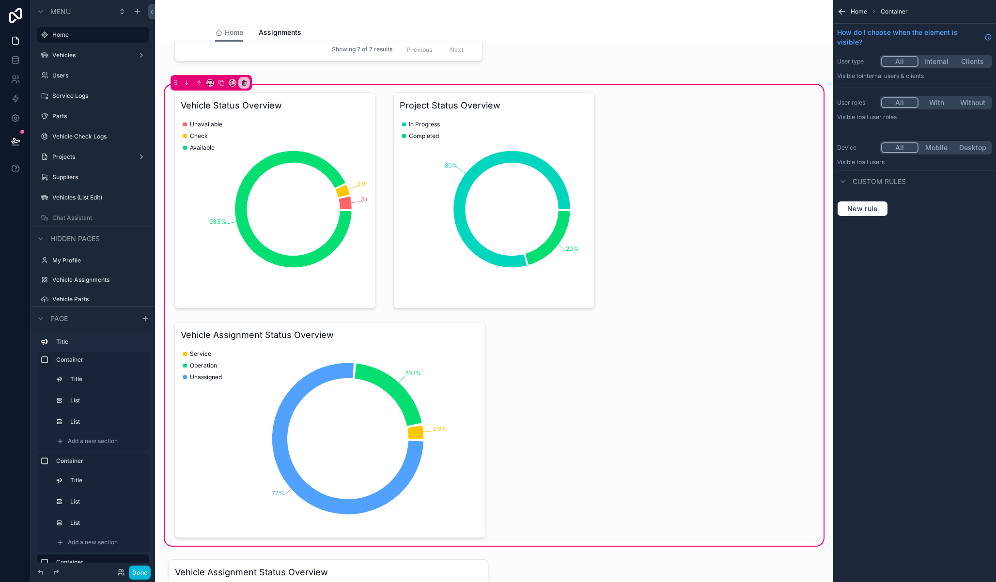
click at [308, 340] on div "scrollable content" at bounding box center [330, 430] width 323 height 224
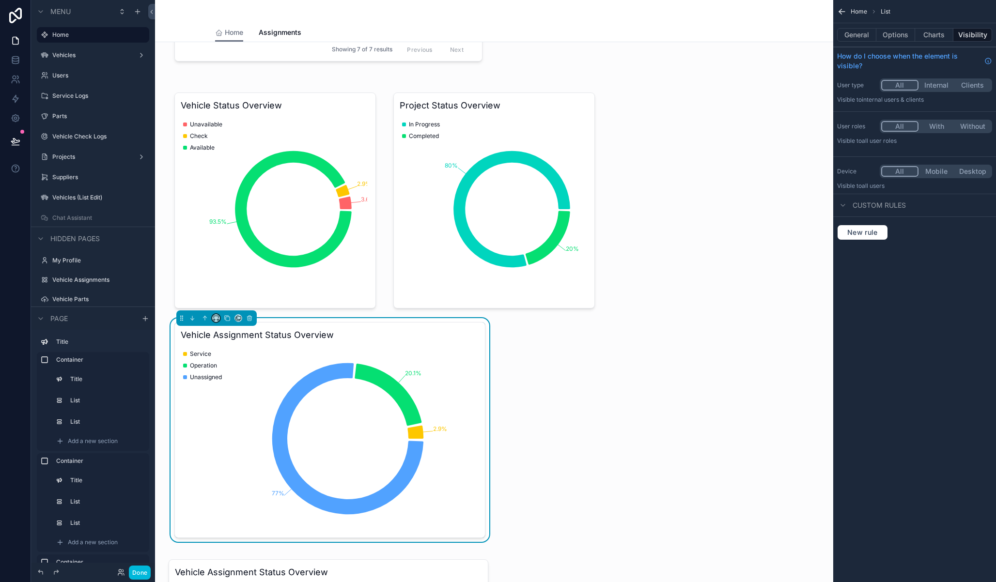
click at [218, 319] on icon "scrollable content" at bounding box center [216, 318] width 7 height 7
click at [234, 374] on span "33%" at bounding box center [228, 373] width 16 height 12
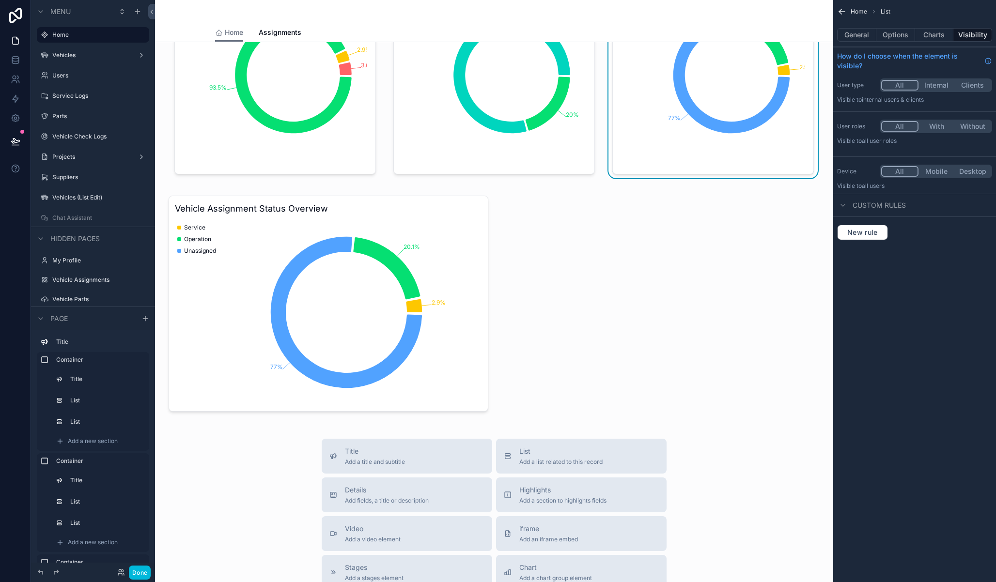
scroll to position [1112, 0]
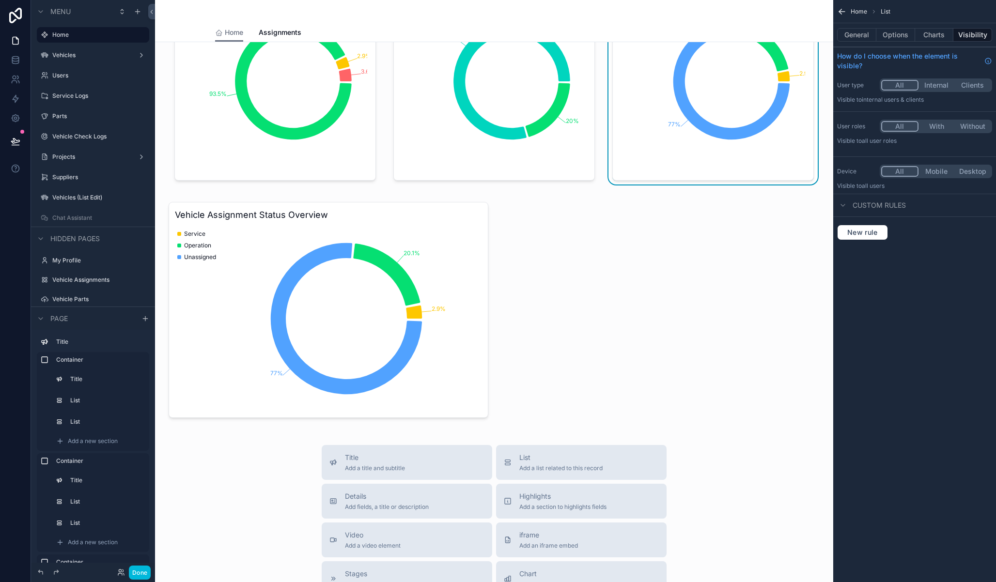
click at [410, 330] on div "scrollable content" at bounding box center [328, 310] width 331 height 224
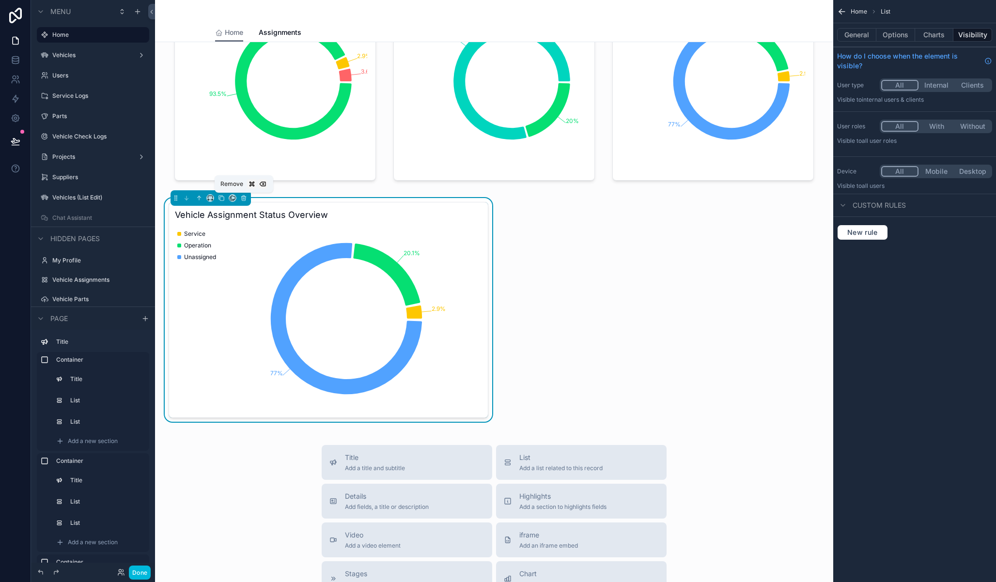
click at [246, 199] on icon "scrollable content" at bounding box center [243, 198] width 7 height 7
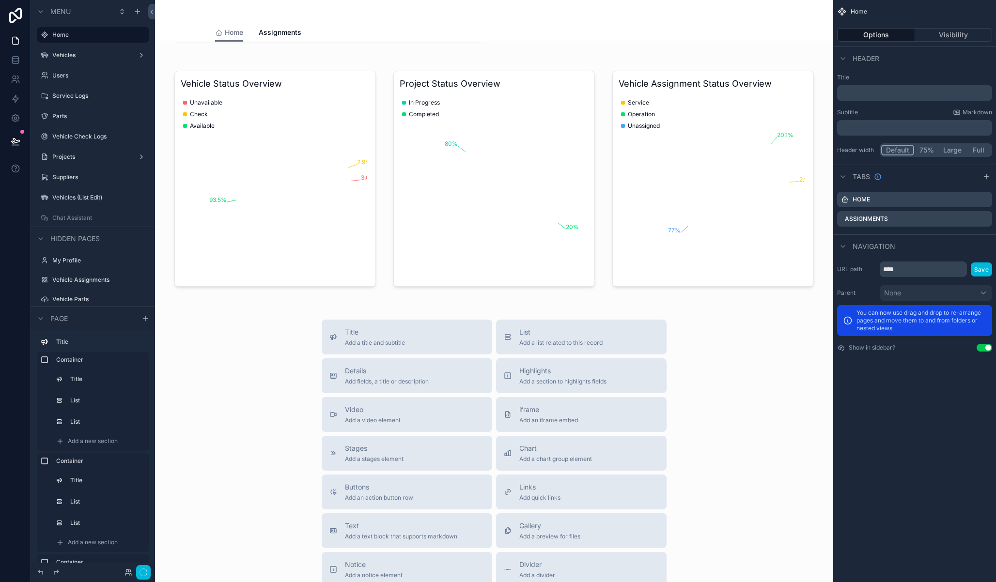
scroll to position [842, 0]
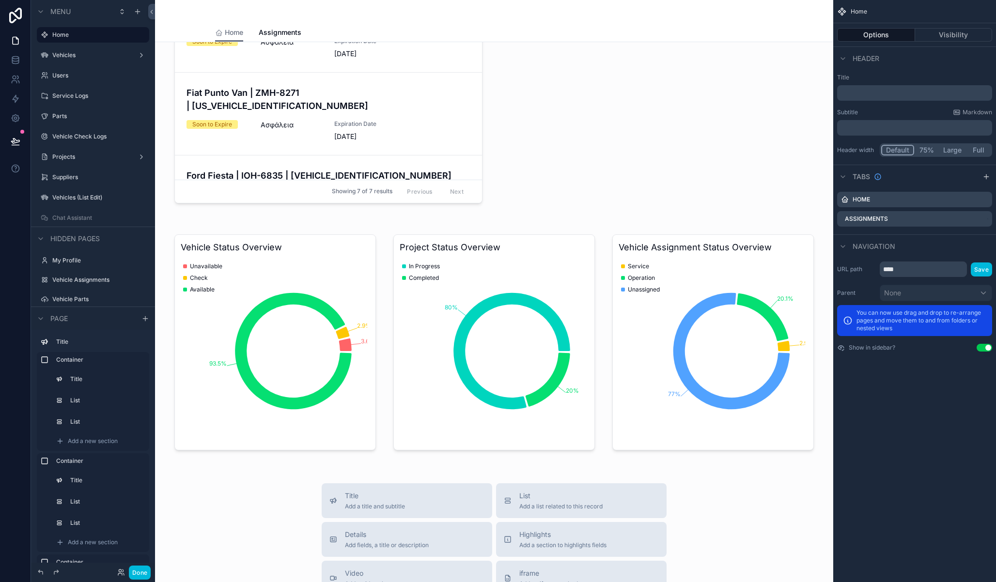
click at [665, 307] on div "scrollable content" at bounding box center [494, 342] width 663 height 235
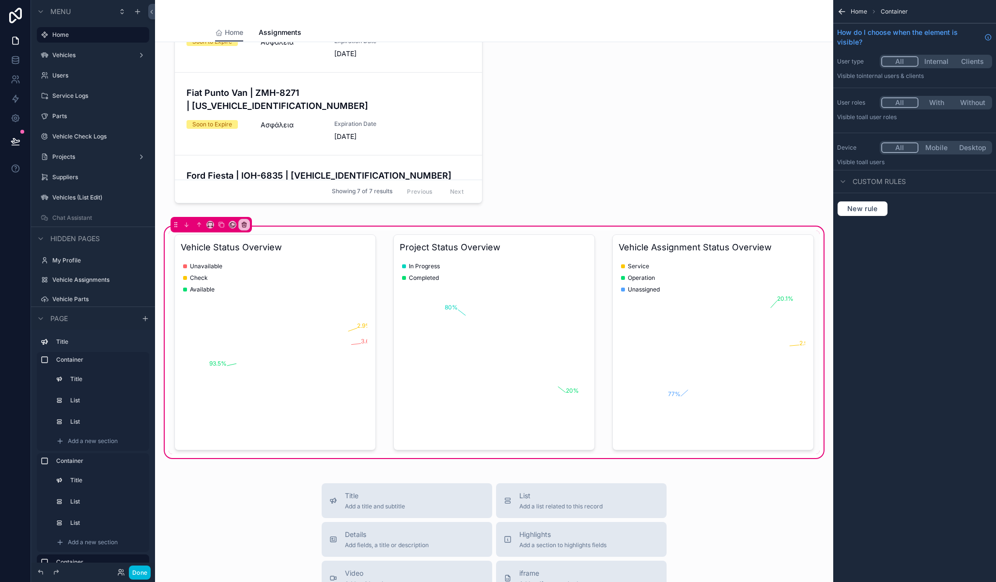
click at [639, 236] on div "scrollable content" at bounding box center [713, 343] width 213 height 224
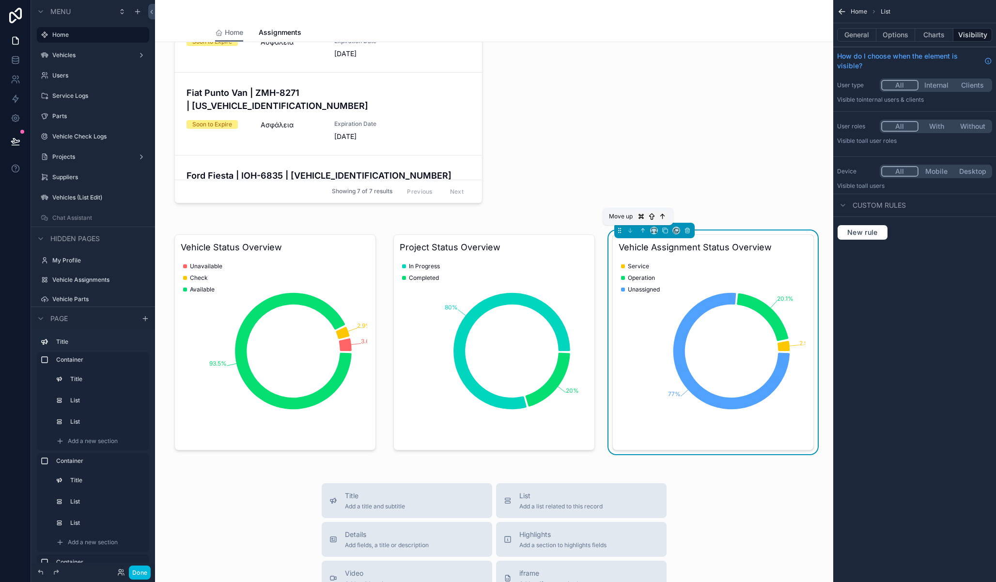
click at [639, 231] on icon "scrollable content" at bounding box center [642, 230] width 7 height 7
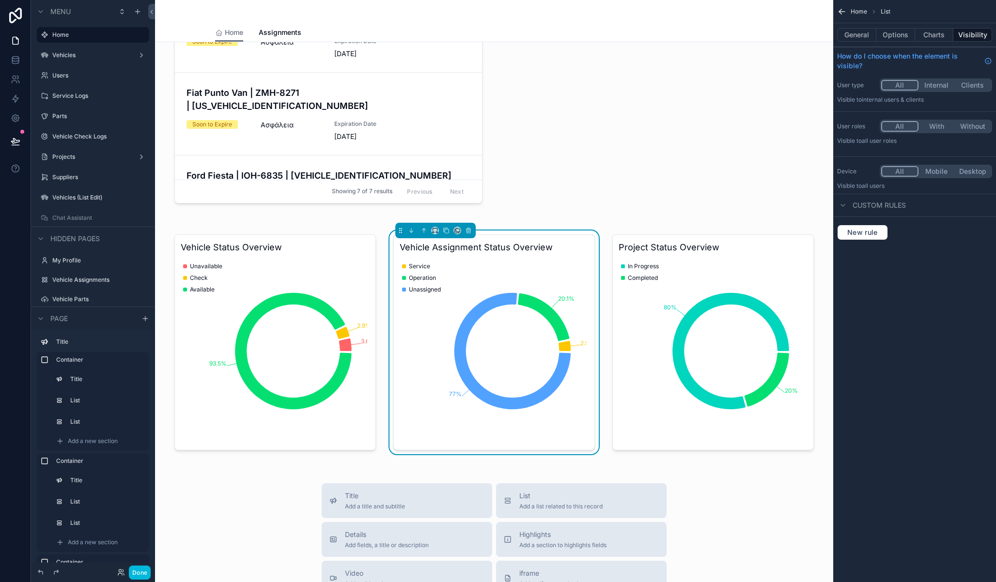
click at [144, 571] on button "Done" at bounding box center [140, 573] width 22 height 14
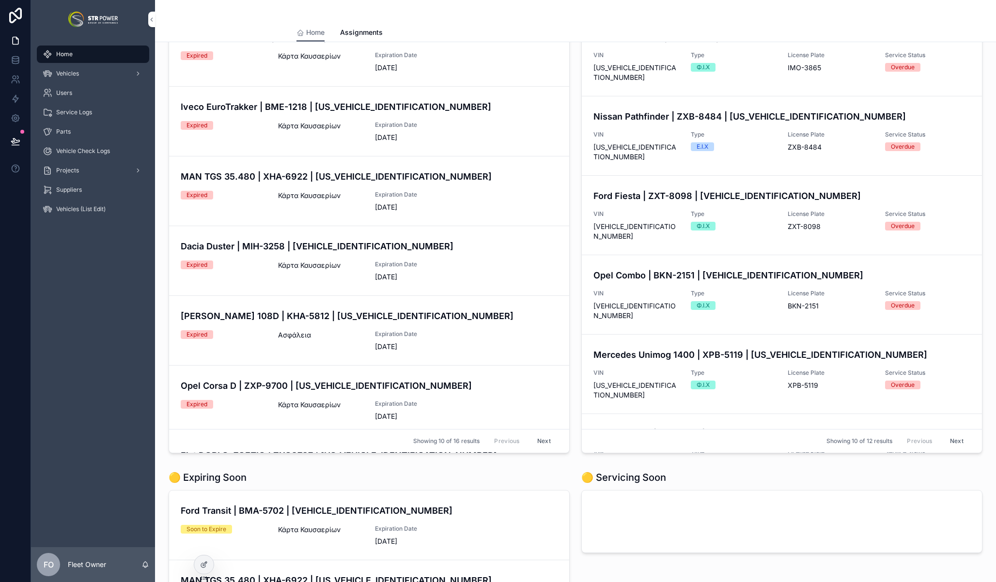
scroll to position [774, 0]
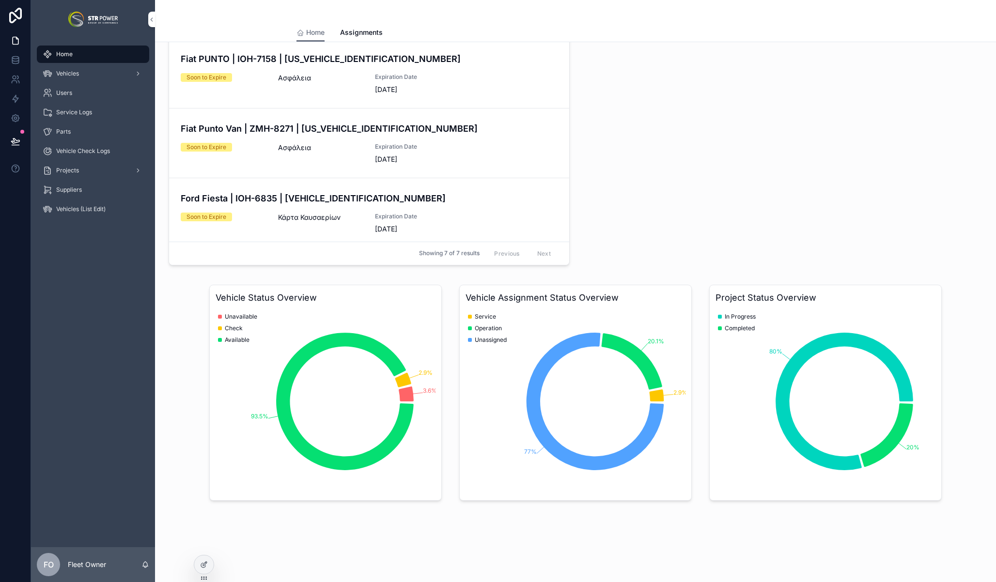
click at [203, 566] on icon at bounding box center [204, 565] width 8 height 8
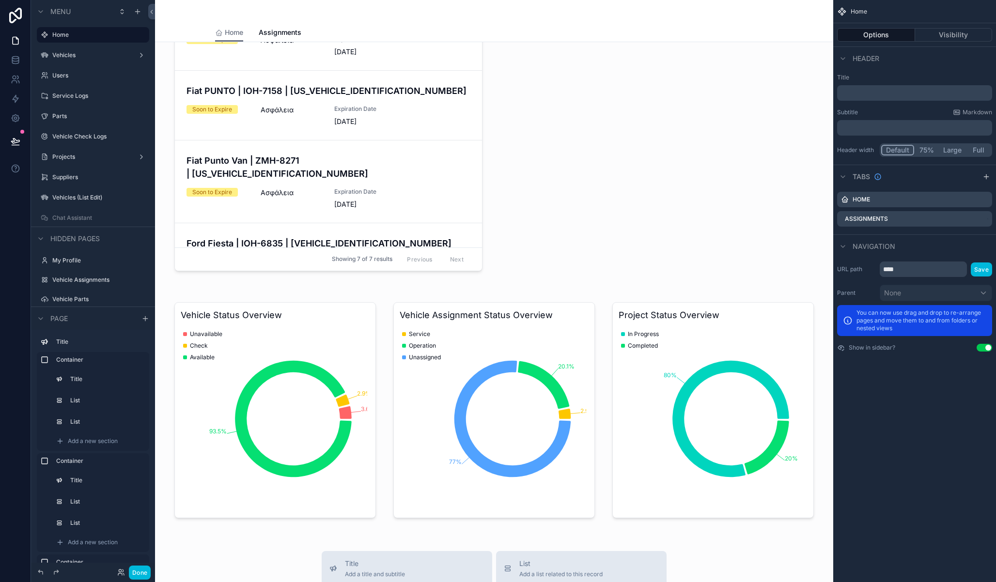
click at [171, 297] on div "scrollable content" at bounding box center [494, 410] width 663 height 235
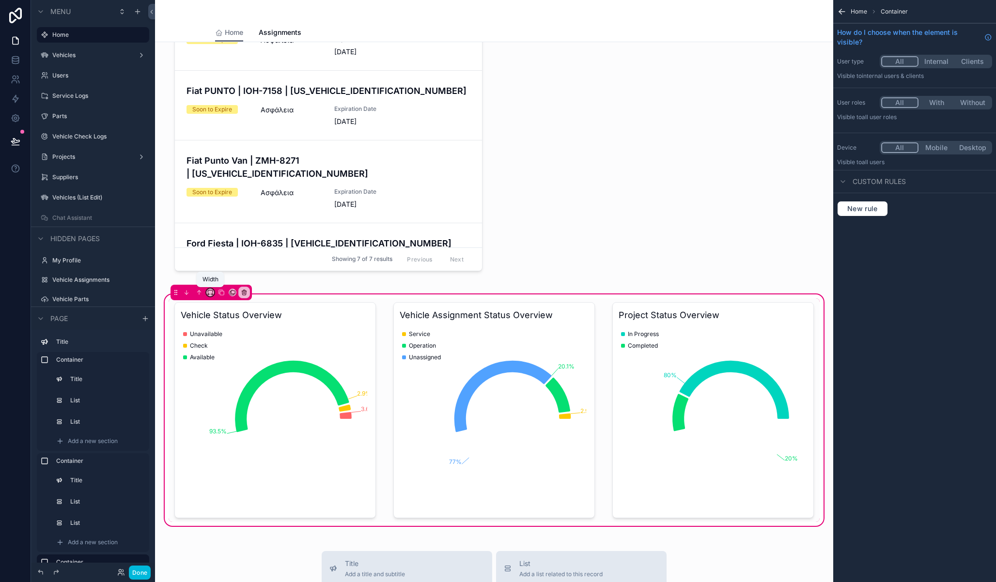
click at [211, 292] on icon "scrollable content" at bounding box center [210, 292] width 7 height 7
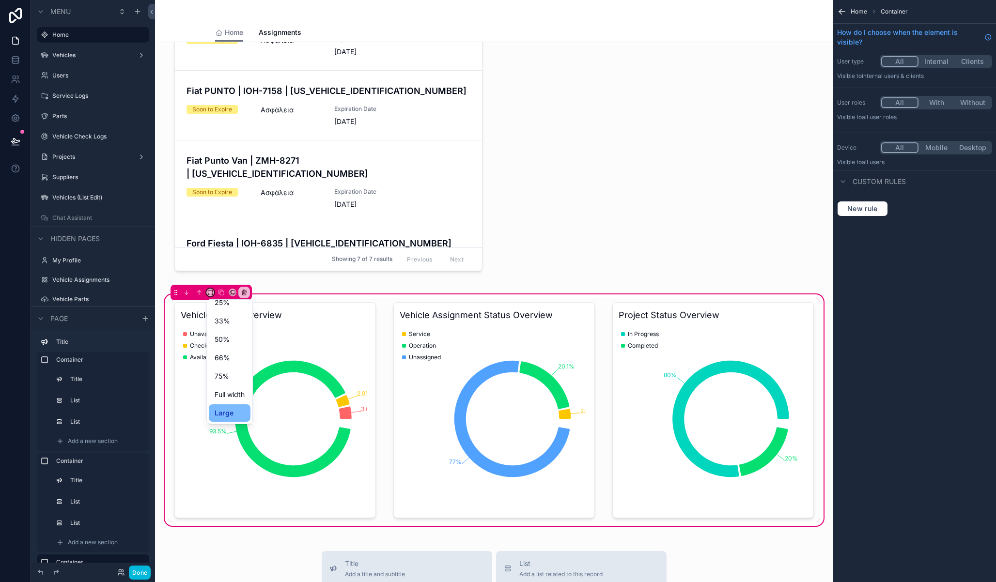
scroll to position [0, 0]
click at [230, 418] on span "Full width" at bounding box center [230, 421] width 30 height 12
click at [141, 576] on button "Done" at bounding box center [140, 573] width 22 height 14
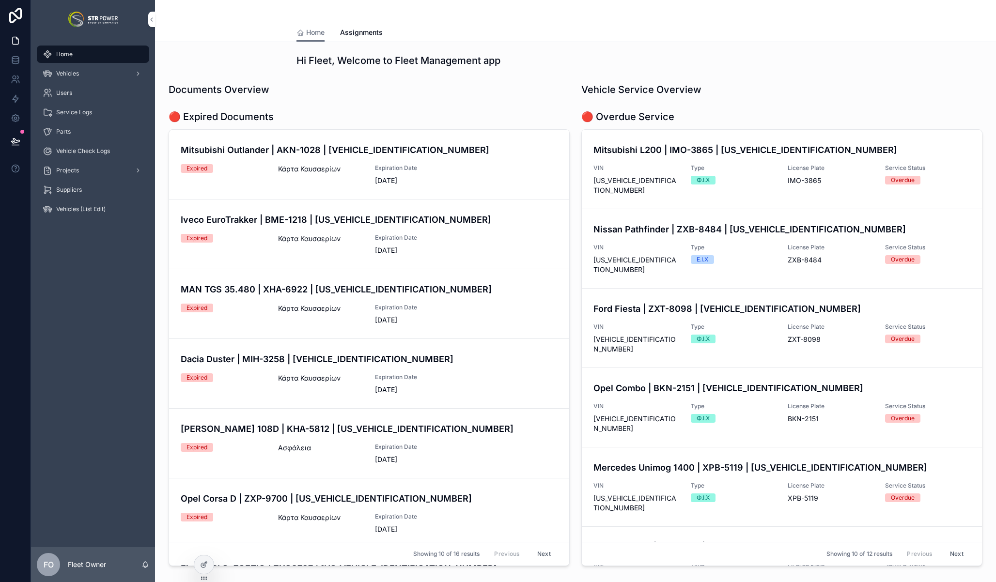
scroll to position [774, 0]
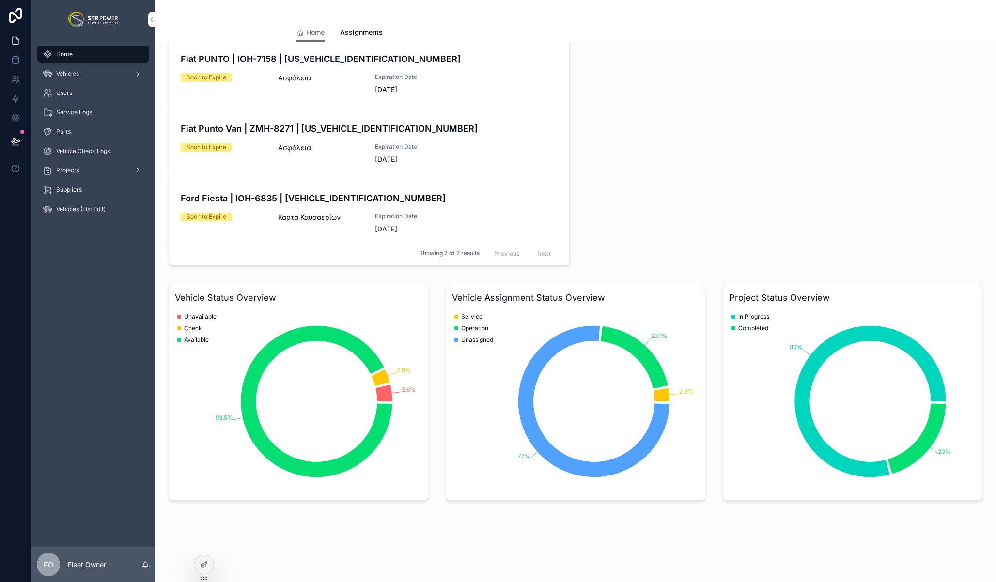
click at [187, 470] on div "Unavailable Check Available" at bounding box center [196, 404] width 39 height 186
click at [208, 562] on div at bounding box center [203, 565] width 19 height 18
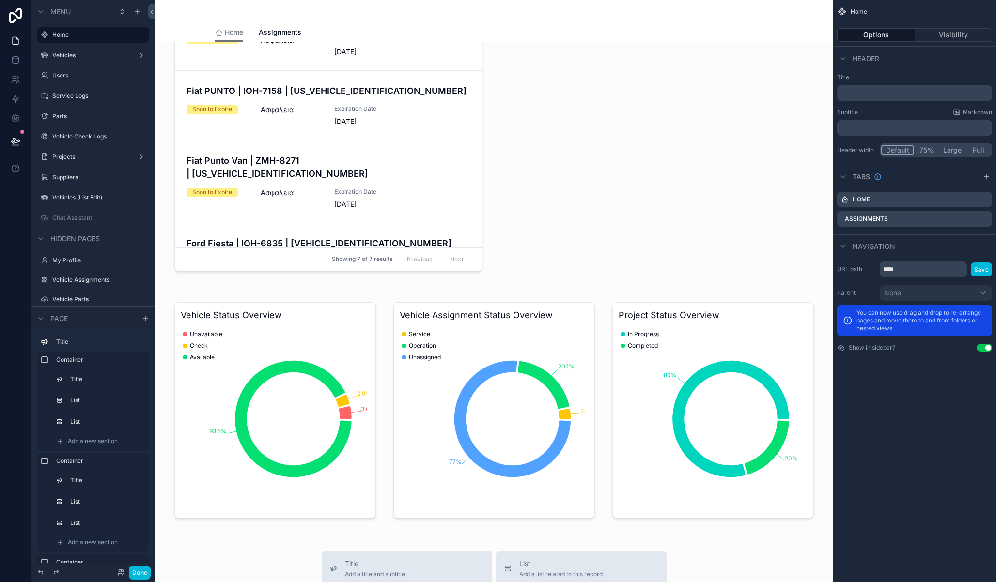
click at [177, 304] on div "scrollable content" at bounding box center [494, 410] width 663 height 235
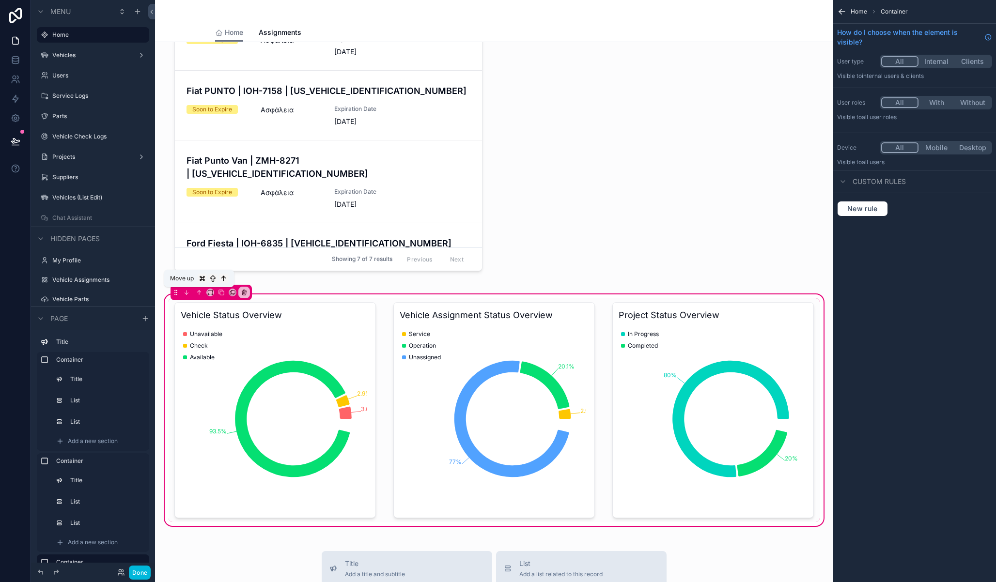
click at [198, 292] on icon "scrollable content" at bounding box center [199, 292] width 2 height 2
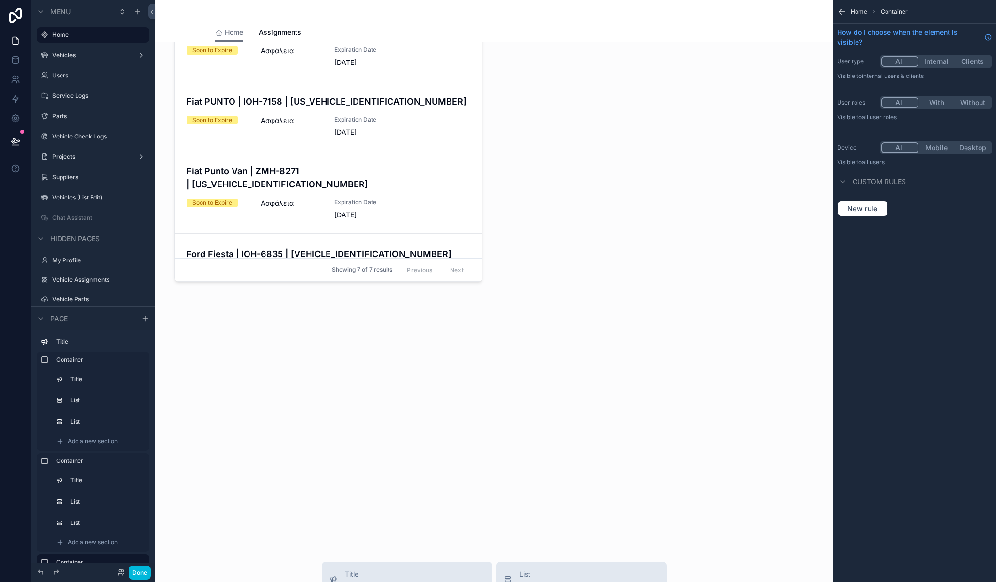
scroll to position [0, 0]
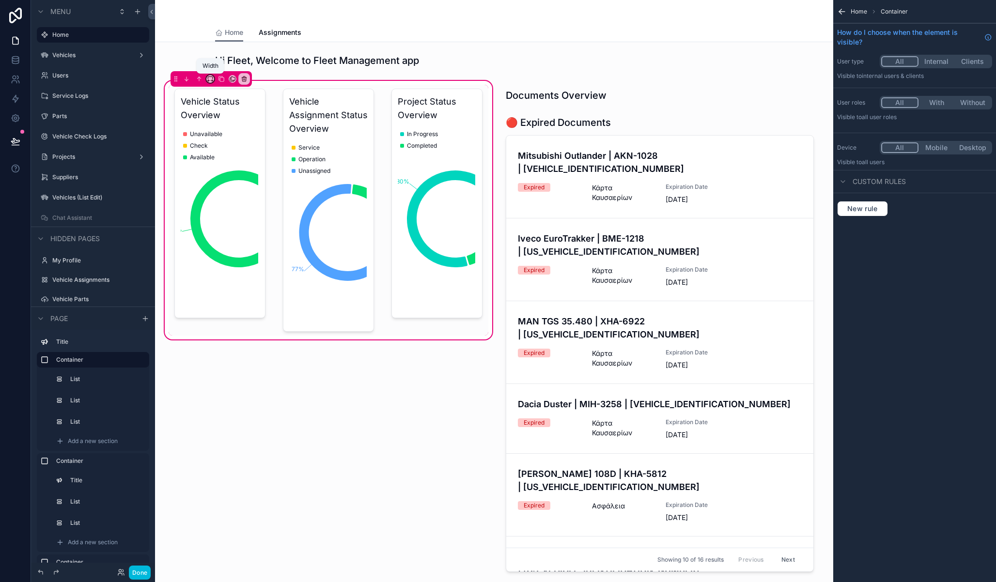
click at [211, 79] on icon "scrollable content" at bounding box center [210, 79] width 7 height 7
click at [232, 187] on span "Full width" at bounding box center [230, 184] width 30 height 12
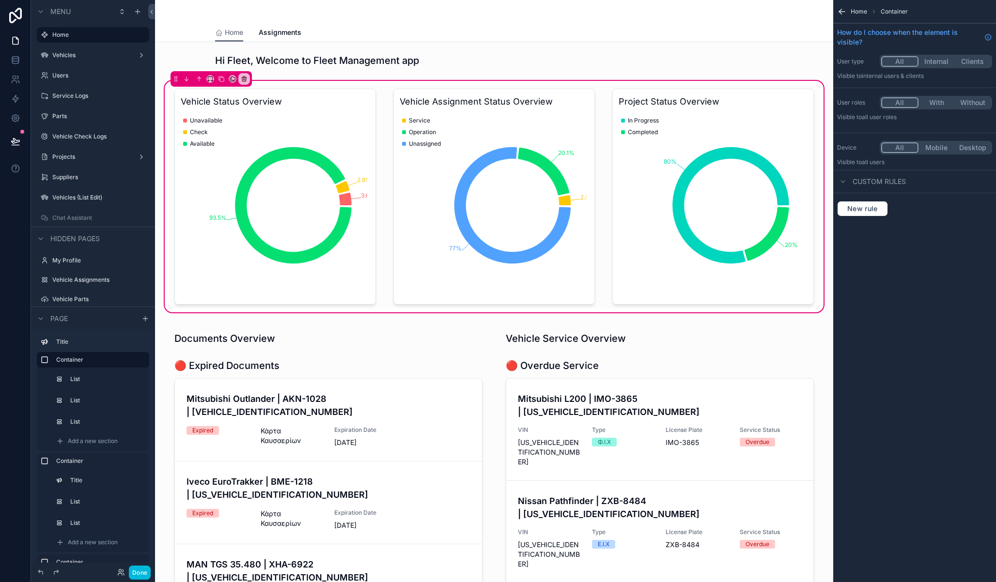
click at [139, 571] on button "Done" at bounding box center [140, 573] width 22 height 14
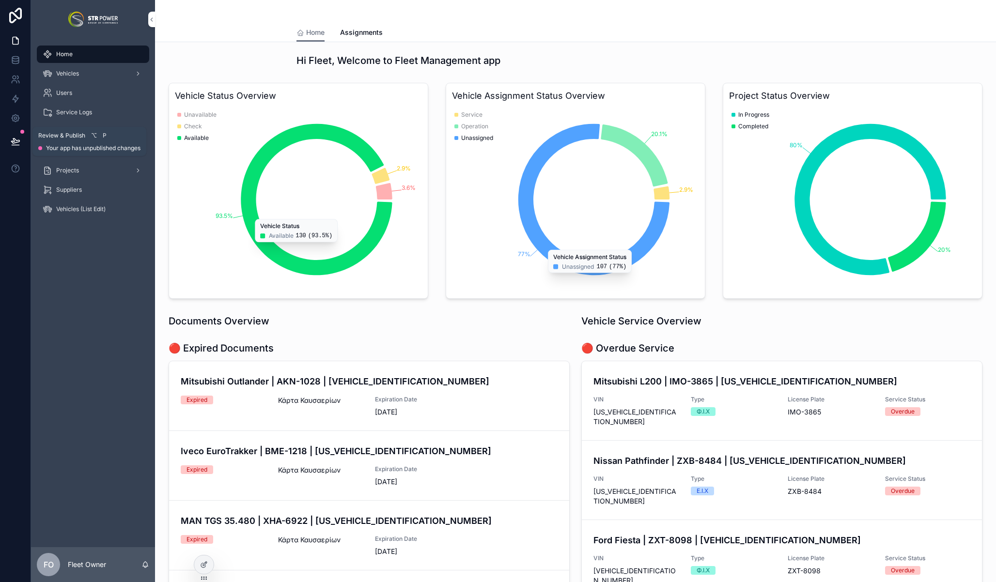
click at [20, 137] on button at bounding box center [15, 141] width 21 height 27
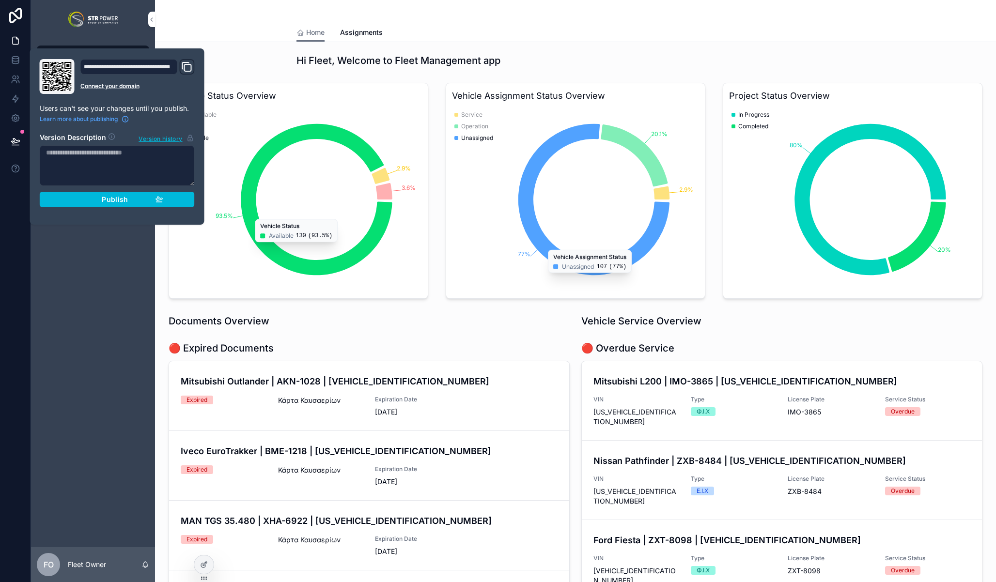
click at [123, 201] on span "Publish" at bounding box center [115, 199] width 26 height 9
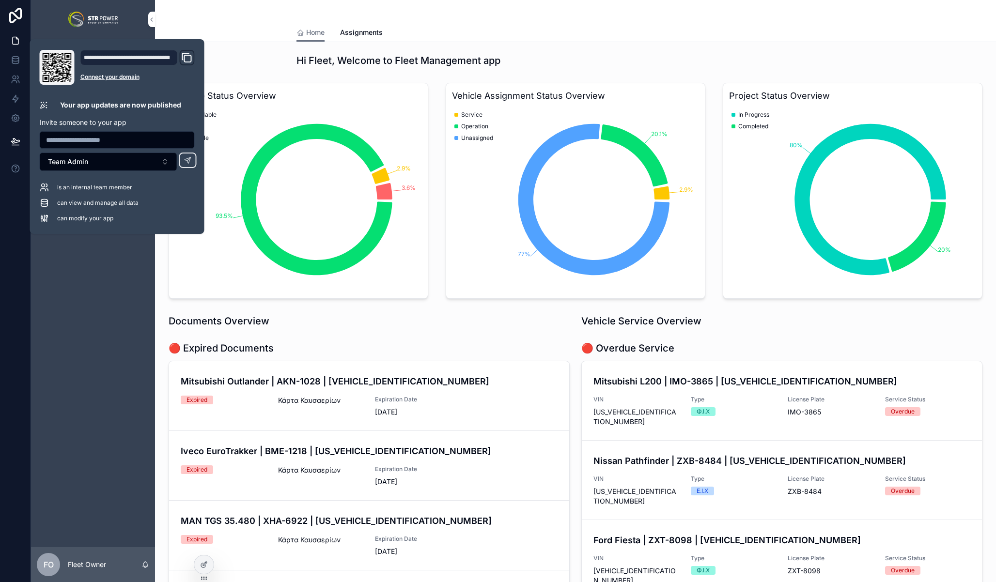
click at [560, 59] on div "Hi Fleet, Welcome to Fleet Management app" at bounding box center [575, 61] width 558 height 14
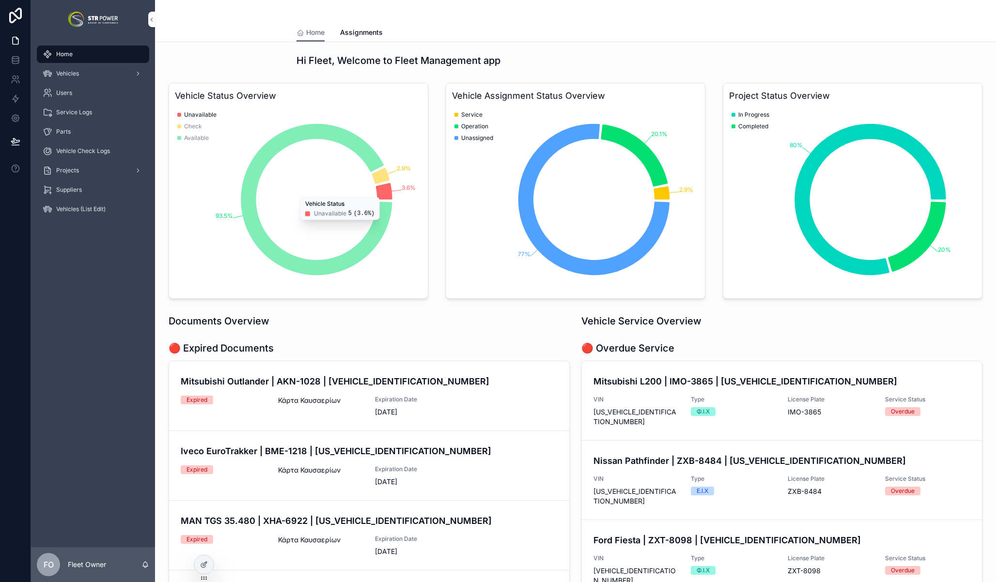
click at [198, 567] on div at bounding box center [203, 565] width 19 height 18
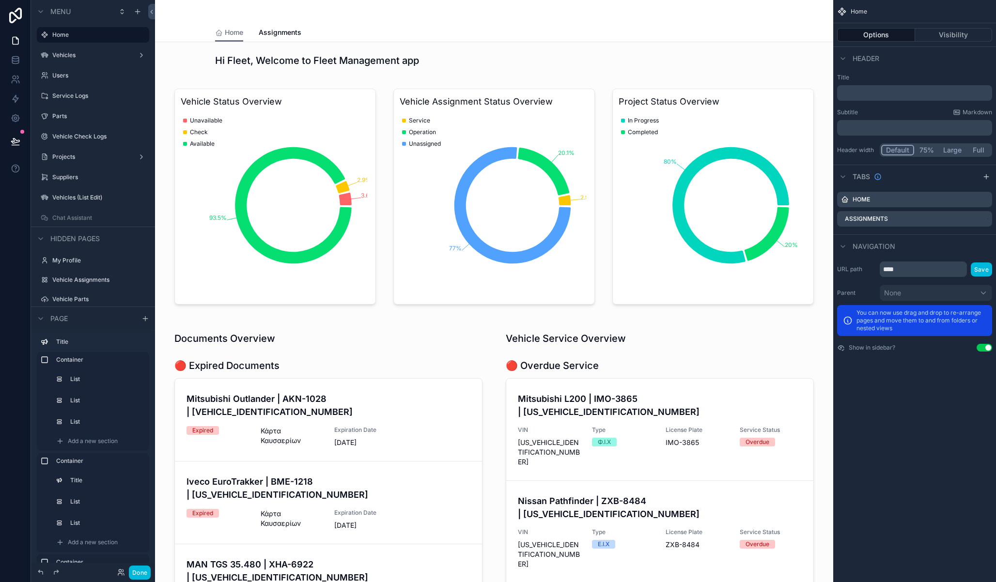
click at [387, 61] on div "scrollable content" at bounding box center [494, 60] width 663 height 21
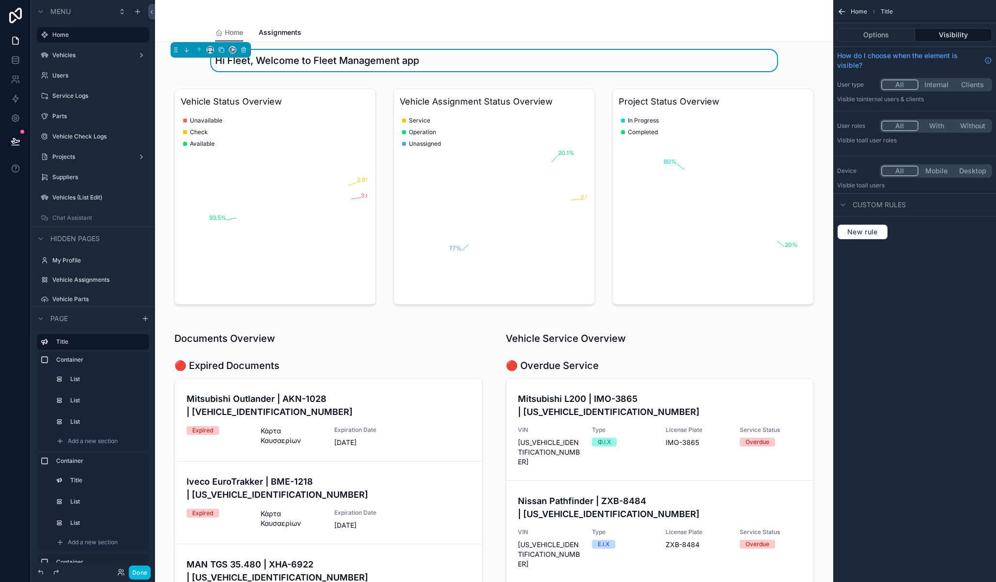
click at [414, 59] on h1 "Hi Fleet, Welcome to Fleet Management app" at bounding box center [317, 61] width 204 height 14
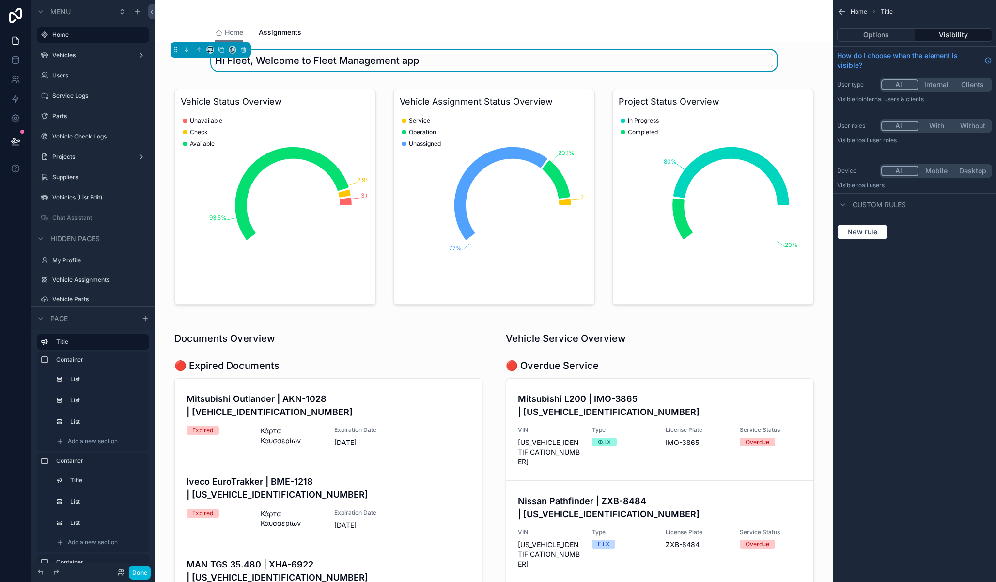
click at [423, 60] on div "Hi Fleet, Welcome to Fleet Management app" at bounding box center [494, 61] width 558 height 14
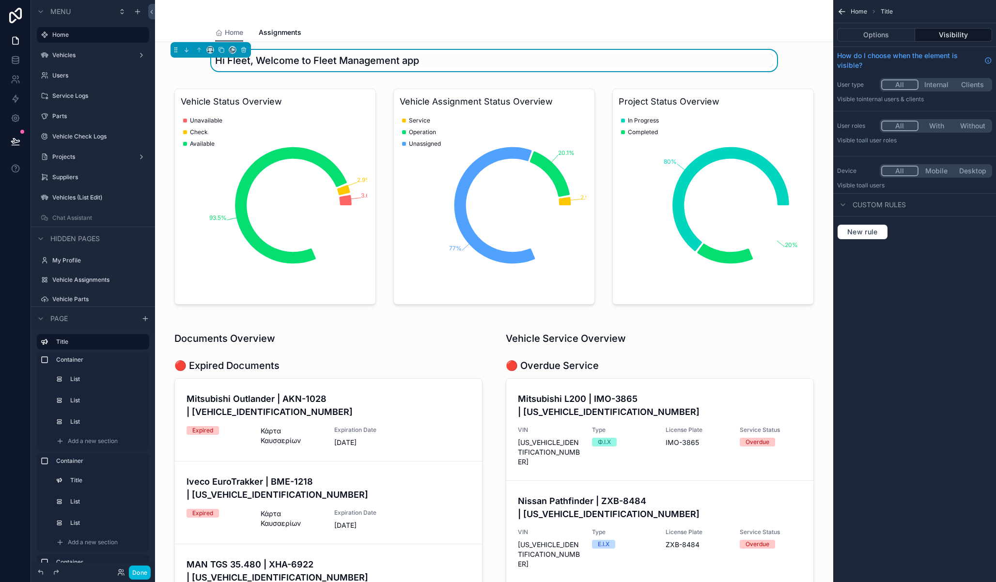
click at [396, 59] on h1 "Hi Fleet, Welcome to Fleet Management app" at bounding box center [317, 61] width 204 height 14
click at [396, 58] on h1 "Hi Fleet, Welcome to Fleet Management app" at bounding box center [317, 61] width 204 height 14
click at [399, 58] on h1 "Hi Fleet, Welcome to Fleet Management app" at bounding box center [317, 61] width 204 height 14
click at [879, 37] on button "Options" at bounding box center [876, 35] width 78 height 14
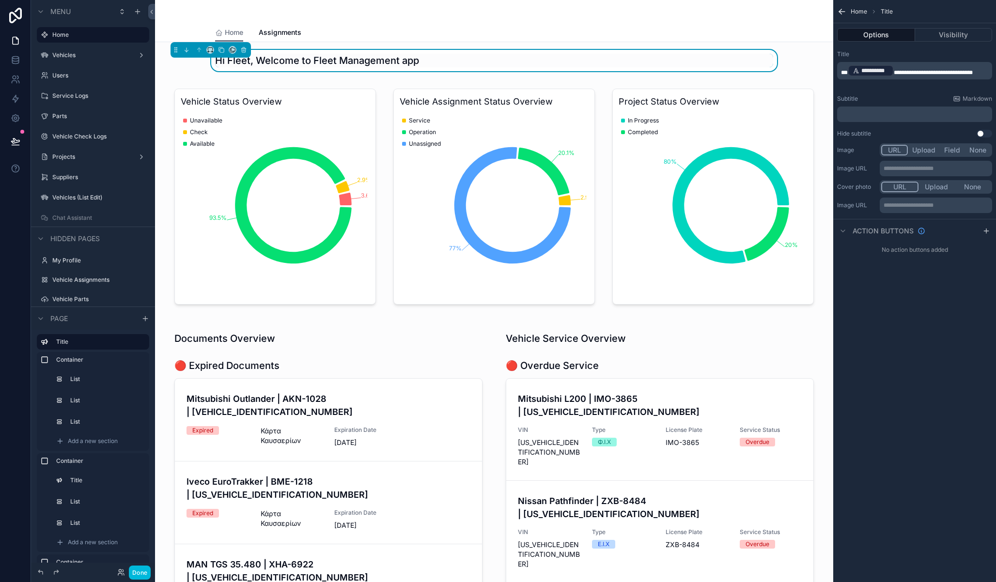
click at [866, 78] on p "**********" at bounding box center [915, 71] width 149 height 14
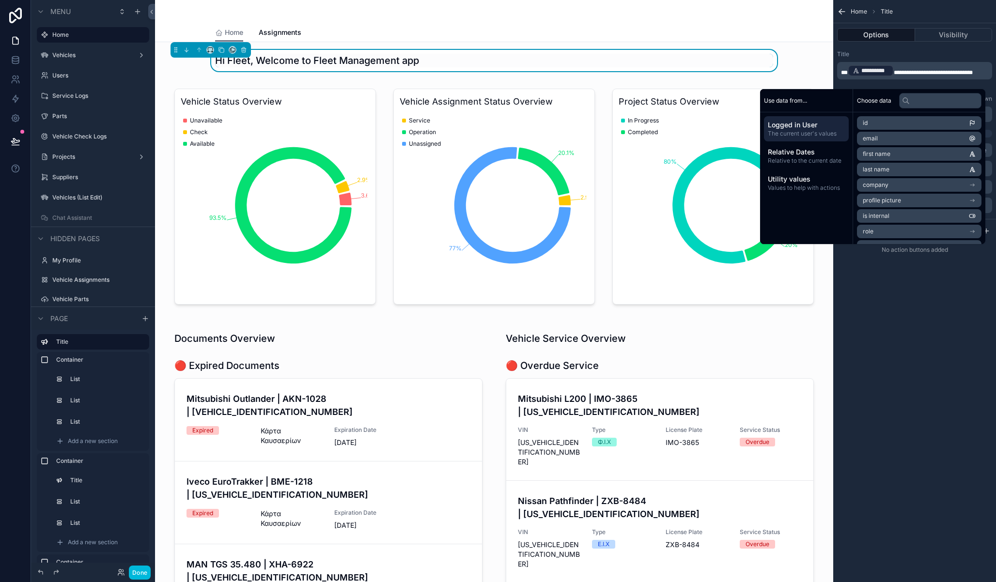
click at [932, 70] on span "**********" at bounding box center [933, 73] width 79 height 6
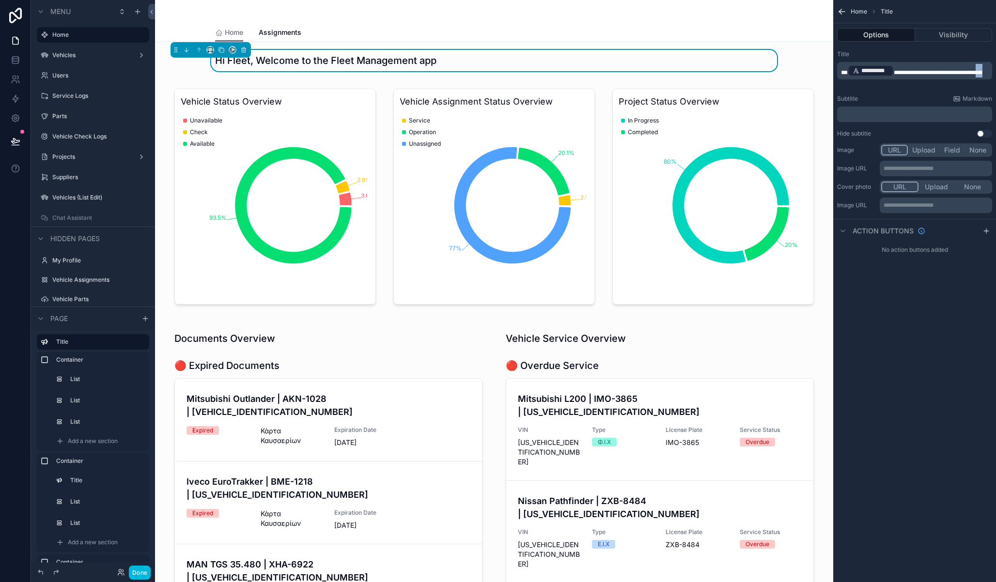
drag, startPoint x: 913, startPoint y: 80, endPoint x: 878, endPoint y: 80, distance: 34.4
click at [878, 78] on p "**********" at bounding box center [915, 71] width 149 height 14
click at [940, 366] on div "**********" at bounding box center [914, 291] width 163 height 582
click at [142, 568] on button "Done" at bounding box center [140, 573] width 22 height 14
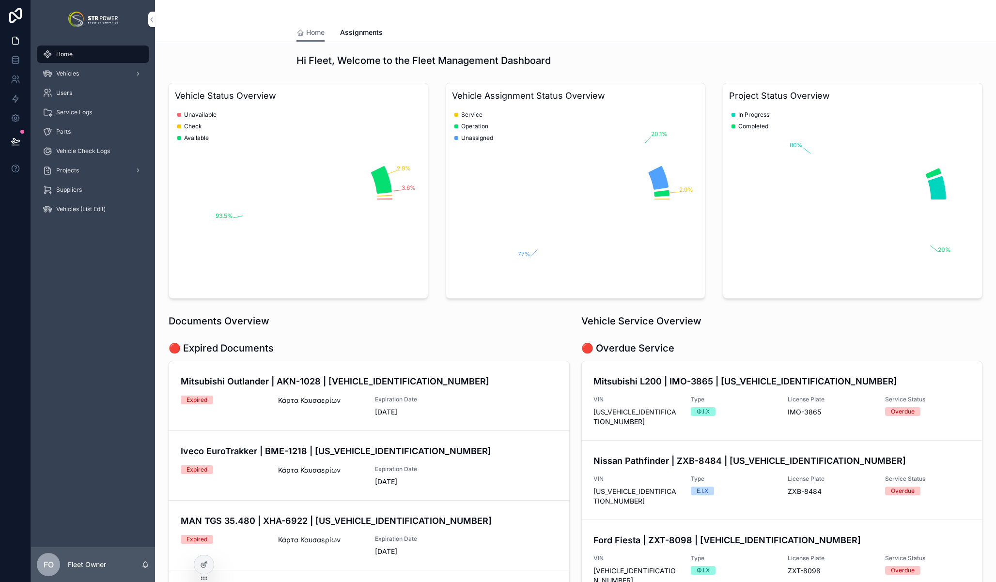
click at [363, 36] on span "Assignments" at bounding box center [361, 33] width 43 height 10
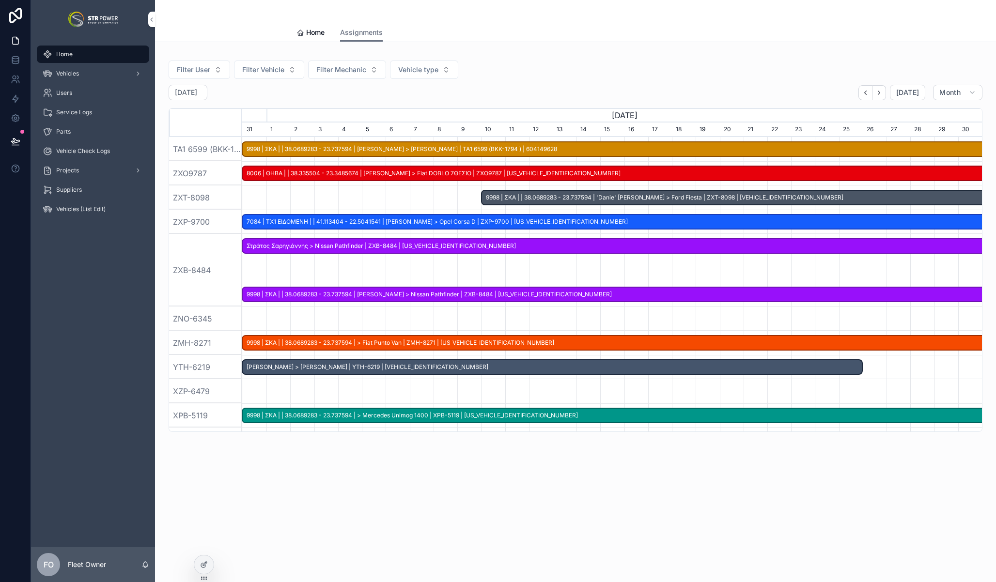
scroll to position [0, 740]
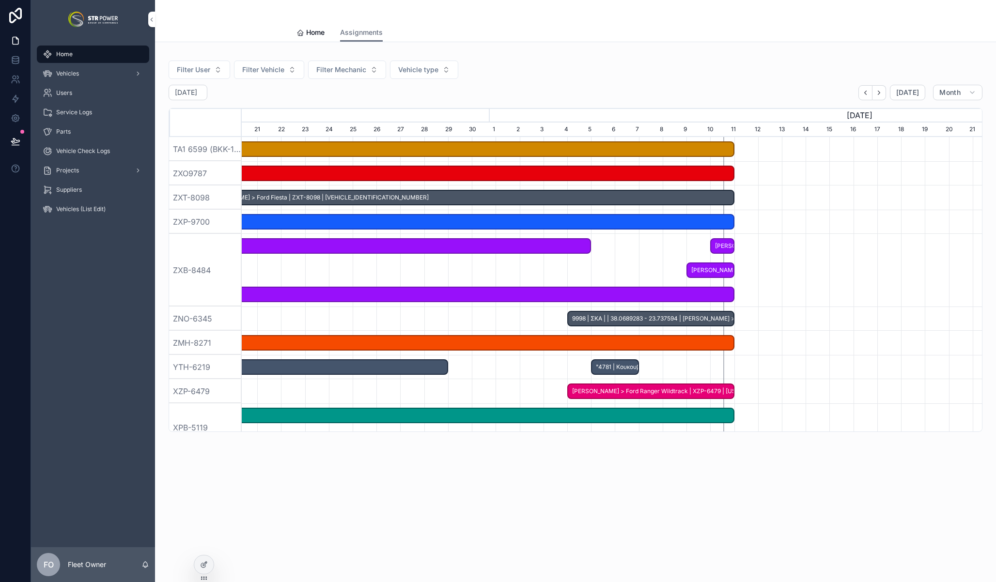
scroll to position [0, 627]
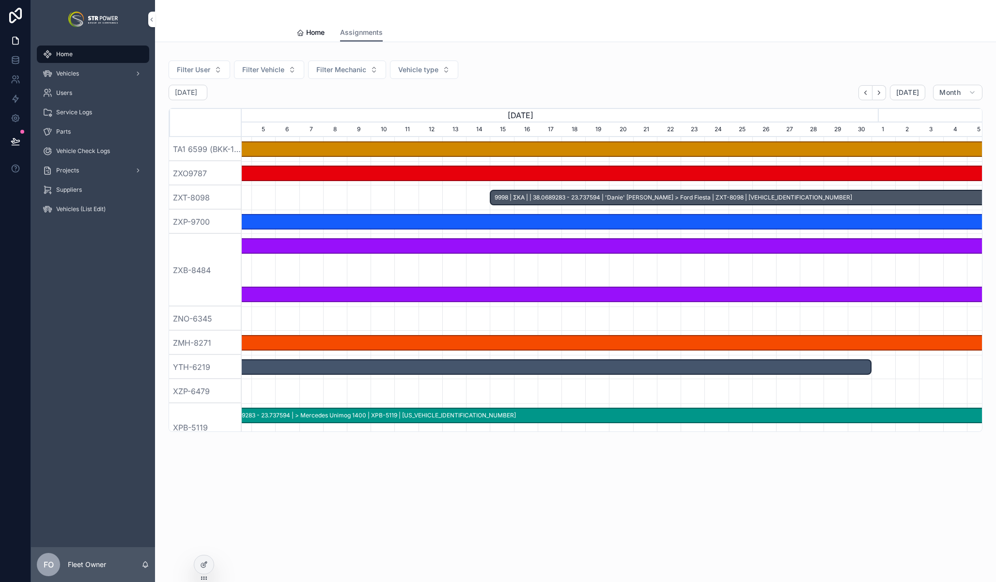
click at [317, 31] on span "Home" at bounding box center [315, 33] width 18 height 10
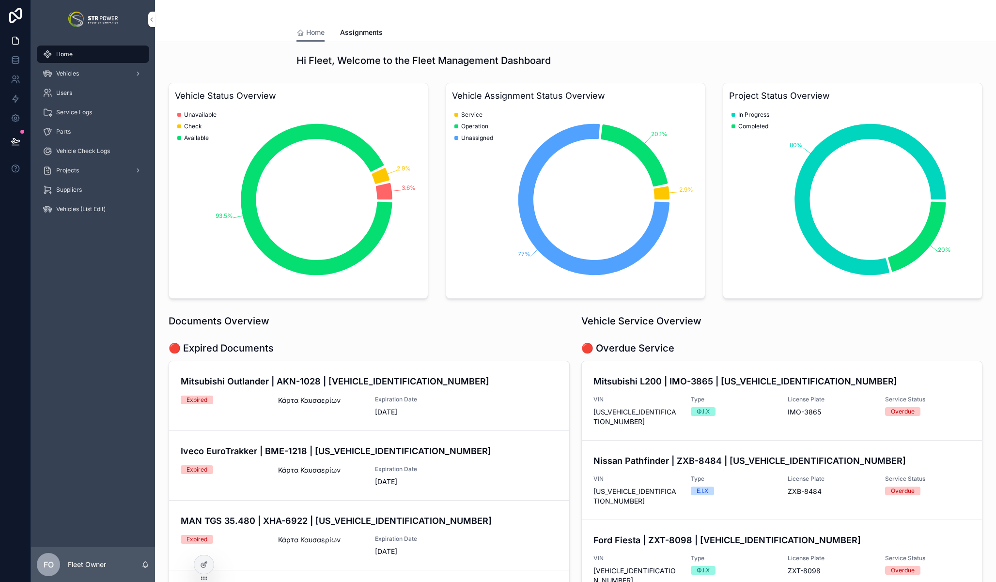
click at [360, 30] on span "Assignments" at bounding box center [361, 33] width 43 height 10
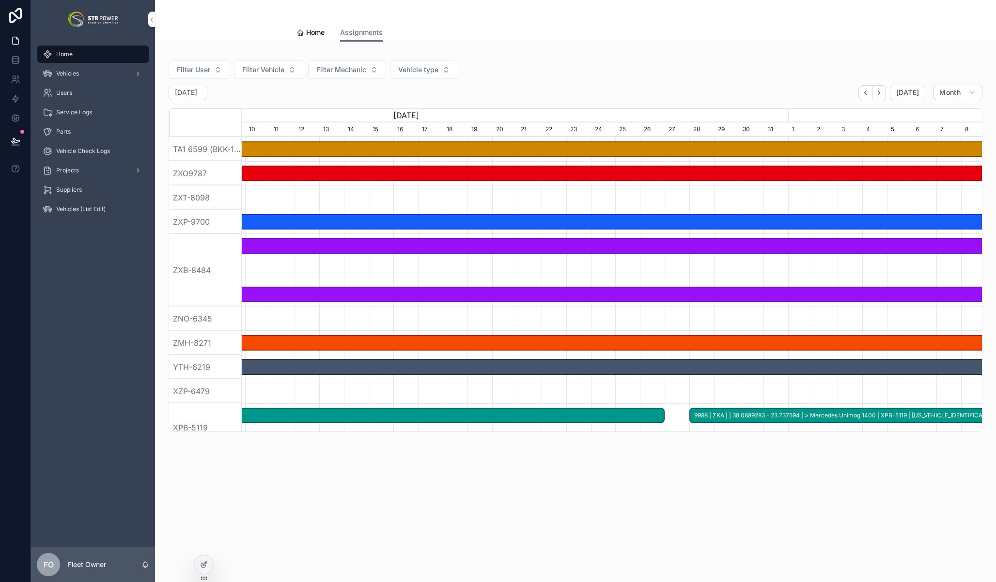
scroll to position [0, 489]
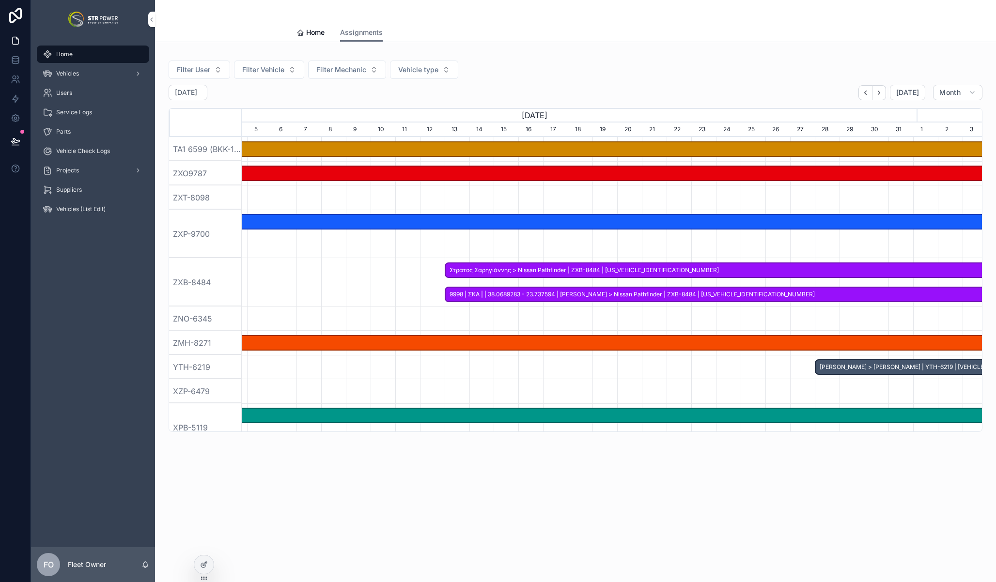
scroll to position [0, 569]
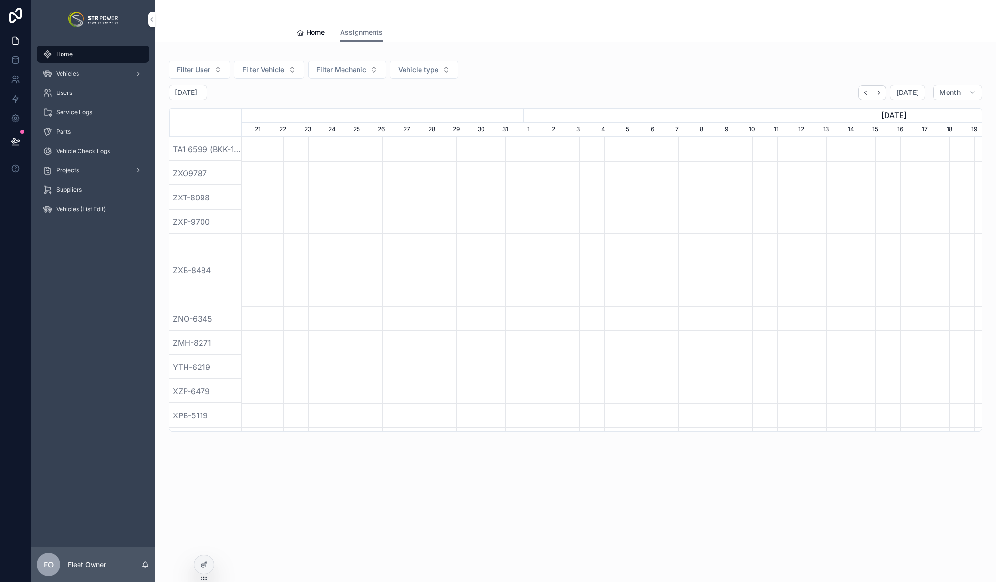
scroll to position [0, 1404]
click at [309, 32] on span "Home" at bounding box center [315, 33] width 18 height 10
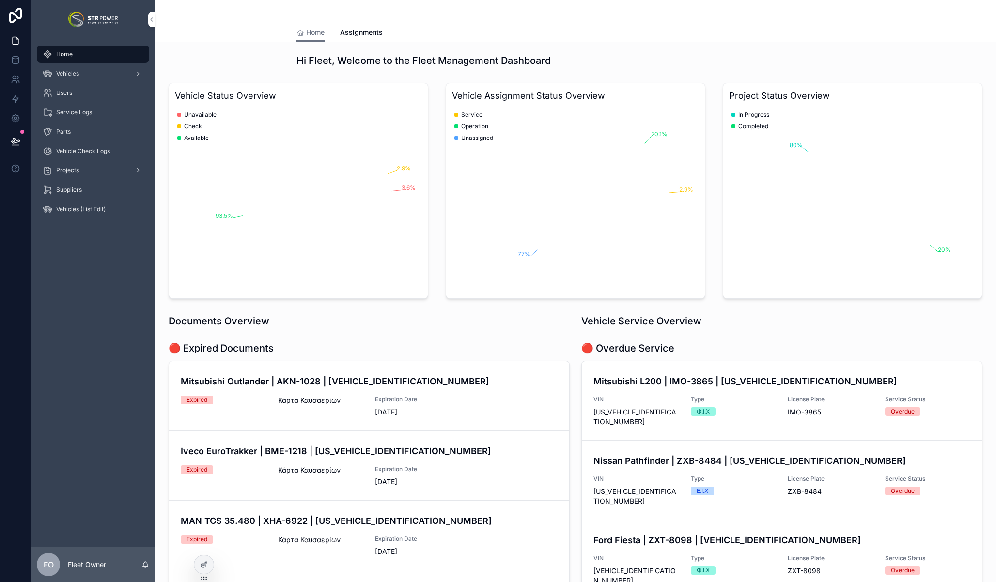
click at [347, 31] on span "Assignments" at bounding box center [361, 33] width 43 height 10
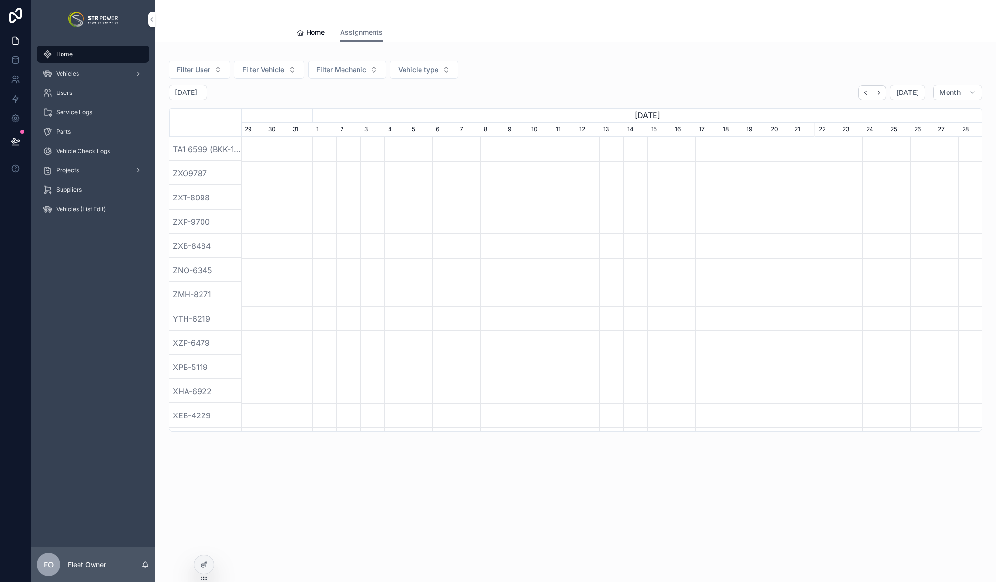
scroll to position [0, 740]
click at [204, 568] on icon at bounding box center [204, 565] width 8 height 8
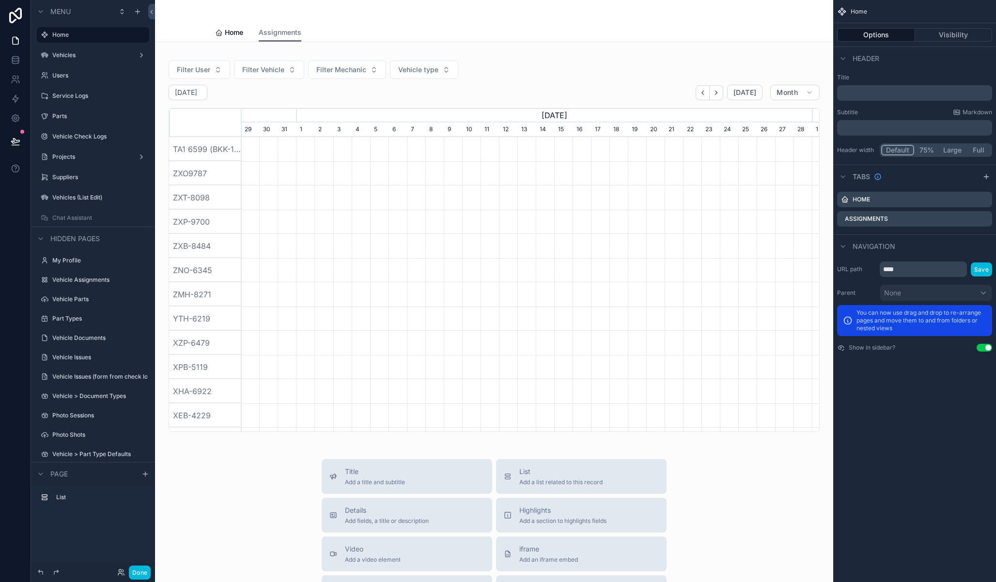
scroll to position [0, 570]
click at [512, 474] on div "List Add a list related to this record" at bounding box center [581, 476] width 155 height 19
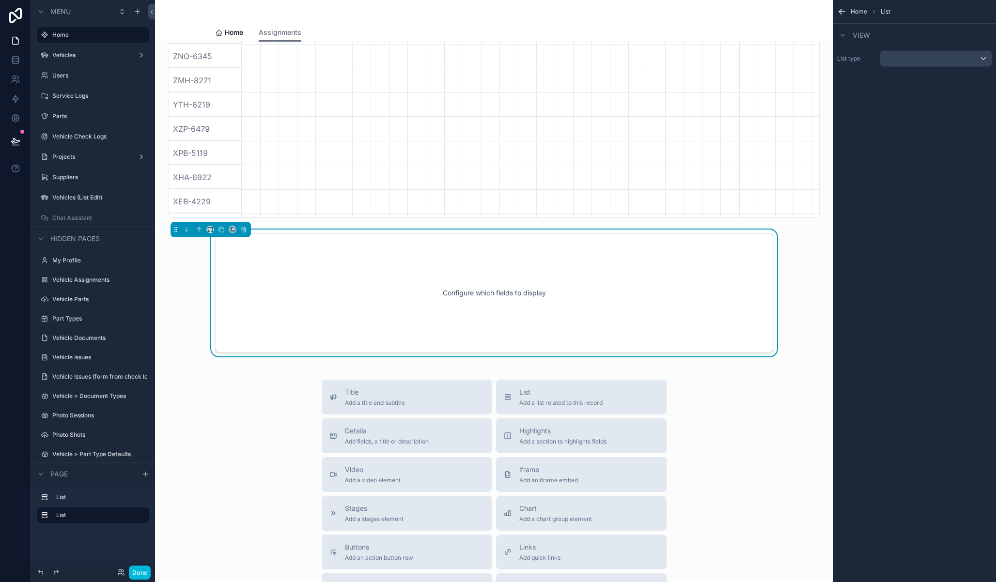
scroll to position [216, 0]
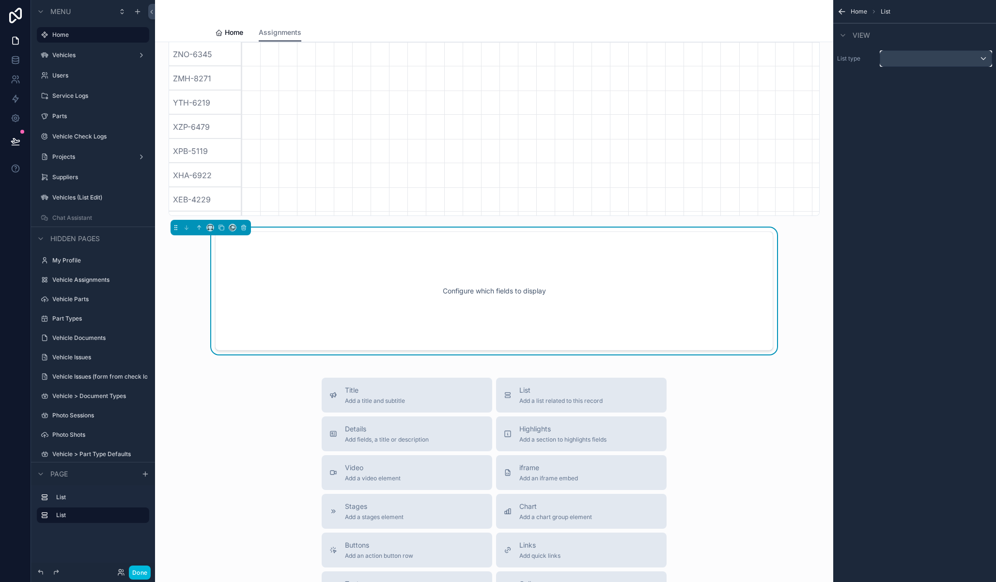
click at [904, 61] on div "scrollable content" at bounding box center [935, 59] width 111 height 16
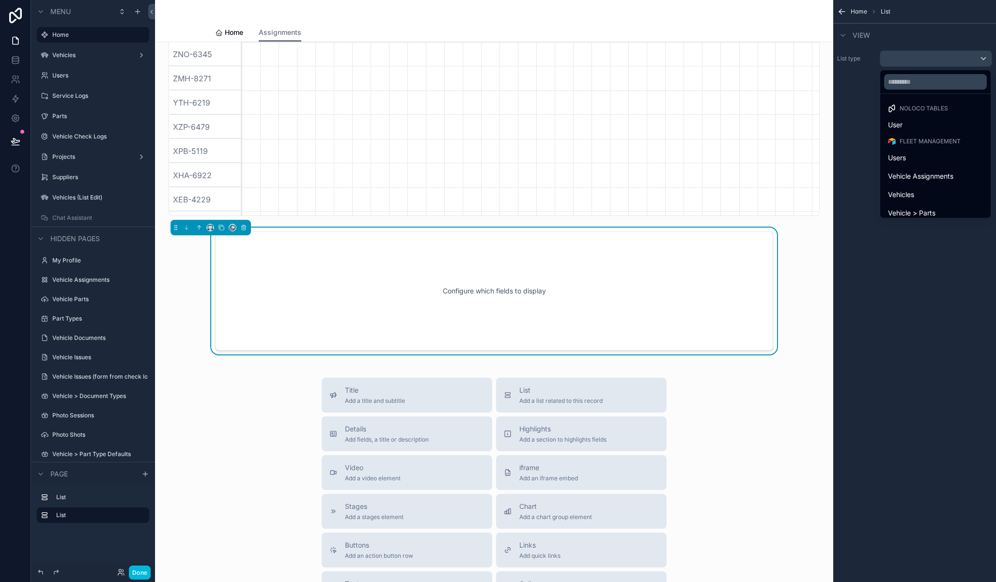
click at [935, 184] on div "Vehicle Assignments" at bounding box center [935, 176] width 107 height 17
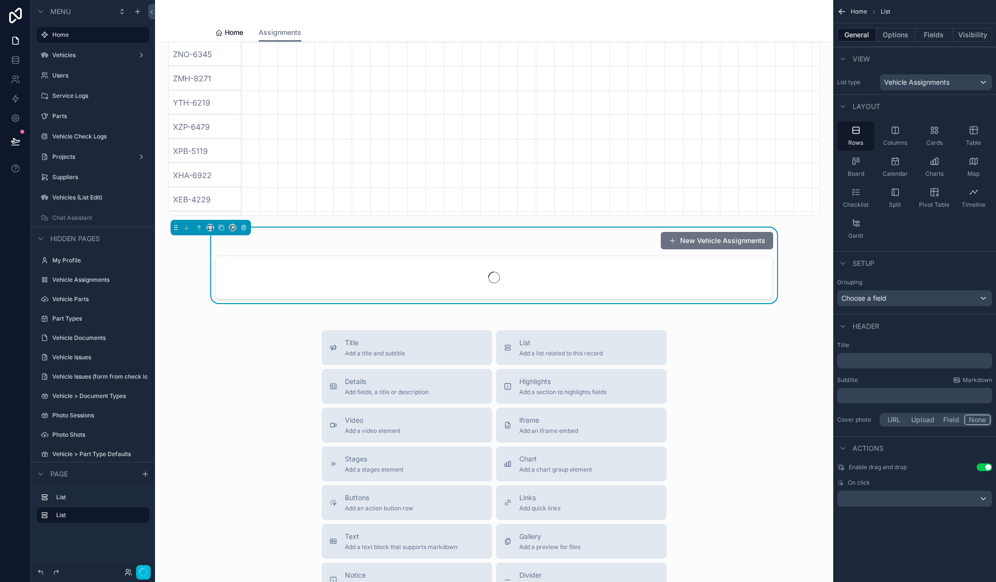
scroll to position [0, 570]
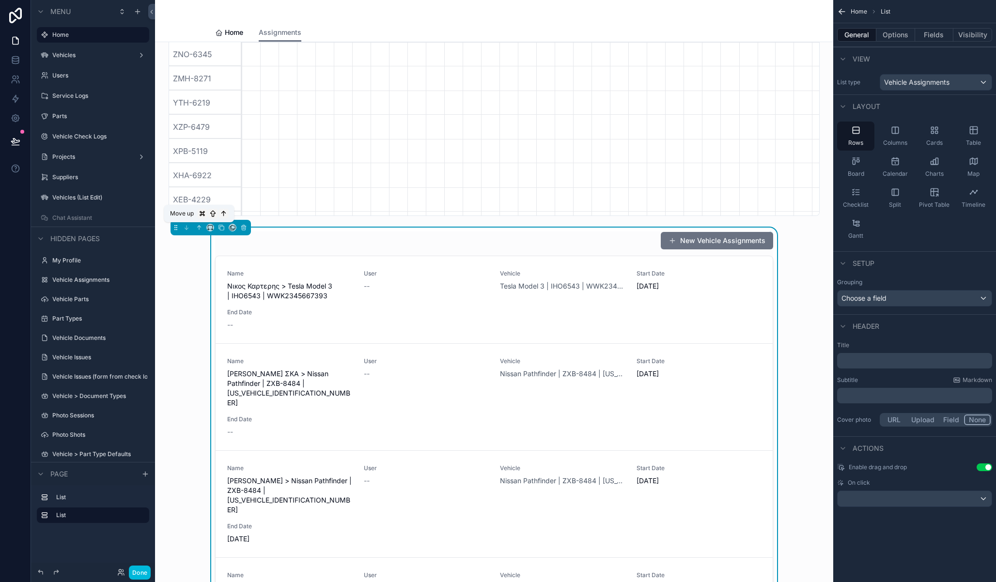
click at [200, 228] on icon "scrollable content" at bounding box center [199, 227] width 7 height 7
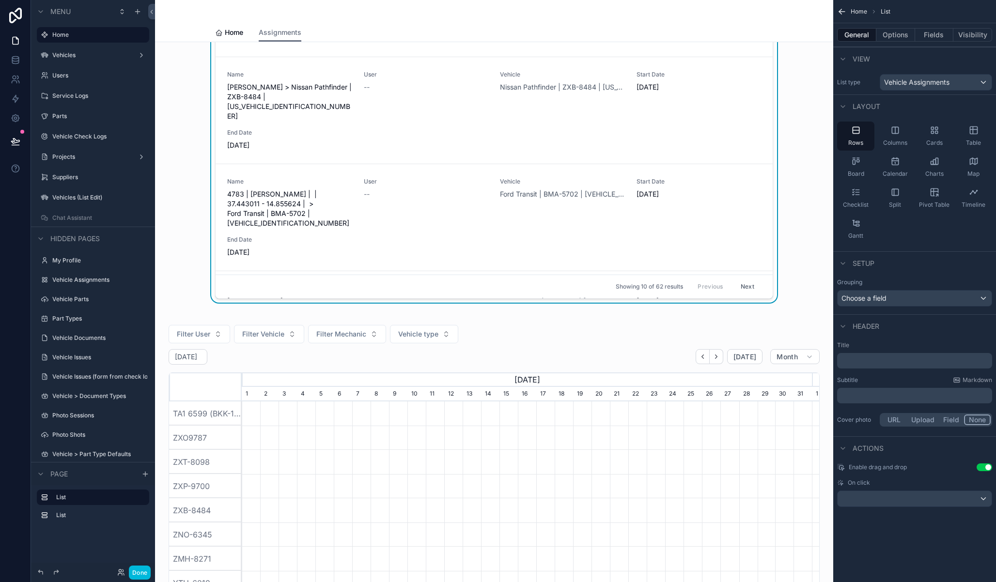
click at [931, 165] on icon "scrollable content" at bounding box center [934, 165] width 6 height 0
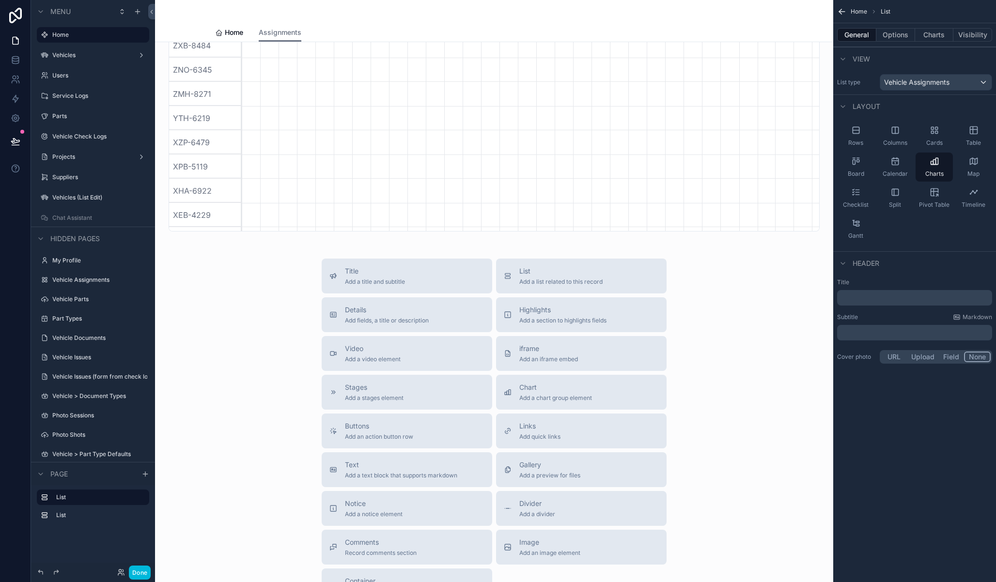
scroll to position [0, 0]
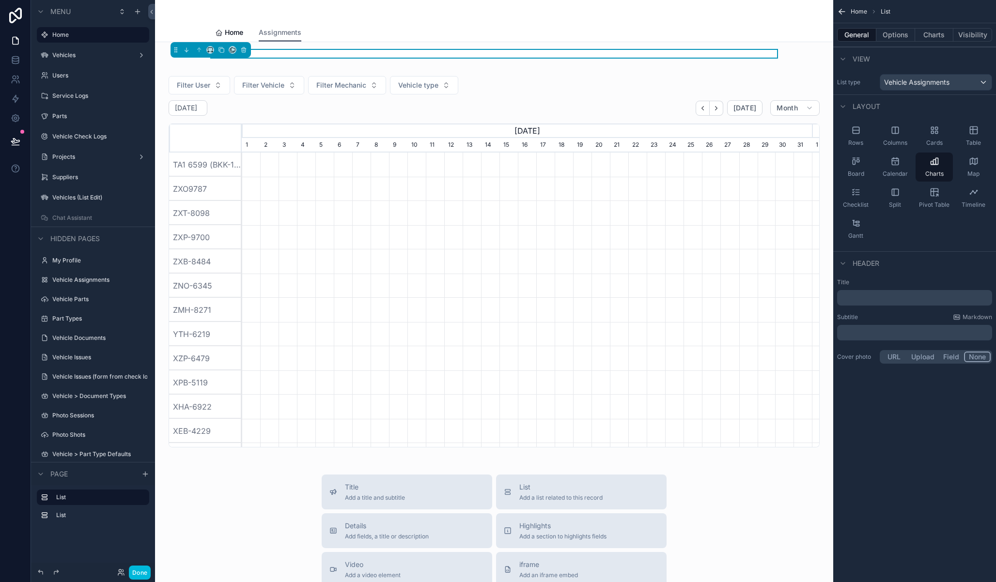
click at [945, 29] on button "Charts" at bounding box center [934, 35] width 39 height 14
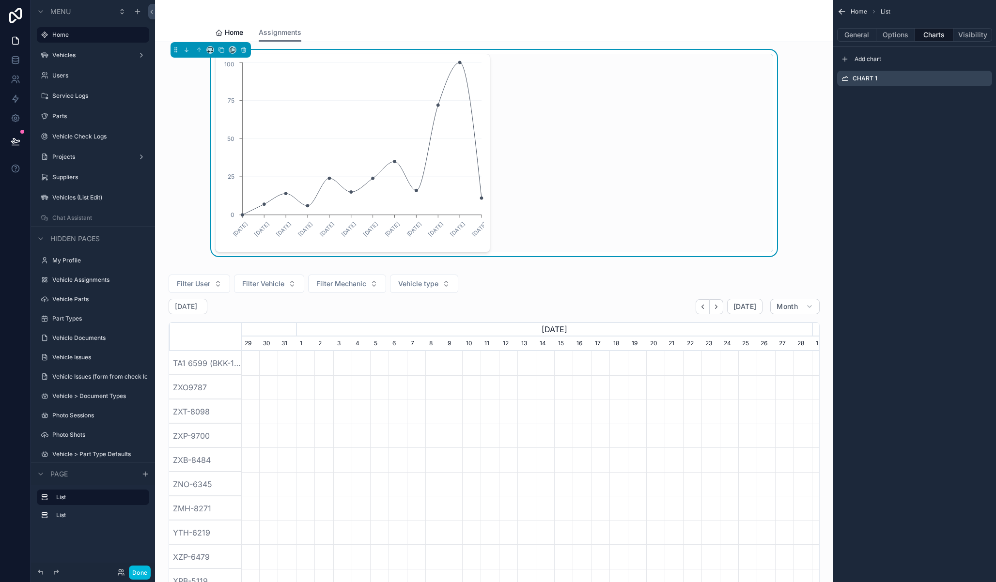
scroll to position [0, 570]
click at [0, 0] on icon "scrollable content" at bounding box center [0, 0] width 0 height 0
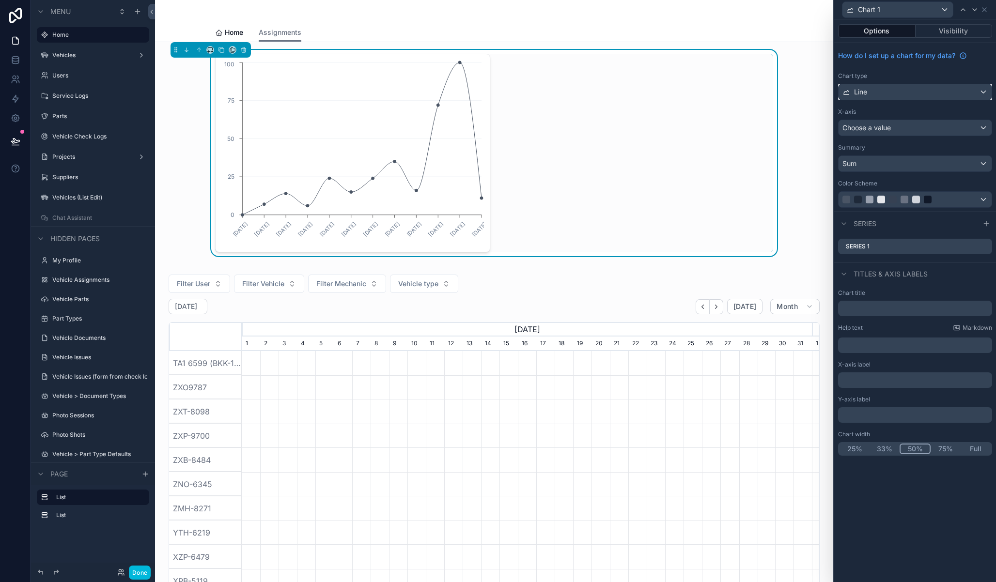
click at [906, 91] on div "Line" at bounding box center [915, 92] width 153 height 16
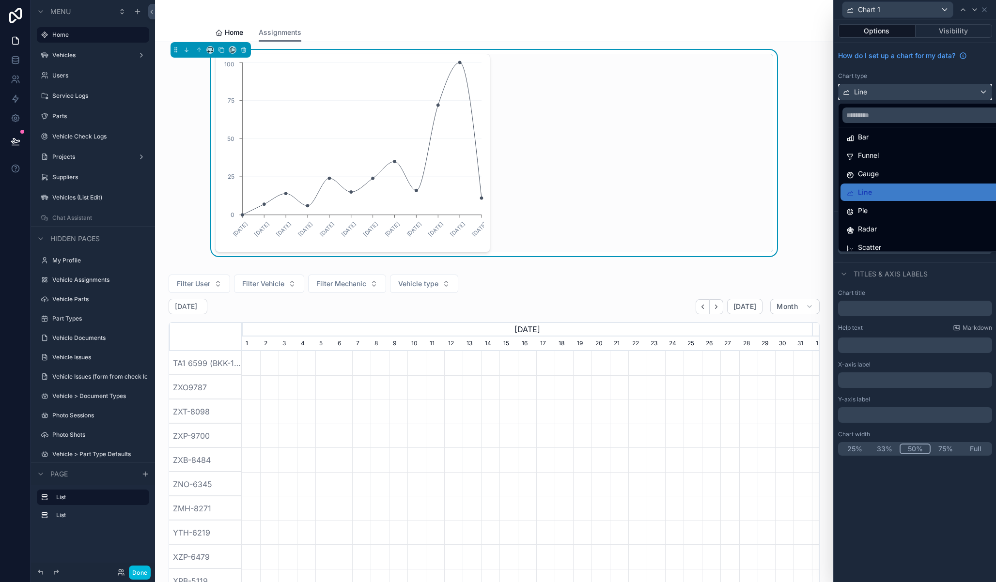
scroll to position [0, 0]
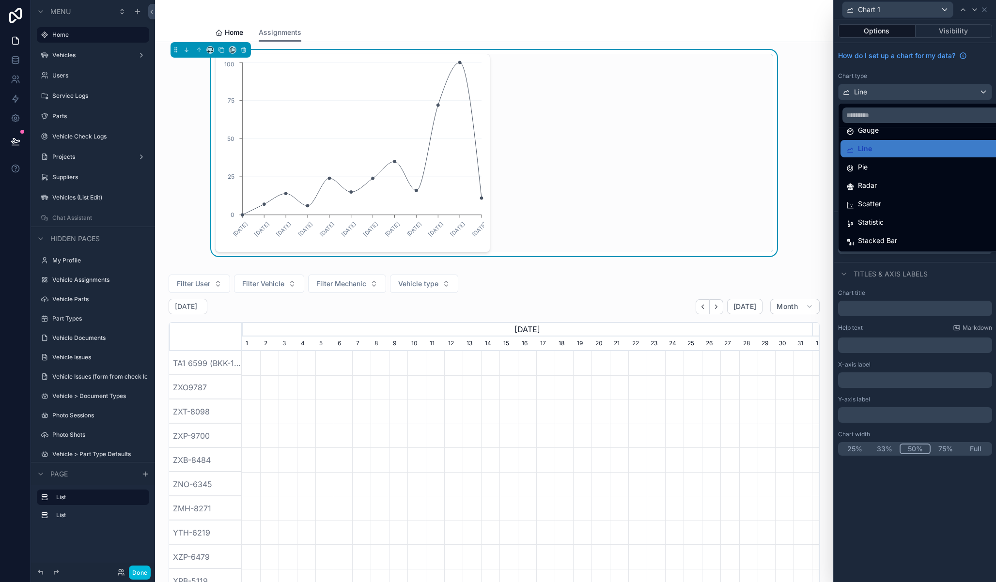
click at [887, 207] on div "Scatter" at bounding box center [926, 204] width 160 height 12
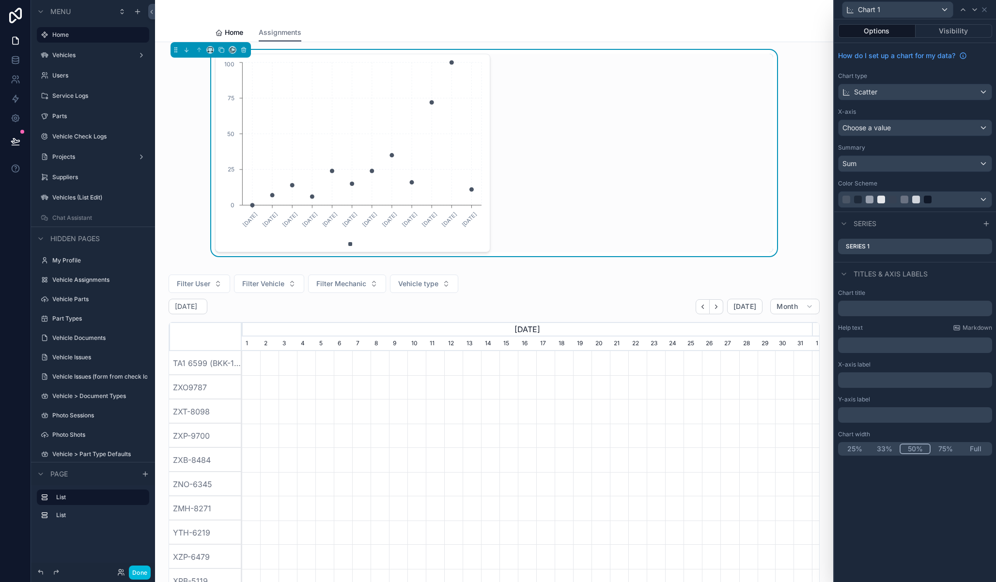
click at [889, 378] on p "﻿" at bounding box center [916, 380] width 148 height 10
click at [195, 93] on div "06/01/2025 03/02/2025 03/03/2025 07/04/2025 05/05/2025 02/06/2025 07/07/2025 04…" at bounding box center [494, 153] width 663 height 206
click at [245, 49] on icon "scrollable content" at bounding box center [243, 50] width 7 height 7
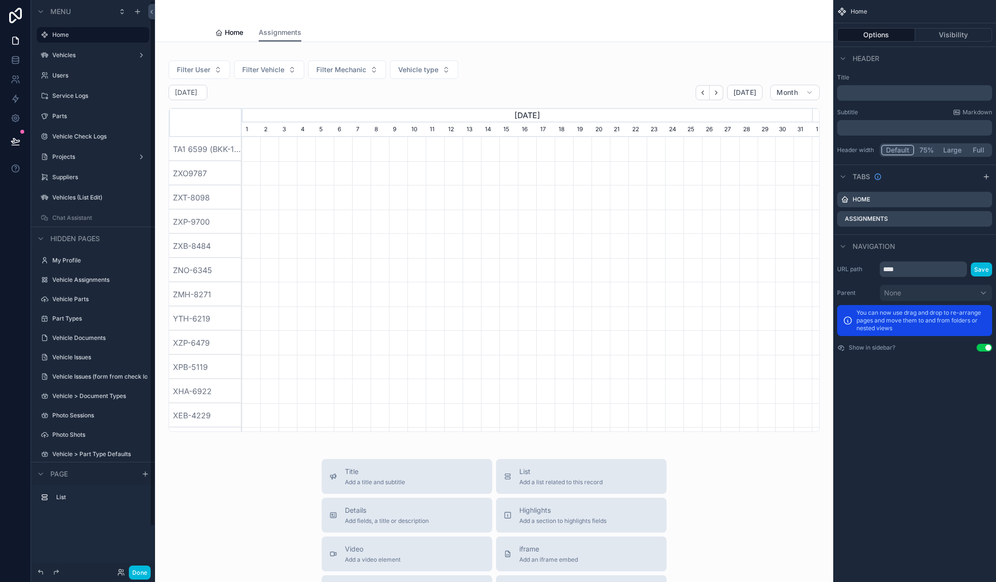
drag, startPoint x: 201, startPoint y: 30, endPoint x: 223, endPoint y: 29, distance: 22.3
click at [202, 30] on div "Home Assignments" at bounding box center [494, 32] width 667 height 18
click at [225, 29] on span "Home" at bounding box center [234, 33] width 18 height 10
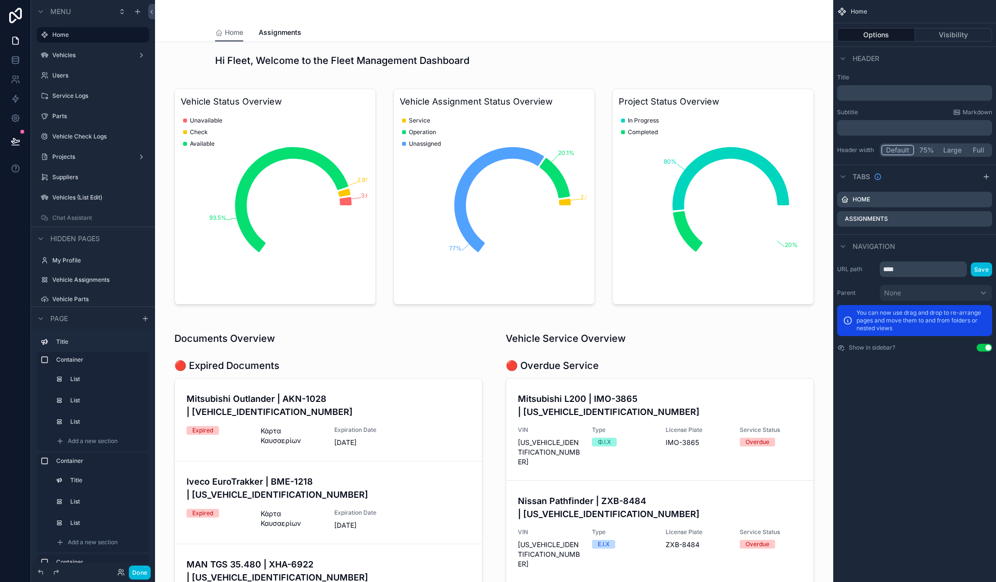
click at [662, 240] on div "scrollable content" at bounding box center [494, 196] width 663 height 235
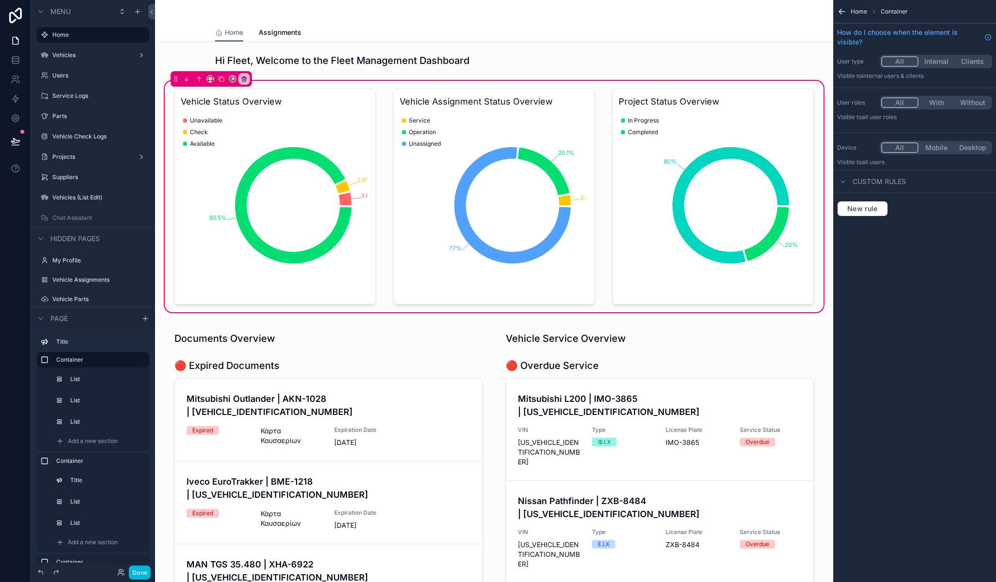
click at [730, 177] on div "scrollable content" at bounding box center [713, 197] width 213 height 224
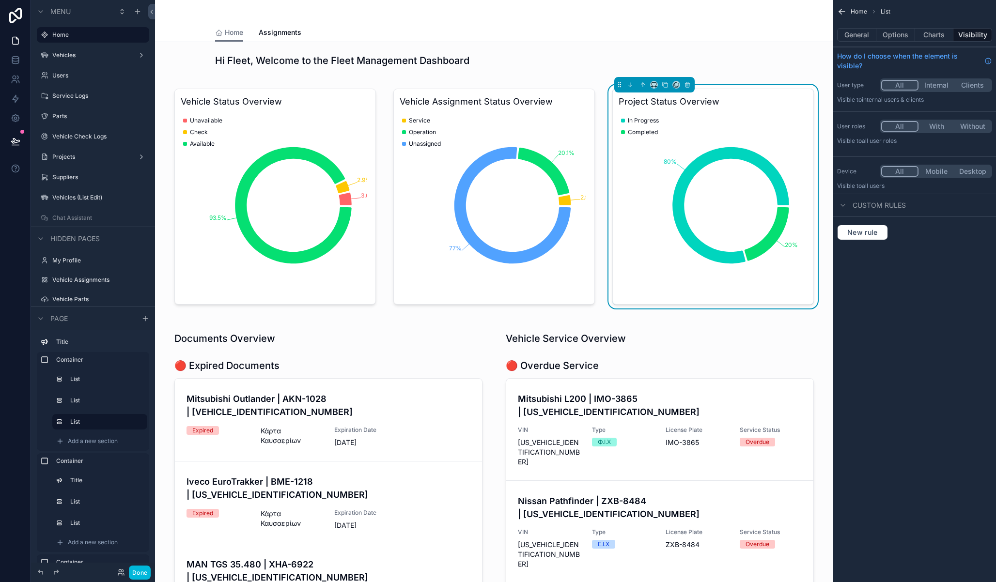
click at [899, 34] on button "Options" at bounding box center [895, 35] width 39 height 14
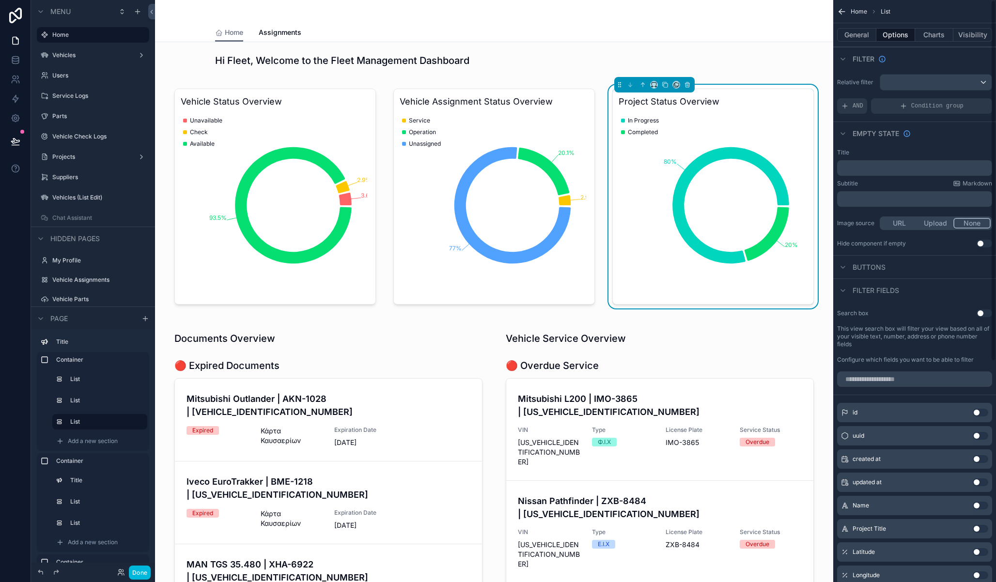
click at [931, 31] on button "Charts" at bounding box center [934, 35] width 39 height 14
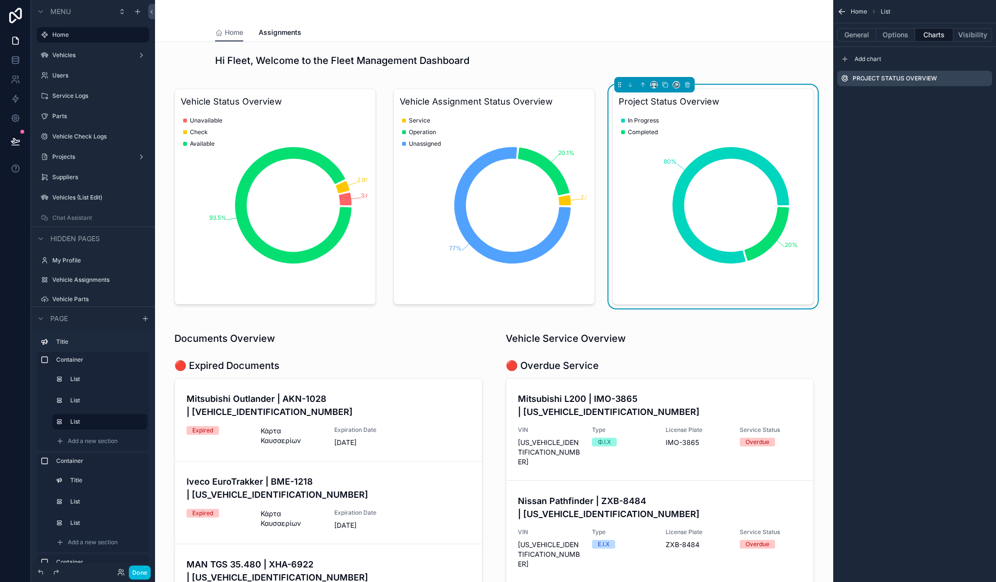
click at [860, 60] on span "Add chart" at bounding box center [868, 59] width 27 height 8
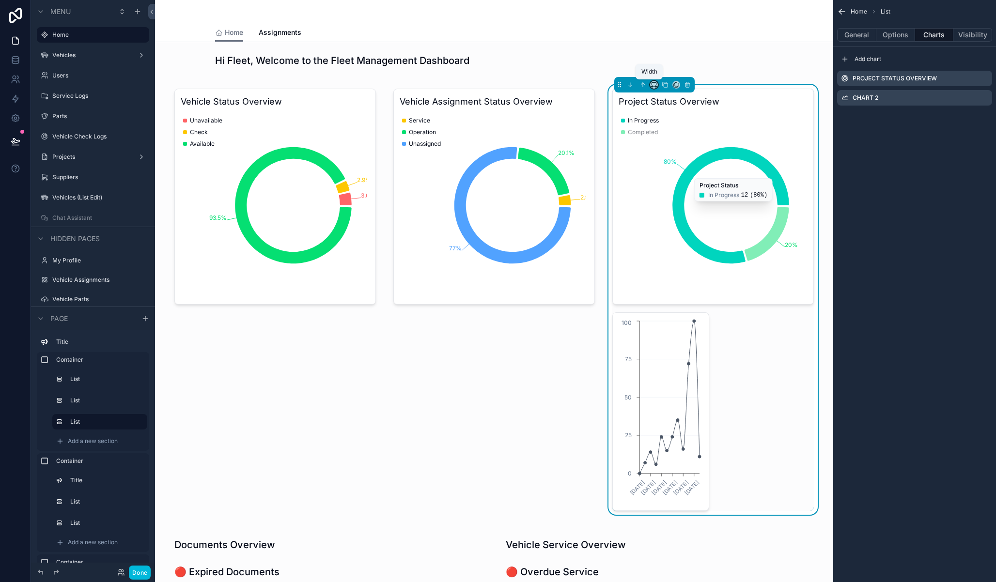
click at [651, 85] on icon "scrollable content" at bounding box center [654, 84] width 7 height 7
click at [670, 191] on div "75%" at bounding box center [669, 195] width 30 height 12
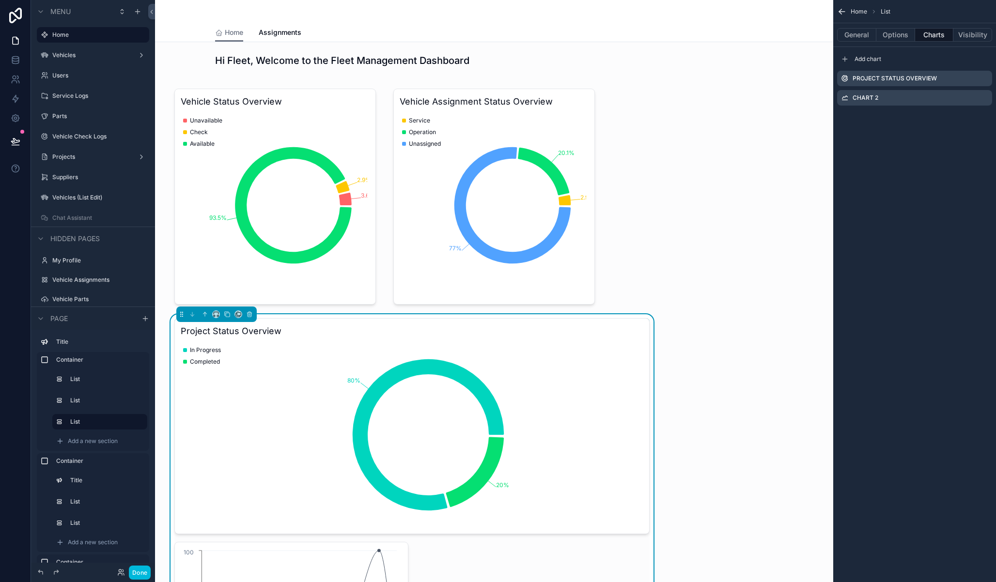
scroll to position [77, 0]
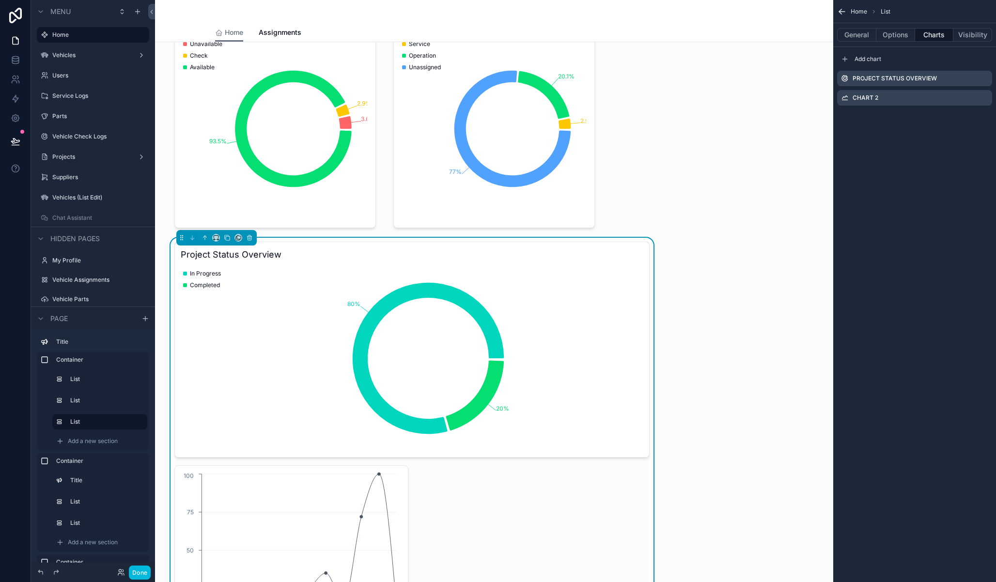
click at [525, 312] on icon "80% 20%" at bounding box center [409, 358] width 457 height 186
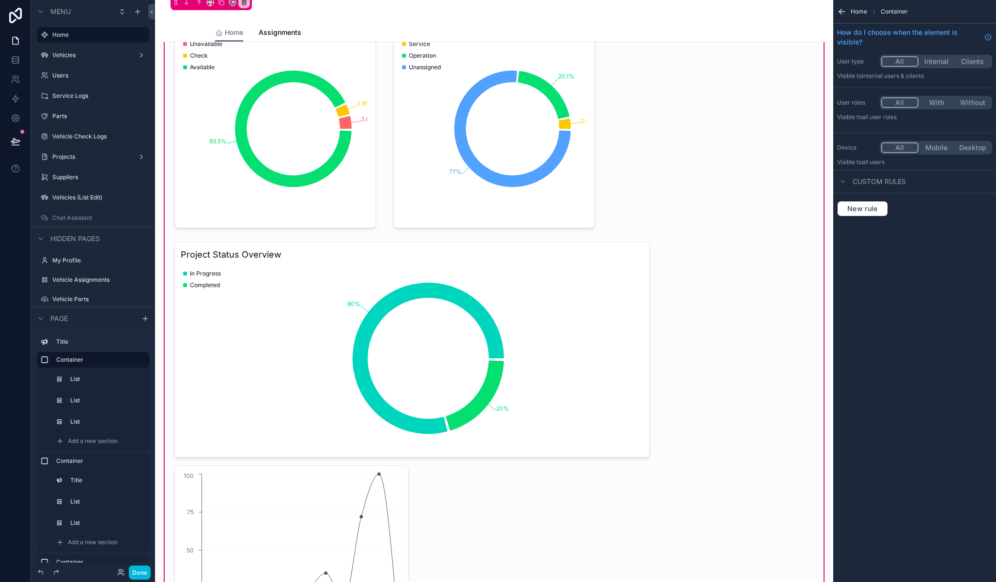
click at [312, 479] on div "scrollable content" at bounding box center [412, 453] width 487 height 430
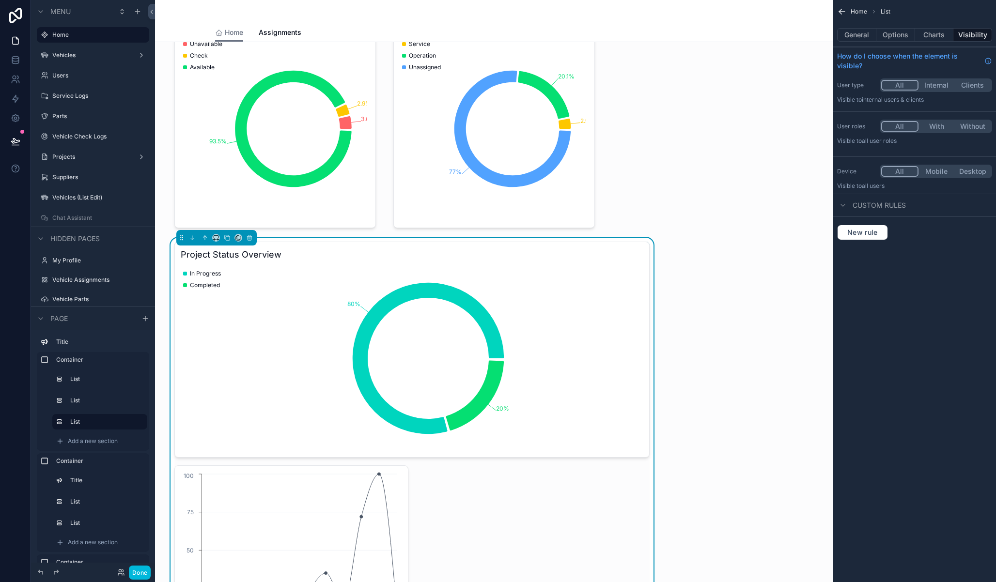
scroll to position [138, 0]
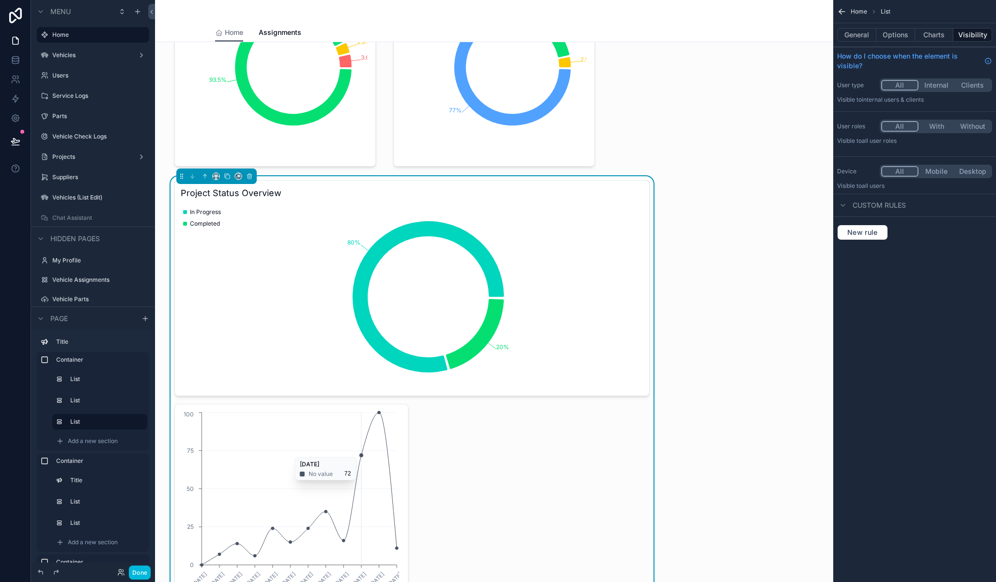
click at [355, 452] on icon "06/01/2025 03/02/2025 03/03/2025 07/04/2025 05/05/2025 02/06/2025 07/07/2025 04…" at bounding box center [290, 503] width 218 height 186
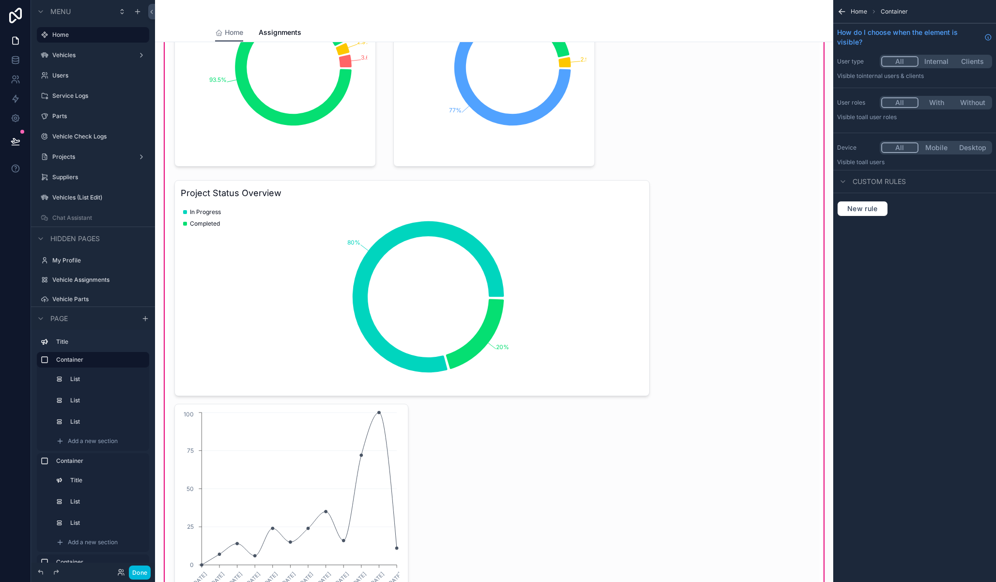
click at [383, 412] on div "scrollable content" at bounding box center [412, 391] width 487 height 430
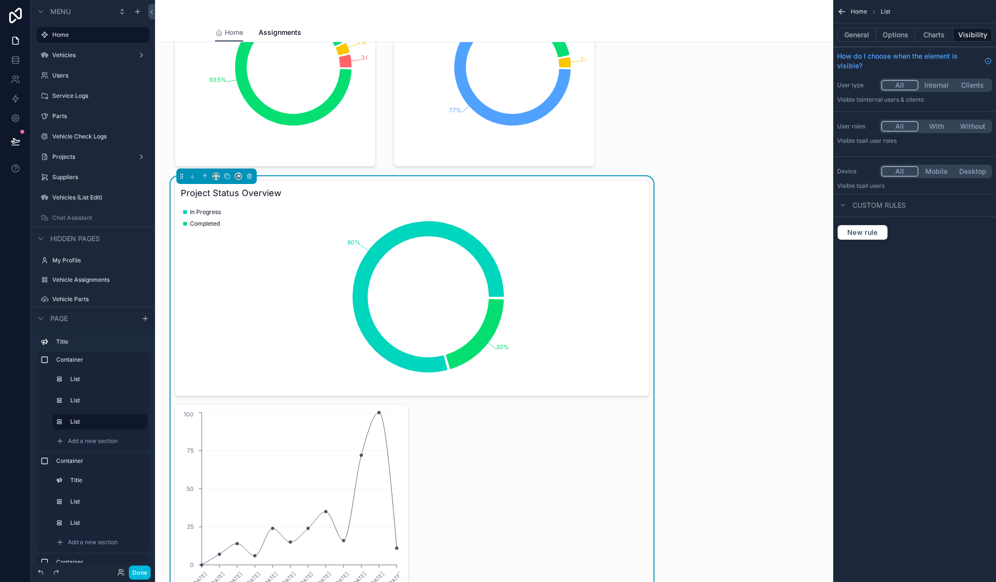
click at [931, 36] on button "Charts" at bounding box center [934, 35] width 39 height 14
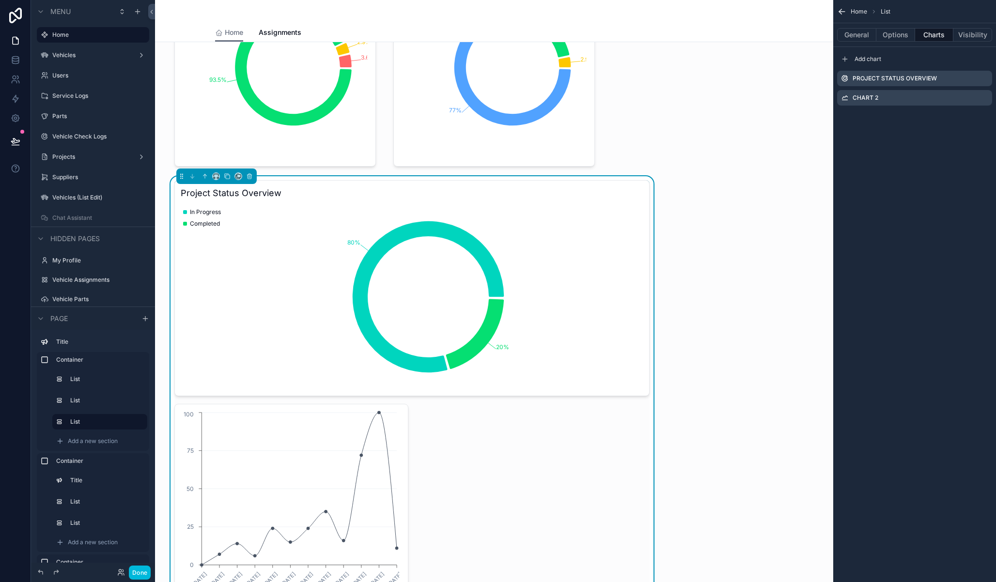
click at [0, 0] on icon "scrollable content" at bounding box center [0, 0] width 0 height 0
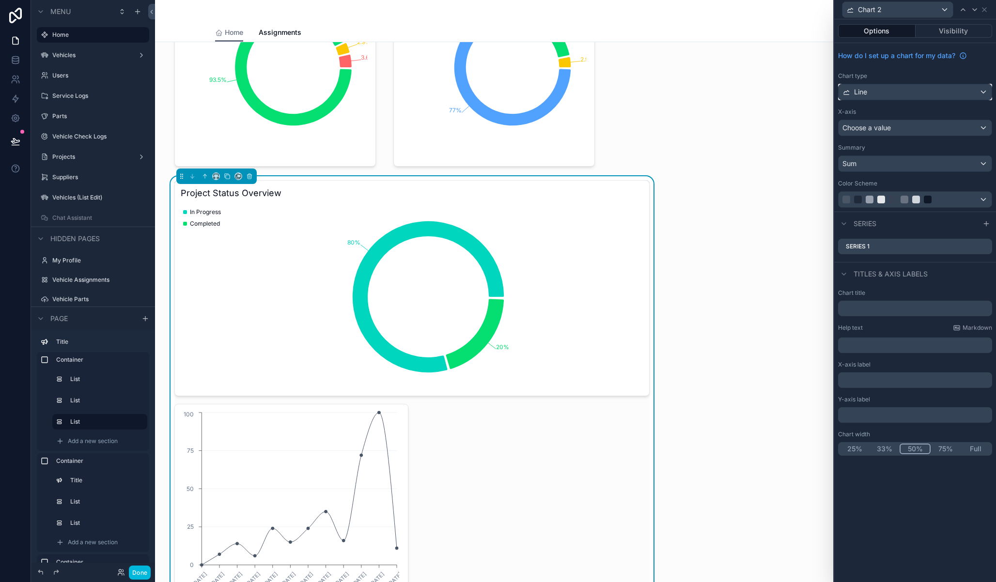
click at [937, 94] on div "Line" at bounding box center [915, 92] width 153 height 16
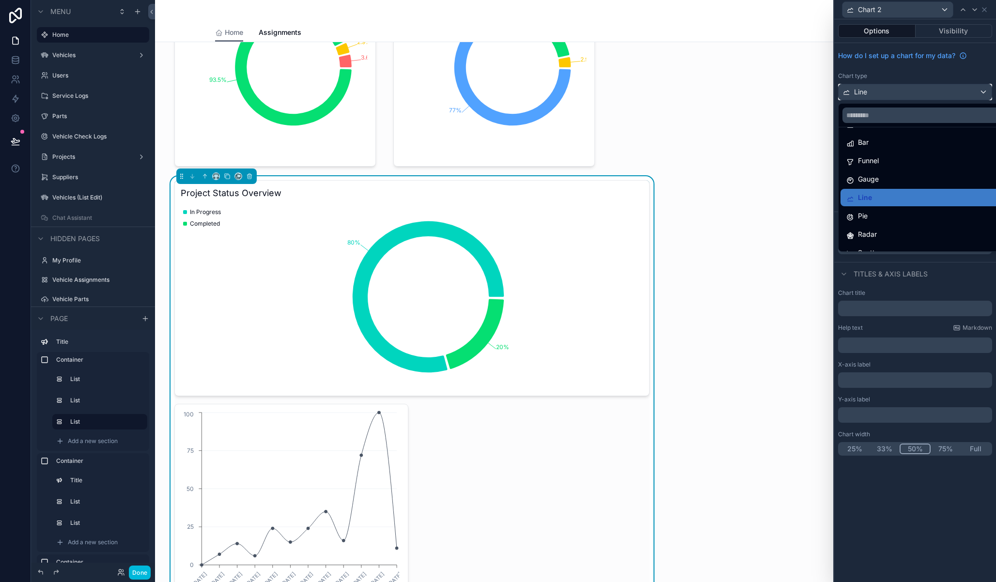
scroll to position [69, 0]
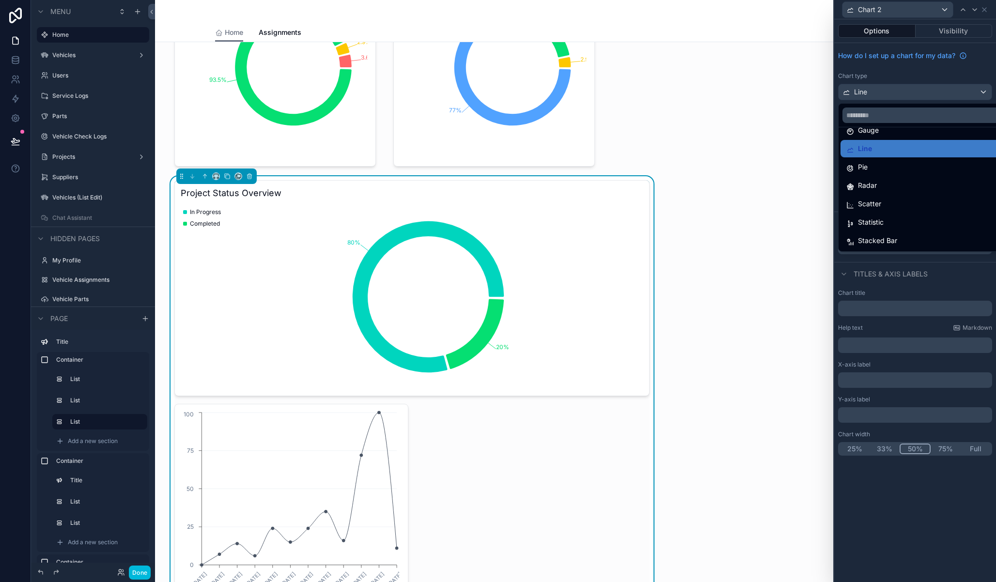
click at [908, 184] on div "Radar" at bounding box center [926, 186] width 160 height 12
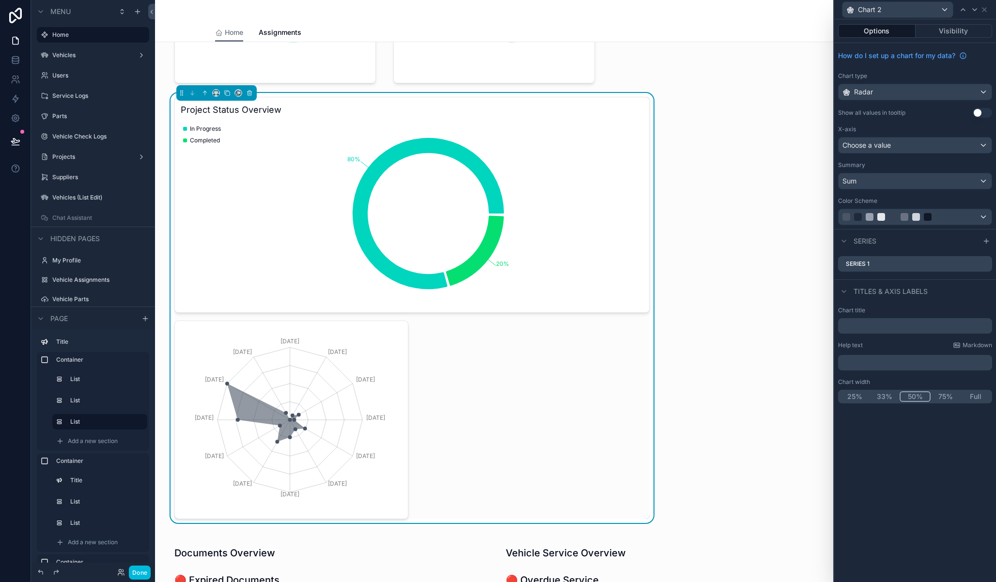
scroll to position [251, 0]
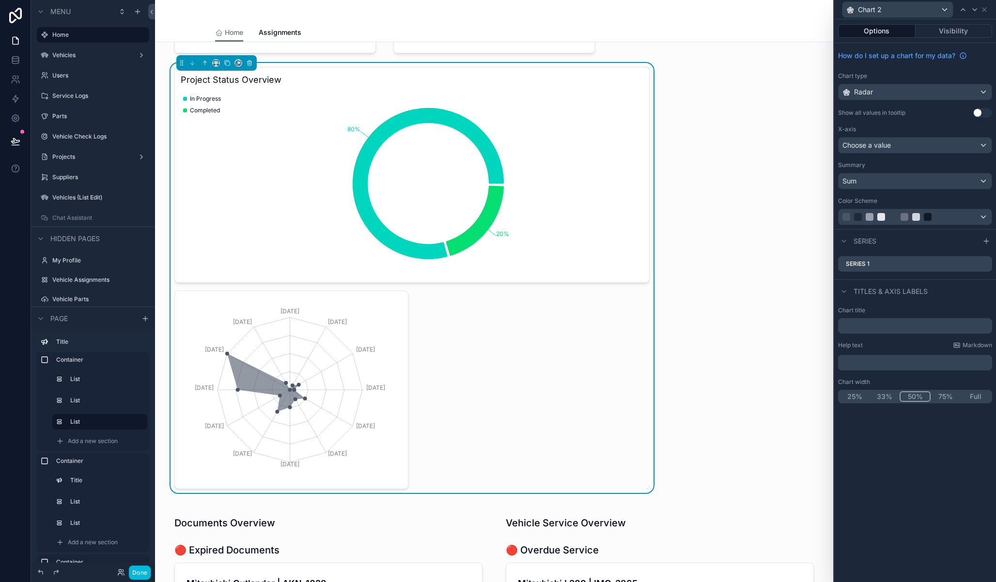
click at [0, 0] on icon at bounding box center [0, 0] width 0 height 0
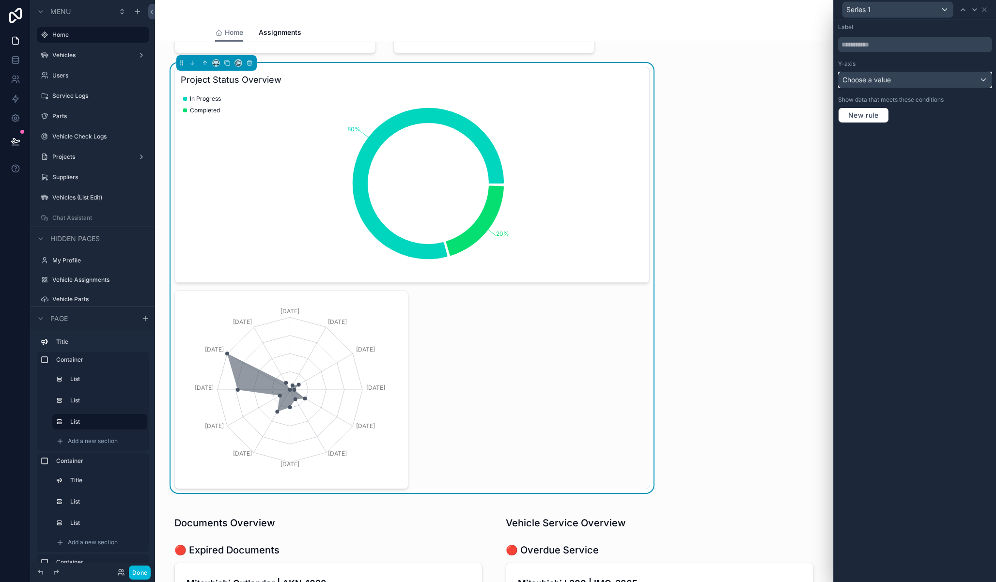
click at [896, 82] on div "Choose a value" at bounding box center [915, 80] width 153 height 16
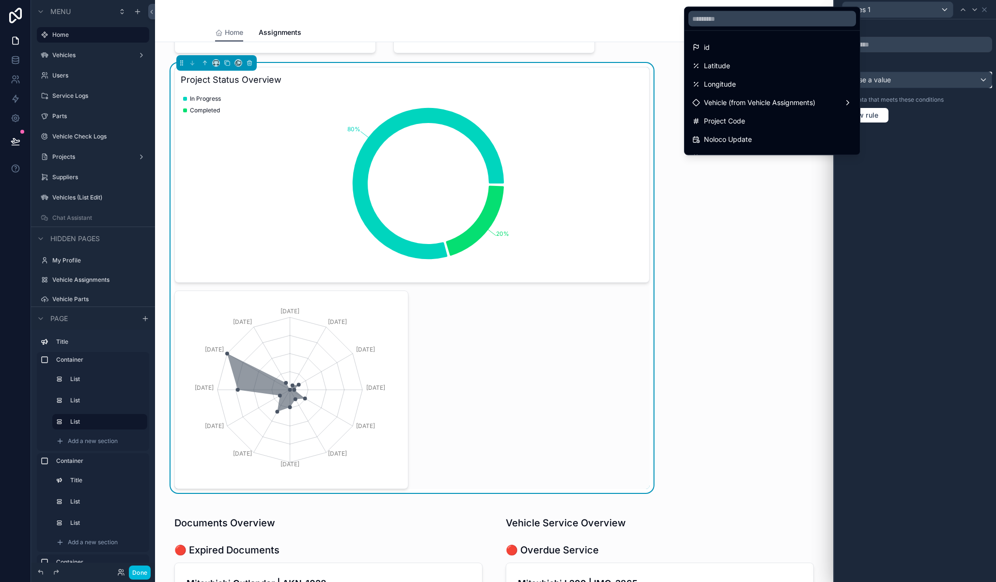
scroll to position [25, 0]
click at [765, 100] on div "Project Code" at bounding box center [772, 96] width 160 height 12
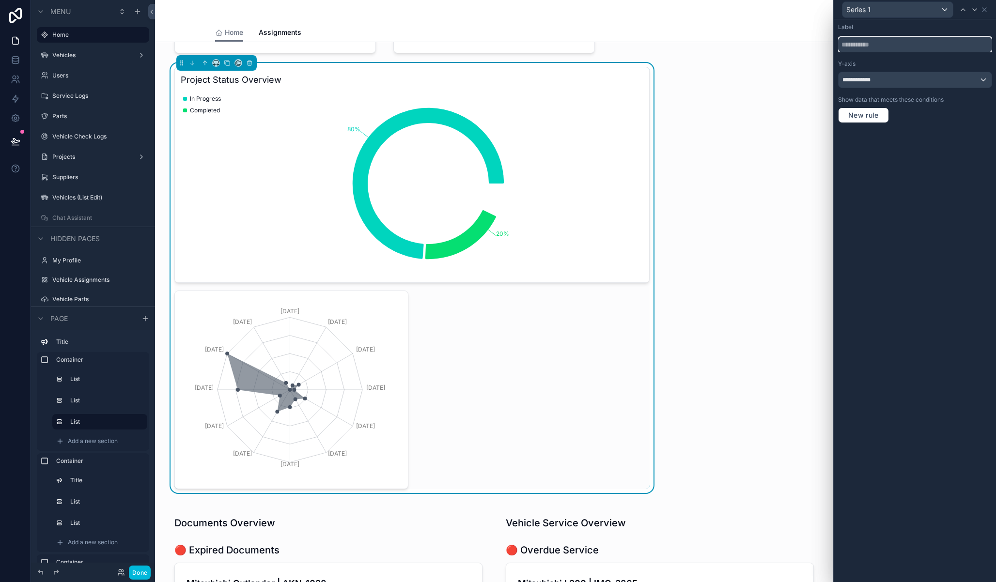
click at [895, 46] on input "text" at bounding box center [915, 45] width 154 height 16
click at [988, 12] on icon at bounding box center [985, 10] width 8 height 8
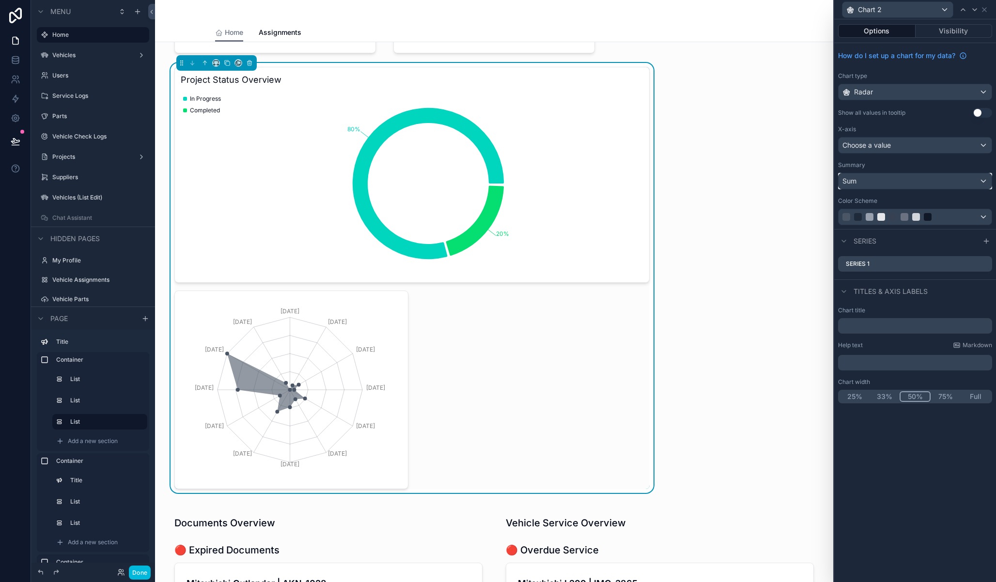
click at [909, 182] on div "Sum" at bounding box center [915, 181] width 153 height 16
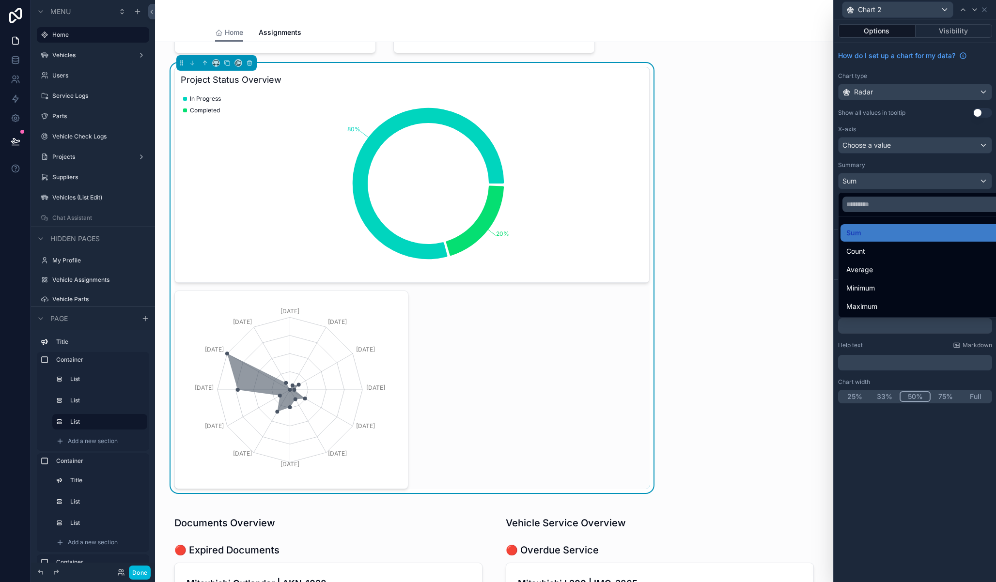
click at [885, 253] on div "Count" at bounding box center [926, 252] width 160 height 12
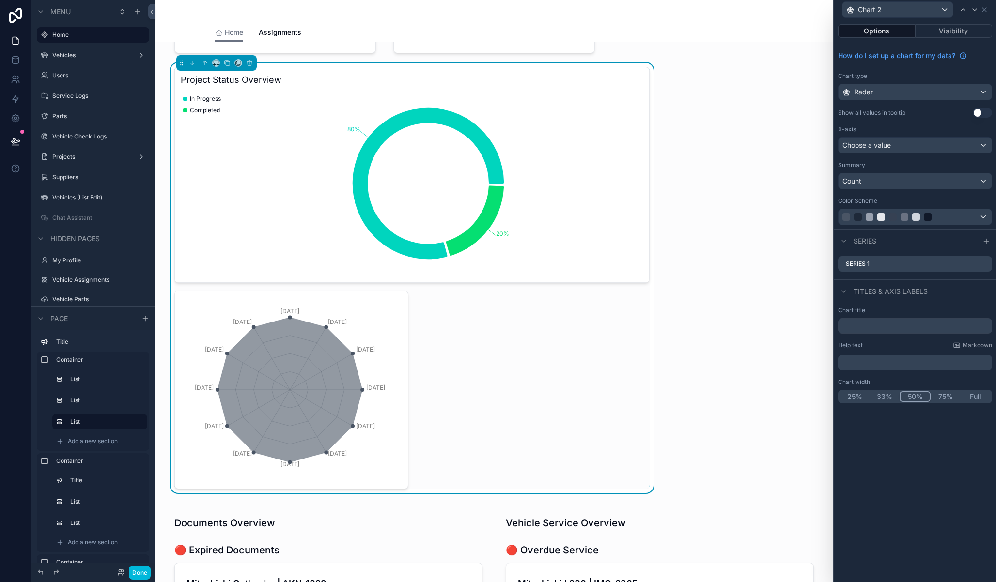
click at [0, 0] on icon at bounding box center [0, 0] width 0 height 0
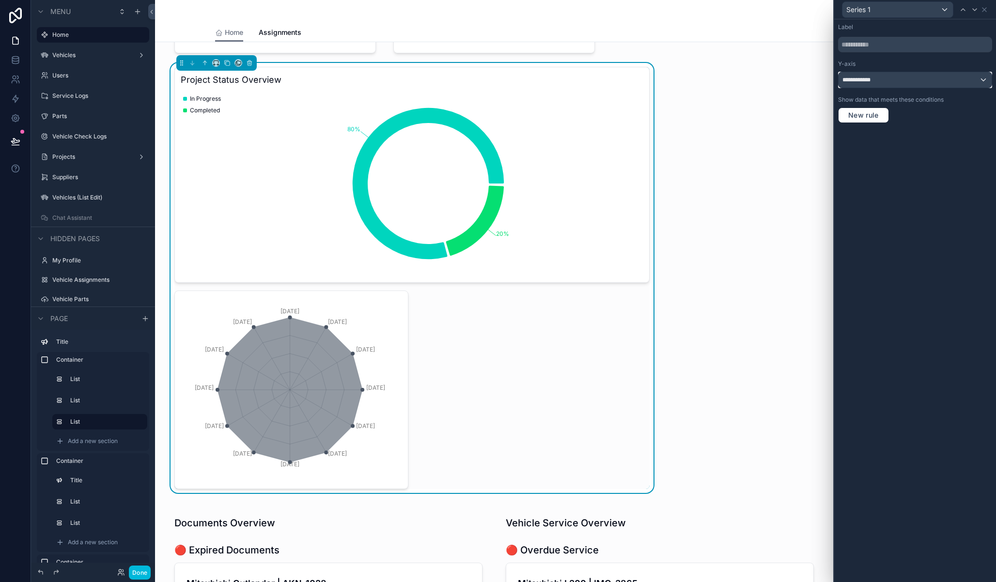
click at [879, 74] on div "**********" at bounding box center [915, 80] width 153 height 16
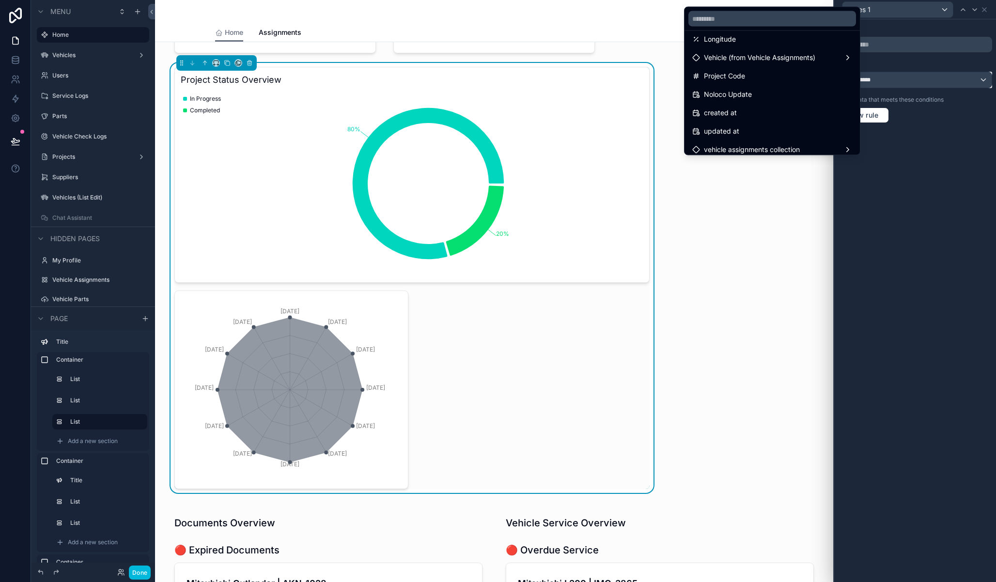
scroll to position [45, 0]
click at [770, 52] on span "Vehicle (from Vehicle Assignments)" at bounding box center [759, 58] width 111 height 12
click at [646, 59] on span "Vehicle (from Vehicle Assignments) count" at bounding box center [611, 59] width 131 height 12
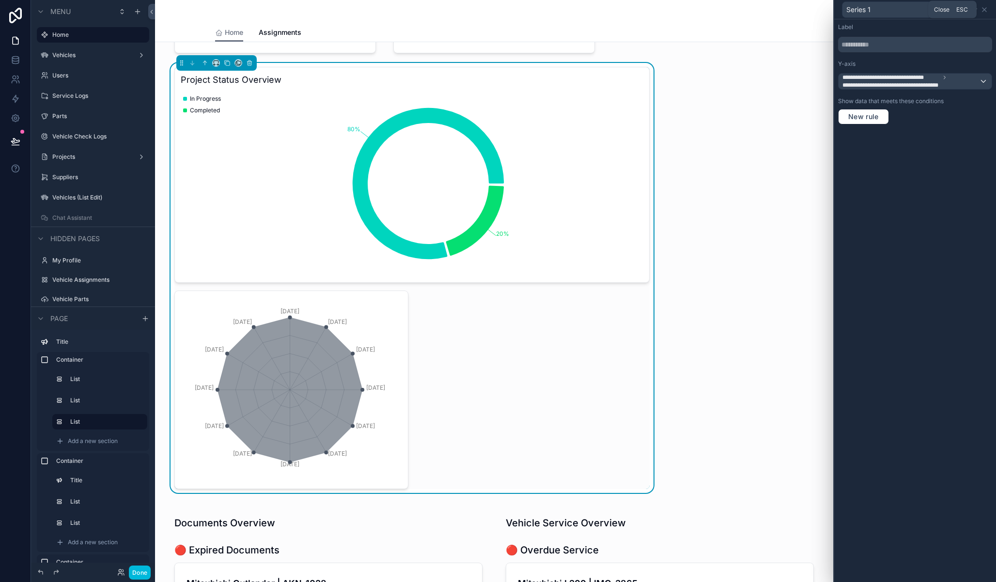
click at [988, 11] on icon at bounding box center [985, 10] width 8 height 8
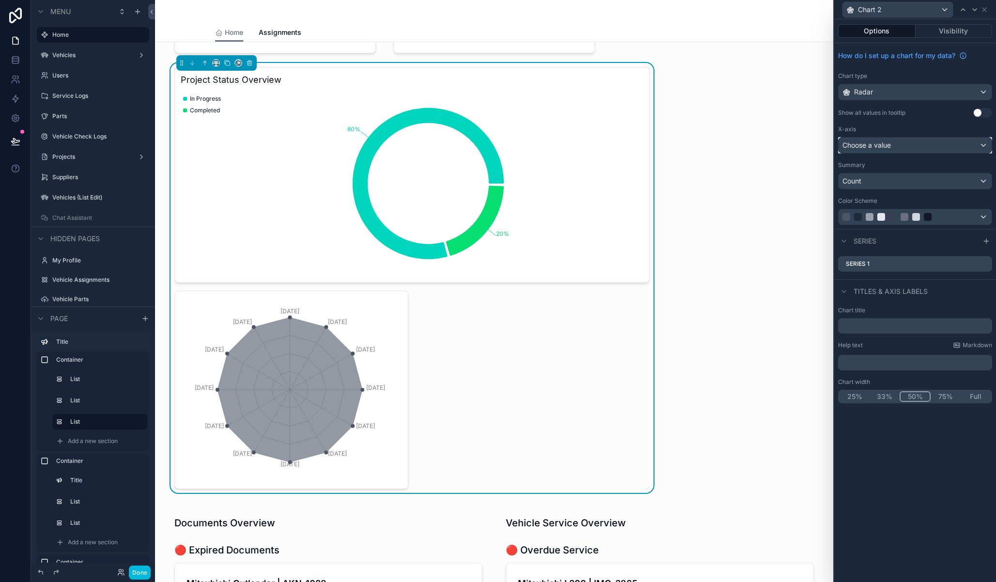
click at [923, 143] on div "Choose a value" at bounding box center [915, 146] width 153 height 16
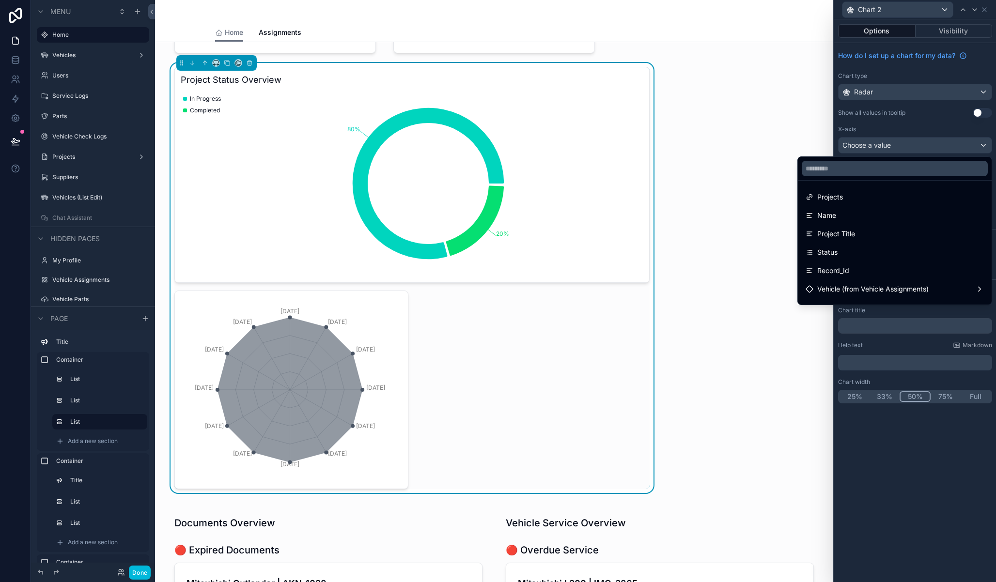
click at [878, 288] on span "Vehicle (from Vehicle Assignments)" at bounding box center [872, 289] width 111 height 12
click at [940, 282] on div "Vehicle (from Vehicle Assignments)" at bounding box center [895, 288] width 190 height 17
click at [973, 287] on div "Vehicle (from Vehicle Assignments)" at bounding box center [895, 289] width 178 height 12
click at [976, 287] on div "Vehicle (from Vehicle Assignments)" at bounding box center [895, 289] width 178 height 12
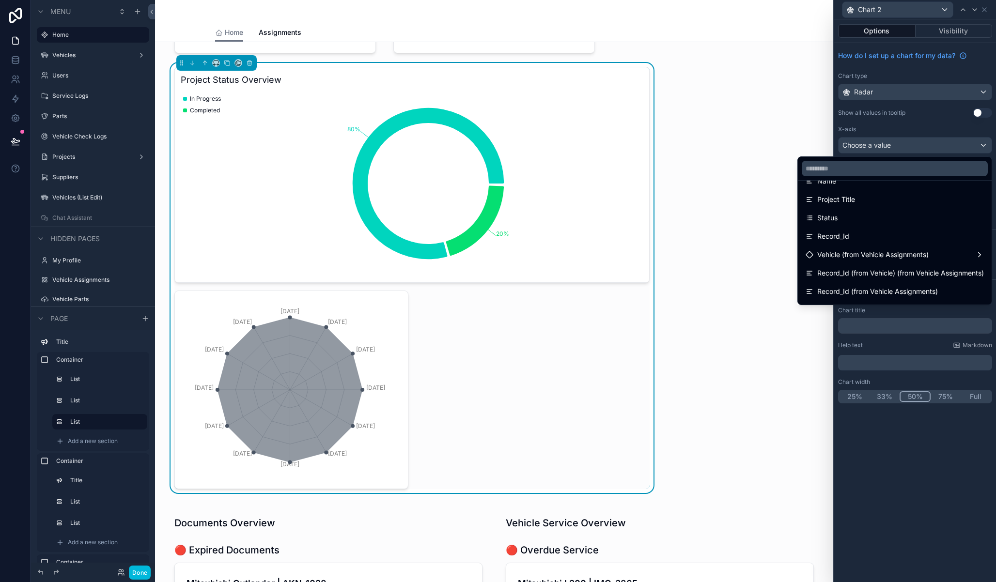
click at [840, 252] on span "Vehicle (from Vehicle Assignments)" at bounding box center [872, 255] width 111 height 12
click at [910, 135] on div at bounding box center [915, 291] width 162 height 582
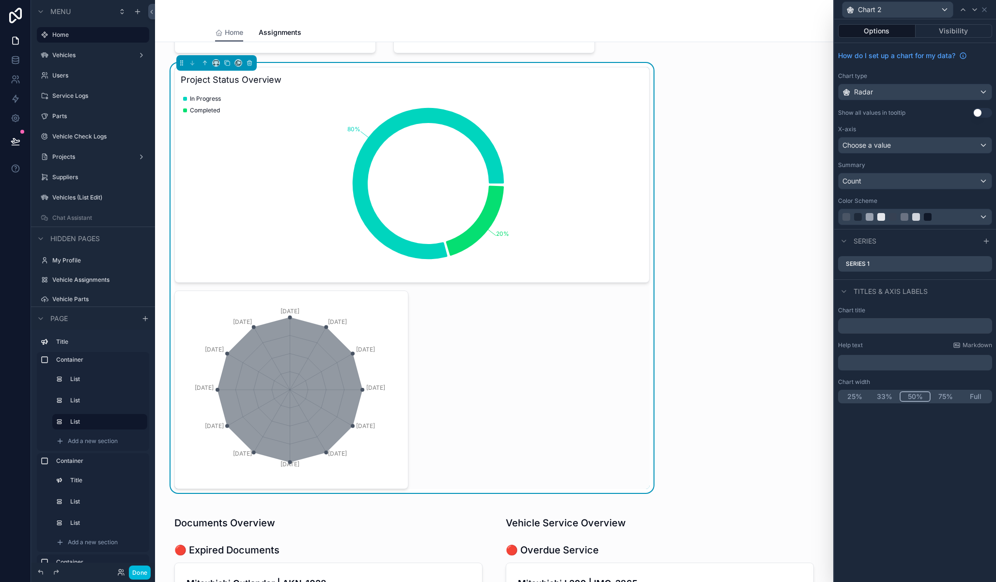
click at [0, 0] on icon at bounding box center [0, 0] width 0 height 0
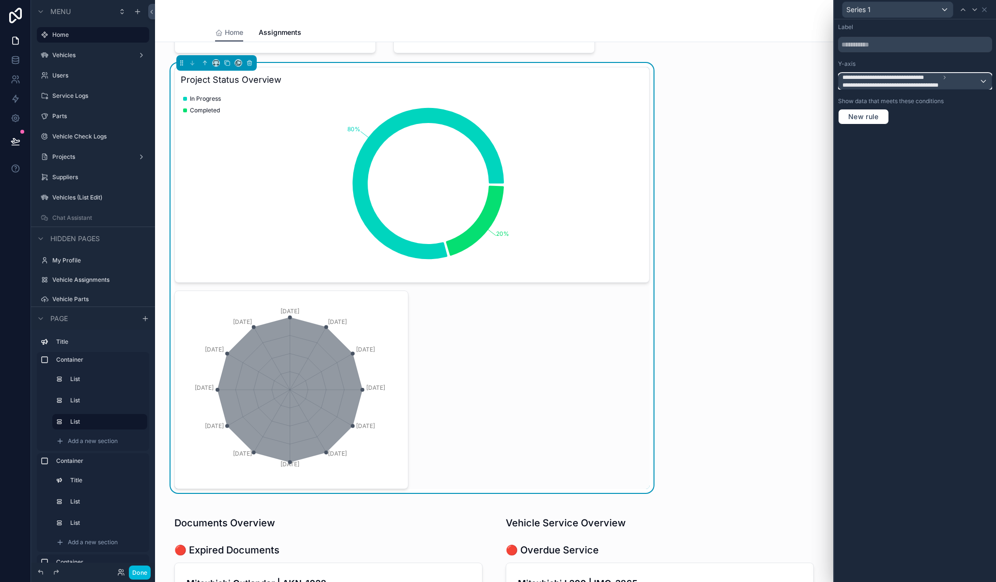
click at [956, 82] on span "**********" at bounding box center [899, 85] width 115 height 8
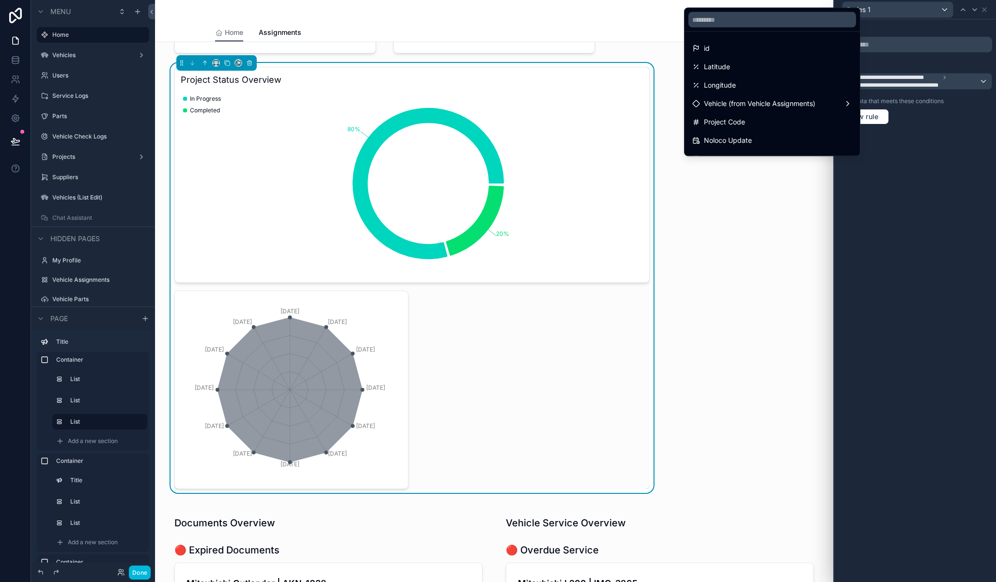
click at [742, 46] on div "id" at bounding box center [772, 49] width 160 height 12
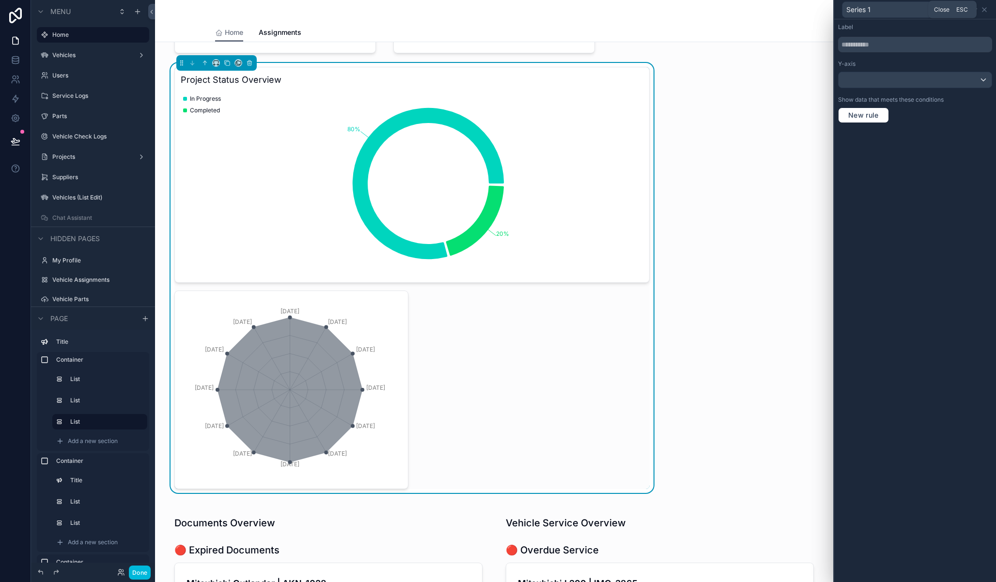
click at [985, 12] on icon at bounding box center [985, 10] width 8 height 8
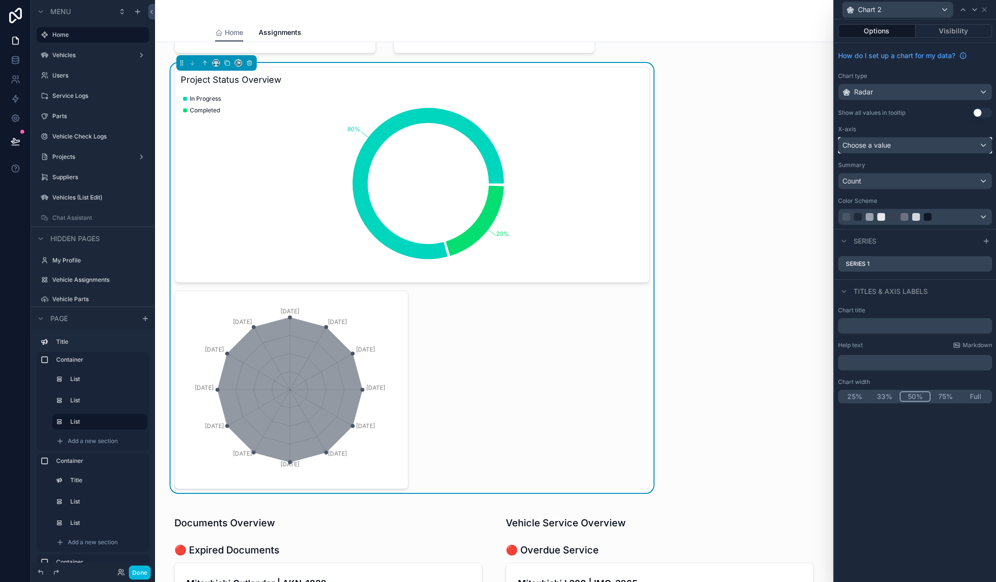
click at [923, 144] on div "Choose a value" at bounding box center [915, 146] width 153 height 16
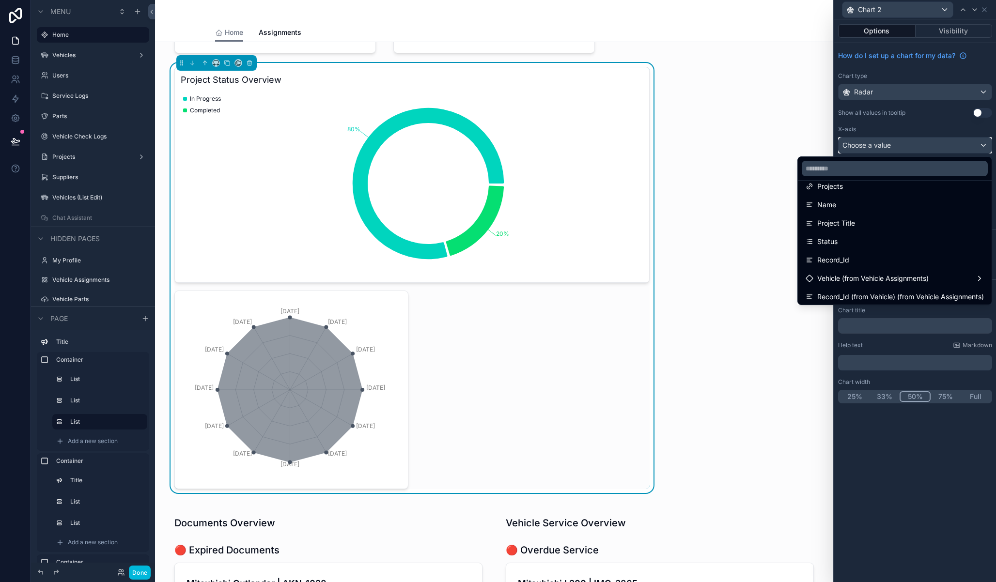
scroll to position [10, 0]
click at [885, 272] on div "Vehicle (from Vehicle Assignments)" at bounding box center [895, 278] width 190 height 17
click at [887, 276] on span "Vehicle (from Vehicle Assignments)" at bounding box center [872, 279] width 111 height 12
click at [845, 186] on div "Projects" at bounding box center [895, 187] width 178 height 12
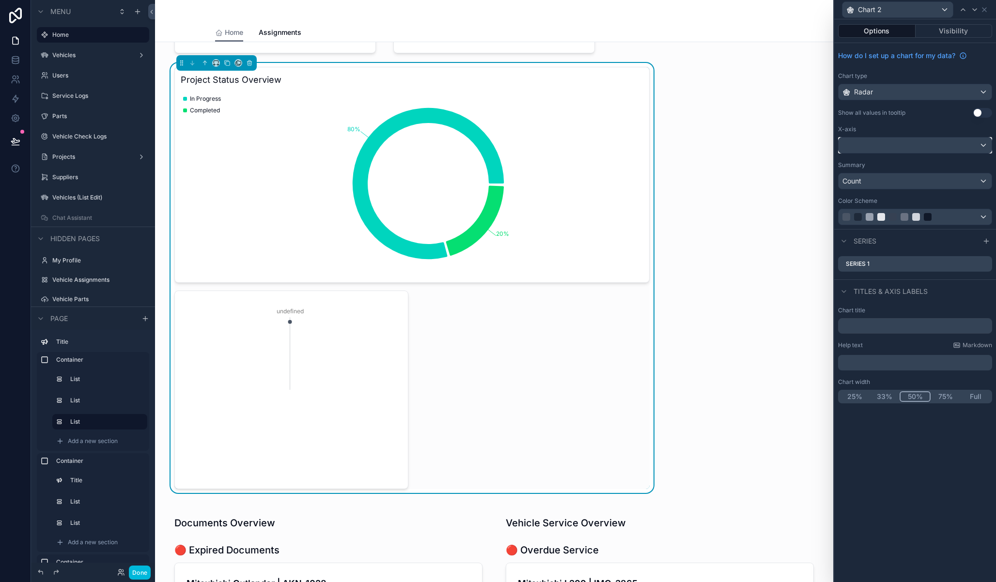
click at [886, 140] on div at bounding box center [915, 146] width 153 height 16
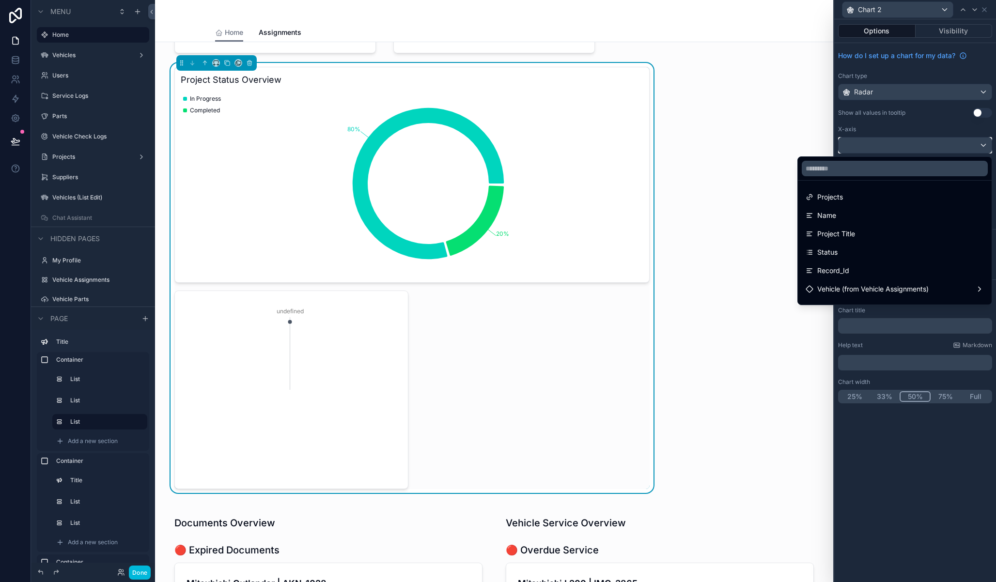
scroll to position [9, 0]
click at [860, 227] on div "Project Title" at bounding box center [895, 225] width 178 height 12
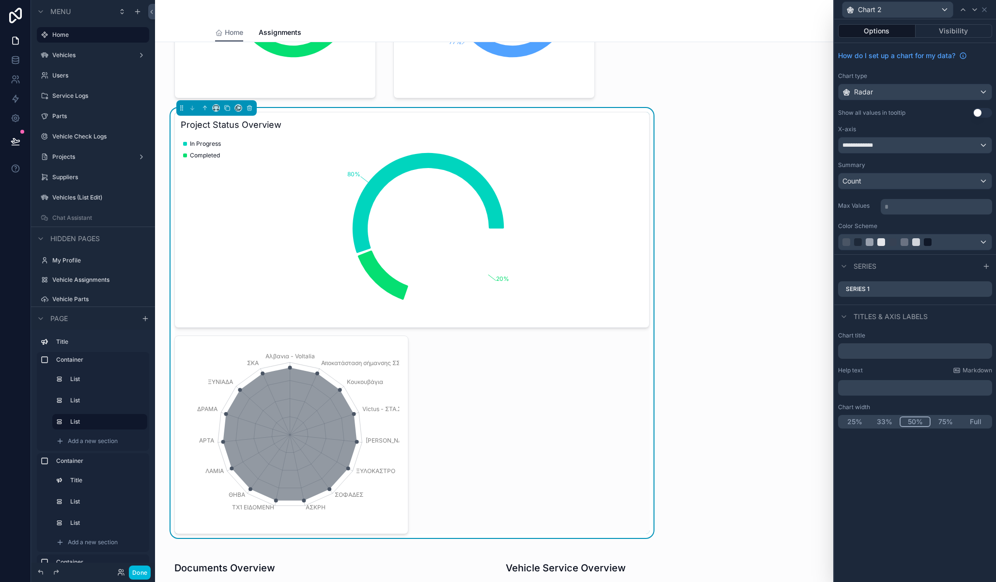
scroll to position [213, 0]
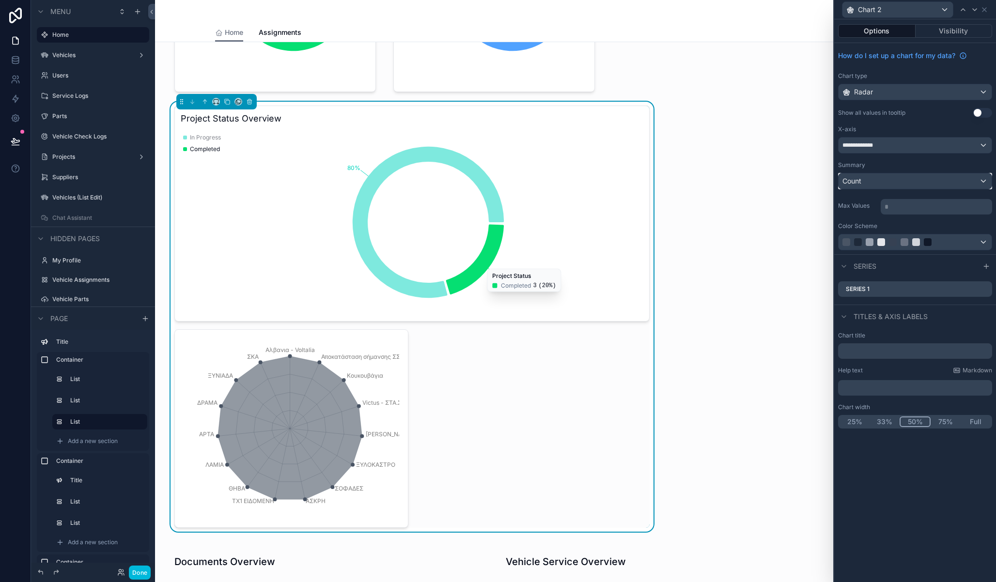
click at [978, 181] on div "Count" at bounding box center [915, 181] width 153 height 16
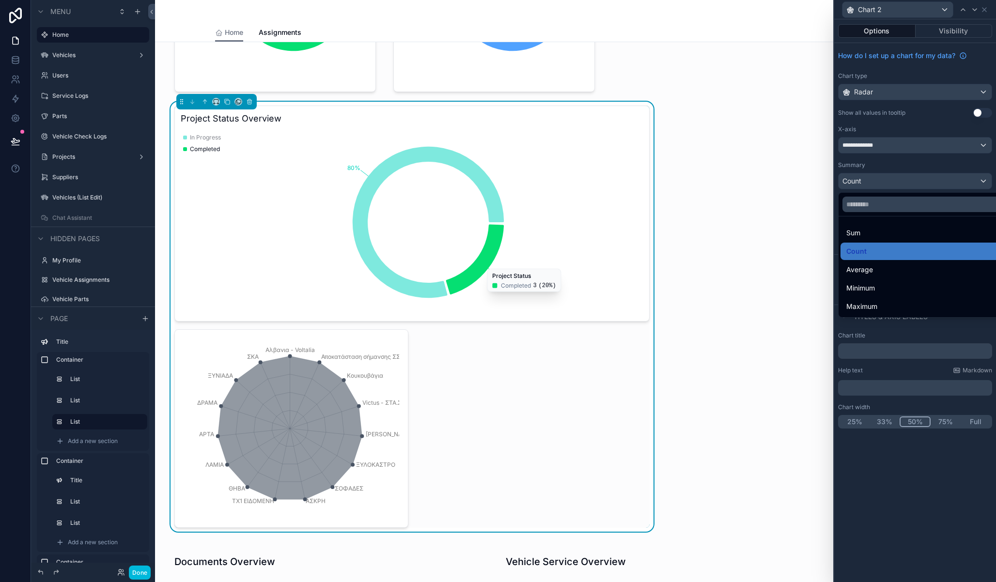
click at [896, 234] on div "Sum" at bounding box center [926, 233] width 160 height 12
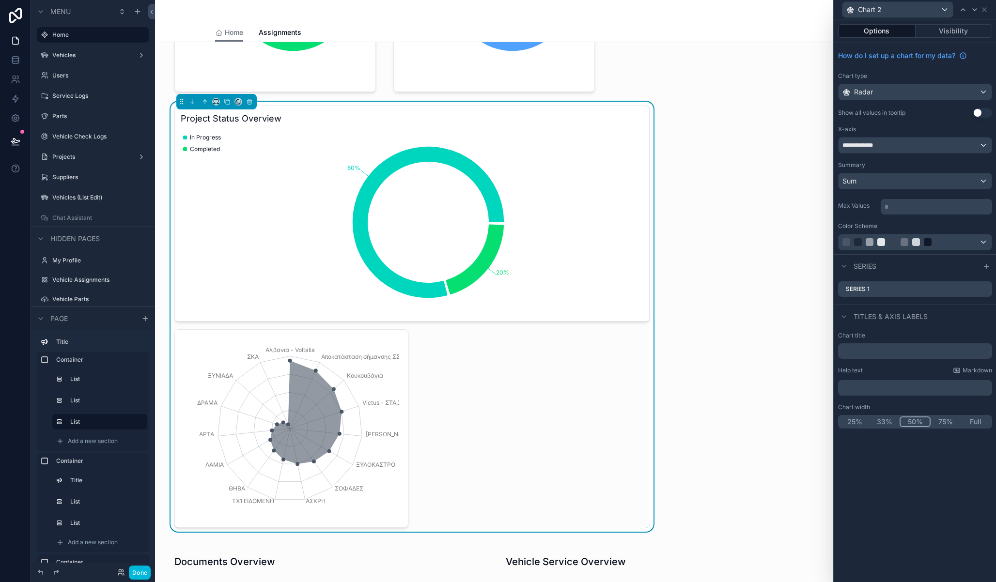
click at [0, 0] on icon at bounding box center [0, 0] width 0 height 0
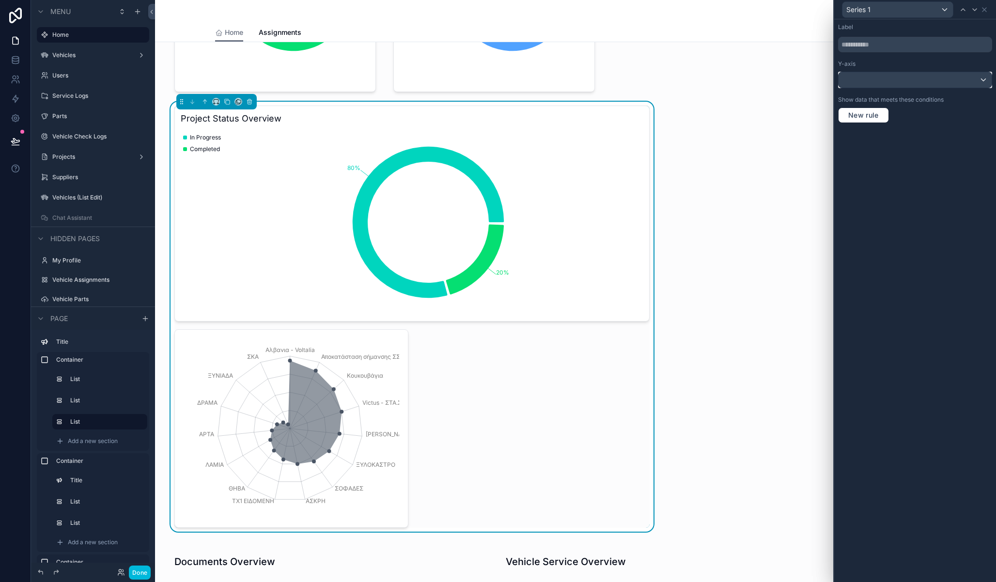
click at [905, 78] on div at bounding box center [915, 80] width 153 height 16
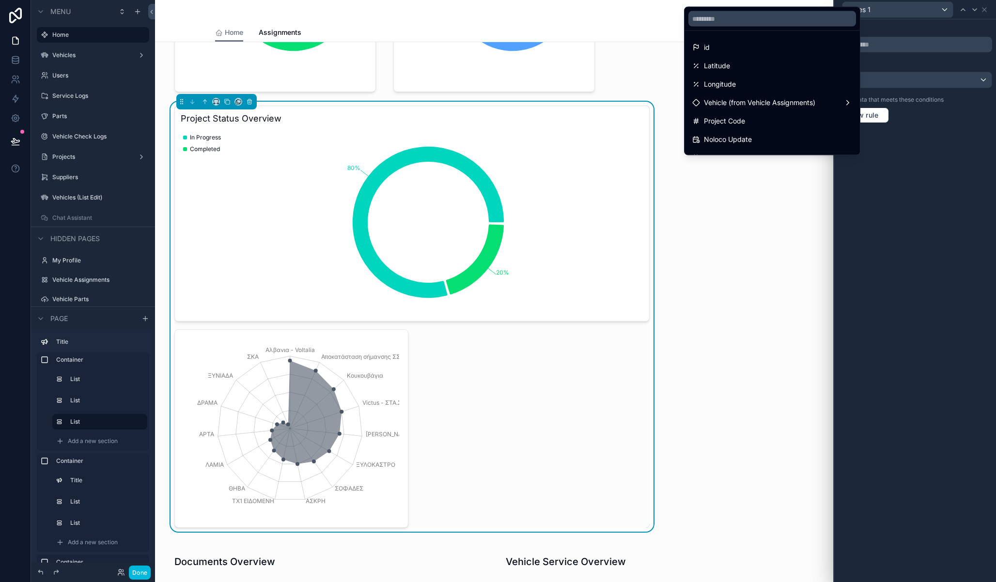
click at [782, 98] on span "Vehicle (from Vehicle Assignments)" at bounding box center [759, 103] width 111 height 12
click at [621, 98] on span "Vehicle (from Vehicle Assignments) count" at bounding box center [611, 104] width 131 height 12
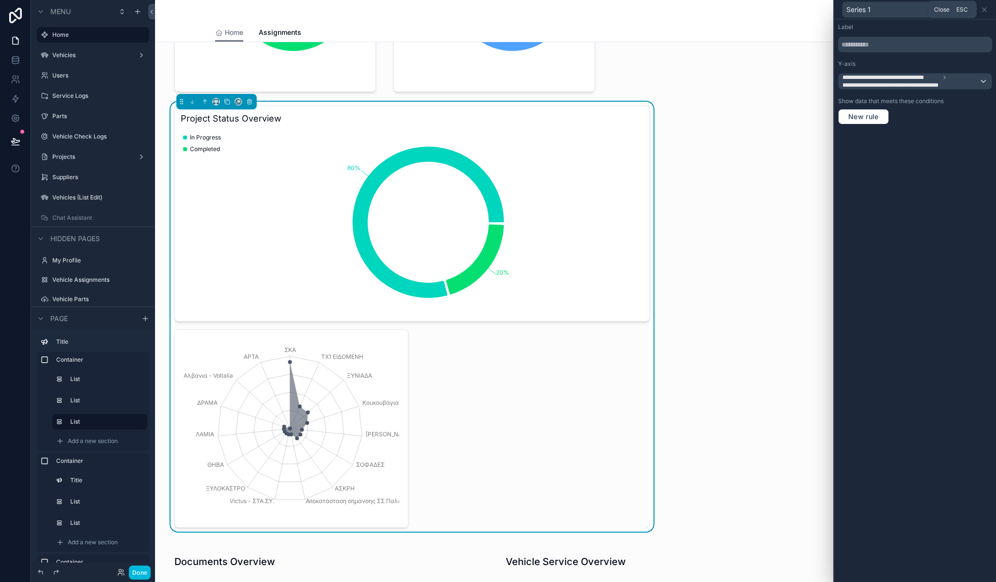
click at [984, 11] on icon at bounding box center [985, 10] width 8 height 8
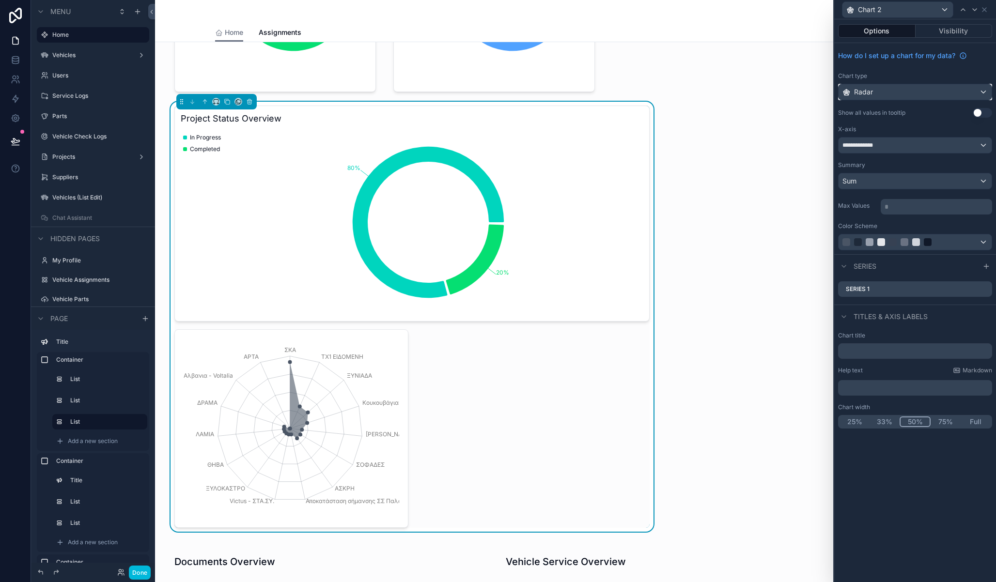
click at [925, 85] on div "Radar" at bounding box center [915, 92] width 153 height 16
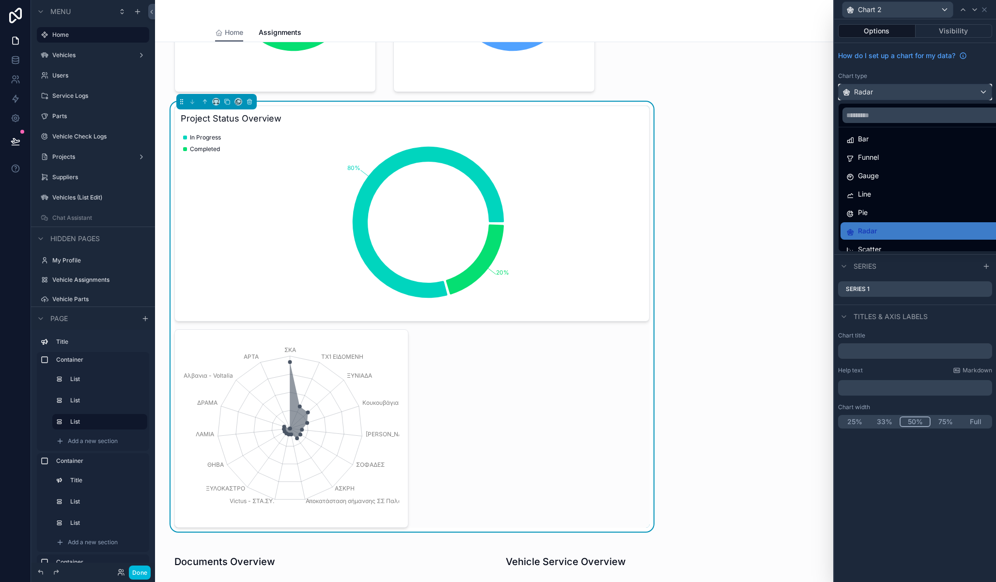
scroll to position [69, 0]
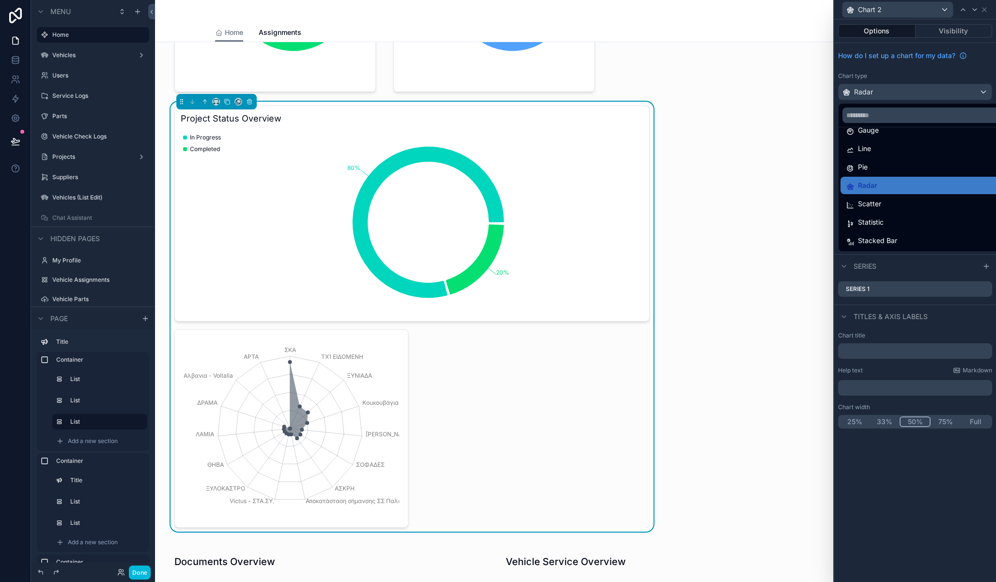
click at [890, 237] on span "Stacked Bar" at bounding box center [877, 241] width 39 height 12
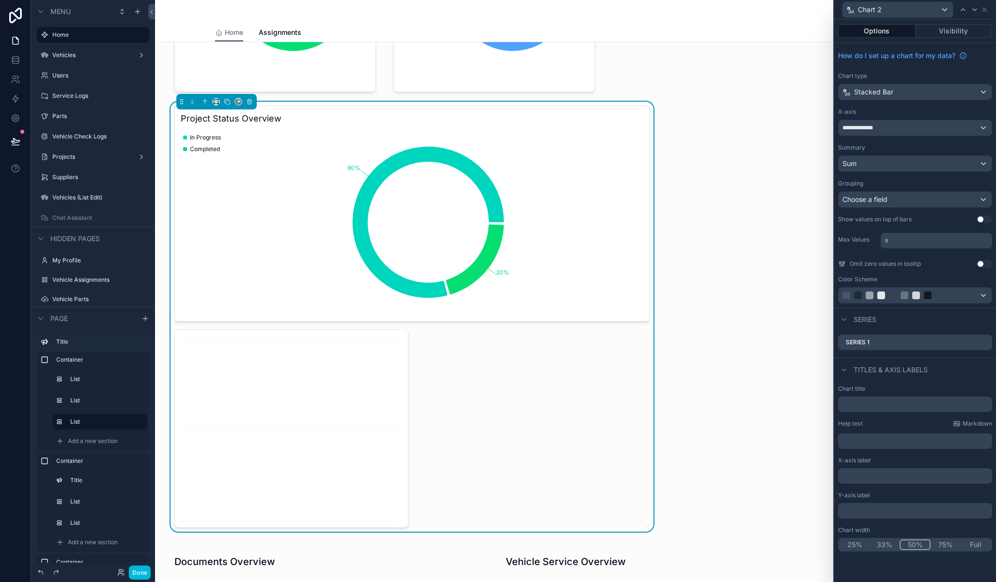
click at [980, 543] on button "Full" at bounding box center [976, 545] width 30 height 11
click at [905, 198] on div "Choose a field" at bounding box center [915, 200] width 153 height 16
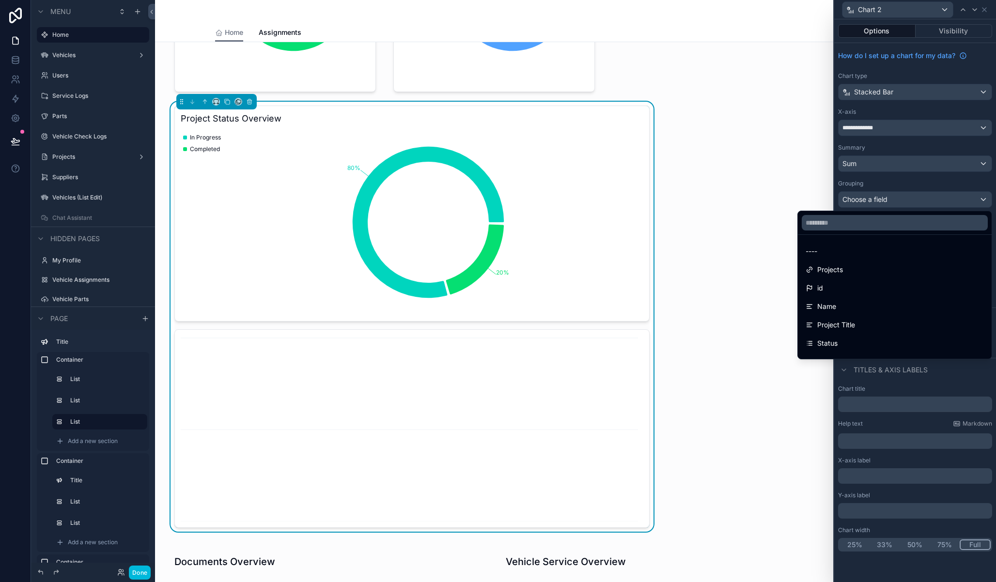
click at [879, 272] on div "Projects" at bounding box center [895, 270] width 178 height 12
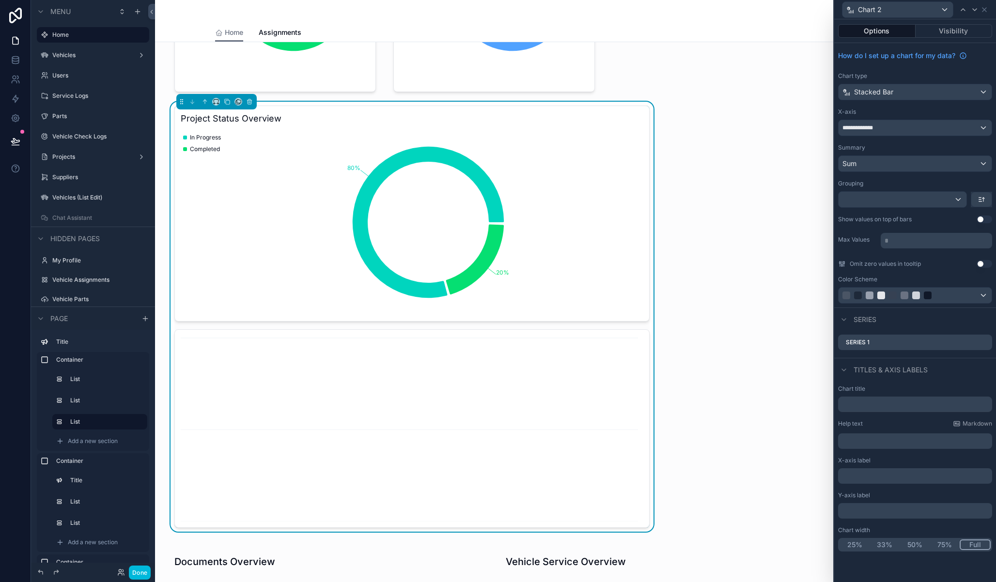
click at [668, 176] on div "Vehicle Status Overview 3.6% 2.9% 93.5% Unavailable Check Available Vehicle Ass…" at bounding box center [494, 202] width 651 height 660
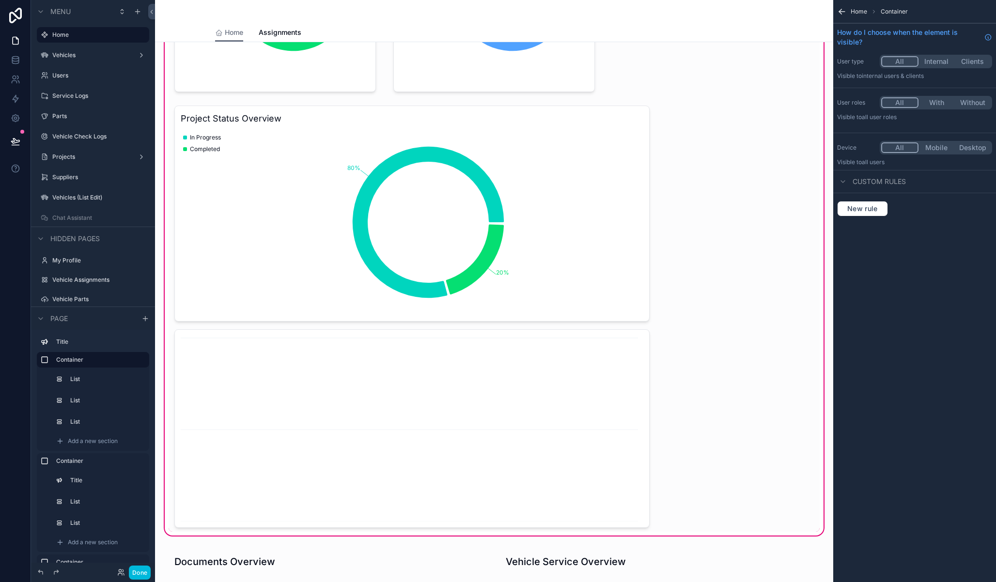
scroll to position [0, 0]
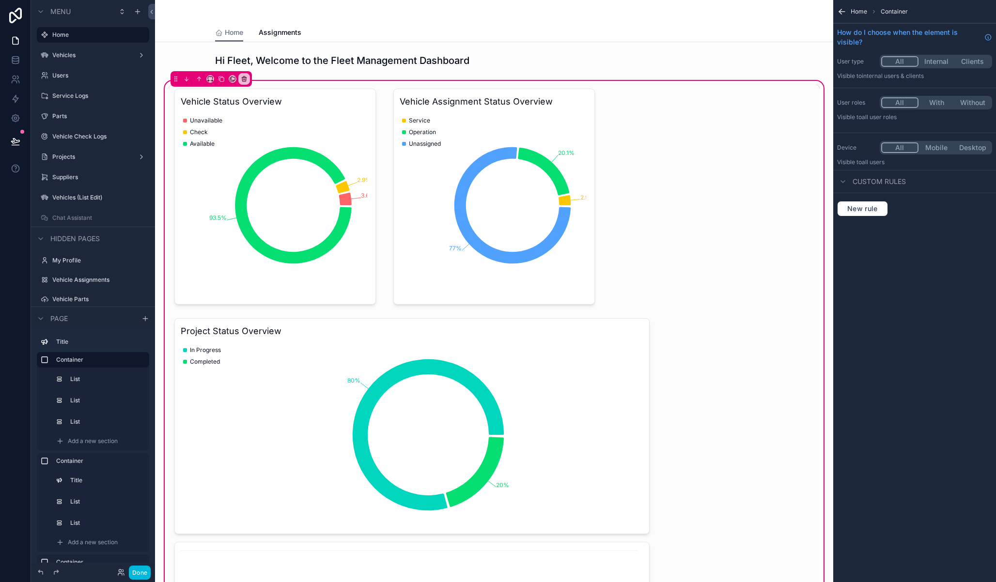
click at [439, 397] on div "scrollable content" at bounding box center [412, 529] width 487 height 430
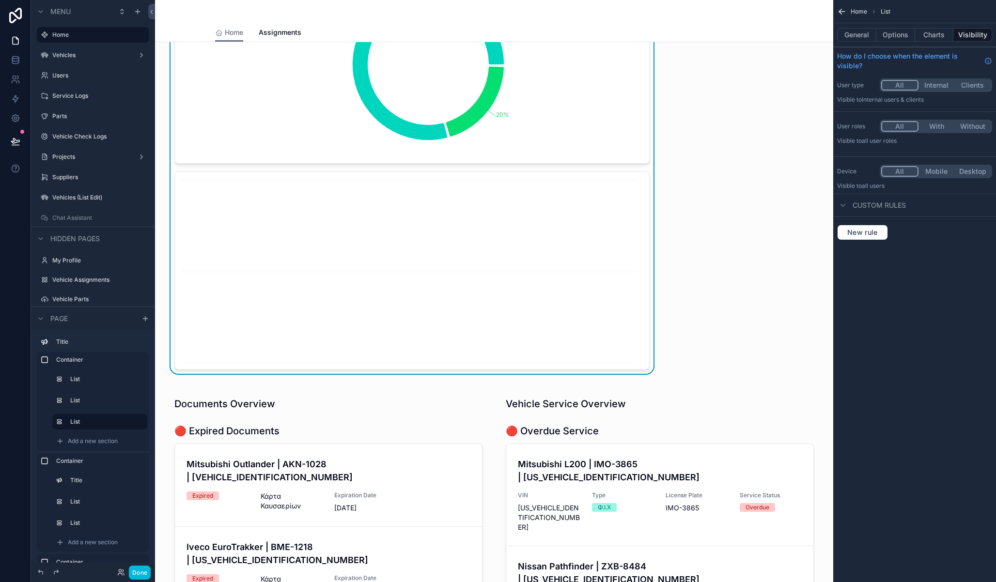
click at [434, 295] on icon "chart" at bounding box center [409, 271] width 457 height 186
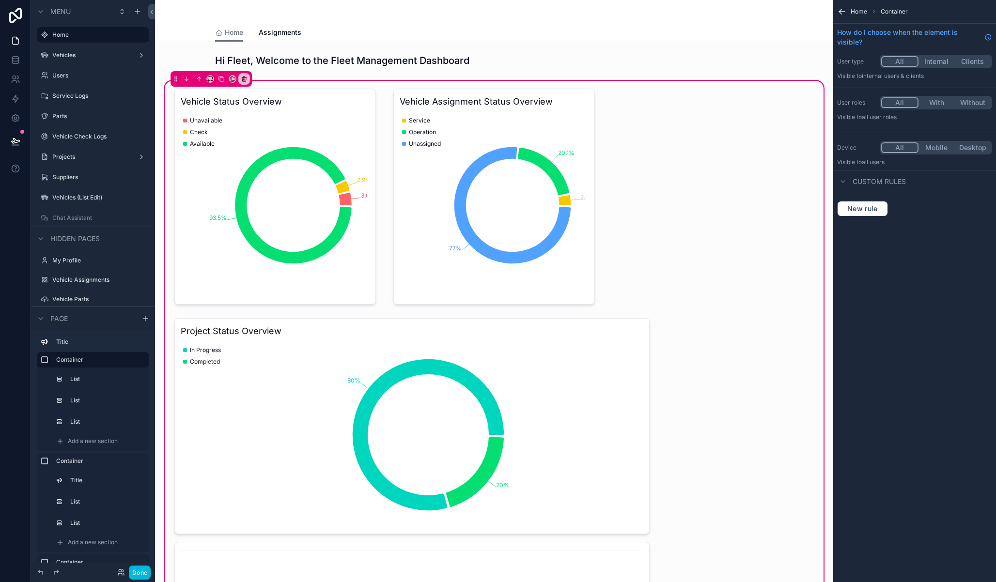
click at [845, 11] on icon "scrollable content" at bounding box center [842, 12] width 10 height 10
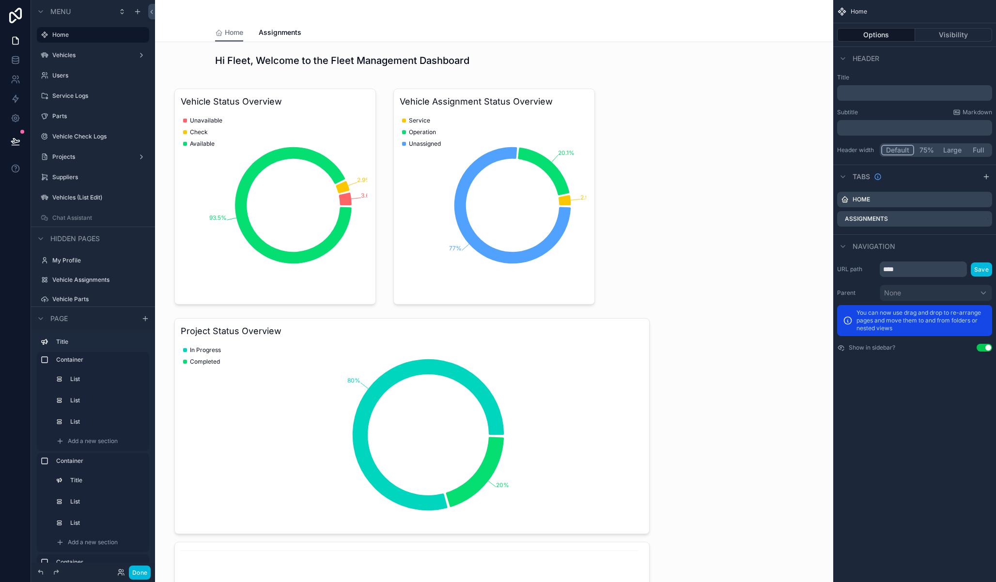
click at [516, 368] on div "scrollable content" at bounding box center [494, 414] width 663 height 671
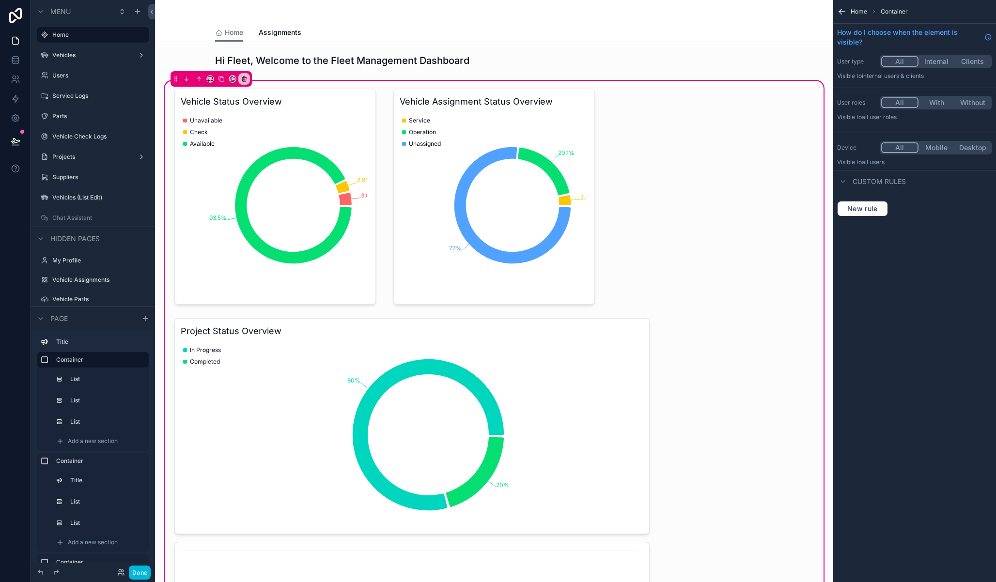
click at [600, 336] on div "scrollable content" at bounding box center [412, 529] width 487 height 430
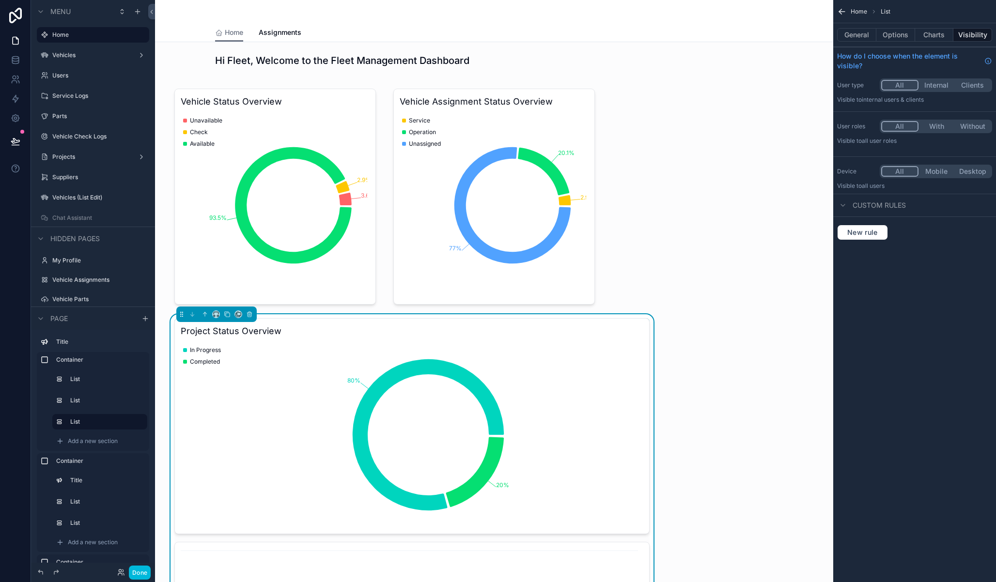
click at [923, 38] on button "Charts" at bounding box center [934, 35] width 39 height 14
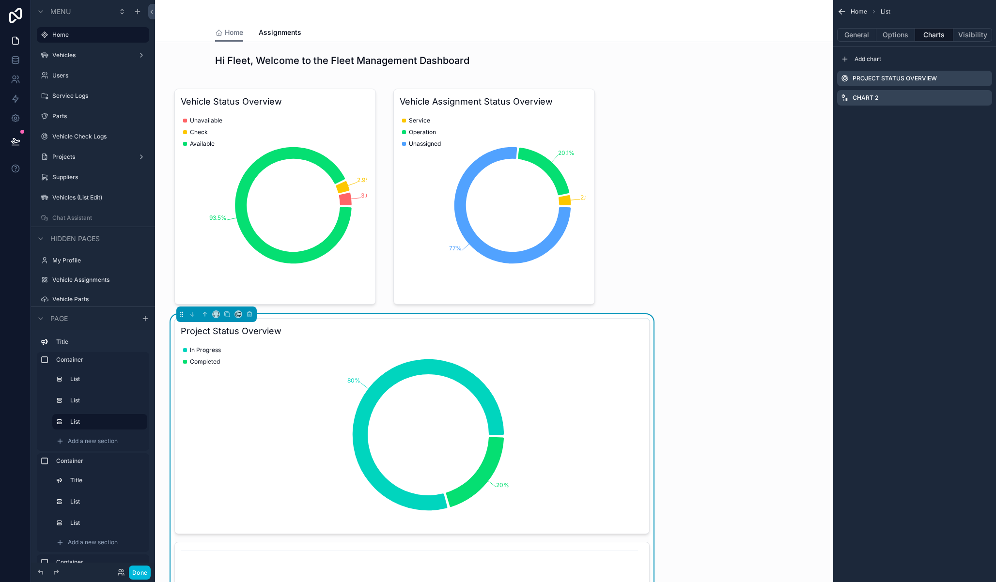
click at [0, 0] on icon "scrollable content" at bounding box center [0, 0] width 0 height 0
click at [971, 85] on icon at bounding box center [969, 82] width 8 height 8
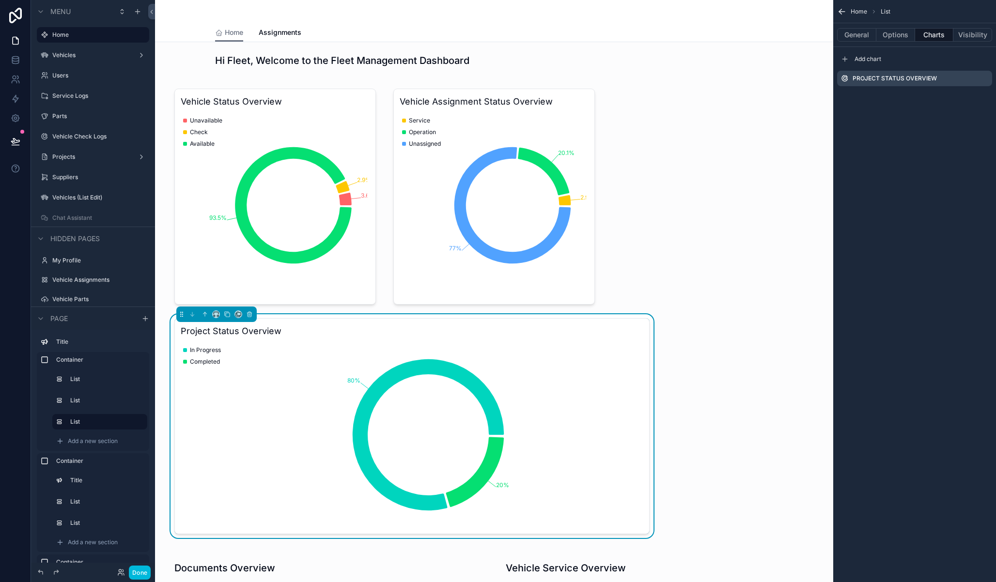
click at [0, 0] on icon "scrollable content" at bounding box center [0, 0] width 0 height 0
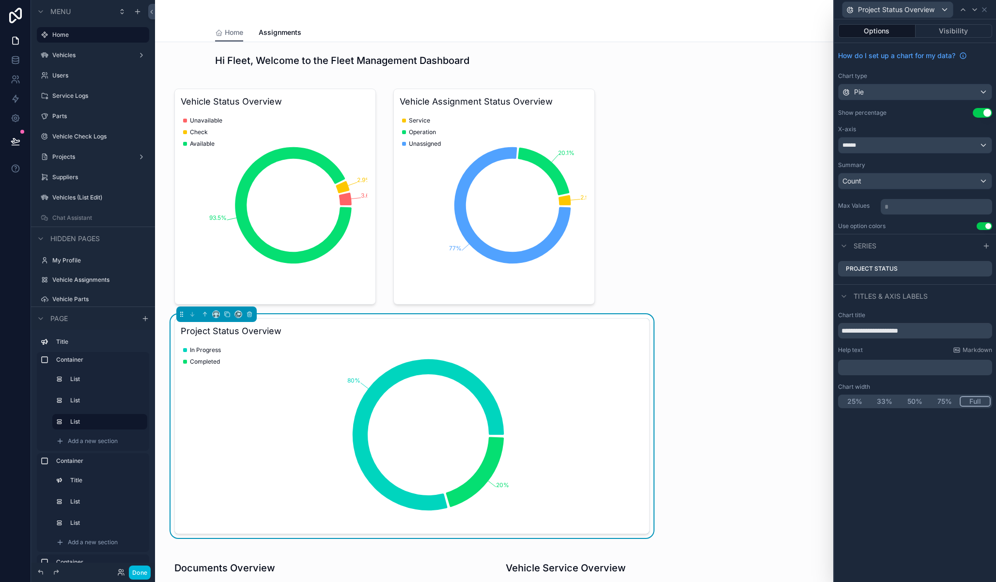
click at [947, 29] on button "Visibility" at bounding box center [954, 31] width 77 height 14
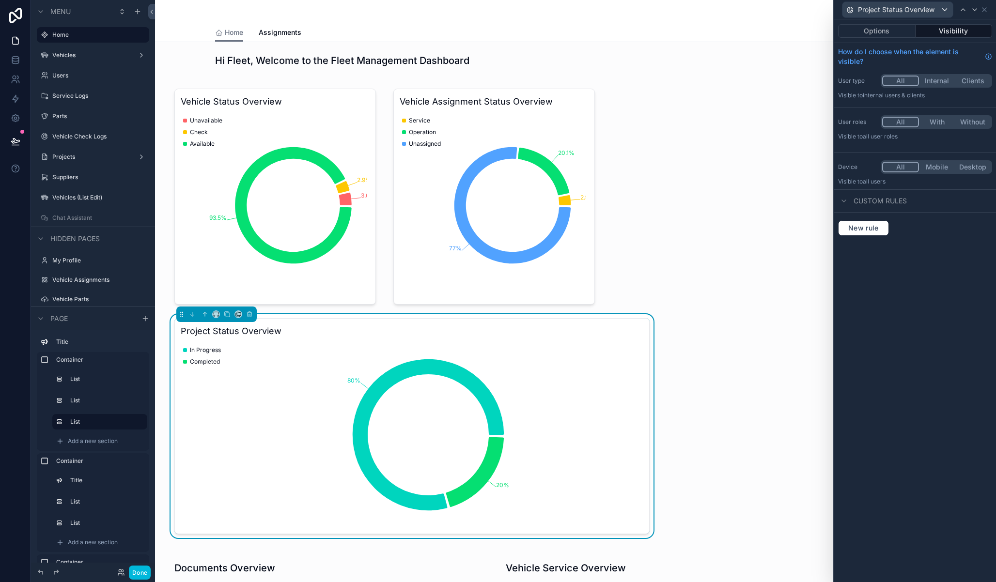
click at [888, 31] on button "Options" at bounding box center [877, 31] width 78 height 14
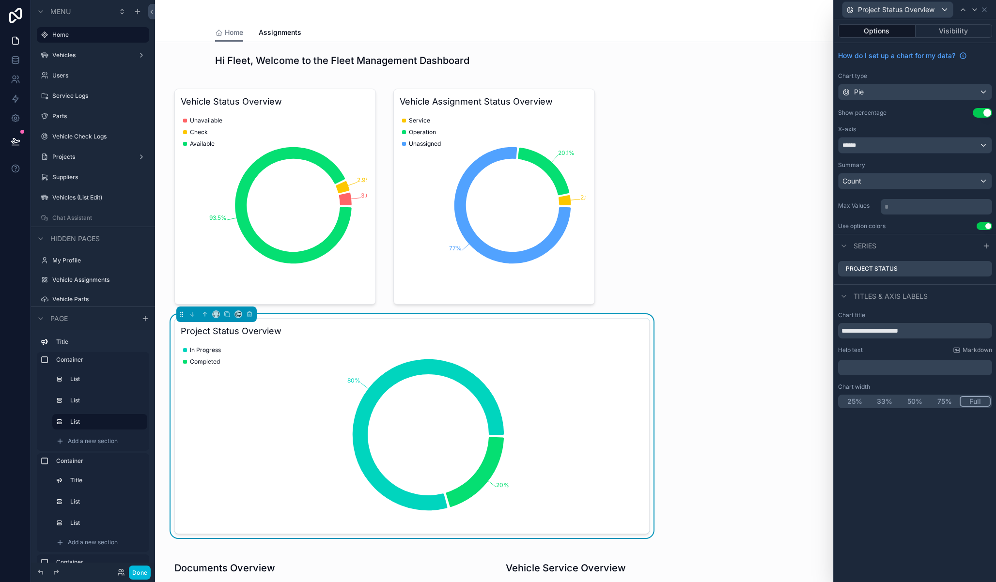
drag, startPoint x: 875, startPoint y: 404, endPoint x: 886, endPoint y: 400, distance: 10.7
click at [875, 404] on button "33%" at bounding box center [885, 401] width 30 height 11
click at [887, 400] on button "33%" at bounding box center [885, 401] width 31 height 11
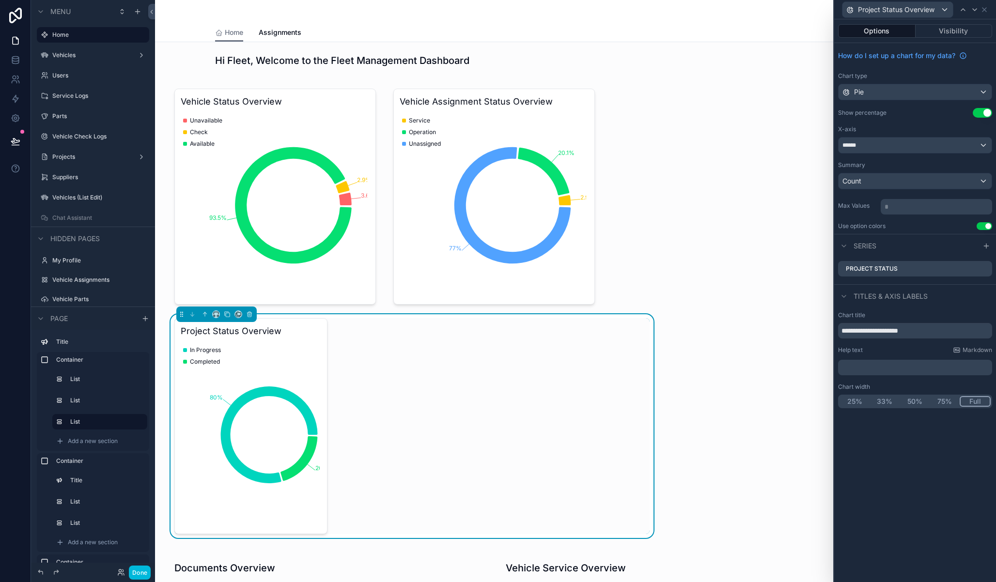
click at [978, 398] on button "Full" at bounding box center [975, 401] width 31 height 11
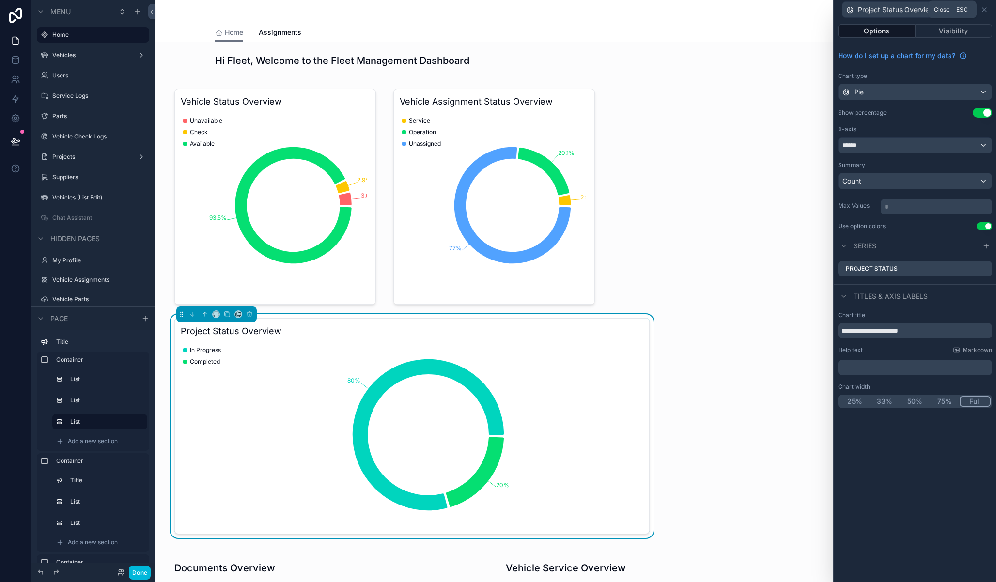
click at [986, 9] on icon at bounding box center [985, 10] width 8 height 8
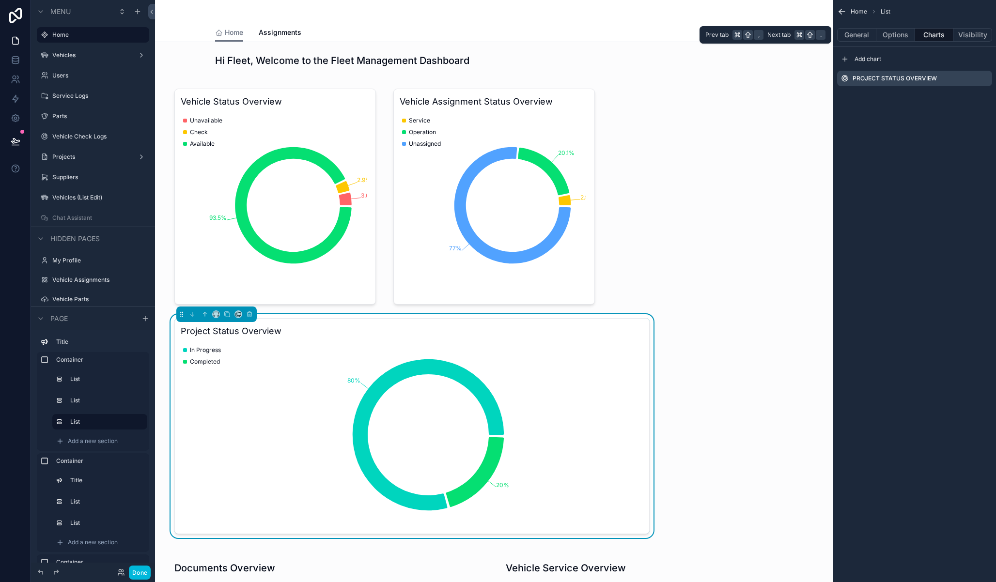
click at [964, 32] on button "Visibility" at bounding box center [972, 35] width 39 height 14
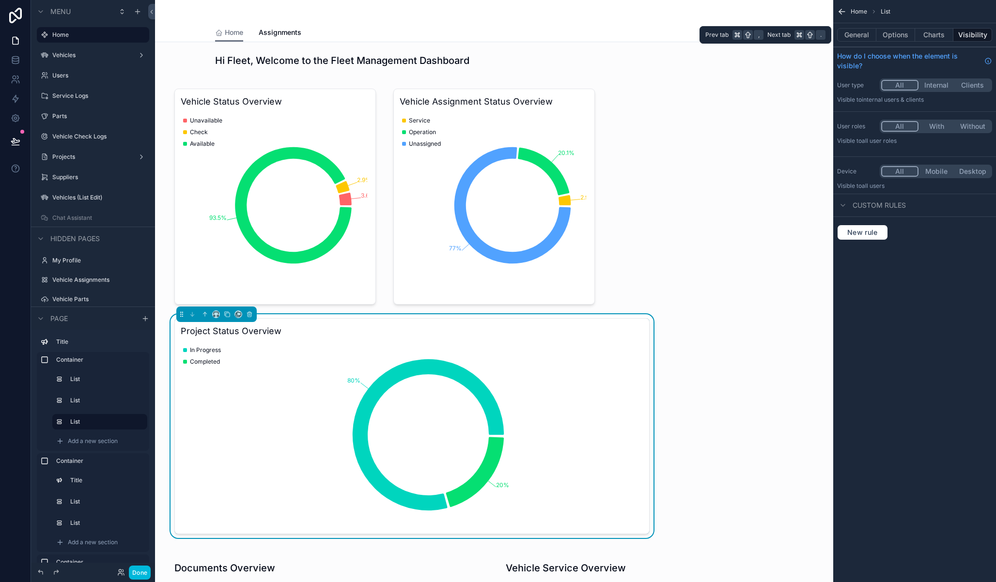
click at [856, 33] on button "General" at bounding box center [856, 35] width 39 height 14
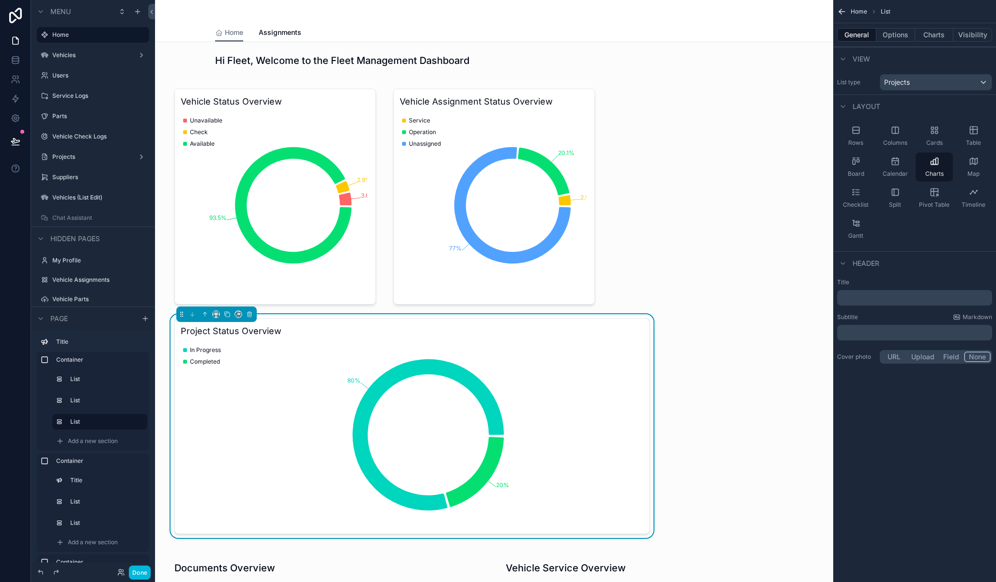
click at [895, 37] on button "Options" at bounding box center [895, 35] width 39 height 14
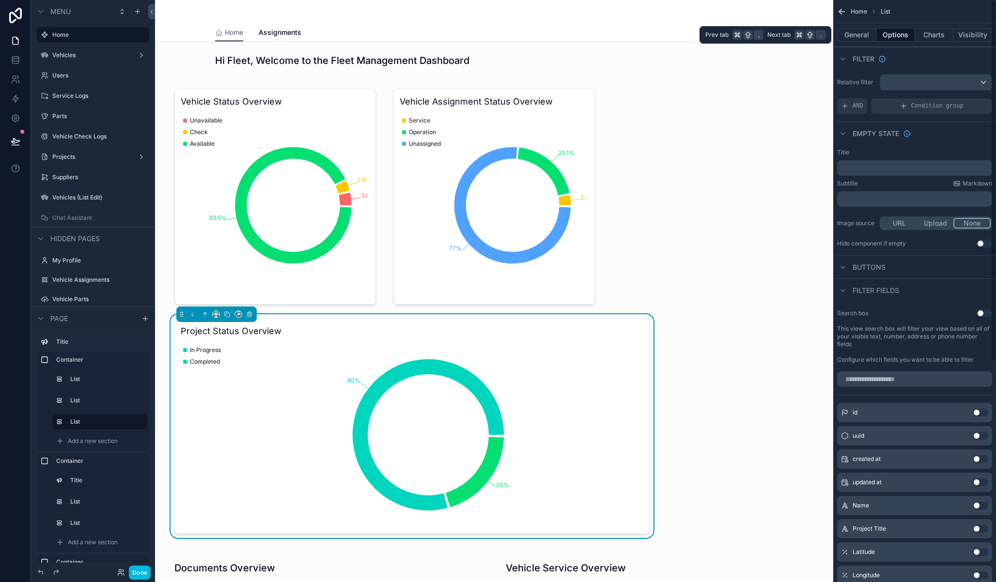
click at [862, 36] on button "General" at bounding box center [856, 35] width 39 height 14
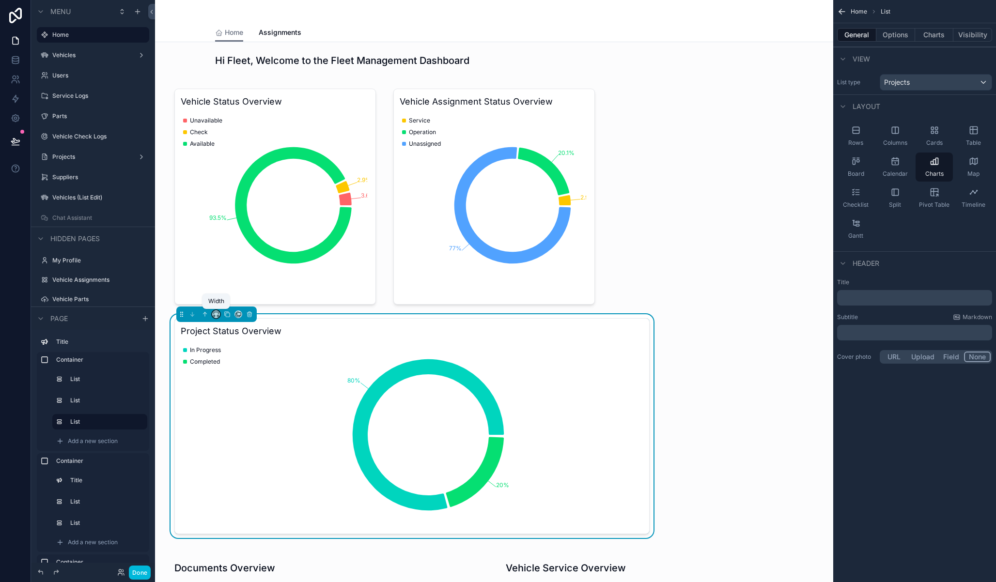
click at [218, 314] on icon "scrollable content" at bounding box center [216, 314] width 7 height 7
click at [232, 358] on span "33%" at bounding box center [228, 362] width 16 height 12
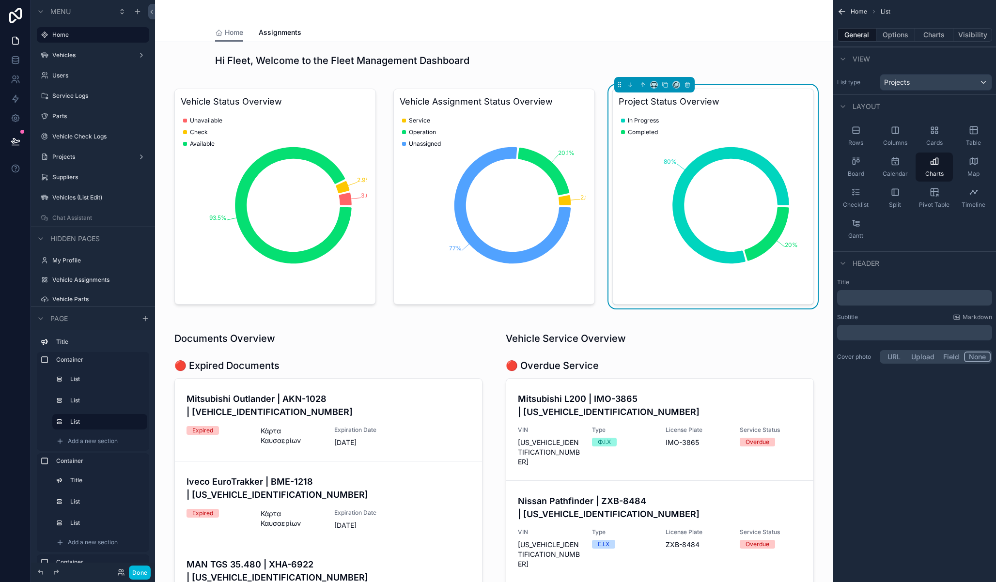
click at [139, 574] on button "Done" at bounding box center [140, 573] width 22 height 14
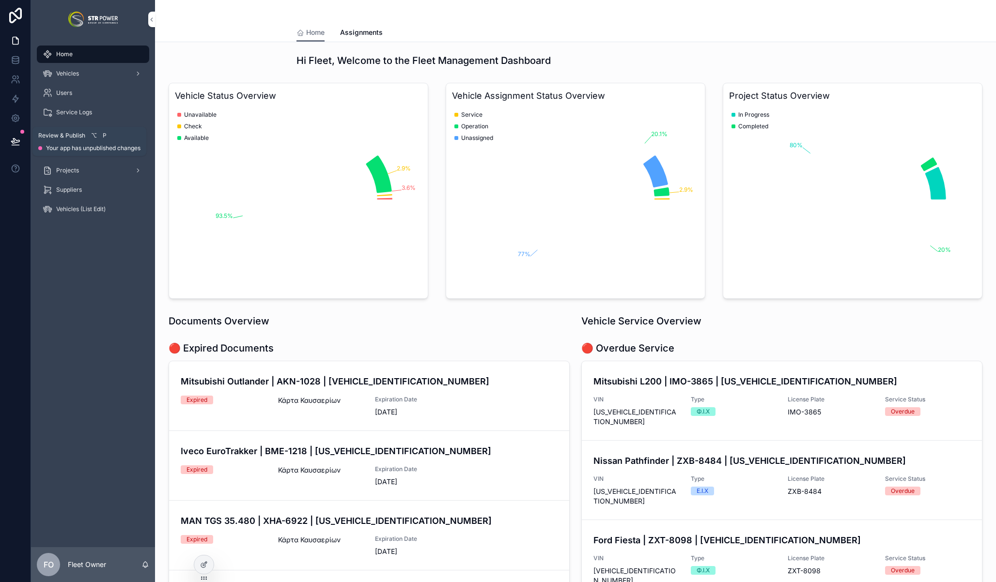
click at [17, 140] on icon at bounding box center [15, 141] width 8 height 5
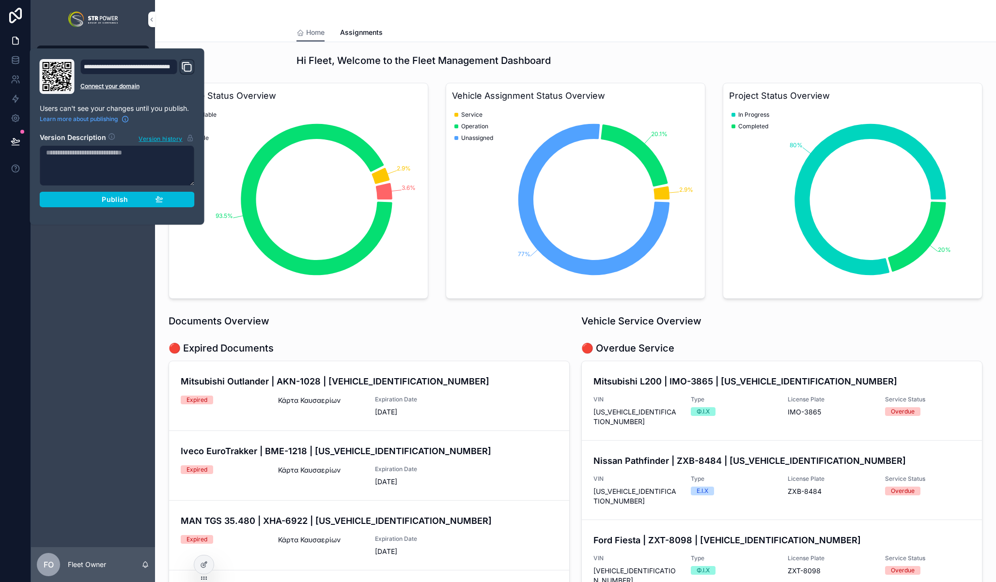
click at [96, 203] on div "Publish" at bounding box center [117, 199] width 92 height 9
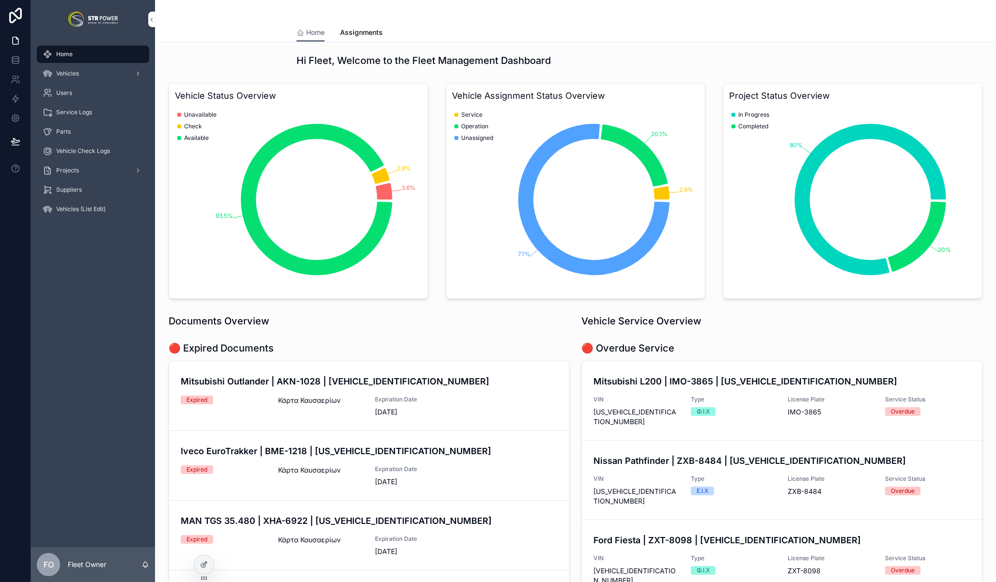
click at [674, 67] on div "Hi Fleet, Welcome to the Fleet Management Dashboard" at bounding box center [575, 61] width 558 height 14
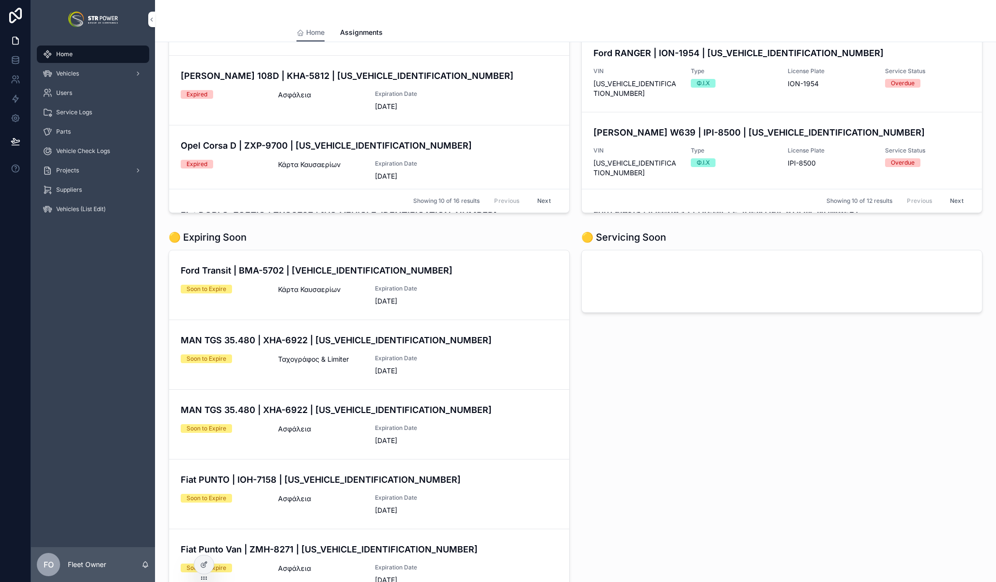
scroll to position [216, 0]
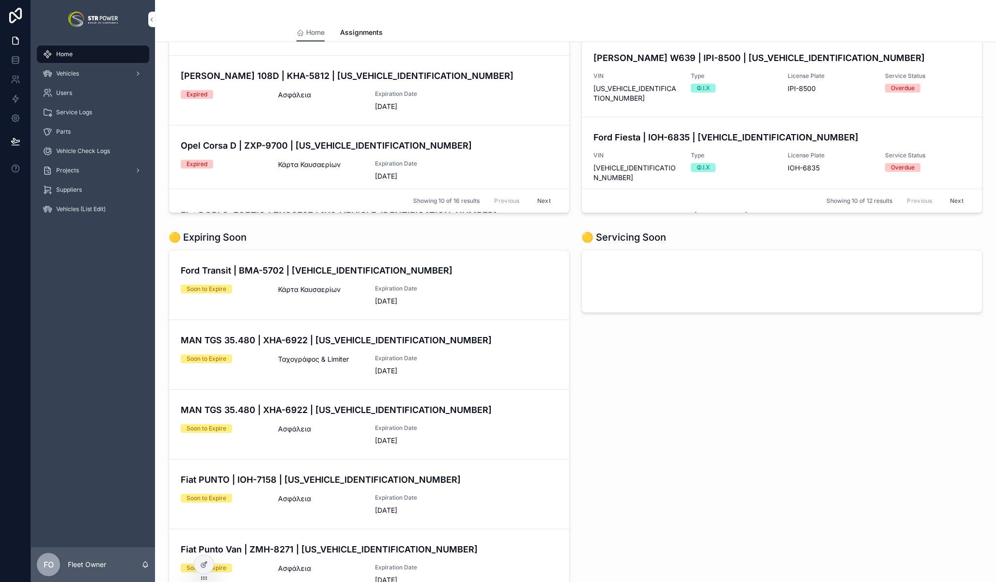
click at [686, 210] on div "Mercedes Vito 108D | KHA-5812 | VSA63816413008091 VIN VSA63816413008091 Type Φ.…" at bounding box center [781, 236] width 377 height 52
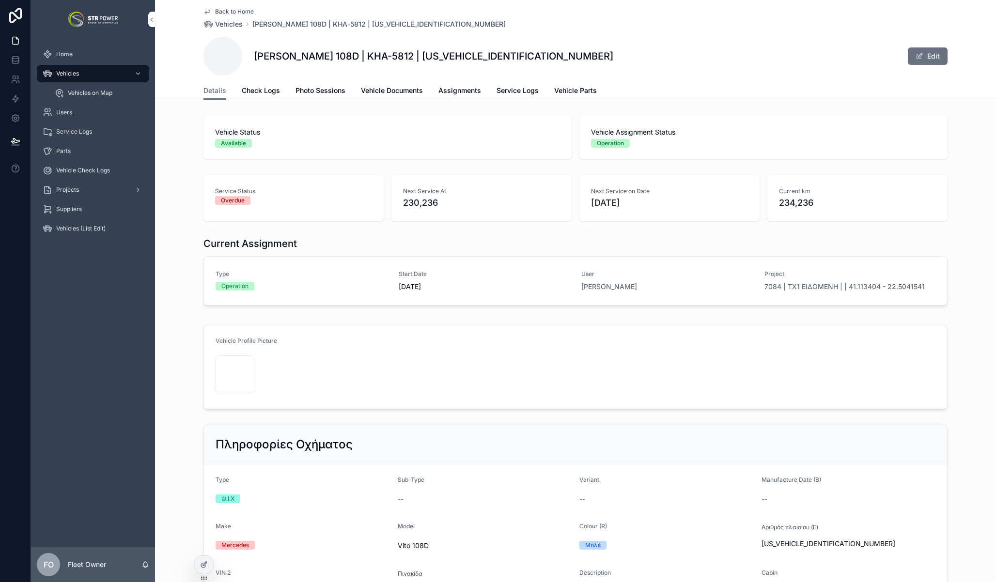
click at [402, 97] on link "Vehicle Documents" at bounding box center [392, 91] width 62 height 19
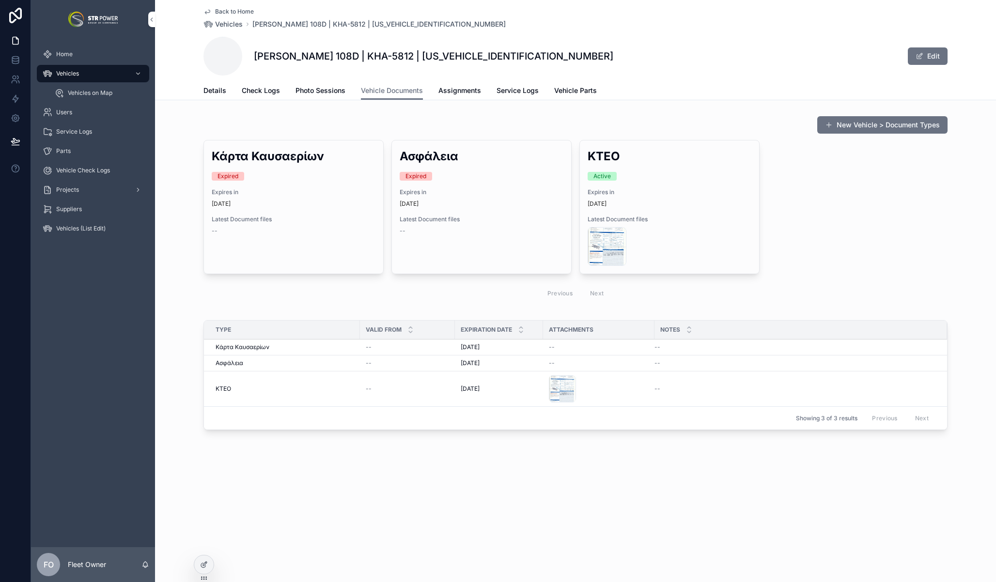
click at [685, 185] on div "ΚΤΕΟ Active Expires in in 1 month Latest Document files image .png" at bounding box center [669, 206] width 179 height 133
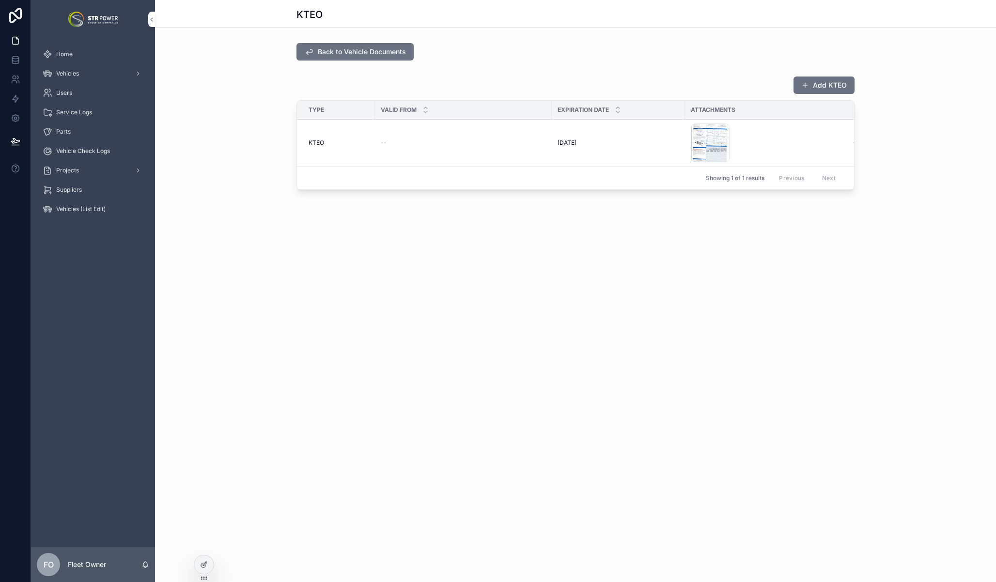
click at [421, 149] on td "--" at bounding box center [463, 143] width 177 height 47
click at [457, 141] on div "--" at bounding box center [463, 143] width 165 height 8
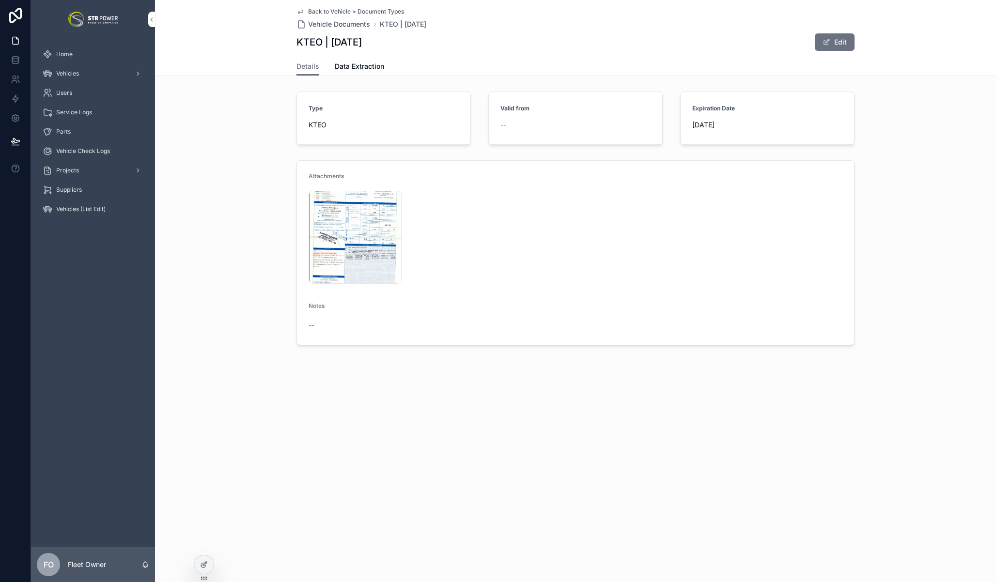
click at [365, 70] on span "Data Extraction" at bounding box center [359, 67] width 49 height 10
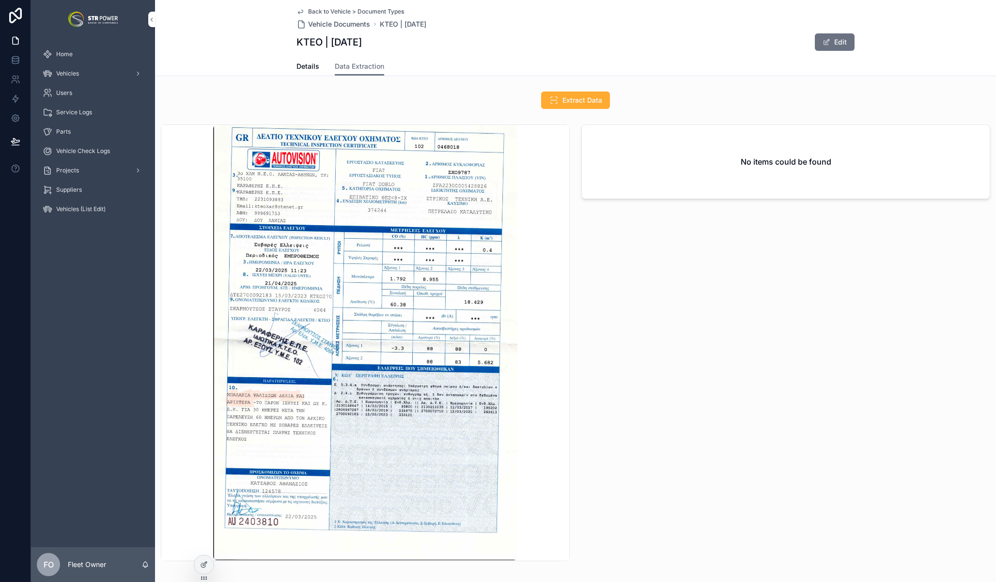
click at [313, 66] on span "Details" at bounding box center [307, 67] width 23 height 10
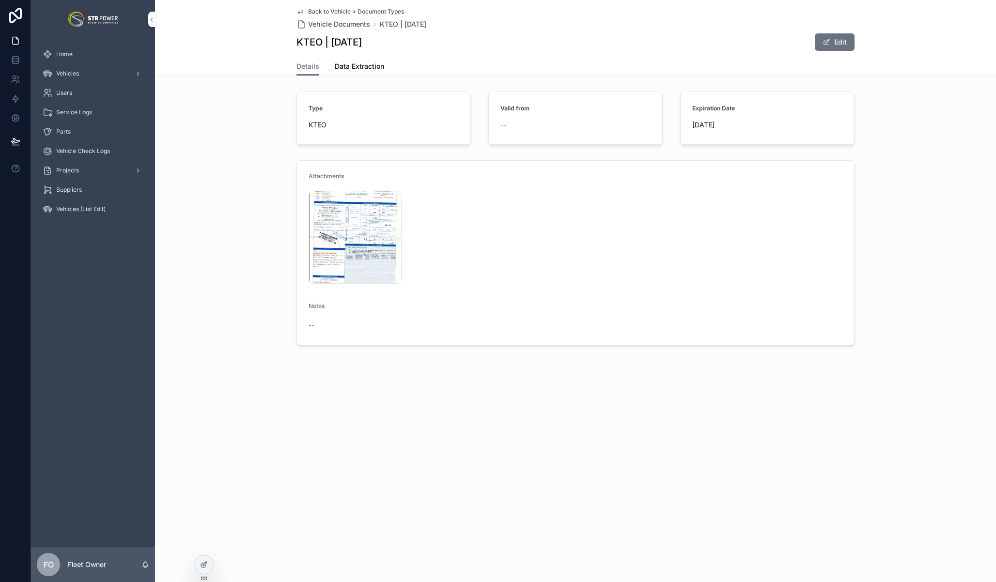
click at [309, 64] on span "Details" at bounding box center [307, 67] width 23 height 10
click at [564, 123] on div "--" at bounding box center [575, 125] width 150 height 10
click at [826, 37] on button "Edit" at bounding box center [835, 41] width 40 height 17
click at [831, 38] on button "Done" at bounding box center [832, 41] width 45 height 17
click at [362, 65] on span "Data Extraction" at bounding box center [359, 67] width 49 height 10
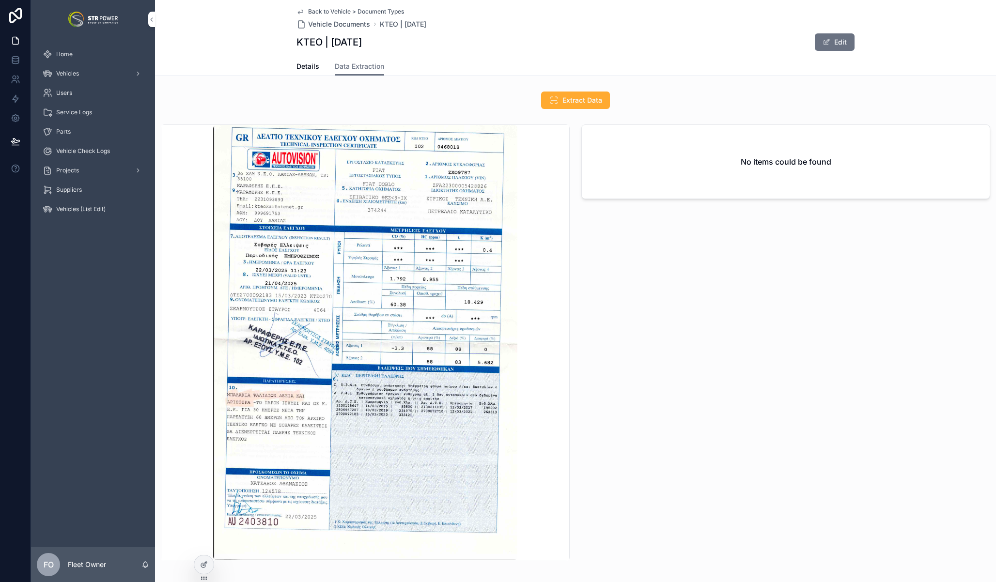
click at [90, 564] on p "Fleet Owner" at bounding box center [87, 565] width 38 height 10
click at [95, 381] on div "Home Vehicles Users Service Logs Parts Vehicle Check Logs Projects Suppliers Ve…" at bounding box center [93, 293] width 124 height 509
click at [18, 120] on icon at bounding box center [16, 118] width 10 height 10
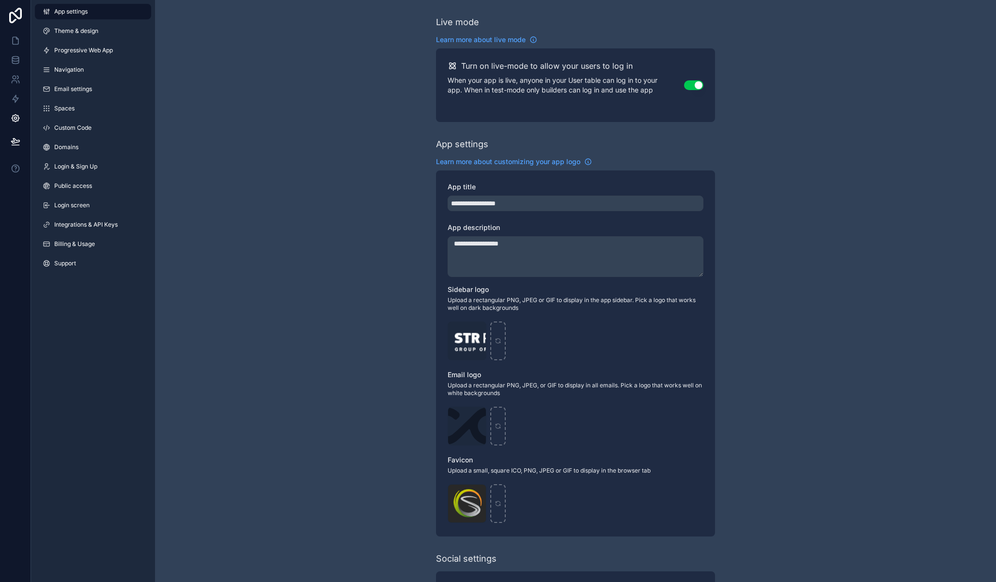
click at [94, 231] on link "Integrations & API Keys" at bounding box center [93, 225] width 116 height 16
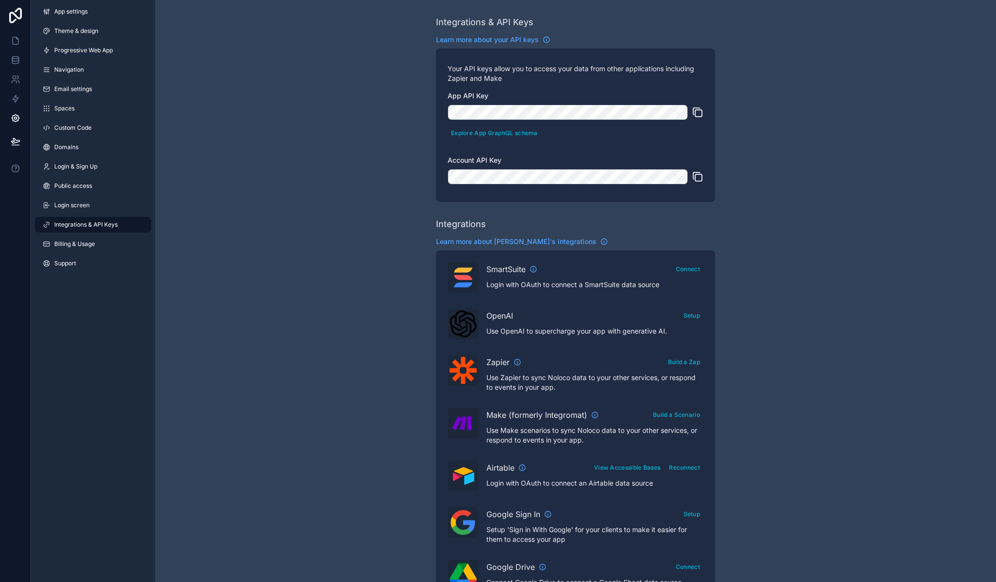
click at [697, 113] on icon "scrollable content" at bounding box center [698, 113] width 12 height 12
click at [686, 178] on button "scrollable content" at bounding box center [680, 177] width 15 height 16
click at [703, 177] on div "Your API keys allow you to access your data from other applications including Z…" at bounding box center [575, 125] width 279 height 154
click at [697, 178] on icon "scrollable content" at bounding box center [698, 177] width 12 height 12
drag, startPoint x: 20, startPoint y: 95, endPoint x: 29, endPoint y: 103, distance: 12.0
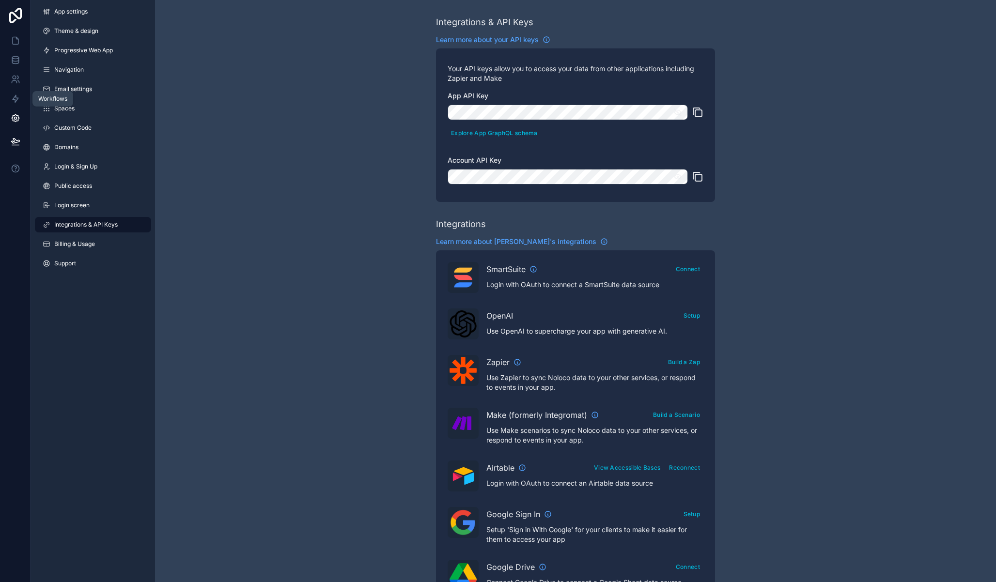
click at [20, 95] on link at bounding box center [15, 98] width 31 height 19
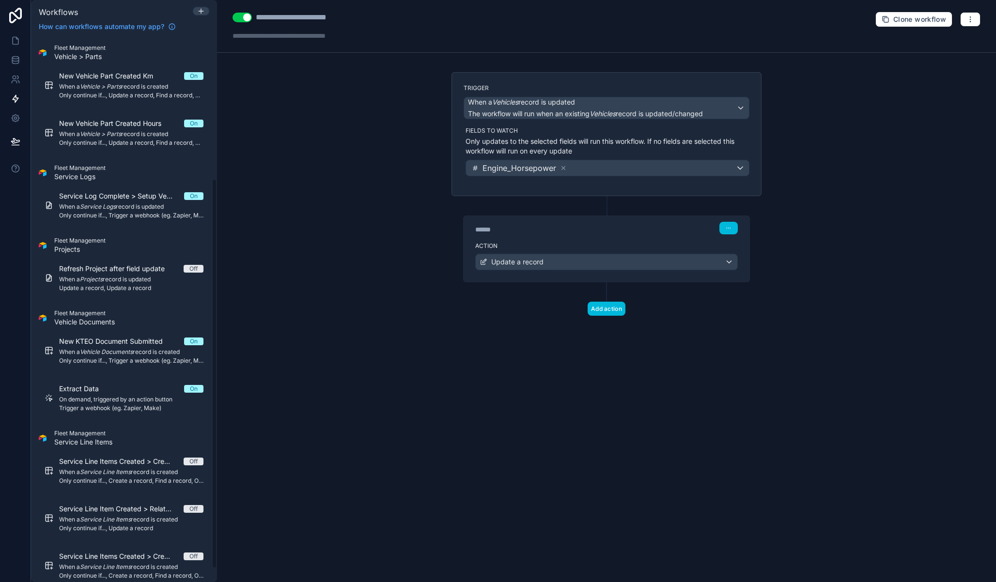
scroll to position [217, 0]
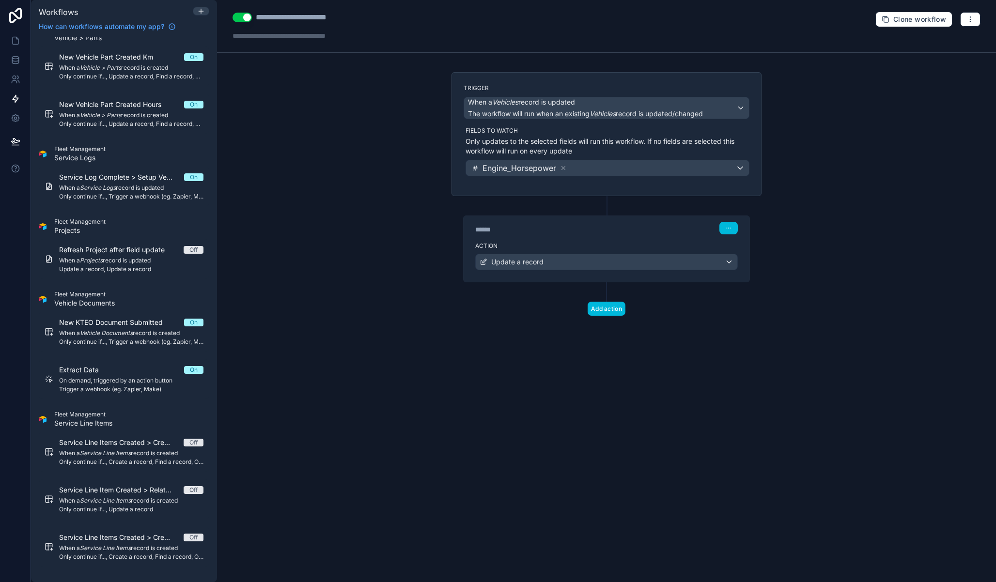
click at [119, 374] on div "Extract Data On" at bounding box center [131, 370] width 144 height 10
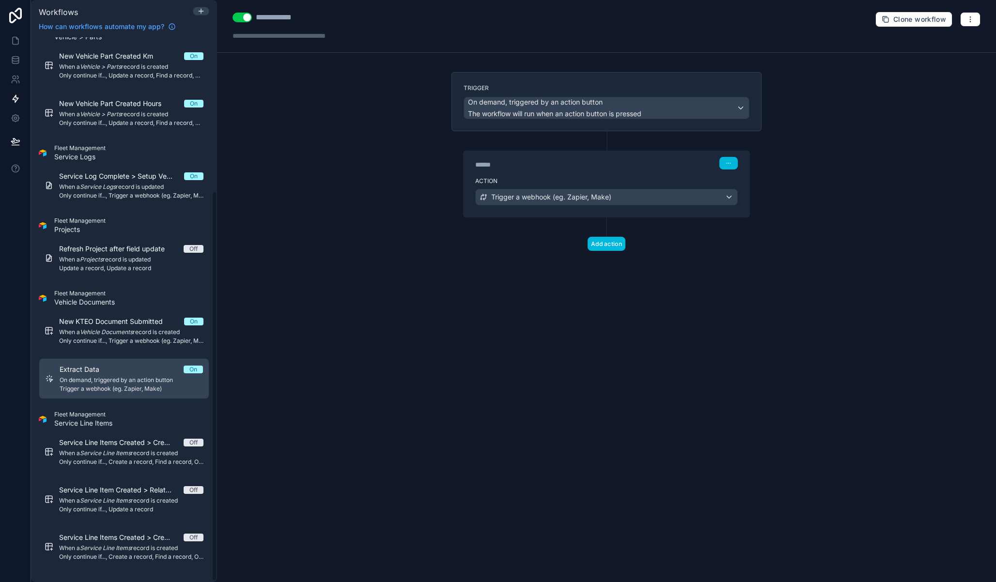
scroll to position [216, 0]
click at [620, 177] on label "Action" at bounding box center [606, 181] width 263 height 8
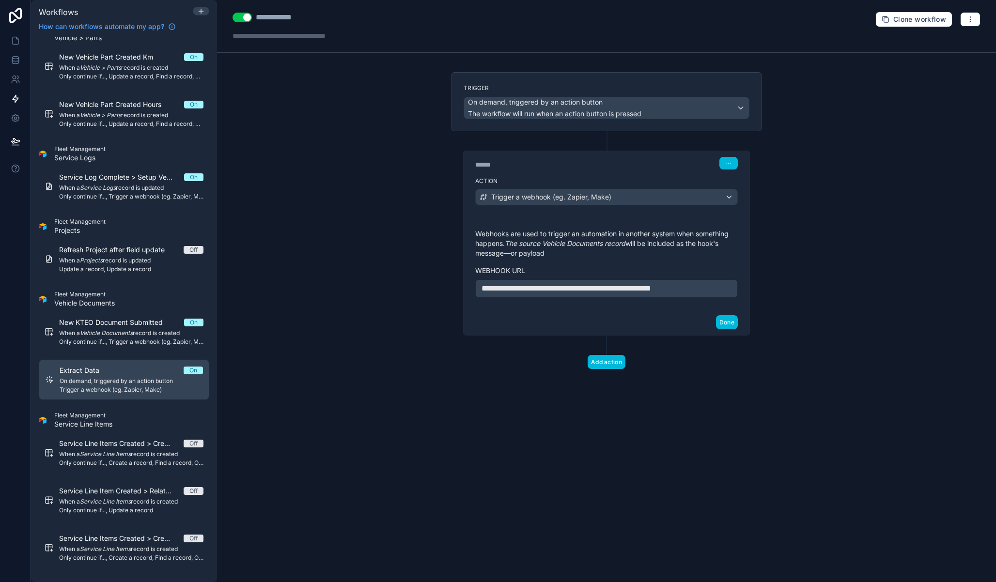
click at [651, 292] on span "**********" at bounding box center [567, 288] width 170 height 7
click at [720, 321] on button "Done" at bounding box center [727, 322] width 22 height 14
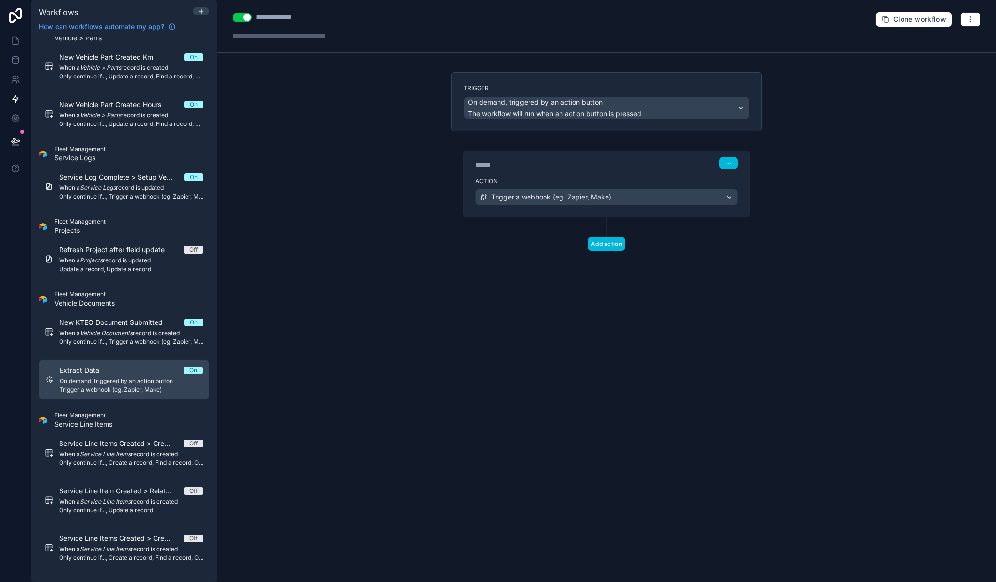
click at [523, 292] on div "**********" at bounding box center [606, 291] width 779 height 582
click at [15, 141] on icon at bounding box center [15, 141] width 8 height 5
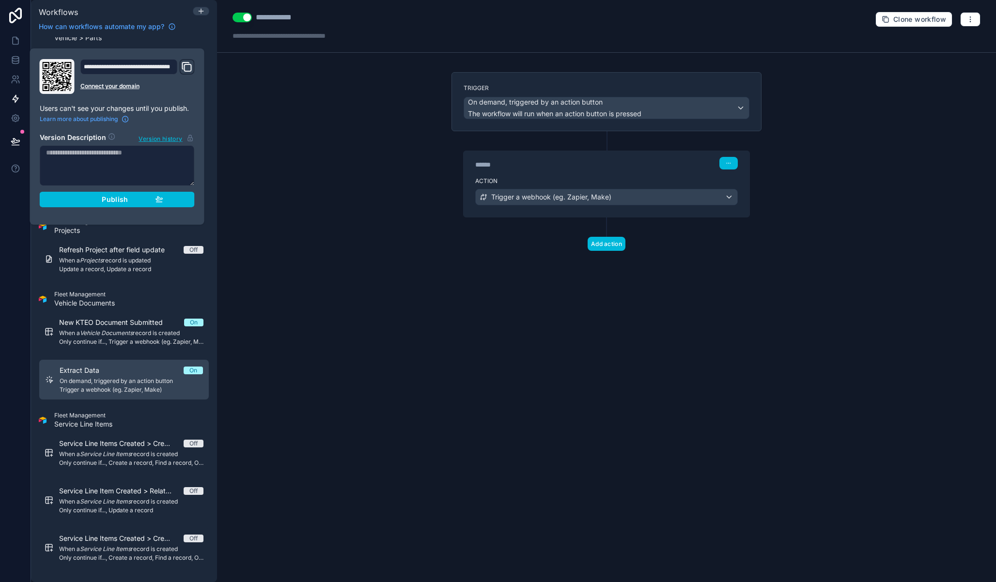
click at [93, 193] on button "Publish" at bounding box center [117, 200] width 155 height 16
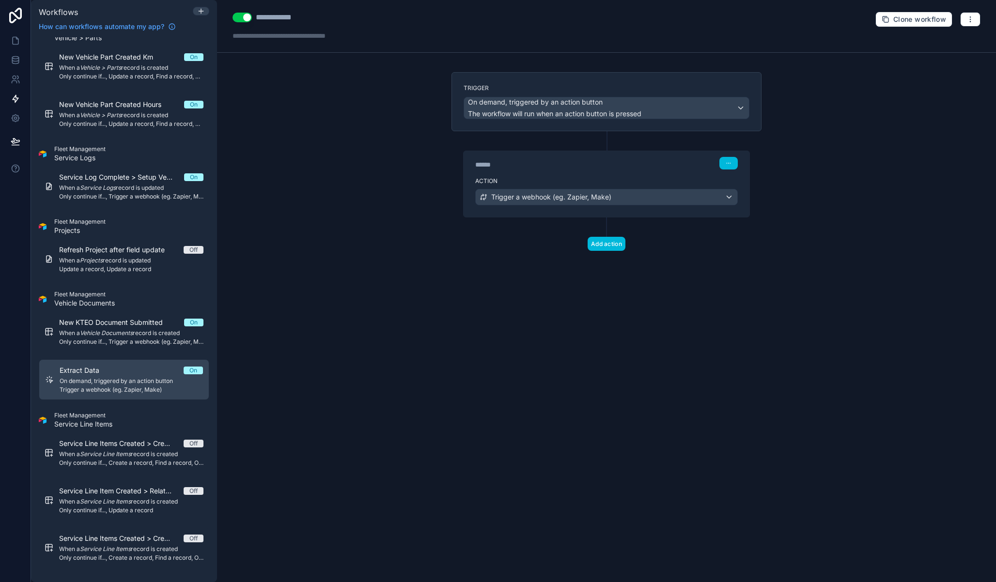
click at [326, 187] on div "**********" at bounding box center [606, 291] width 779 height 582
click at [19, 142] on button at bounding box center [15, 141] width 21 height 27
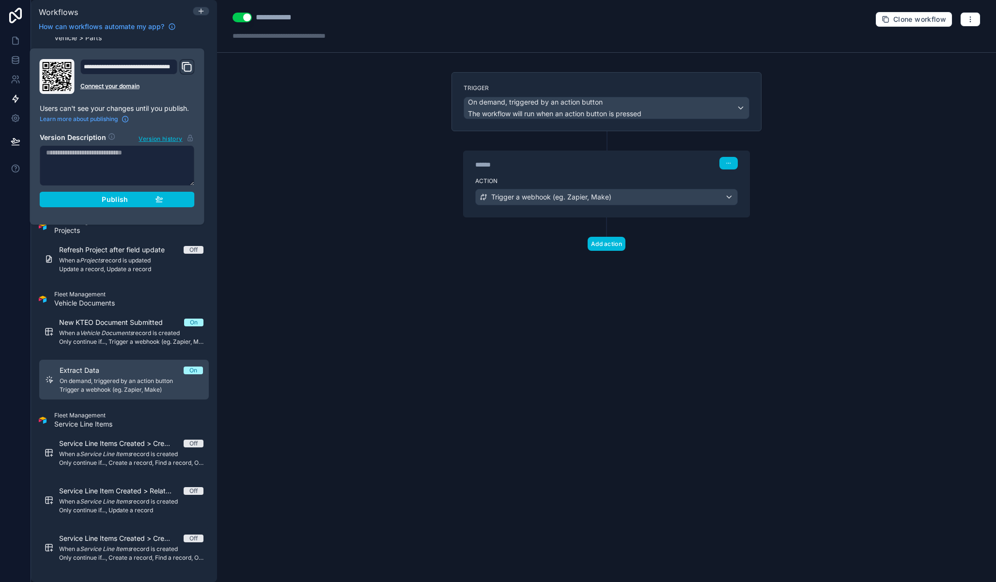
click at [116, 187] on section "Version Description Version history Publish" at bounding box center [117, 167] width 155 height 80
click at [118, 193] on button "Publish" at bounding box center [117, 200] width 155 height 16
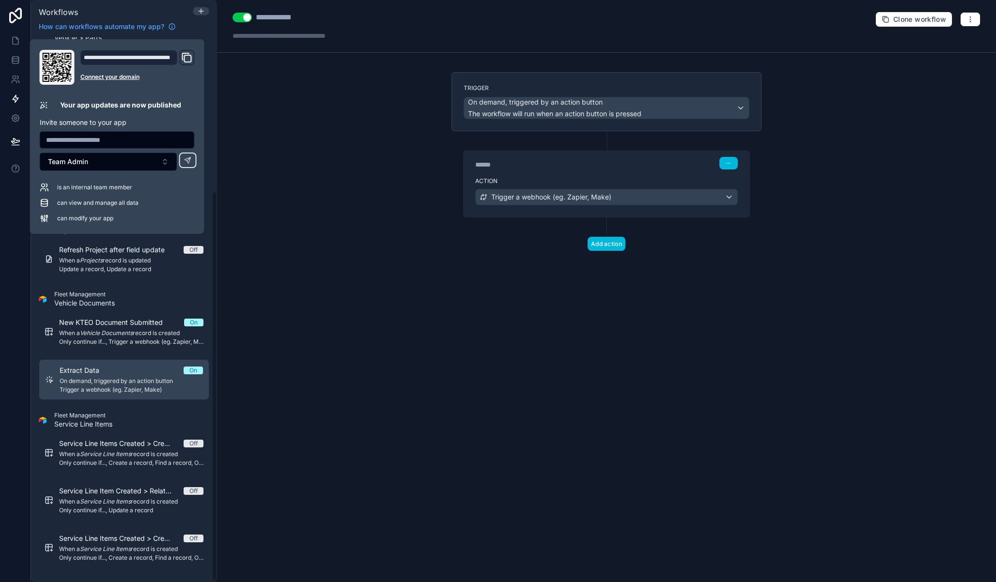
click at [370, 191] on div "**********" at bounding box center [606, 291] width 779 height 582
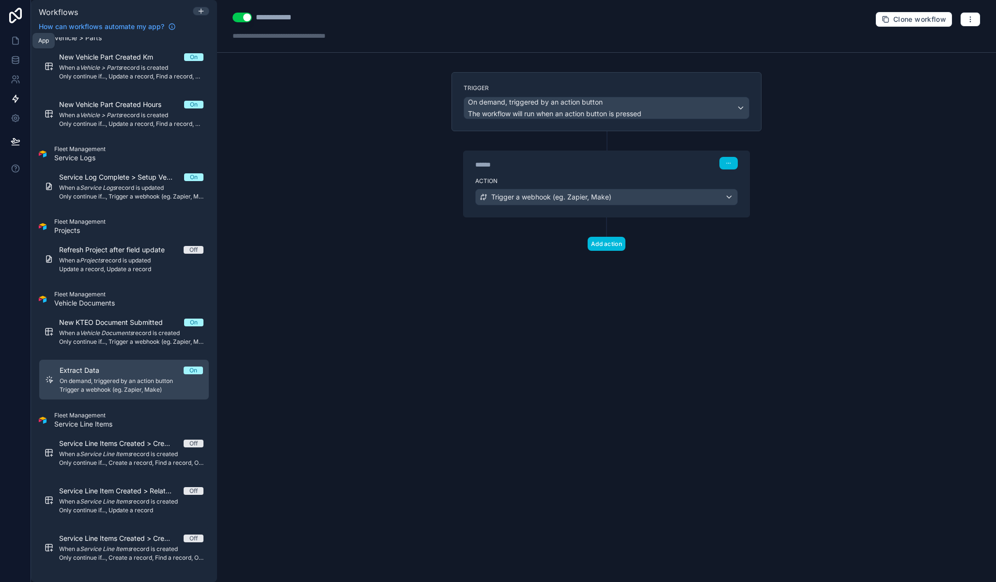
click at [14, 44] on icon at bounding box center [16, 41] width 10 height 10
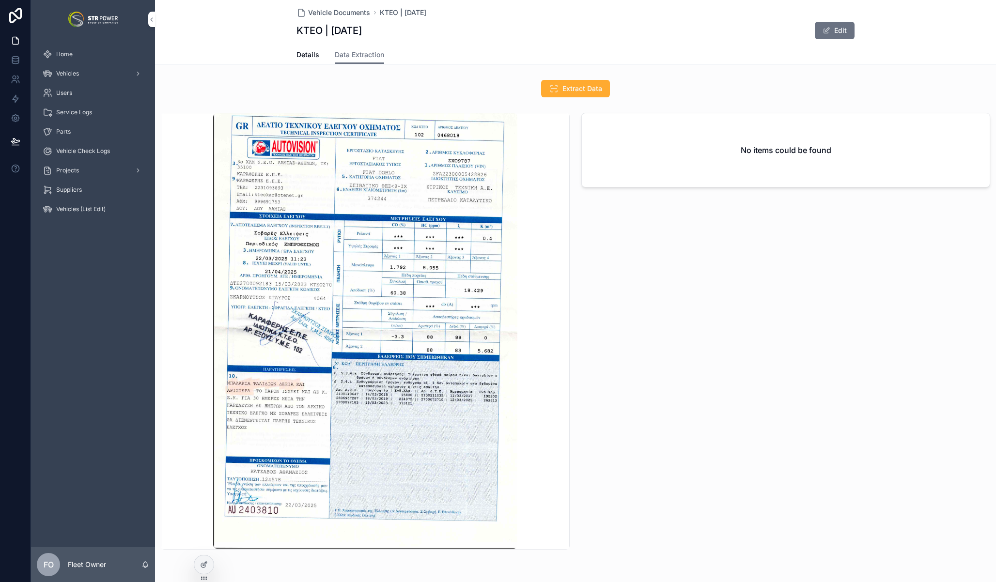
click at [623, 230] on div "No items could be found" at bounding box center [786, 331] width 420 height 445
click at [489, 89] on div "Extract Data" at bounding box center [575, 88] width 558 height 17
click at [571, 77] on div "Extract Data" at bounding box center [575, 88] width 841 height 25
click at [573, 88] on span "Extract Data" at bounding box center [582, 89] width 40 height 10
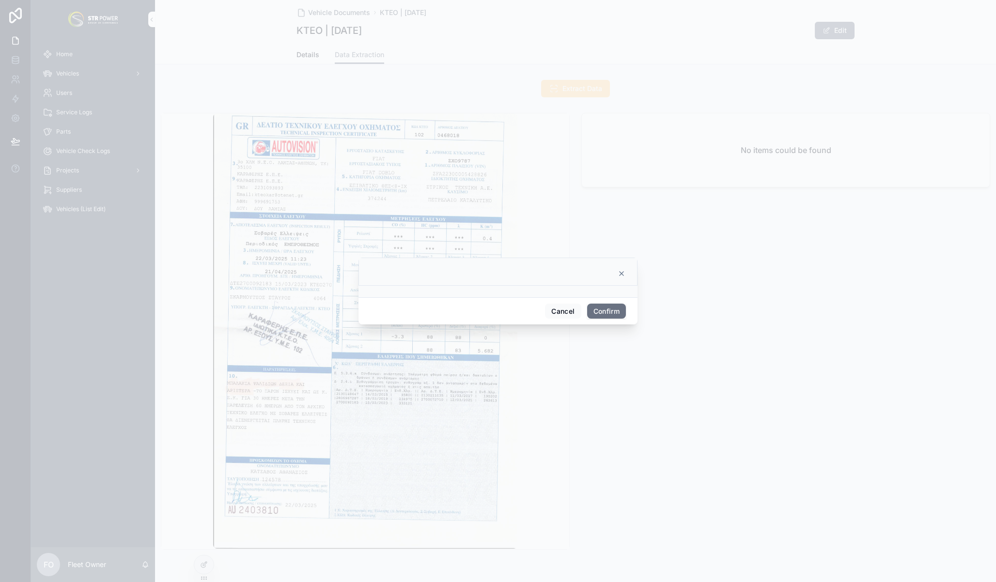
click at [610, 311] on button "Confirm" at bounding box center [606, 312] width 39 height 16
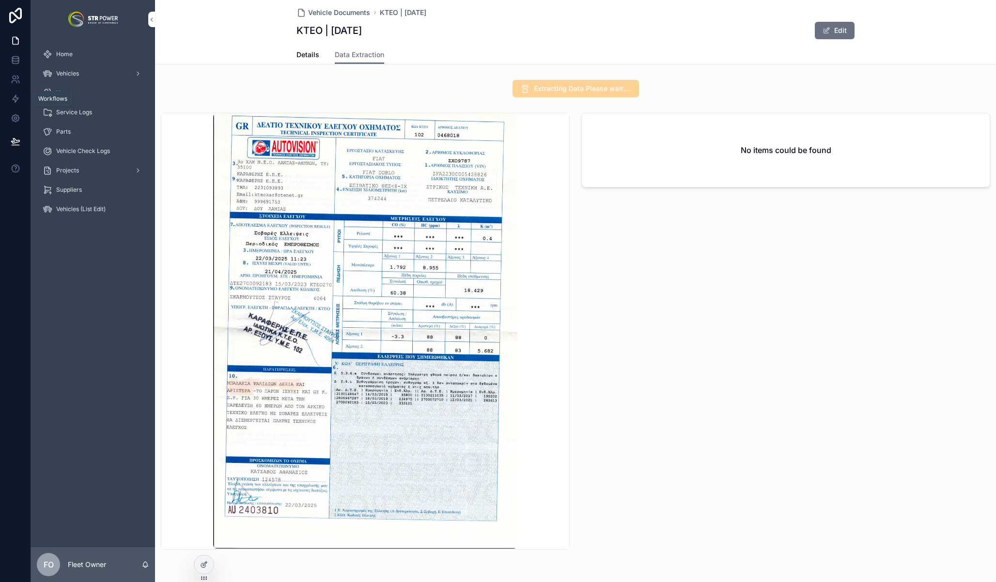
click at [18, 98] on icon at bounding box center [16, 98] width 6 height 7
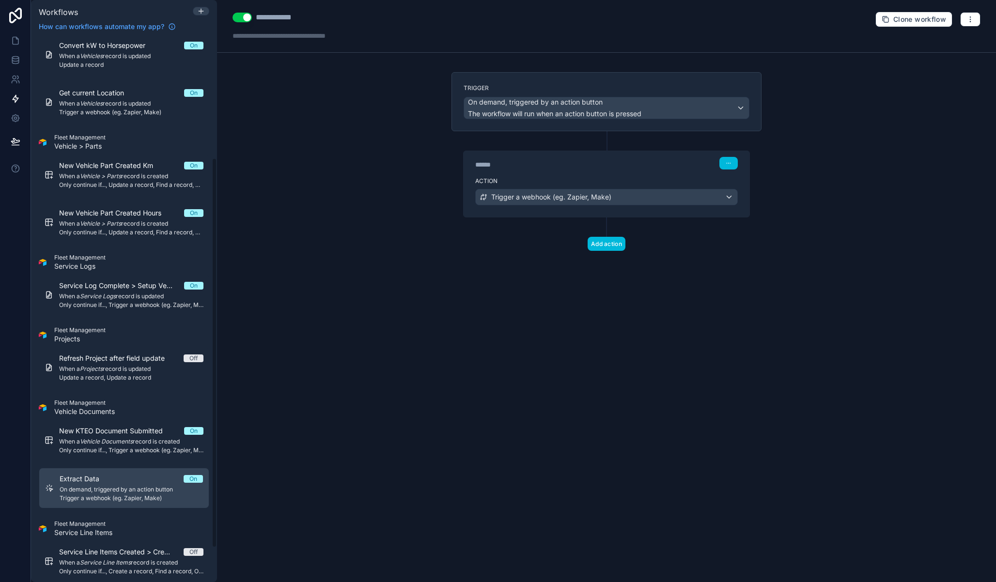
scroll to position [180, 0]
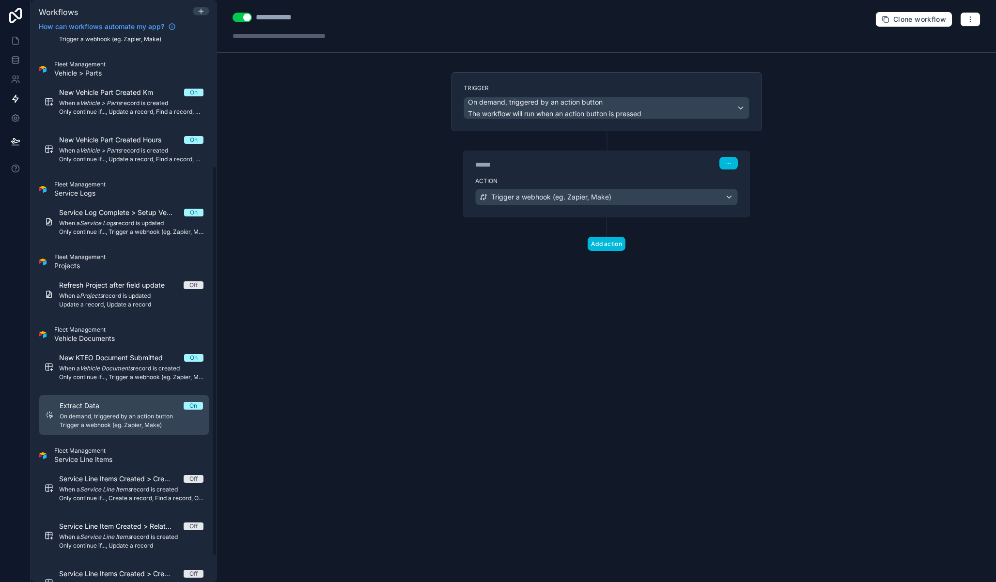
click at [131, 425] on span "Trigger a webhook (eg. Zapier, Make)" at bounding box center [131, 425] width 143 height 8
click at [13, 45] on icon at bounding box center [16, 41] width 10 height 10
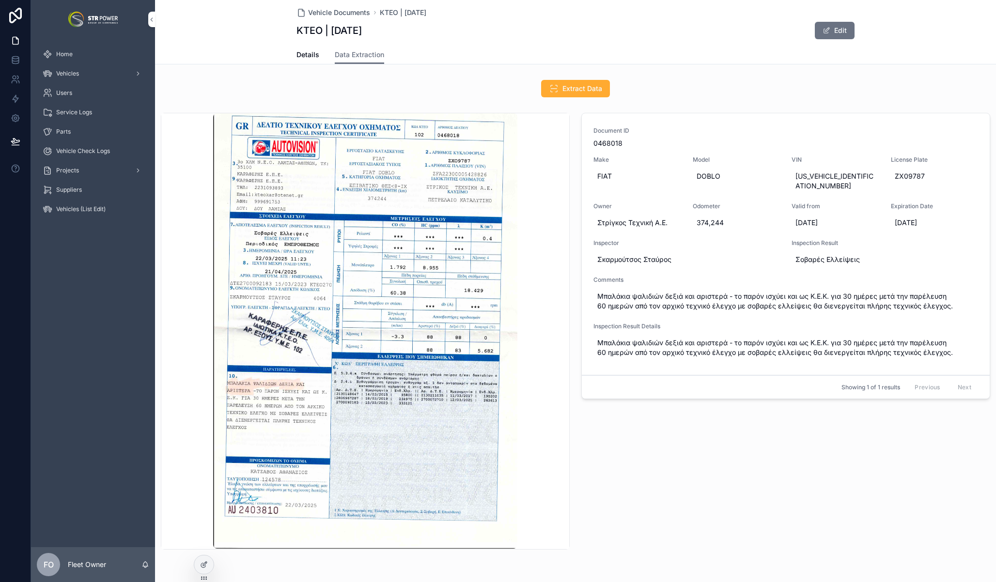
click at [587, 90] on span "Extract Data" at bounding box center [582, 89] width 40 height 10
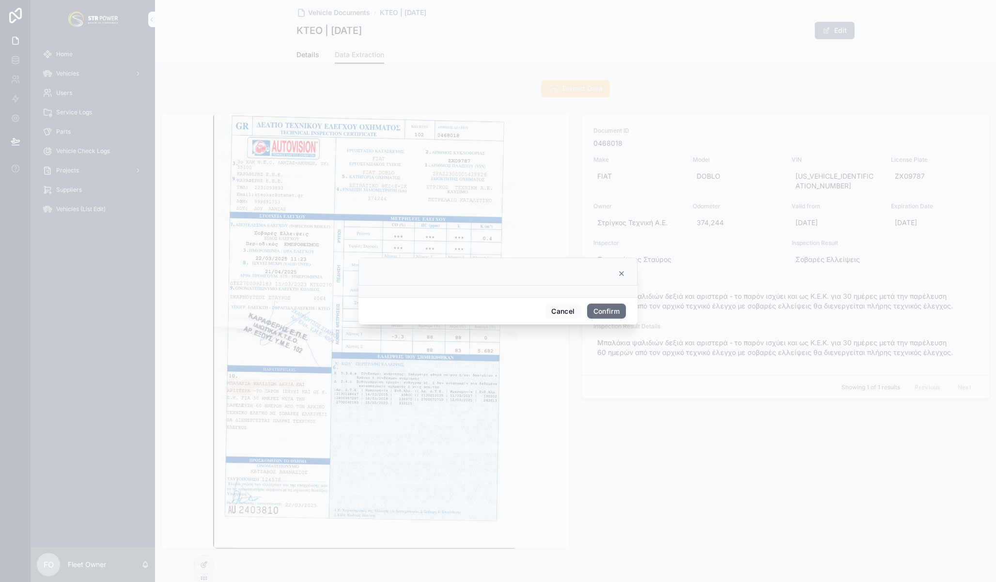
click at [605, 307] on button "Confirm" at bounding box center [606, 312] width 39 height 16
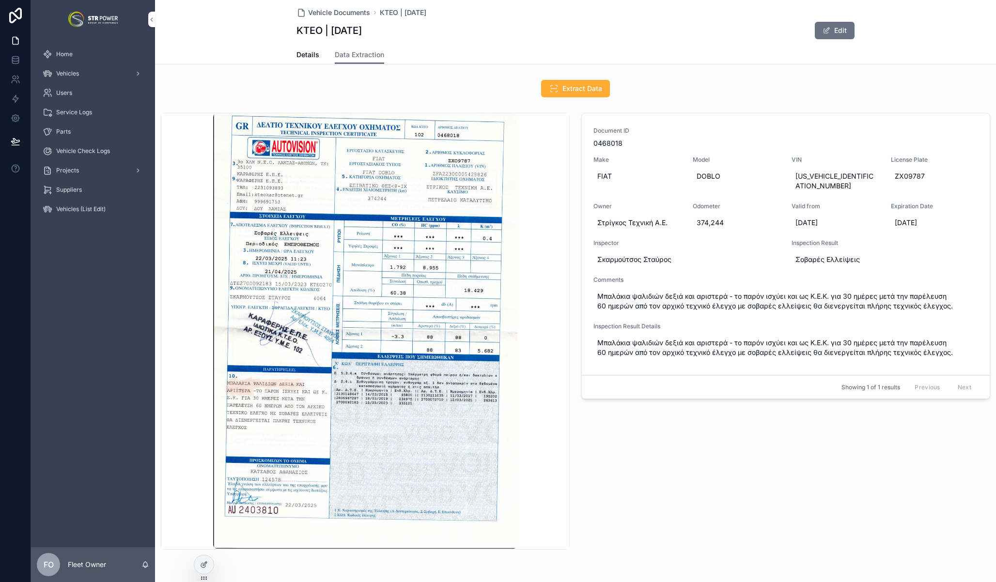
click at [670, 464] on div "Document ID 0468018 Make FIAT Model DOBLO VIN ZFA22300005428286 License Plate Z…" at bounding box center [786, 331] width 420 height 445
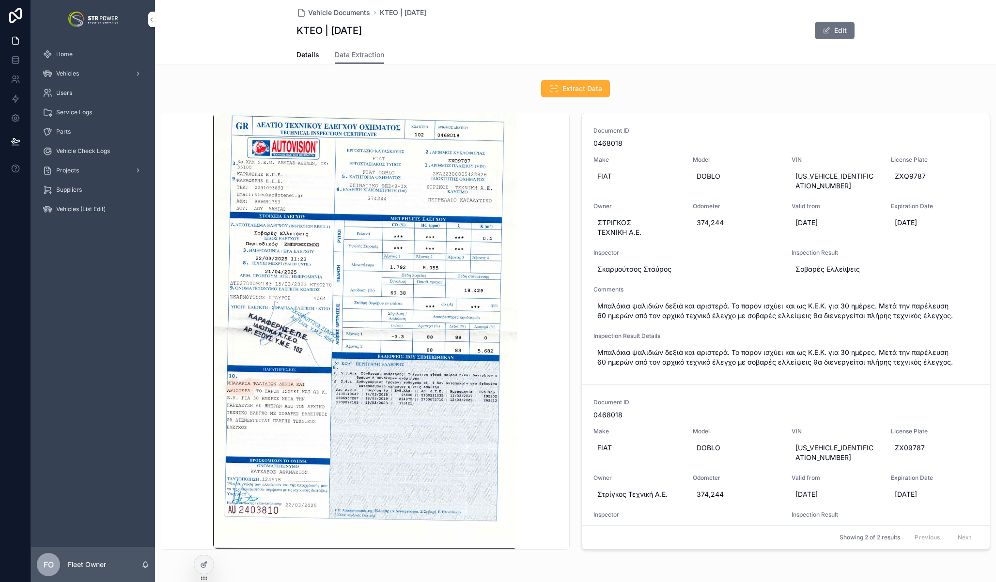
click at [612, 214] on div "ΣΤΡΙΓΚΟΣ ΤΕΧΝΙΚΗ Α.Ε." at bounding box center [637, 227] width 88 height 27
drag, startPoint x: 621, startPoint y: 226, endPoint x: 670, endPoint y: 225, distance: 49.4
click at [621, 226] on input "**********" at bounding box center [641, 226] width 91 height 14
type input "**********"
click at [696, 75] on div "Vehicle Documents ΚΤΕΟ | 2025-11-18 ΚΤΕΟ | 2025-11-18 Edit Data Extraction Deta…" at bounding box center [575, 310] width 841 height 620
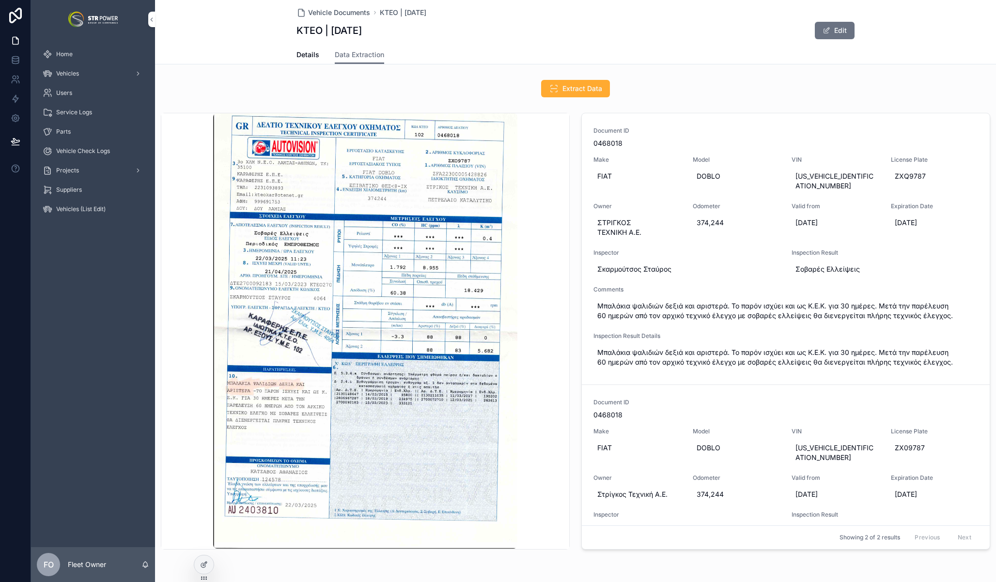
click at [613, 218] on span "ΣΤΡΙΓΚΟΣ ΤΕΧΝΙΚΗ Α.Ε." at bounding box center [637, 227] width 80 height 19
click at [709, 227] on icon "scrollable content" at bounding box center [713, 225] width 8 height 8
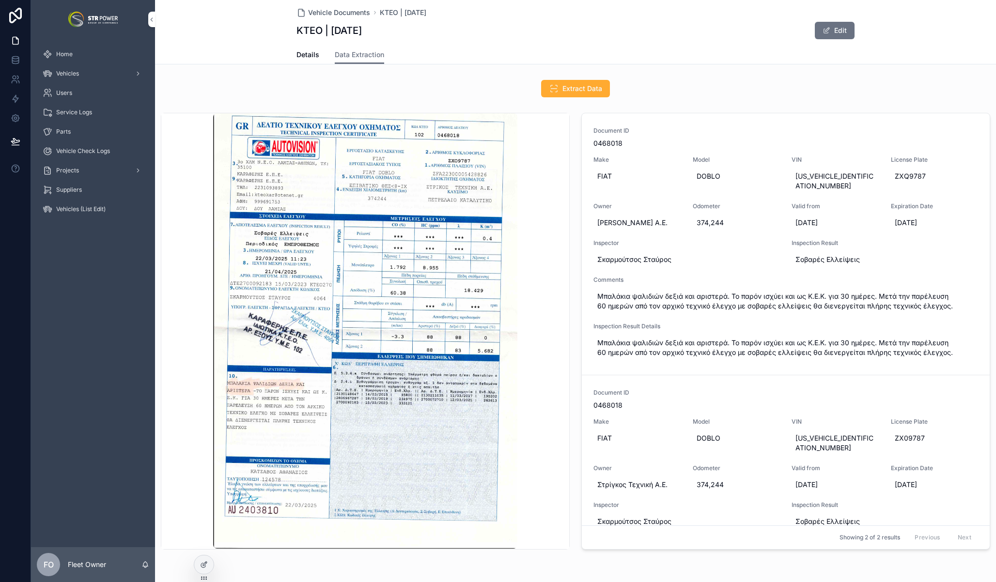
click at [209, 563] on div at bounding box center [203, 565] width 19 height 18
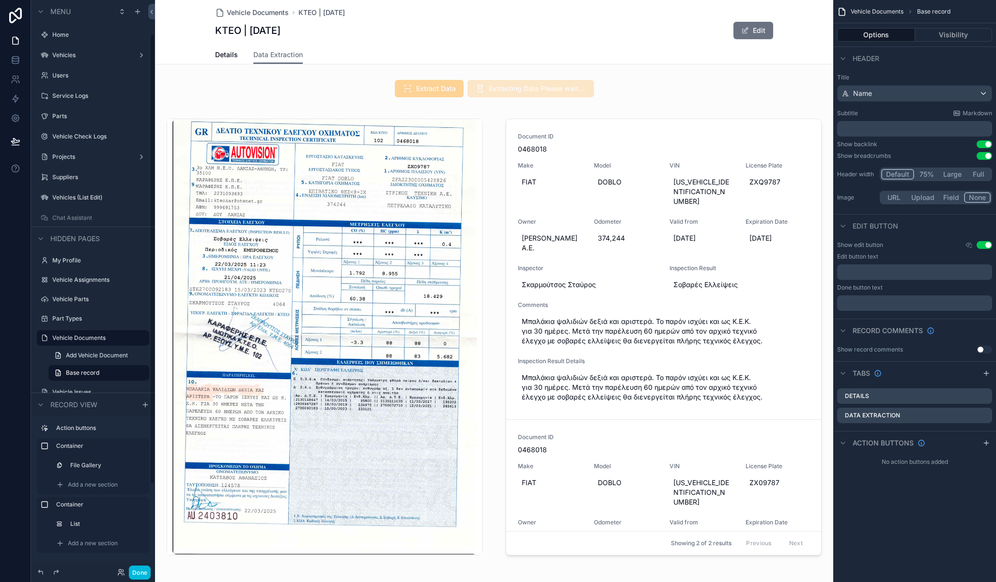
scroll to position [43, 0]
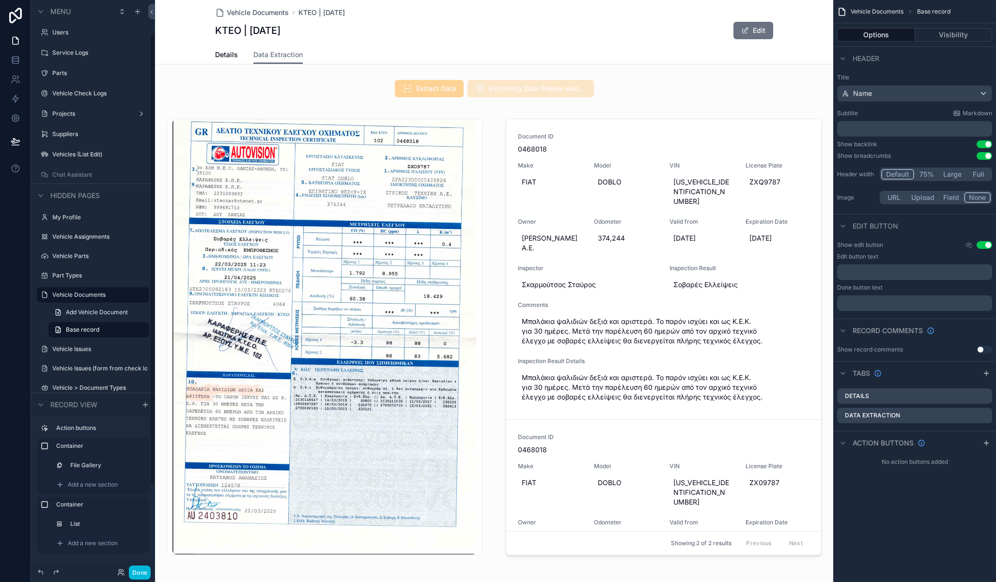
click at [661, 117] on div "scrollable content" at bounding box center [663, 339] width 339 height 460
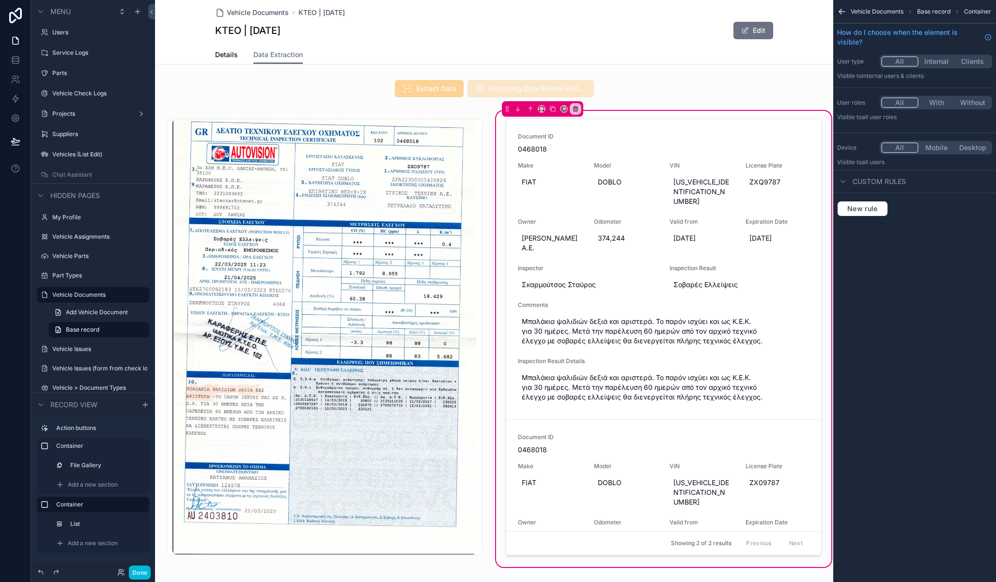
click at [650, 133] on div "scrollable content" at bounding box center [663, 339] width 327 height 449
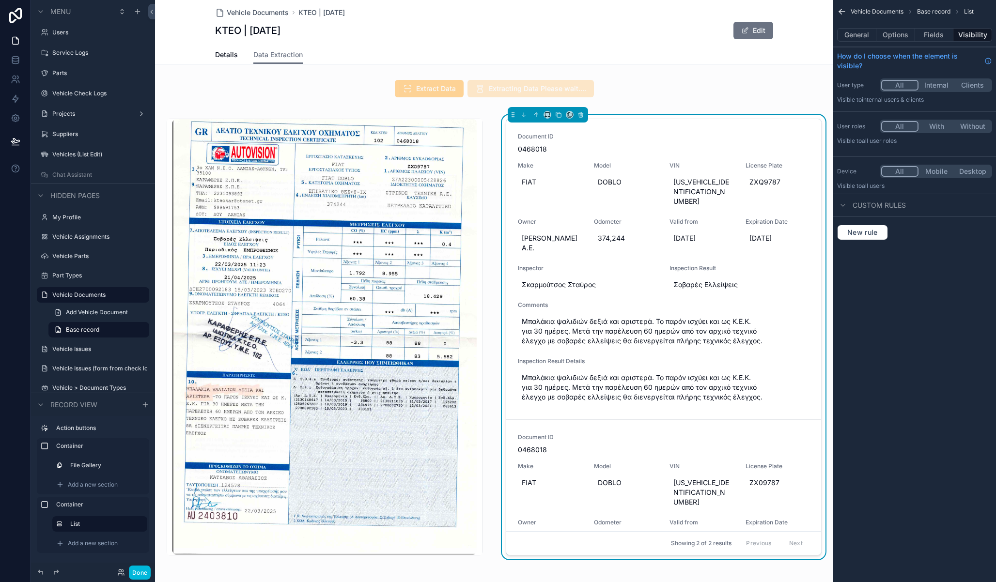
click at [886, 30] on button "Options" at bounding box center [895, 35] width 39 height 14
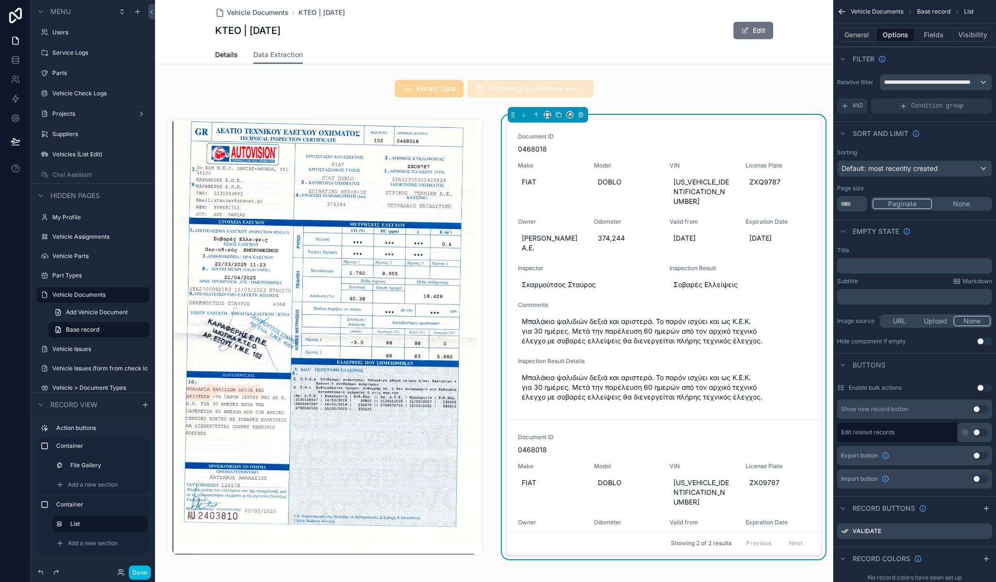
click at [0, 0] on icon "scrollable content" at bounding box center [0, 0] width 0 height 0
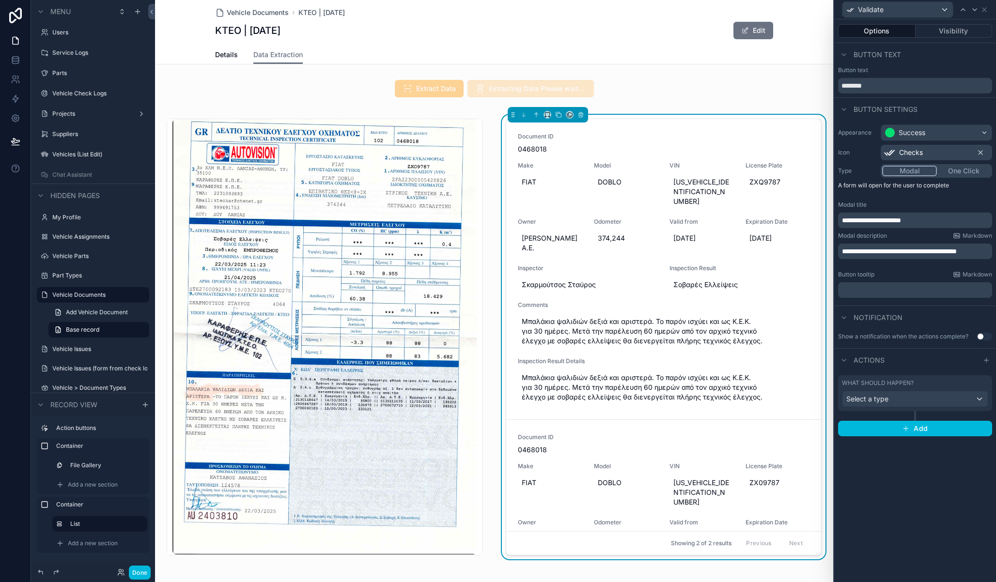
drag, startPoint x: 926, startPoint y: 369, endPoint x: 924, endPoint y: 376, distance: 7.1
click at [926, 369] on div "Actions" at bounding box center [915, 359] width 162 height 23
click at [923, 383] on div "What should happen?" at bounding box center [915, 383] width 146 height 8
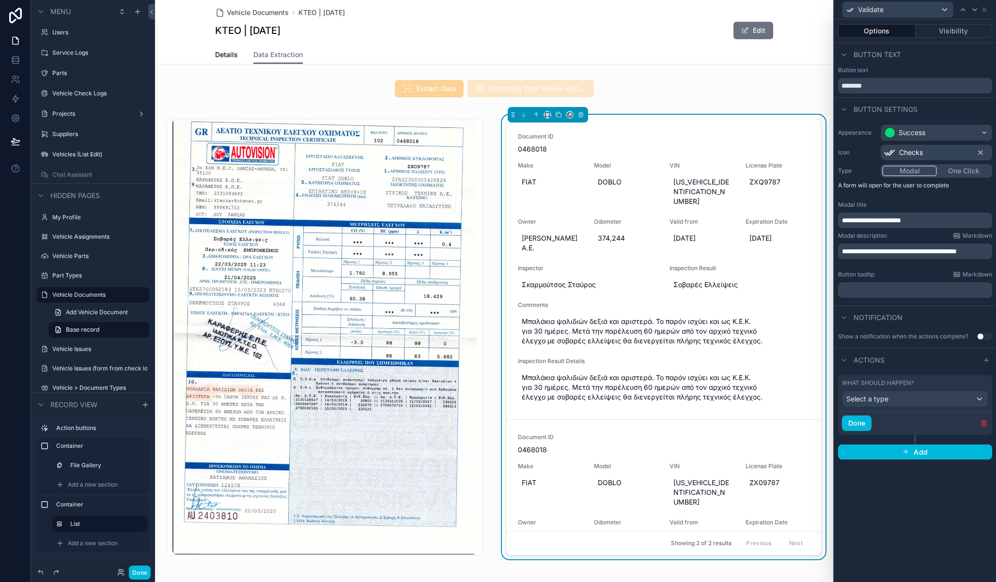
click at [922, 366] on div "Actions" at bounding box center [915, 359] width 162 height 23
click at [948, 519] on div "**********" at bounding box center [915, 300] width 162 height 563
click at [141, 576] on button "Done" at bounding box center [140, 573] width 22 height 14
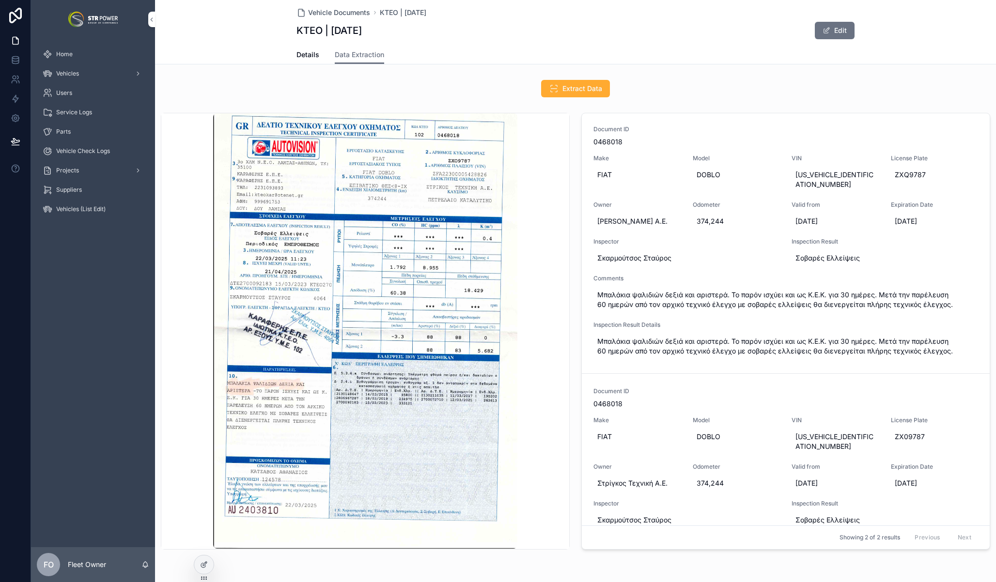
scroll to position [5, 0]
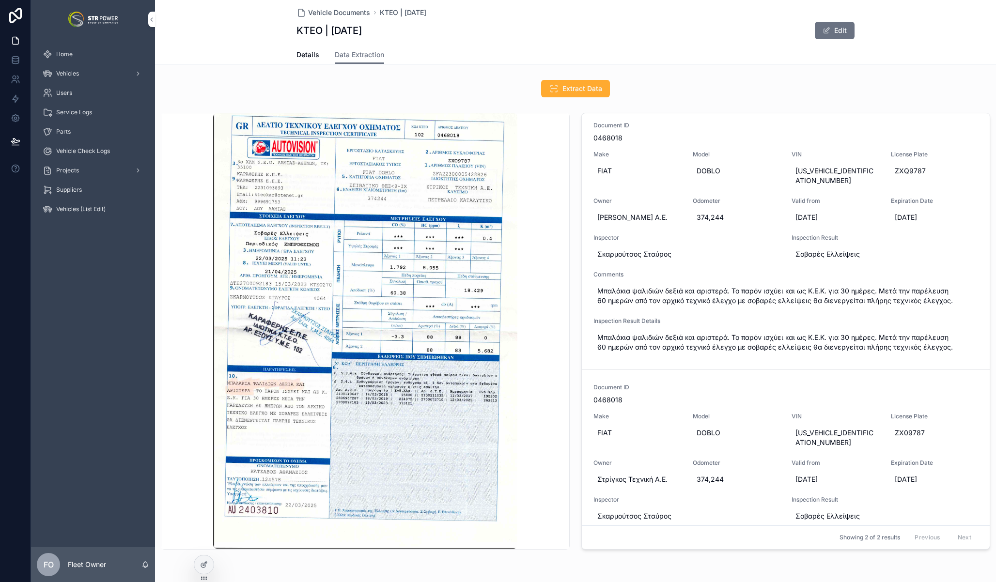
click at [600, 213] on span "ΣΤΡΙΚΟΣ ΤΕΧΝΙΚΗ Α.Ε." at bounding box center [637, 218] width 80 height 10
click at [609, 226] on input "**********" at bounding box center [641, 221] width 91 height 14
click at [603, 219] on input "**********" at bounding box center [641, 221] width 91 height 14
drag, startPoint x: 603, startPoint y: 219, endPoint x: 677, endPoint y: 218, distance: 74.6
click at [677, 218] on input "**********" at bounding box center [641, 221] width 91 height 14
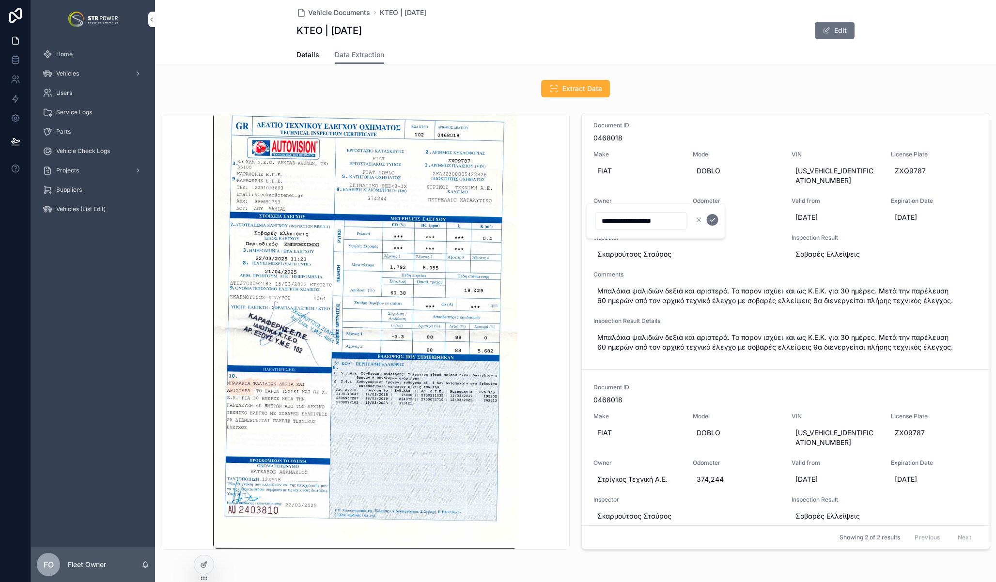
click at [714, 217] on icon "scrollable content" at bounding box center [713, 220] width 8 height 8
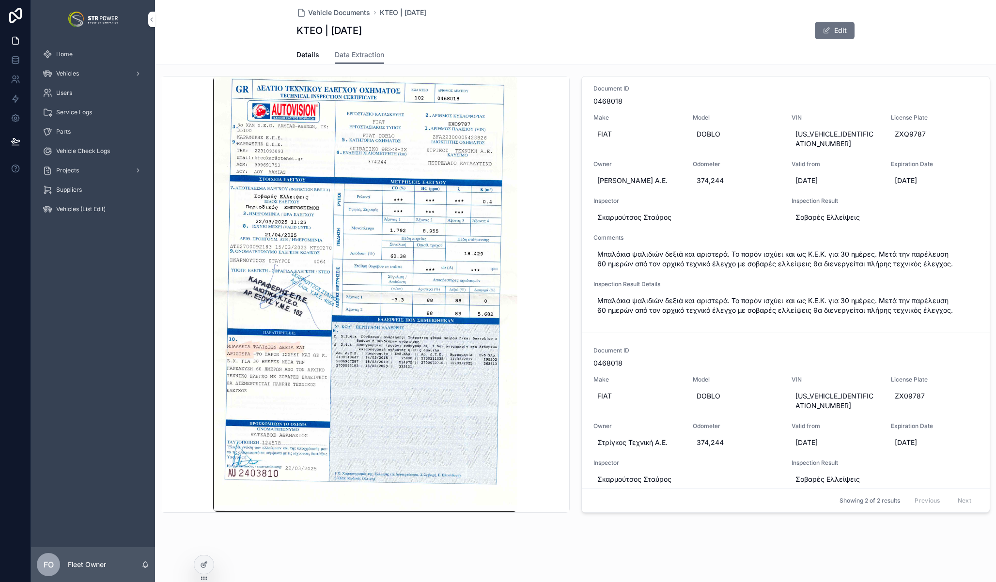
scroll to position [0, 0]
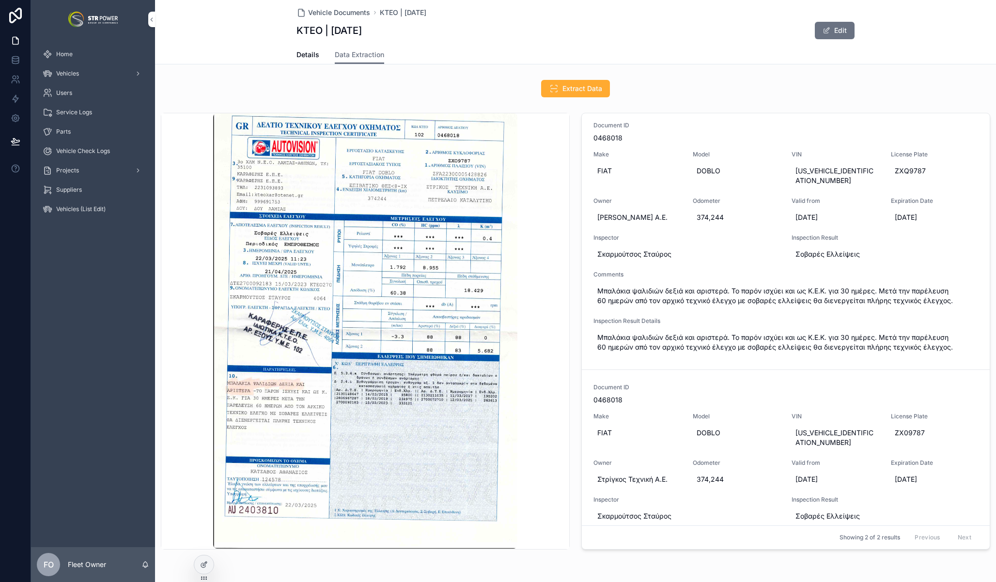
click at [576, 92] on span "Extract Data" at bounding box center [582, 89] width 40 height 10
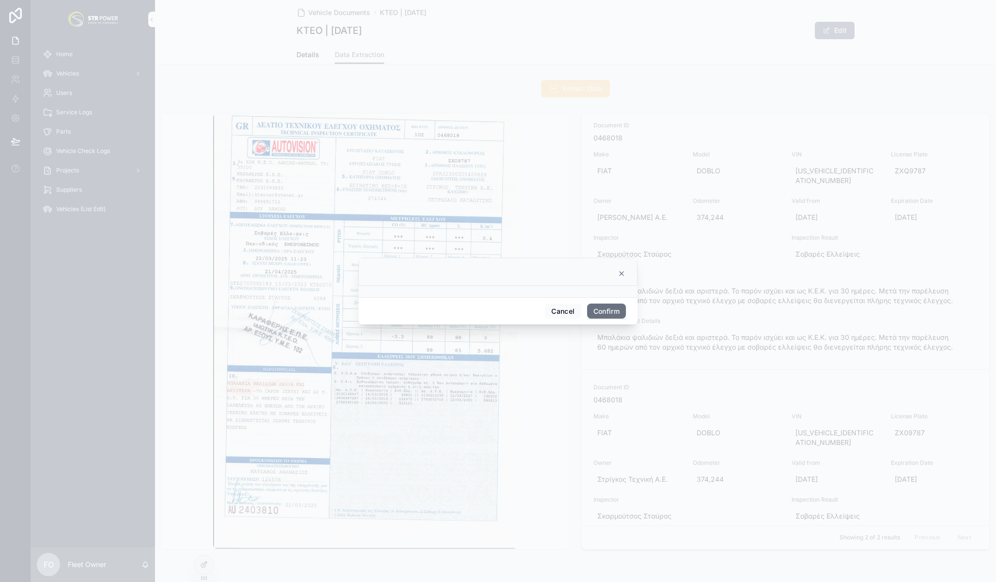
click at [606, 312] on button "Confirm" at bounding box center [606, 312] width 39 height 16
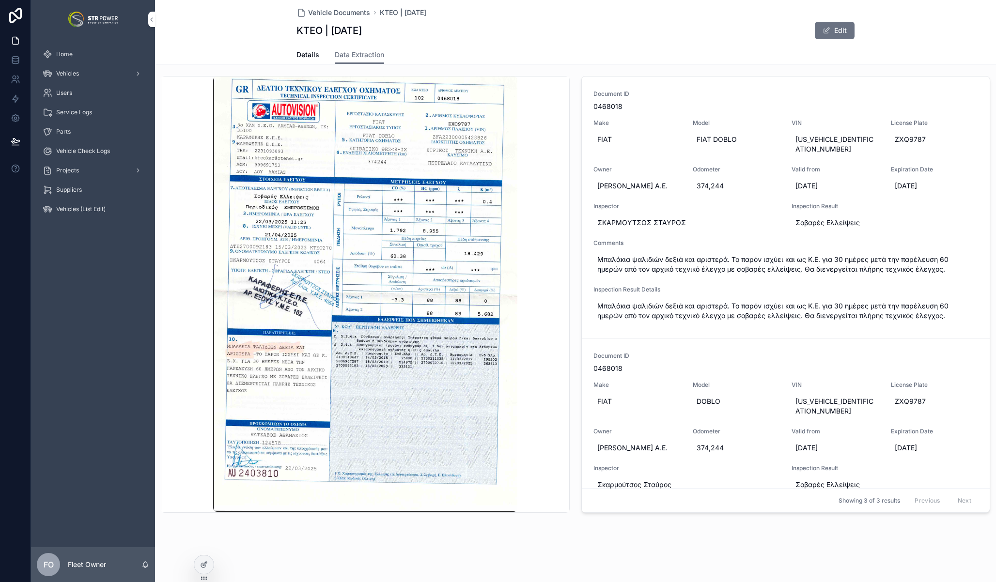
click at [75, 48] on div "Home" at bounding box center [93, 55] width 101 height 16
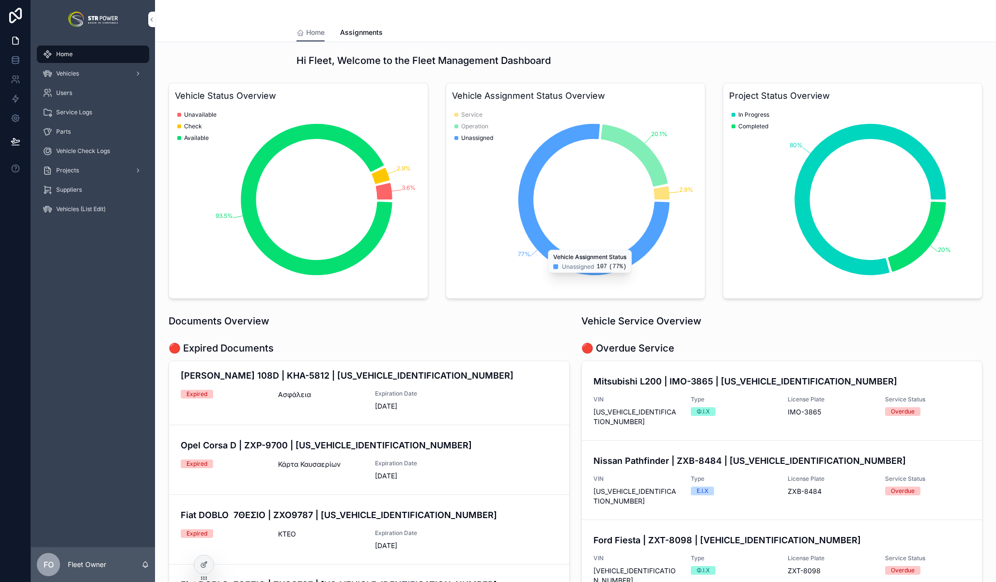
click at [355, 30] on span "Assignments" at bounding box center [361, 33] width 43 height 10
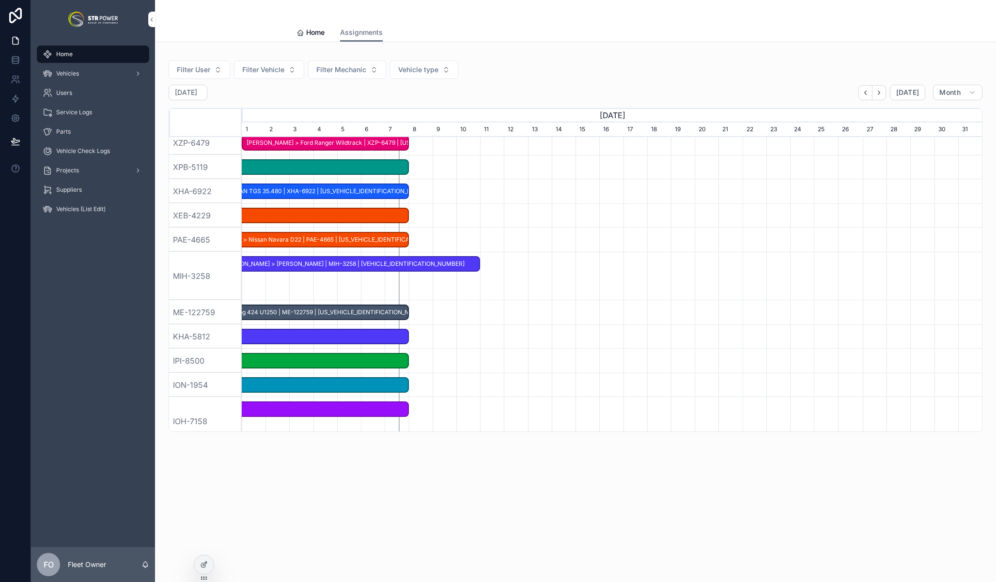
scroll to position [285, 0]
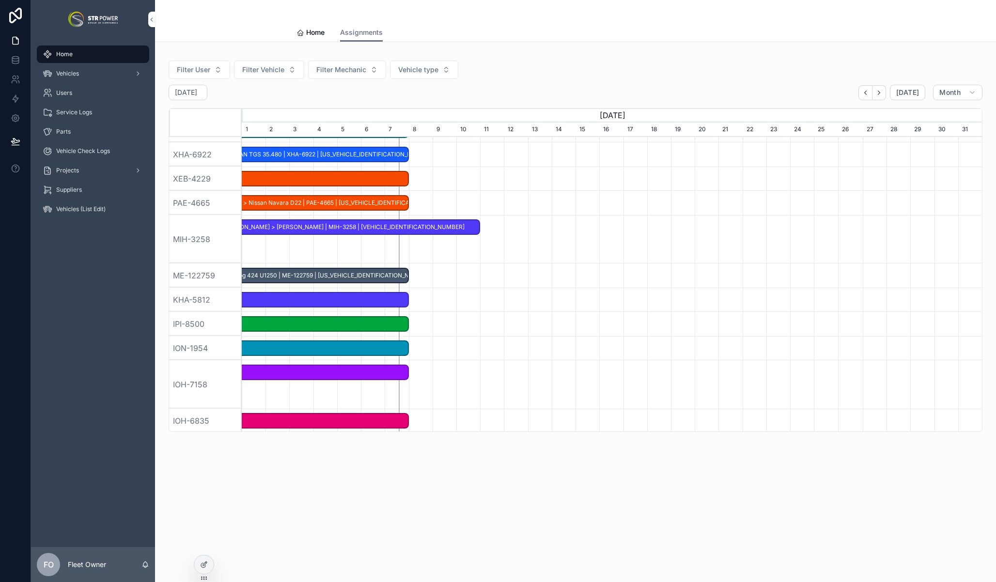
click at [386, 224] on span "[PERSON_NAME] > [PERSON_NAME] | MIH-3258 | [VEHICLE_IDENTIFICATION_NUMBER]" at bounding box center [349, 227] width 260 height 16
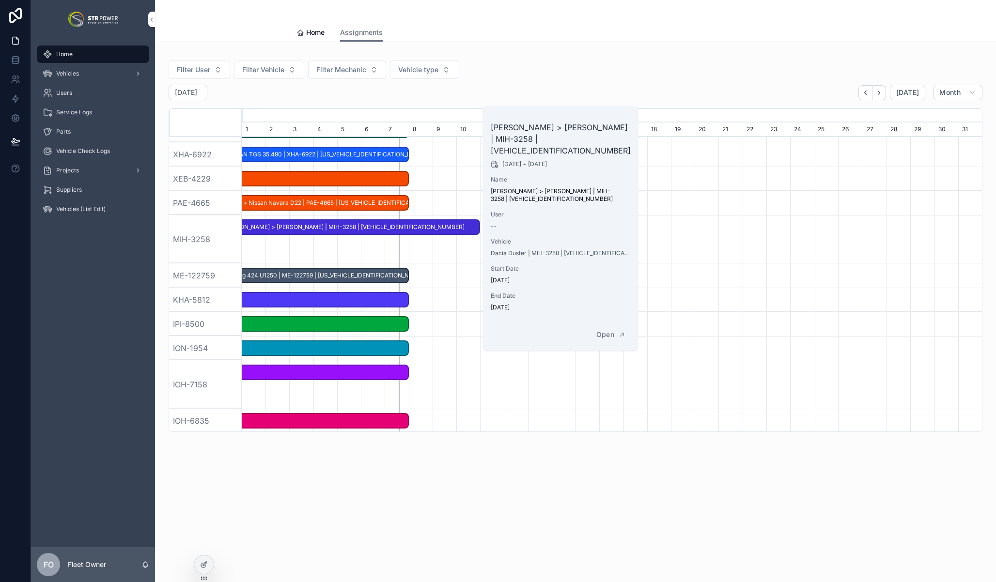
click at [502, 490] on div "Filter User Filter Vehicle Filter Mechanic Vehicle type October 2025 Today Mont…" at bounding box center [575, 270] width 841 height 456
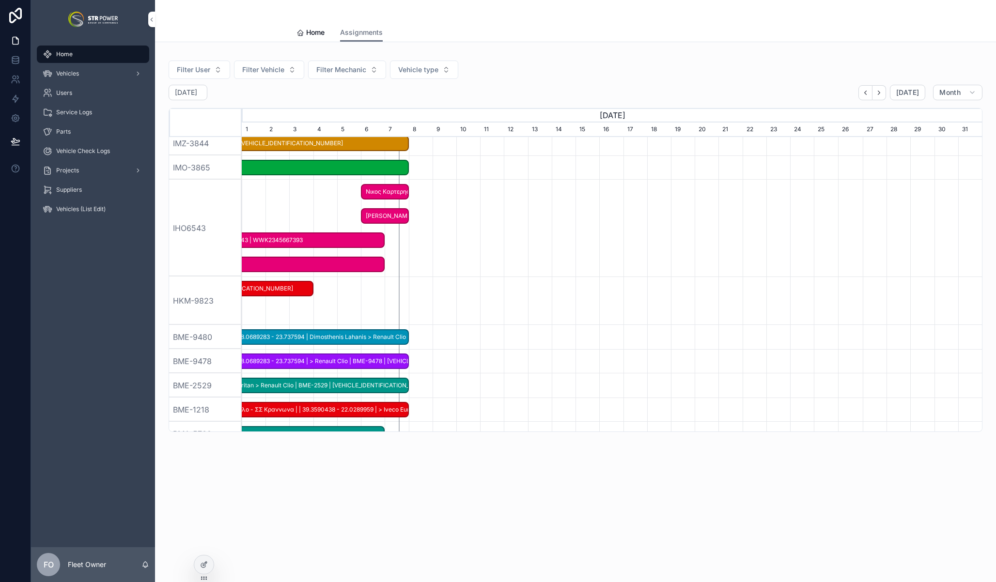
scroll to position [0, 0]
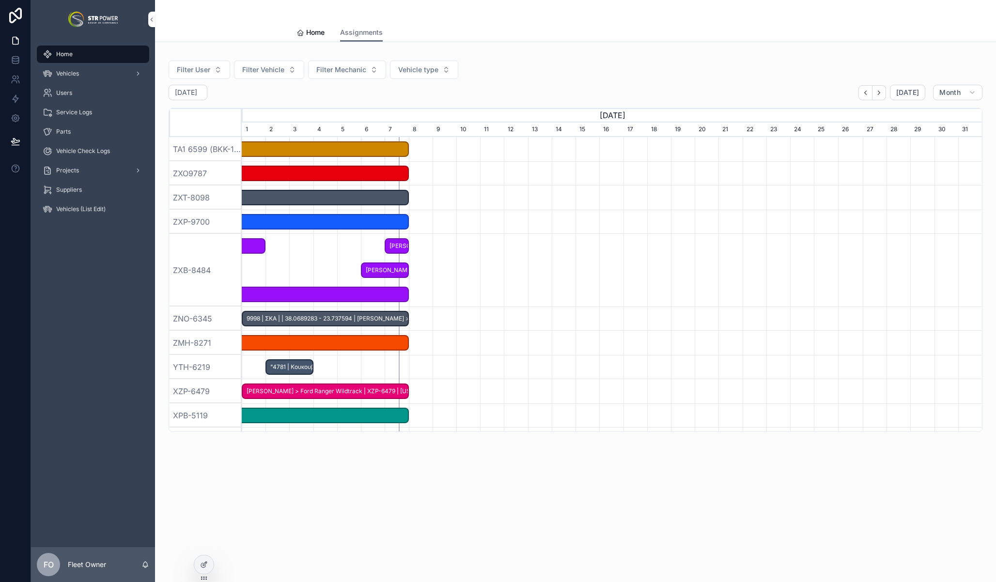
click at [72, 56] on span "Home" at bounding box center [64, 54] width 16 height 8
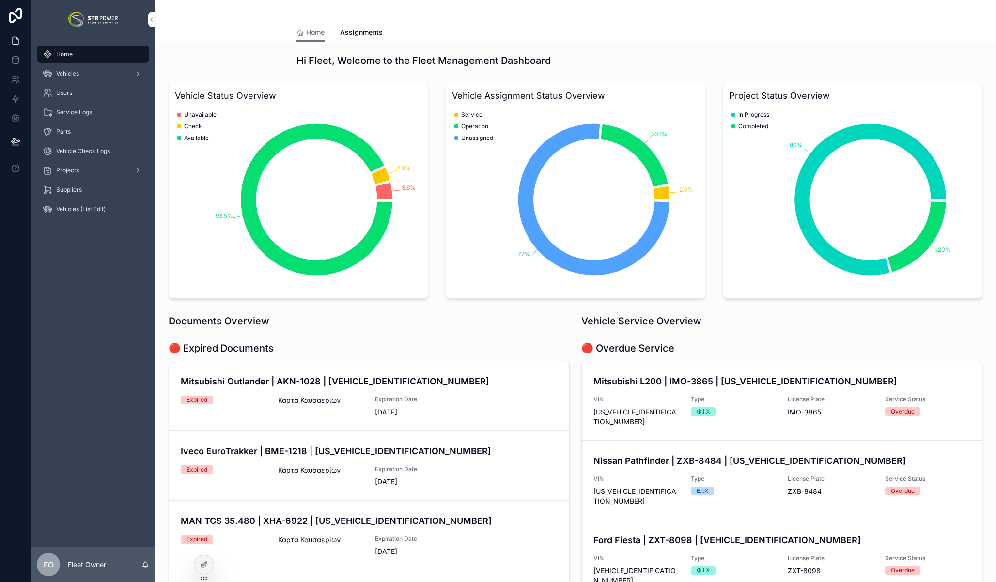
click at [81, 73] on div "Vehicles" at bounding box center [93, 74] width 101 height 16
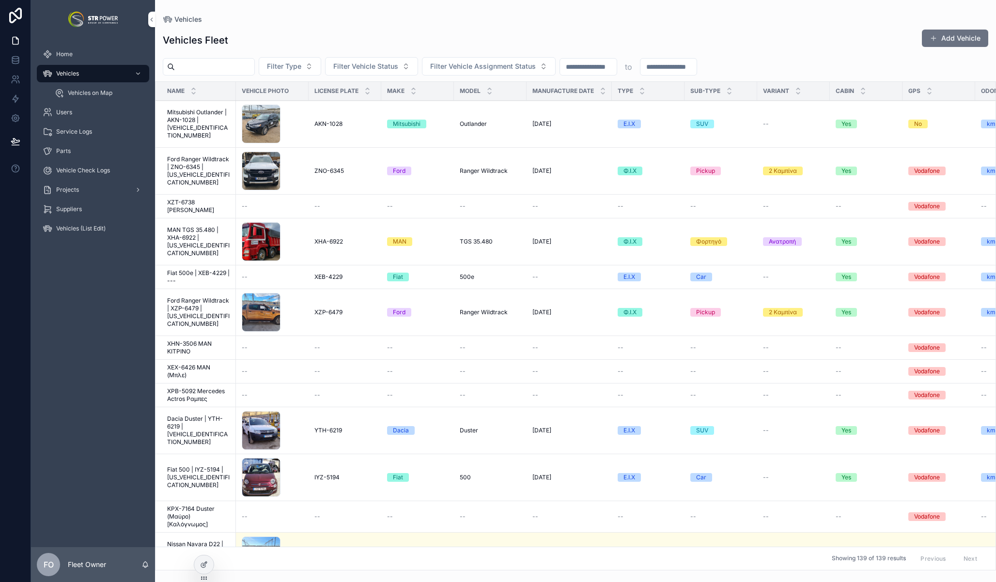
click at [89, 90] on span "Vehicles on Map" at bounding box center [90, 93] width 45 height 8
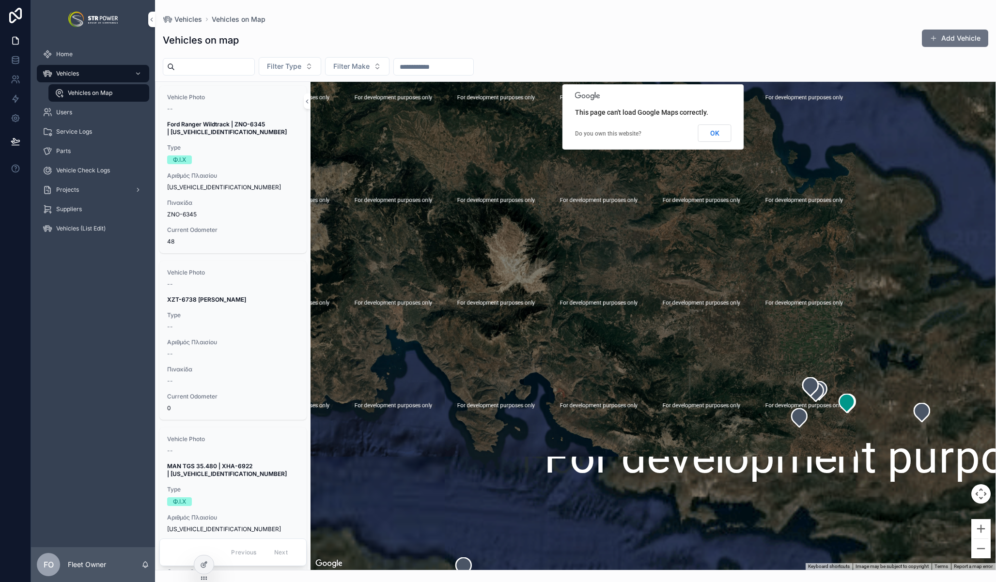
drag, startPoint x: 705, startPoint y: 282, endPoint x: 447, endPoint y: 115, distance: 307.7
click at [447, 115] on div "scrollable content" at bounding box center [653, 326] width 685 height 488
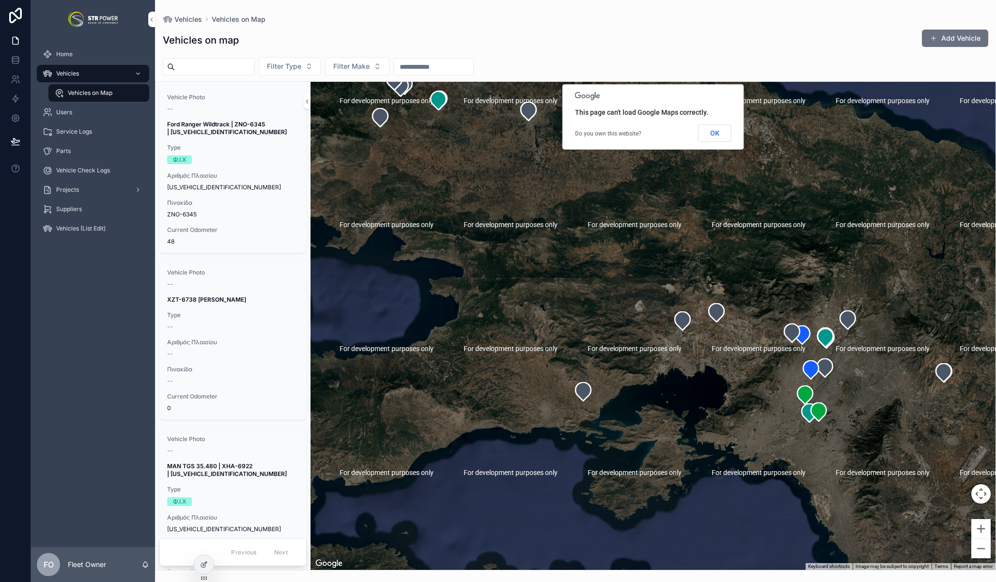
drag, startPoint x: 802, startPoint y: 314, endPoint x: 611, endPoint y: 274, distance: 195.5
click at [599, 250] on div "scrollable content" at bounding box center [653, 326] width 685 height 488
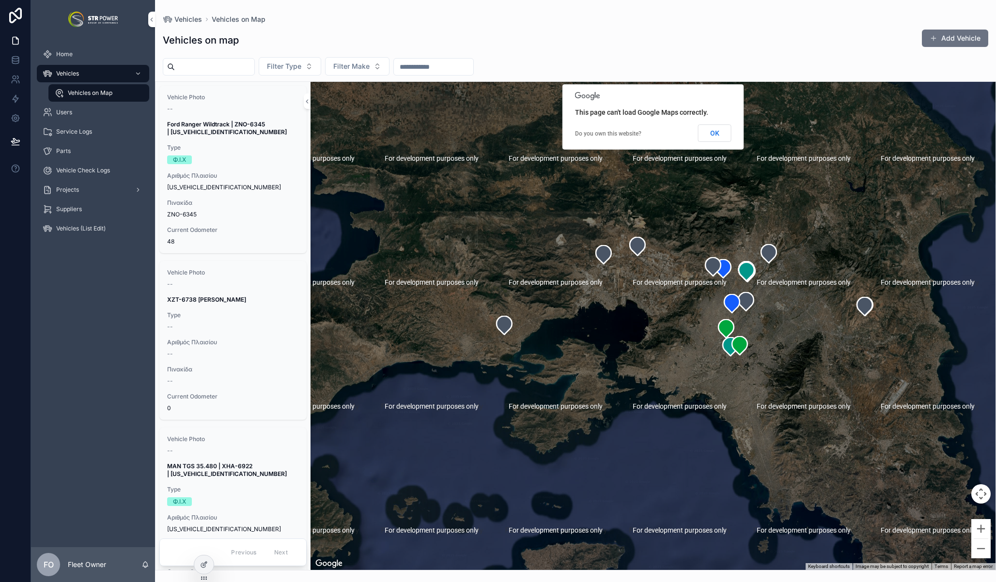
drag, startPoint x: 480, startPoint y: 323, endPoint x: 805, endPoint y: 345, distance: 326.3
click at [809, 346] on div "scrollable content" at bounding box center [653, 326] width 685 height 488
